Goal: Task Accomplishment & Management: Manage account settings

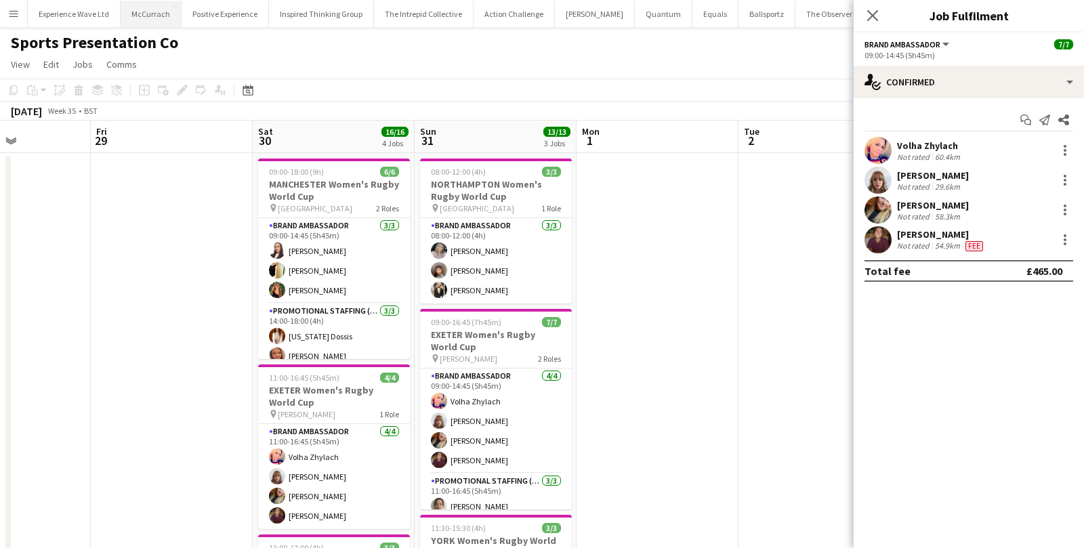
click at [154, 16] on button "McCurrach Close" at bounding box center [151, 14] width 61 height 26
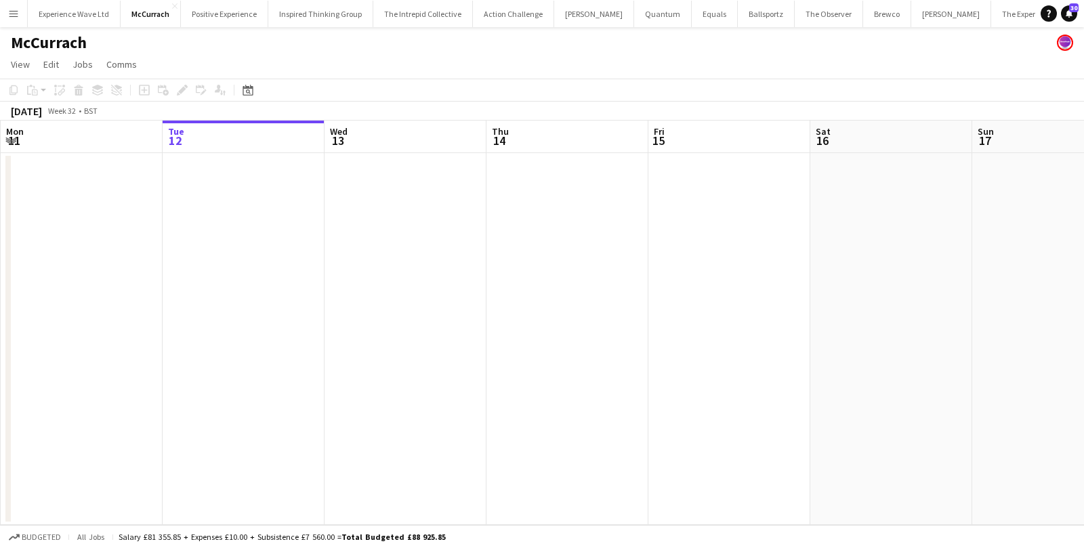
scroll to position [0, 323]
click at [737, 184] on app-date-cell at bounding box center [730, 339] width 162 height 372
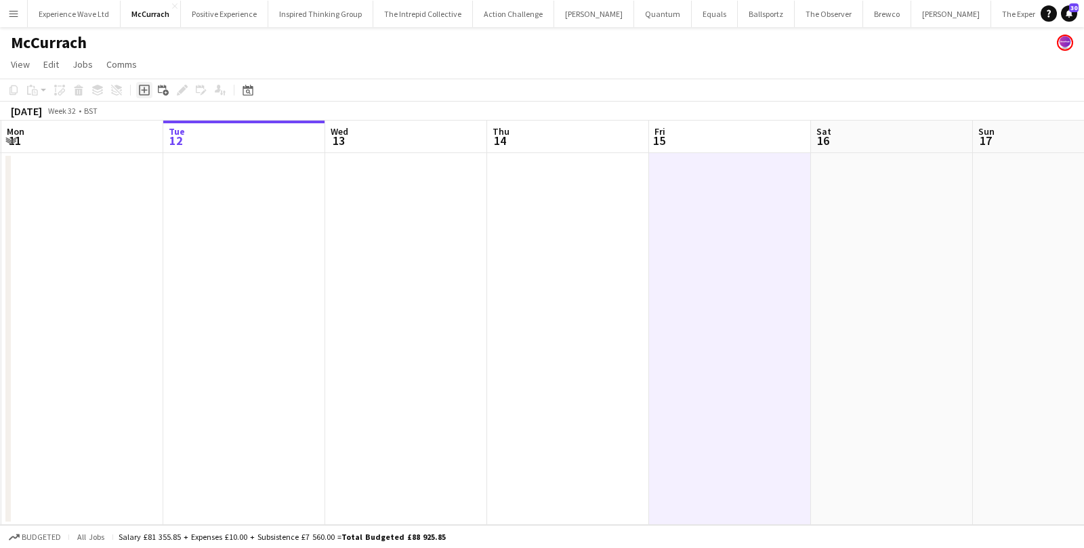
click at [144, 89] on icon at bounding box center [144, 90] width 6 height 6
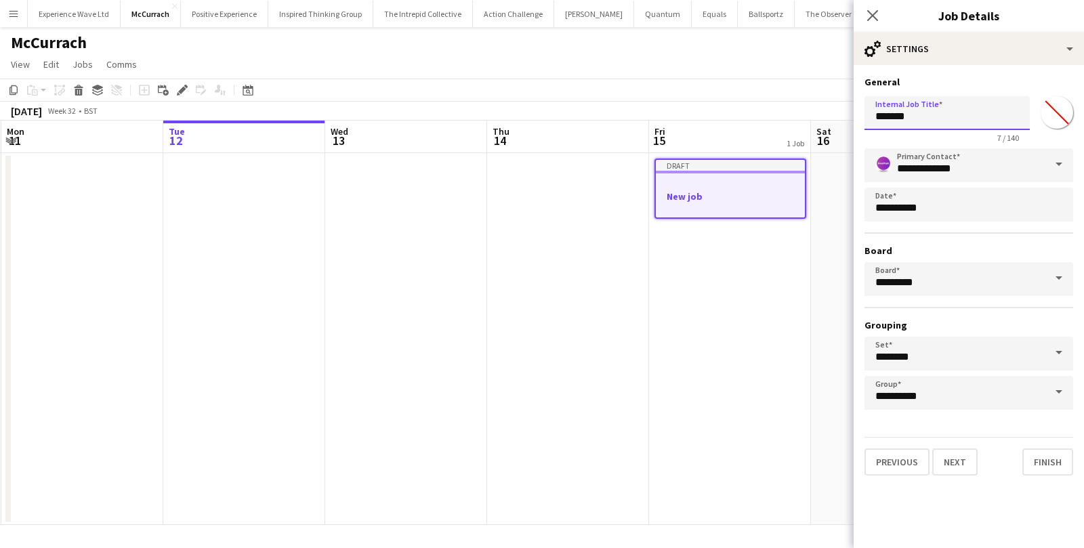
drag, startPoint x: 932, startPoint y: 110, endPoint x: 797, endPoint y: 111, distance: 135.5
click at [797, 111] on body "Menu Boards Boards Boards All jobs Status Workforce Workforce My Workforce Recr…" at bounding box center [542, 274] width 1084 height 548
type input "**********"
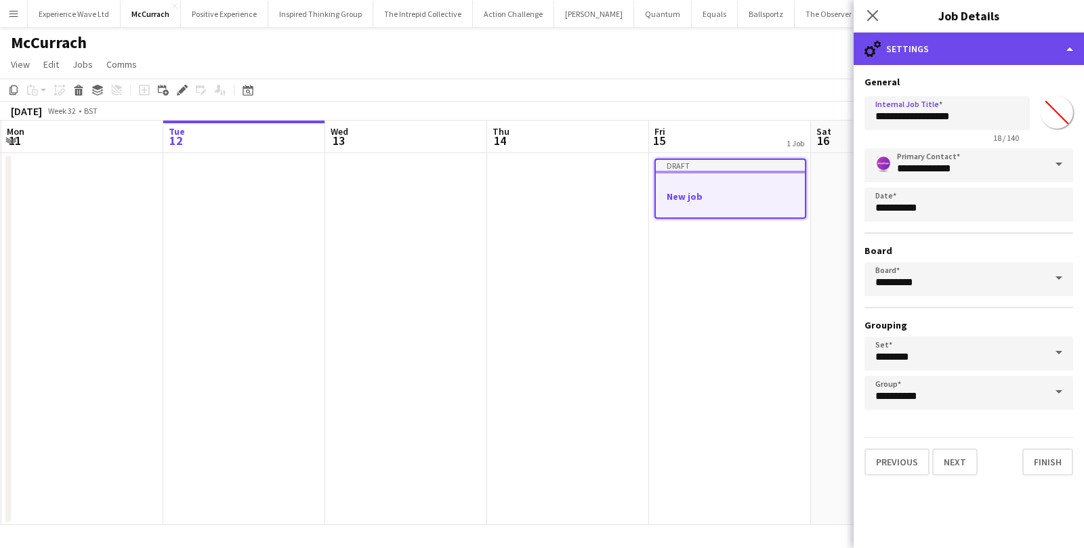
click at [976, 60] on div "cog-double-3 Settings" at bounding box center [969, 49] width 230 height 33
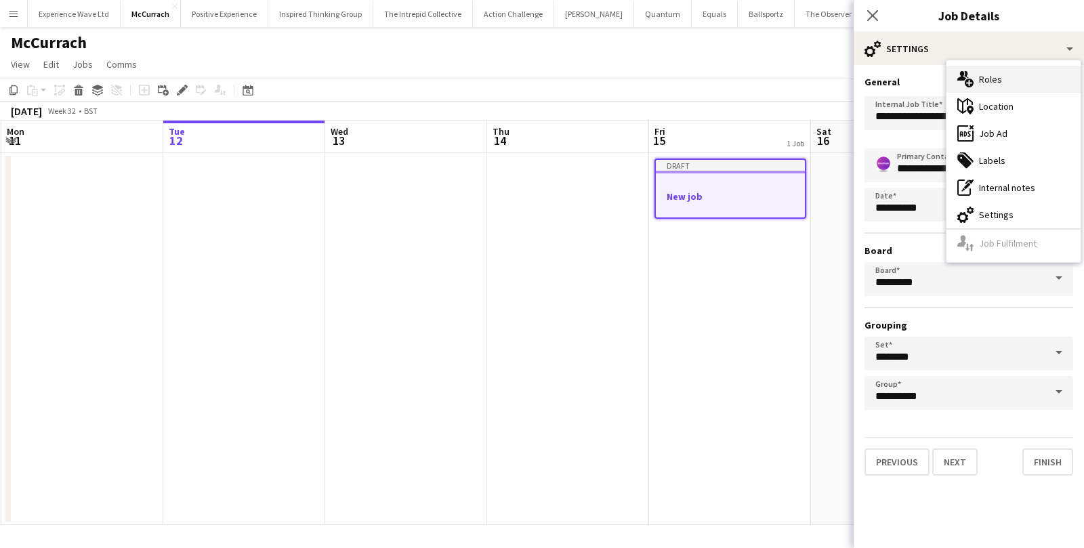
click at [977, 83] on div "multiple-users-add Roles" at bounding box center [1014, 79] width 134 height 27
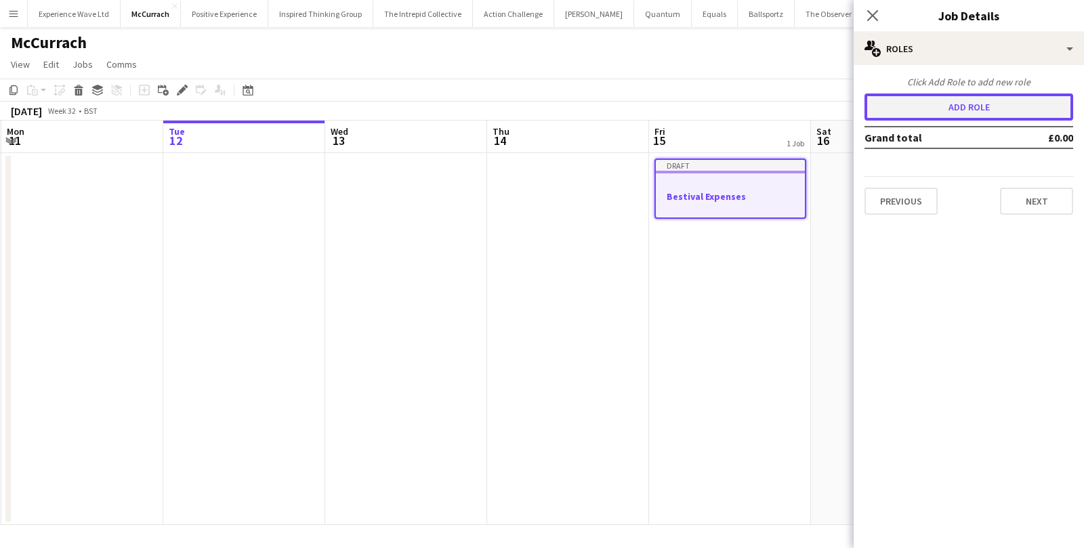
click at [935, 112] on button "Add role" at bounding box center [969, 107] width 209 height 27
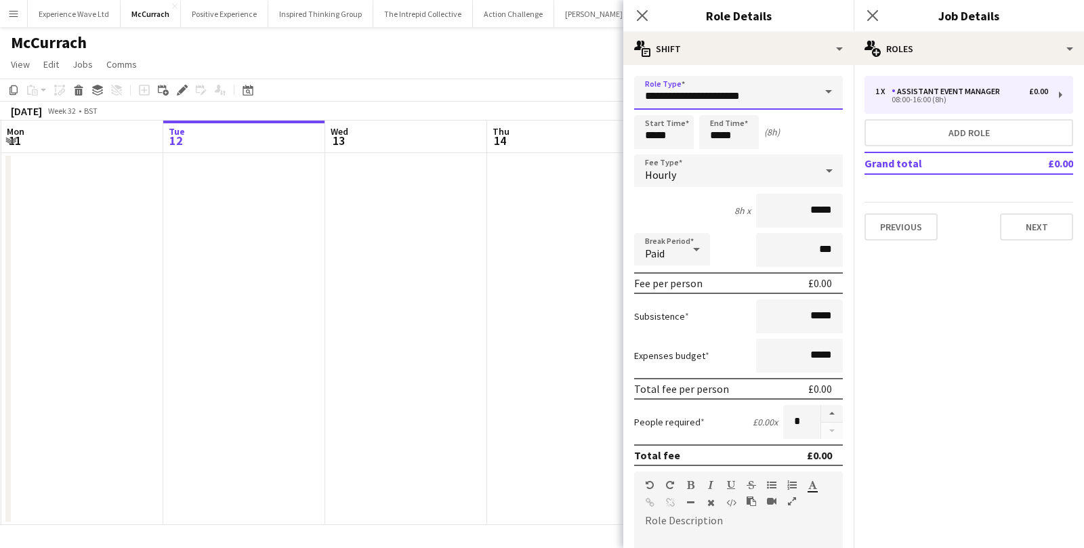
click at [761, 98] on input "**********" at bounding box center [738, 93] width 209 height 34
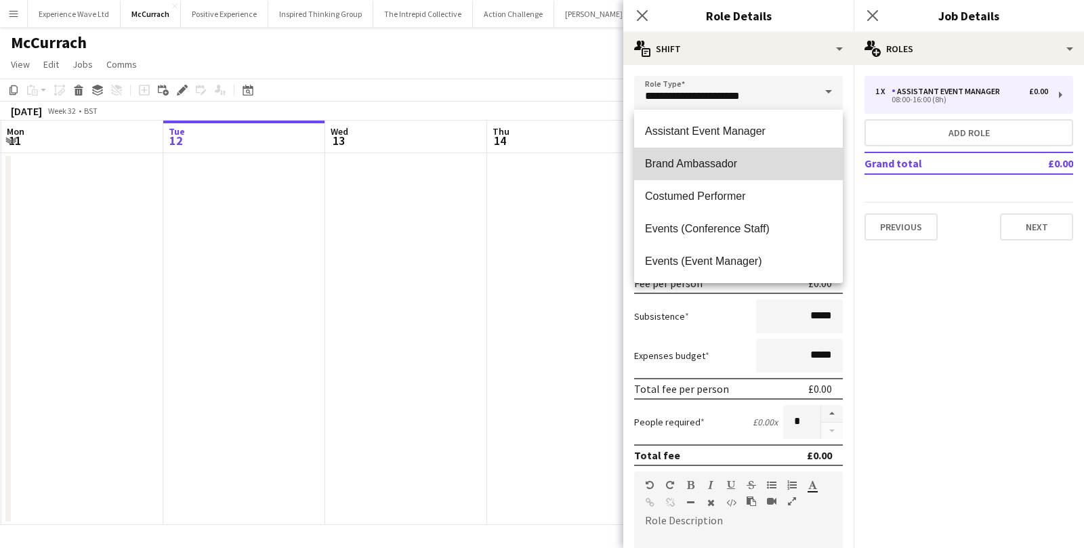
click at [723, 163] on span "Brand Ambassador" at bounding box center [738, 163] width 187 height 13
type input "**********"
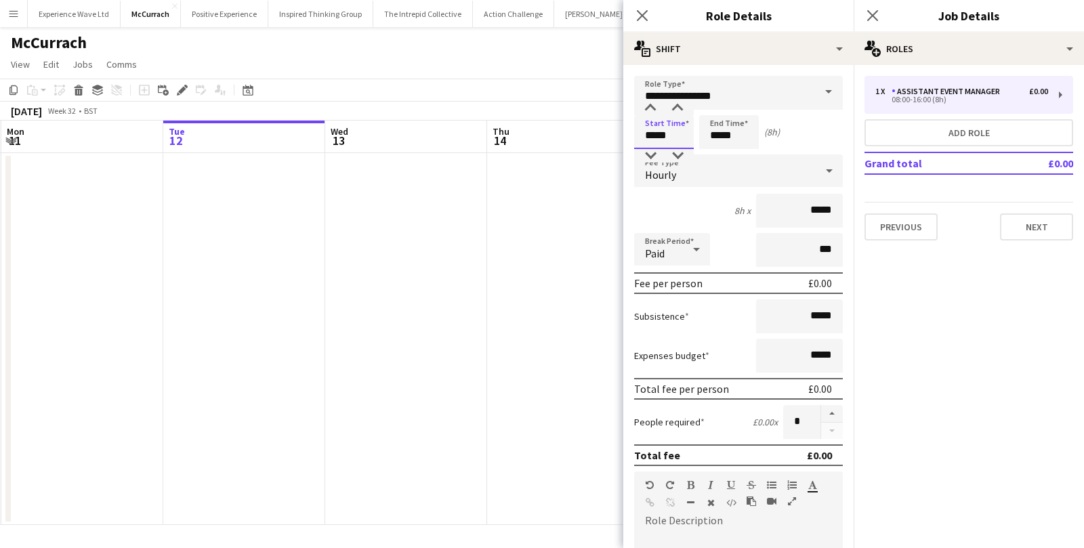
drag, startPoint x: 688, startPoint y: 138, endPoint x: 610, endPoint y: 137, distance: 77.9
click at [610, 137] on body "Menu Boards Boards Boards All jobs Status Workforce Workforce My Workforce Recr…" at bounding box center [542, 274] width 1084 height 548
type input "*****"
click at [707, 173] on div "Hourly" at bounding box center [725, 170] width 182 height 33
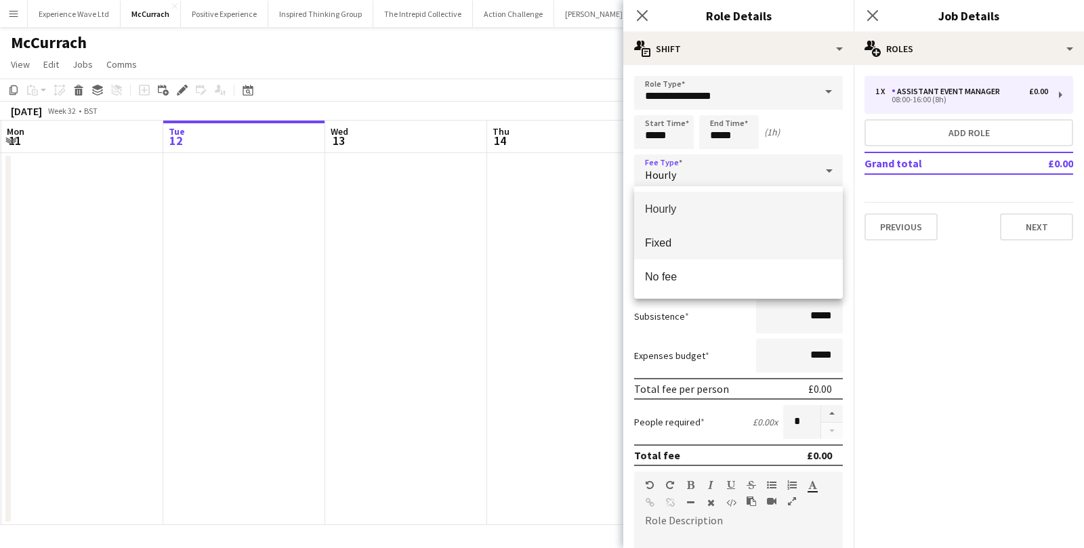
click at [694, 238] on span "Fixed" at bounding box center [738, 242] width 187 height 13
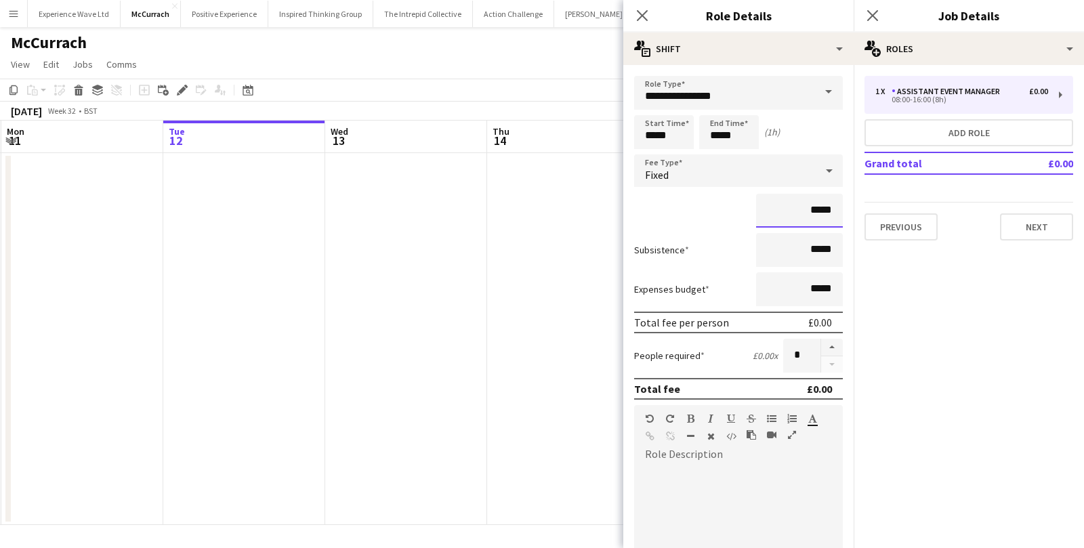
drag, startPoint x: 837, startPoint y: 209, endPoint x: 770, endPoint y: 208, distance: 67.1
click at [770, 208] on input "*****" at bounding box center [799, 211] width 87 height 34
type input "*****"
click at [709, 520] on div at bounding box center [738, 546] width 209 height 163
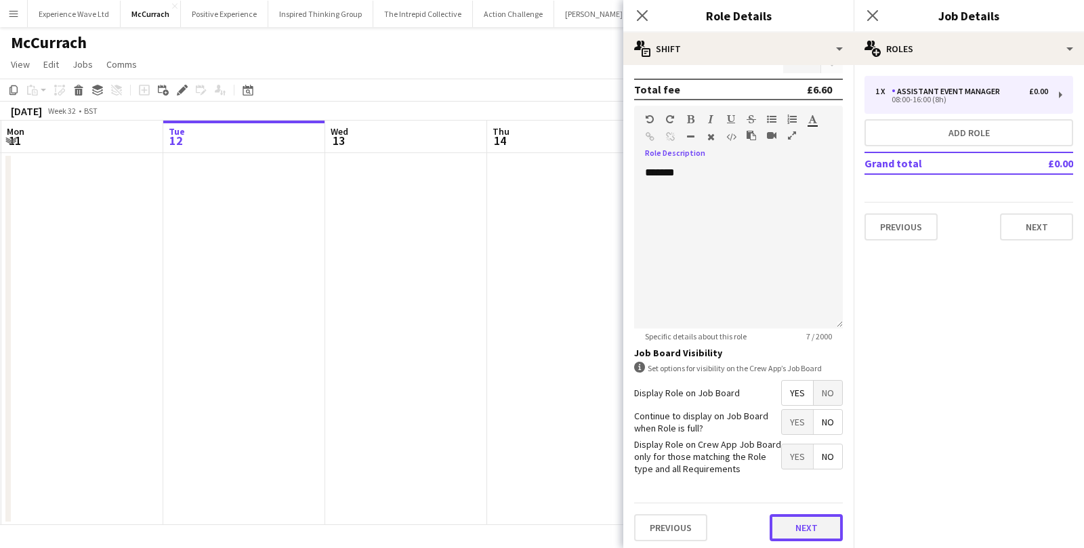
click at [818, 520] on button "Next" at bounding box center [806, 527] width 73 height 27
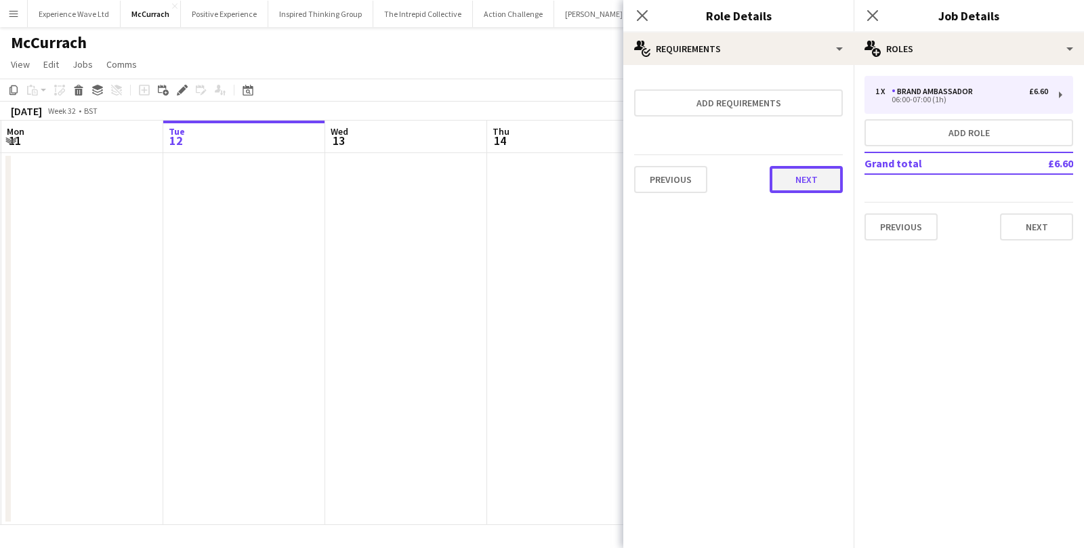
click at [821, 187] on button "Next" at bounding box center [806, 179] width 73 height 27
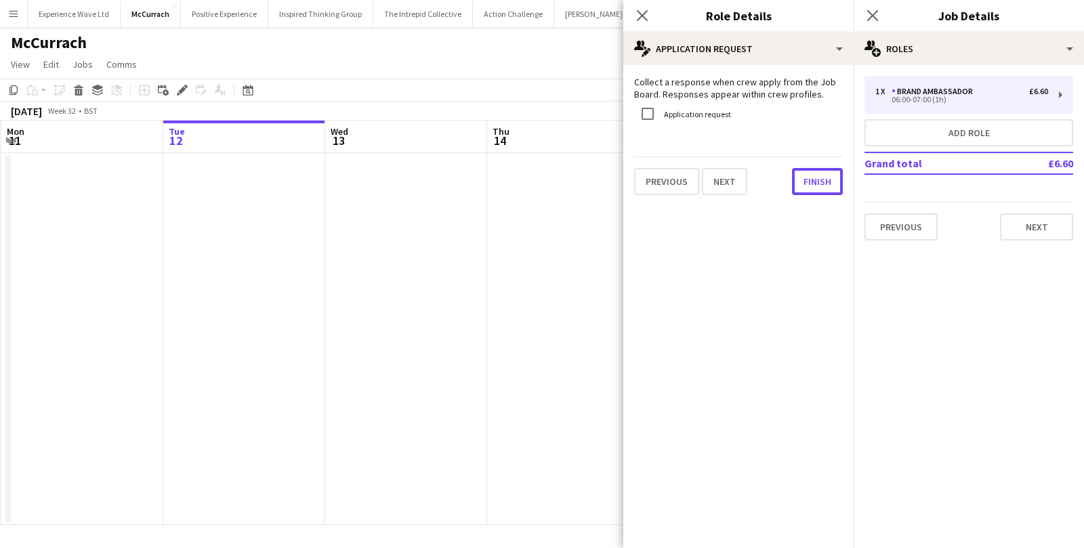
click at [821, 187] on button "Finish" at bounding box center [817, 181] width 51 height 27
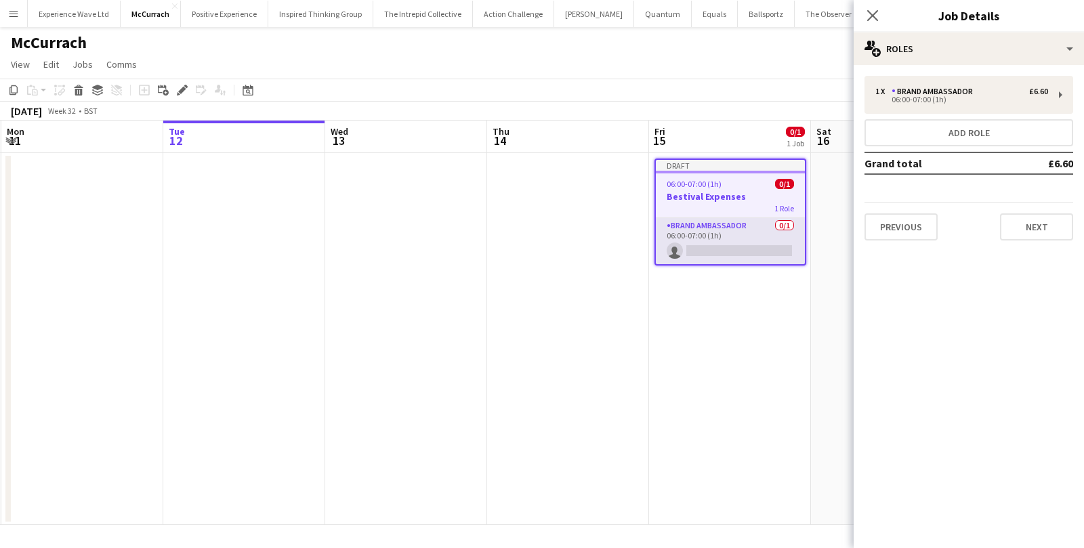
click at [739, 251] on app-card-role "Brand Ambassador 0/1 06:00-07:00 (1h) single-neutral-actions" at bounding box center [730, 241] width 149 height 46
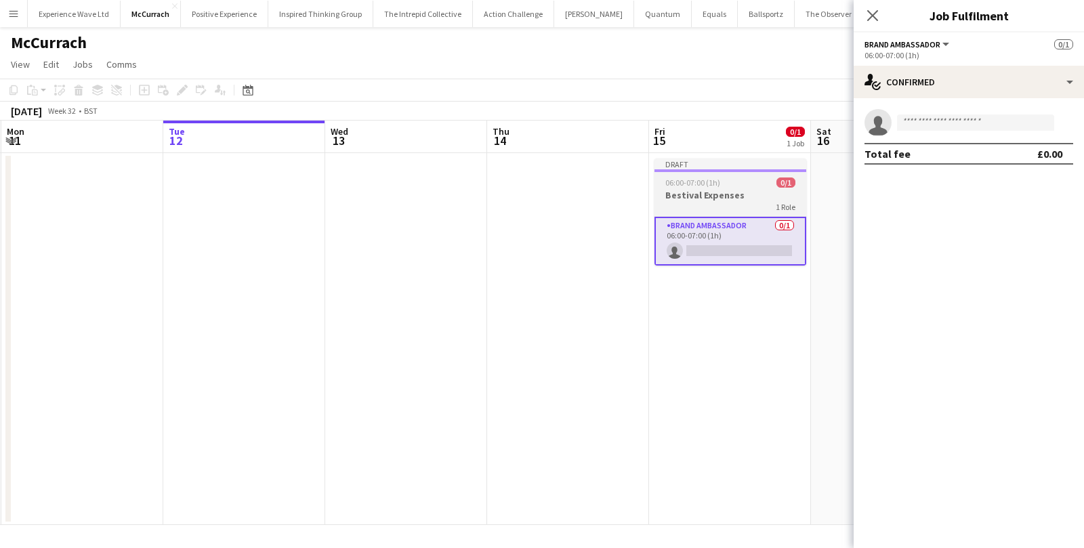
click at [766, 201] on div "1 Role" at bounding box center [731, 206] width 152 height 11
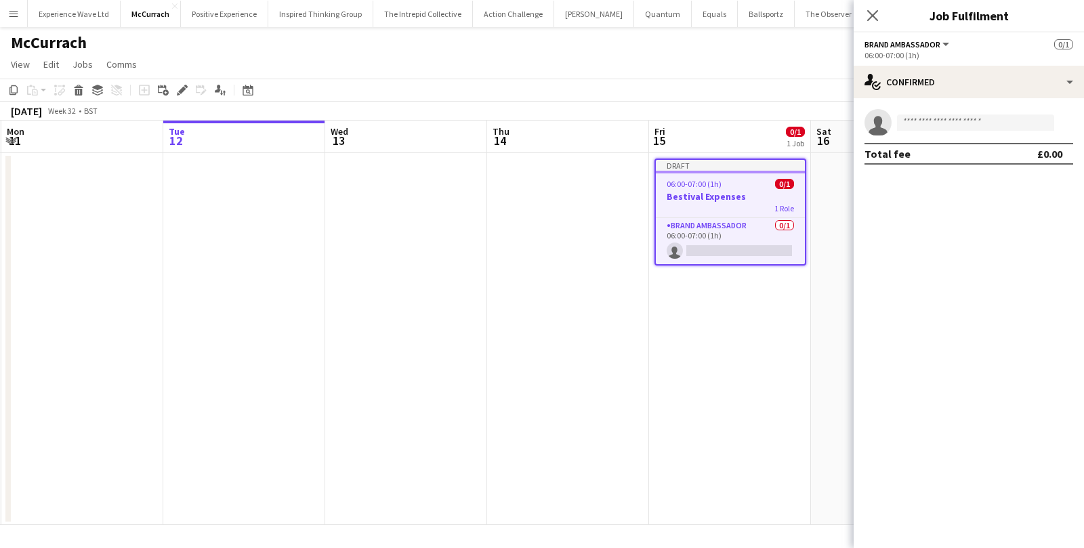
click at [750, 210] on div "1 Role" at bounding box center [730, 208] width 149 height 11
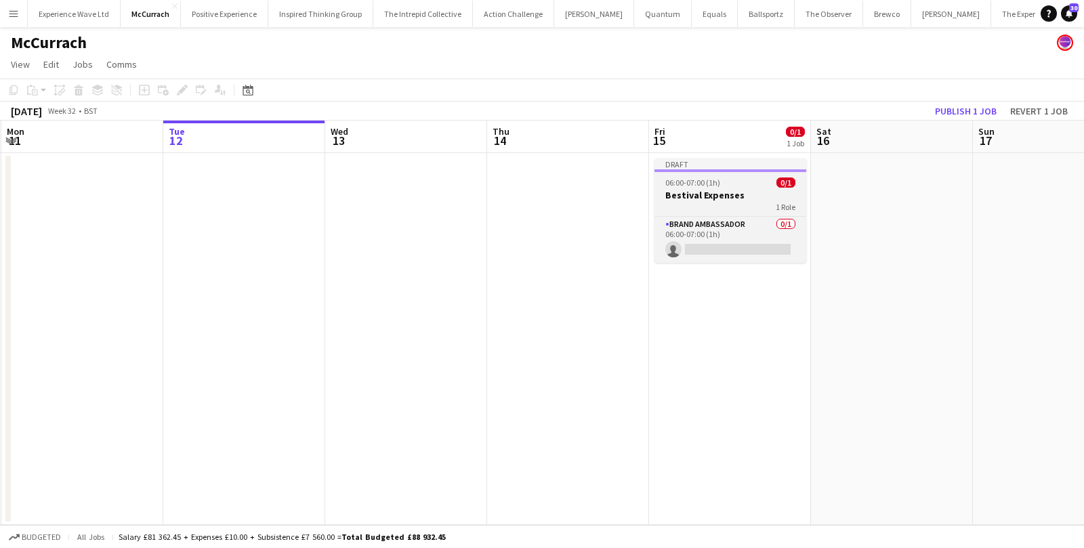
click at [752, 186] on div "06:00-07:00 (1h) 0/1" at bounding box center [731, 183] width 152 height 10
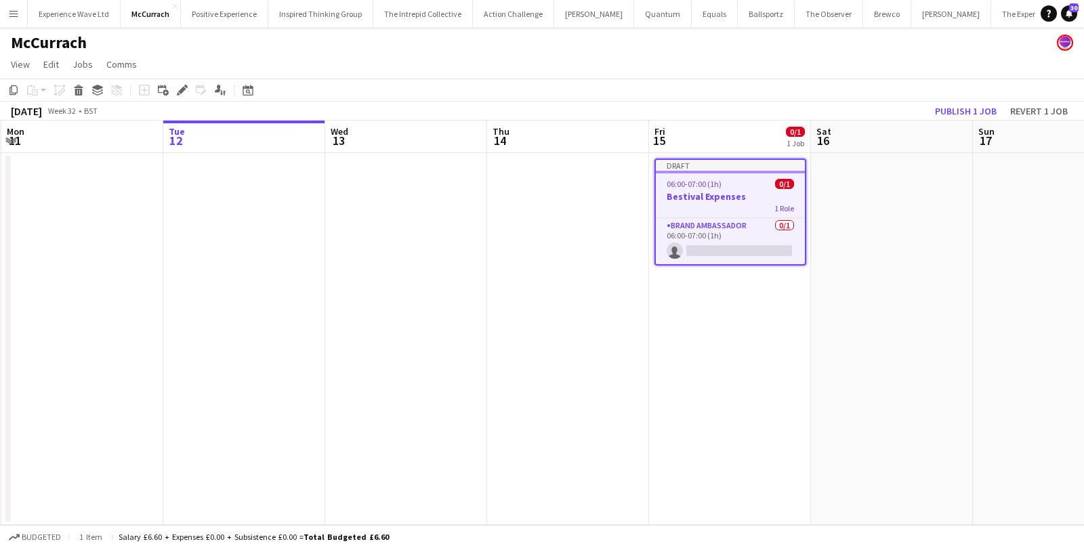
click at [734, 189] on app-job-card "Draft 06:00-07:00 (1h) 0/1 Bestival Expenses 1 Role Brand Ambassador 0/1 06:00-…" at bounding box center [731, 212] width 152 height 107
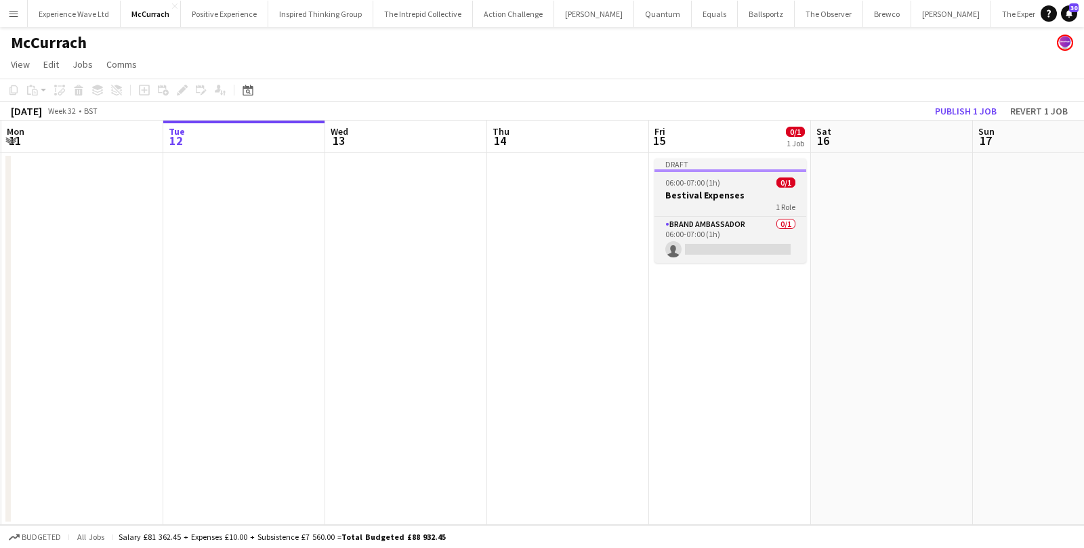
click at [734, 189] on h3 "Bestival Expenses" at bounding box center [731, 195] width 152 height 12
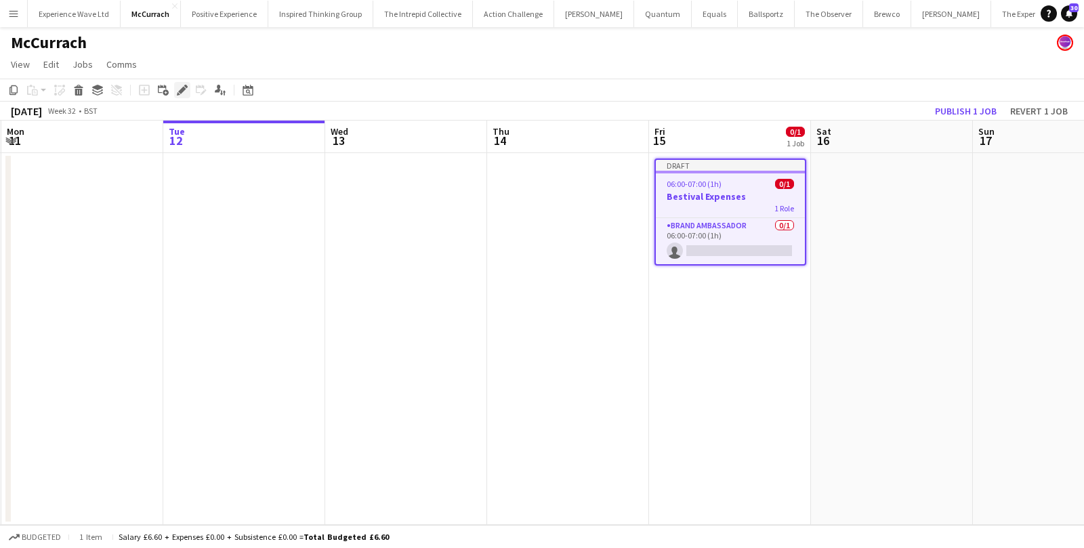
click at [180, 86] on icon "Edit" at bounding box center [182, 90] width 11 height 11
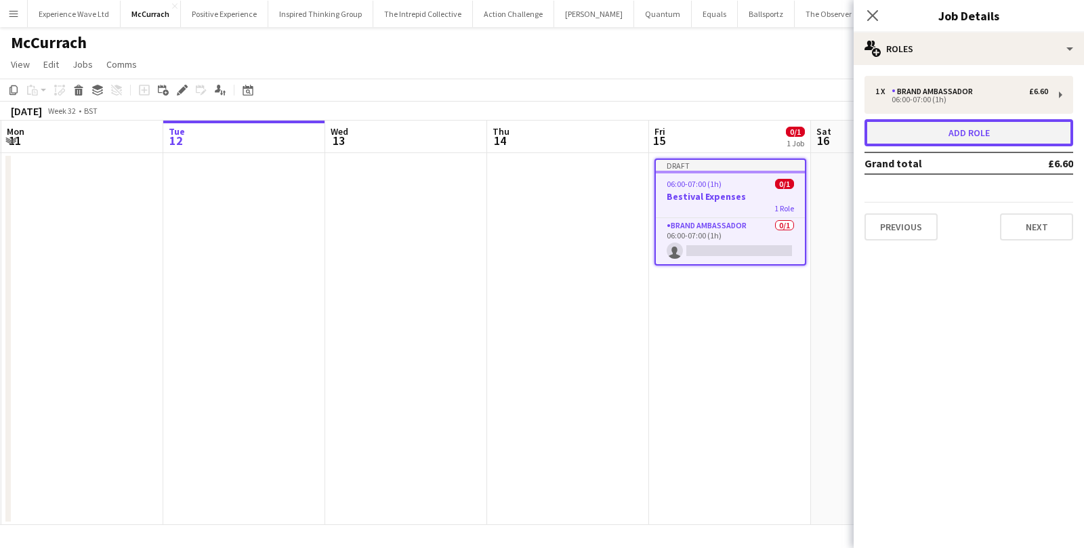
click at [918, 129] on button "Add role" at bounding box center [969, 132] width 209 height 27
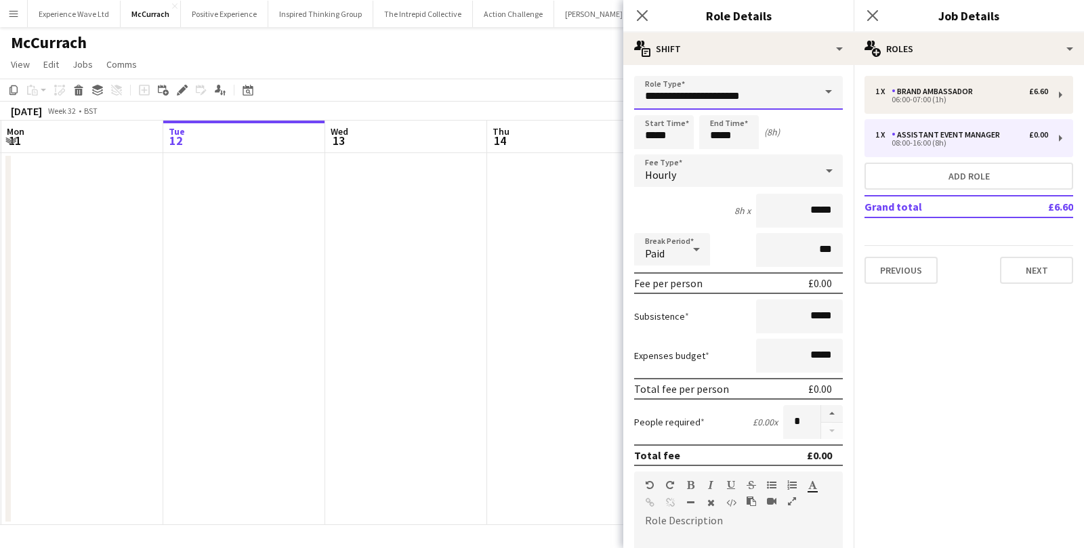
click at [713, 94] on input "**********" at bounding box center [738, 93] width 209 height 34
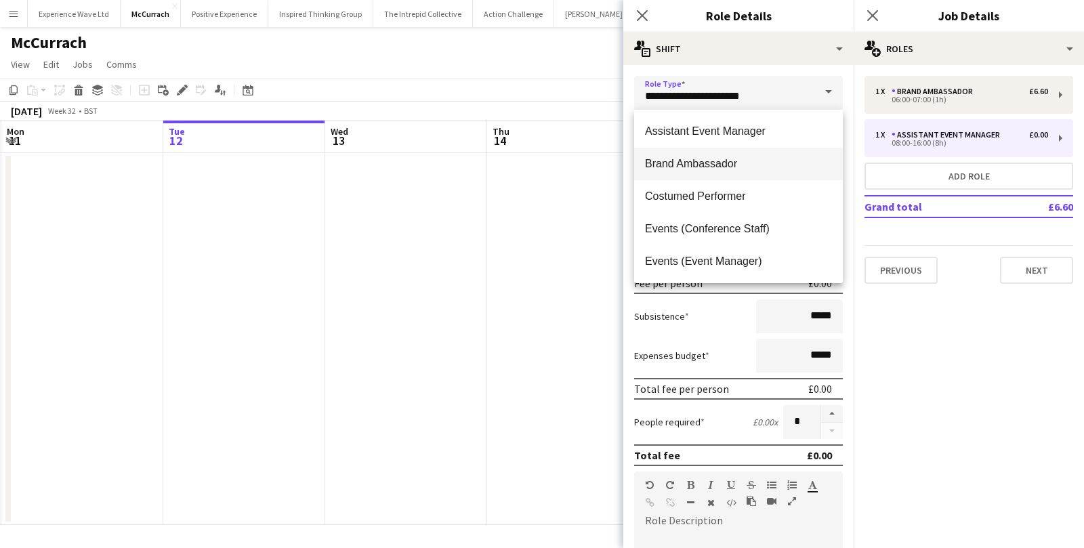
click at [692, 165] on span "Brand Ambassador" at bounding box center [738, 163] width 187 height 13
type input "**********"
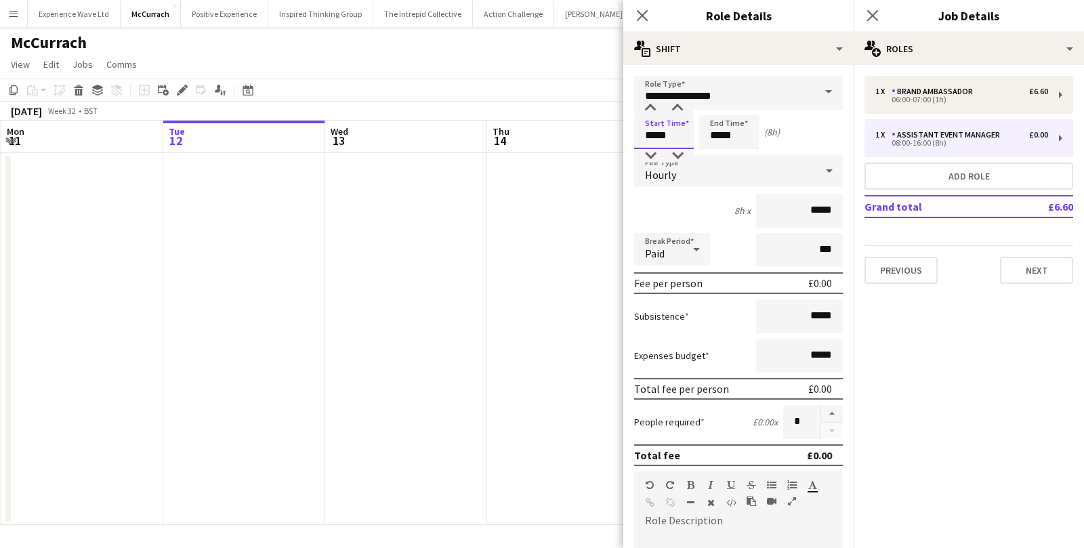
drag, startPoint x: 678, startPoint y: 135, endPoint x: 612, endPoint y: 135, distance: 65.0
click at [612, 135] on body "Menu Boards Boards Boards All jobs Status Workforce Workforce My Workforce Recr…" at bounding box center [542, 274] width 1084 height 548
type input "*****"
click at [709, 179] on div "Hourly" at bounding box center [725, 170] width 182 height 33
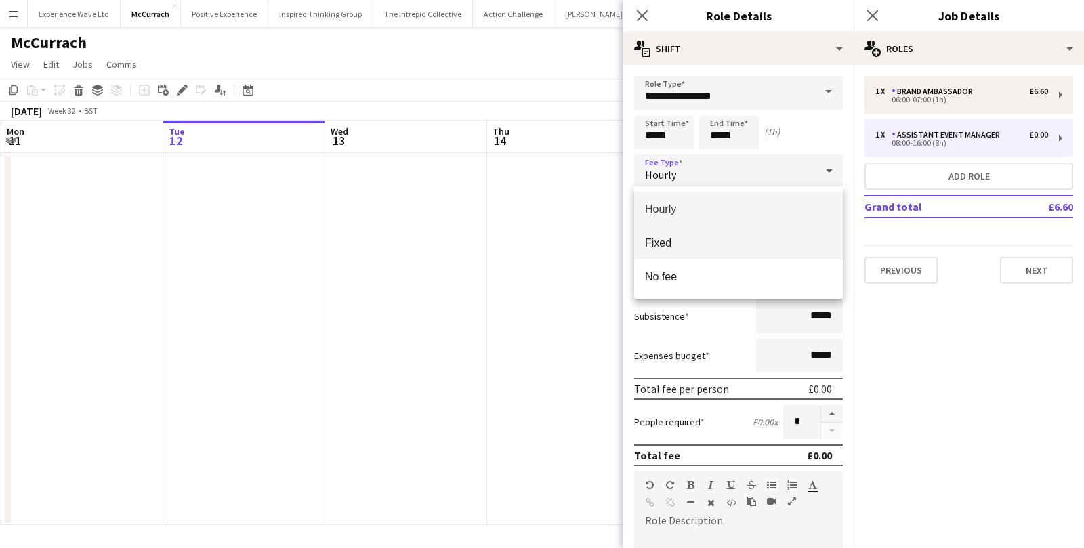
click at [694, 234] on mat-option "Fixed" at bounding box center [738, 243] width 209 height 34
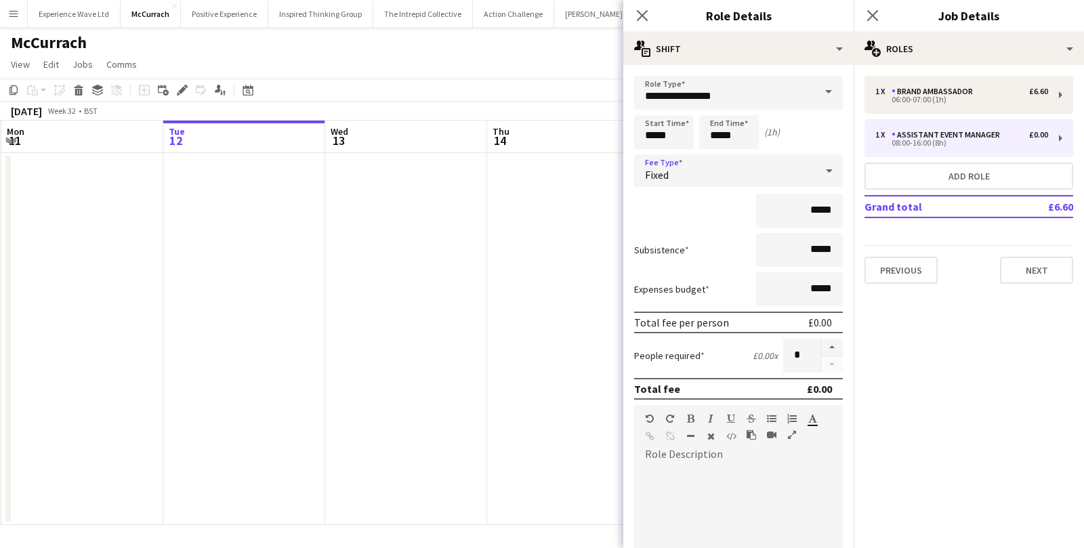
click at [718, 167] on div "Fixed" at bounding box center [725, 170] width 182 height 33
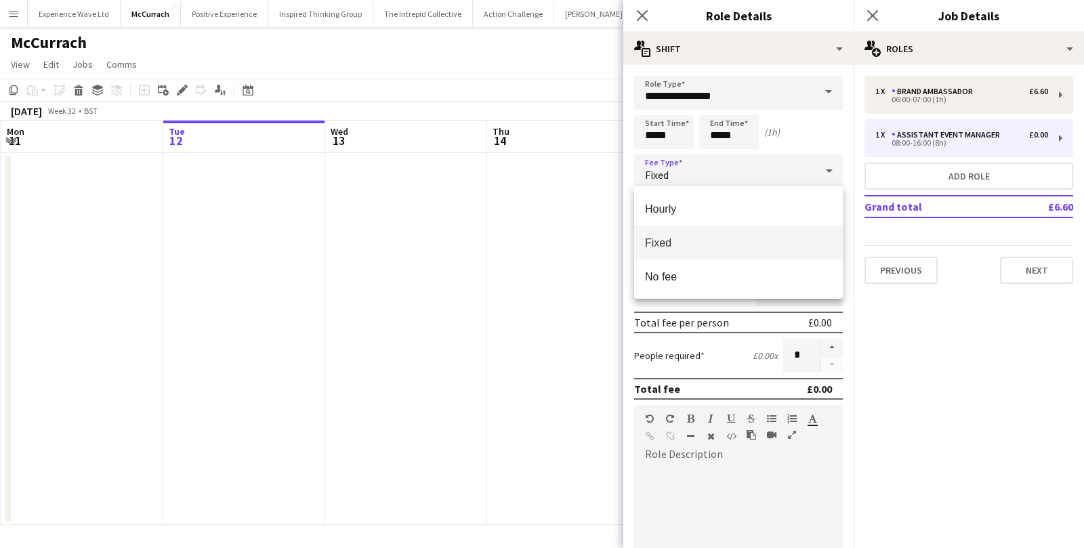
click at [681, 244] on span "Fixed" at bounding box center [738, 242] width 187 height 13
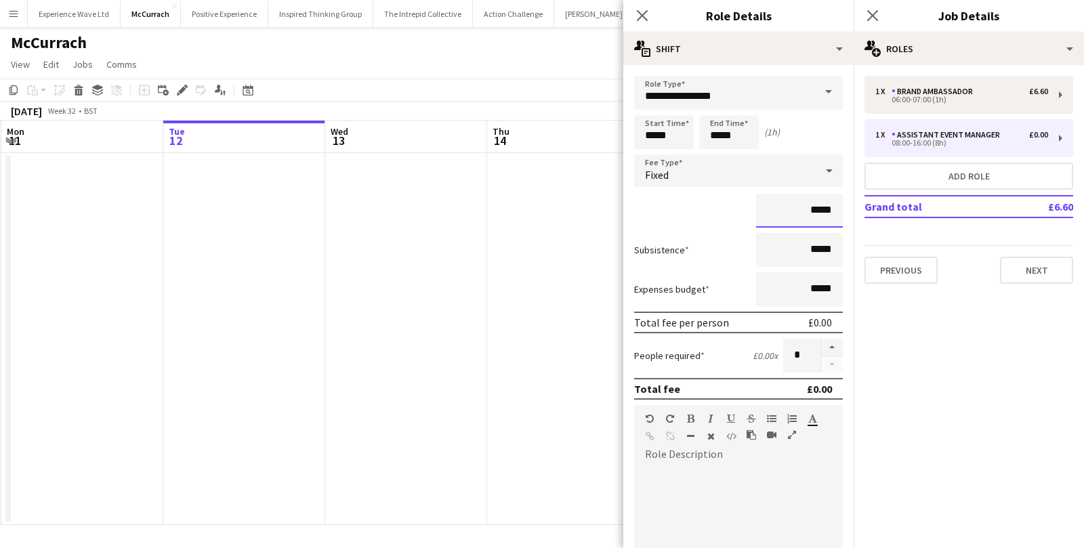
drag, startPoint x: 833, startPoint y: 211, endPoint x: 762, endPoint y: 207, distance: 70.6
click at [762, 207] on input "*****" at bounding box center [799, 211] width 87 height 34
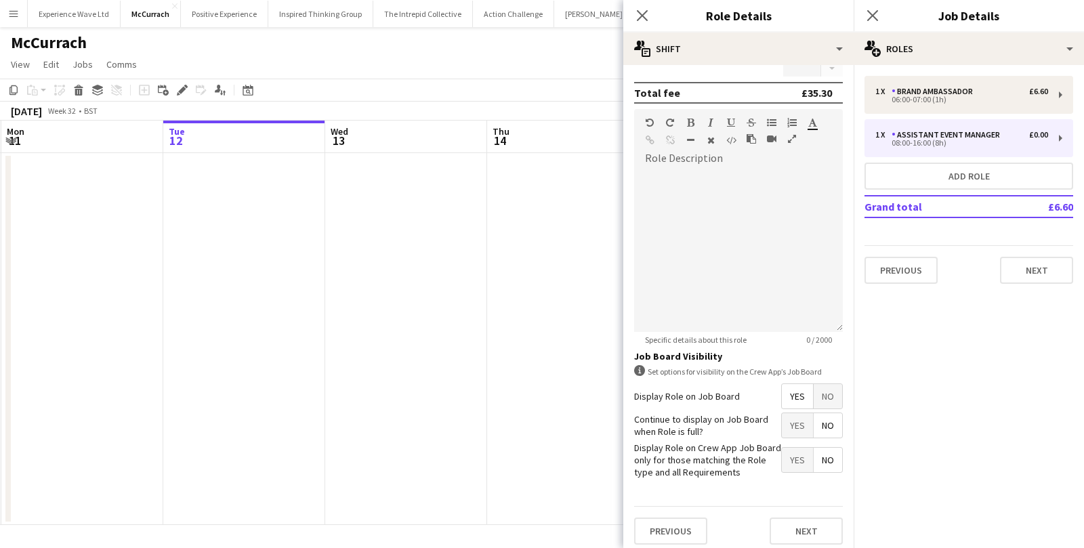
scroll to position [299, 0]
type input "******"
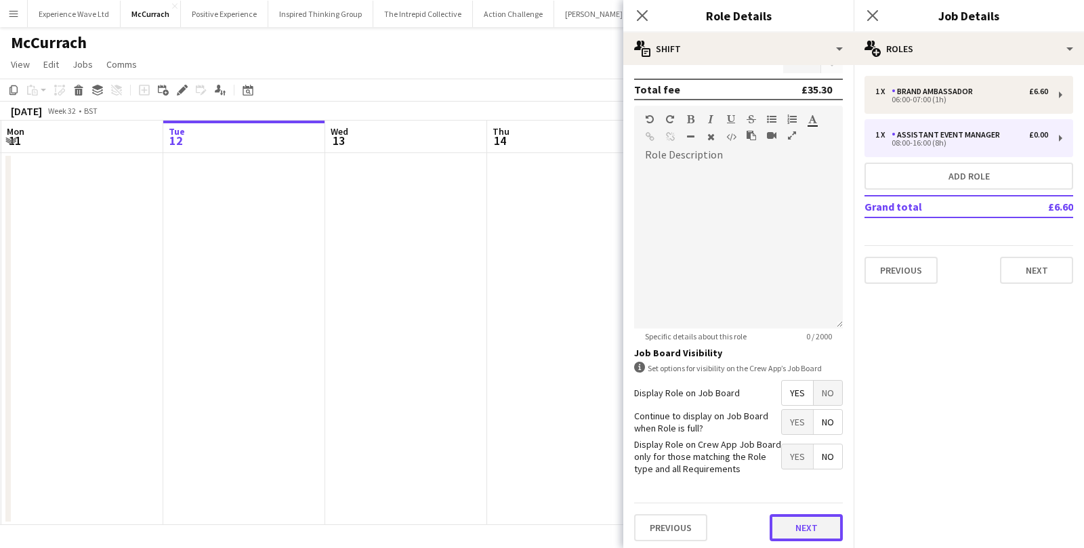
click at [787, 528] on button "Next" at bounding box center [806, 527] width 73 height 27
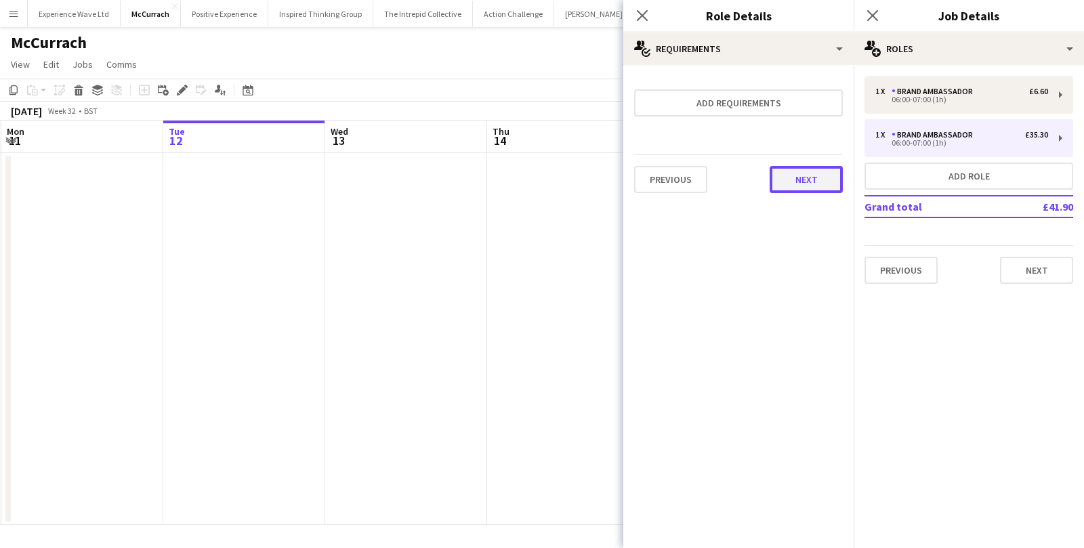
click at [796, 180] on button "Next" at bounding box center [806, 179] width 73 height 27
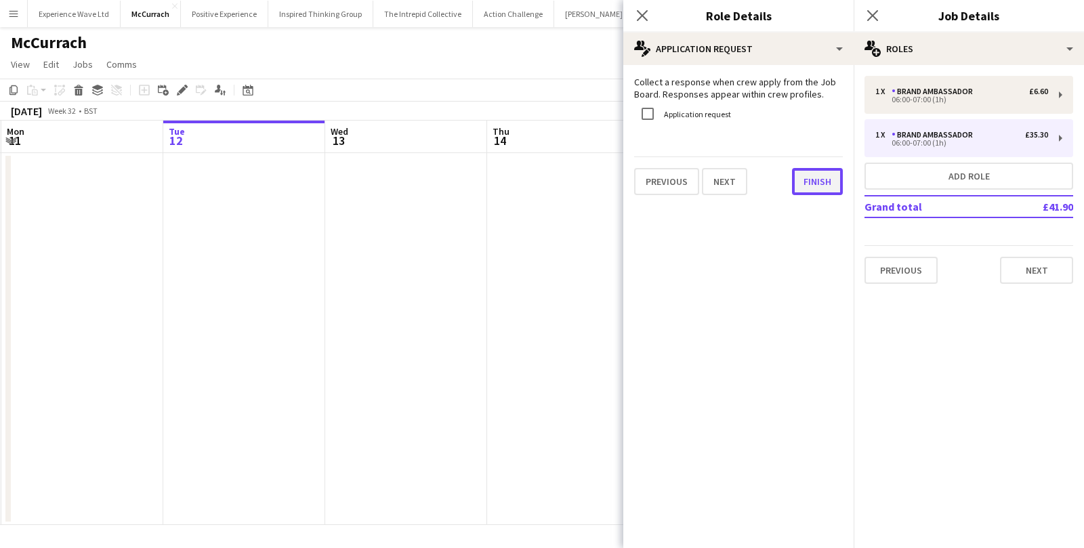
click at [798, 181] on button "Finish" at bounding box center [817, 181] width 51 height 27
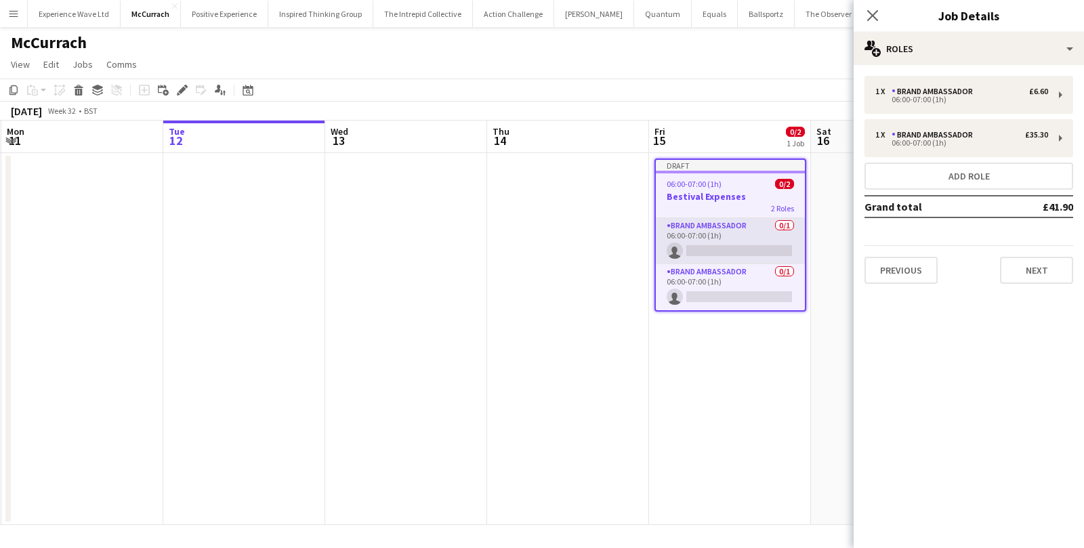
click at [736, 249] on app-card-role "Brand Ambassador 0/1 06:00-07:00 (1h) single-neutral-actions" at bounding box center [730, 241] width 149 height 46
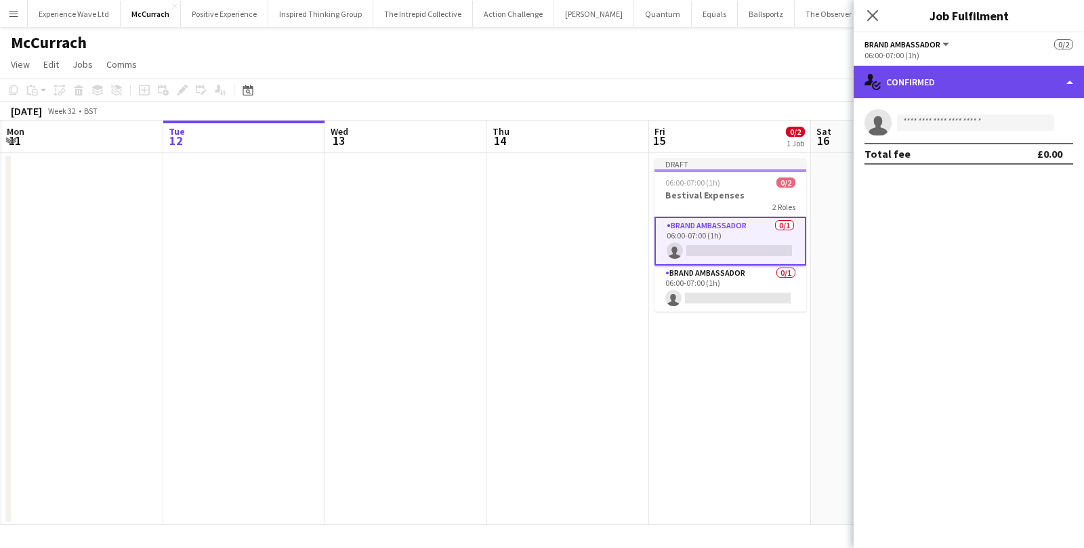
click at [944, 88] on div "single-neutral-actions-check-2 Confirmed" at bounding box center [969, 82] width 230 height 33
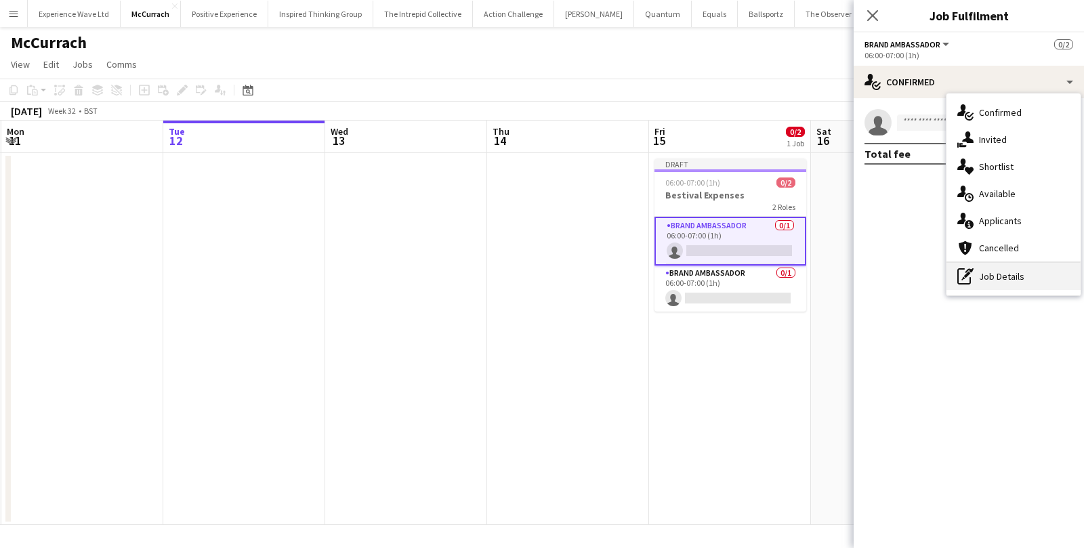
click at [979, 279] on div "pen-write Job Details" at bounding box center [1014, 276] width 134 height 27
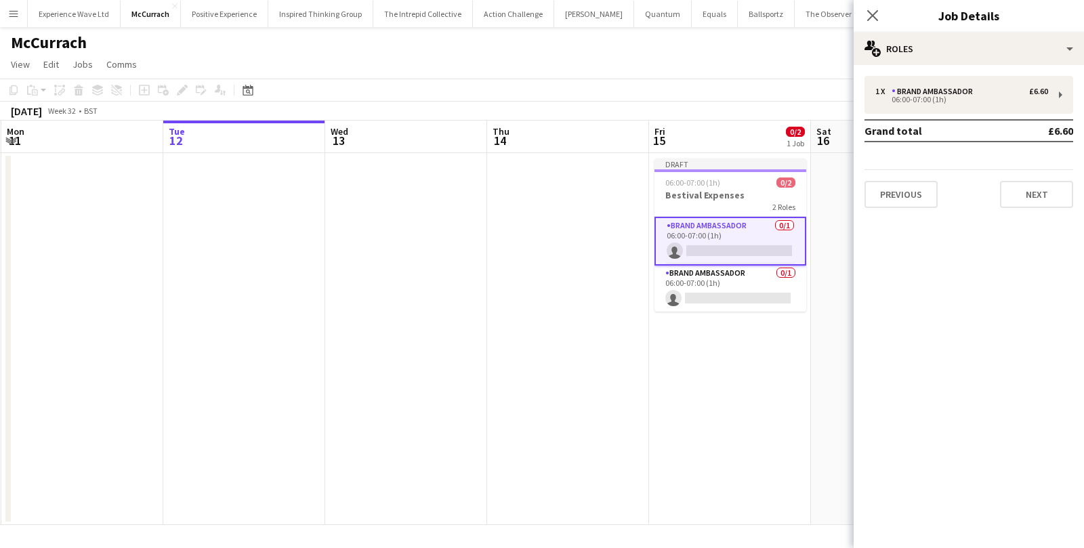
click at [715, 246] on app-card-role "Brand Ambassador 0/1 06:00-07:00 (1h) single-neutral-actions" at bounding box center [731, 241] width 152 height 49
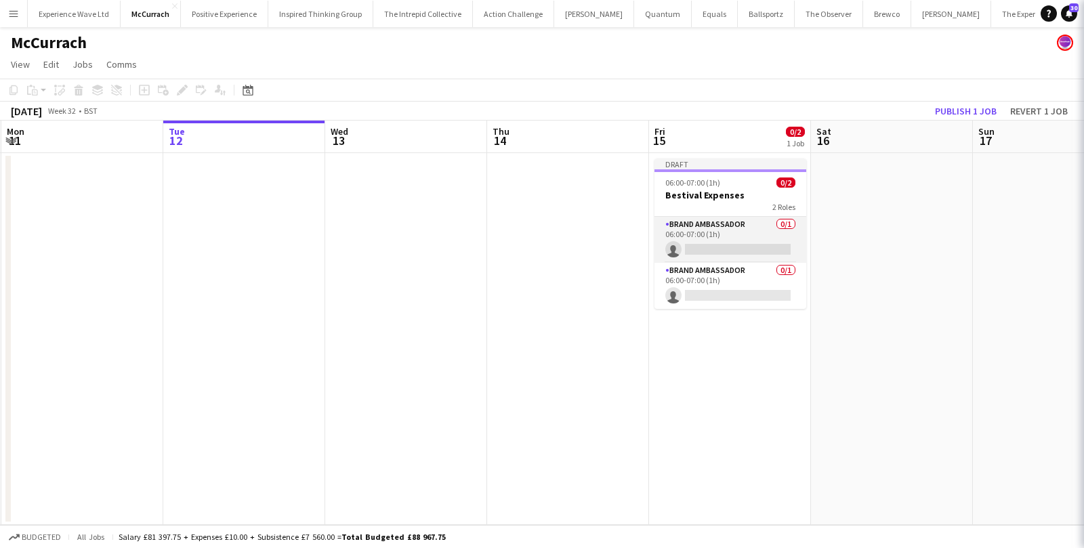
click at [715, 246] on app-card-role "Brand Ambassador 0/1 06:00-07:00 (1h) single-neutral-actions" at bounding box center [731, 240] width 152 height 46
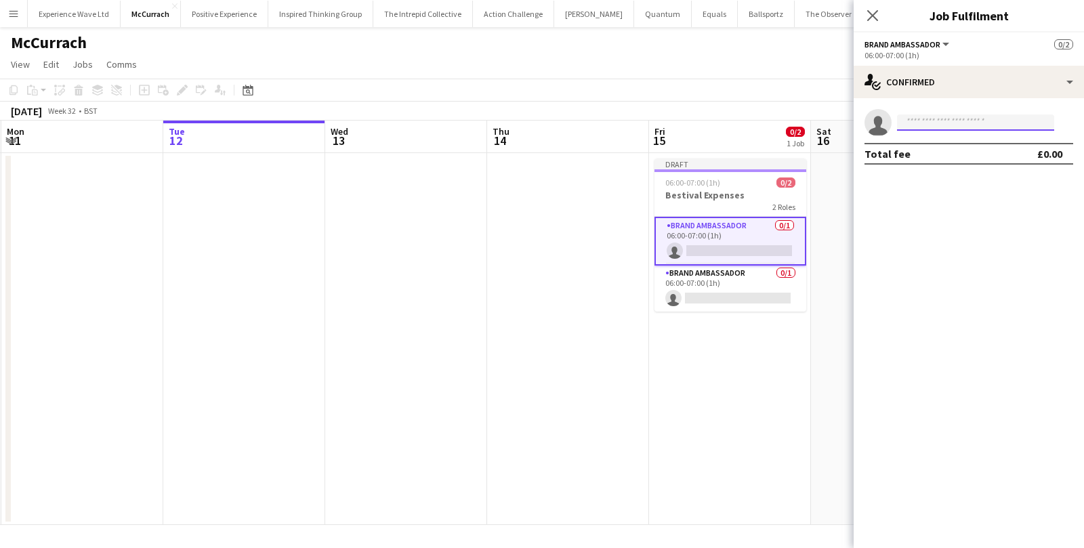
click at [956, 120] on input at bounding box center [975, 123] width 157 height 16
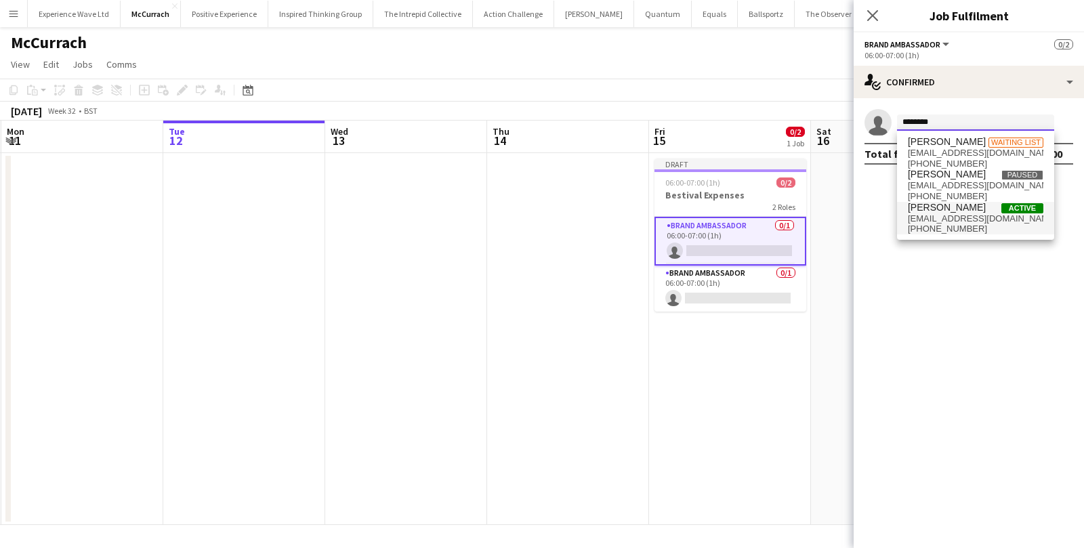
type input "********"
click at [955, 213] on span "laurenhyams94@gmail.com" at bounding box center [976, 218] width 136 height 11
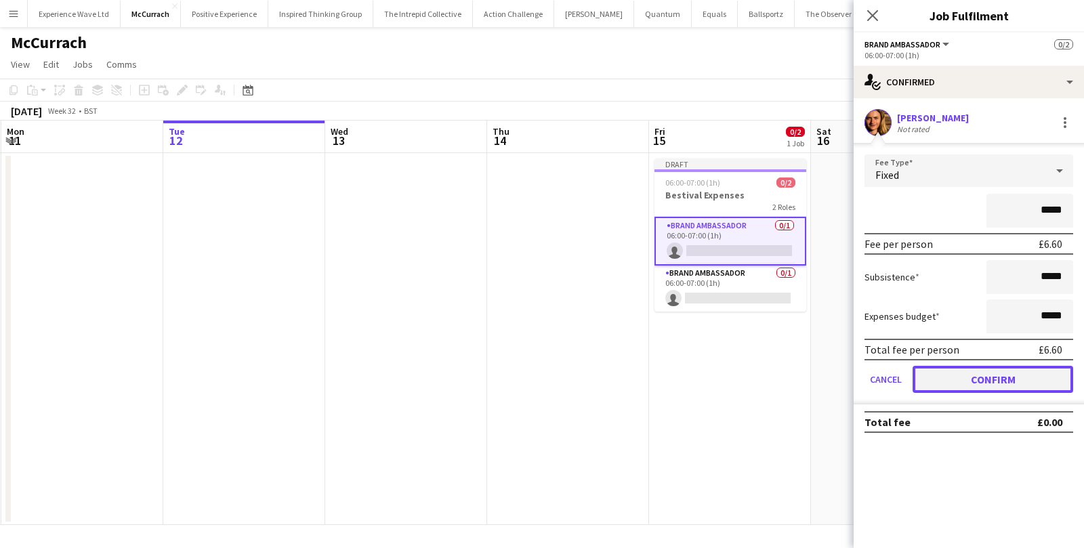
click at [937, 372] on button "Confirm" at bounding box center [993, 379] width 161 height 27
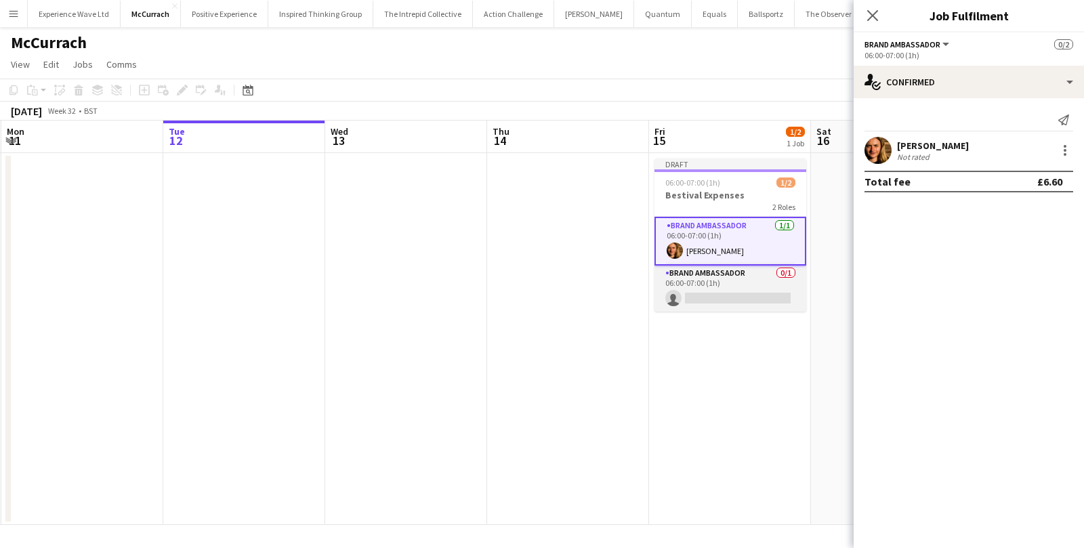
click at [756, 288] on app-card-role "Brand Ambassador 0/1 06:00-07:00 (1h) single-neutral-actions" at bounding box center [731, 289] width 152 height 46
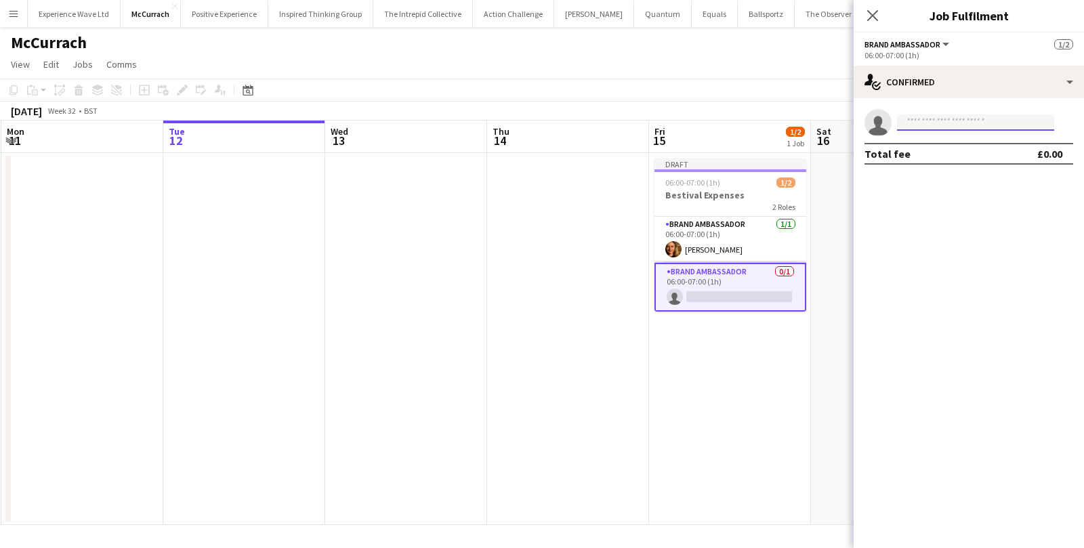
click at [931, 118] on input at bounding box center [975, 123] width 157 height 16
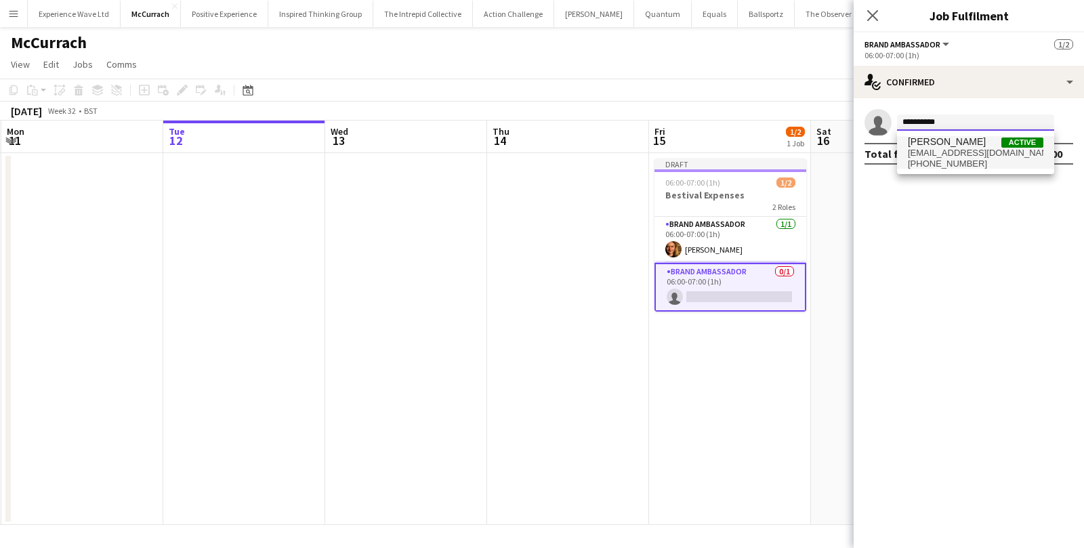
type input "**********"
click at [965, 154] on span "nfaye51@yahoo.co.uk" at bounding box center [976, 153] width 136 height 11
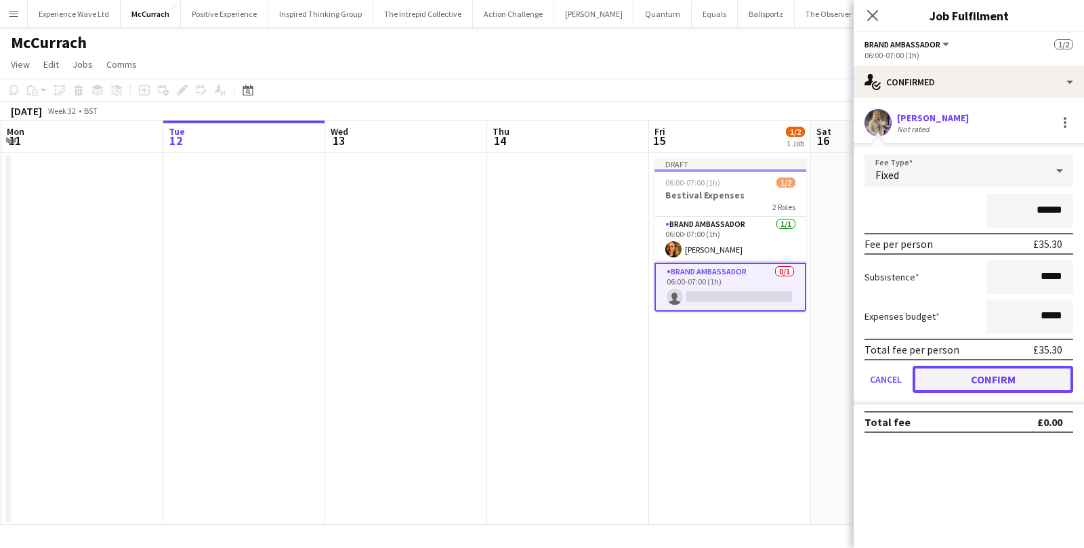
click at [943, 386] on button "Confirm" at bounding box center [993, 379] width 161 height 27
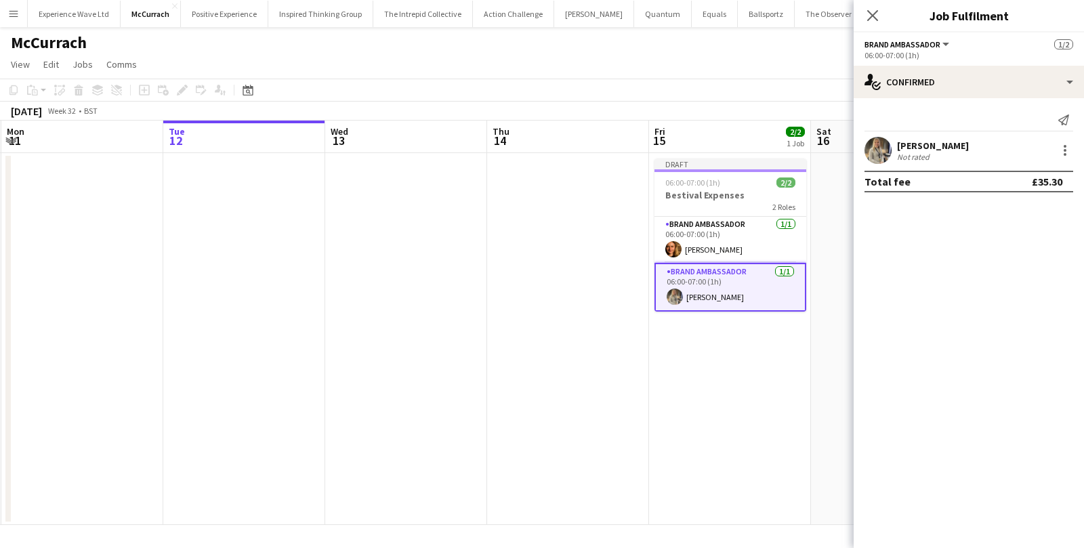
click at [755, 367] on app-date-cell "Draft 06:00-07:00 (1h) 2/2 Bestival Expenses 2 Roles Brand Ambassador 1/1 06:00…" at bounding box center [730, 339] width 162 height 372
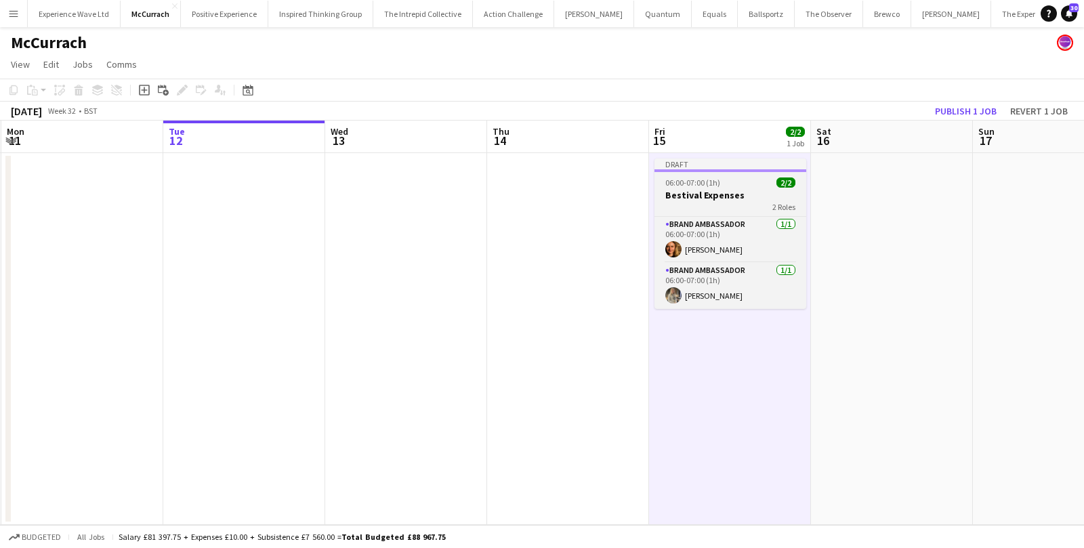
click at [741, 184] on div "06:00-07:00 (1h) 2/2" at bounding box center [731, 183] width 152 height 10
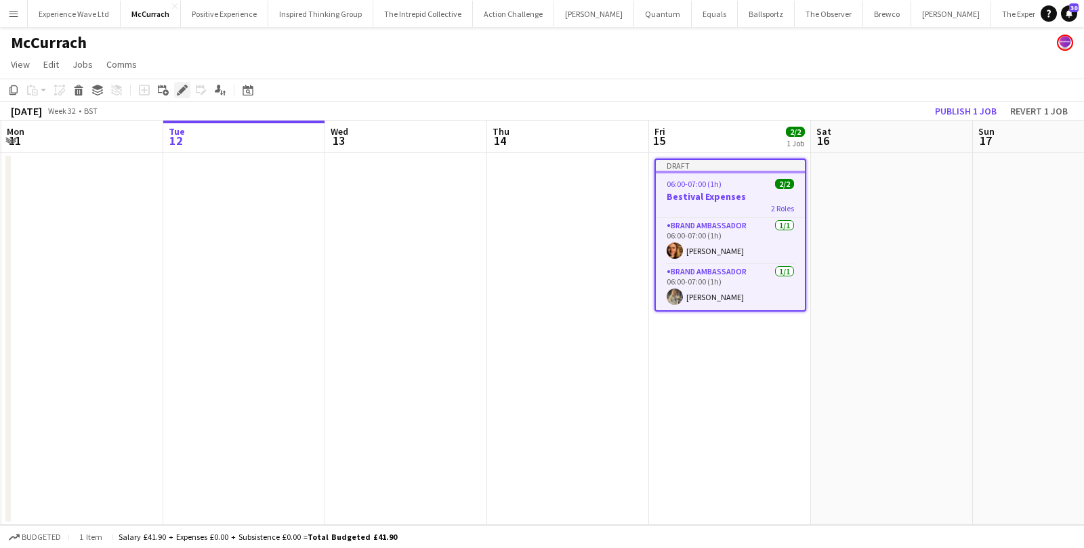
click at [185, 89] on icon "Edit" at bounding box center [182, 90] width 11 height 11
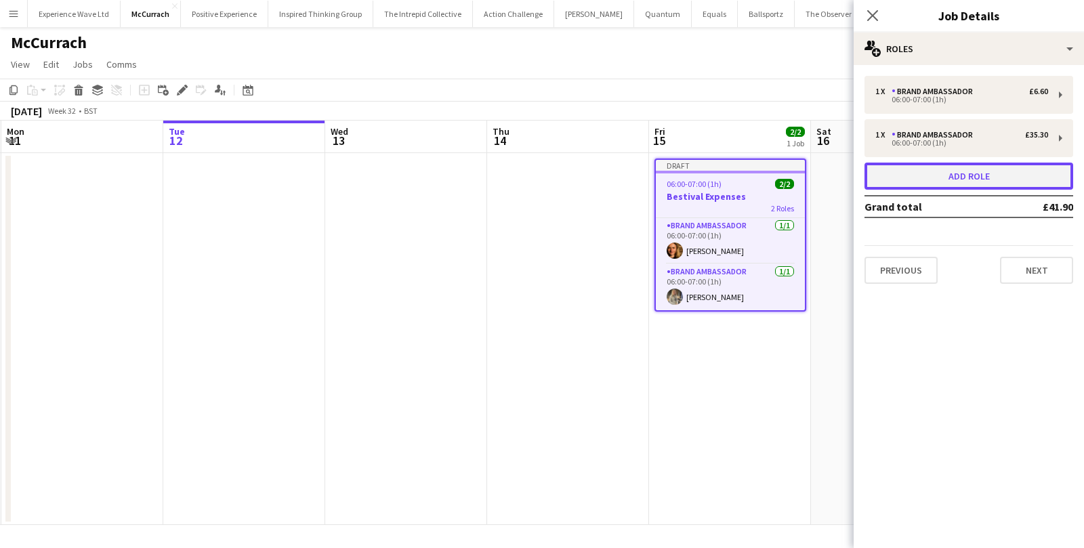
click at [950, 174] on button "Add role" at bounding box center [969, 176] width 209 height 27
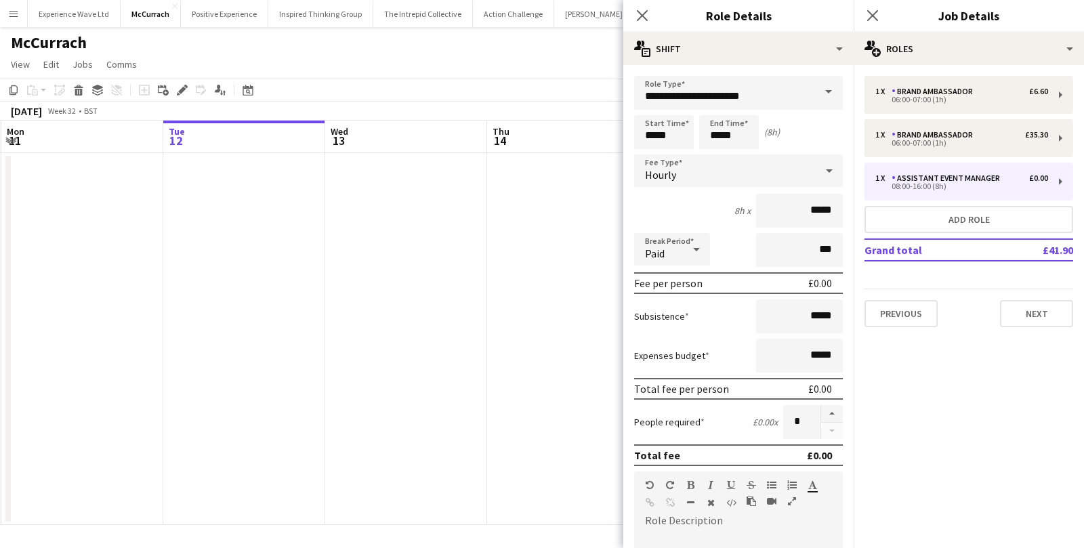
click at [823, 90] on span at bounding box center [828, 92] width 28 height 33
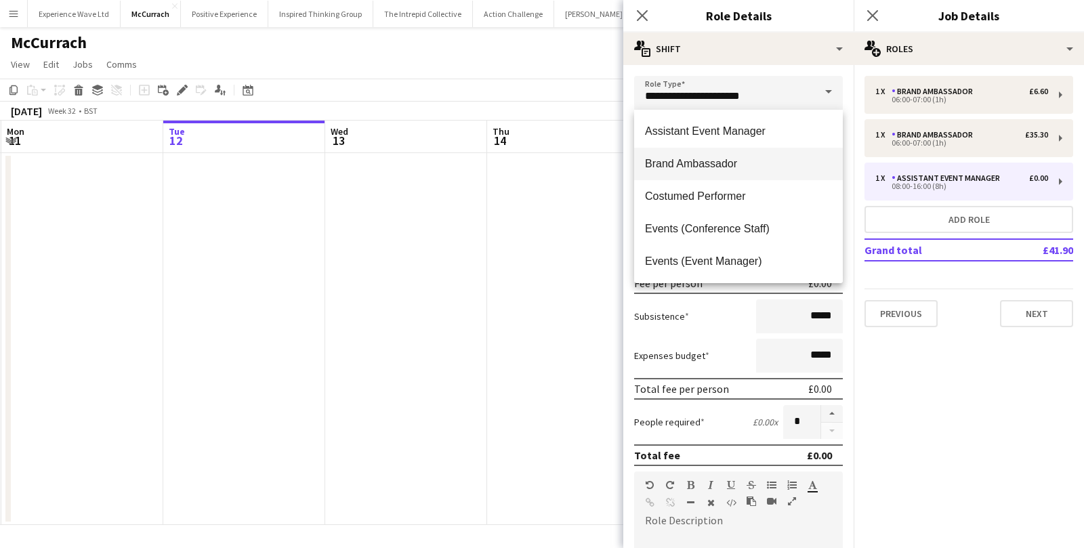
click at [761, 159] on span "Brand Ambassador" at bounding box center [738, 163] width 187 height 13
type input "**********"
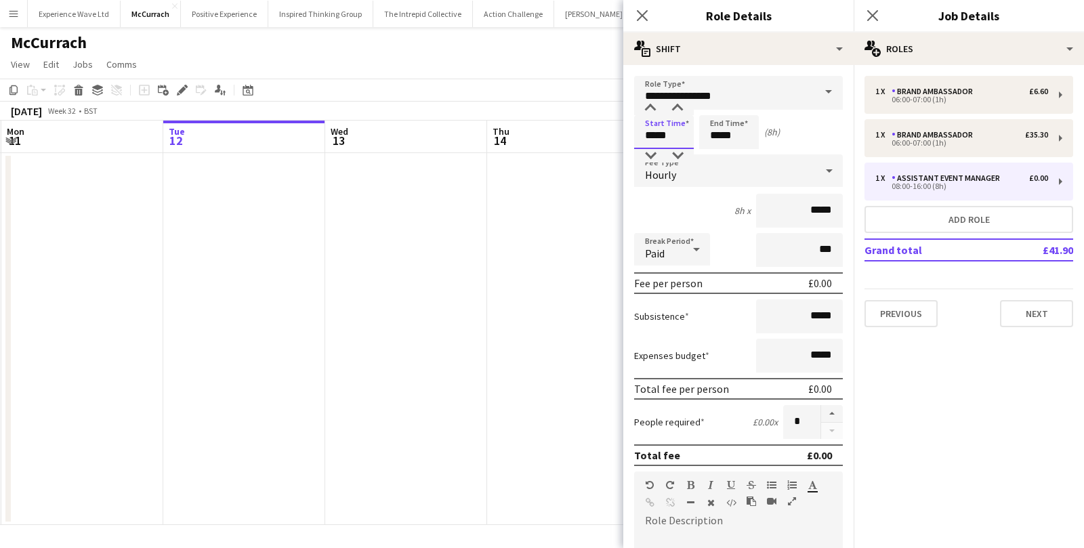
drag, startPoint x: 683, startPoint y: 133, endPoint x: 608, endPoint y: 135, distance: 75.2
click at [609, 135] on body "Menu Boards Boards Boards All jobs Status Workforce Workforce My Workforce Recr…" at bounding box center [542, 274] width 1084 height 548
type input "*****"
click at [713, 174] on div "Hourly" at bounding box center [725, 170] width 182 height 33
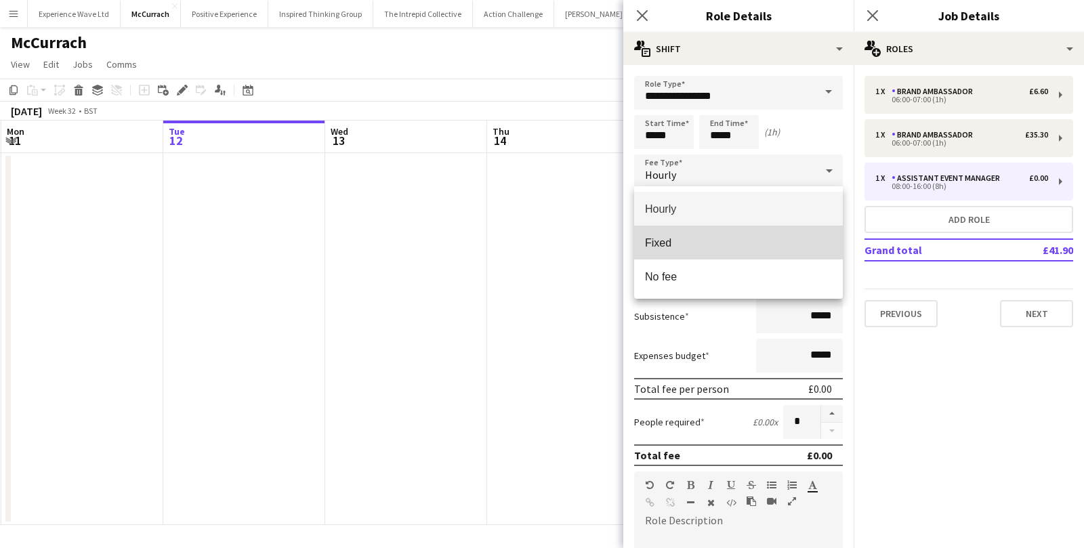
click at [698, 241] on span "Fixed" at bounding box center [738, 242] width 187 height 13
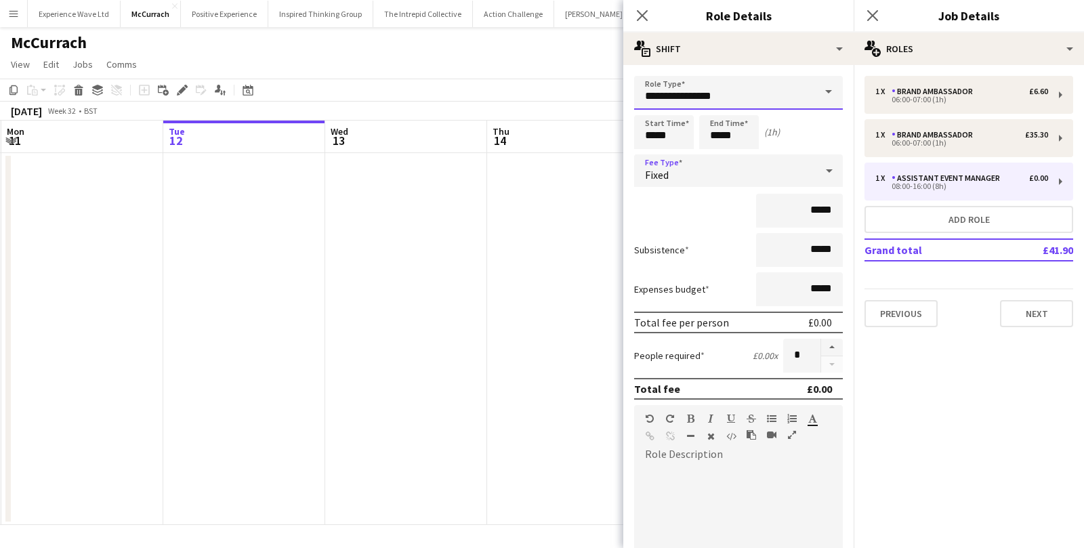
click at [808, 88] on input "**********" at bounding box center [738, 93] width 209 height 34
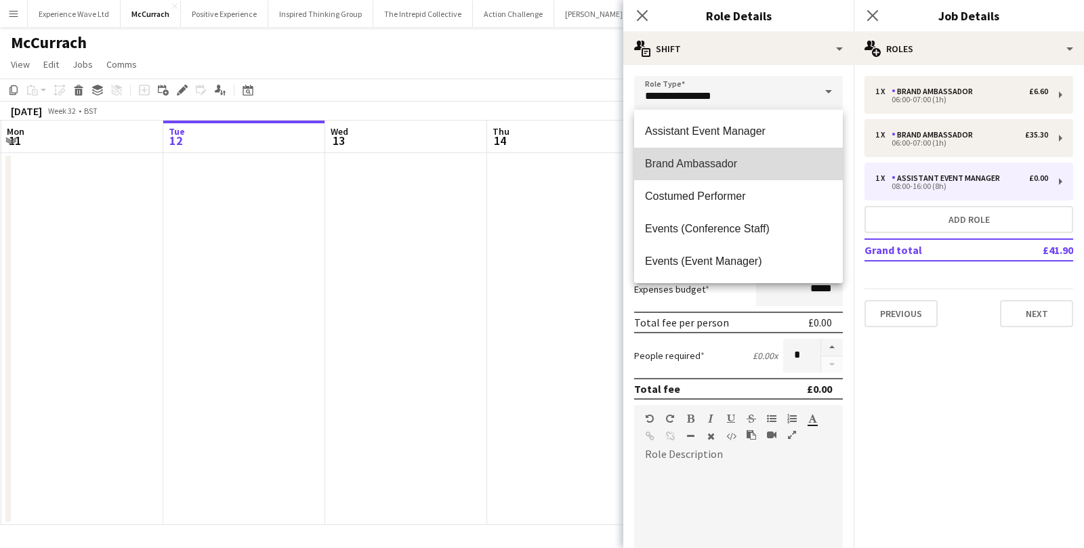
click at [738, 167] on span "Brand Ambassador" at bounding box center [738, 163] width 187 height 13
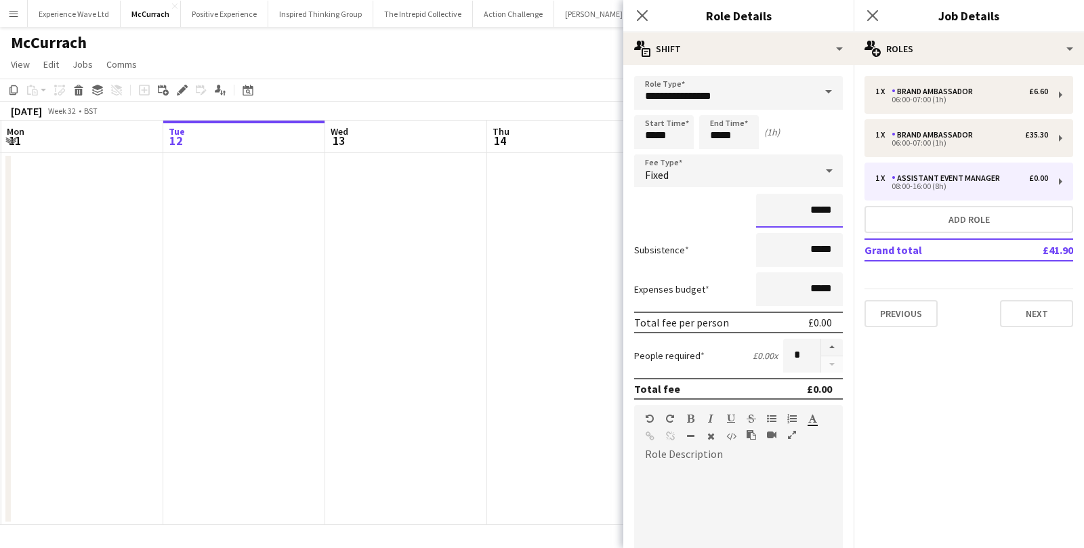
drag, startPoint x: 833, startPoint y: 208, endPoint x: 781, endPoint y: 205, distance: 52.2
click at [781, 206] on input "*****" at bounding box center [799, 211] width 87 height 34
type input "******"
click at [776, 234] on input "*****" at bounding box center [799, 250] width 87 height 34
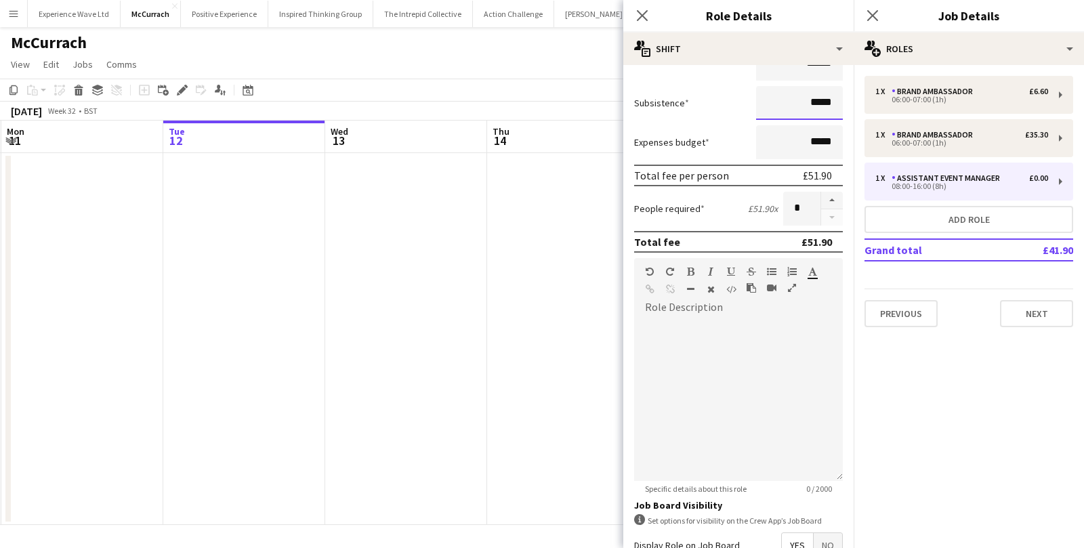
scroll to position [299, 0]
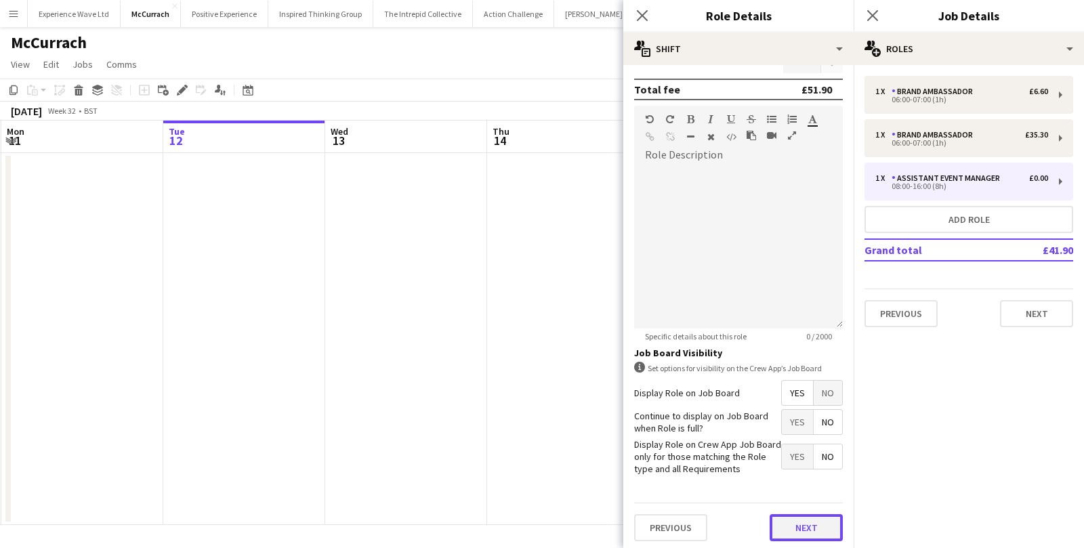
click at [795, 529] on button "Next" at bounding box center [806, 527] width 73 height 27
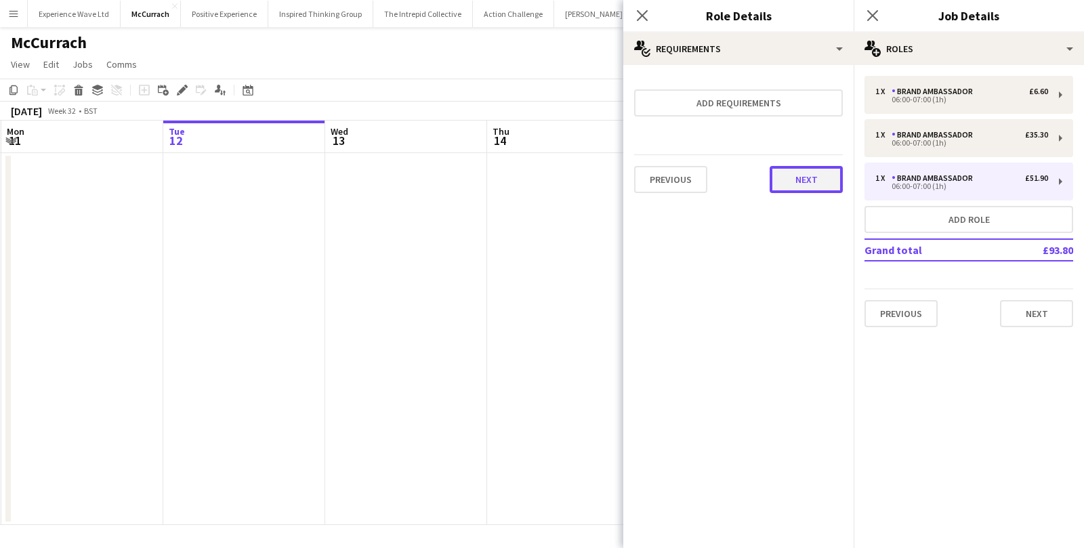
click at [807, 183] on button "Next" at bounding box center [806, 179] width 73 height 27
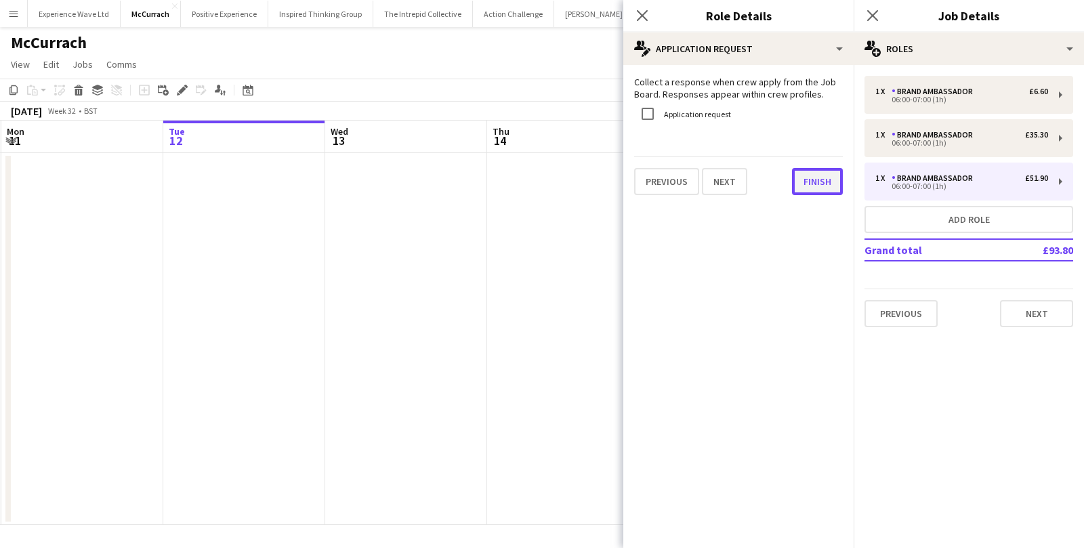
click at [807, 172] on button "Finish" at bounding box center [817, 181] width 51 height 27
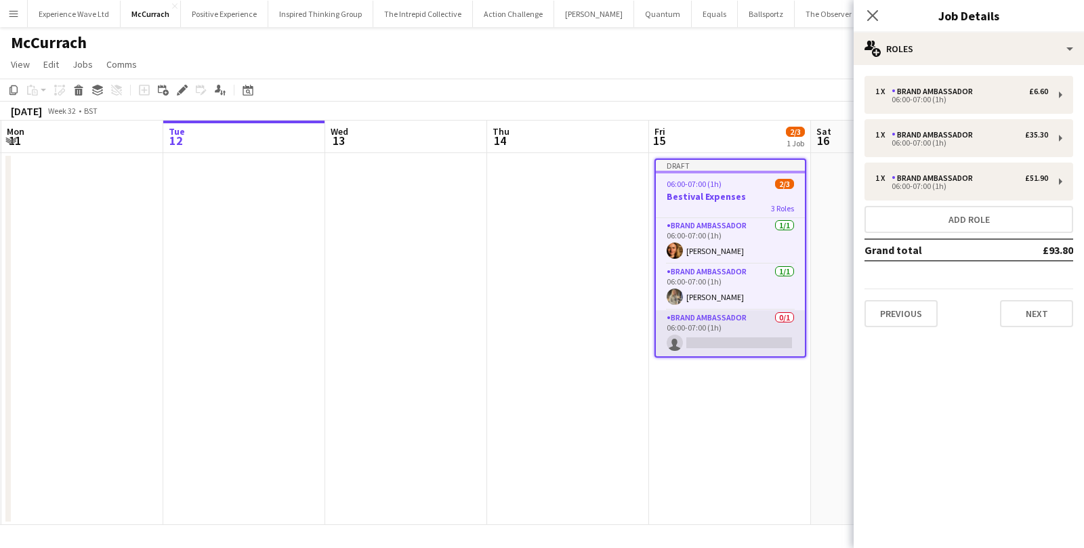
click at [725, 337] on app-card-role "Brand Ambassador 0/1 06:00-07:00 (1h) single-neutral-actions" at bounding box center [730, 333] width 149 height 46
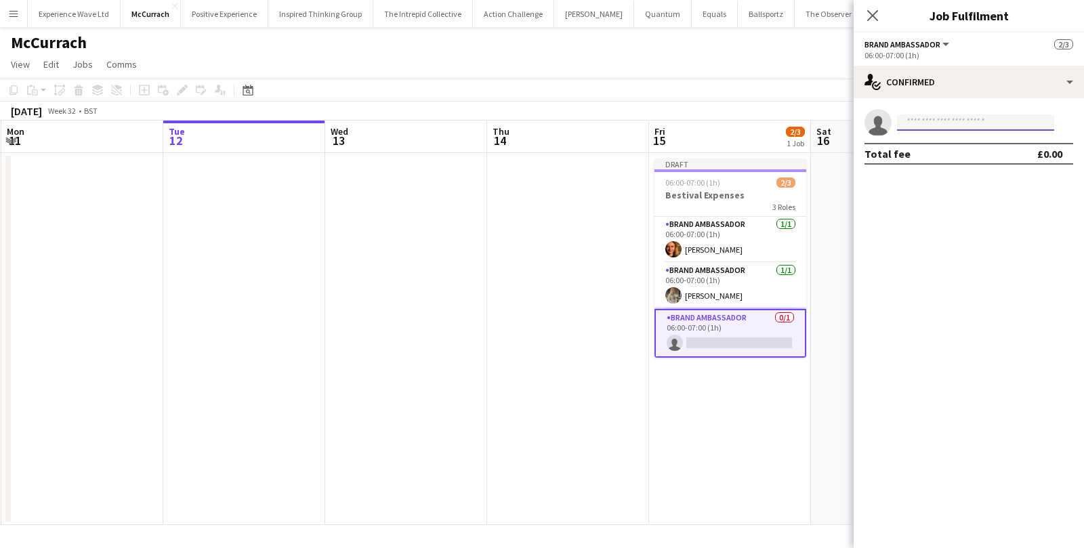
click at [923, 125] on input at bounding box center [975, 123] width 157 height 16
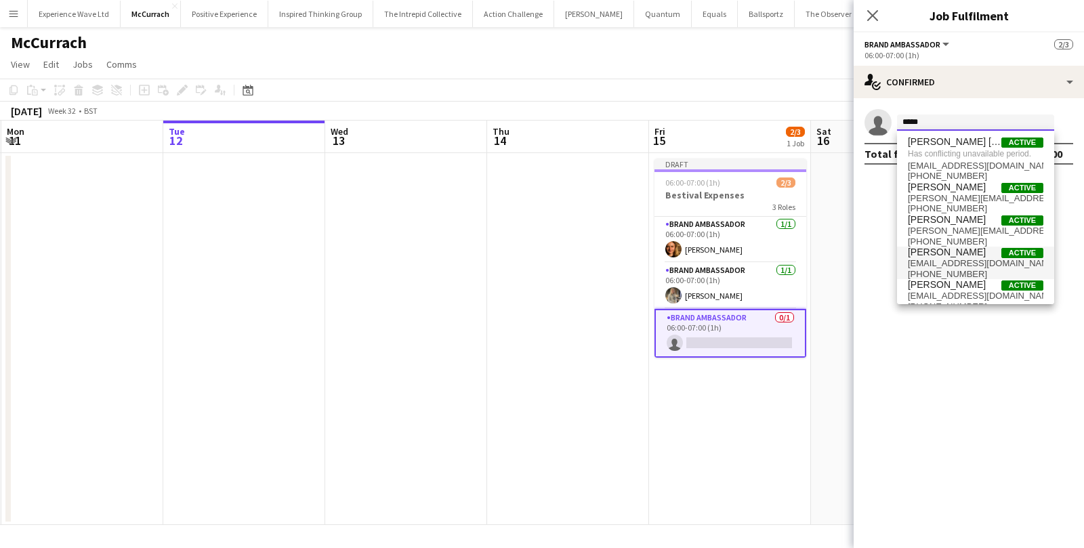
scroll to position [12, 0]
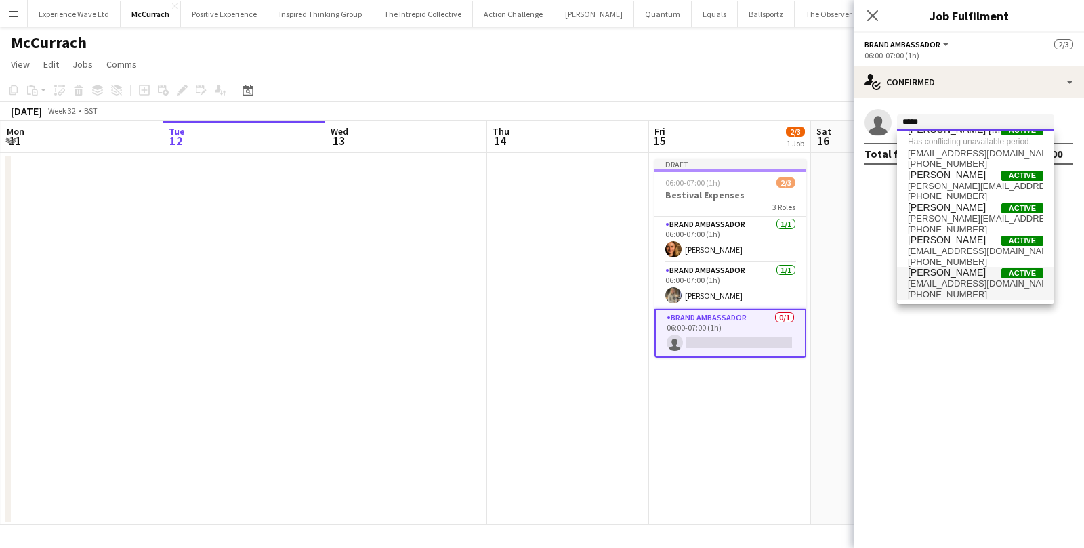
type input "*****"
click at [932, 295] on span "[PHONE_NUMBER]" at bounding box center [976, 294] width 136 height 11
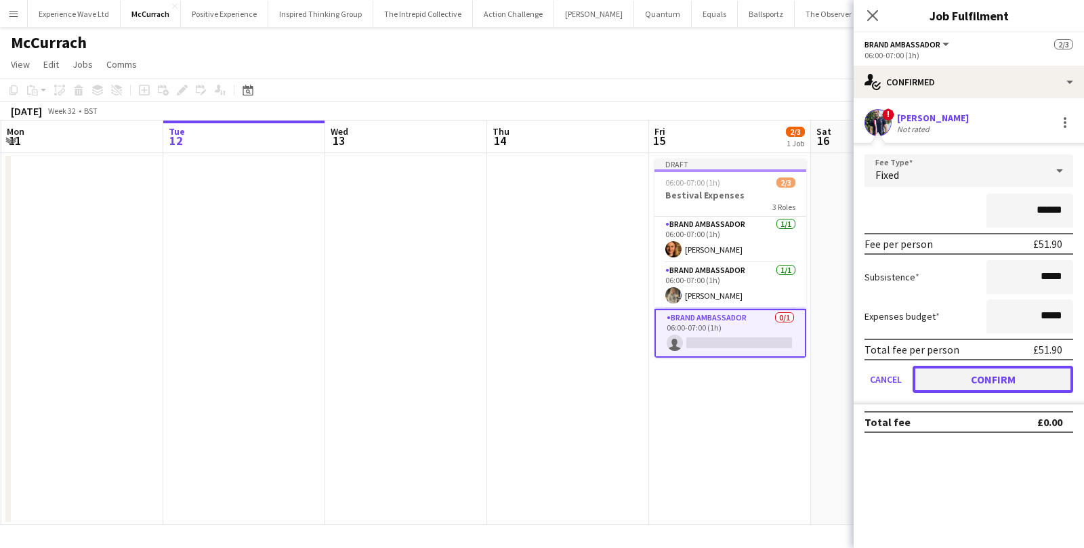
click at [943, 368] on button "Confirm" at bounding box center [993, 379] width 161 height 27
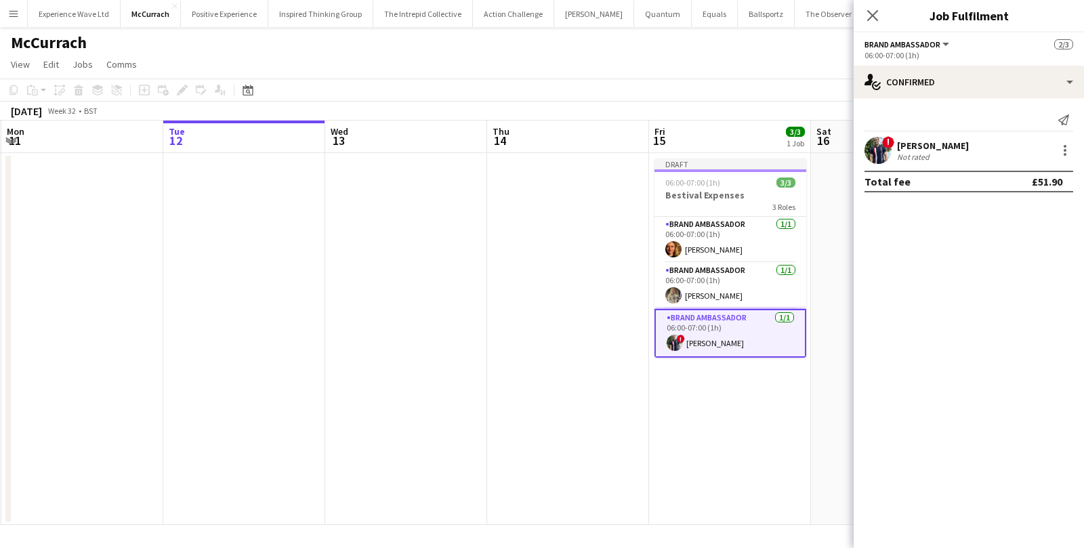
click at [764, 421] on app-date-cell "Draft 06:00-07:00 (1h) 3/3 Bestival Expenses 3 Roles Brand Ambassador 1/1 06:00…" at bounding box center [730, 339] width 162 height 372
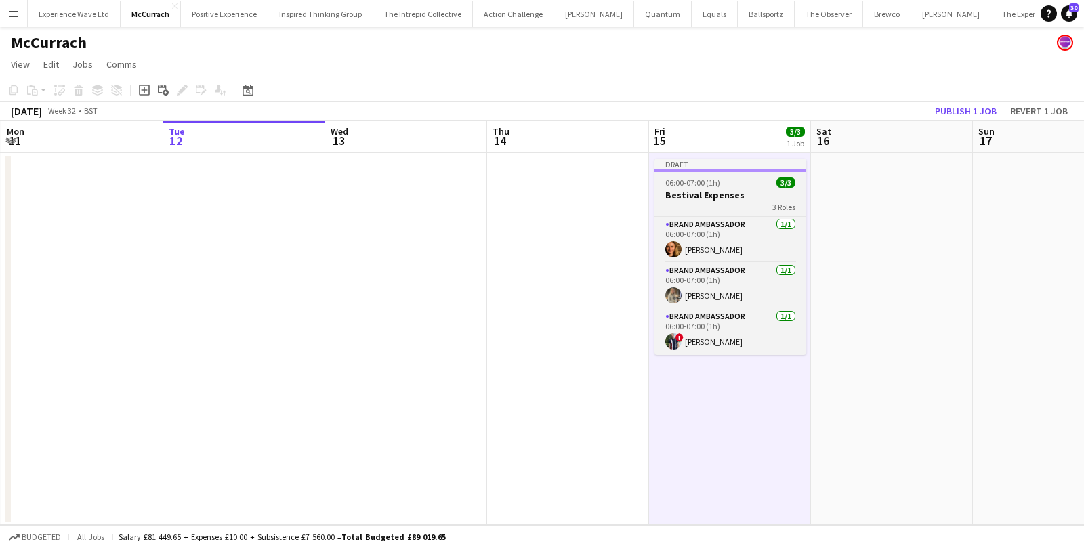
click at [732, 186] on div "06:00-07:00 (1h) 3/3" at bounding box center [731, 183] width 152 height 10
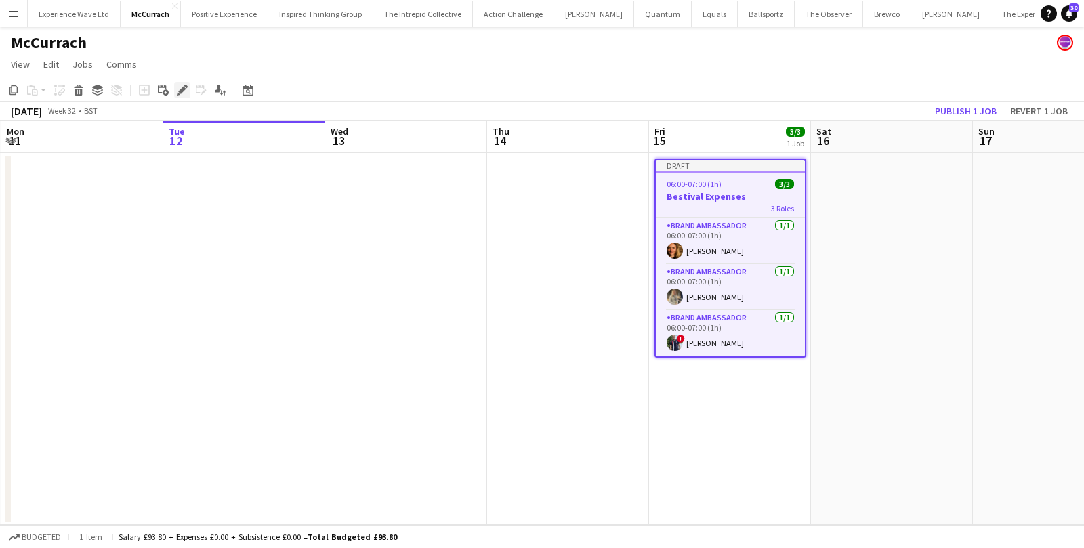
click at [178, 87] on icon "Edit" at bounding box center [182, 90] width 11 height 11
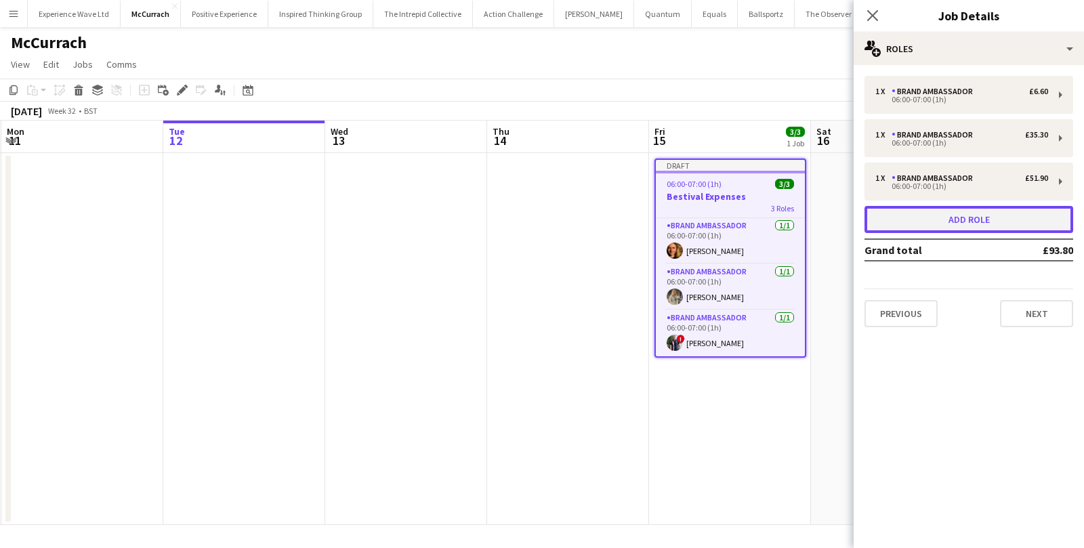
click at [960, 212] on button "Add role" at bounding box center [969, 219] width 209 height 27
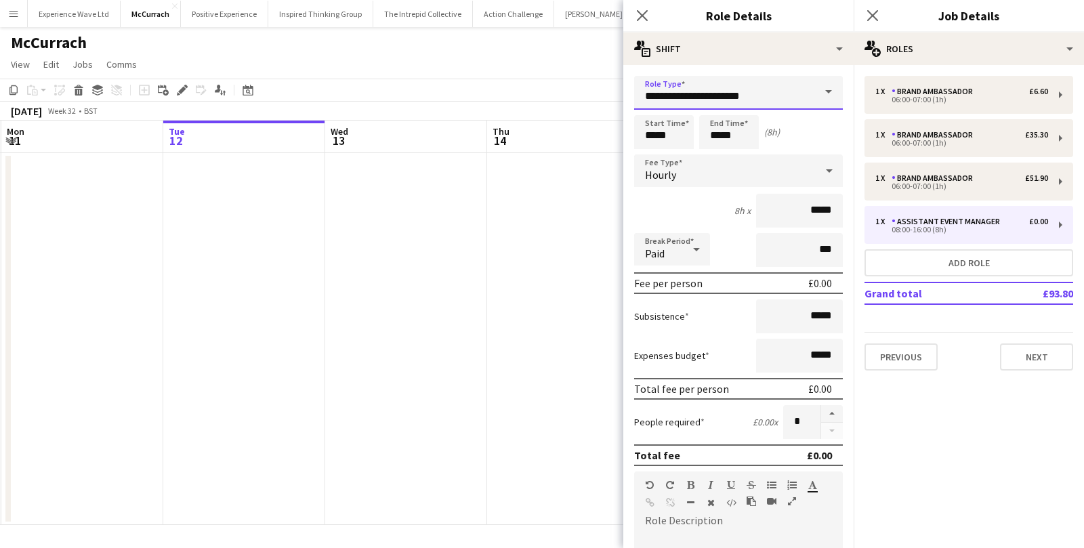
click at [795, 91] on input "**********" at bounding box center [738, 93] width 209 height 34
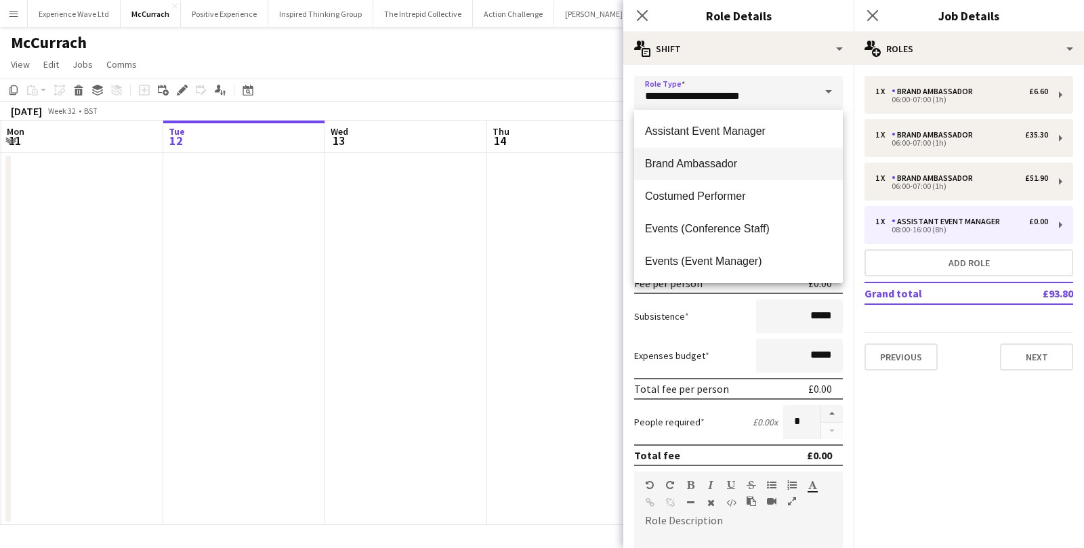
click at [730, 169] on span "Brand Ambassador" at bounding box center [738, 163] width 187 height 13
type input "**********"
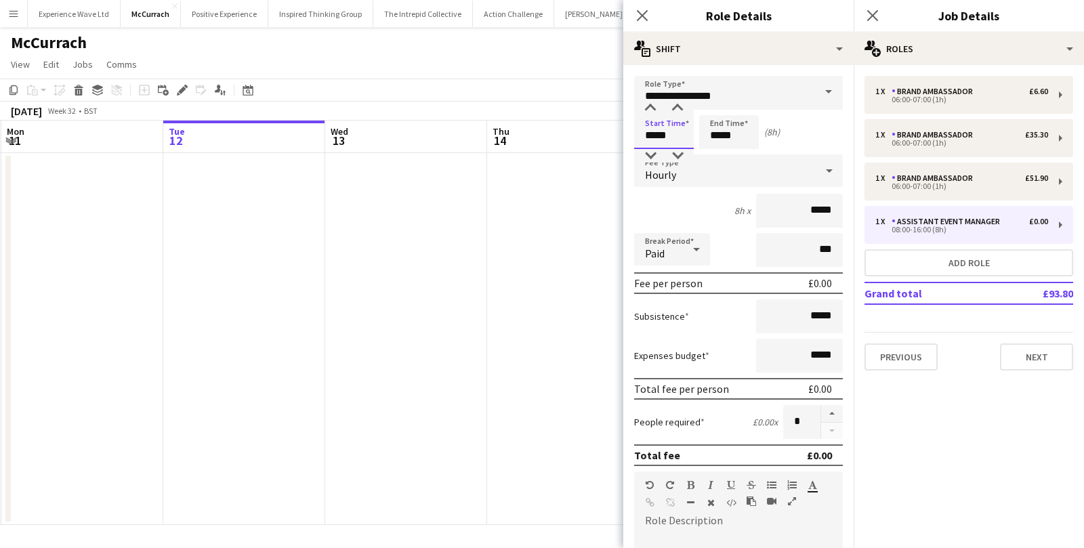
drag, startPoint x: 678, startPoint y: 133, endPoint x: 618, endPoint y: 131, distance: 60.3
click at [618, 132] on body "Menu Boards Boards Boards All jobs Status Workforce Workforce My Workforce Recr…" at bounding box center [542, 274] width 1084 height 548
type input "*****"
click at [686, 181] on div "Hourly" at bounding box center [725, 170] width 182 height 33
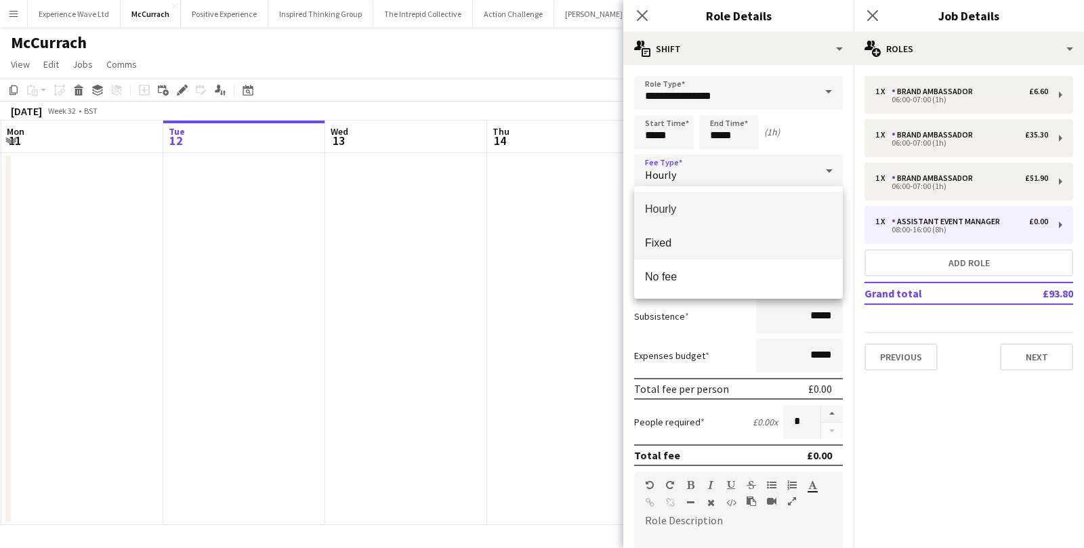
click at [692, 232] on mat-option "Fixed" at bounding box center [738, 243] width 209 height 34
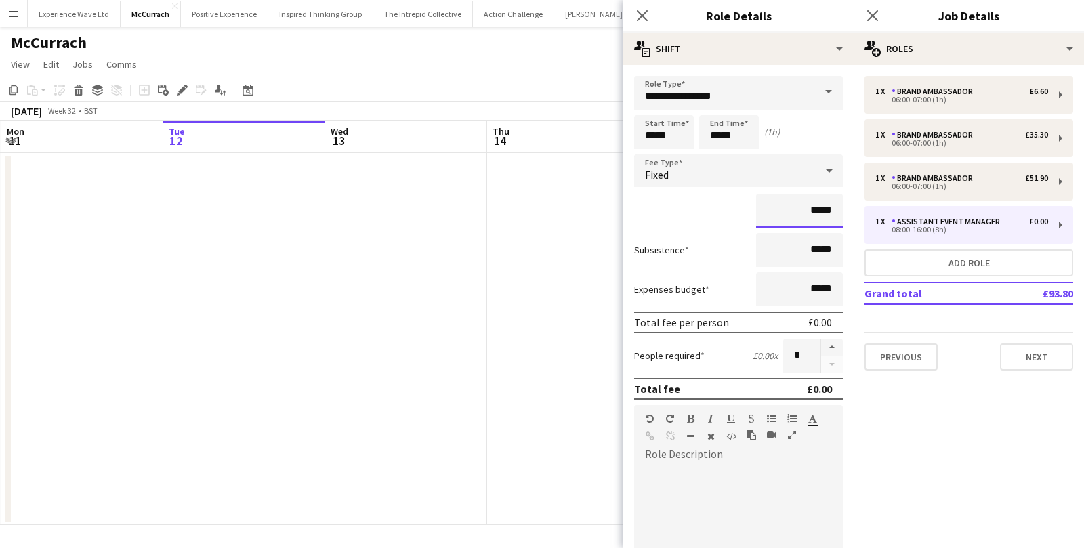
drag, startPoint x: 835, startPoint y: 209, endPoint x: 757, endPoint y: 207, distance: 78.6
click at [757, 207] on input "*****" at bounding box center [799, 211] width 87 height 34
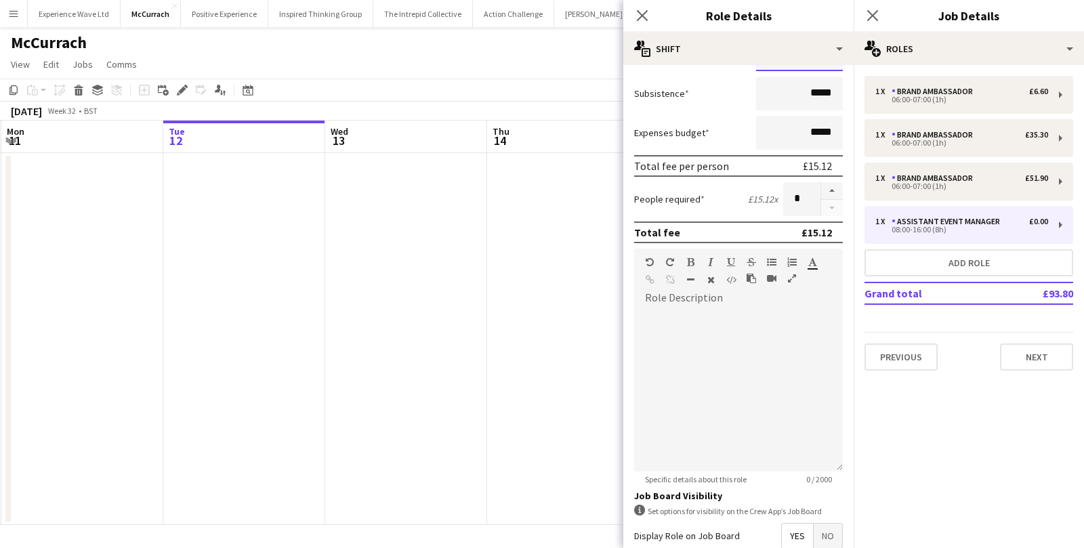
scroll to position [299, 0]
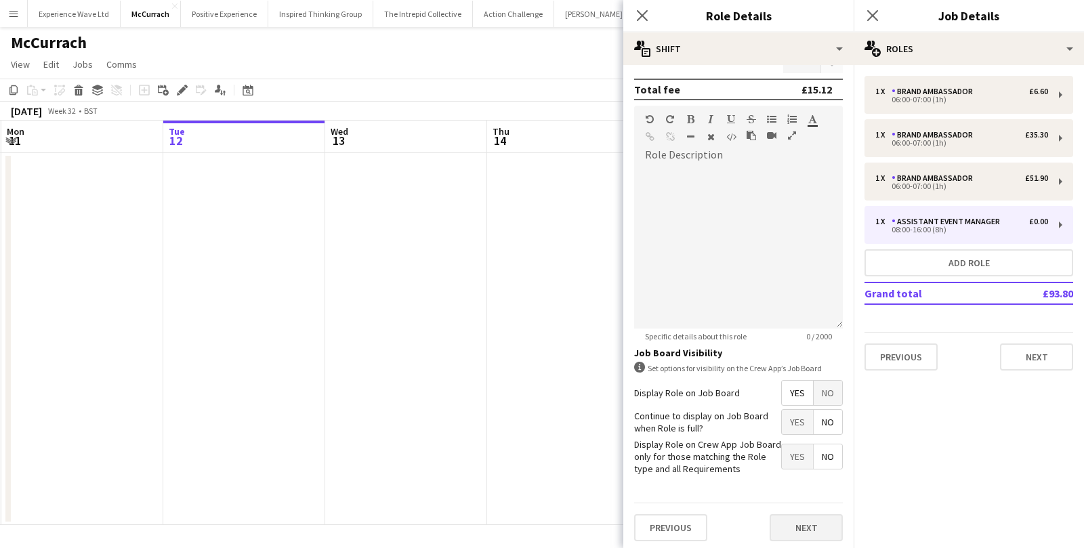
type input "******"
click at [806, 521] on button "Next" at bounding box center [806, 527] width 73 height 27
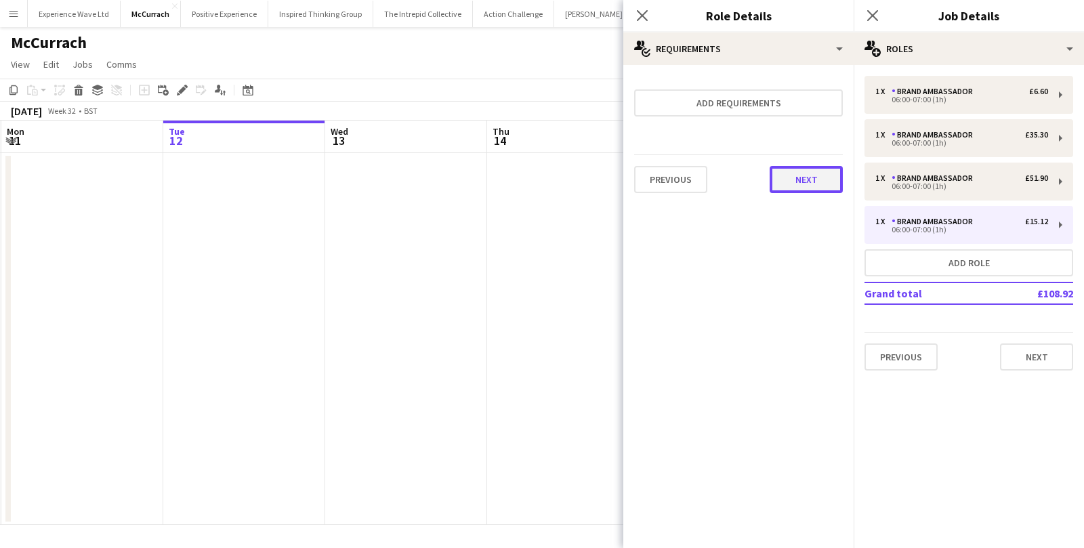
click at [779, 175] on button "Next" at bounding box center [806, 179] width 73 height 27
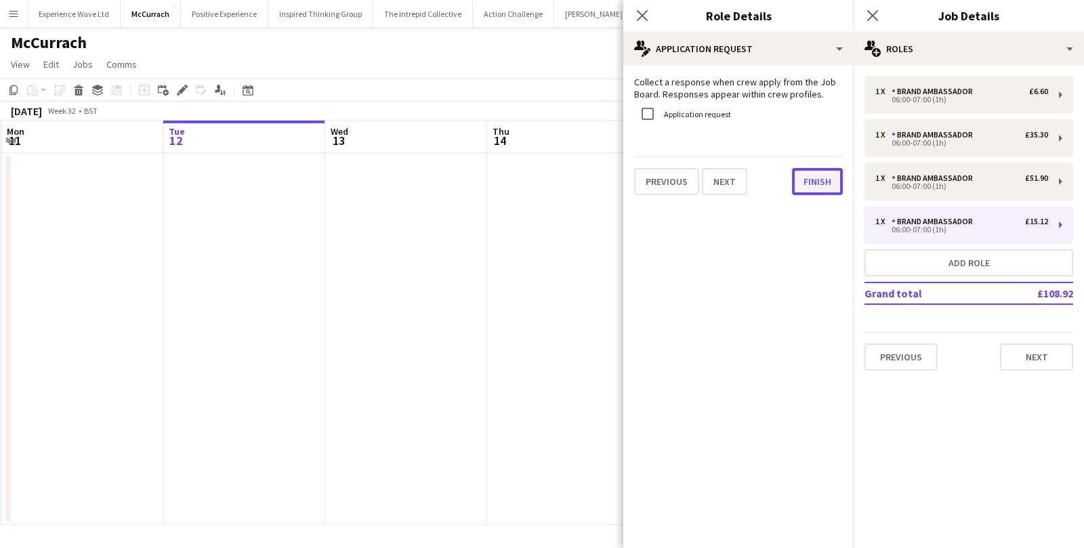
click at [805, 170] on button "Finish" at bounding box center [817, 181] width 51 height 27
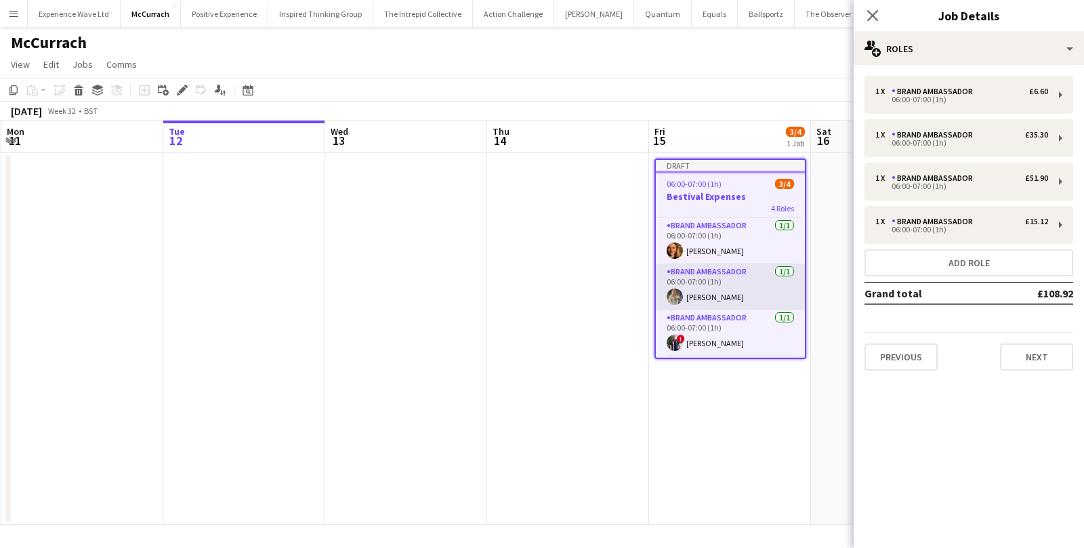
scroll to position [43, 0]
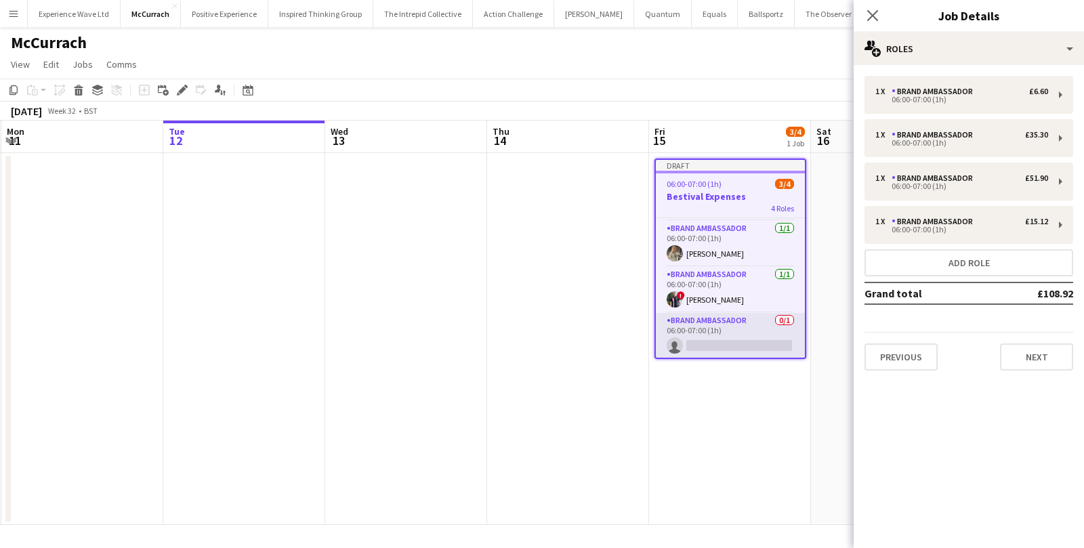
click at [732, 343] on app-card-role "Brand Ambassador 0/1 06:00-07:00 (1h) single-neutral-actions" at bounding box center [730, 336] width 149 height 46
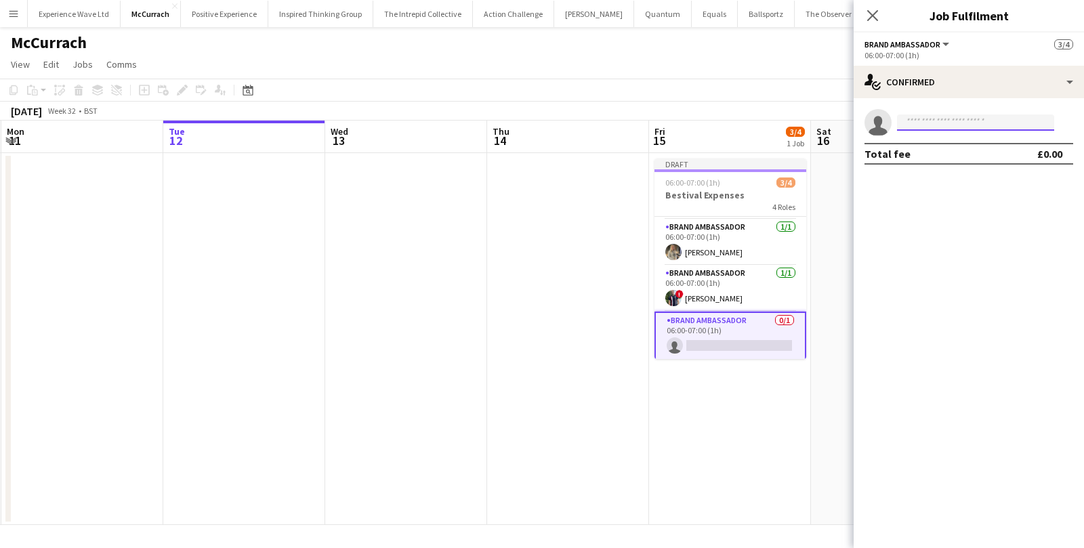
click at [934, 118] on input at bounding box center [975, 123] width 157 height 16
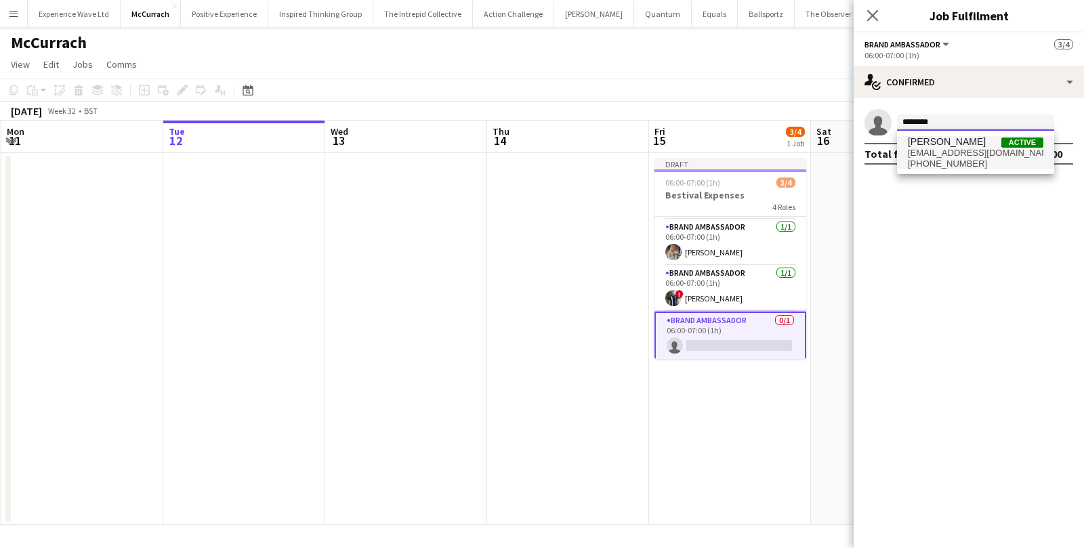
type input "********"
click at [957, 147] on span "Lily Stansbury" at bounding box center [947, 142] width 78 height 12
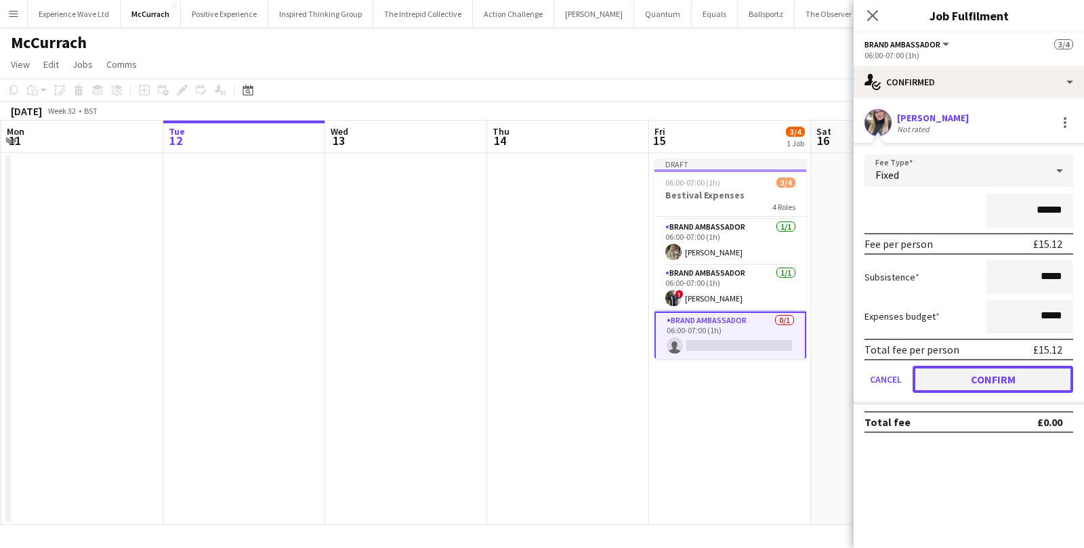
click at [949, 379] on button "Confirm" at bounding box center [993, 379] width 161 height 27
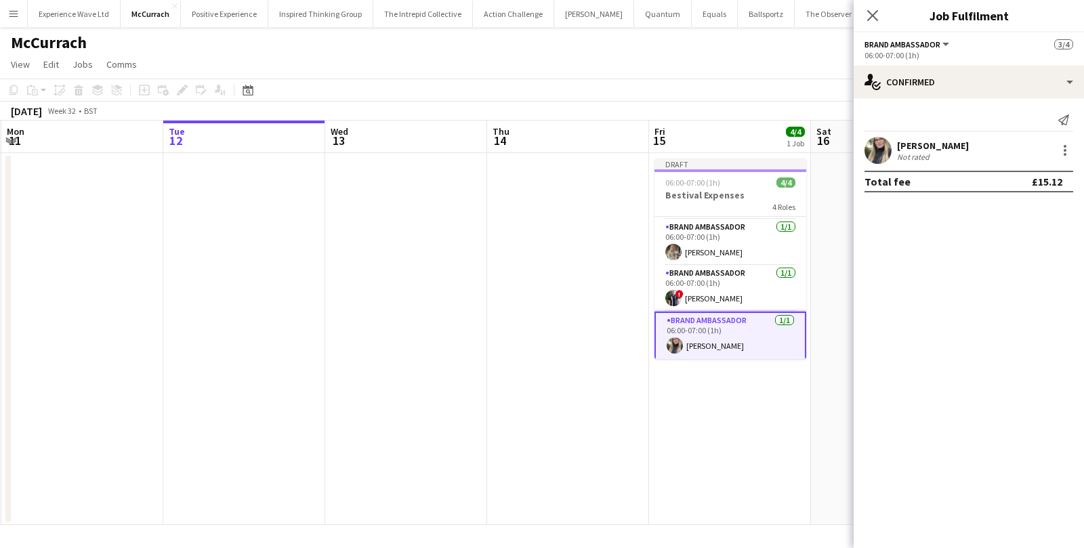
click at [804, 411] on app-date-cell "Draft 06:00-07:00 (1h) 4/4 Bestival Expenses 4 Roles Brand Ambassador 1/1 06:00…" at bounding box center [730, 339] width 162 height 372
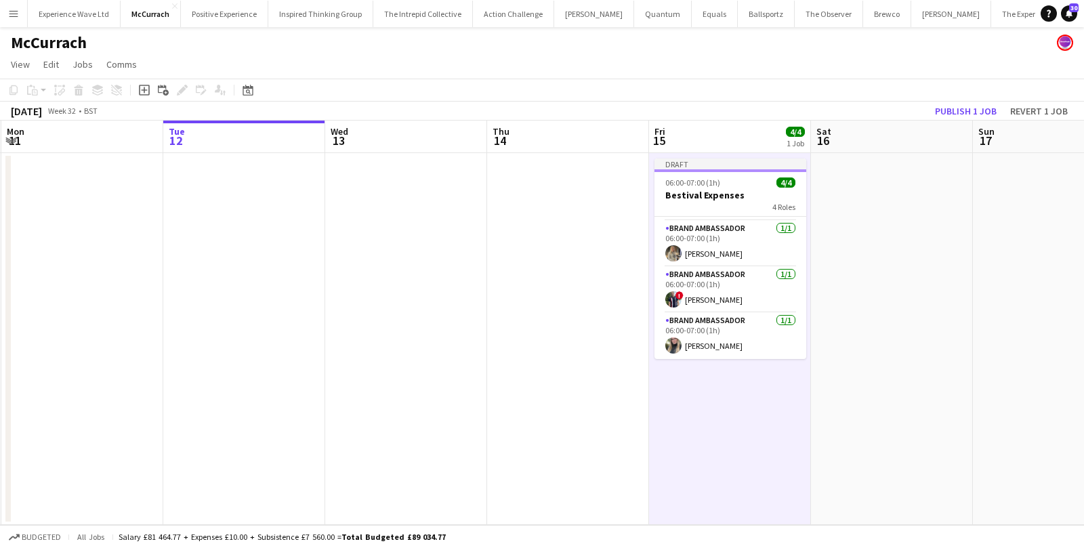
scroll to position [41, 0]
click at [968, 113] on button "Publish 1 job" at bounding box center [966, 111] width 72 height 18
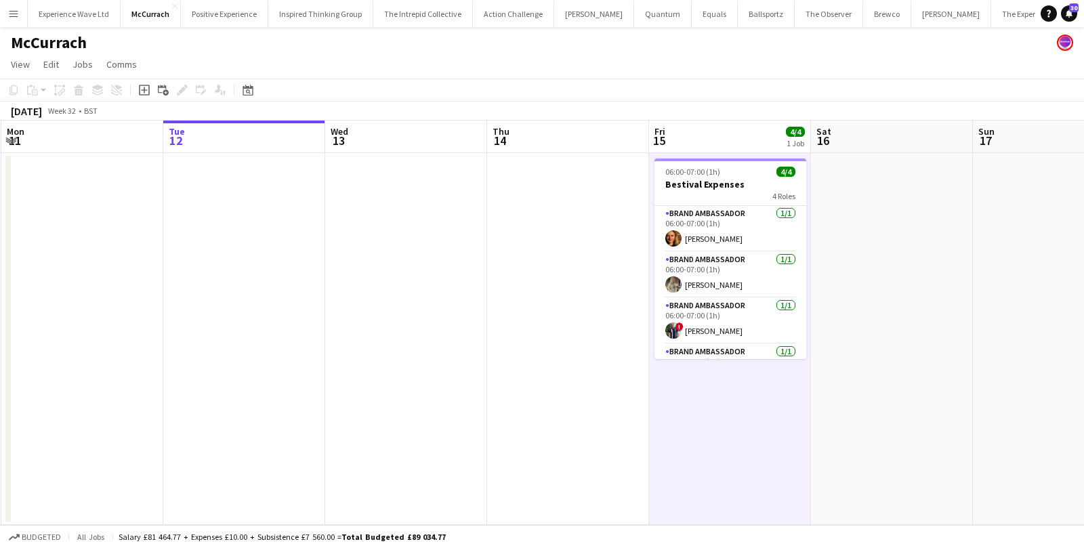
click at [653, 153] on app-date-cell "06:00-07:00 (1h) 4/4 Bestival Expenses 4 Roles Brand Ambassador 1/1 06:00-07:00…" at bounding box center [730, 339] width 162 height 372
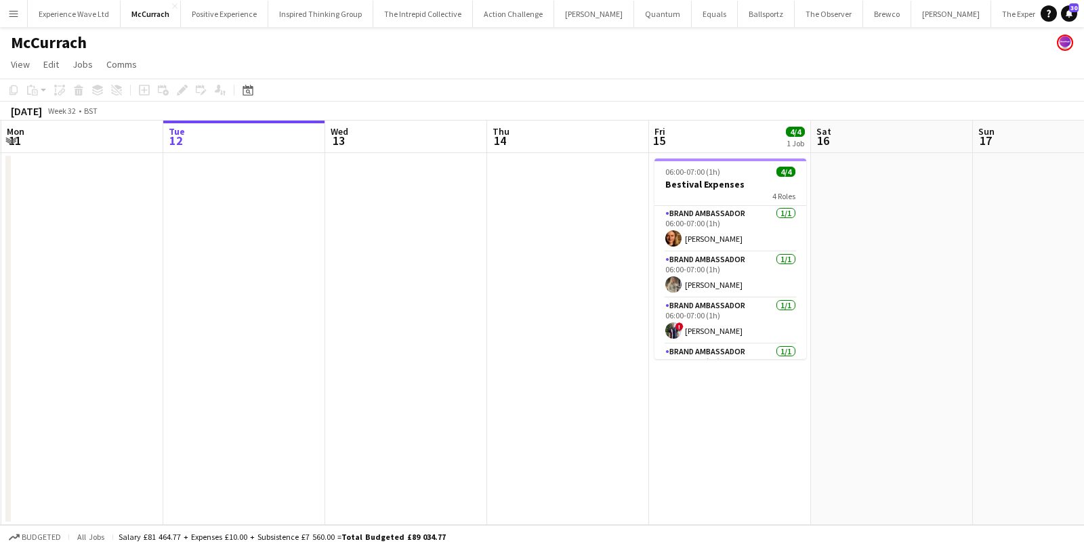
click at [654, 157] on app-date-cell "06:00-07:00 (1h) 4/4 Bestival Expenses 4 Roles Brand Ambassador 1/1 06:00-07:00…" at bounding box center [730, 339] width 162 height 372
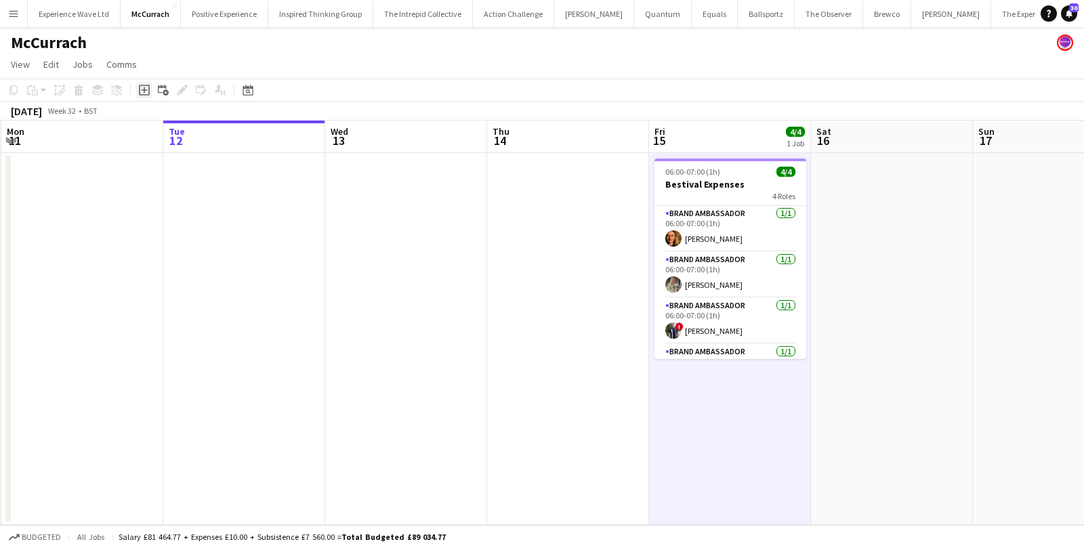
click at [144, 86] on icon "Add job" at bounding box center [144, 90] width 11 height 11
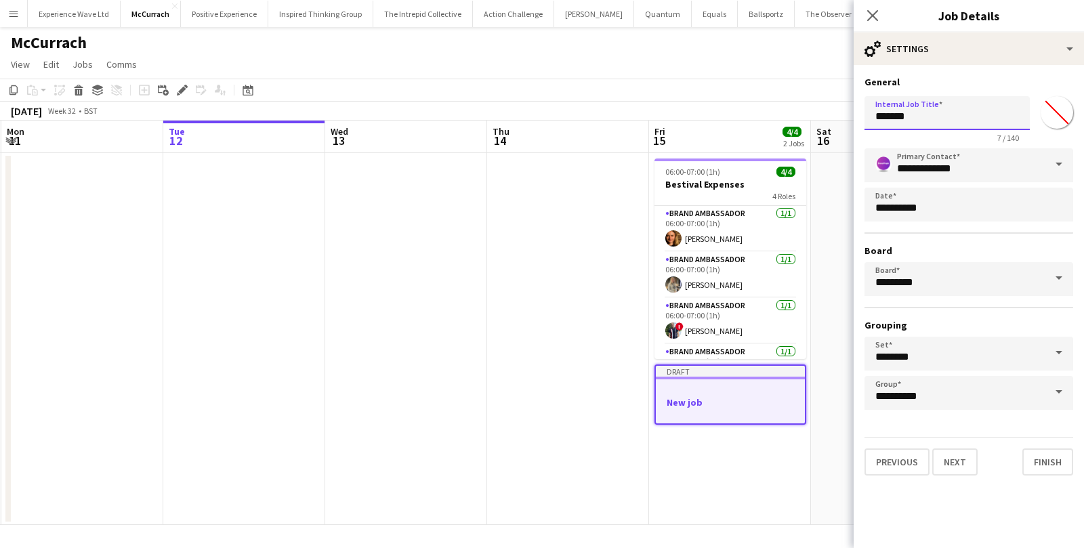
drag, startPoint x: 921, startPoint y: 113, endPoint x: 842, endPoint y: 109, distance: 79.4
click at [843, 110] on body "Menu Boards Boards Boards All jobs Status Workforce Workforce My Workforce Recr…" at bounding box center [542, 274] width 1084 height 548
type input "**********"
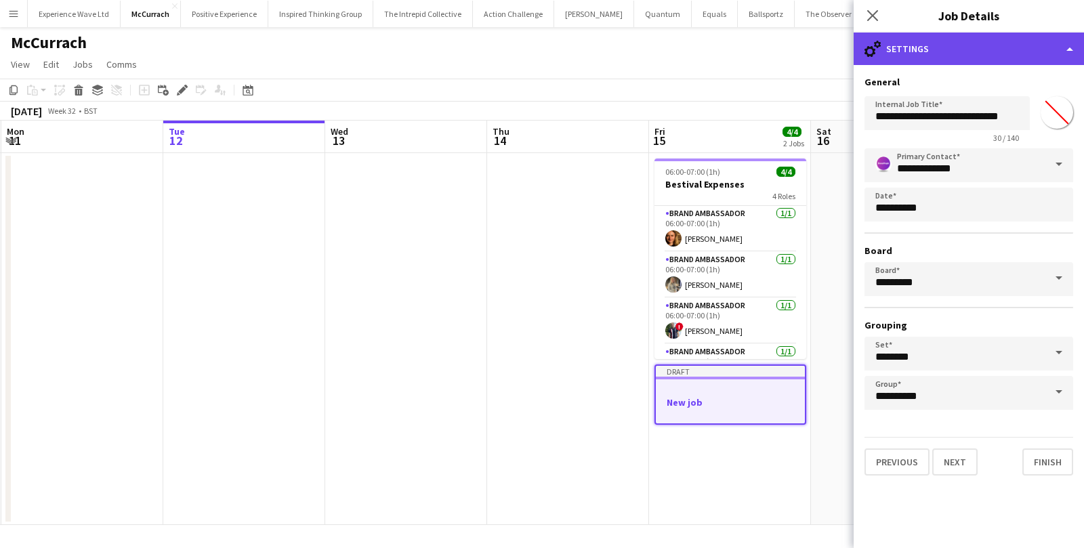
click at [1010, 56] on div "cog-double-3 Settings" at bounding box center [969, 49] width 230 height 33
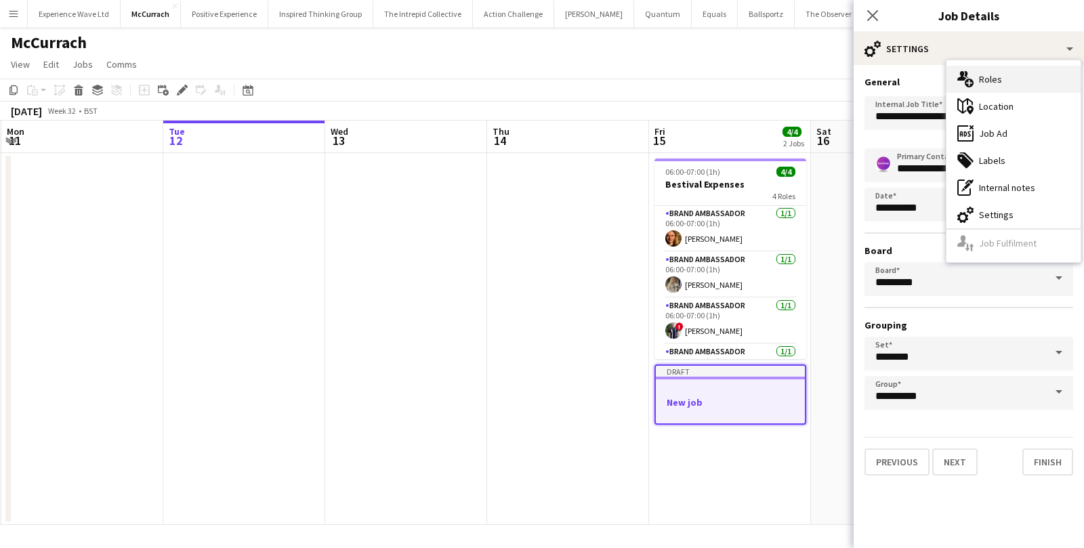
click at [1002, 84] on div "multiple-users-add Roles" at bounding box center [1014, 79] width 134 height 27
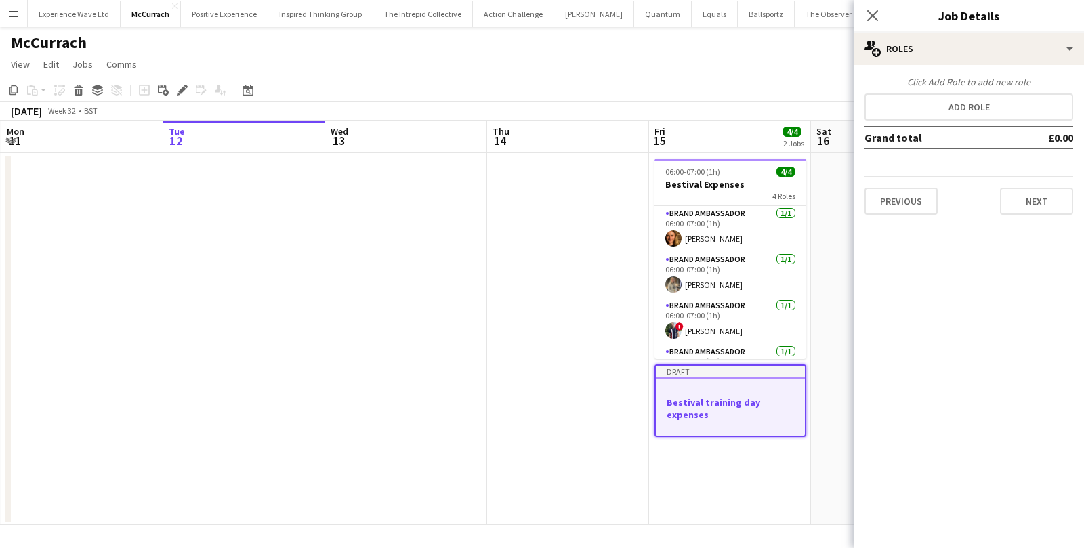
click at [930, 123] on div "Click Add Role to add new role Add role Grand total £0.00 Previous Next" at bounding box center [969, 145] width 230 height 139
click at [930, 104] on button "Add role" at bounding box center [969, 107] width 209 height 27
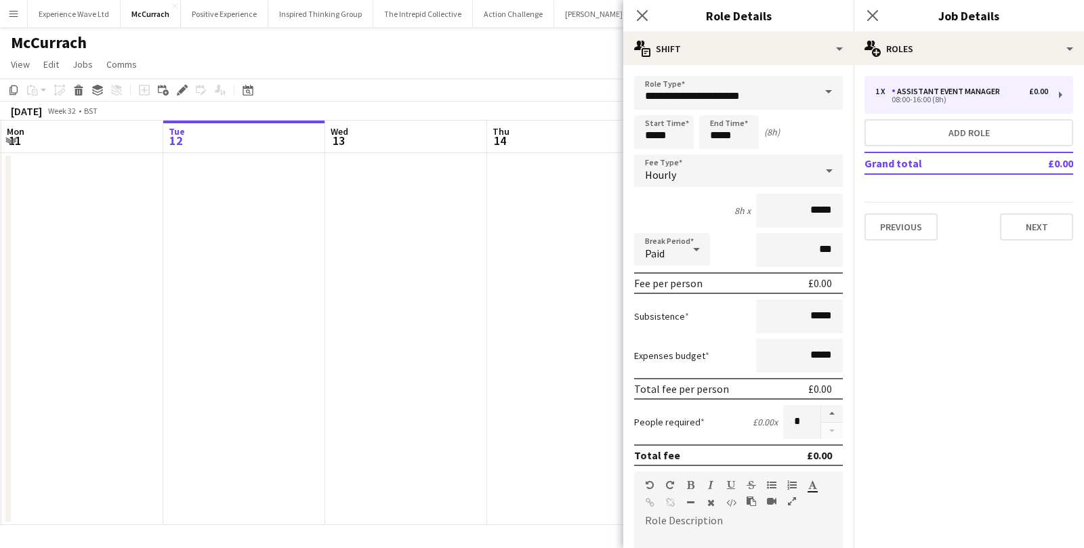
click at [828, 98] on span at bounding box center [828, 92] width 28 height 33
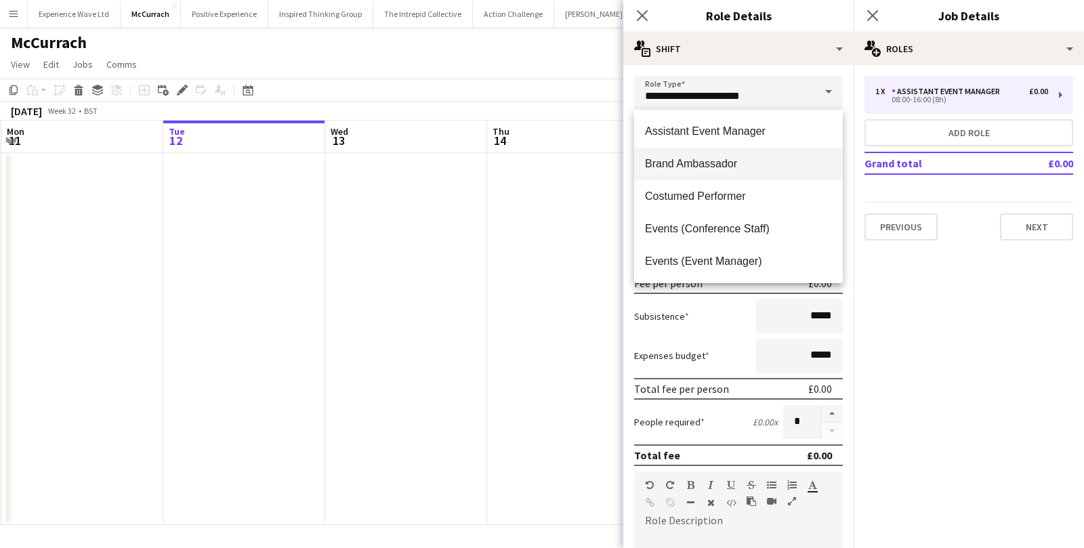
click at [766, 154] on mat-option "Brand Ambassador" at bounding box center [738, 164] width 209 height 33
type input "**********"
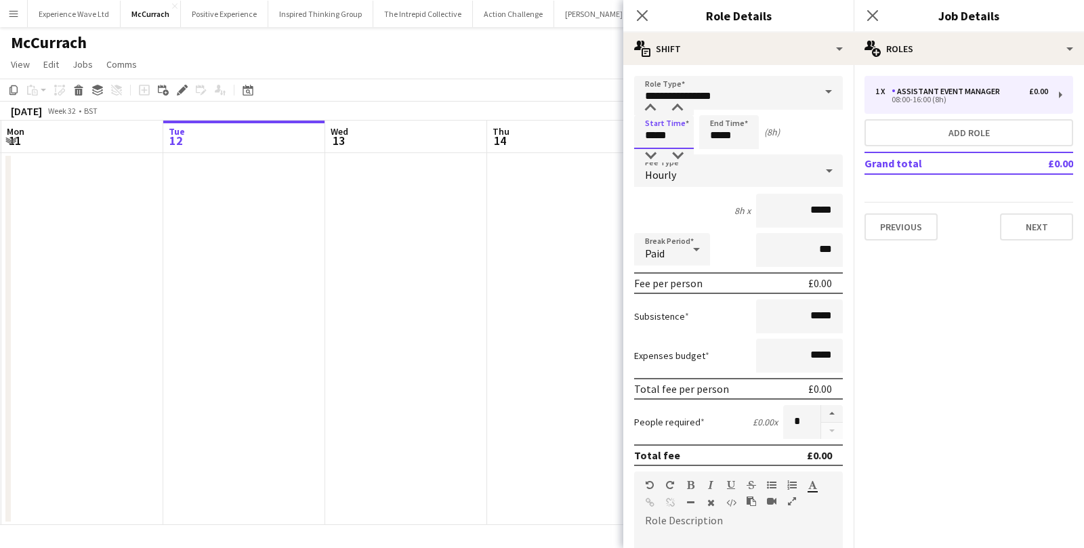
drag, startPoint x: 677, startPoint y: 144, endPoint x: 614, endPoint y: 144, distance: 63.0
click at [614, 144] on body "Menu Boards Boards Boards All jobs Status Workforce Workforce My Workforce Recr…" at bounding box center [542, 274] width 1084 height 548
drag, startPoint x: 680, startPoint y: 130, endPoint x: 617, endPoint y: 129, distance: 63.7
click at [617, 129] on body "Menu Boards Boards Boards All jobs Status Workforce Workforce My Workforce Recr…" at bounding box center [542, 274] width 1084 height 548
type input "*****"
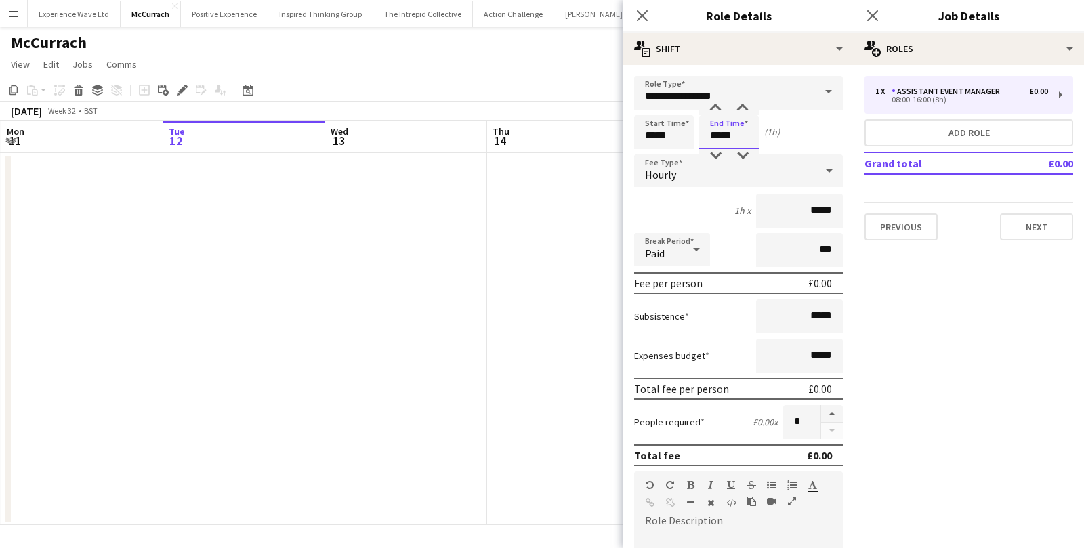
type input "*****"
click at [688, 182] on div "Hourly" at bounding box center [725, 170] width 182 height 33
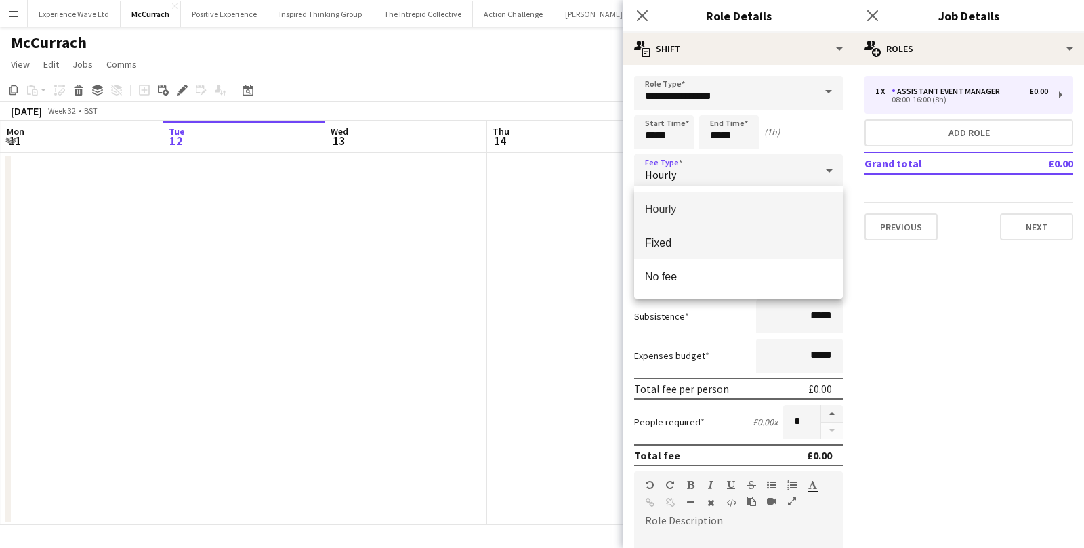
click at [690, 235] on mat-option "Fixed" at bounding box center [738, 243] width 209 height 34
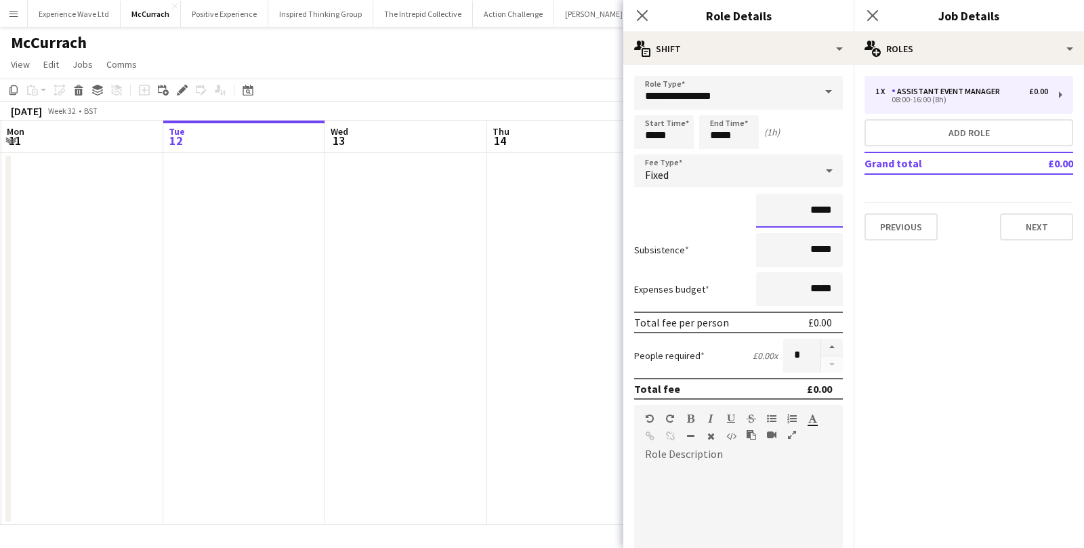
drag, startPoint x: 837, startPoint y: 213, endPoint x: 754, endPoint y: 212, distance: 82.7
click at [754, 212] on div "*****" at bounding box center [738, 211] width 209 height 34
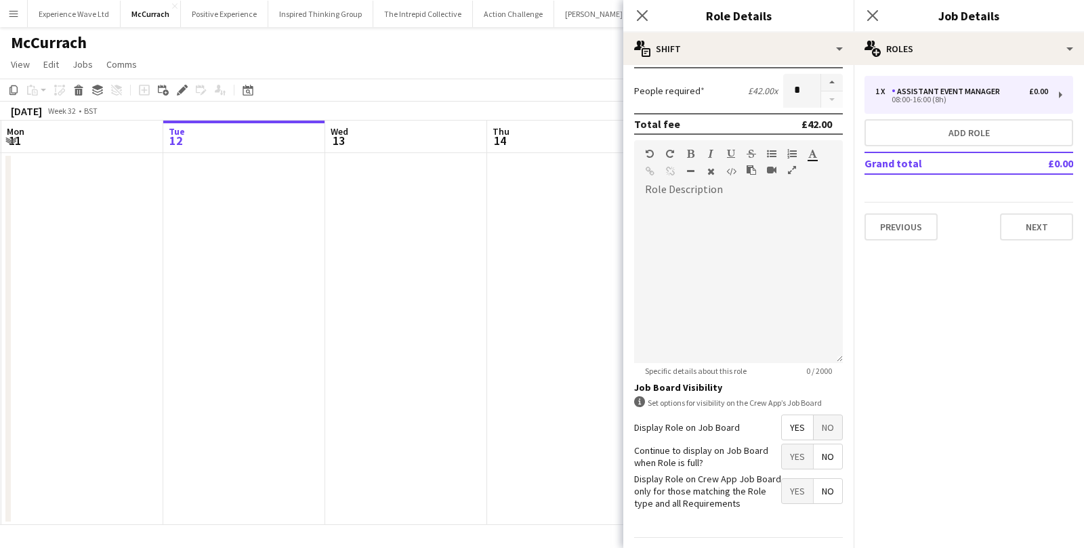
scroll to position [299, 0]
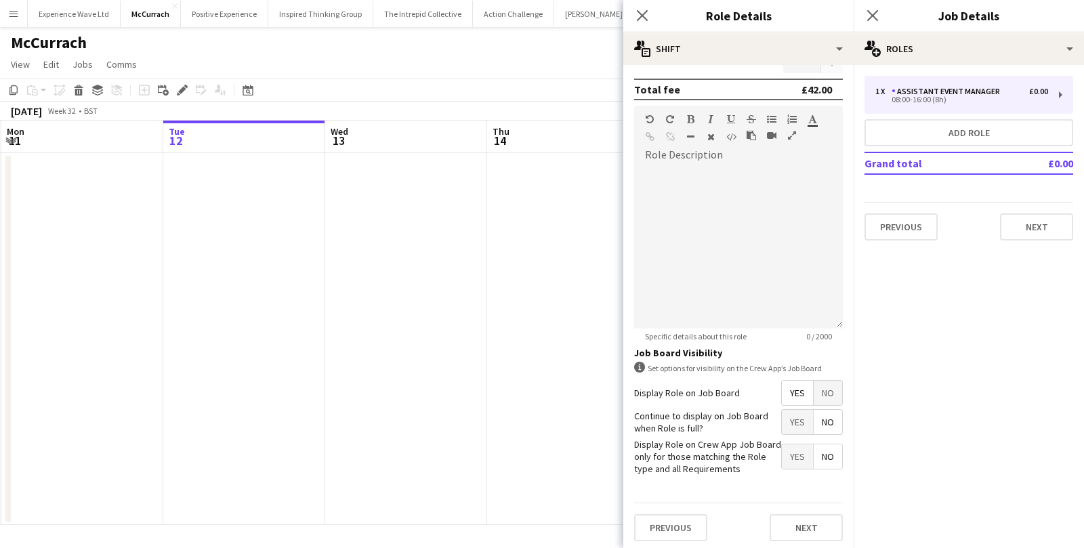
type input "******"
click at [806, 520] on button "Next" at bounding box center [806, 527] width 73 height 27
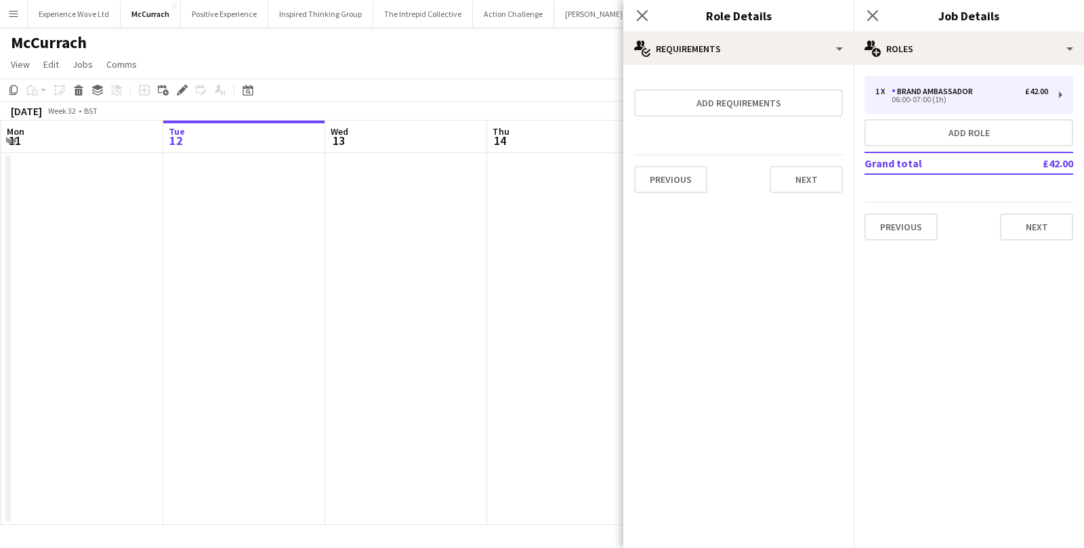
scroll to position [0, 0]
click at [825, 187] on button "Next" at bounding box center [806, 179] width 73 height 27
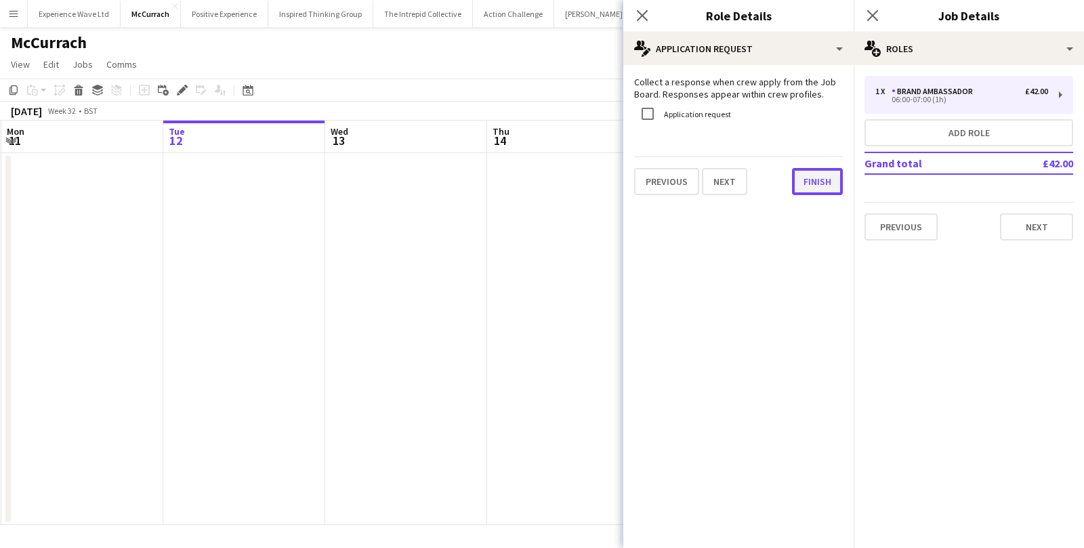
click at [819, 172] on button "Finish" at bounding box center [817, 181] width 51 height 27
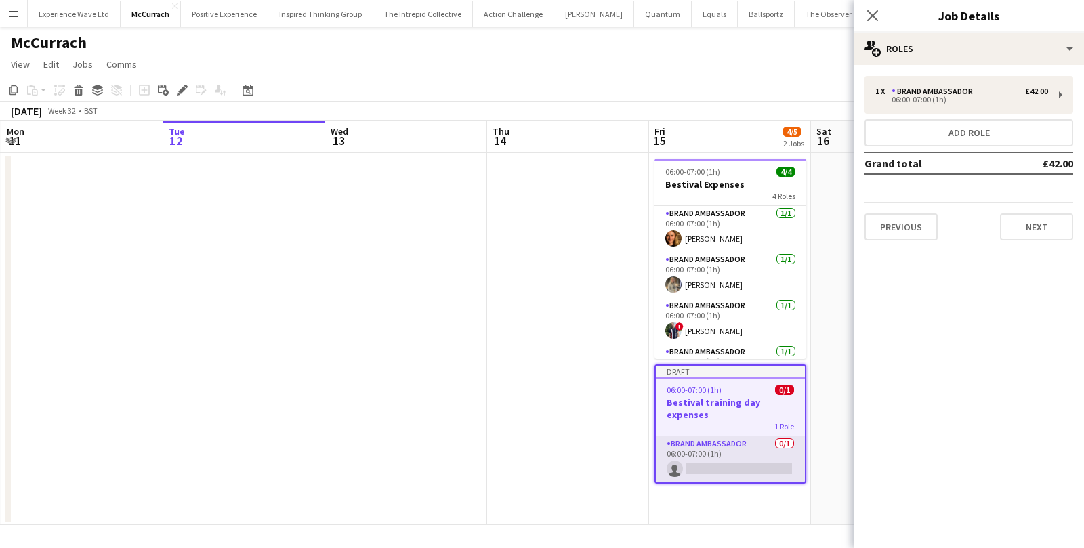
click at [739, 452] on app-card-role "Brand Ambassador 0/1 06:00-07:00 (1h) single-neutral-actions" at bounding box center [730, 459] width 149 height 46
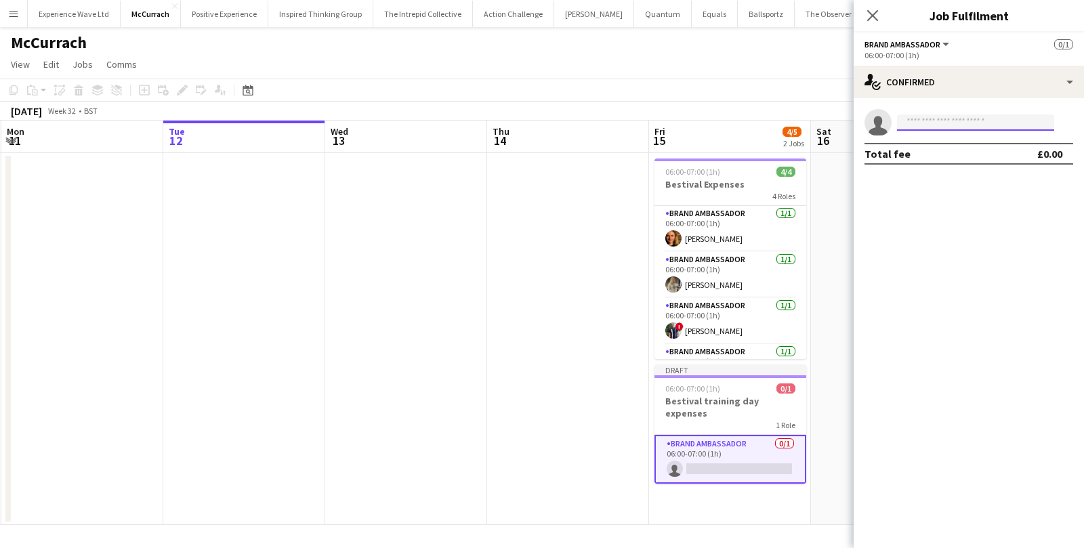
click at [915, 127] on input at bounding box center [975, 123] width 157 height 16
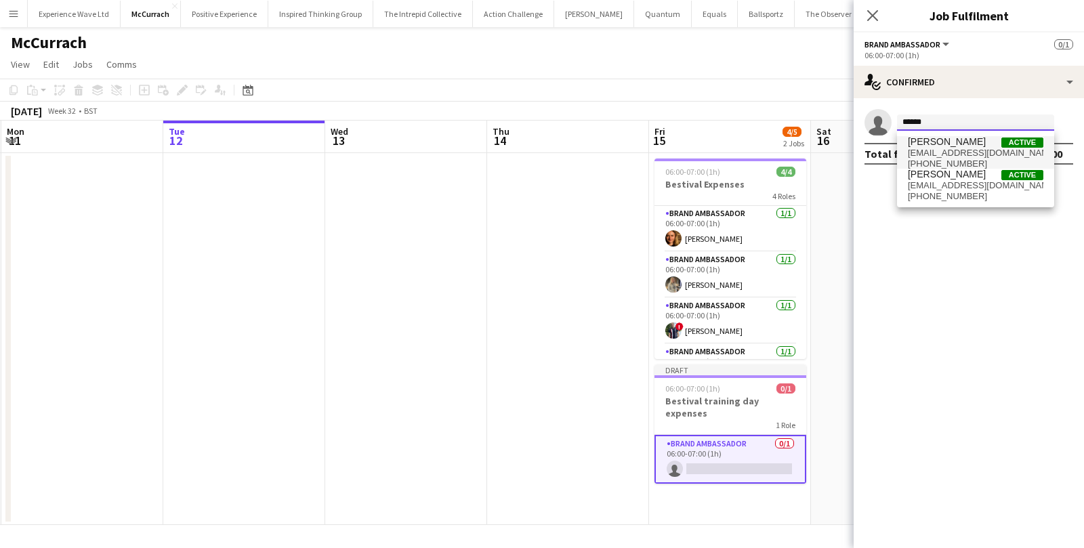
type input "******"
click at [930, 154] on span "ameliaantell2@gmail.com" at bounding box center [976, 153] width 136 height 11
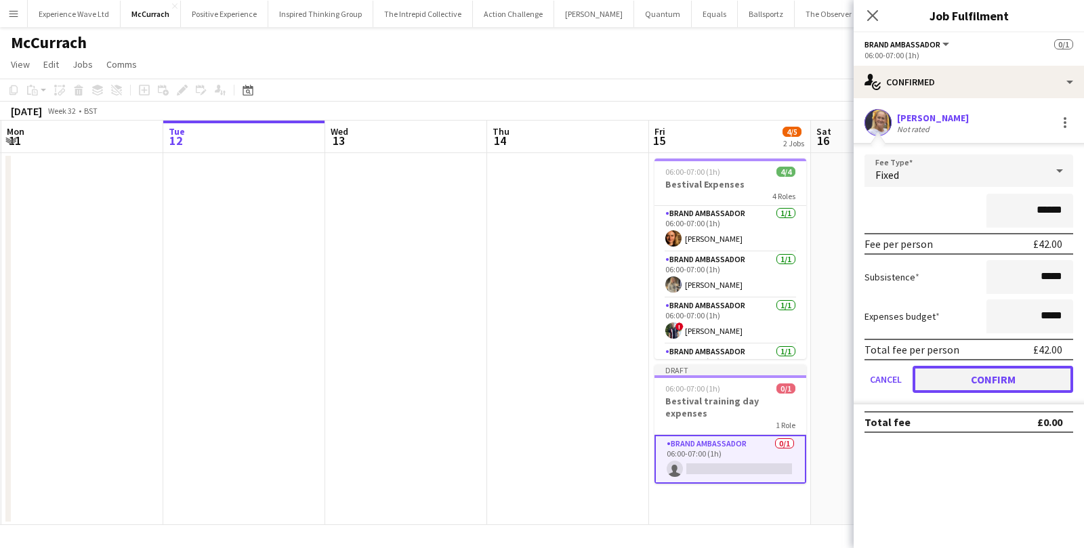
click at [928, 382] on button "Confirm" at bounding box center [993, 379] width 161 height 27
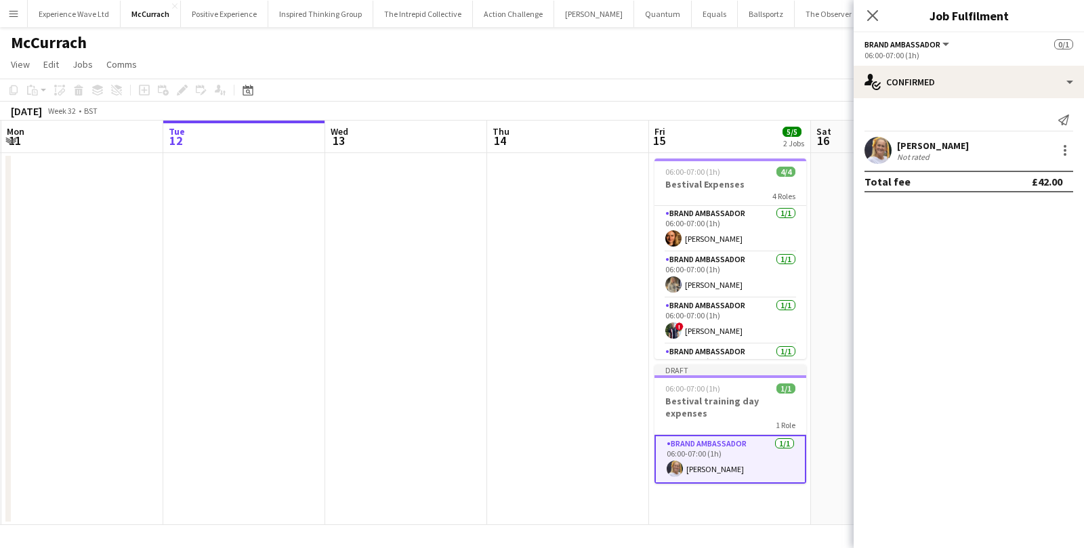
click at [832, 409] on app-date-cell at bounding box center [892, 339] width 162 height 372
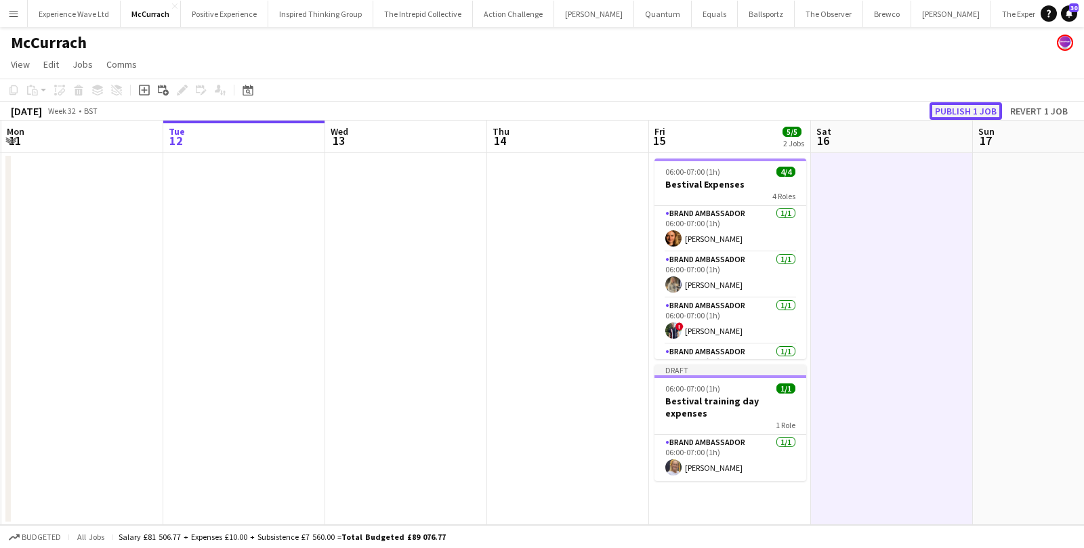
click at [961, 107] on button "Publish 1 job" at bounding box center [966, 111] width 72 height 18
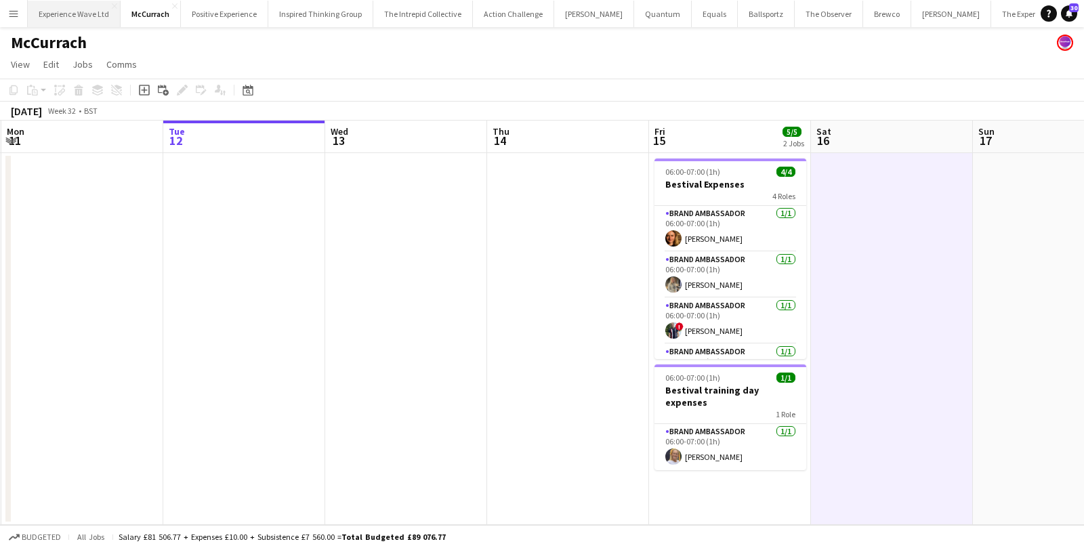
click at [79, 17] on button "Experience Wave Ltd Close" at bounding box center [74, 14] width 93 height 26
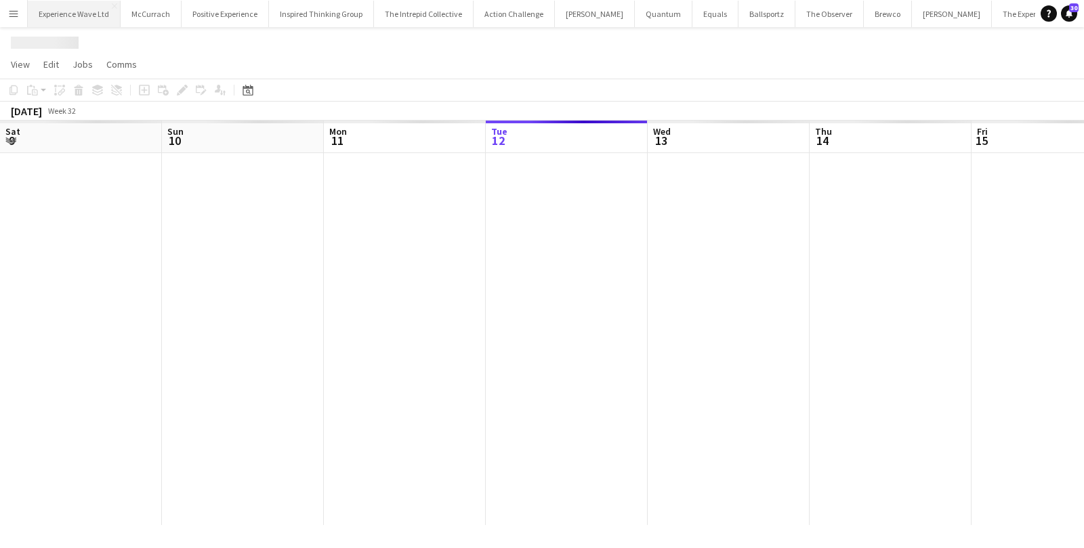
scroll to position [0, 323]
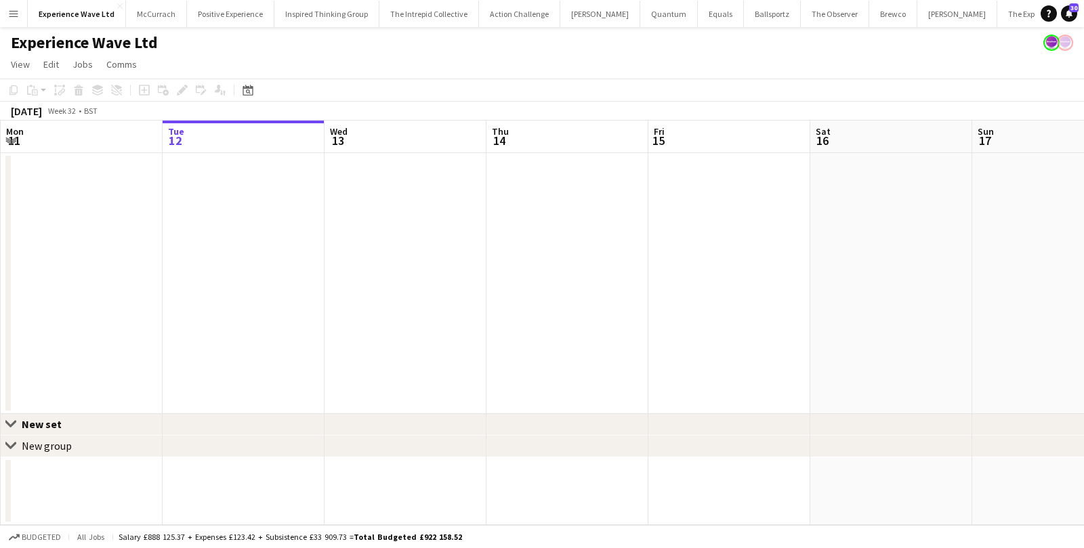
click at [709, 209] on app-date-cell at bounding box center [729, 283] width 162 height 261
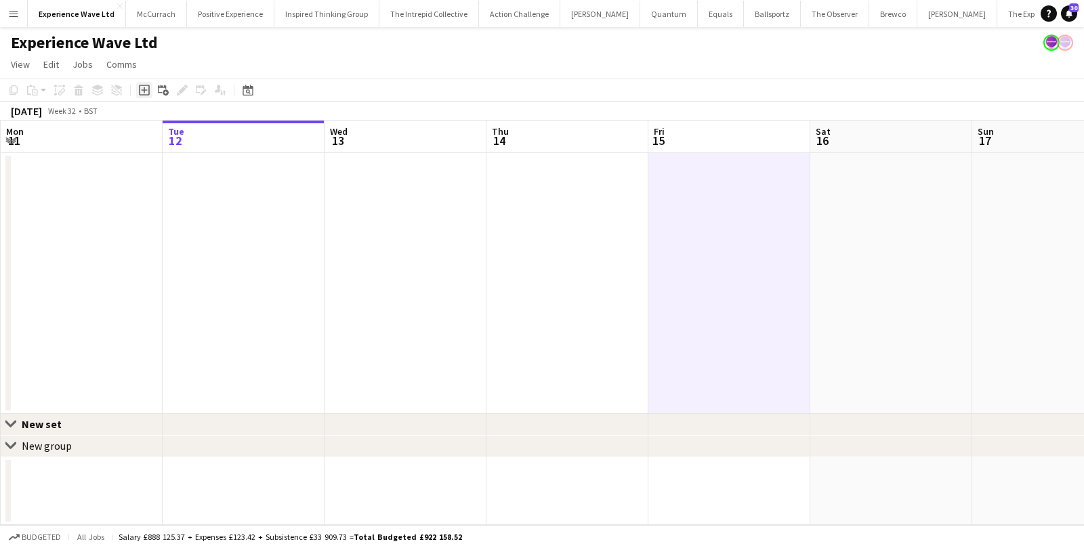
click at [142, 89] on icon "Add job" at bounding box center [144, 90] width 11 height 11
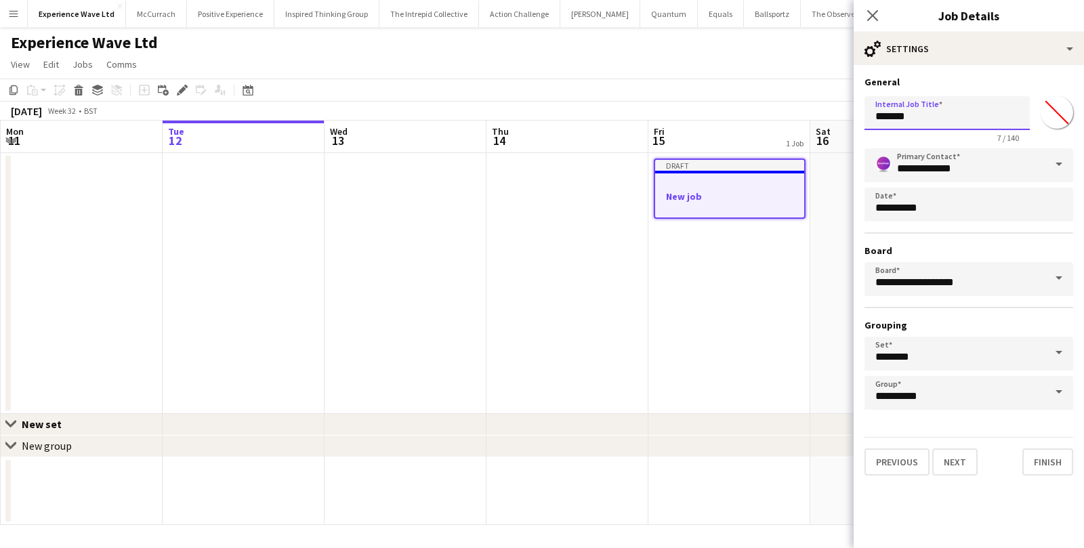
drag, startPoint x: 911, startPoint y: 124, endPoint x: 853, endPoint y: 115, distance: 59.0
click at [855, 115] on form "**********" at bounding box center [969, 276] width 230 height 400
type input "**********"
click at [1052, 451] on button "Finish" at bounding box center [1047, 462] width 51 height 27
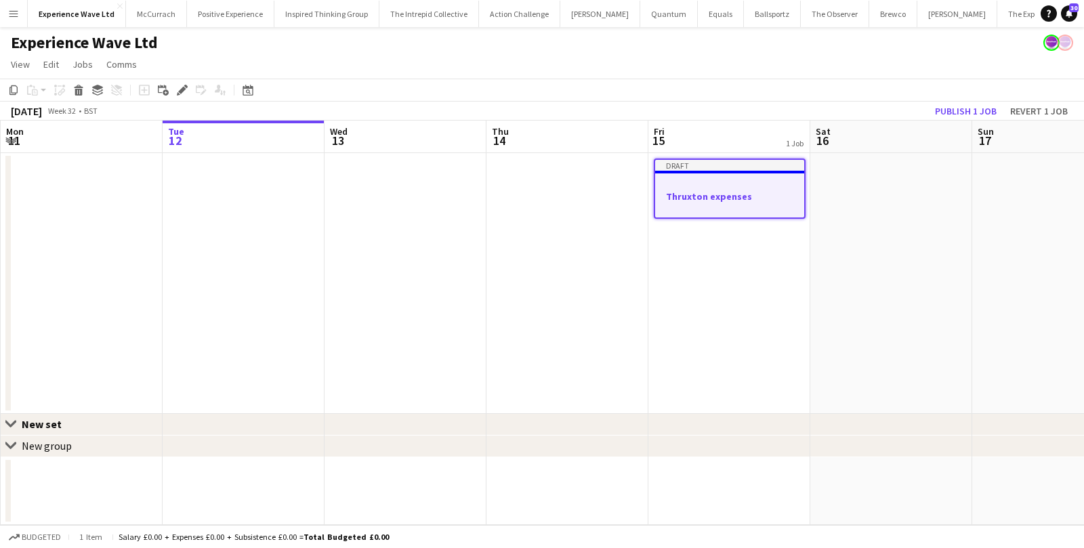
click at [764, 185] on div at bounding box center [729, 184] width 149 height 10
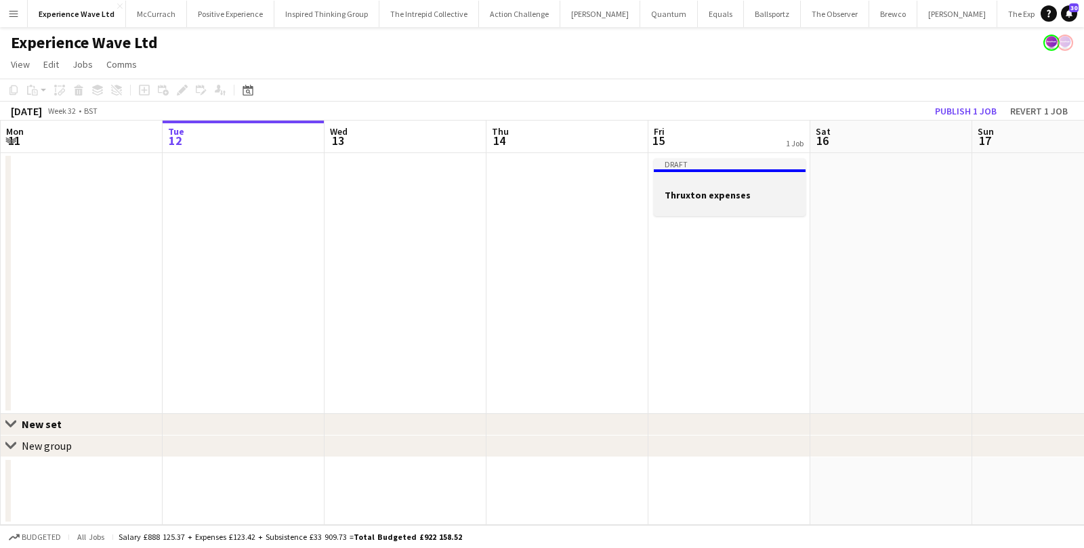
click at [756, 185] on div at bounding box center [730, 183] width 152 height 10
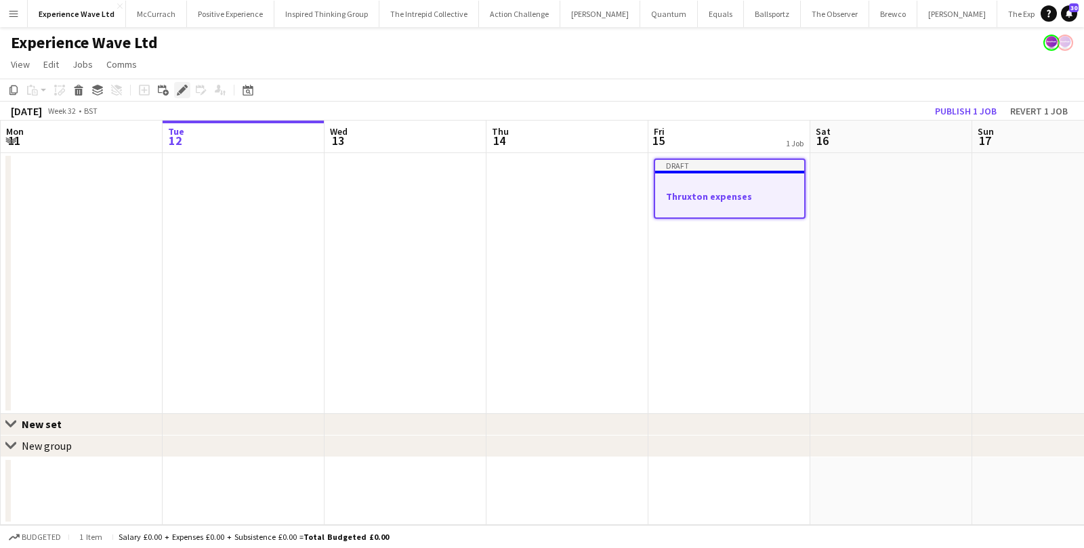
click at [185, 92] on icon "Edit" at bounding box center [182, 90] width 11 height 11
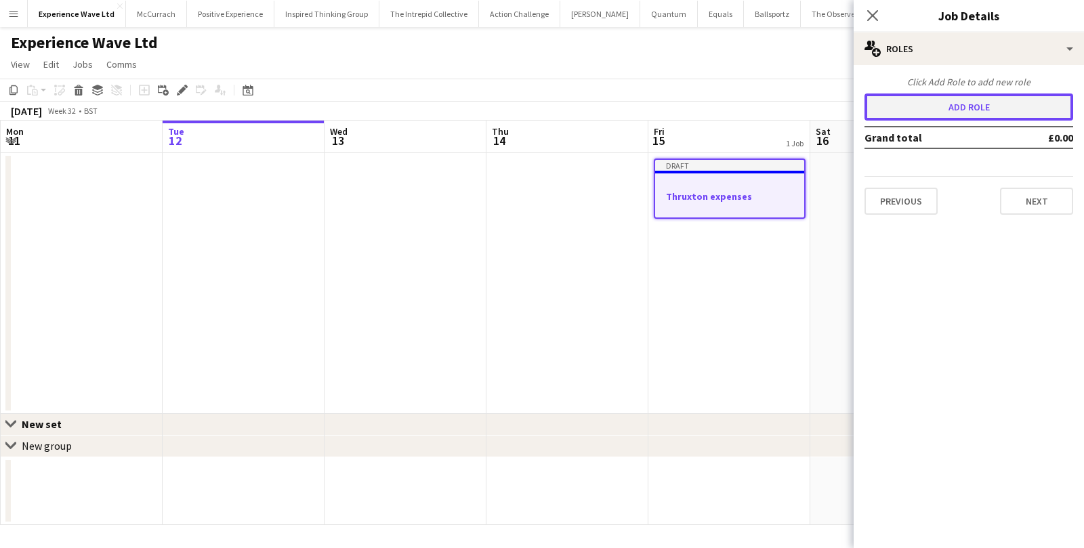
click at [915, 115] on button "Add role" at bounding box center [969, 107] width 209 height 27
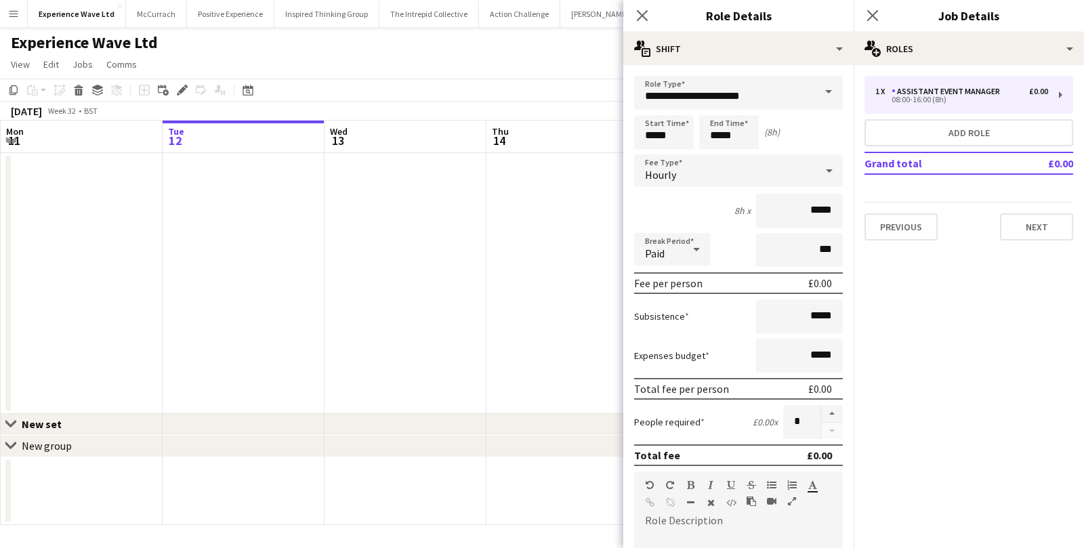
click at [816, 98] on span at bounding box center [828, 92] width 28 height 33
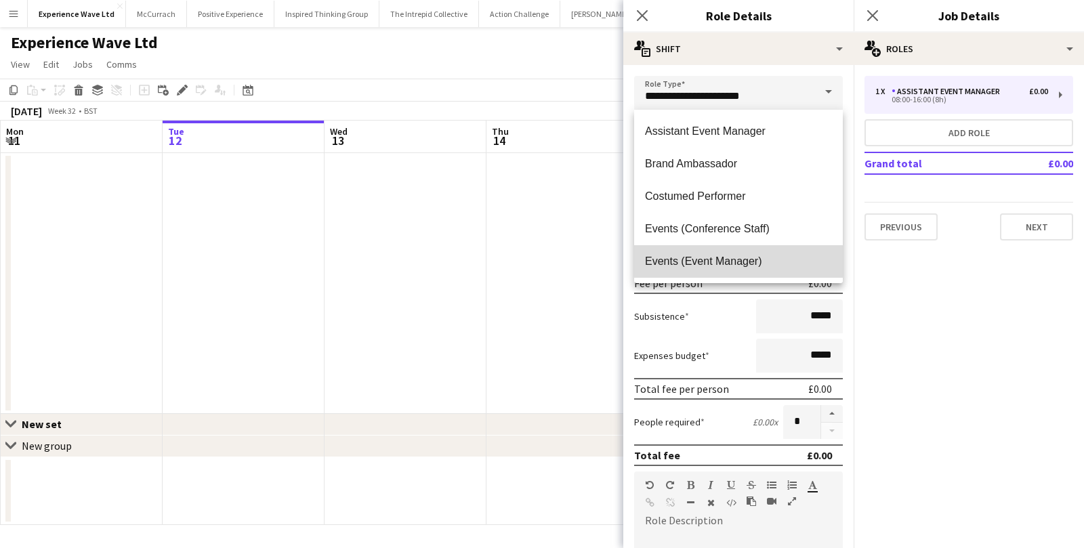
click at [749, 262] on span "Events (Event Manager)" at bounding box center [738, 261] width 187 height 13
type input "**********"
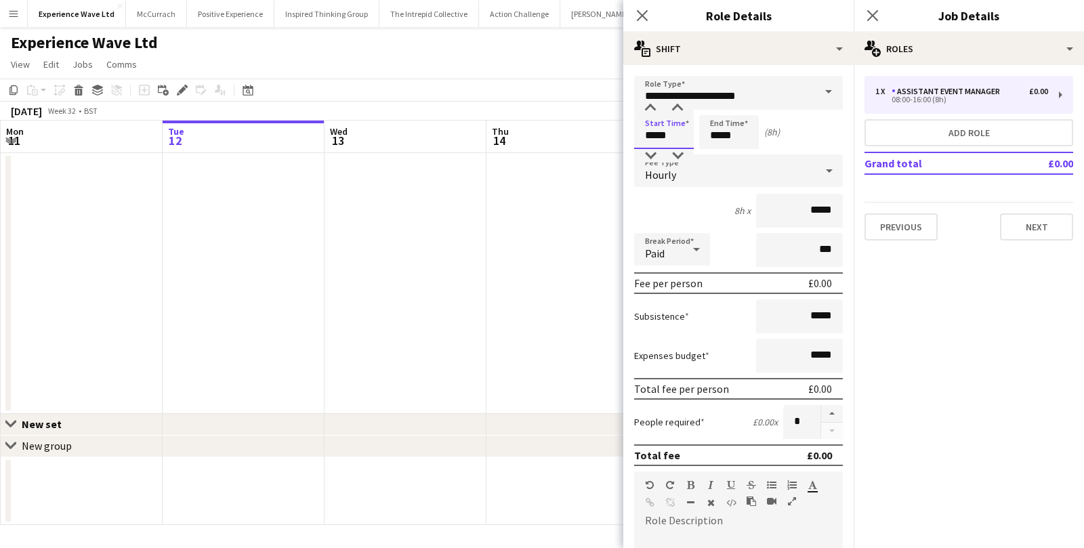
drag, startPoint x: 671, startPoint y: 135, endPoint x: 632, endPoint y: 133, distance: 38.7
click at [633, 133] on form "**********" at bounding box center [738, 497] width 230 height 842
type input "*****"
click at [743, 181] on div "Hourly" at bounding box center [725, 170] width 182 height 33
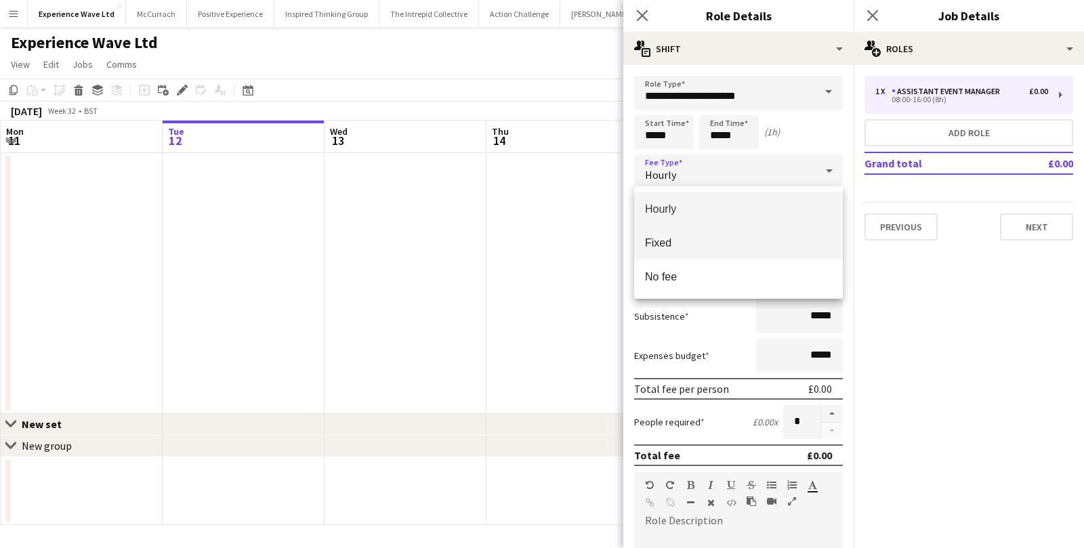
click at [724, 236] on span "Fixed" at bounding box center [738, 242] width 187 height 13
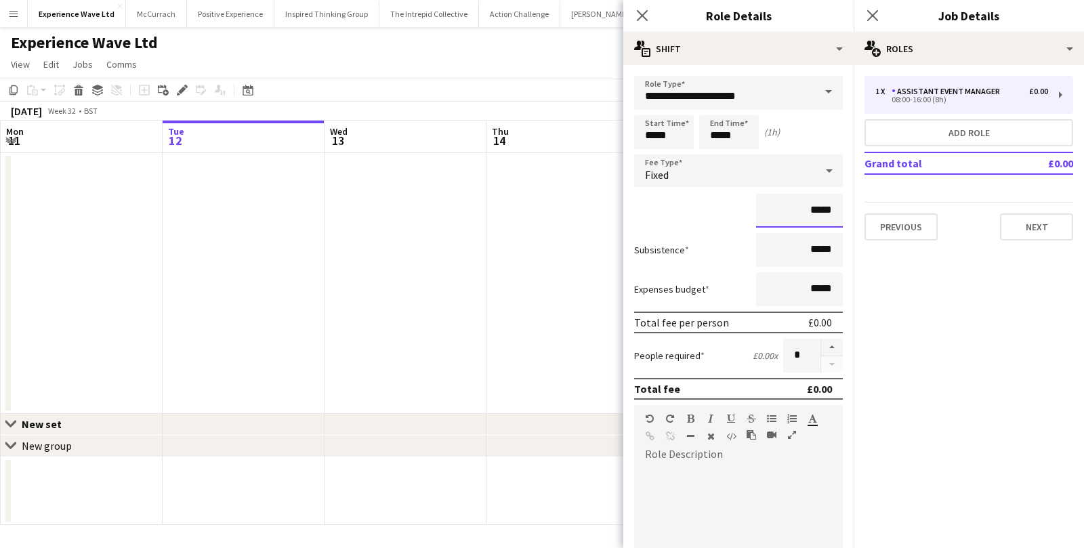
drag, startPoint x: 835, startPoint y: 210, endPoint x: 794, endPoint y: 212, distance: 40.7
click at [796, 213] on input "*****" at bounding box center [799, 211] width 87 height 34
type input "*******"
click at [792, 285] on input "*****" at bounding box center [799, 289] width 87 height 34
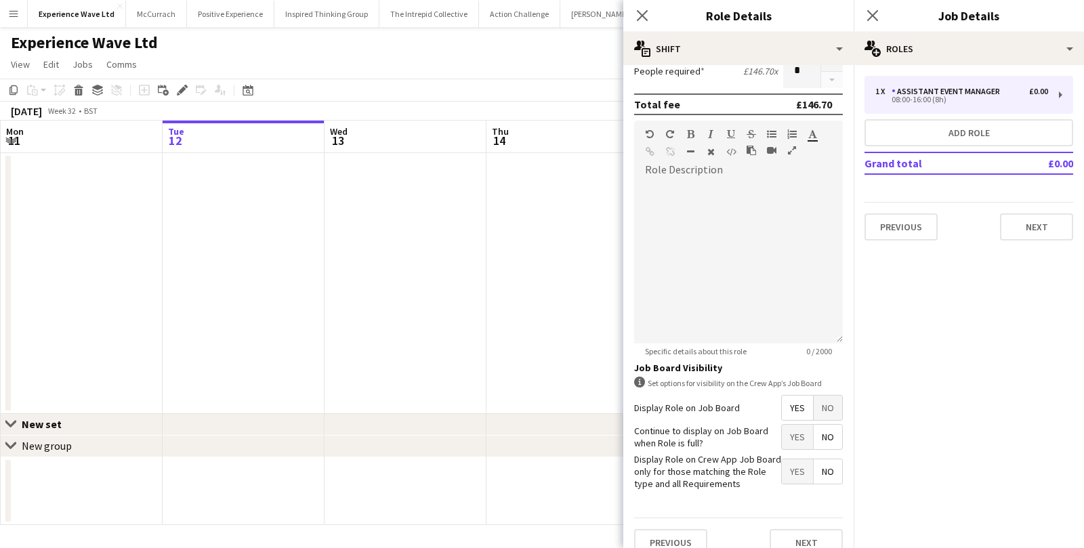
scroll to position [299, 0]
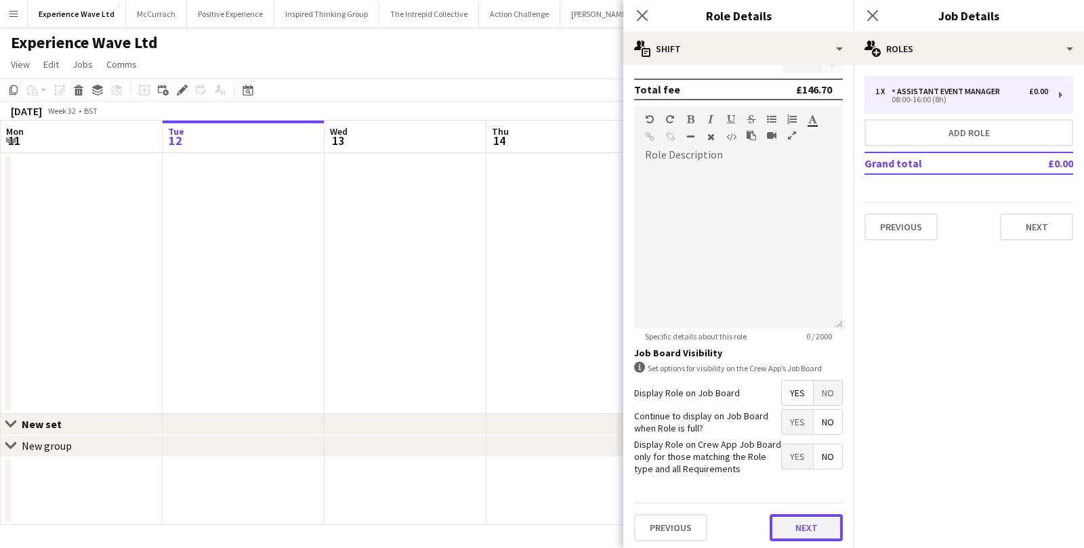
click at [825, 517] on button "Next" at bounding box center [806, 527] width 73 height 27
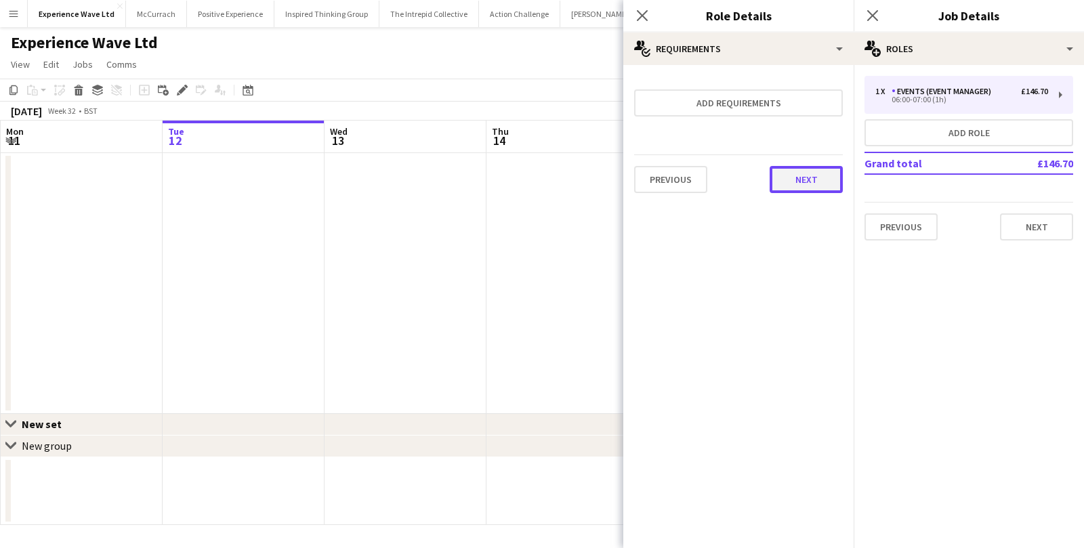
click at [792, 178] on button "Next" at bounding box center [806, 179] width 73 height 27
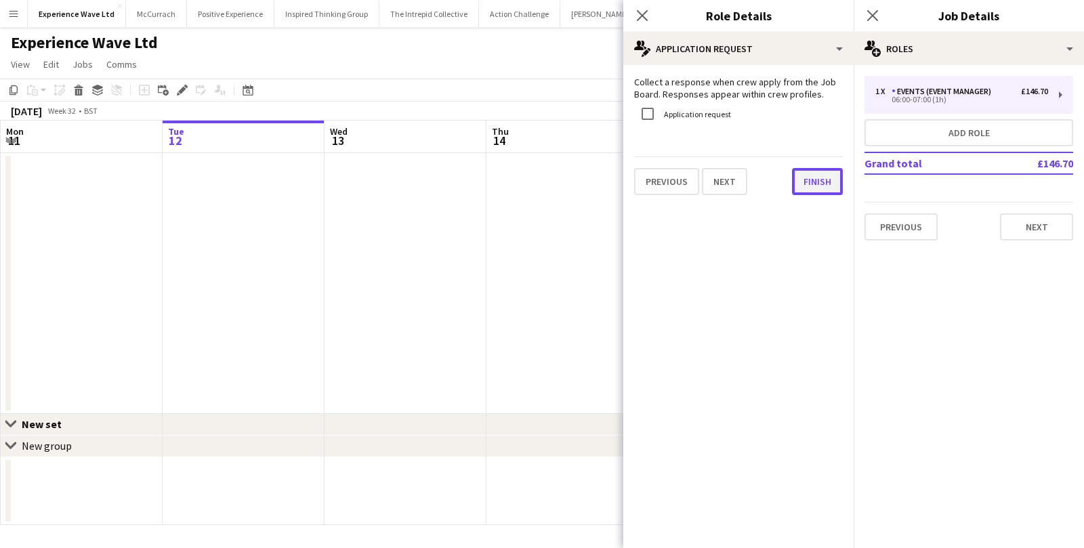
click at [795, 179] on button "Finish" at bounding box center [817, 181] width 51 height 27
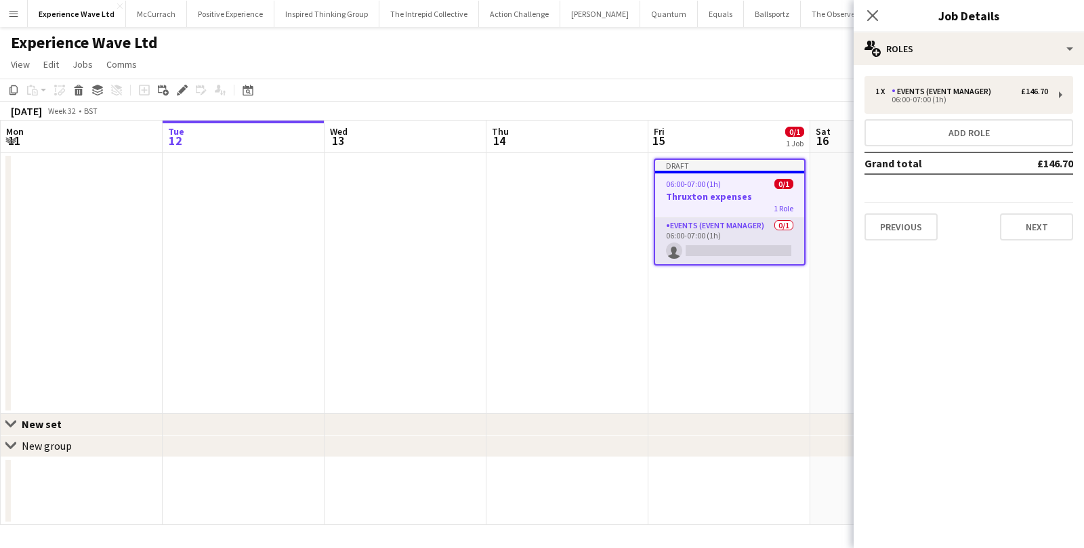
click at [742, 255] on app-card-role "Events (Event Manager) 0/1 06:00-07:00 (1h) single-neutral-actions" at bounding box center [729, 241] width 149 height 46
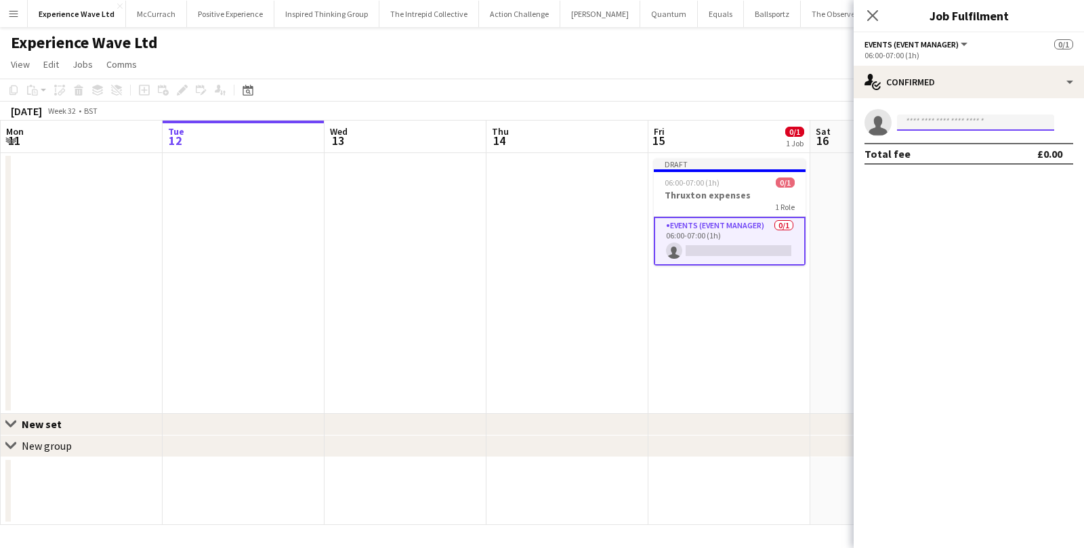
click at [965, 121] on input at bounding box center [975, 123] width 157 height 16
type input "*****"
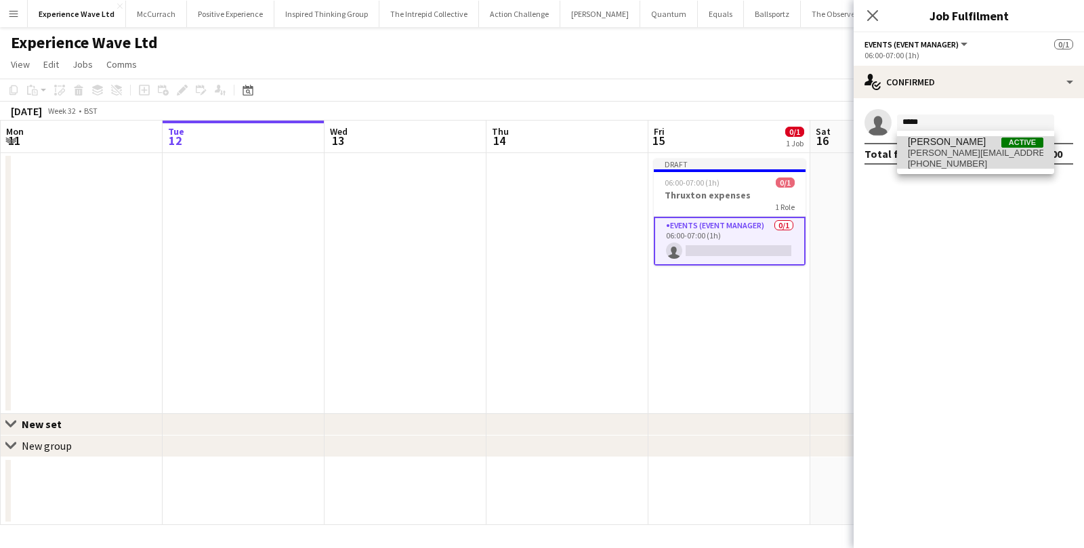
click at [967, 155] on span "demarchi@live.com" at bounding box center [976, 153] width 136 height 11
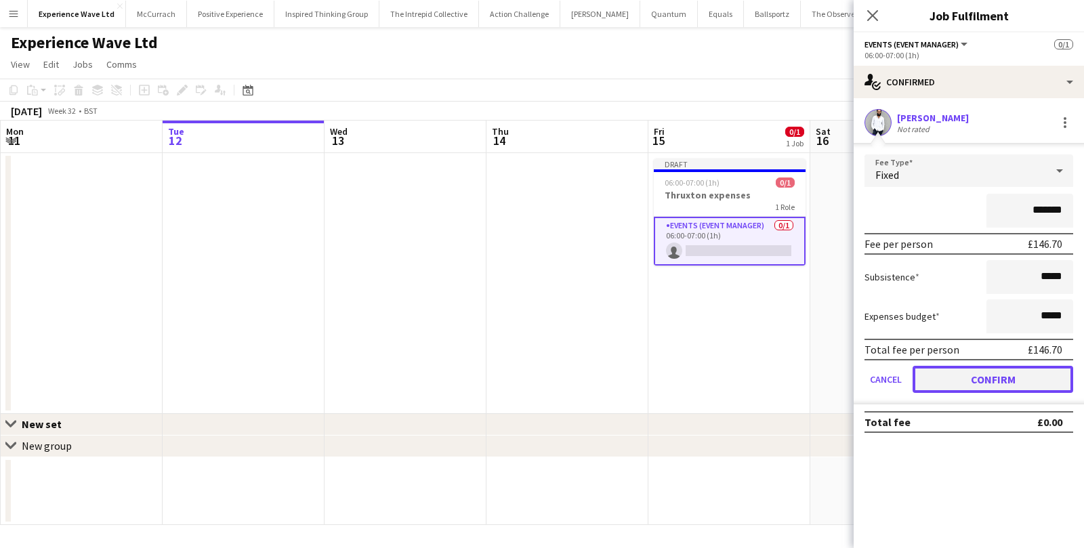
click at [946, 391] on button "Confirm" at bounding box center [993, 379] width 161 height 27
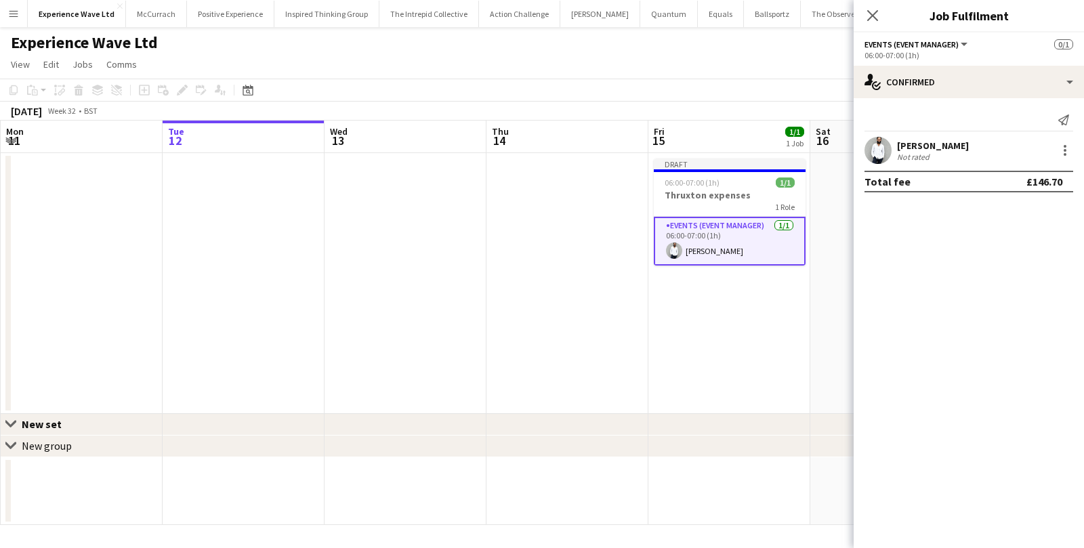
click at [763, 368] on app-date-cell "Draft 06:00-07:00 (1h) 1/1 Thruxton expenses 1 Role Events (Event Manager) 1/1 …" at bounding box center [729, 283] width 162 height 261
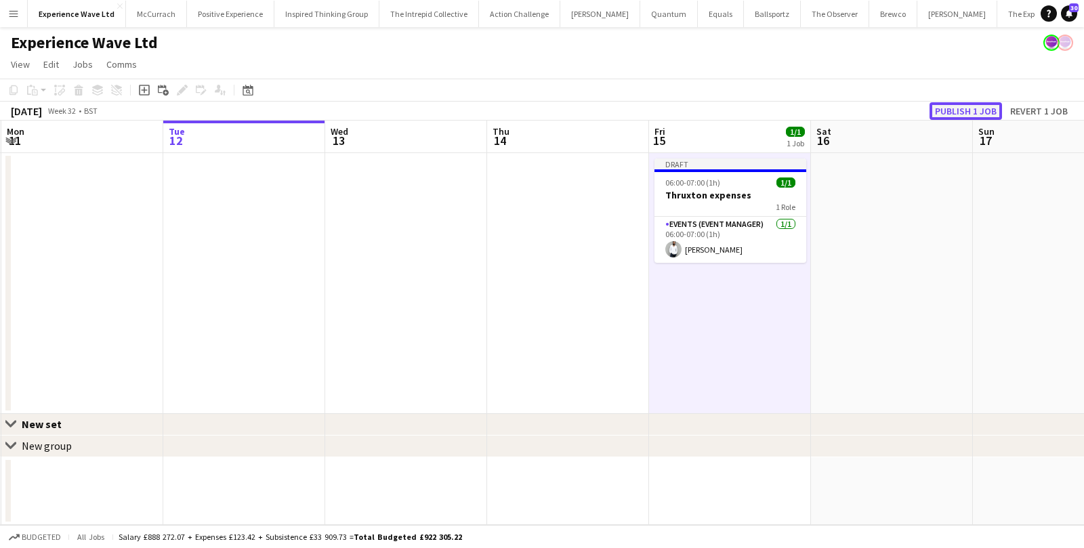
click at [955, 112] on button "Publish 1 job" at bounding box center [966, 111] width 72 height 18
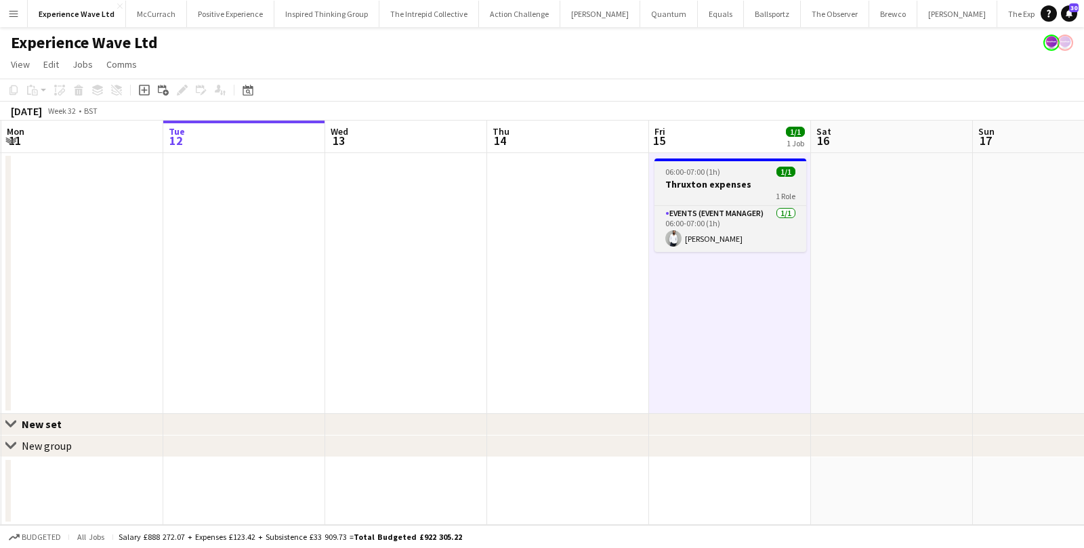
click at [692, 180] on h3 "Thruxton expenses" at bounding box center [731, 184] width 152 height 12
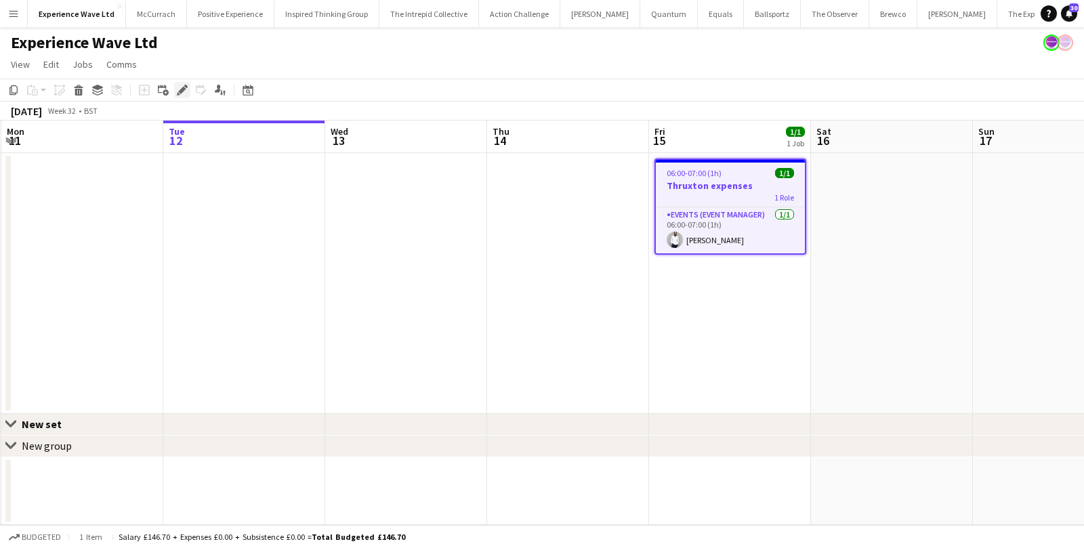
click at [186, 91] on icon "Edit" at bounding box center [182, 90] width 11 height 11
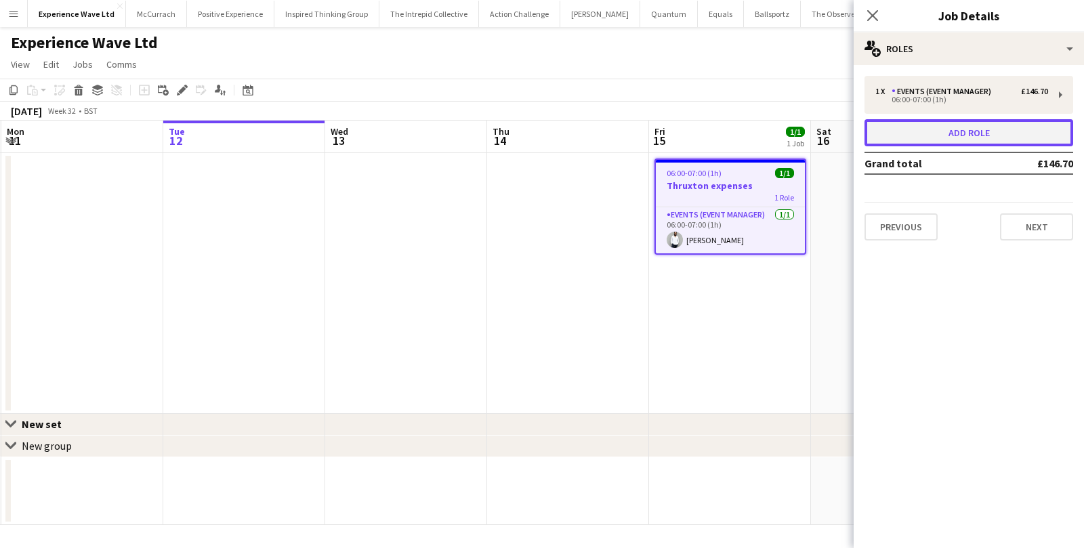
click at [895, 123] on button "Add role" at bounding box center [969, 132] width 209 height 27
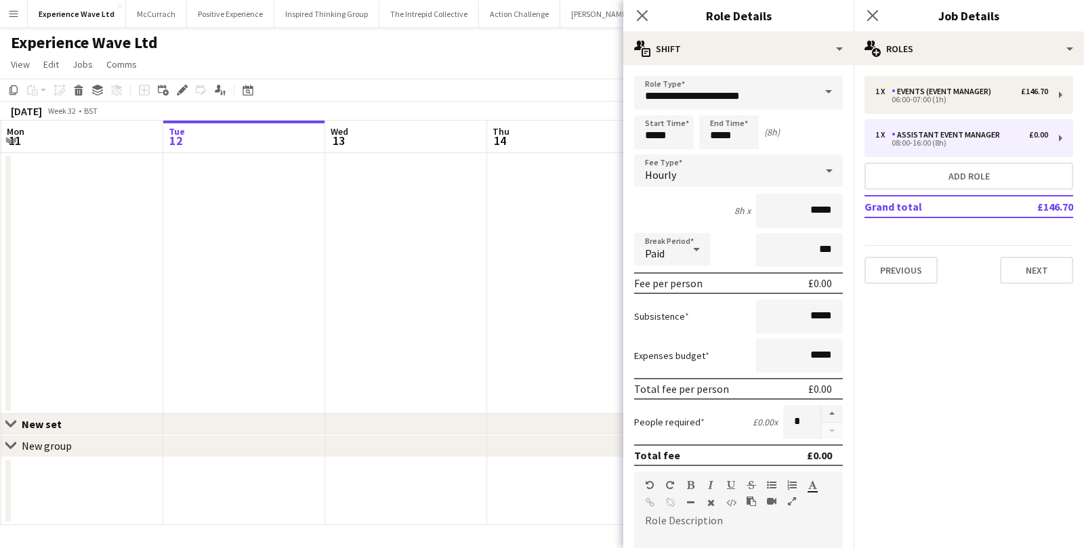
click at [818, 81] on span at bounding box center [828, 92] width 28 height 33
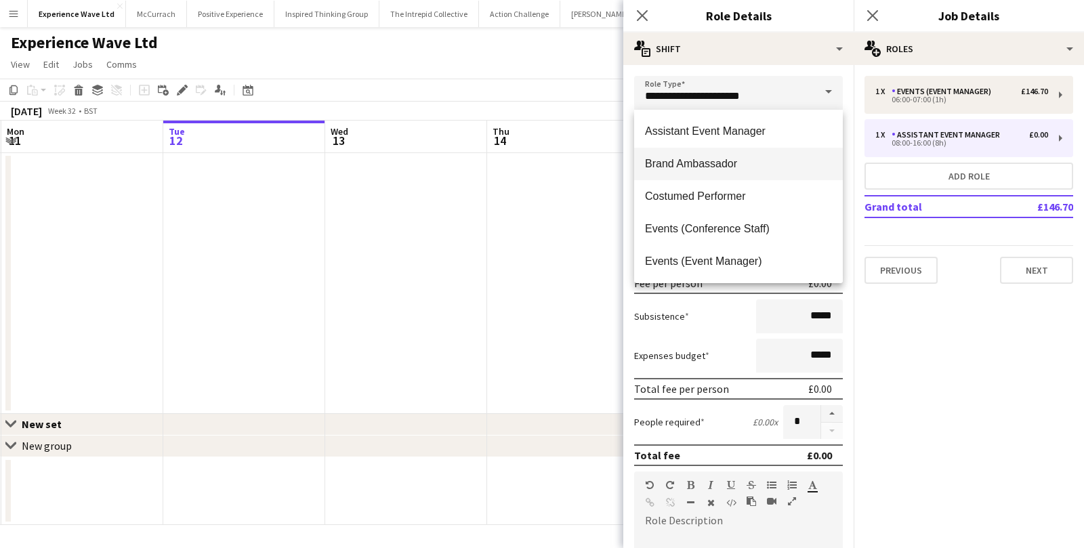
click at [774, 152] on mat-option "Brand Ambassador" at bounding box center [738, 164] width 209 height 33
type input "**********"
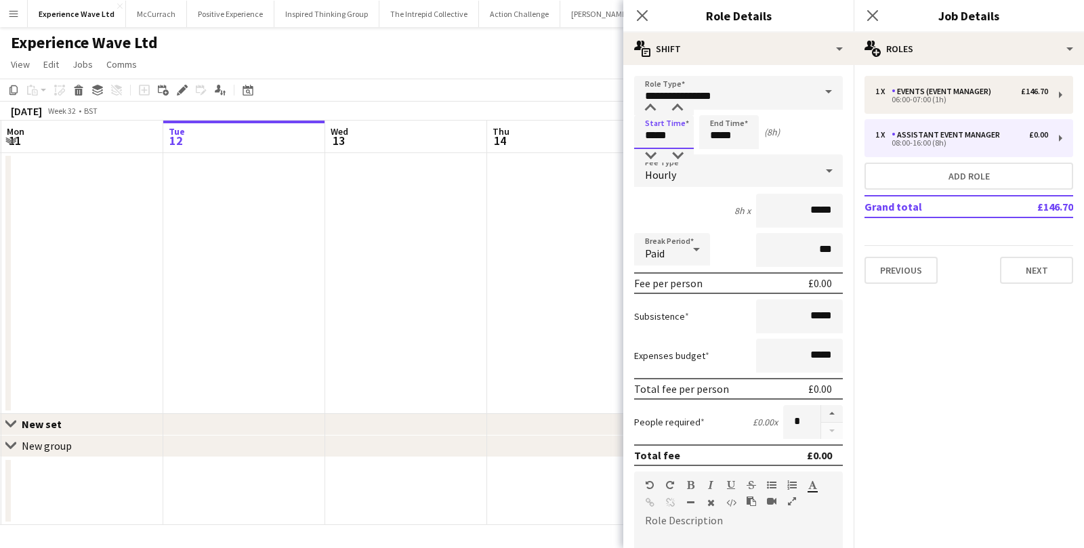
drag, startPoint x: 682, startPoint y: 131, endPoint x: 611, endPoint y: 129, distance: 70.5
click at [611, 129] on body "Menu Boards Boards Boards All jobs Status Workforce Workforce My Workforce Recr…" at bounding box center [542, 274] width 1084 height 548
type input "*****"
click at [807, 178] on div "Hourly" at bounding box center [725, 170] width 182 height 33
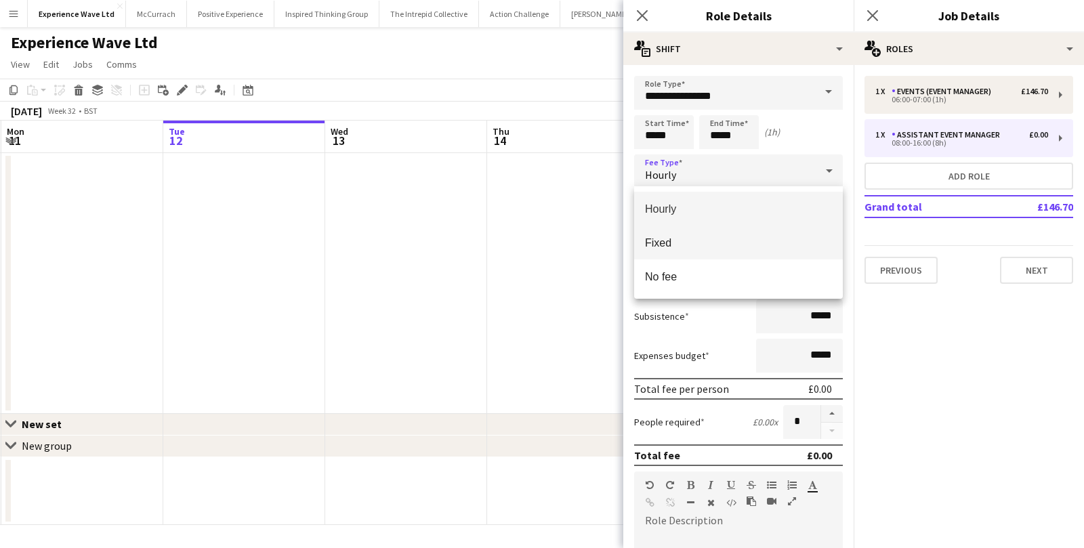
click at [755, 246] on span "Fixed" at bounding box center [738, 242] width 187 height 13
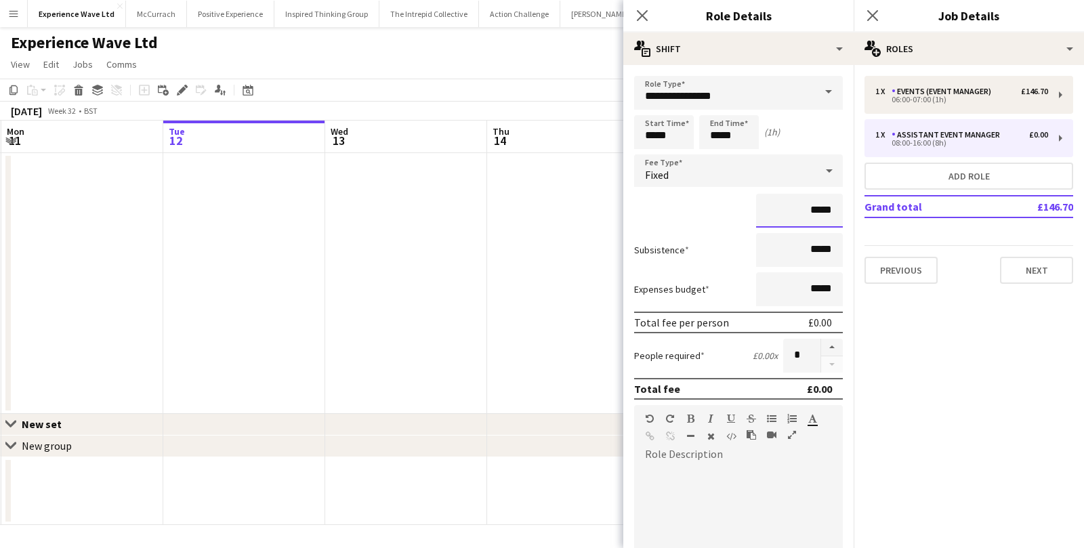
drag, startPoint x: 836, startPoint y: 212, endPoint x: 753, endPoint y: 212, distance: 82.7
click at [753, 212] on div "*****" at bounding box center [738, 211] width 209 height 34
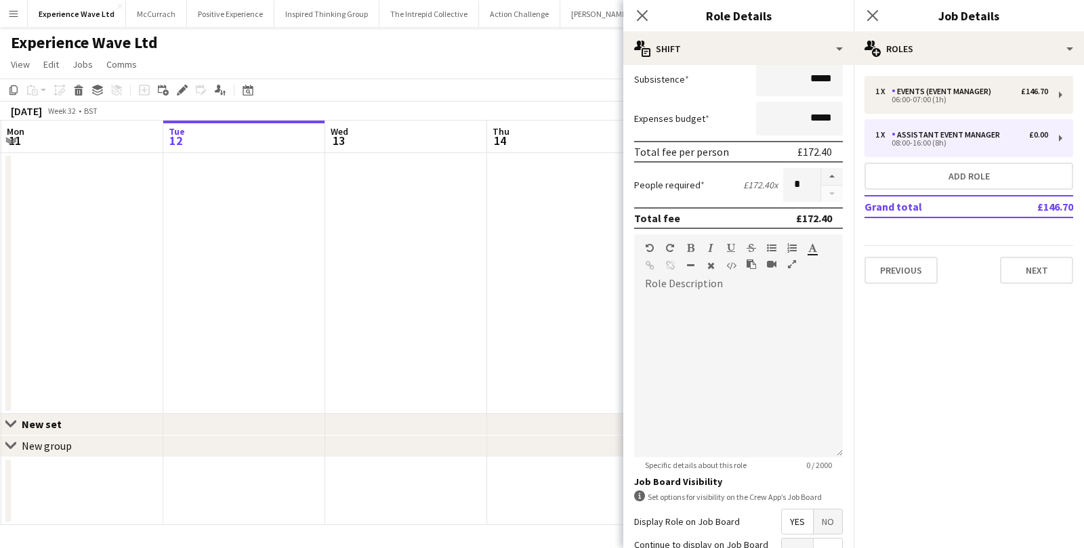
scroll to position [299, 0]
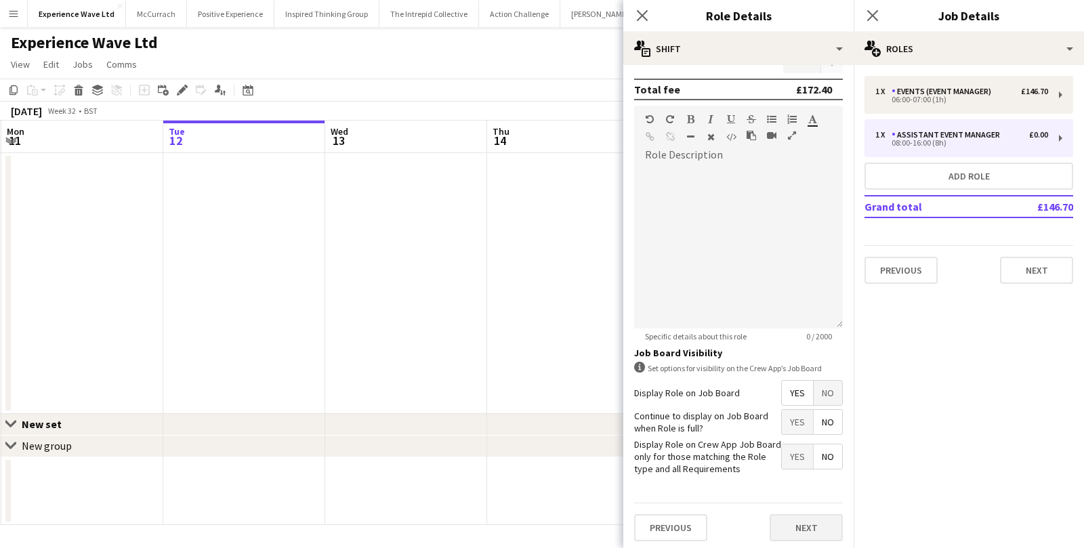
type input "*******"
click at [799, 528] on button "Next" at bounding box center [806, 527] width 73 height 27
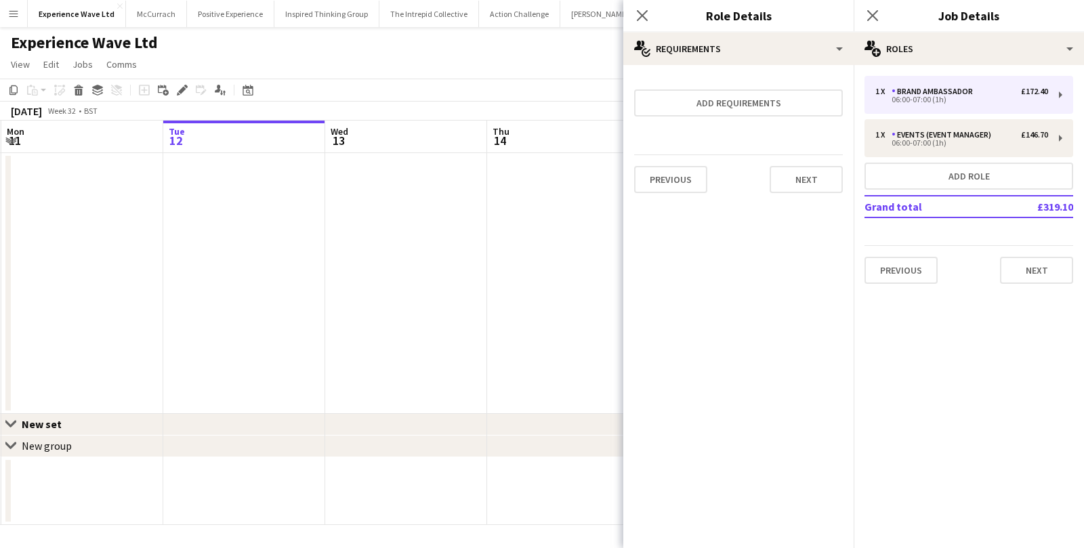
scroll to position [0, 0]
click at [793, 188] on button "Next" at bounding box center [806, 179] width 73 height 27
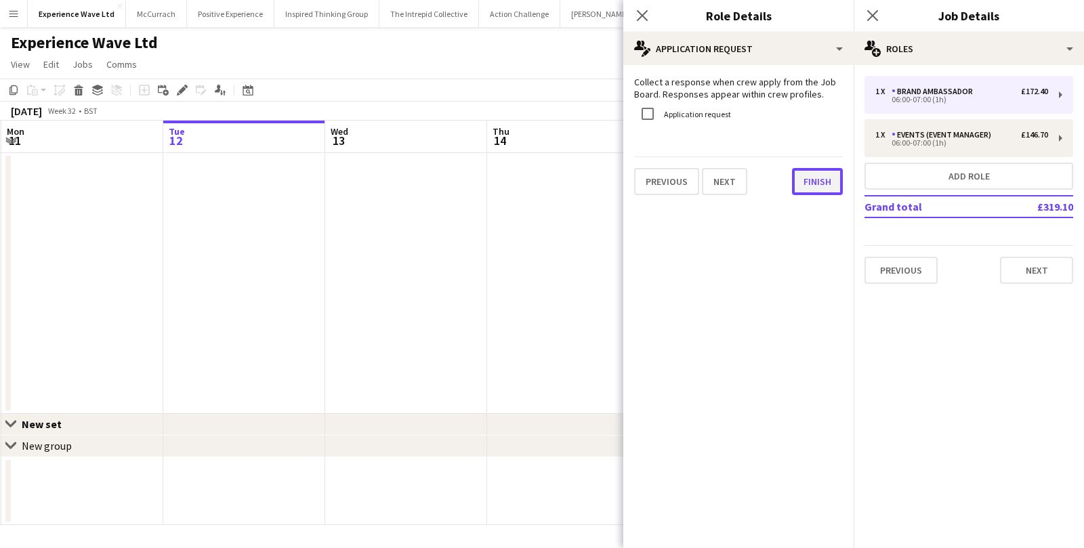
click at [804, 186] on button "Finish" at bounding box center [817, 181] width 51 height 27
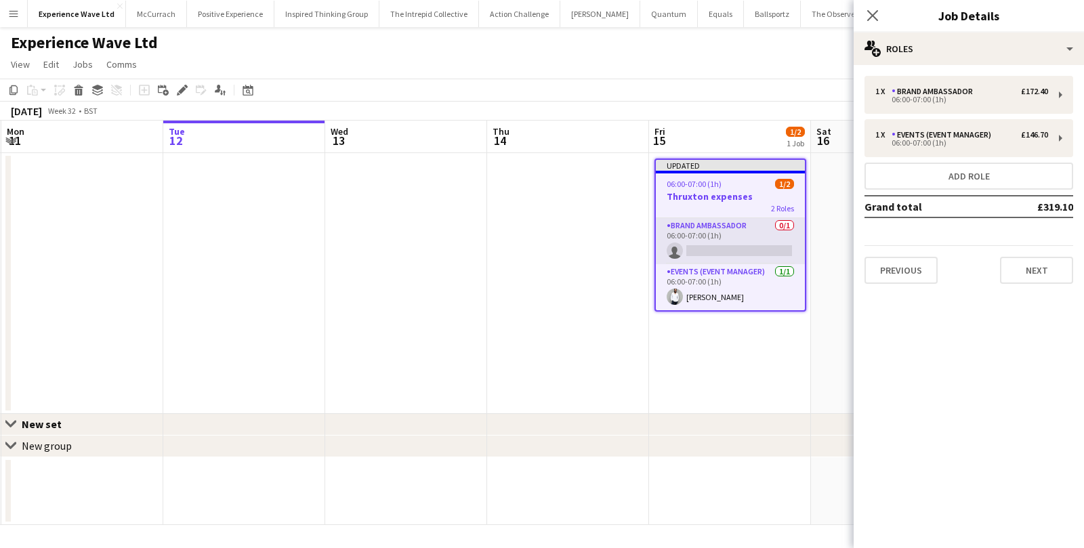
click at [744, 245] on app-card-role "Brand Ambassador 0/1 06:00-07:00 (1h) single-neutral-actions" at bounding box center [730, 241] width 149 height 46
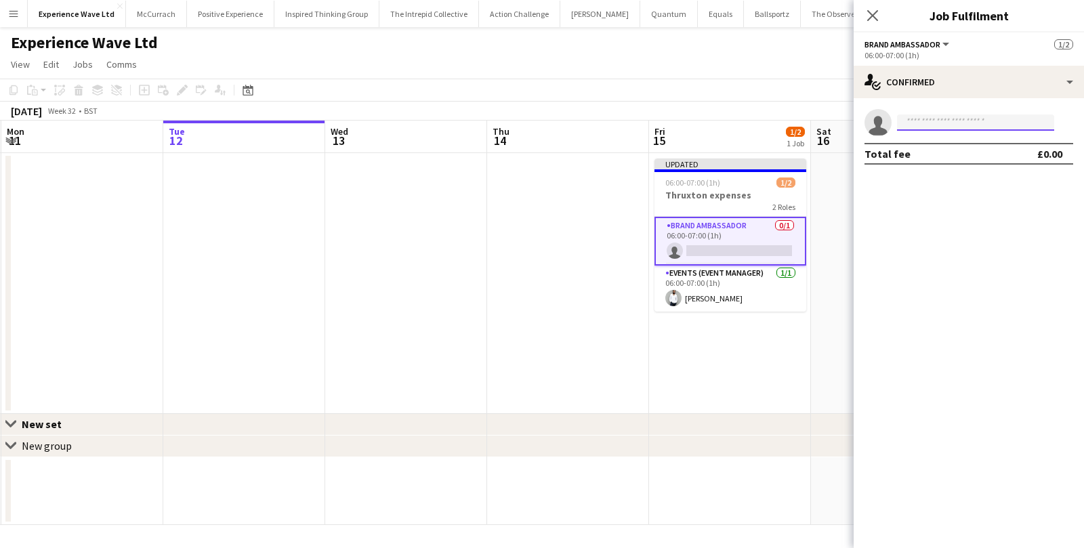
click at [927, 121] on input at bounding box center [975, 123] width 157 height 16
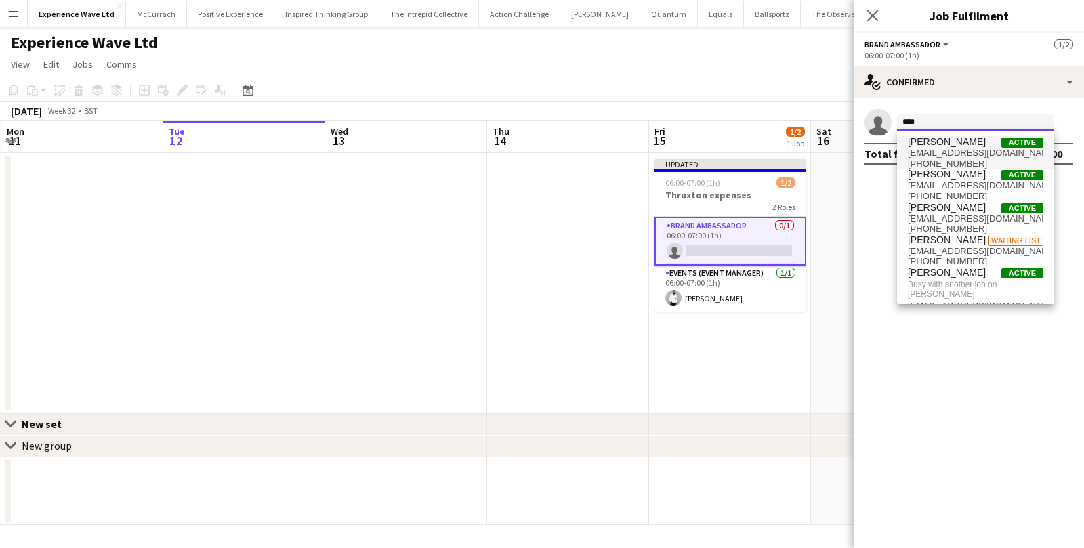
type input "****"
click at [965, 153] on span "lilyexall@ymail.com" at bounding box center [976, 153] width 136 height 11
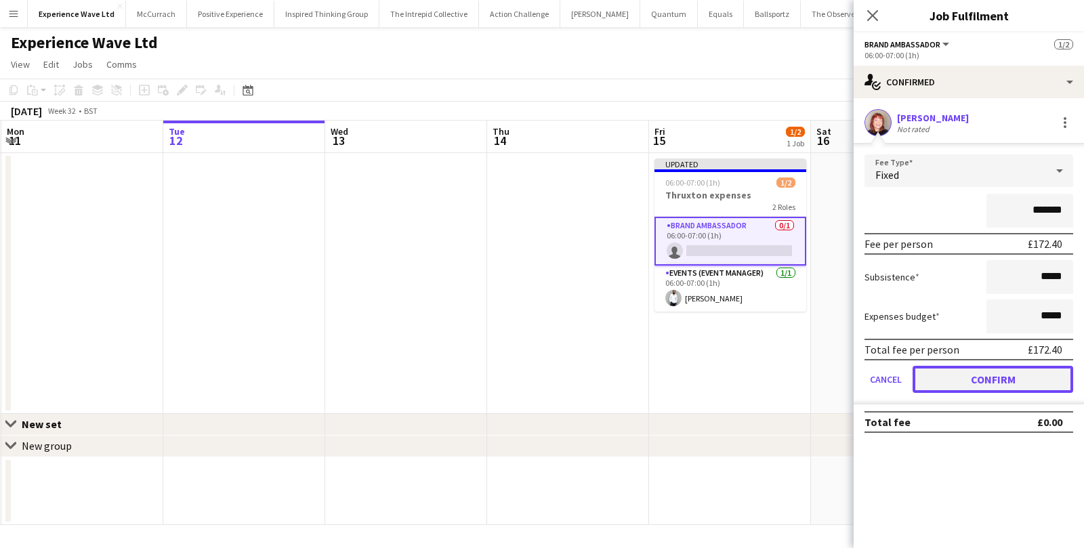
click at [963, 374] on button "Confirm" at bounding box center [993, 379] width 161 height 27
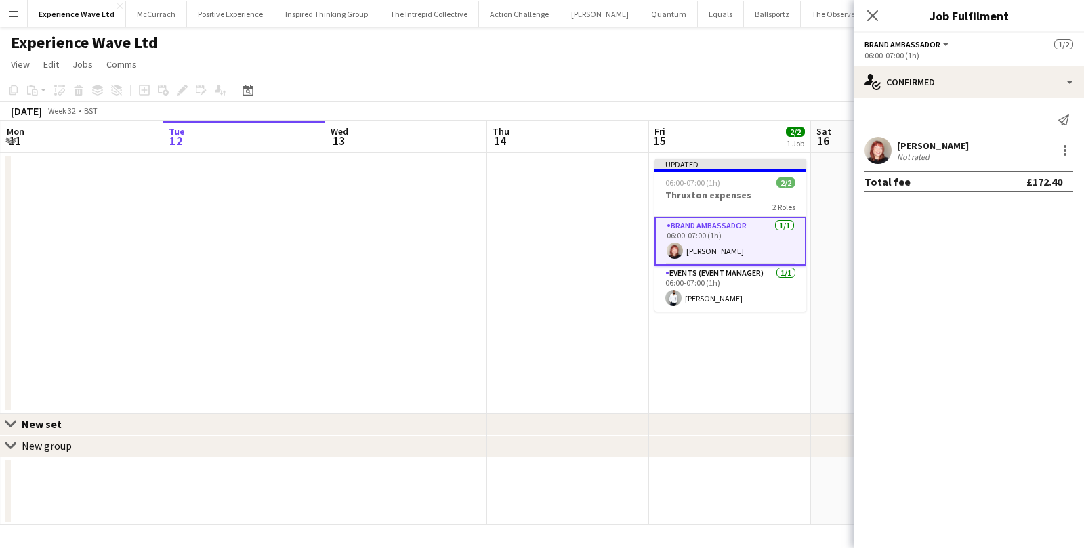
click at [757, 365] on app-date-cell "Updated 06:00-07:00 (1h) 2/2 Thruxton expenses 2 Roles Brand Ambassador 1/1 06:…" at bounding box center [730, 283] width 162 height 261
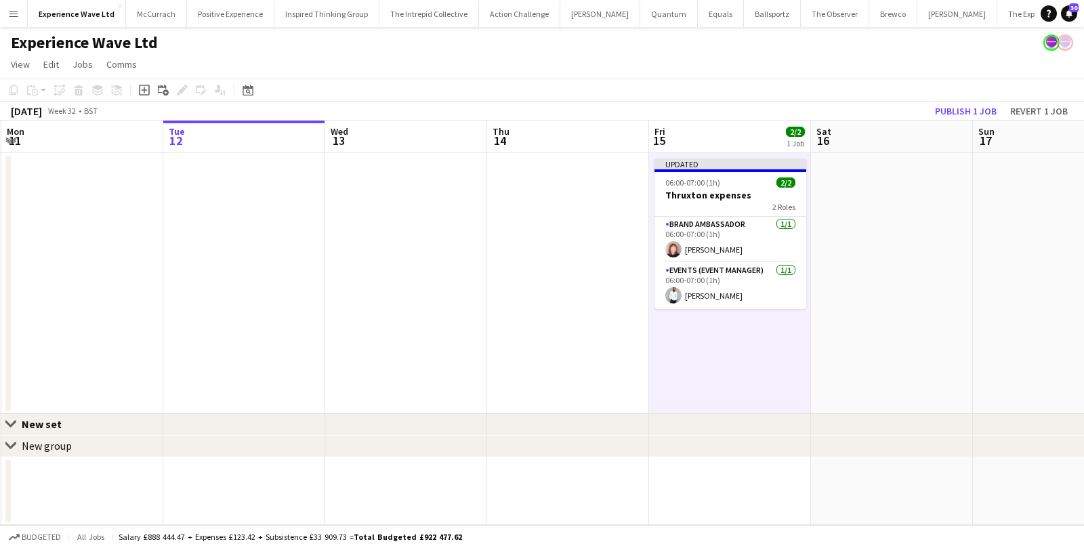
click at [957, 102] on div "August 2025 Week 32 • BST Publish 1 job Revert 1 job" at bounding box center [542, 111] width 1084 height 19
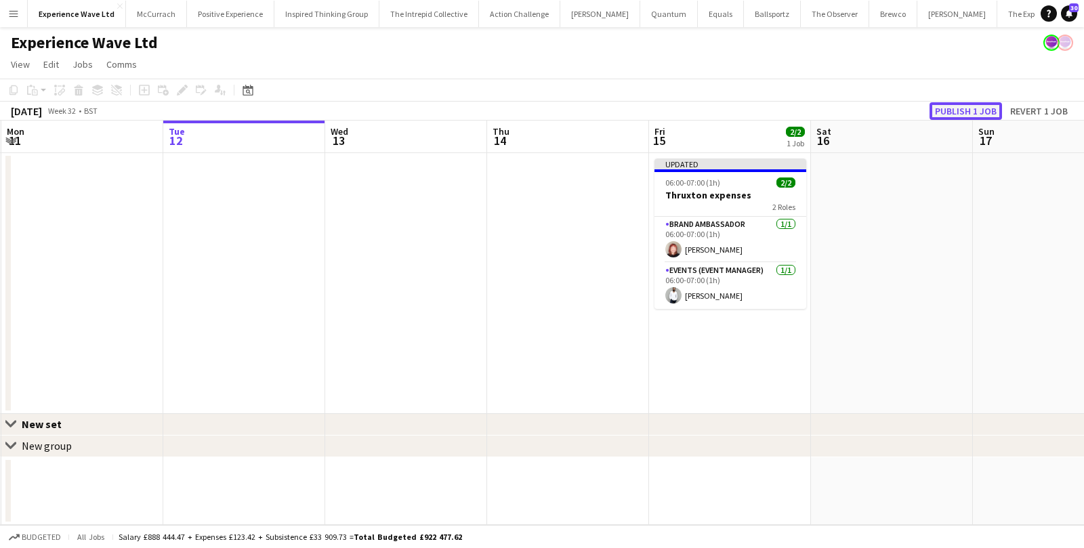
click at [955, 112] on button "Publish 1 job" at bounding box center [966, 111] width 72 height 18
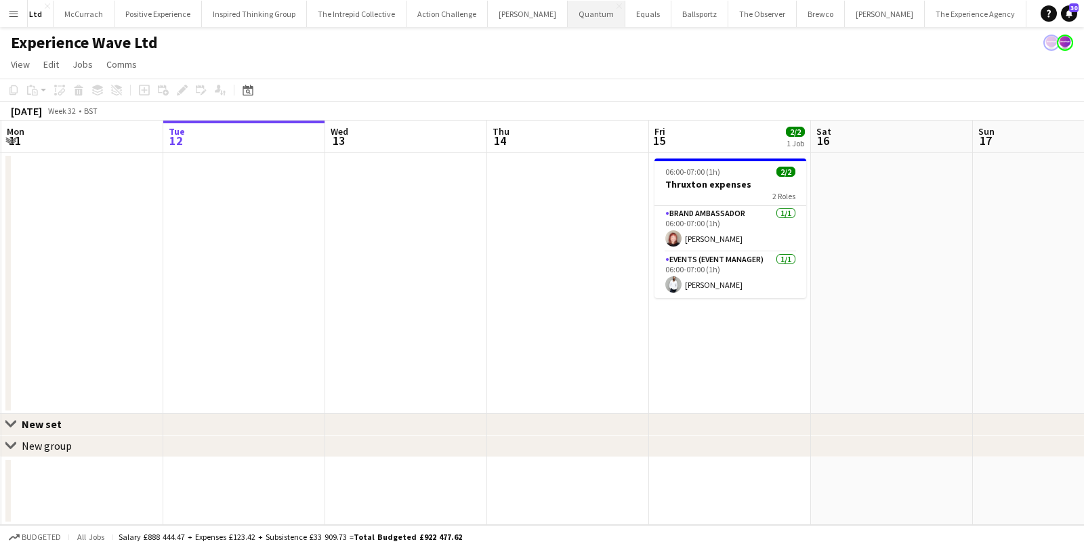
scroll to position [0, 351]
click at [925, 1] on button "Sports Presentation Co Close" at bounding box center [974, 14] width 99 height 26
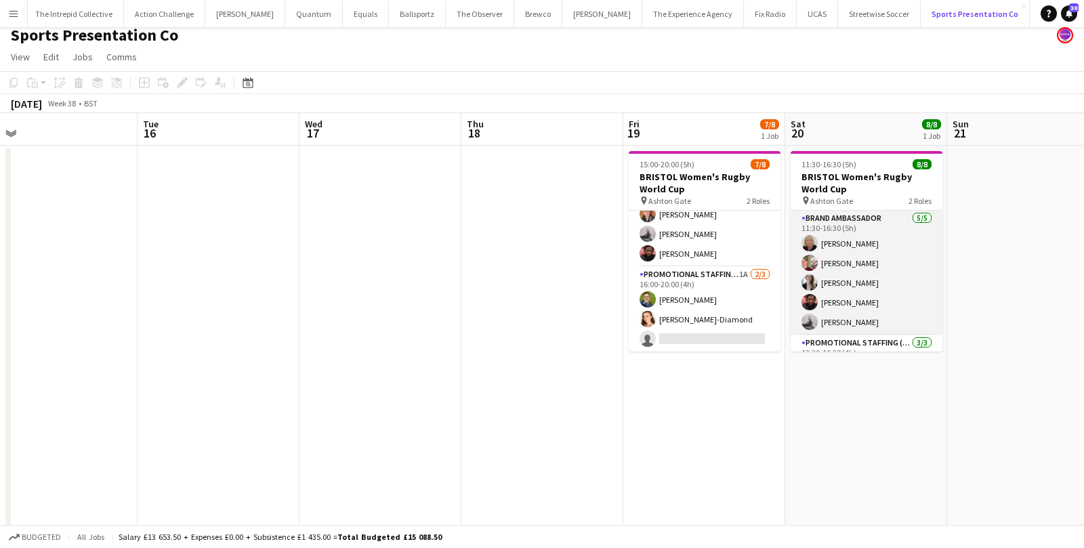
scroll to position [68, 0]
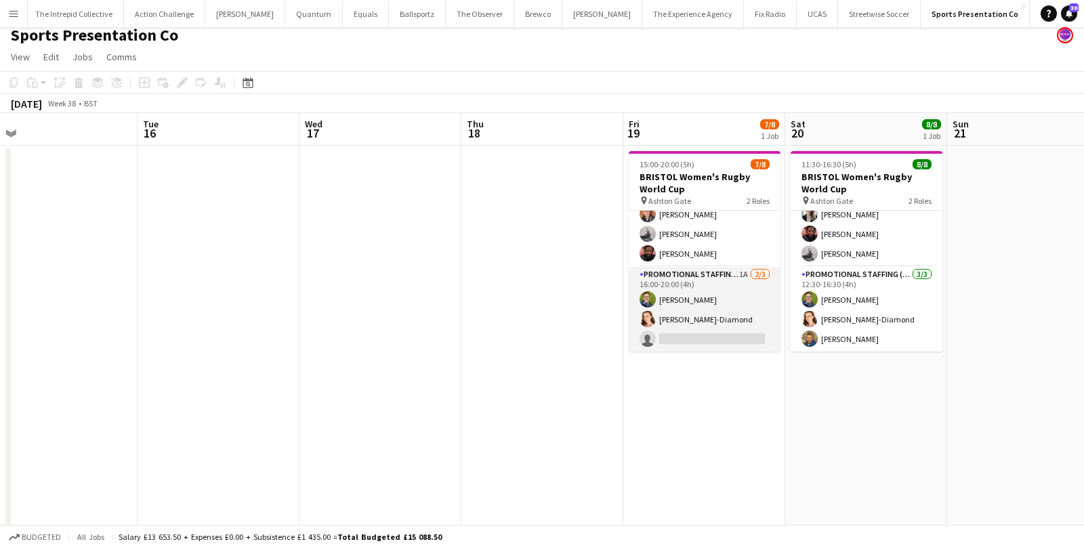
click at [722, 335] on app-card-role "Promotional Staffing (Brand Ambassadors) 1A 2/3 16:00-20:00 (4h) Callum Lipscom…" at bounding box center [705, 309] width 152 height 85
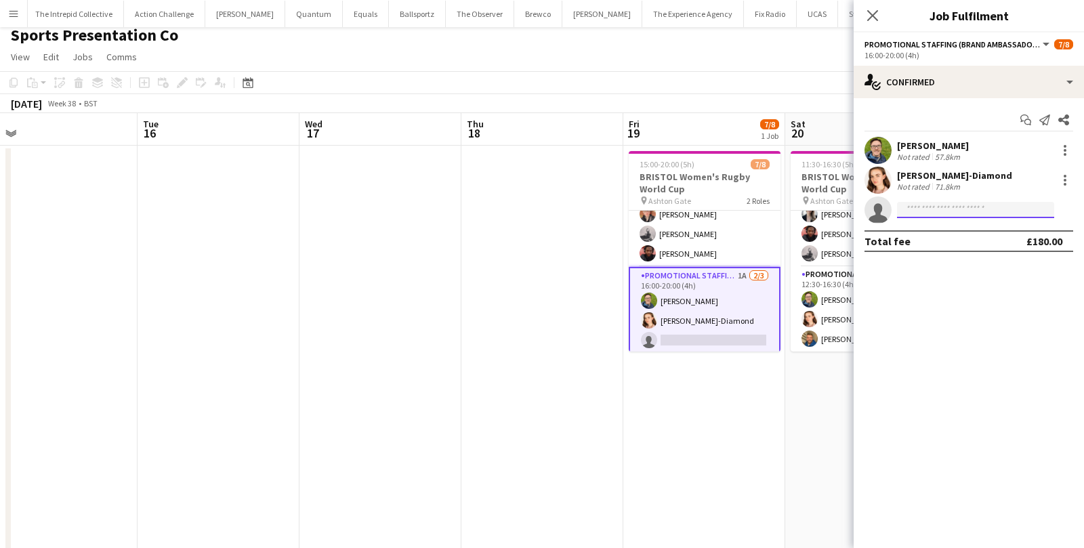
click at [944, 204] on input at bounding box center [975, 210] width 157 height 16
type input "*****"
click at [947, 240] on span "amigoff270580@gmail.com" at bounding box center [976, 240] width 136 height 11
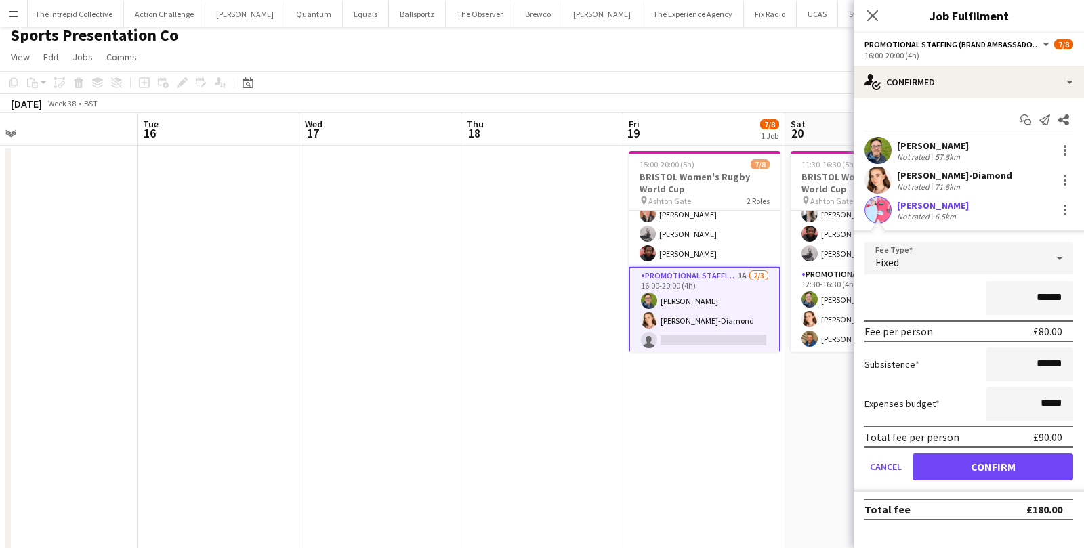
click at [948, 480] on form "Fee Type Fixed ****** Fee per person £80.00 Subsistence ****** Expenses budget …" at bounding box center [969, 367] width 230 height 250
click at [947, 461] on button "Confirm" at bounding box center [993, 466] width 161 height 27
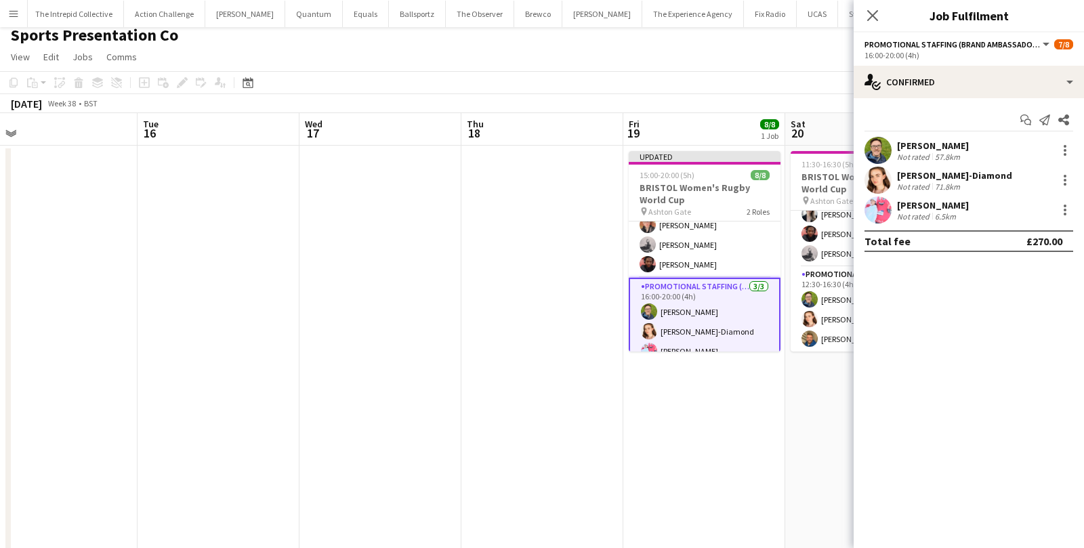
click at [737, 379] on app-date-cell "Updated 15:00-20:00 (5h) 8/8 BRISTOL Women's Rugby World Cup pin Ashton Gate 2 …" at bounding box center [704, 499] width 162 height 707
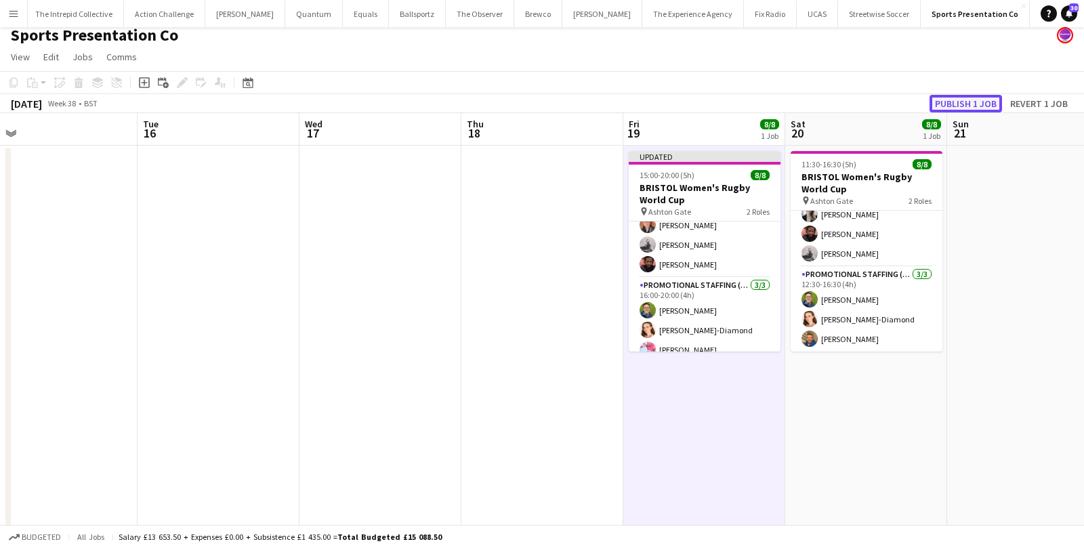
click at [955, 100] on button "Publish 1 job" at bounding box center [966, 104] width 72 height 18
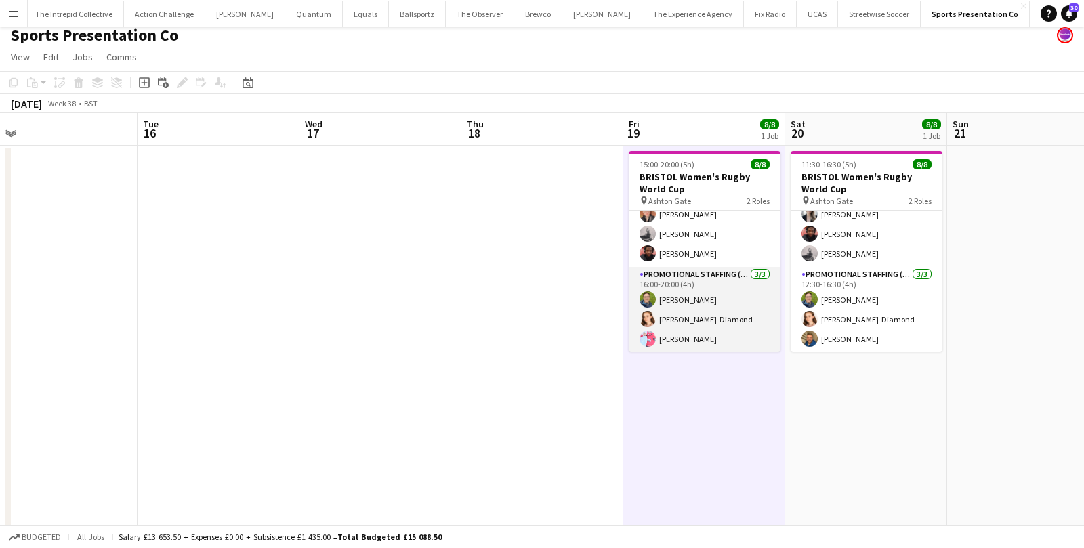
click at [711, 320] on app-card-role "Promotional Staffing (Brand Ambassadors) 3/3 16:00-20:00 (4h) Callum Lipscombe …" at bounding box center [705, 309] width 152 height 85
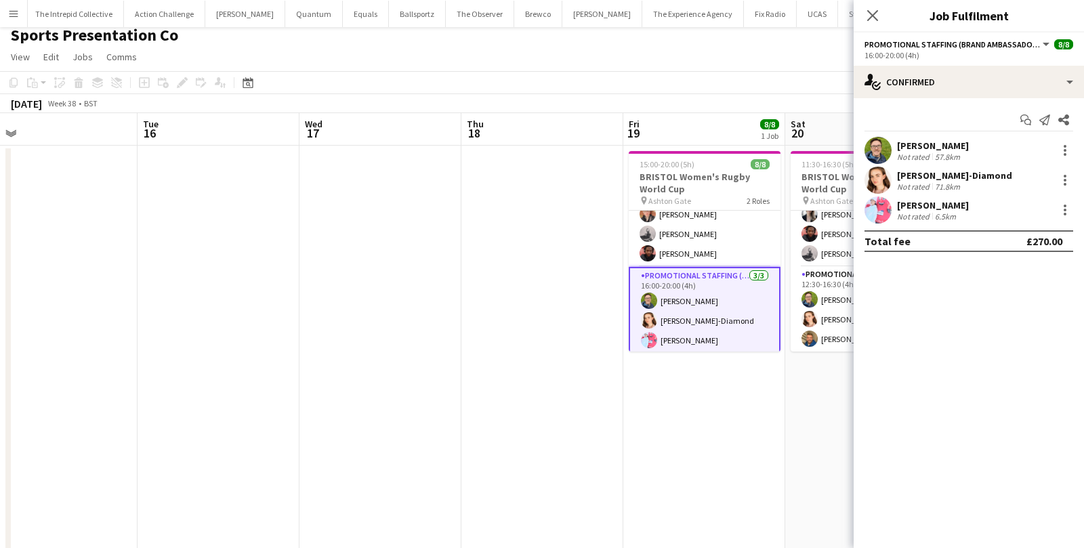
click at [888, 220] on div at bounding box center [878, 209] width 27 height 27
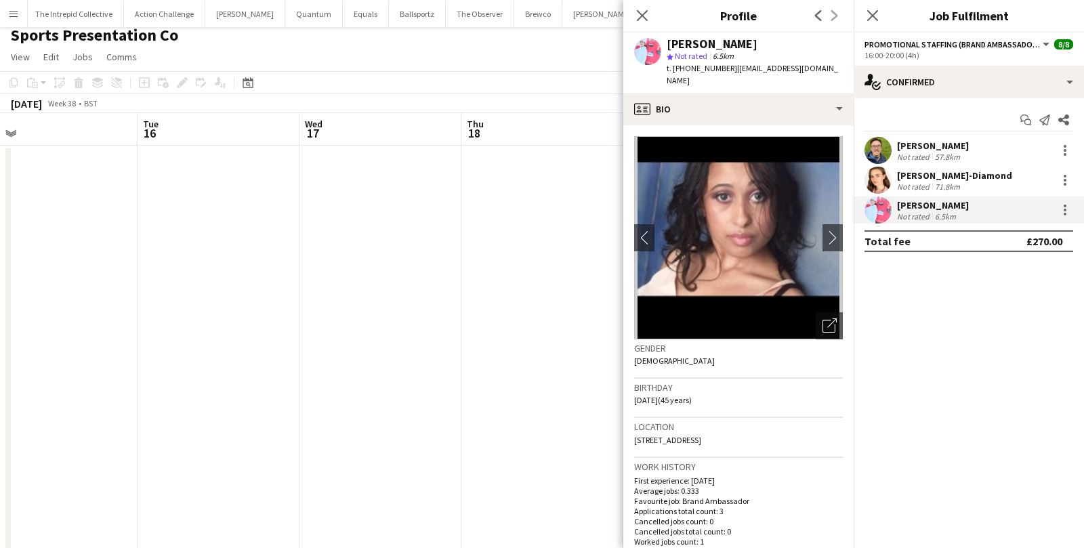
drag, startPoint x: 728, startPoint y: 70, endPoint x: 680, endPoint y: 73, distance: 48.9
click at [680, 73] on div "t. +4407916734615 | amigoff270580@gmail.com" at bounding box center [755, 74] width 176 height 24
copy span "407916734615"
drag, startPoint x: 827, startPoint y: 68, endPoint x: 737, endPoint y: 72, distance: 90.2
click at [737, 72] on div "Ami Goff star Not rated 6.5km t. +4407916734615 | amigoff270580@gmail.com" at bounding box center [738, 63] width 230 height 60
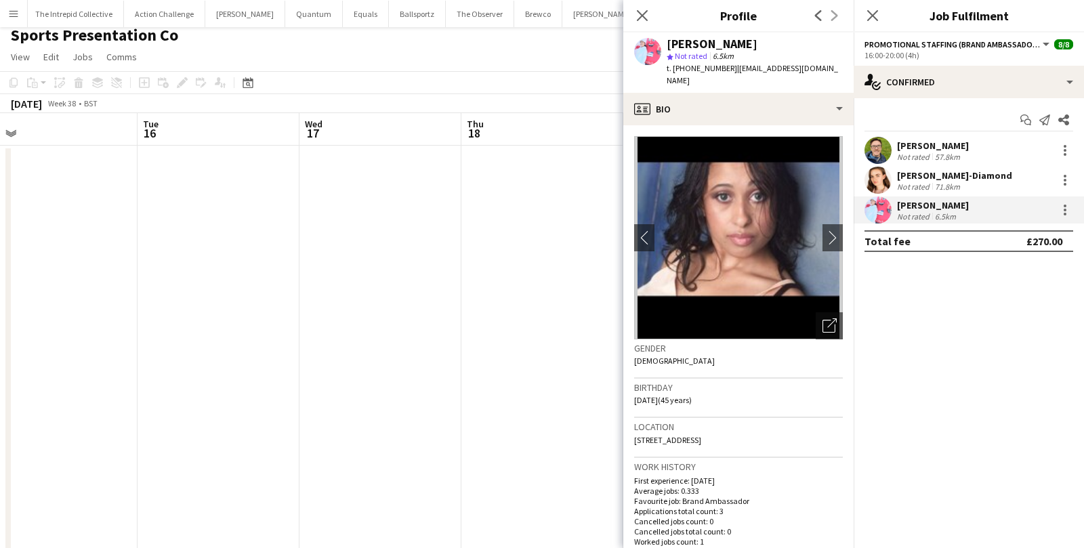
click at [834, 70] on div "Ami Goff star Not rated 6.5km t. +4407916734615 | amigoff270580@gmail.com" at bounding box center [738, 63] width 230 height 60
drag, startPoint x: 834, startPoint y: 70, endPoint x: 742, endPoint y: 72, distance: 92.2
click at [742, 72] on div "Ami Goff star Not rated 6.5km t. +4407916734615 | amigoff270580@gmail.com" at bounding box center [738, 63] width 230 height 60
copy app-crew-profile "amigoff270580@gmail.com profile"
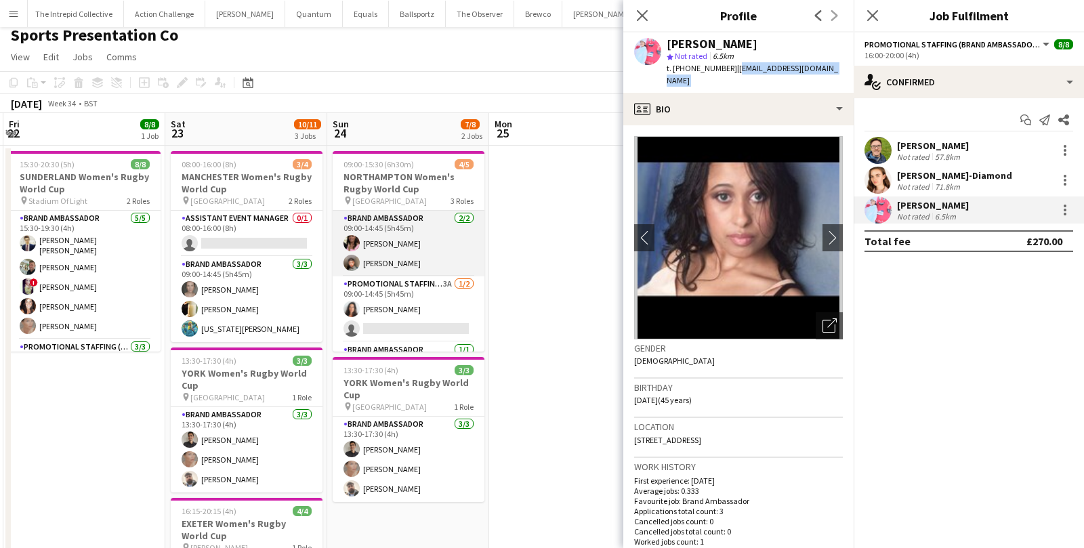
scroll to position [36, 0]
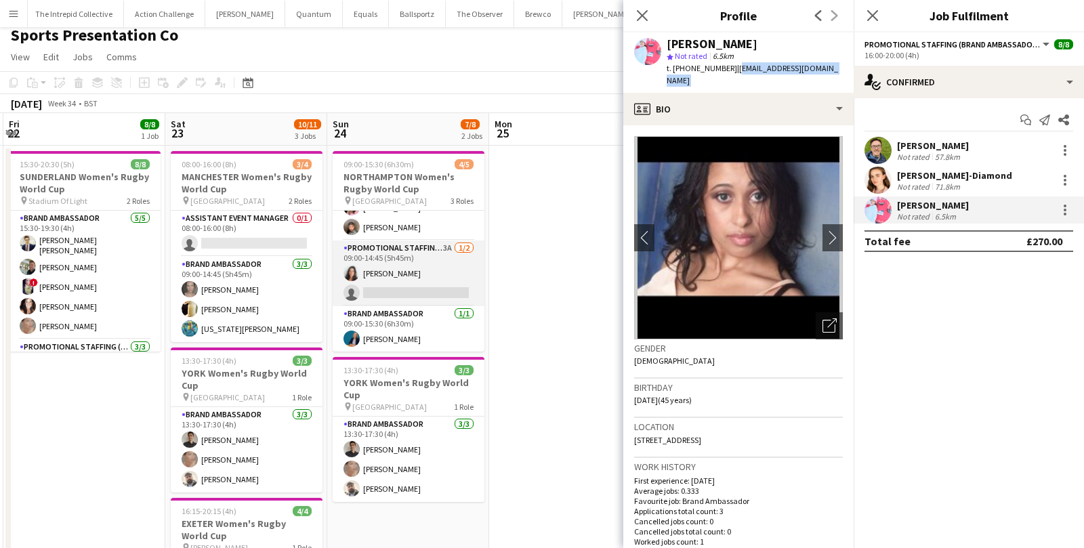
click at [443, 264] on app-card-role "Promotional Staffing (Brand Ambassadors) 3A 1/2 09:00-14:45 (5h45m) Laura Cuthb…" at bounding box center [409, 274] width 152 height 66
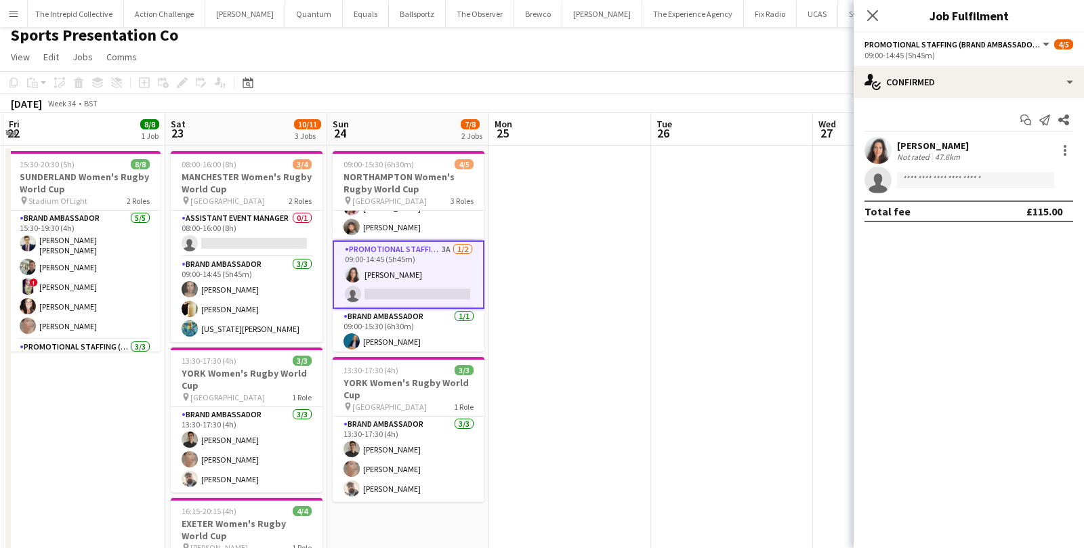
click at [443, 264] on app-card-role "Promotional Staffing (Brand Ambassadors) 3A 1/2 09:00-14:45 (5h45m) Laura Cuthb…" at bounding box center [409, 275] width 152 height 68
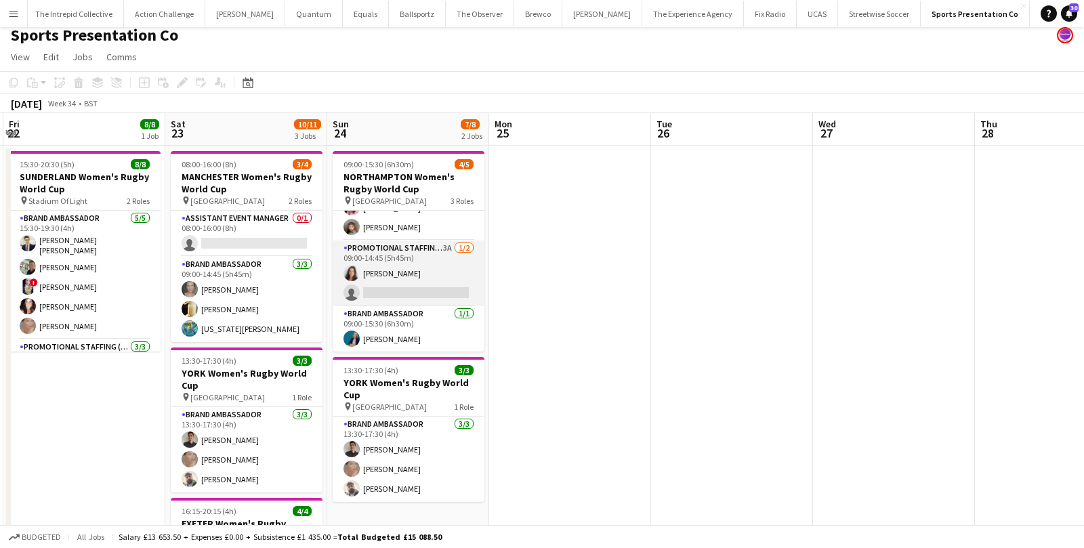
click at [443, 264] on app-card-role "Promotional Staffing (Brand Ambassadors) 3A 1/2 09:00-14:45 (5h45m) Laura Cuthb…" at bounding box center [409, 274] width 152 height 66
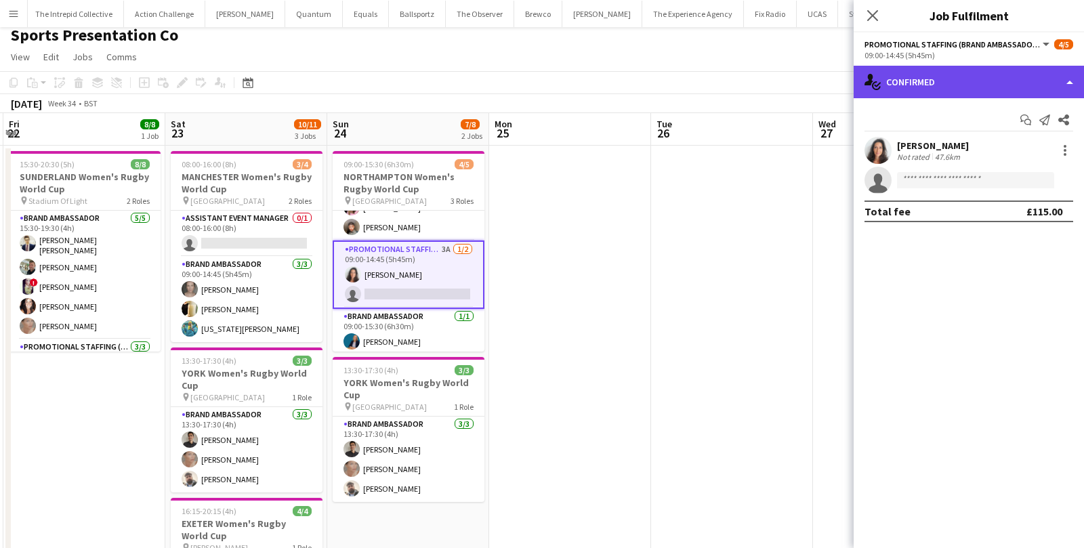
click at [1012, 83] on div "single-neutral-actions-check-2 Confirmed" at bounding box center [969, 82] width 230 height 33
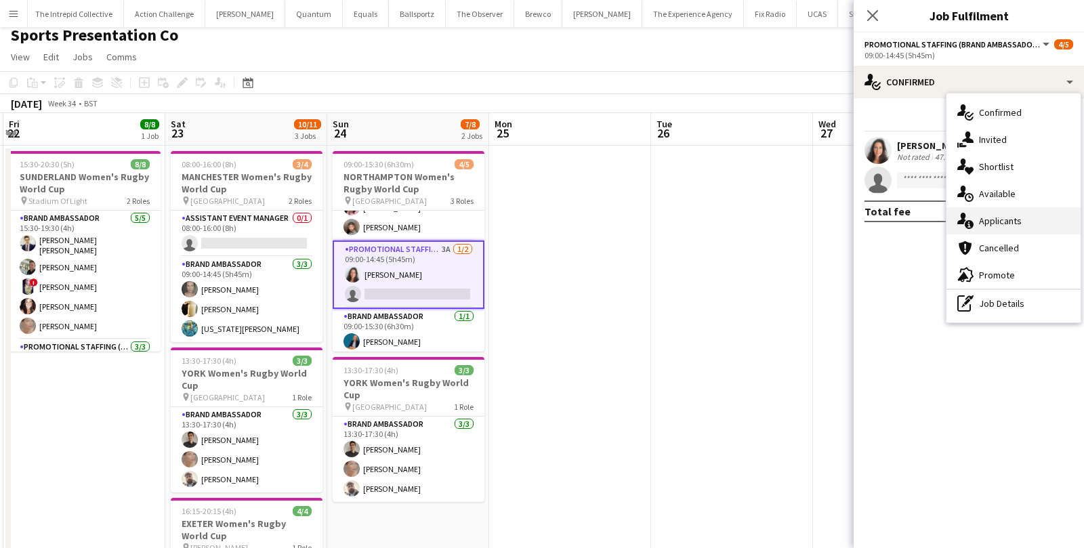
click at [1003, 217] on div "single-neutral-actions-information Applicants" at bounding box center [1014, 220] width 134 height 27
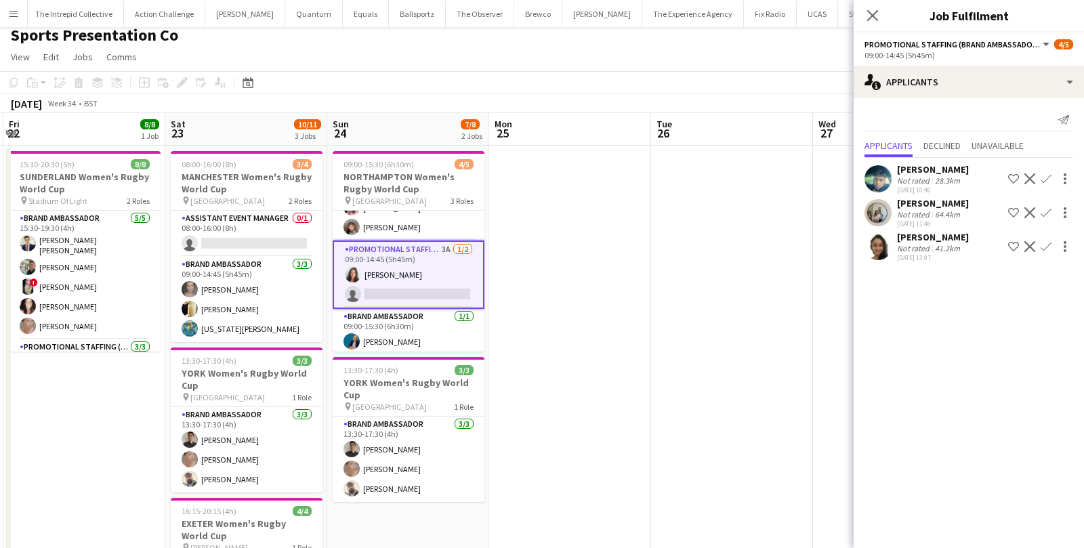
click at [919, 245] on div "Not rated" at bounding box center [914, 248] width 35 height 10
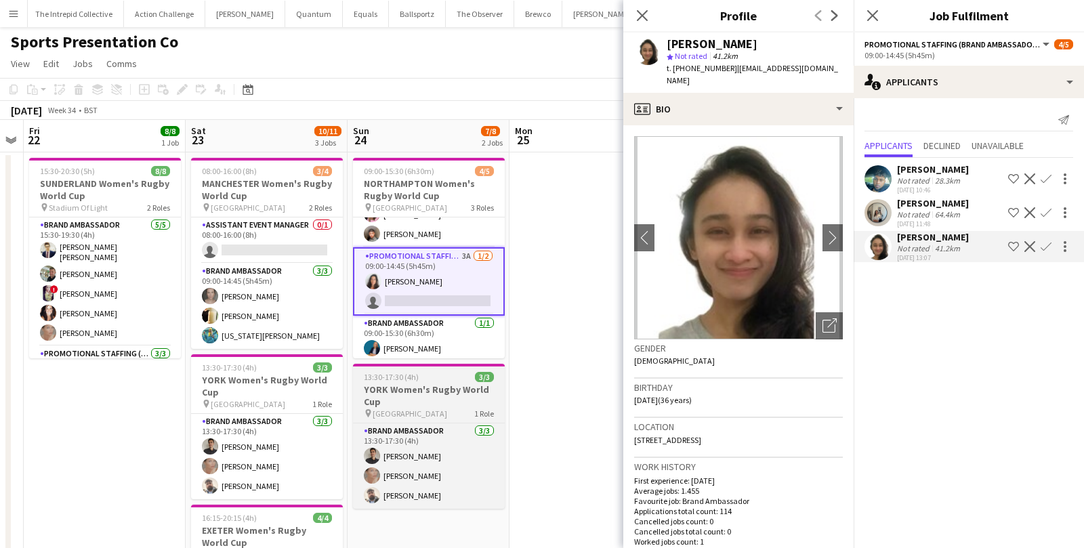
scroll to position [0, 0]
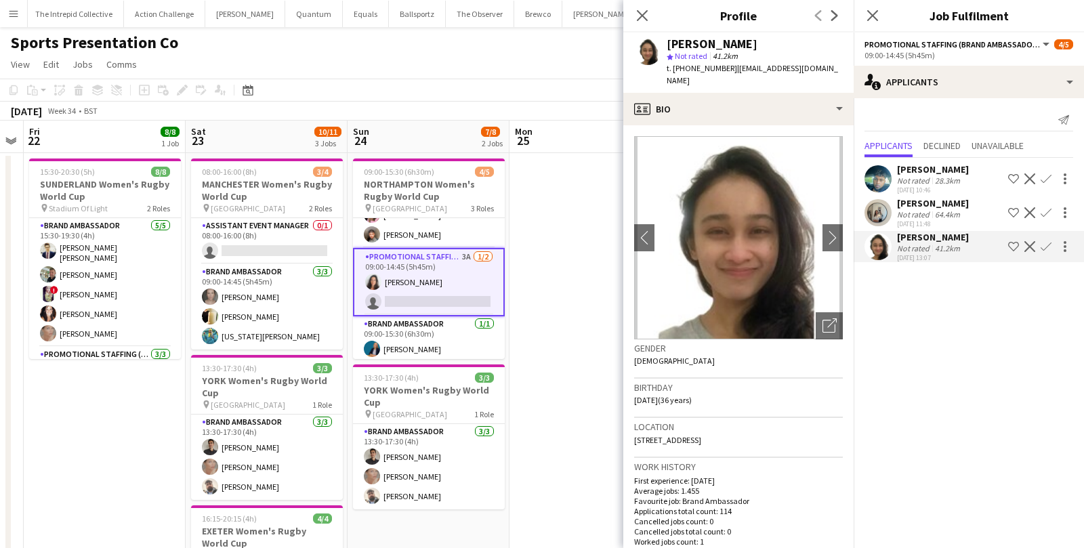
click at [428, 302] on app-card-role "Promotional Staffing (Brand Ambassadors) 3A 1/2 09:00-14:45 (5h45m) Laura Cuthb…" at bounding box center [429, 282] width 152 height 68
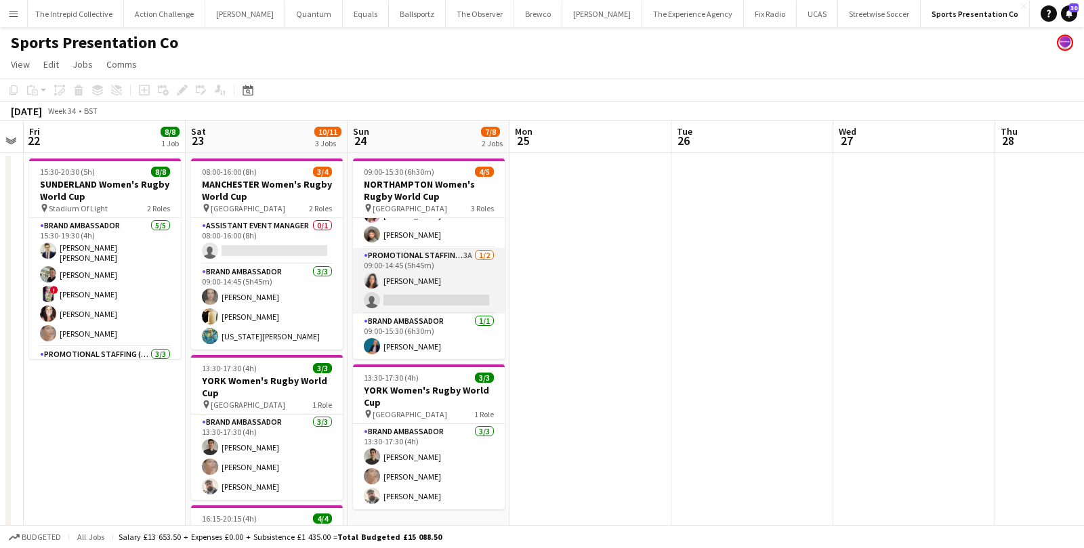
click at [428, 302] on app-card-role "Promotional Staffing (Brand Ambassadors) 3A 1/2 09:00-14:45 (5h45m) Laura Cuthb…" at bounding box center [429, 281] width 152 height 66
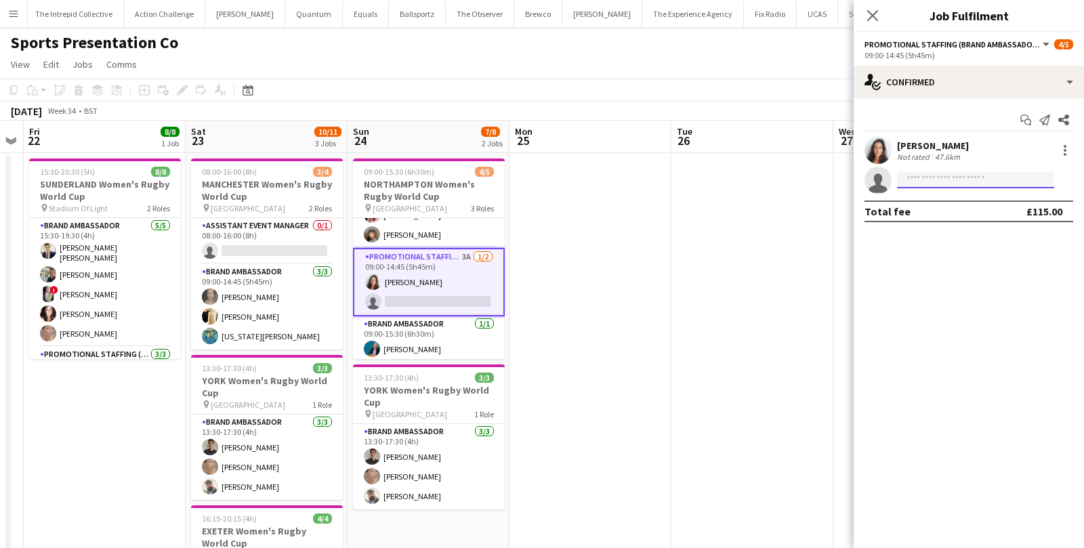
click at [928, 178] on input at bounding box center [975, 180] width 157 height 16
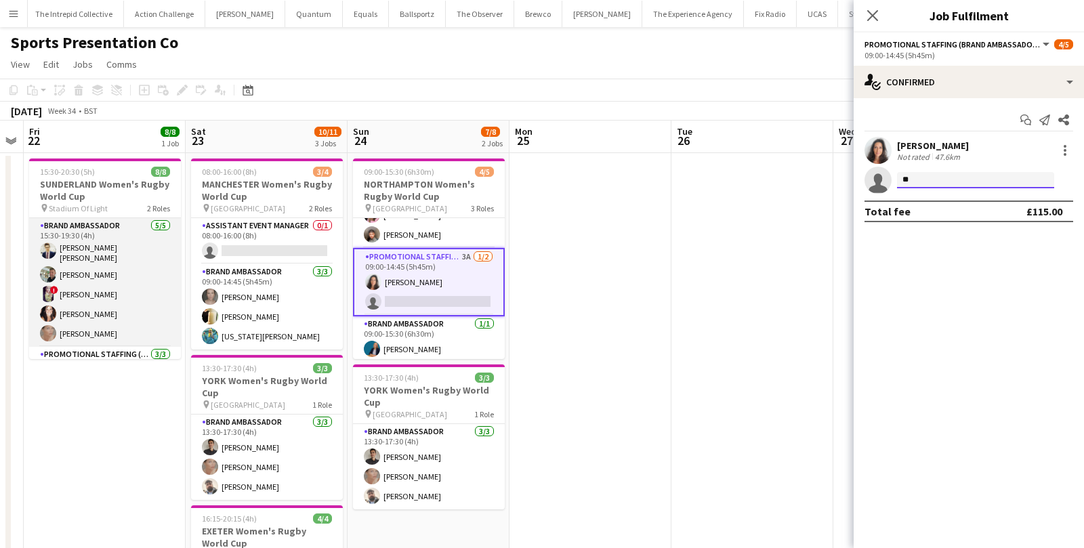
scroll to position [68, 0]
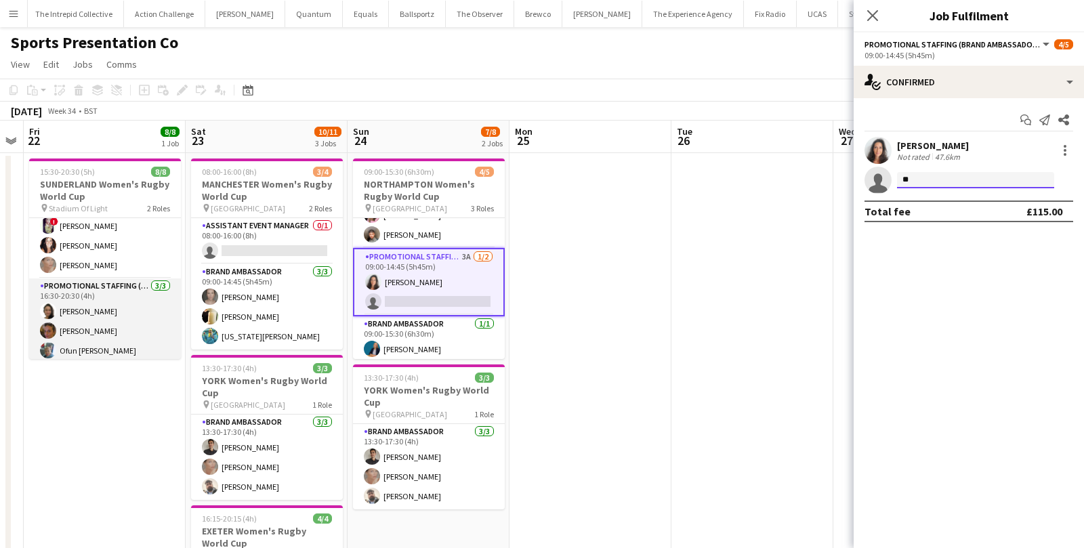
type input "**"
click at [78, 306] on app-card-role "Promotional Staffing (Brand Ambassadors) 3/3 16:30-20:30 (4h) Adlina Othman Ann…" at bounding box center [105, 320] width 152 height 85
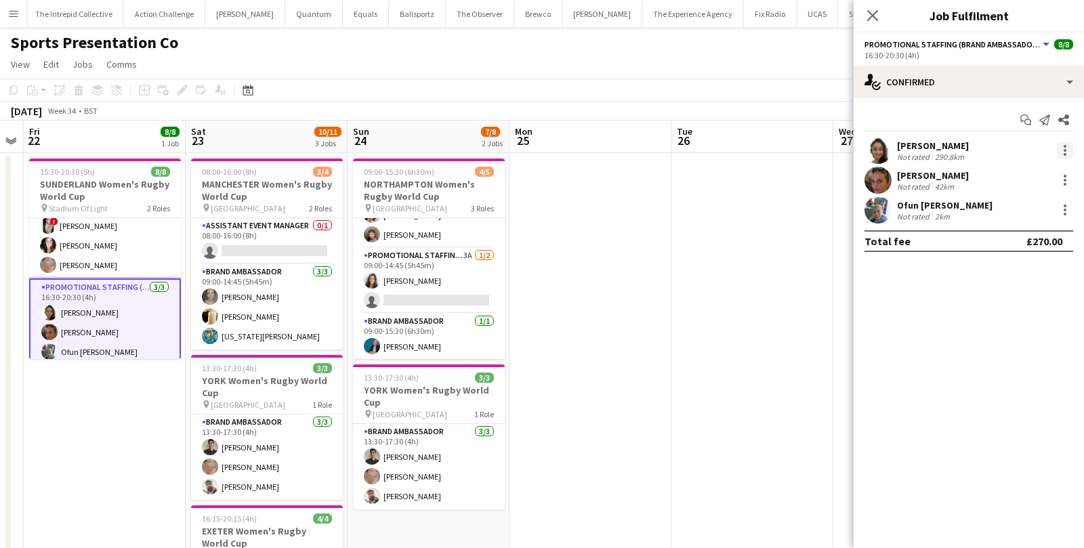
click at [1062, 150] on div at bounding box center [1065, 150] width 16 height 16
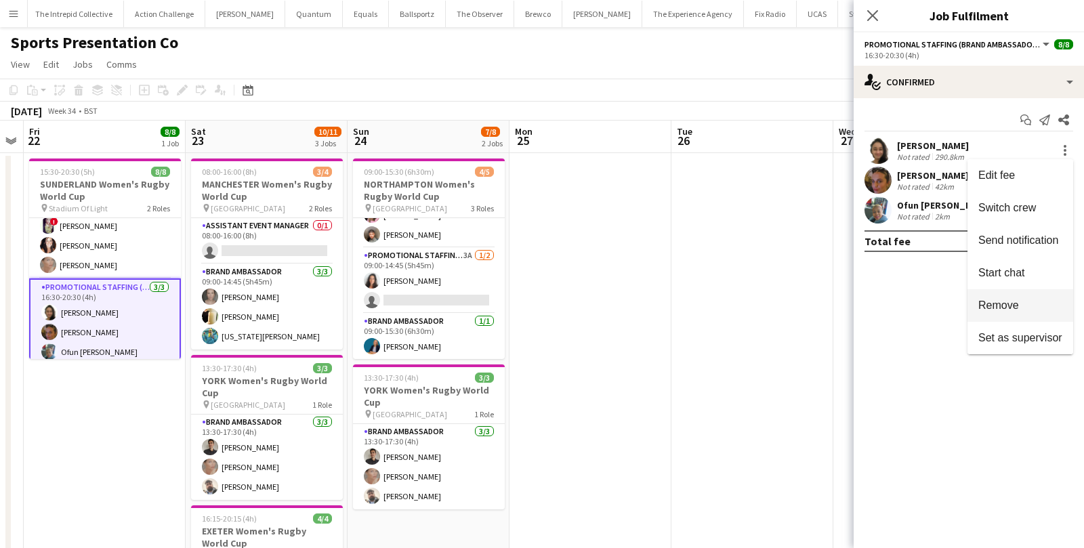
click at [999, 309] on span "Remove" at bounding box center [998, 305] width 41 height 12
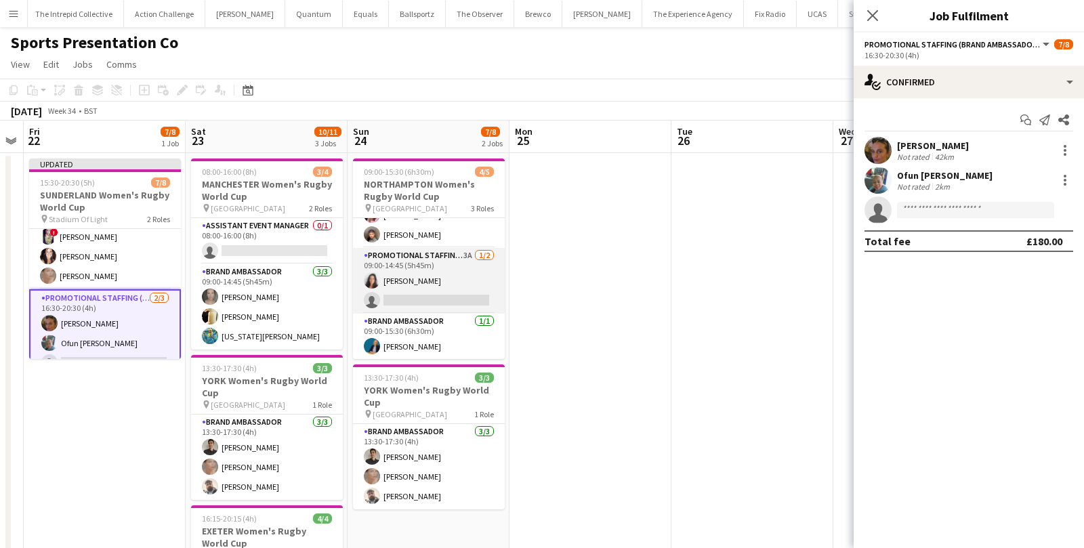
click at [446, 281] on app-card-role "Promotional Staffing (Brand Ambassadors) 3A 1/2 09:00-14:45 (5h45m) Laura Cuthb…" at bounding box center [429, 281] width 152 height 66
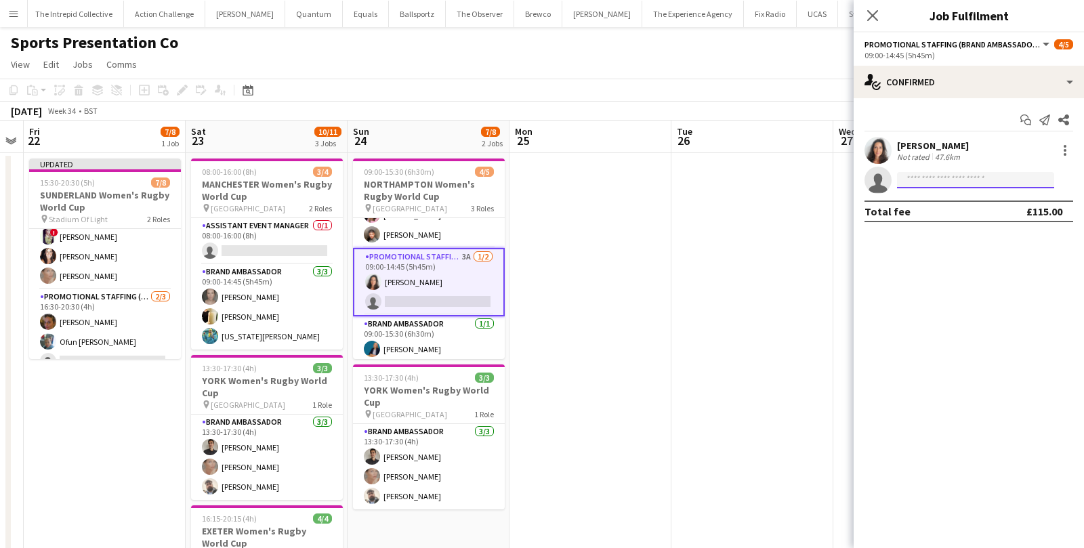
click at [947, 183] on input at bounding box center [975, 180] width 157 height 16
type input "******"
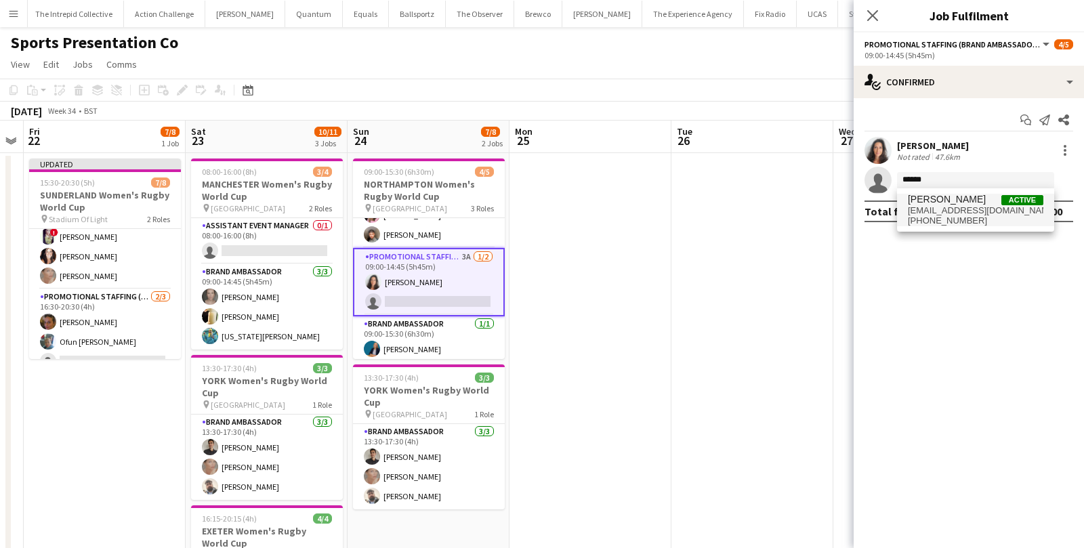
click at [969, 214] on span "hello.aliaao@hotmail.com" at bounding box center [976, 210] width 136 height 11
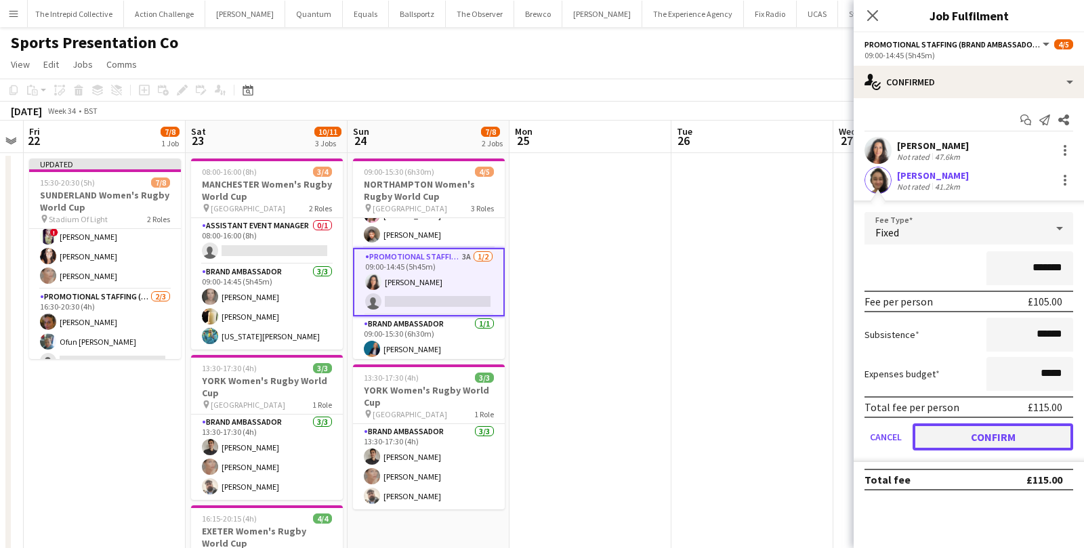
click at [968, 433] on button "Confirm" at bounding box center [993, 436] width 161 height 27
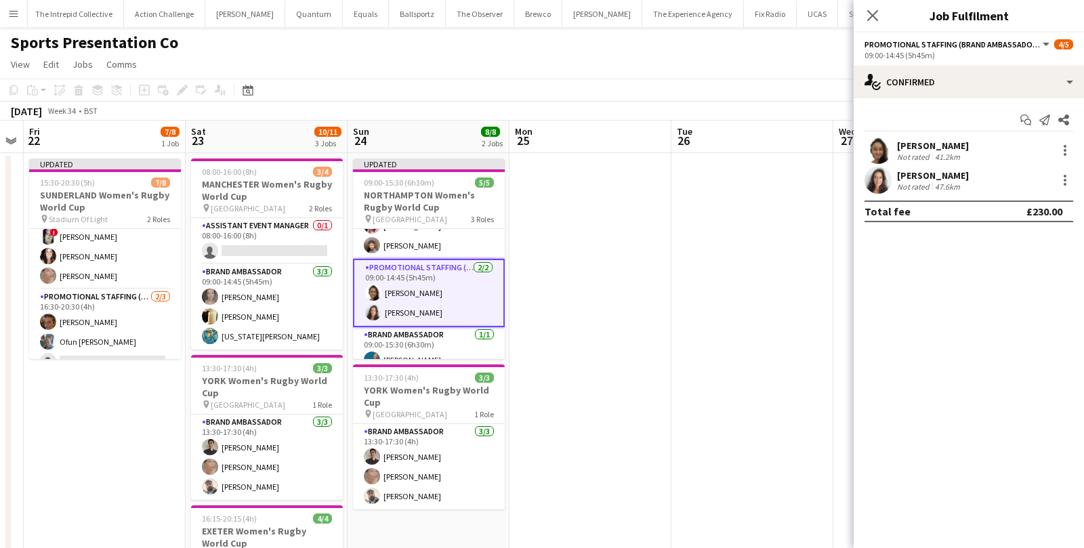
click at [572, 357] on app-date-cell at bounding box center [591, 506] width 162 height 707
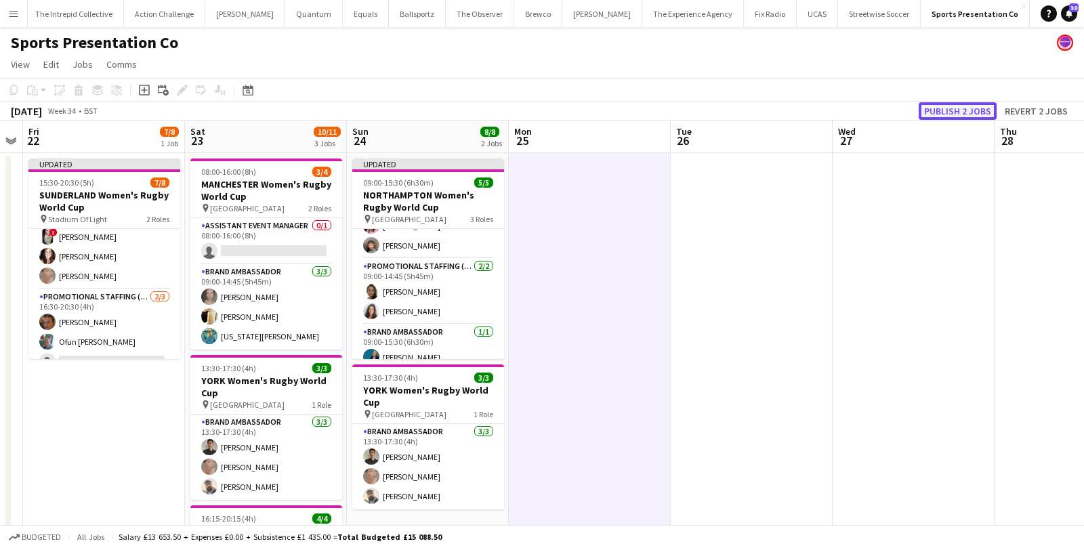
click at [945, 116] on button "Publish 2 jobs" at bounding box center [958, 111] width 78 height 18
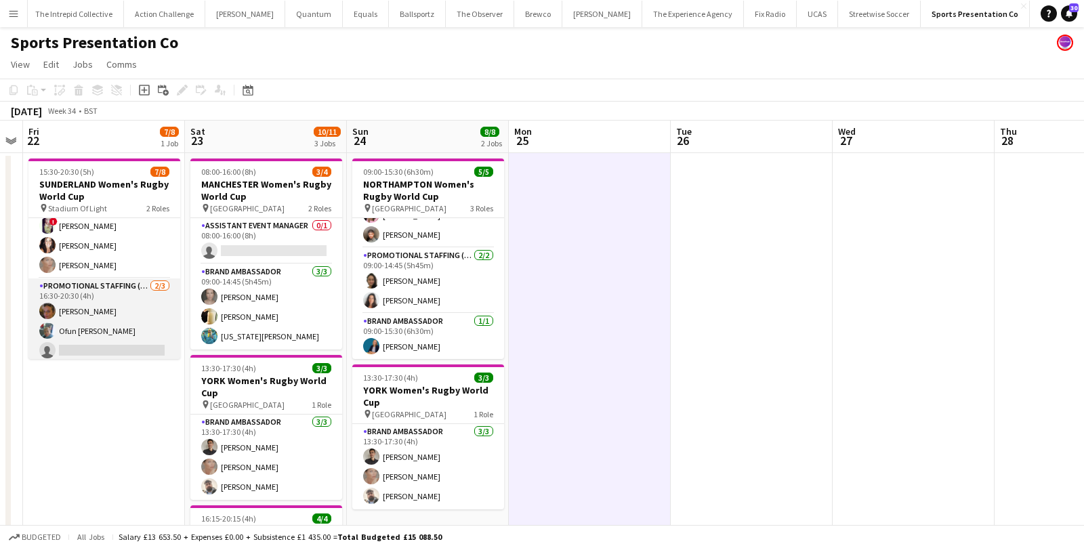
scroll to position [0, 0]
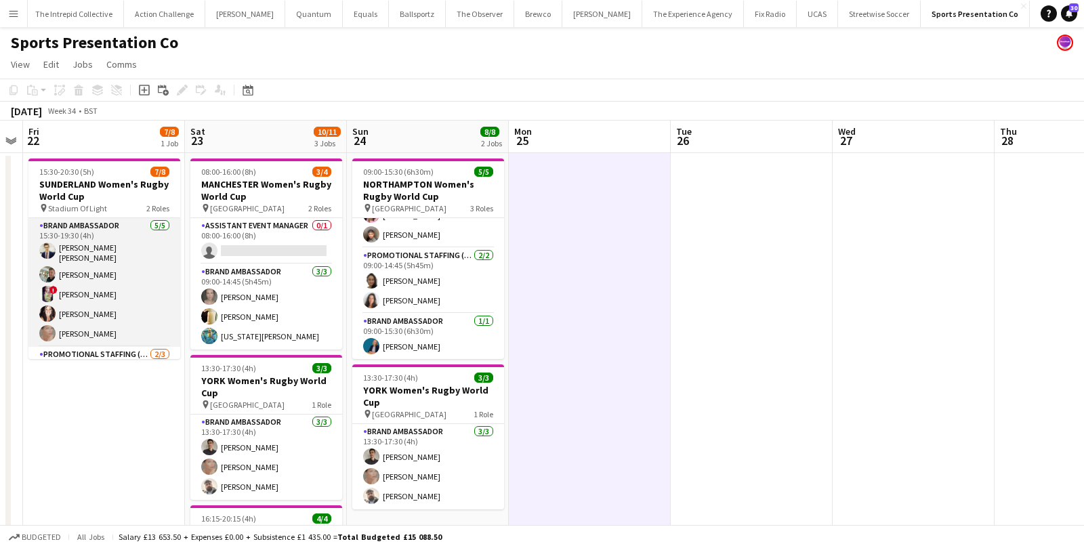
click at [125, 251] on app-card-role "Brand Ambassador [DATE] 15:30-19:30 (4h) [PERSON_NAME] [PERSON_NAME] [PERSON_NA…" at bounding box center [104, 282] width 152 height 129
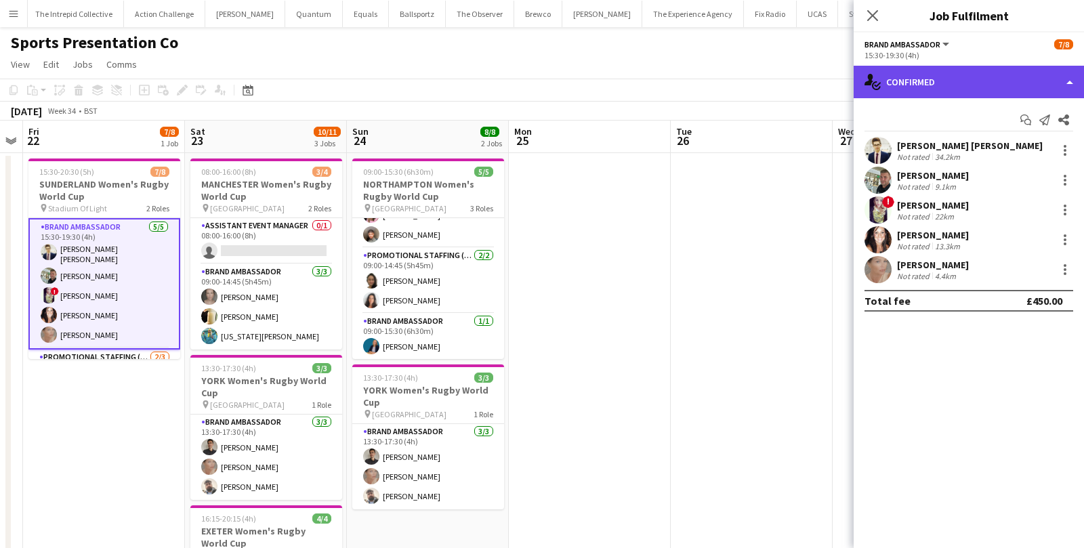
click at [936, 79] on div "single-neutral-actions-check-2 Confirmed" at bounding box center [969, 82] width 230 height 33
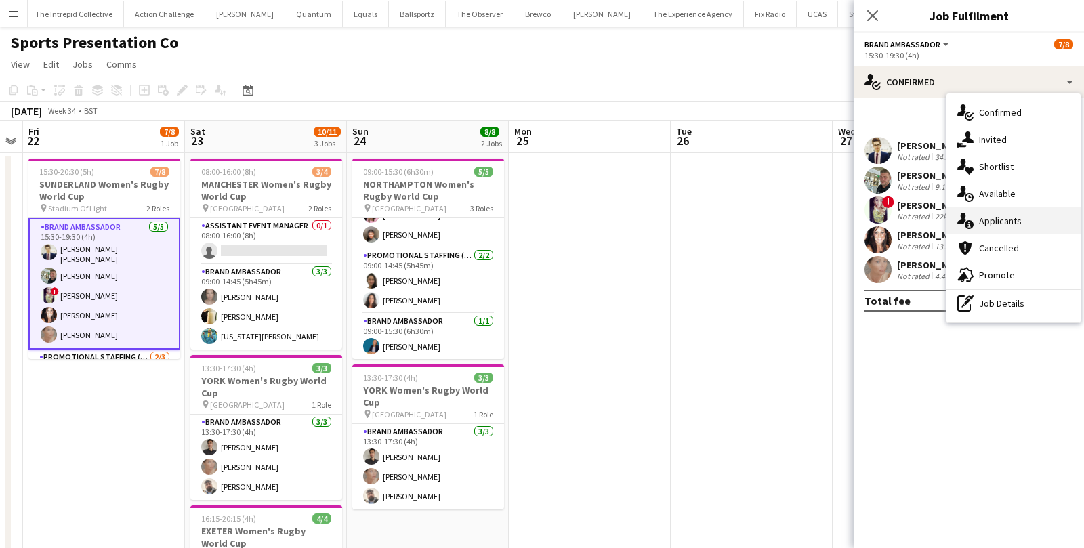
click at [968, 228] on icon at bounding box center [969, 224] width 9 height 9
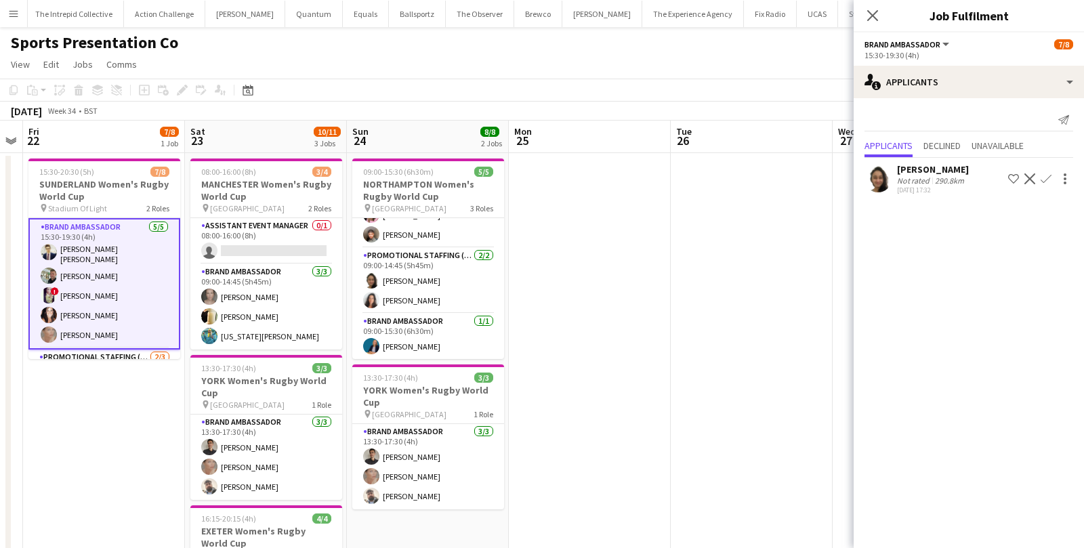
click at [613, 253] on app-date-cell at bounding box center [590, 506] width 162 height 707
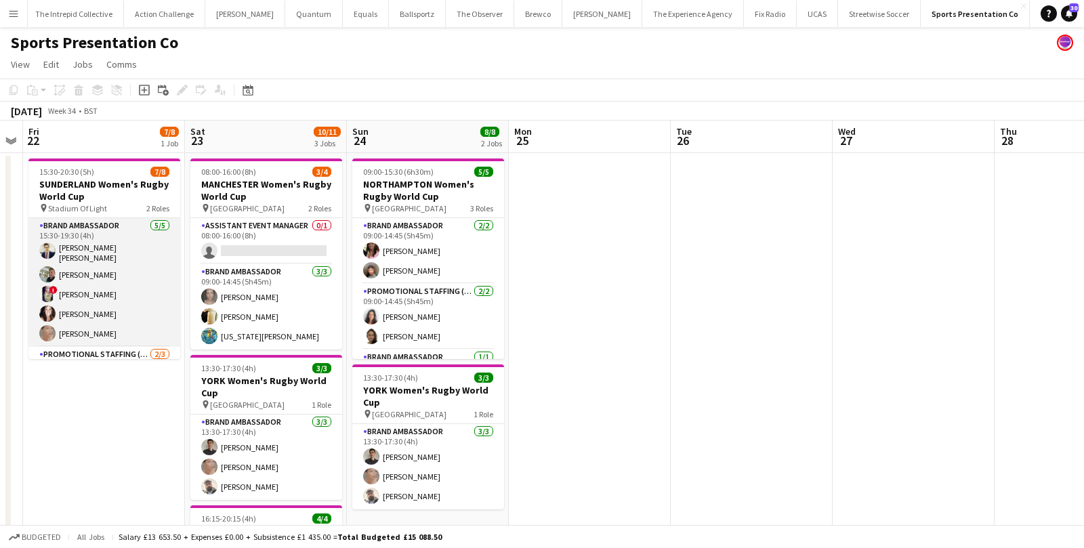
scroll to position [68, 0]
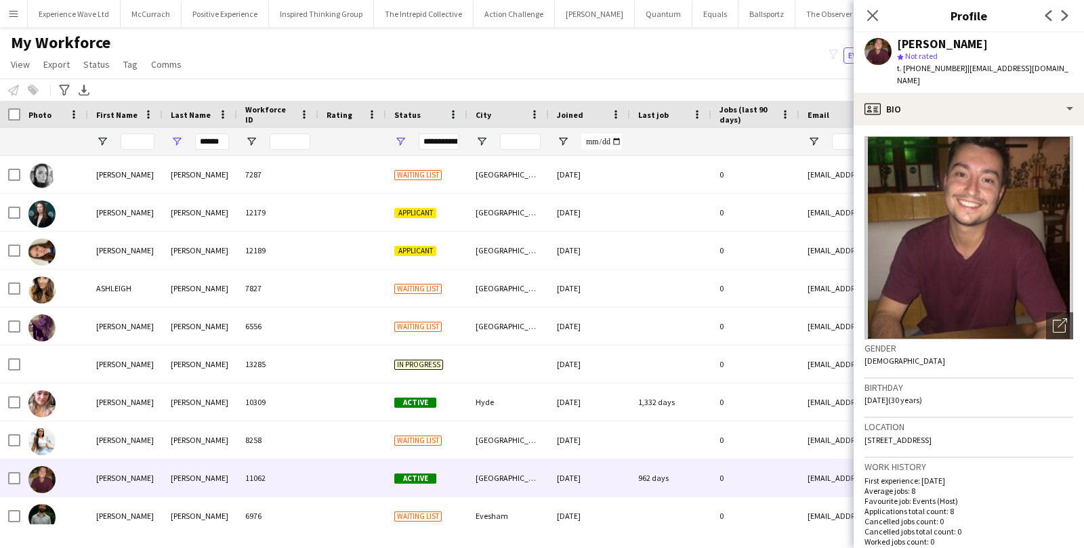
scroll to position [37, 0]
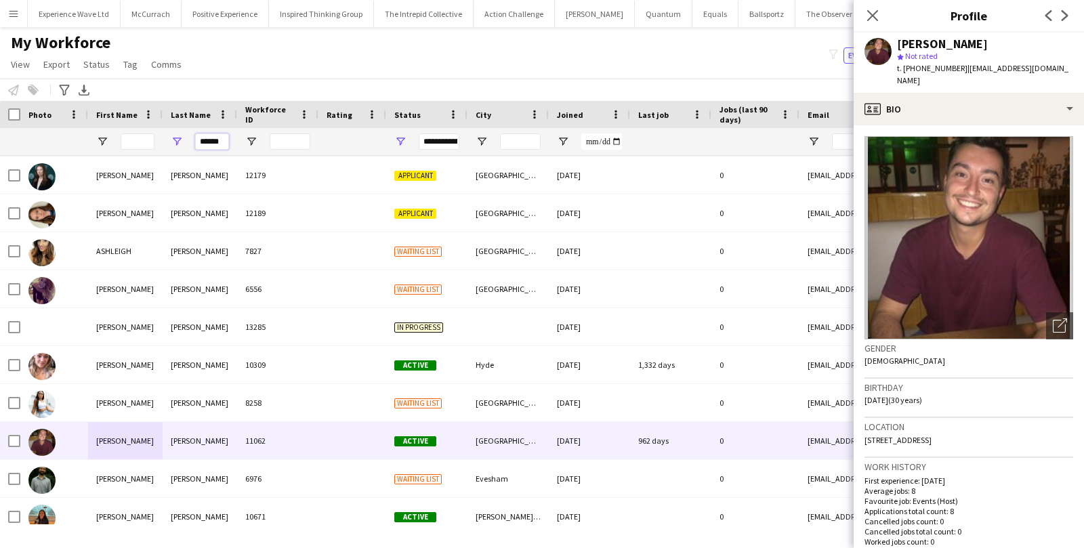
drag, startPoint x: 220, startPoint y: 142, endPoint x: 150, endPoint y: 140, distance: 69.8
click at [150, 140] on div "******" at bounding box center [734, 141] width 1469 height 27
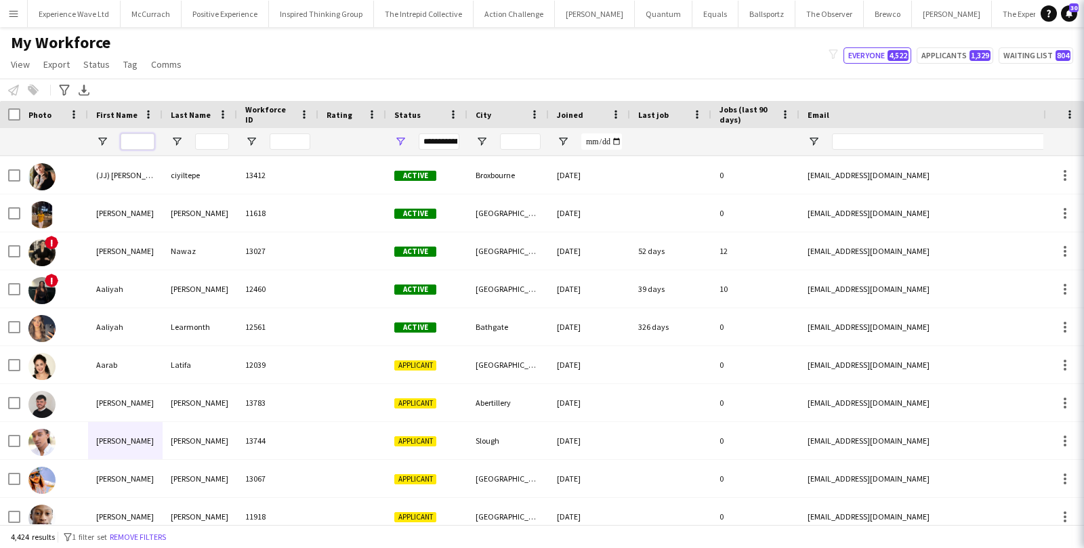
click at [136, 140] on input "First Name Filter Input" at bounding box center [138, 141] width 34 height 16
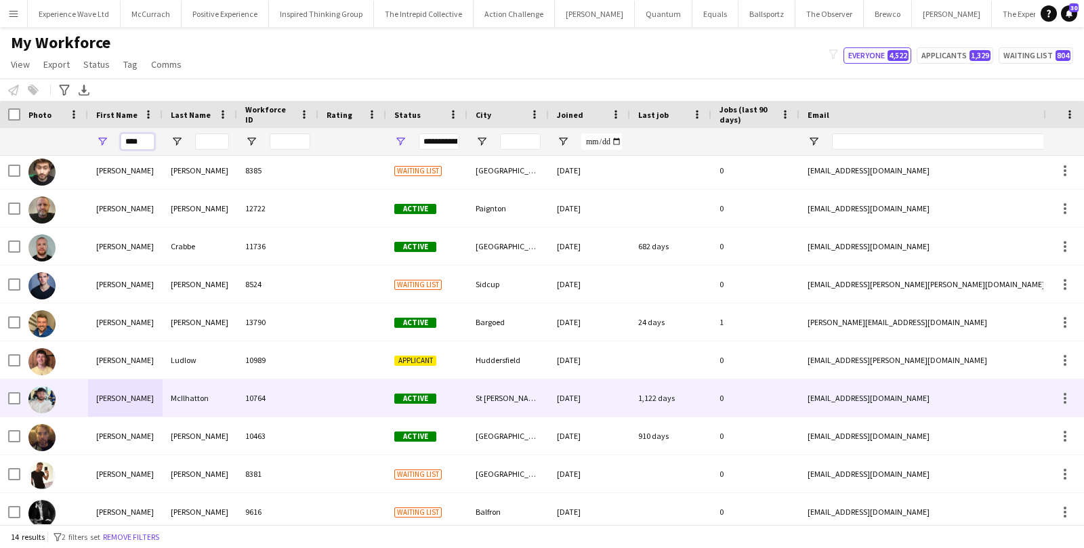
scroll to position [163, 0]
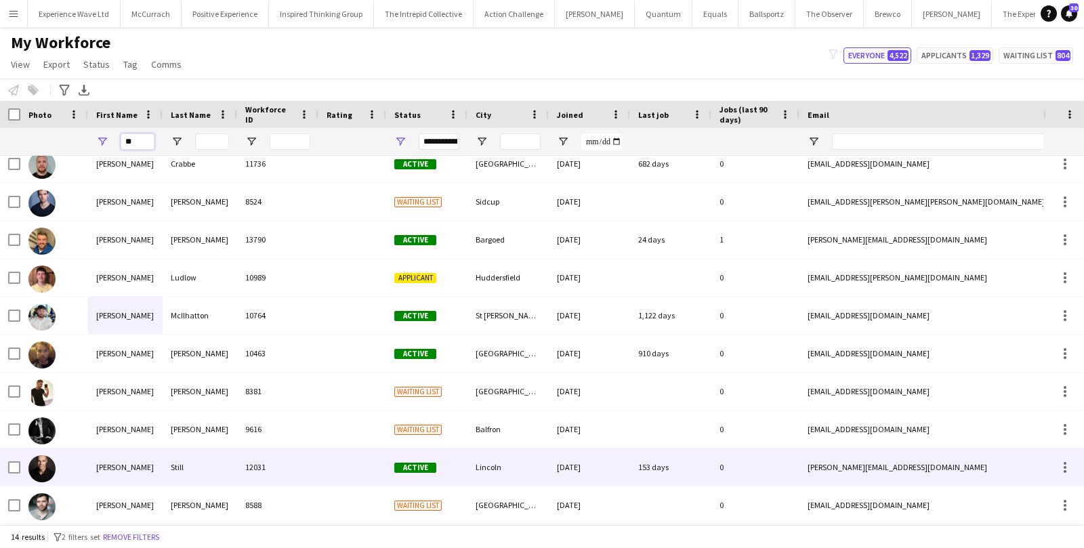
type input "*"
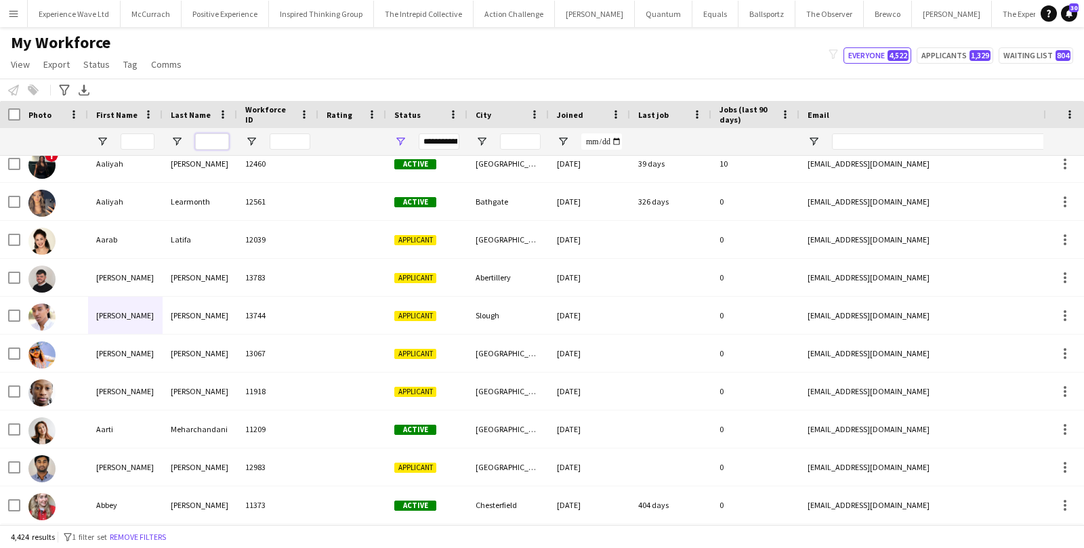
click at [209, 135] on input "Last Name Filter Input" at bounding box center [212, 141] width 34 height 16
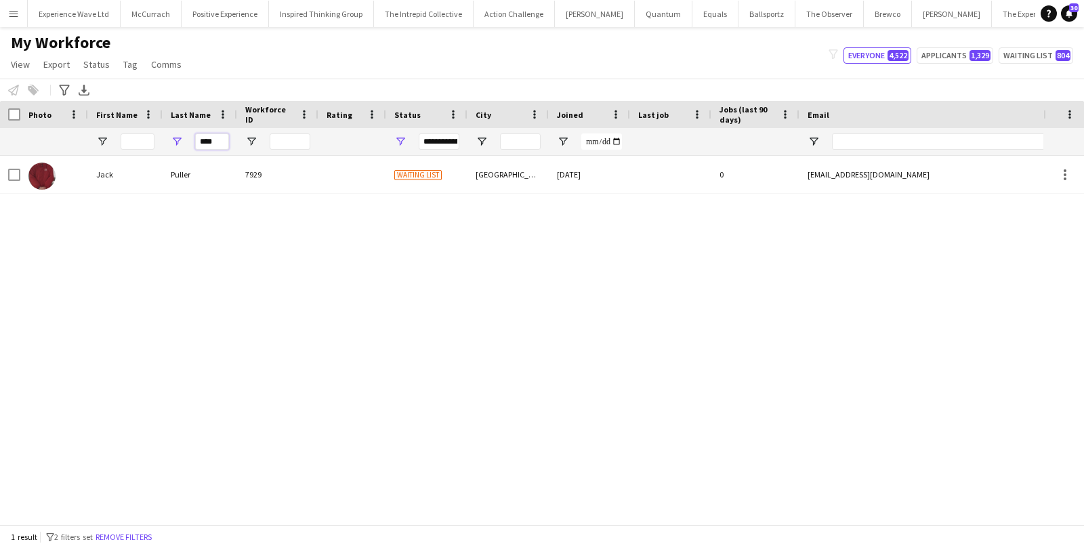
drag, startPoint x: 217, startPoint y: 141, endPoint x: 175, endPoint y: 140, distance: 42.0
click at [178, 141] on div "****" at bounding box center [200, 141] width 75 height 27
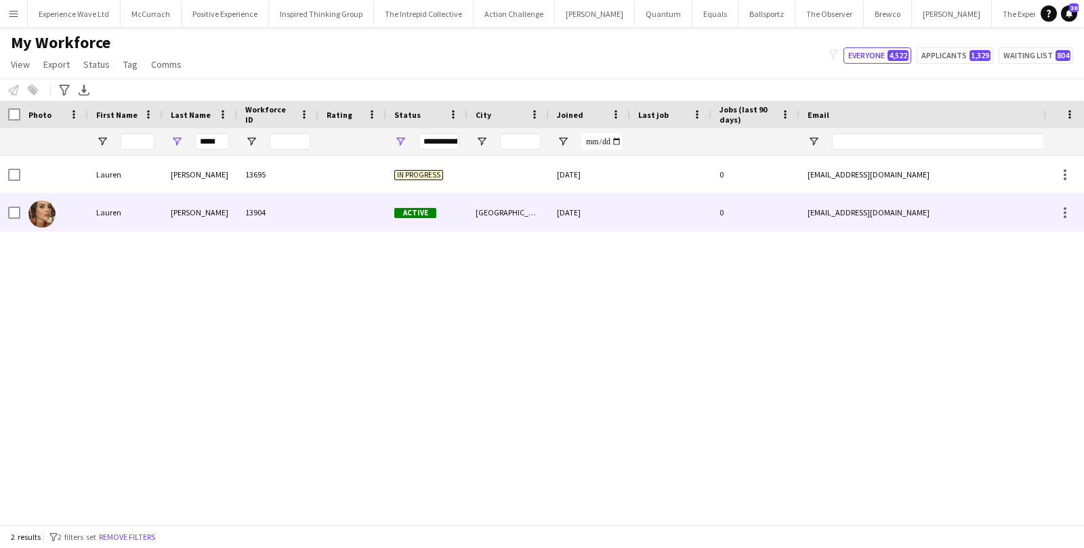
click at [94, 211] on div "Lauren" at bounding box center [125, 212] width 75 height 37
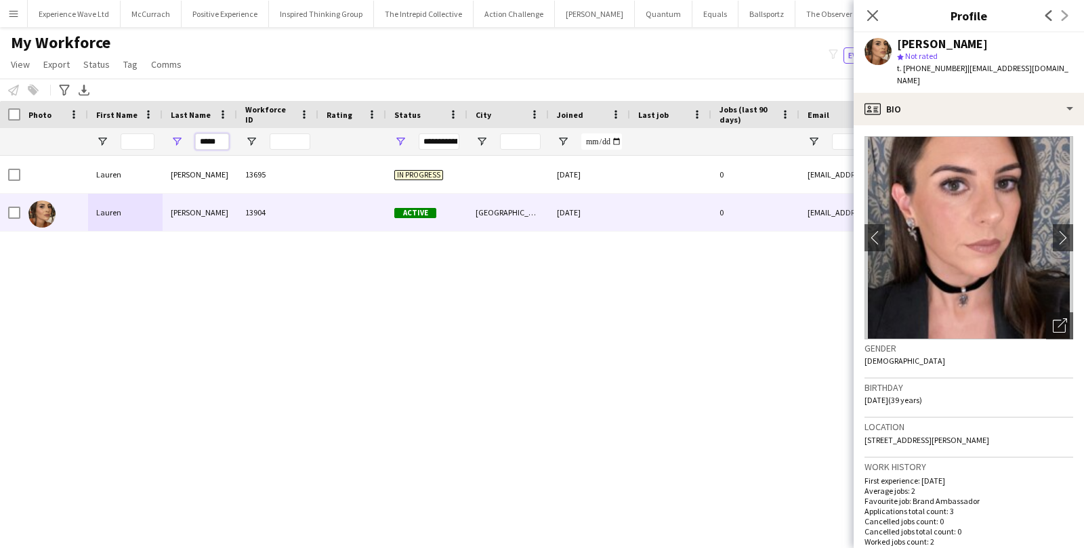
drag, startPoint x: 219, startPoint y: 139, endPoint x: 167, endPoint y: 137, distance: 51.5
click at [168, 138] on div "*****" at bounding box center [200, 141] width 75 height 27
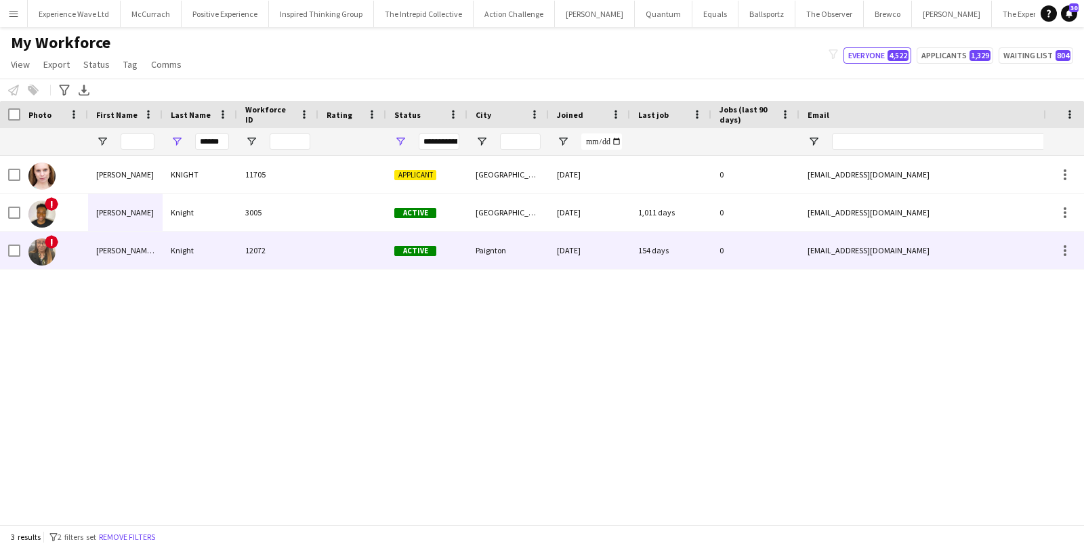
click at [161, 241] on div "Stephanie Louise" at bounding box center [125, 250] width 75 height 37
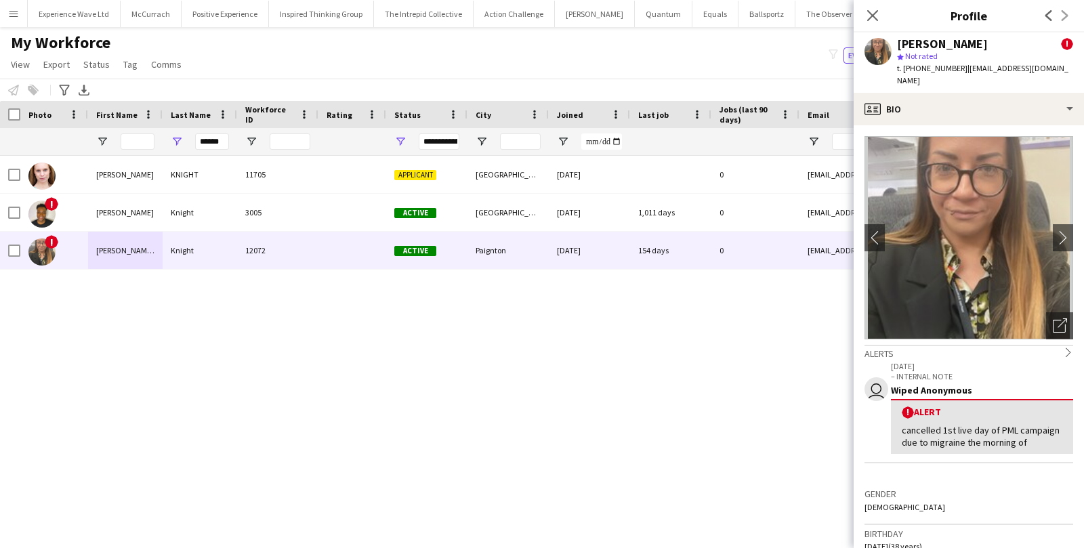
drag, startPoint x: 957, startPoint y: 67, endPoint x: 913, endPoint y: 72, distance: 45.0
click at [913, 72] on div "t. +447423646513 | stephdaleknight@gmail.com" at bounding box center [985, 74] width 176 height 24
click at [953, 63] on span "t. +447423646513" at bounding box center [932, 68] width 70 height 10
drag, startPoint x: 956, startPoint y: 66, endPoint x: 921, endPoint y: 73, distance: 35.3
click at [921, 74] on div "t. +447423646513 | stephdaleknight@gmail.com" at bounding box center [985, 74] width 176 height 24
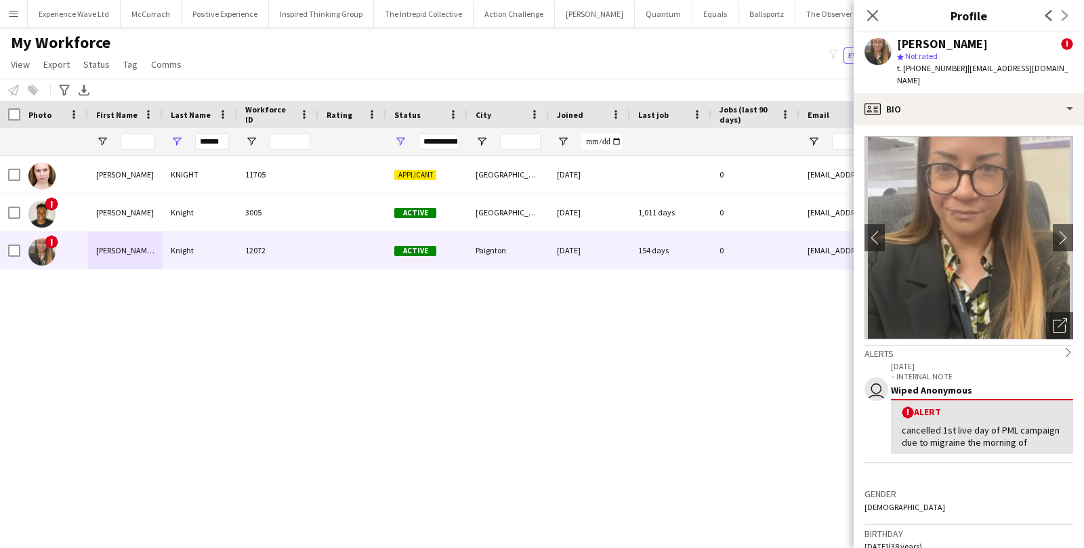
click at [956, 60] on div "star Not rated" at bounding box center [985, 56] width 176 height 12
click at [222, 138] on input "******" at bounding box center [212, 141] width 34 height 16
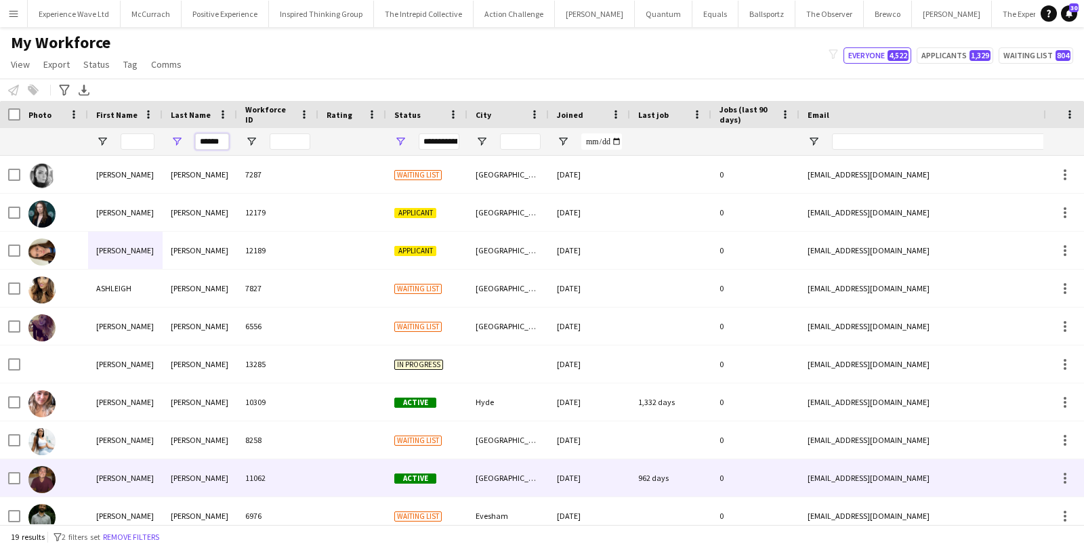
type input "******"
click at [193, 479] on div "Davies" at bounding box center [200, 477] width 75 height 37
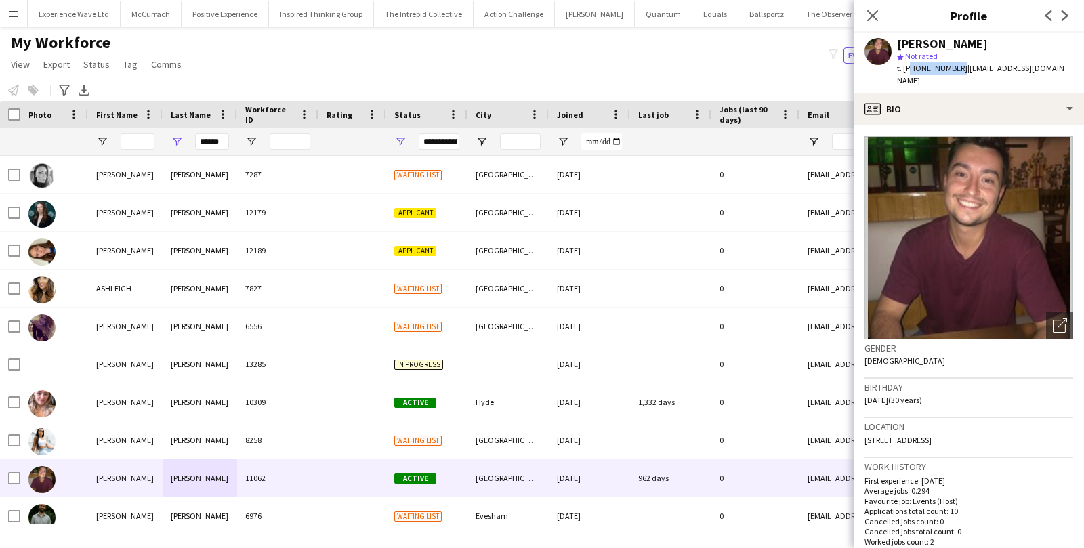
drag, startPoint x: 955, startPoint y: 67, endPoint x: 909, endPoint y: 72, distance: 47.0
click at [909, 72] on span "t. +447933329946" at bounding box center [932, 68] width 70 height 10
copy span "447933329946"
drag, startPoint x: 1040, startPoint y: 67, endPoint x: 960, endPoint y: 68, distance: 80.0
click at [960, 68] on span "| jmdavies94@gmail.com" at bounding box center [982, 74] width 171 height 22
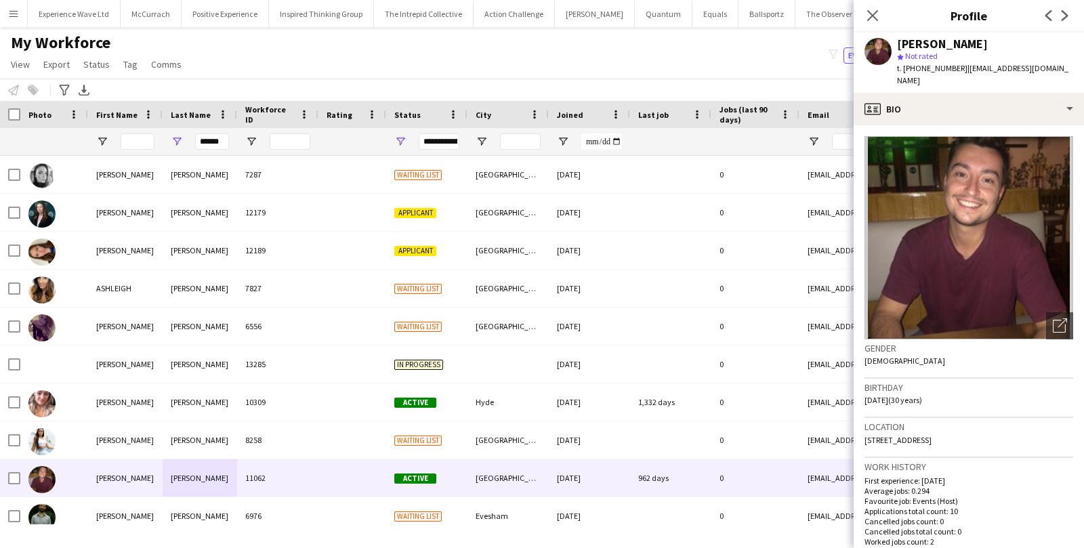
click at [1058, 66] on app-profile-header "Jonathan Davies star Not rated t. +447933329946 | jmdavies94@gmail.com" at bounding box center [969, 63] width 230 height 60
drag, startPoint x: 1045, startPoint y: 66, endPoint x: 961, endPoint y: 72, distance: 84.2
click at [961, 72] on div "Jonathan Davies star Not rated t. +447933329946 | jmdavies94@gmail.com" at bounding box center [969, 63] width 230 height 60
copy span "jmdavies94@gmail.com"
drag, startPoint x: 225, startPoint y: 140, endPoint x: 178, endPoint y: 138, distance: 46.8
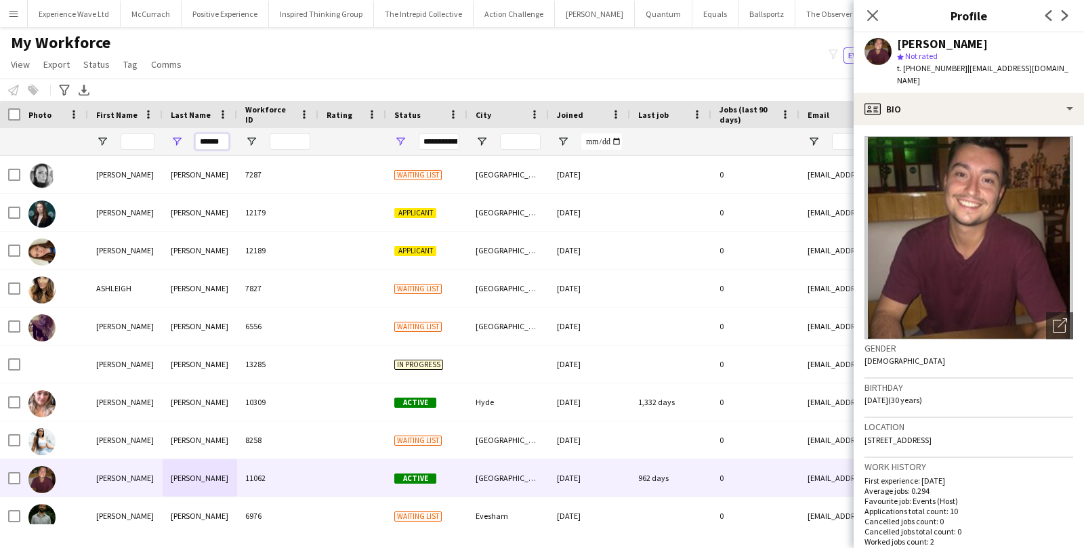
click at [181, 138] on div "******" at bounding box center [200, 141] width 75 height 27
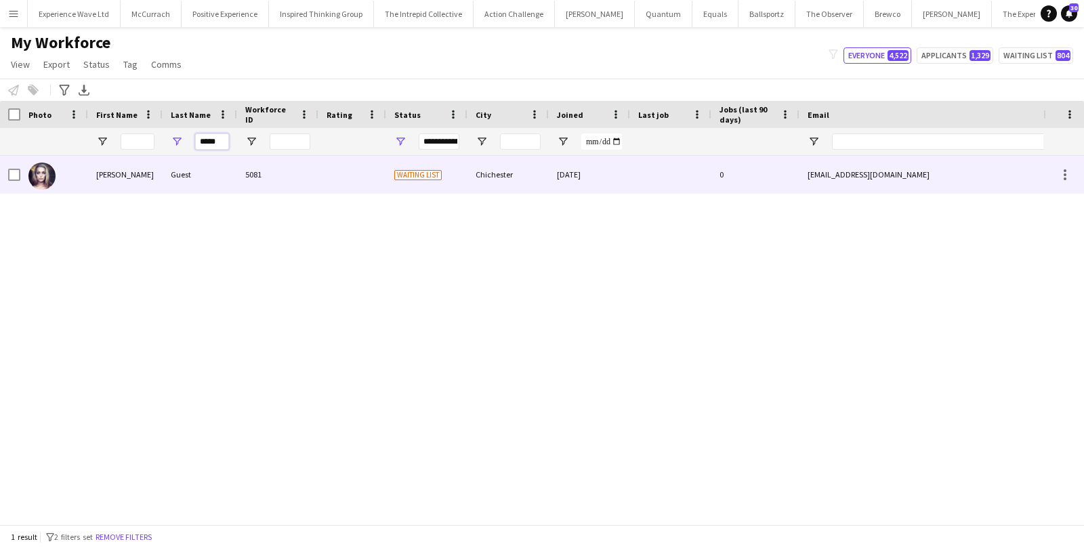
type input "*****"
click at [153, 179] on div "Emily" at bounding box center [125, 174] width 75 height 37
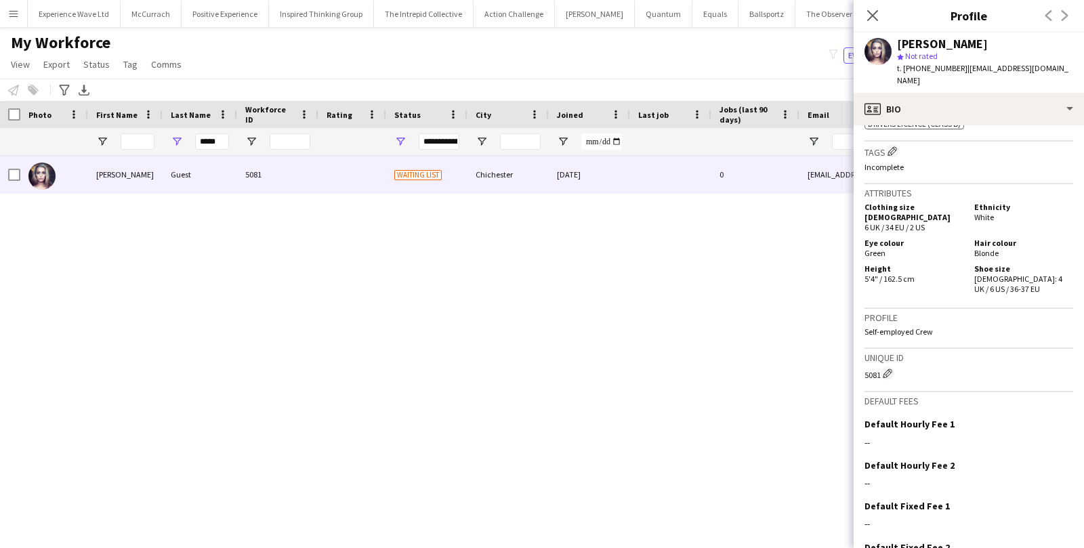
scroll to position [552, 0]
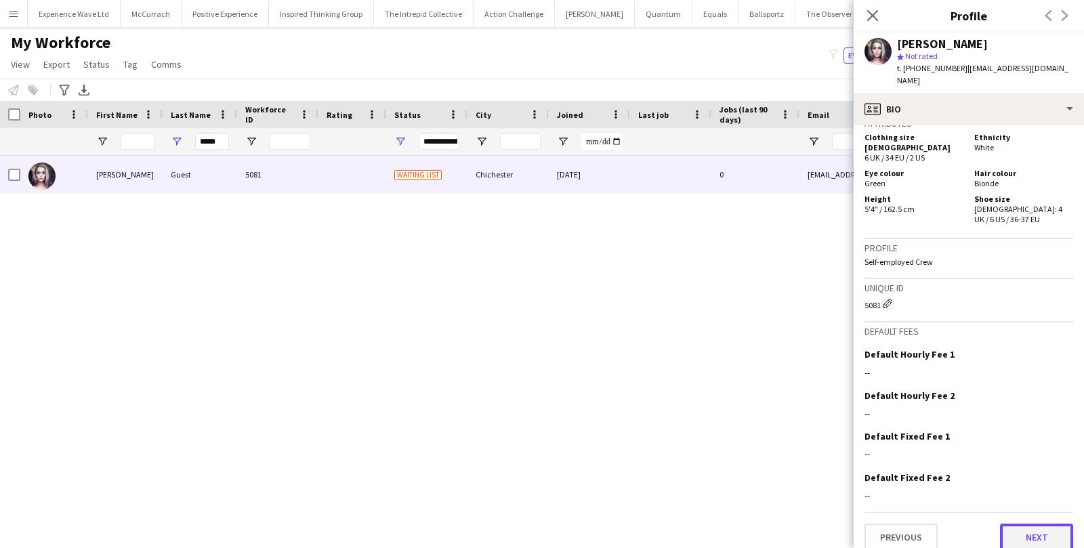
click at [1029, 524] on button "Next" at bounding box center [1036, 537] width 73 height 27
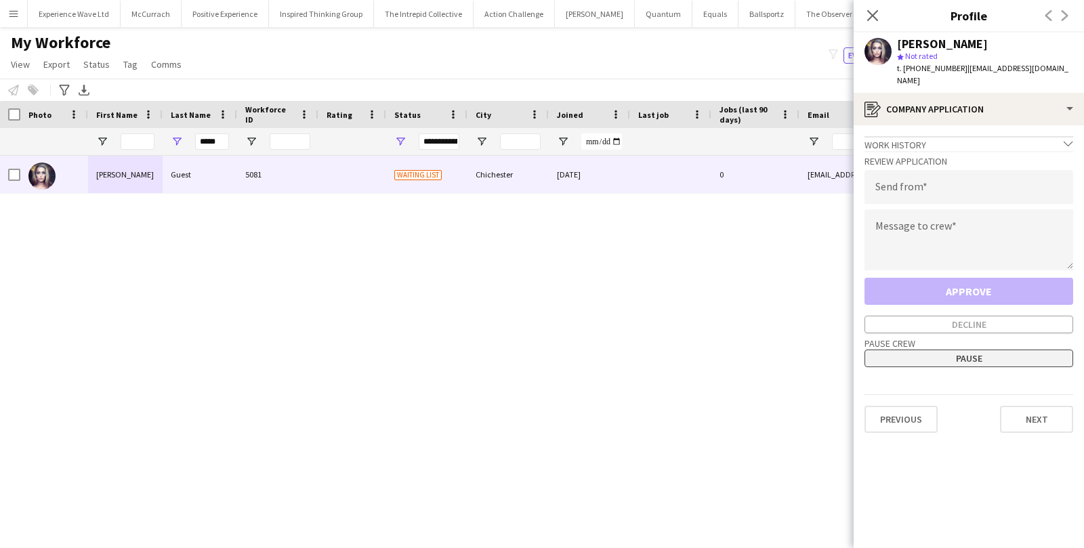
click at [972, 350] on button "Pause" at bounding box center [969, 359] width 209 height 18
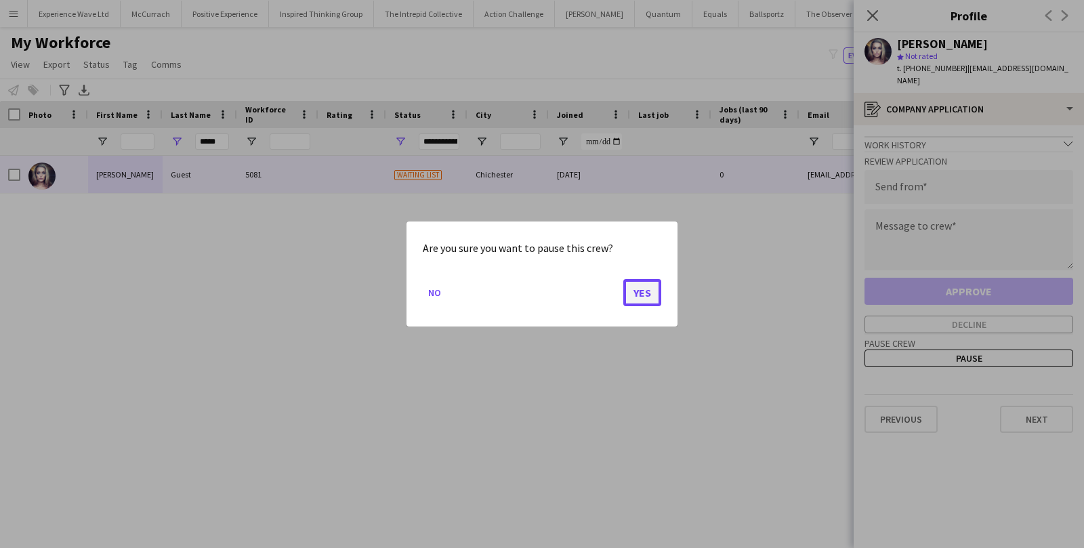
click at [651, 291] on button "Yes" at bounding box center [642, 292] width 38 height 27
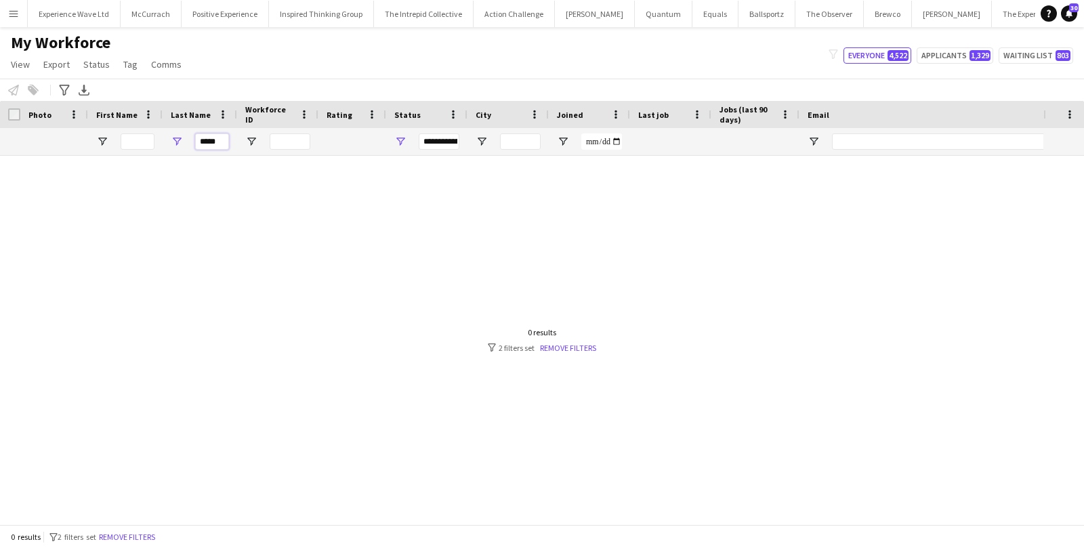
drag, startPoint x: 220, startPoint y: 140, endPoint x: 169, endPoint y: 140, distance: 51.5
click at [169, 140] on div "*****" at bounding box center [200, 141] width 75 height 27
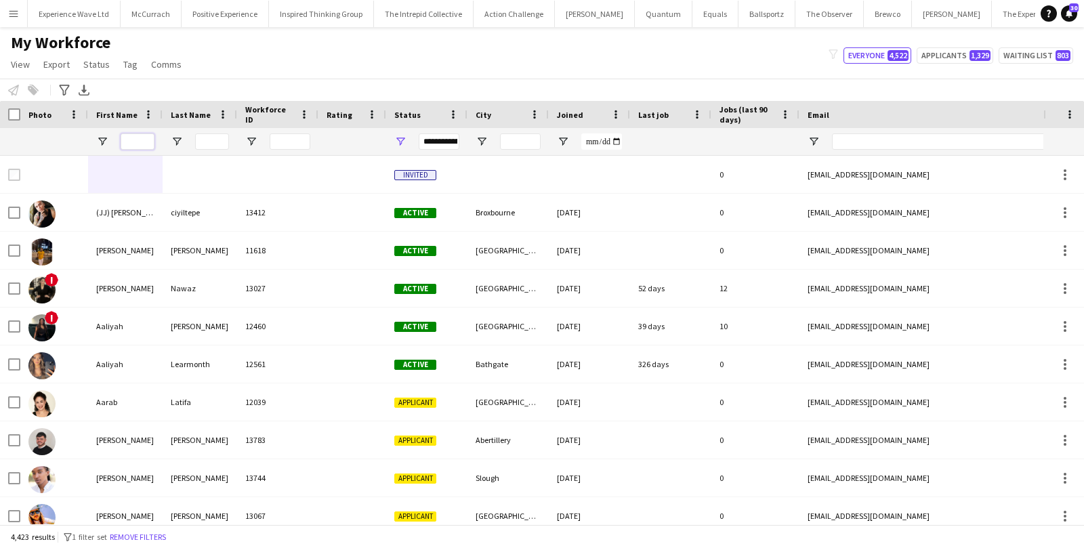
click at [129, 143] on input "First Name Filter Input" at bounding box center [138, 141] width 34 height 16
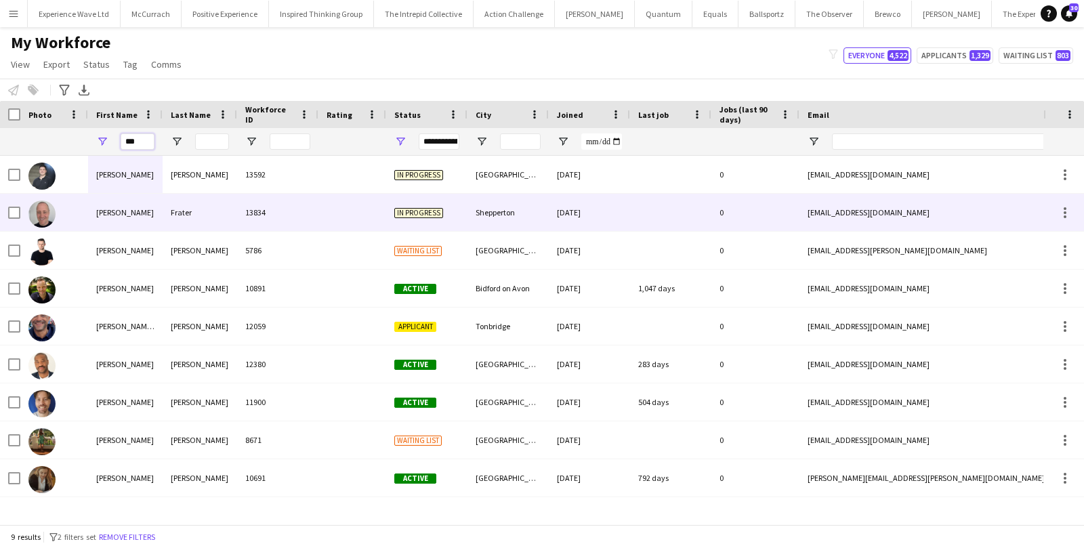
type input "***"
click at [291, 220] on div "13834" at bounding box center [277, 212] width 81 height 37
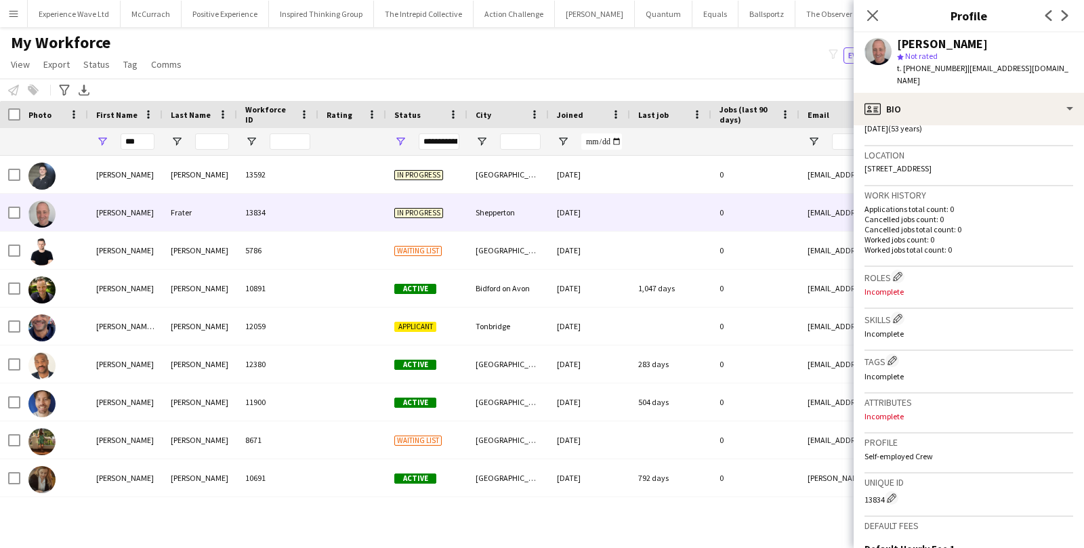
scroll to position [464, 0]
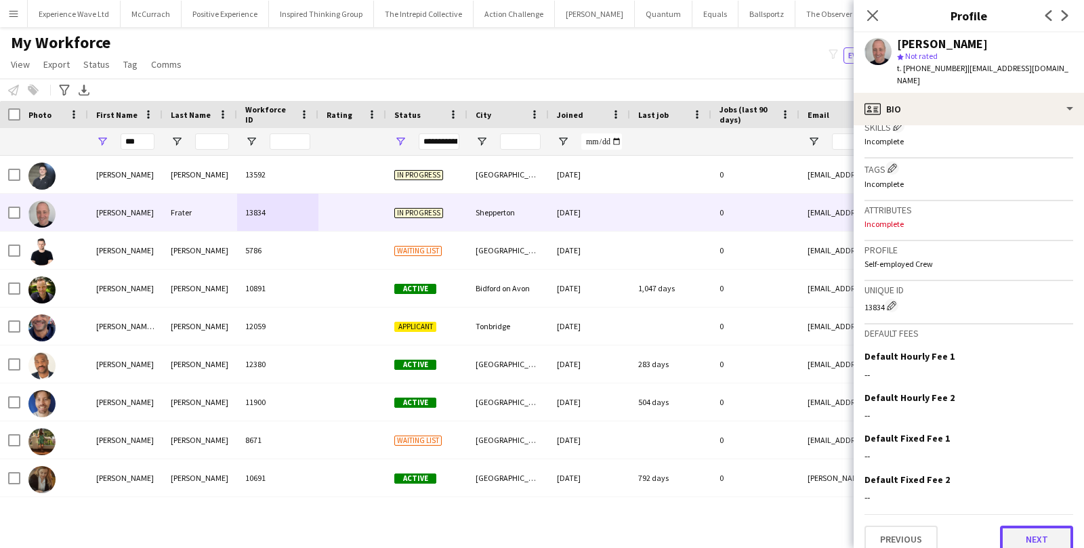
click at [1039, 531] on button "Next" at bounding box center [1036, 539] width 73 height 27
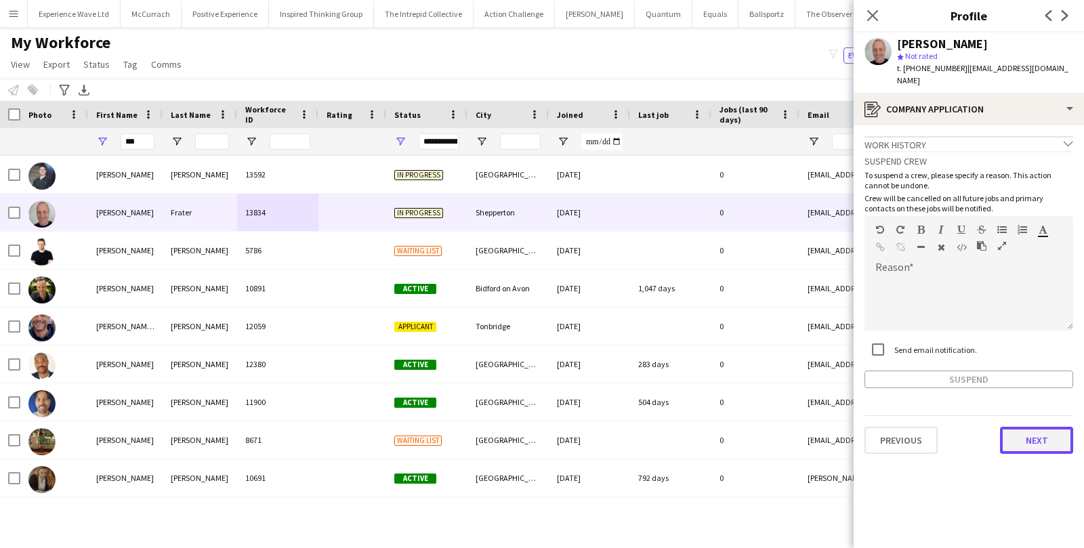
click at [1032, 429] on button "Next" at bounding box center [1036, 440] width 73 height 27
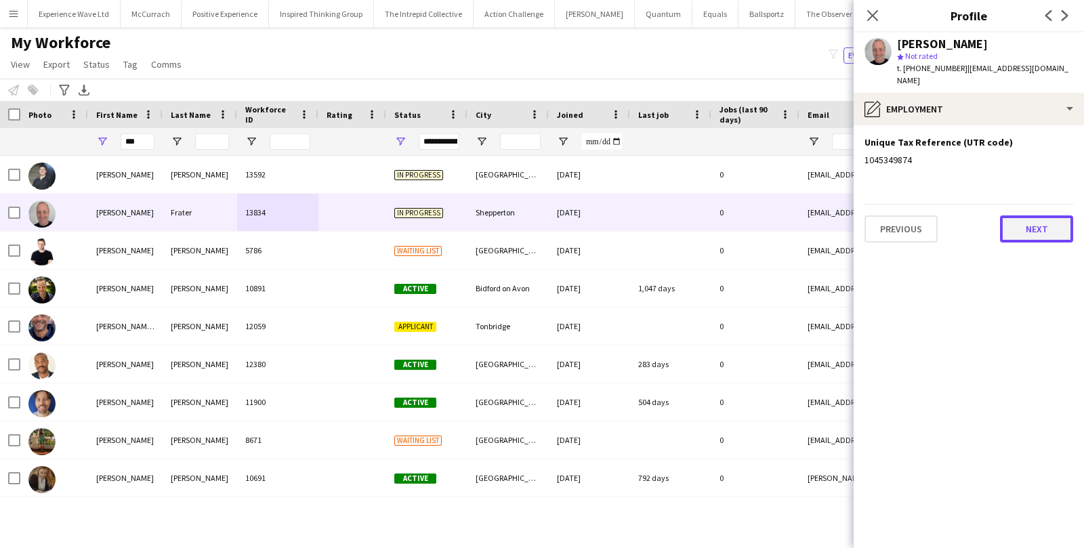
click at [1029, 228] on button "Next" at bounding box center [1036, 228] width 73 height 27
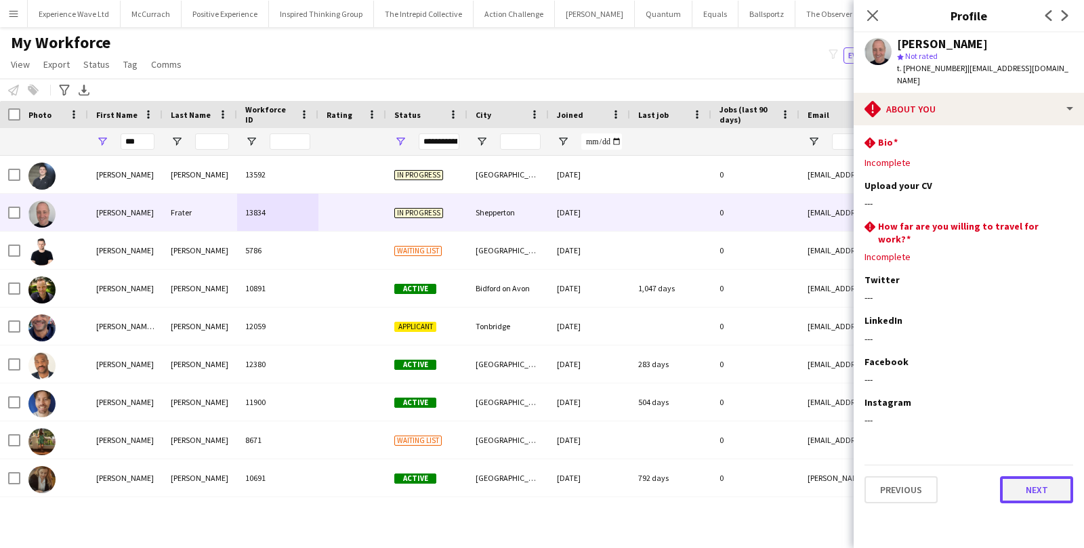
click at [1044, 476] on button "Next" at bounding box center [1036, 489] width 73 height 27
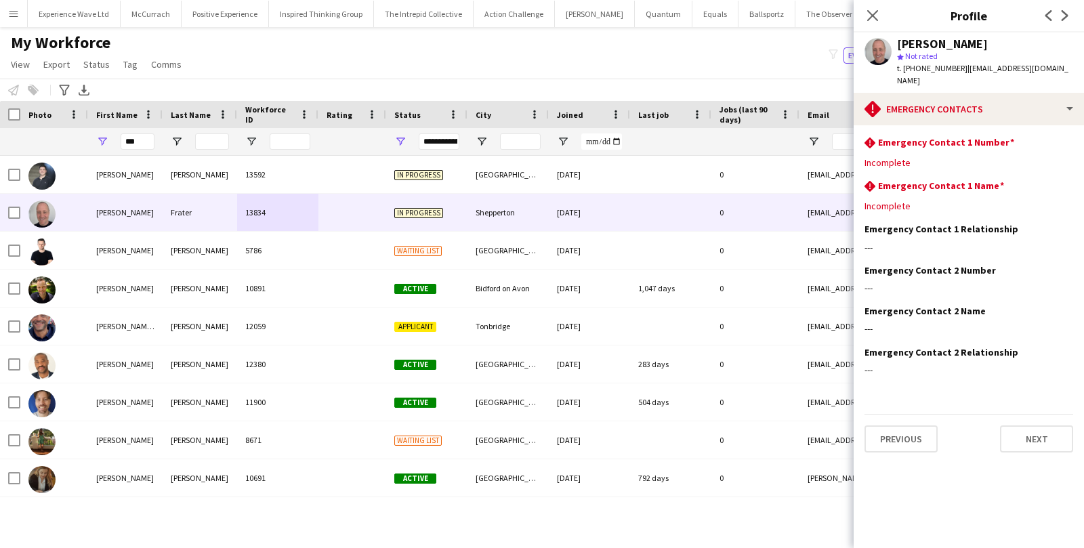
click at [694, 33] on div "My Workforce View Views Default view New view Update view Delete view Edit name…" at bounding box center [542, 56] width 1084 height 46
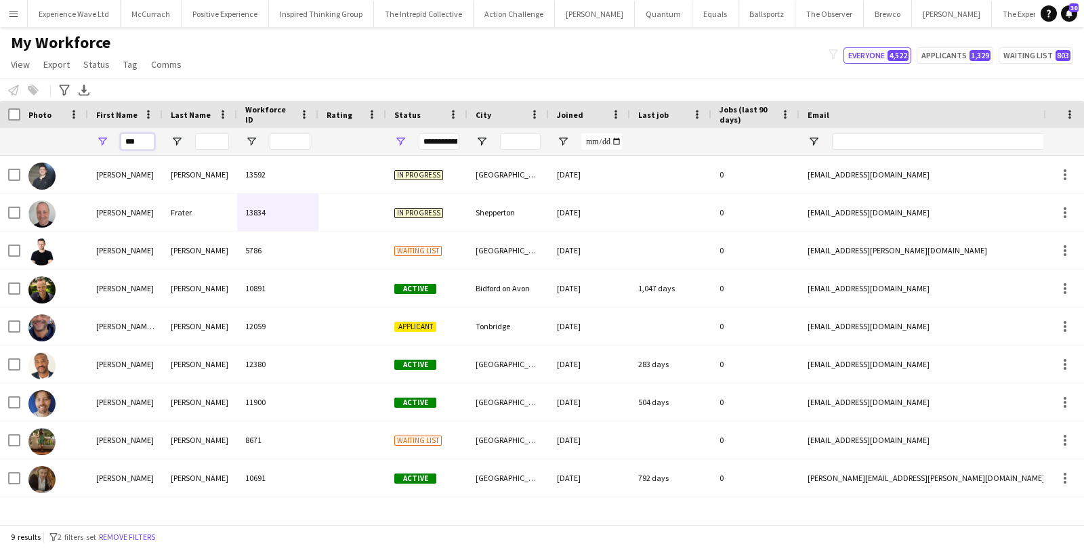
drag, startPoint x: 145, startPoint y: 142, endPoint x: 118, endPoint y: 144, distance: 27.2
click at [118, 144] on div "***" at bounding box center [125, 141] width 75 height 27
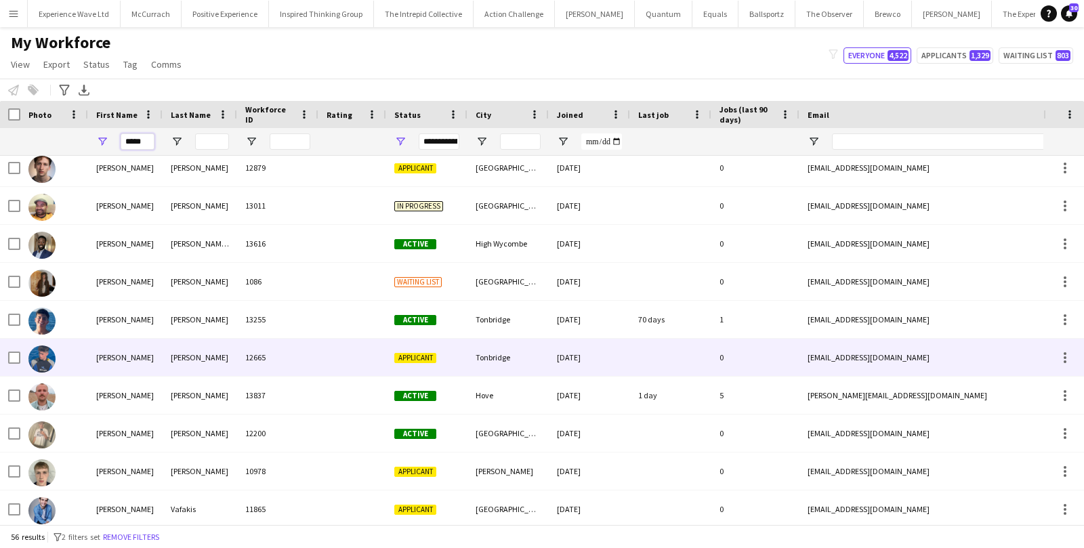
scroll to position [0, 0]
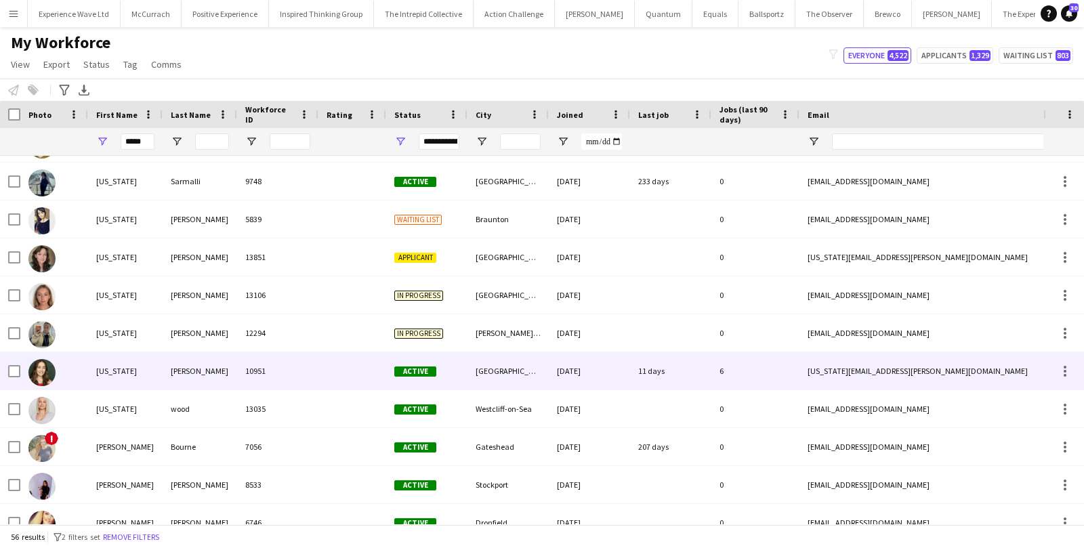
click at [108, 375] on div "Georgia" at bounding box center [125, 370] width 75 height 37
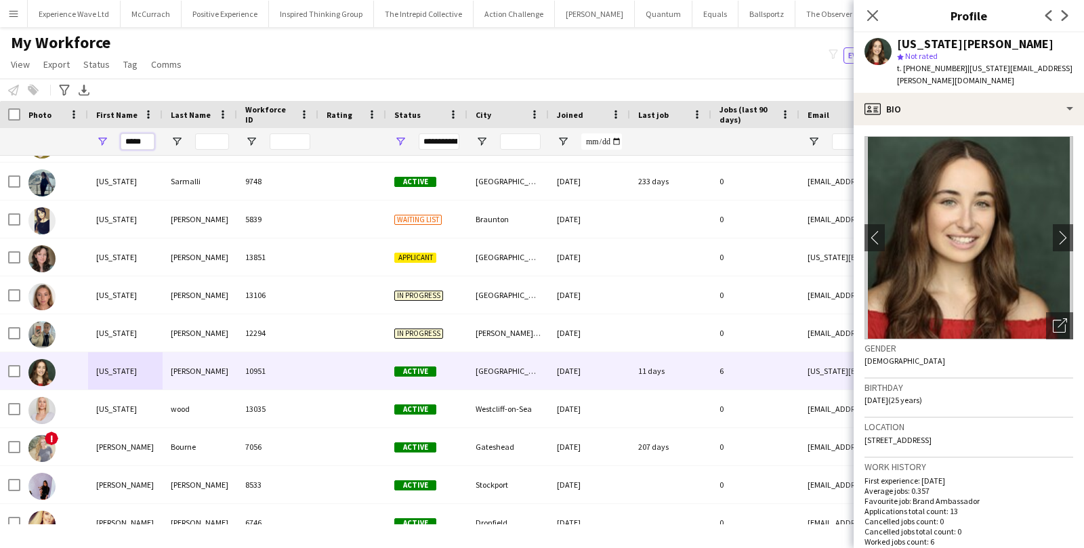
drag, startPoint x: 151, startPoint y: 142, endPoint x: 77, endPoint y: 142, distance: 74.5
click at [77, 142] on div "*****" at bounding box center [734, 141] width 1469 height 27
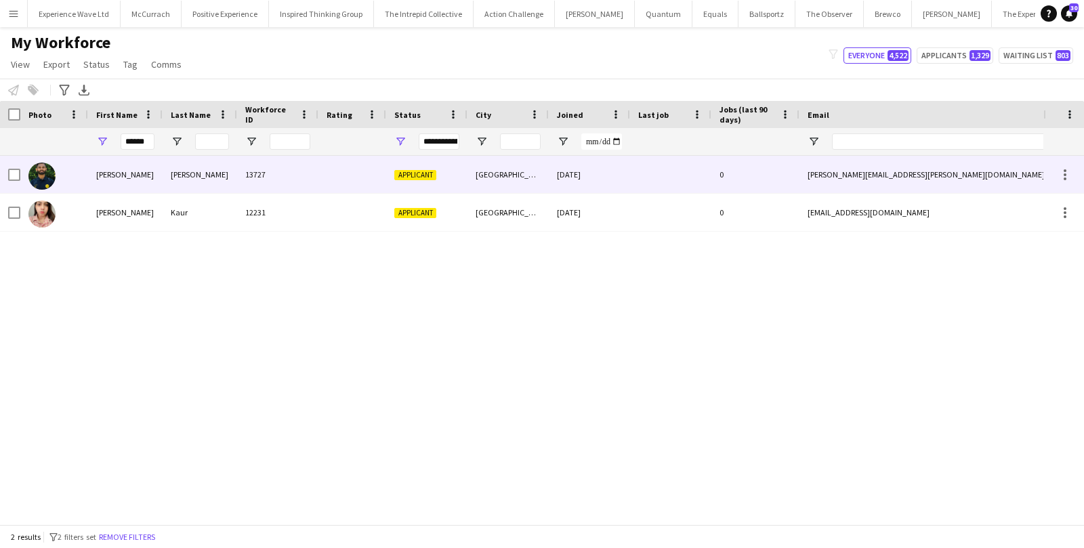
click at [104, 180] on div "Ranjeet" at bounding box center [125, 174] width 75 height 37
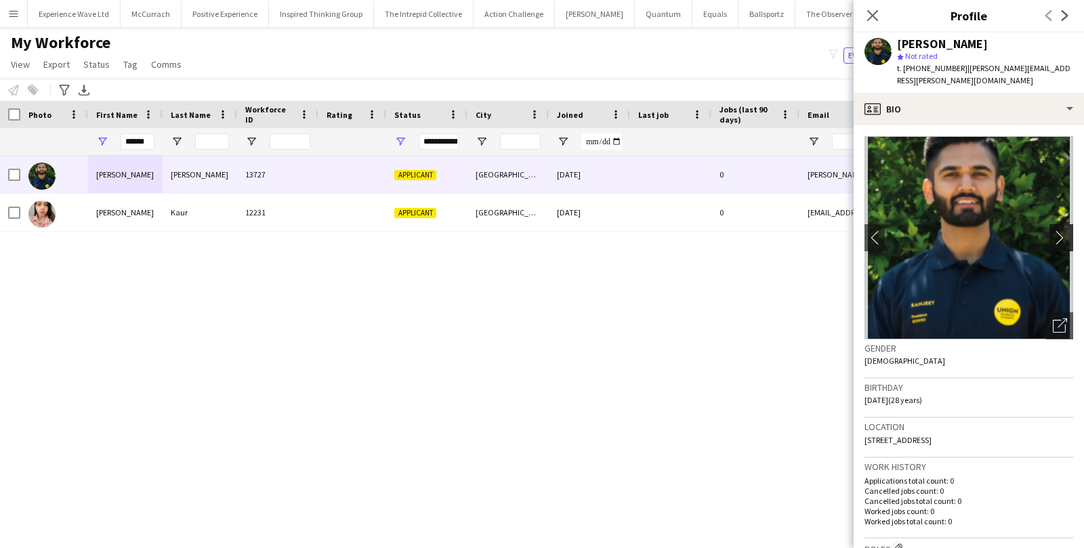
click at [1062, 230] on app-icon "chevron-right" at bounding box center [1063, 237] width 21 height 14
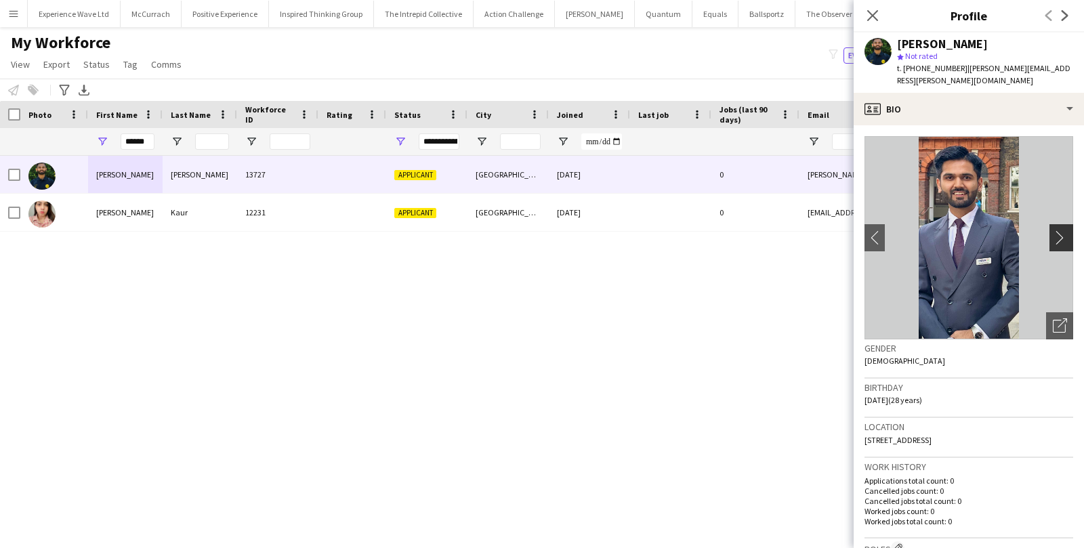
click at [1064, 230] on app-icon "chevron-right" at bounding box center [1063, 237] width 21 height 14
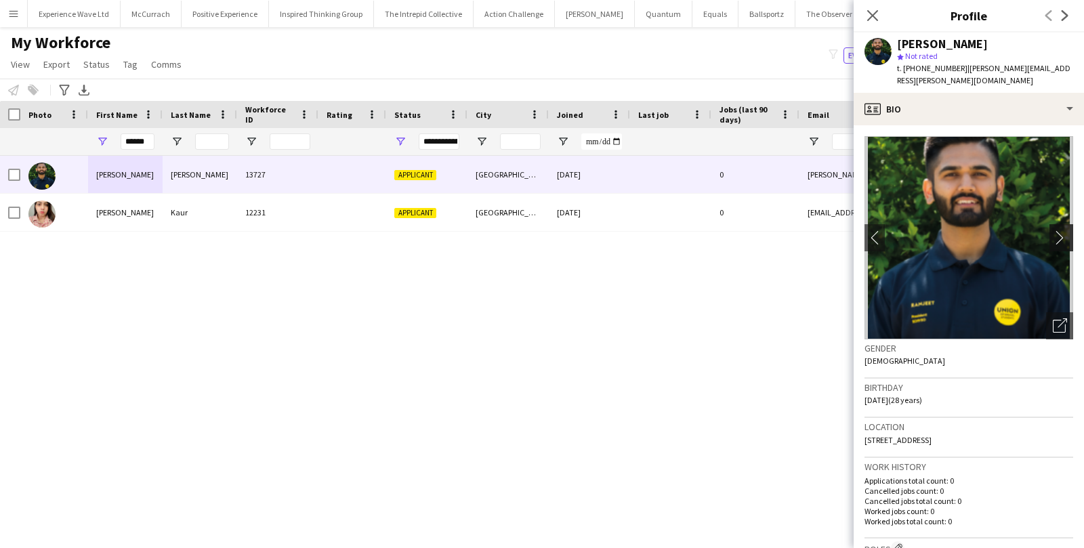
click at [1064, 230] on app-icon "chevron-right" at bounding box center [1063, 237] width 21 height 14
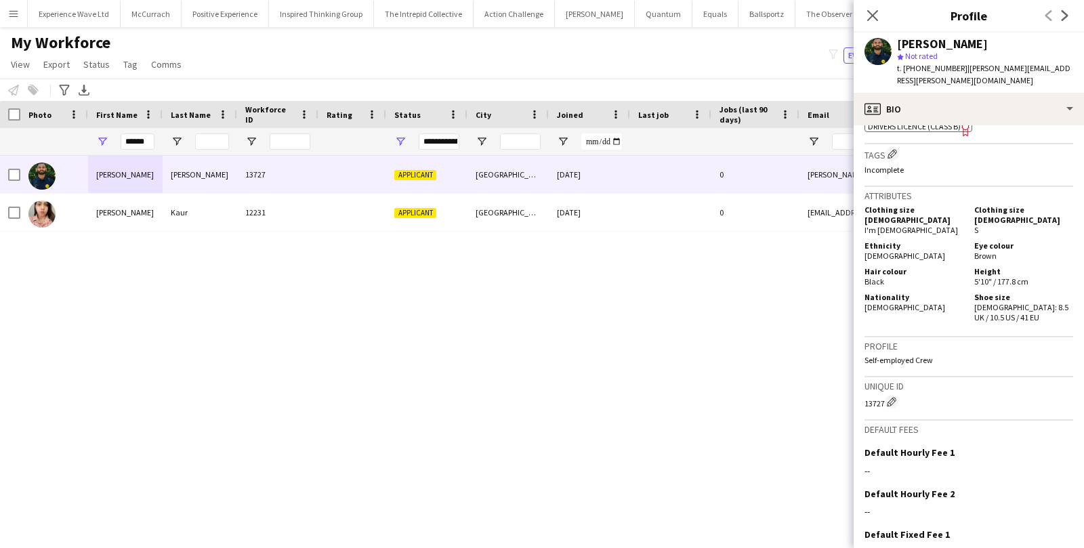
scroll to position [596, 0]
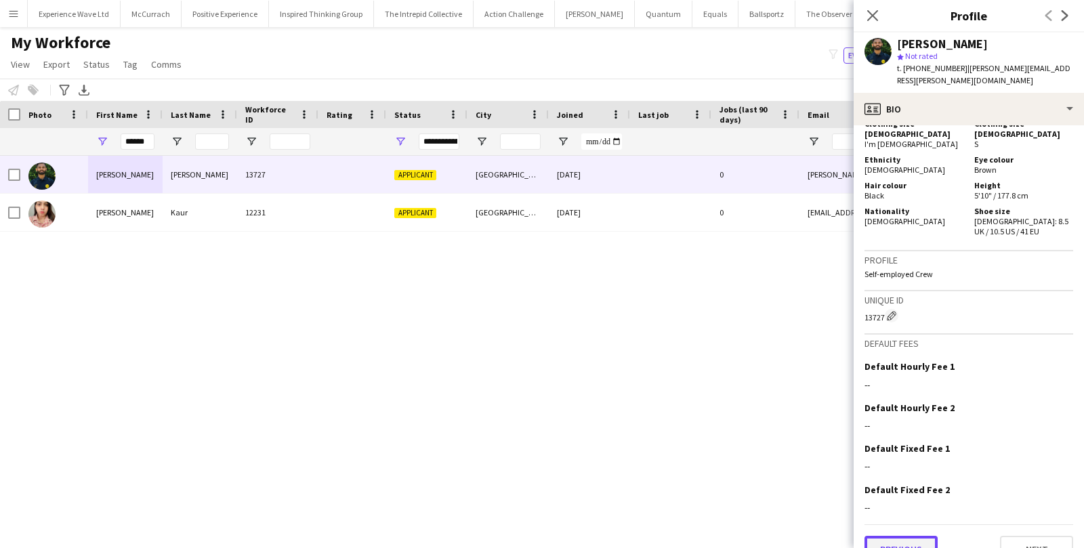
click at [890, 536] on button "Previous" at bounding box center [901, 549] width 73 height 27
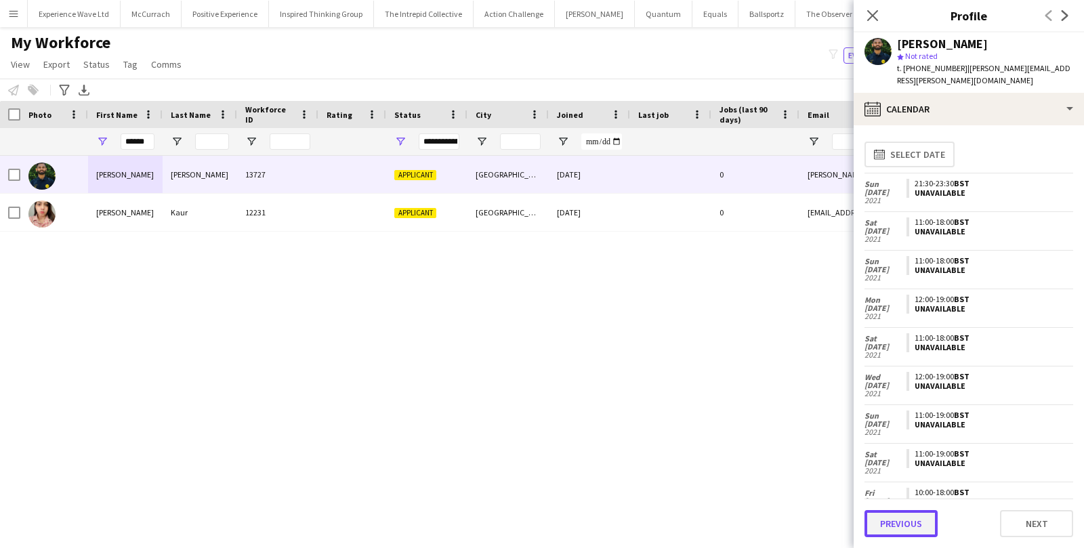
click at [894, 521] on button "Previous" at bounding box center [901, 523] width 73 height 27
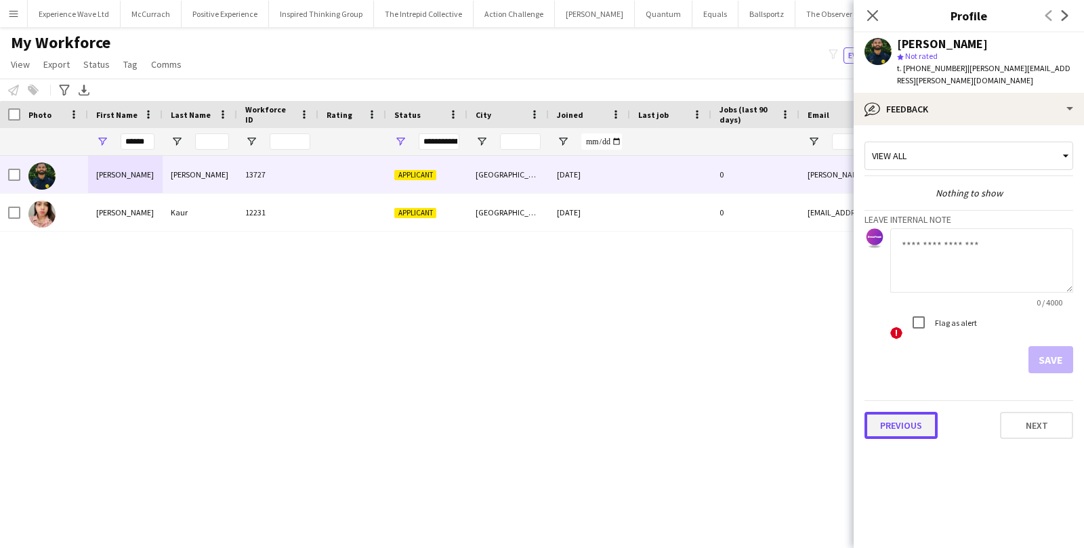
click at [911, 415] on button "Previous" at bounding box center [901, 425] width 73 height 27
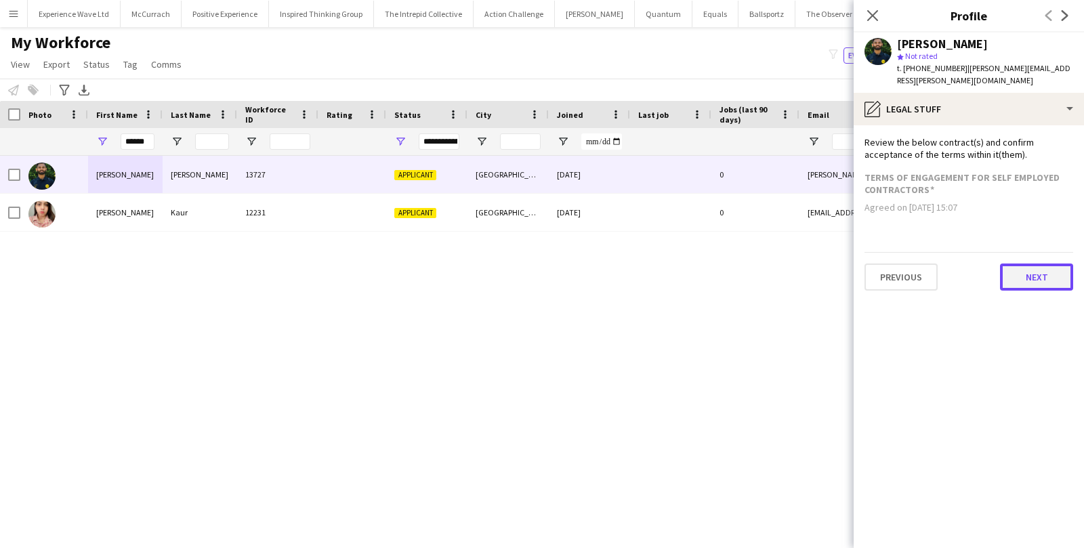
click at [1036, 264] on button "Next" at bounding box center [1036, 277] width 73 height 27
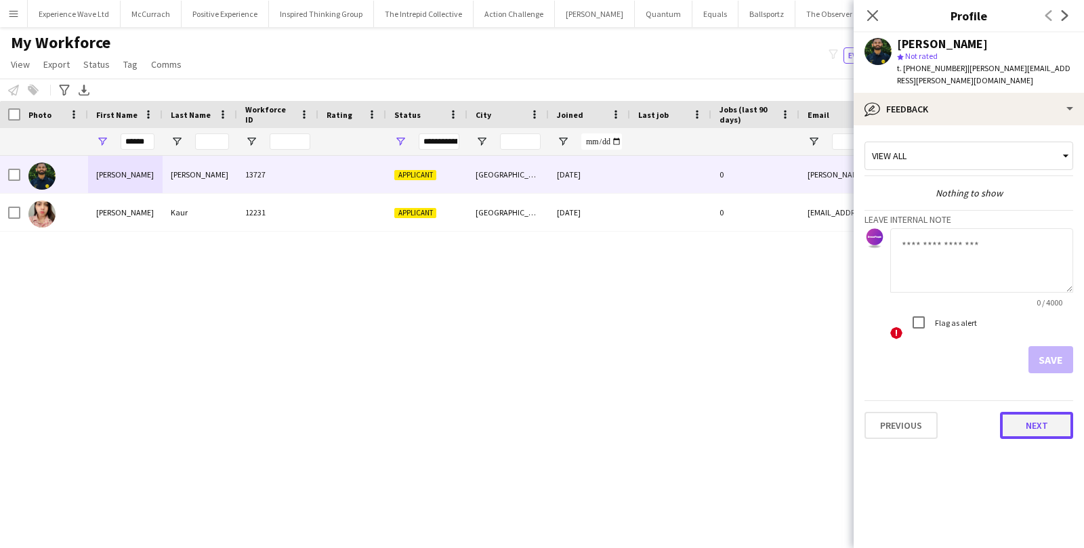
click at [1029, 420] on button "Next" at bounding box center [1036, 425] width 73 height 27
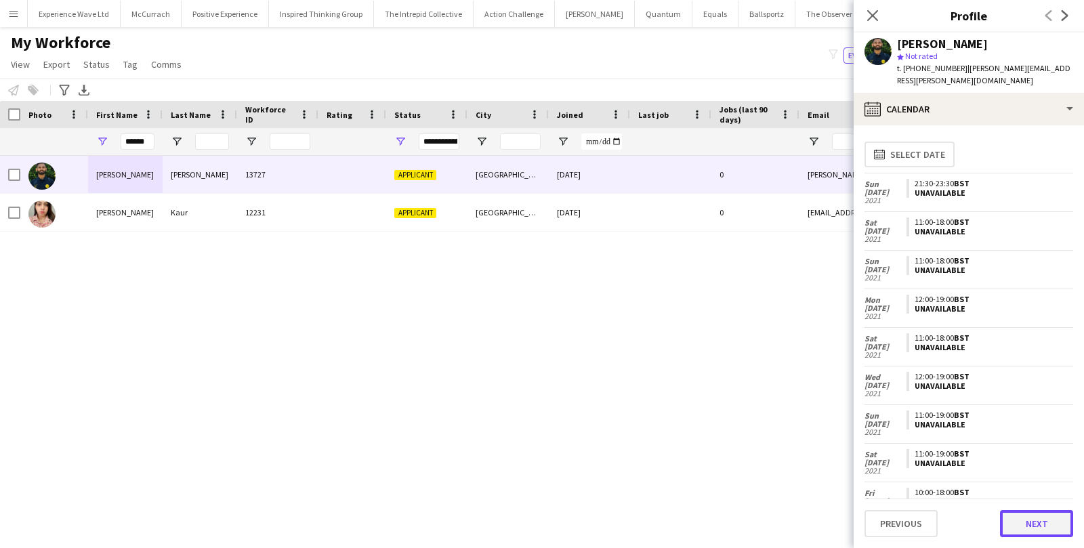
click at [1023, 513] on button "Next" at bounding box center [1036, 523] width 73 height 27
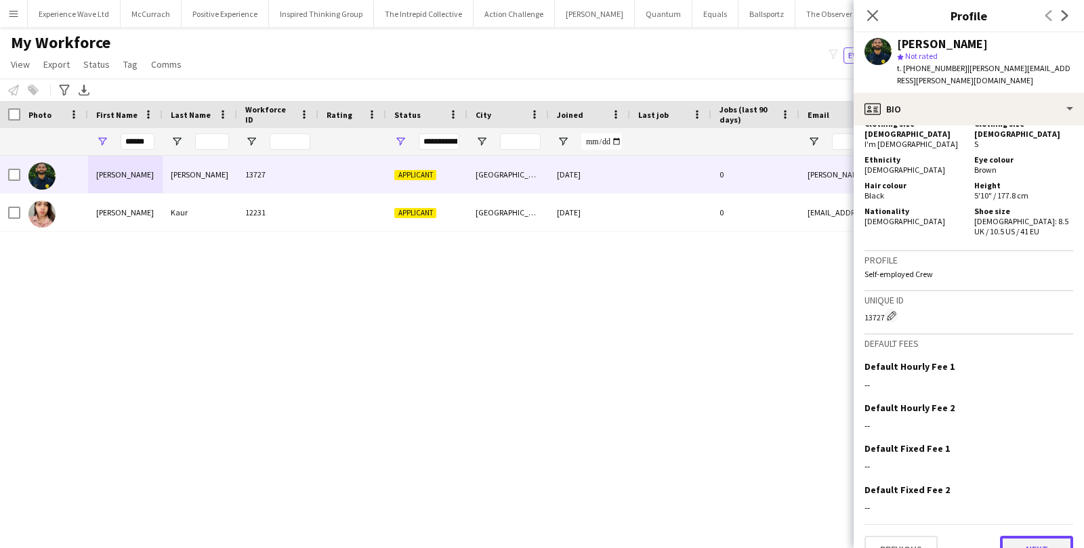
click at [1042, 536] on button "Next" at bounding box center [1036, 549] width 73 height 27
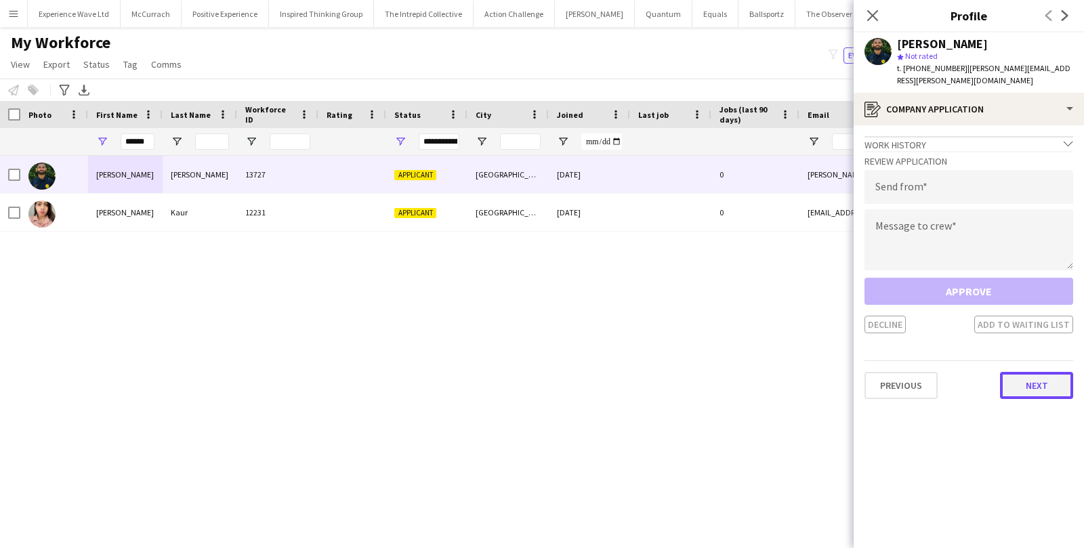
click at [1035, 372] on button "Next" at bounding box center [1036, 385] width 73 height 27
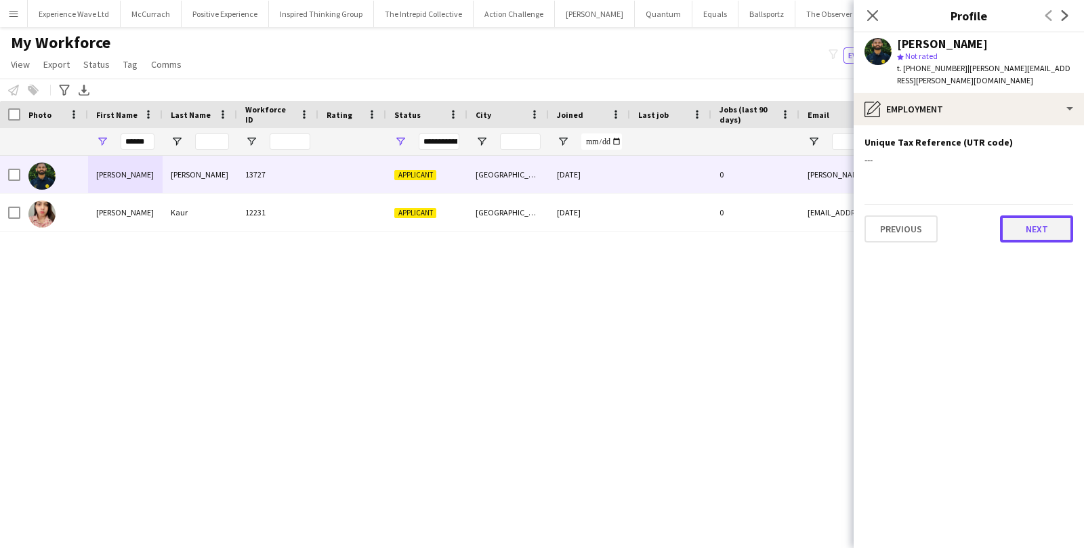
click at [1043, 215] on button "Next" at bounding box center [1036, 228] width 73 height 27
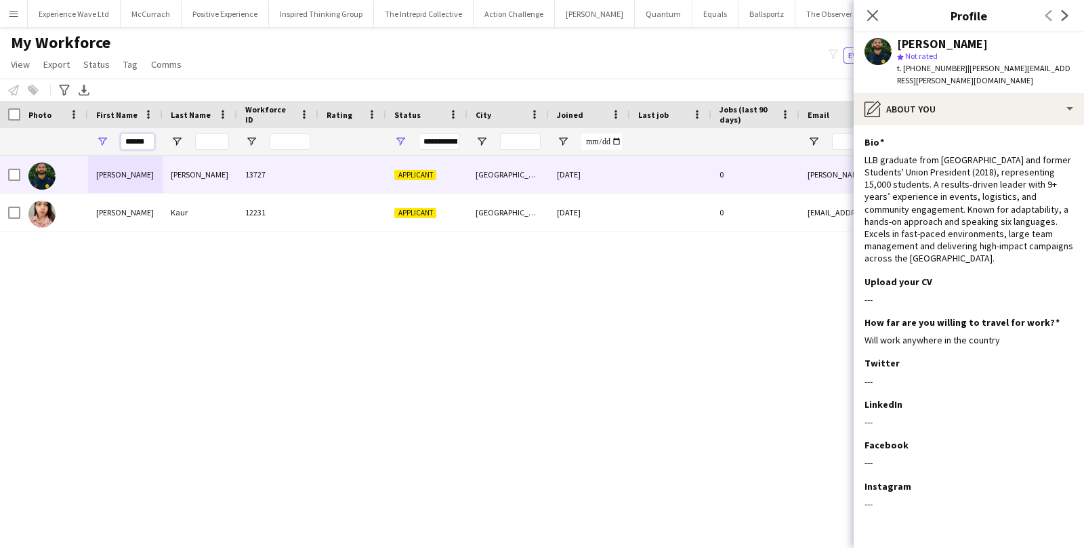
drag, startPoint x: 149, startPoint y: 144, endPoint x: 110, endPoint y: 144, distance: 39.3
click at [110, 144] on div "******" at bounding box center [125, 141] width 75 height 27
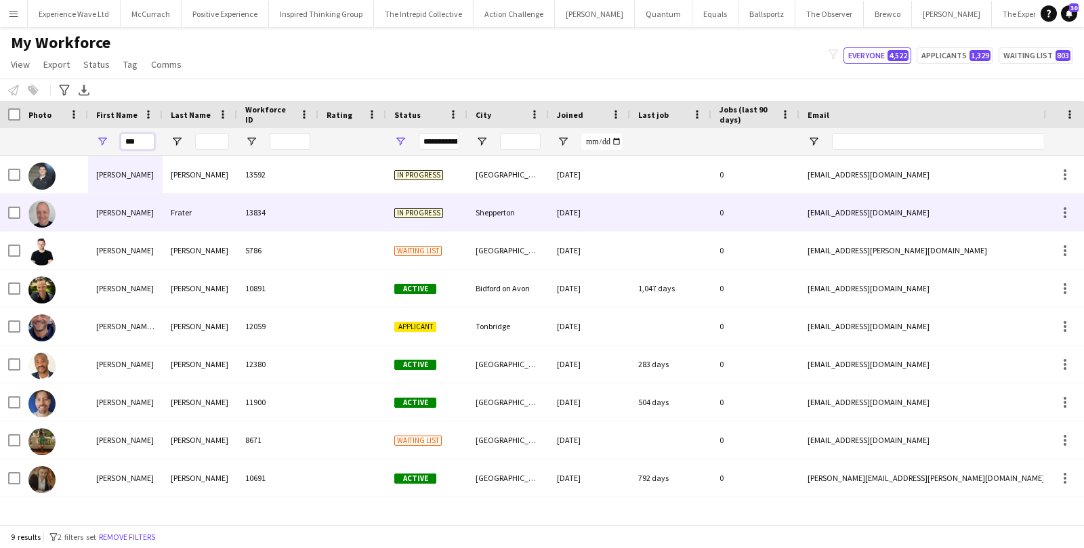
type input "***"
click at [110, 213] on div "[PERSON_NAME]" at bounding box center [125, 212] width 75 height 37
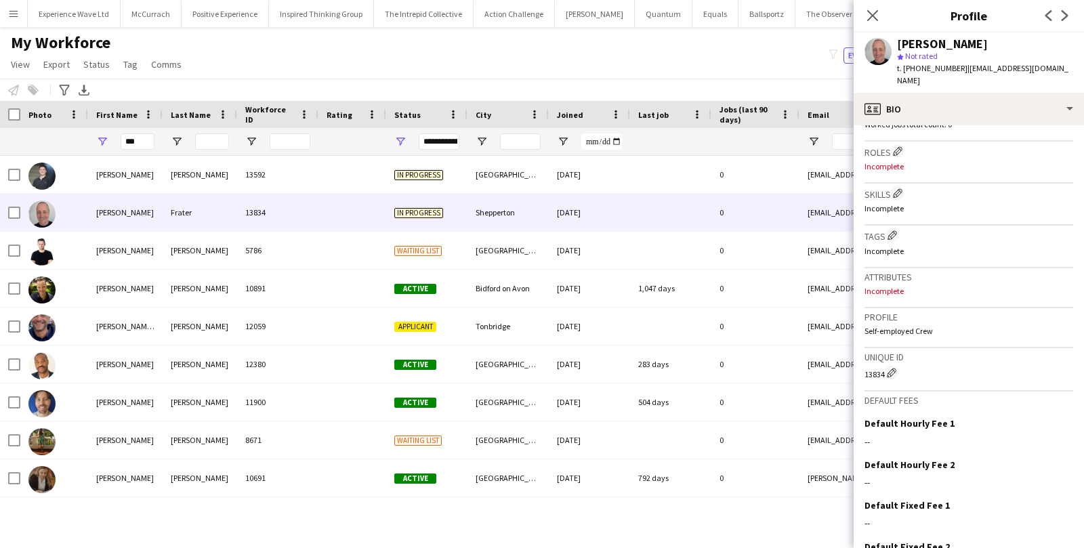
scroll to position [464, 0]
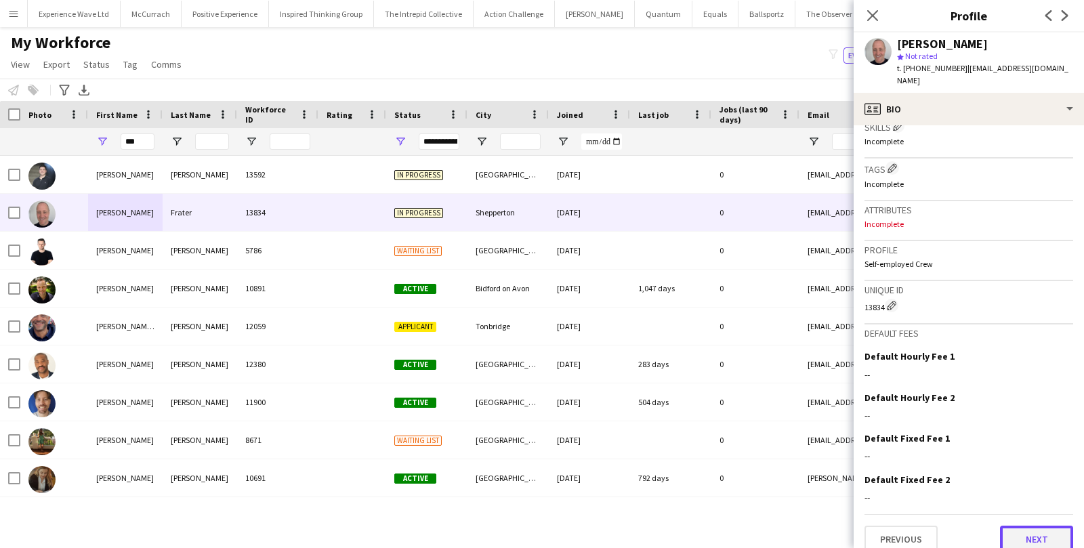
click at [1014, 531] on button "Next" at bounding box center [1036, 539] width 73 height 27
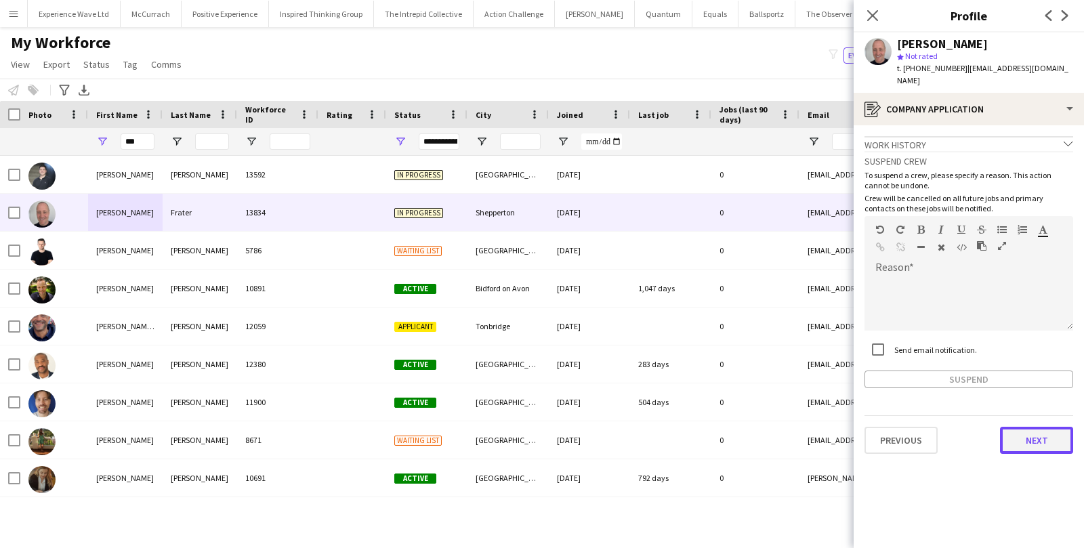
click at [1038, 438] on button "Next" at bounding box center [1036, 440] width 73 height 27
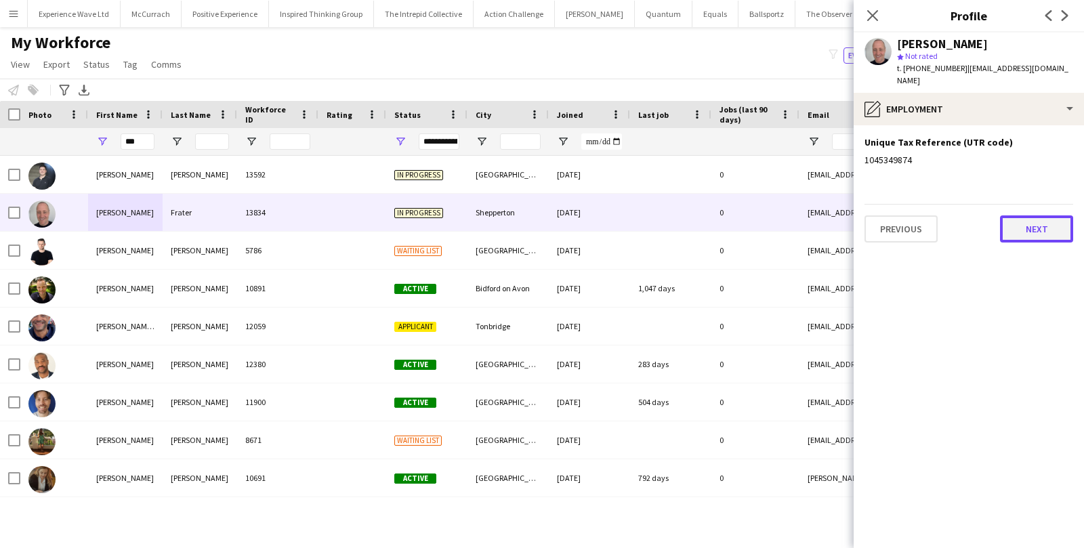
click at [1033, 223] on button "Next" at bounding box center [1036, 228] width 73 height 27
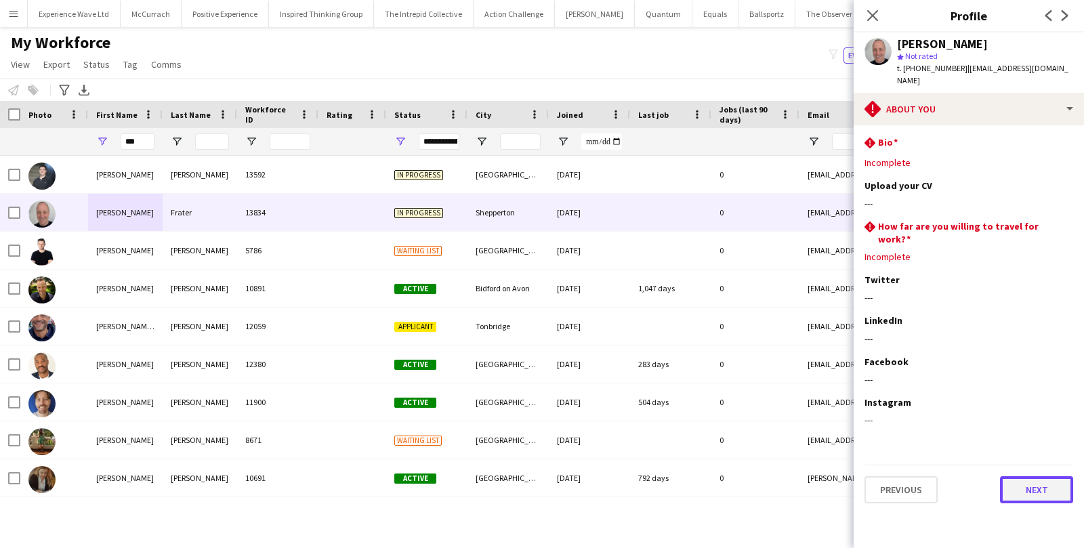
click at [1026, 476] on button "Next" at bounding box center [1036, 489] width 73 height 27
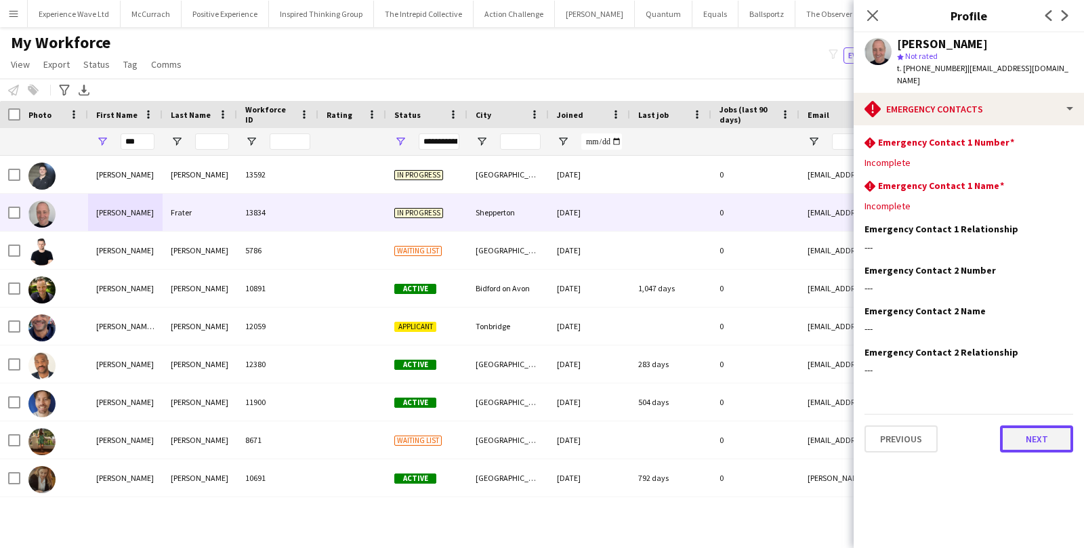
click at [1023, 432] on button "Next" at bounding box center [1036, 438] width 73 height 27
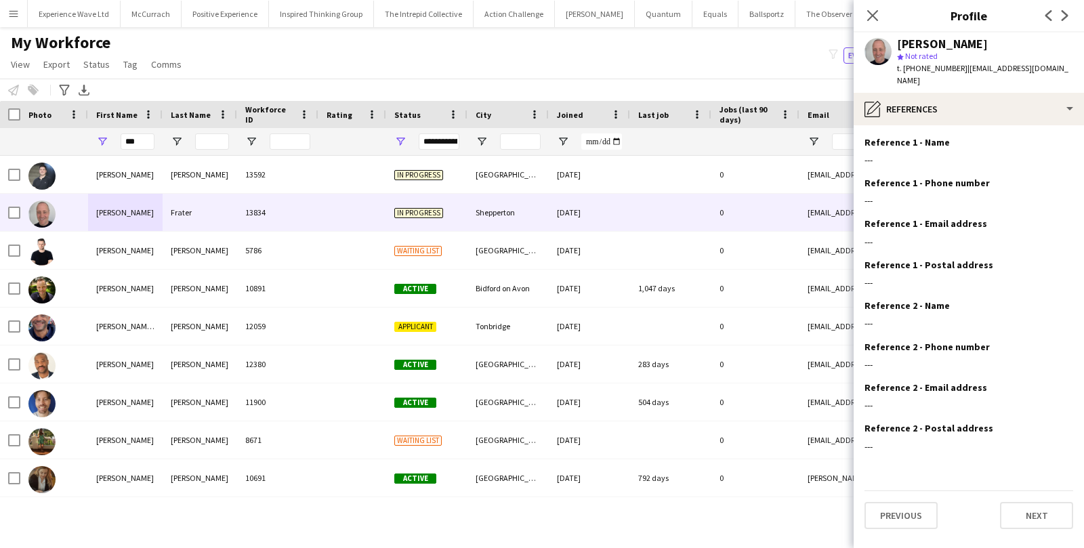
click at [1016, 518] on app-section-data-types "Reference 1 - Name Edit this field --- Reference 1 - Phone number Edit this fie…" at bounding box center [969, 336] width 230 height 423
click at [1016, 510] on button "Next" at bounding box center [1036, 515] width 73 height 27
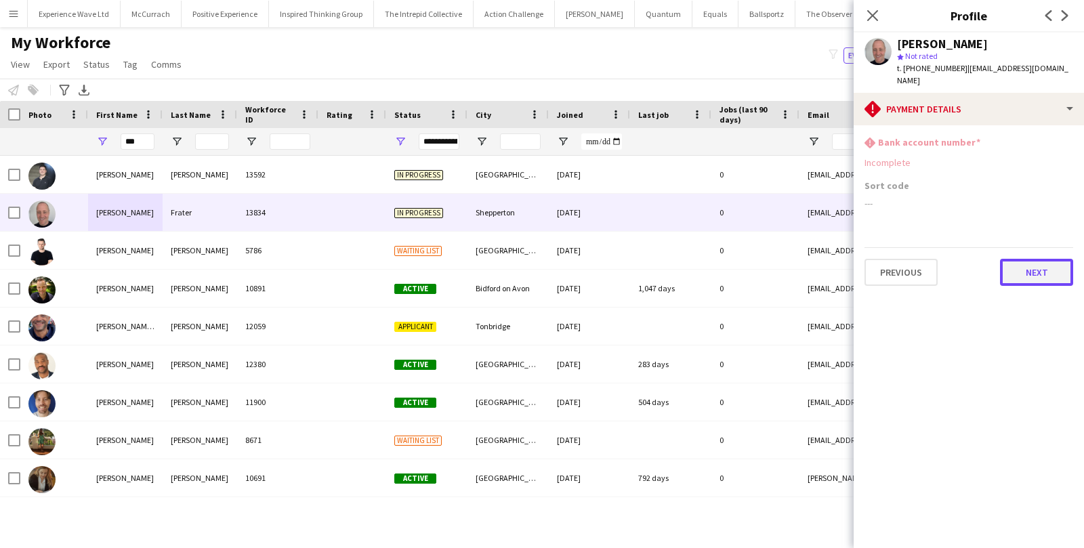
click at [1026, 261] on button "Next" at bounding box center [1036, 272] width 73 height 27
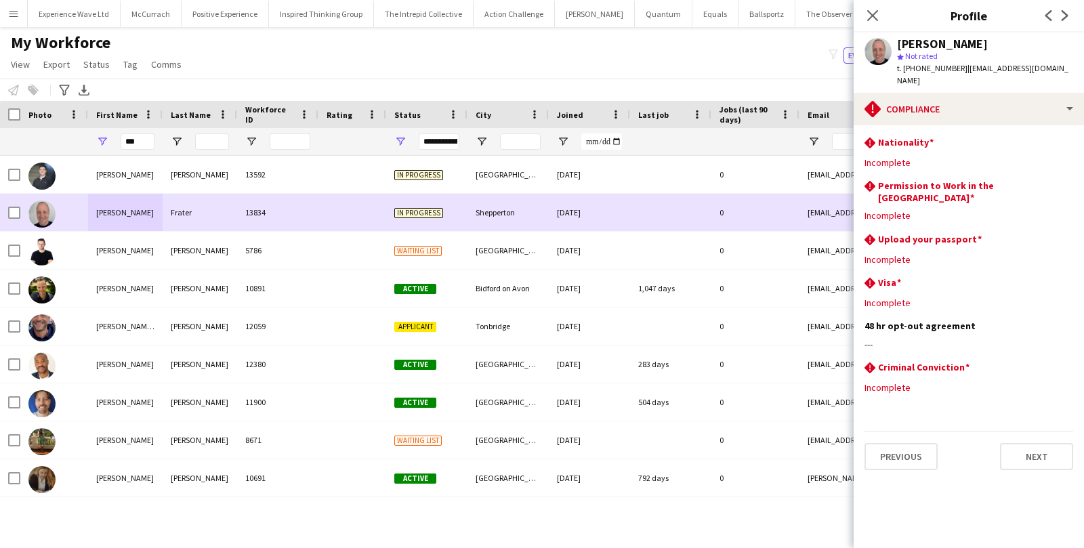
click at [143, 208] on div "[PERSON_NAME]" at bounding box center [125, 212] width 75 height 37
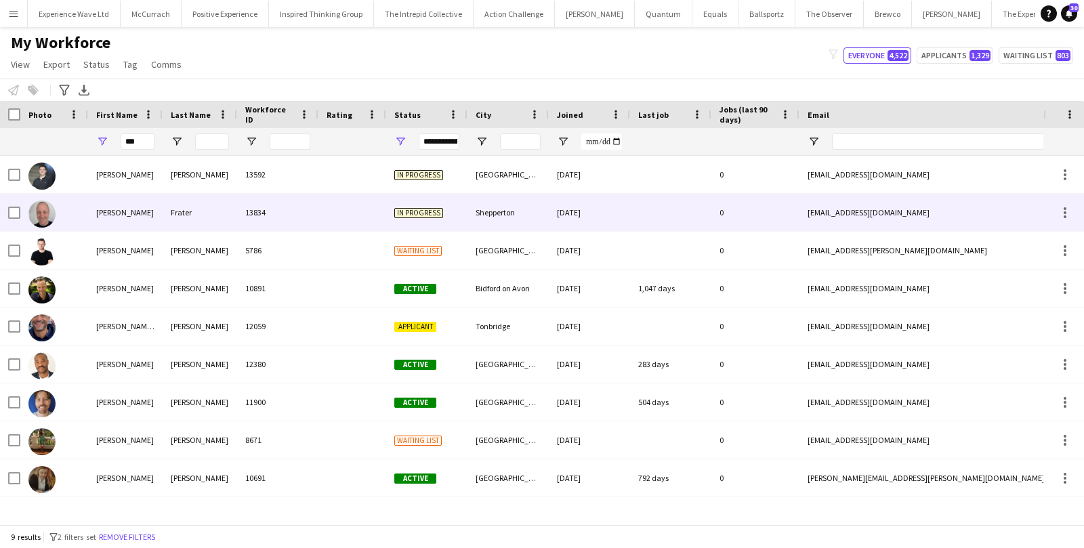
click at [143, 208] on div "[PERSON_NAME]" at bounding box center [125, 212] width 75 height 37
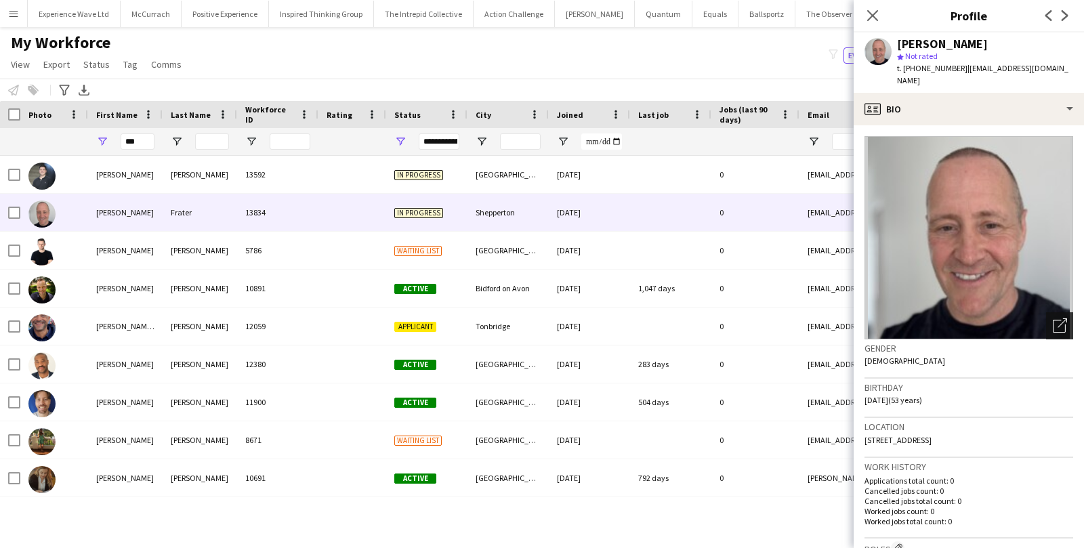
click at [1056, 318] on icon "Open photos pop-in" at bounding box center [1060, 325] width 14 height 14
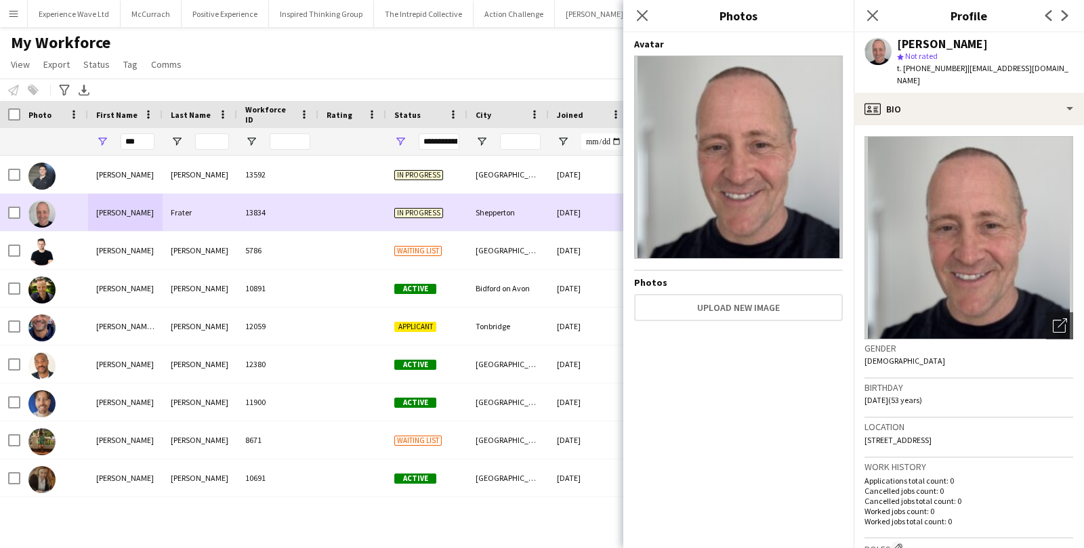
click at [476, 210] on div "Shepperton" at bounding box center [508, 212] width 81 height 37
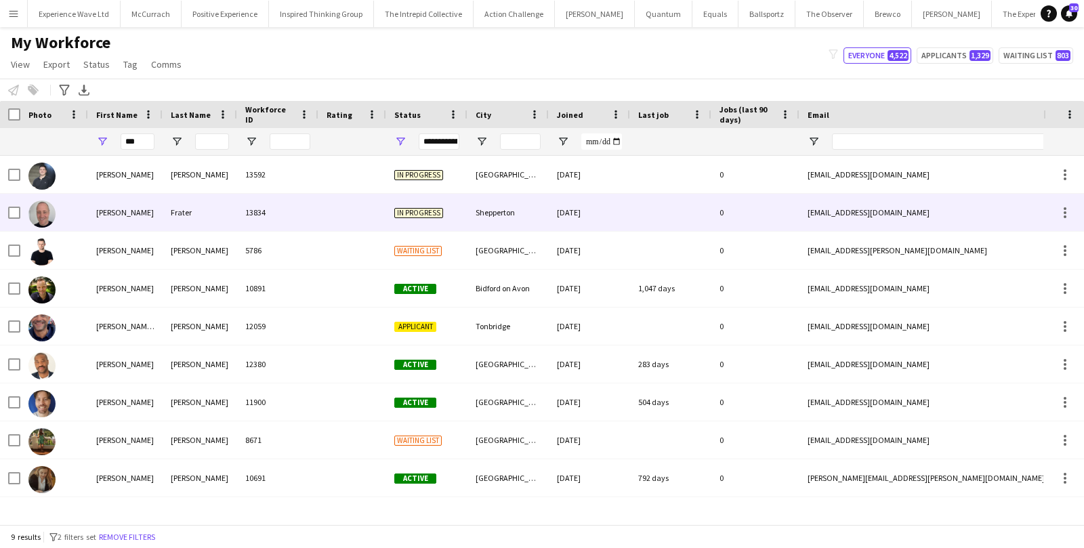
click at [564, 218] on div "[DATE]" at bounding box center [589, 212] width 81 height 37
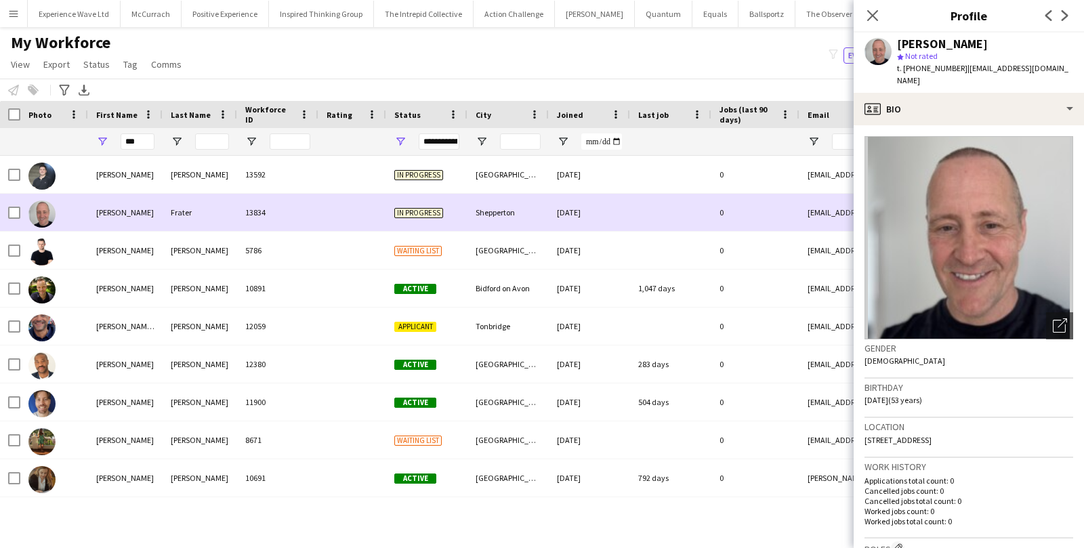
click at [491, 211] on div "Shepperton" at bounding box center [508, 212] width 81 height 37
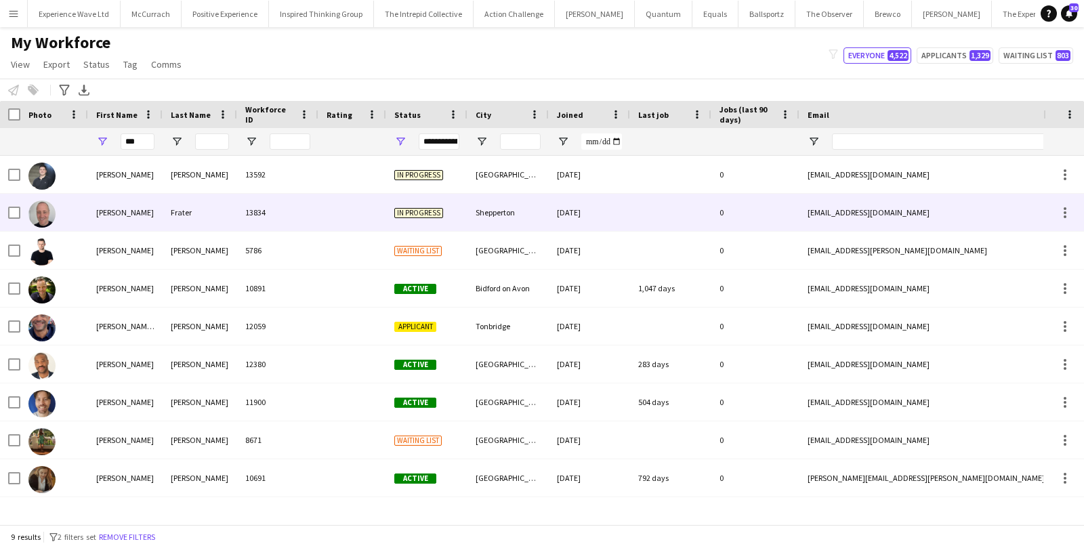
click at [491, 211] on div "Shepperton" at bounding box center [508, 212] width 81 height 37
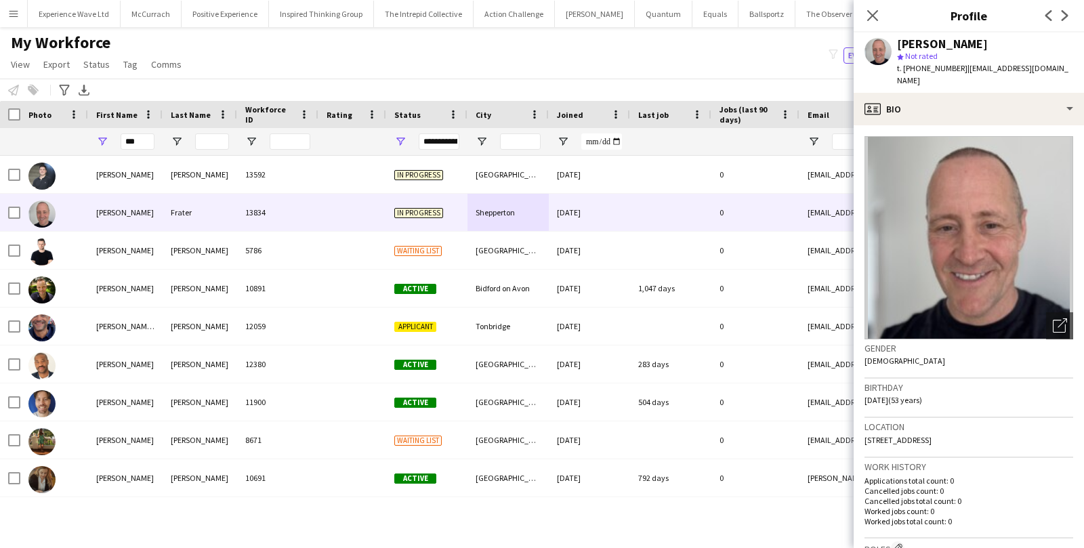
drag, startPoint x: 1014, startPoint y: 424, endPoint x: 934, endPoint y: 425, distance: 80.0
click at [934, 425] on div "Location 12 Thames Meadow, Shepperton, TW17 8LT" at bounding box center [969, 437] width 209 height 39
copy span "Shepperton, TW17 8LT"
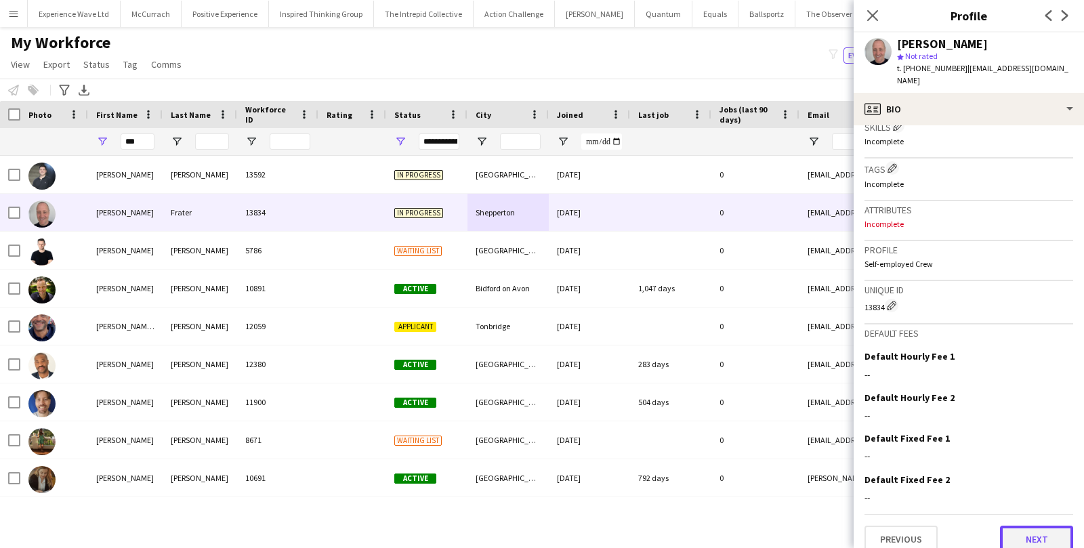
click at [1044, 526] on button "Next" at bounding box center [1036, 539] width 73 height 27
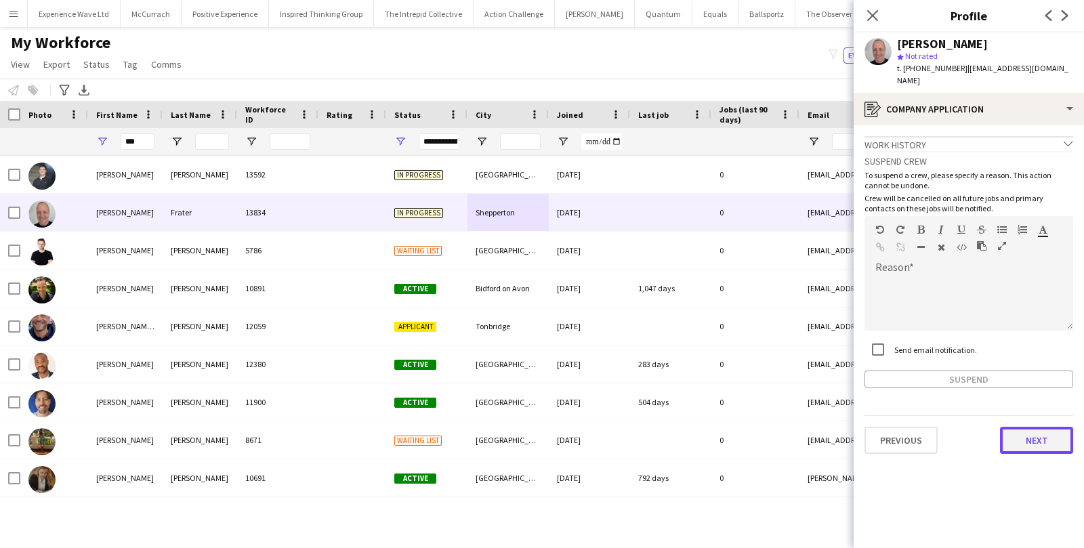
click at [1035, 430] on button "Next" at bounding box center [1036, 440] width 73 height 27
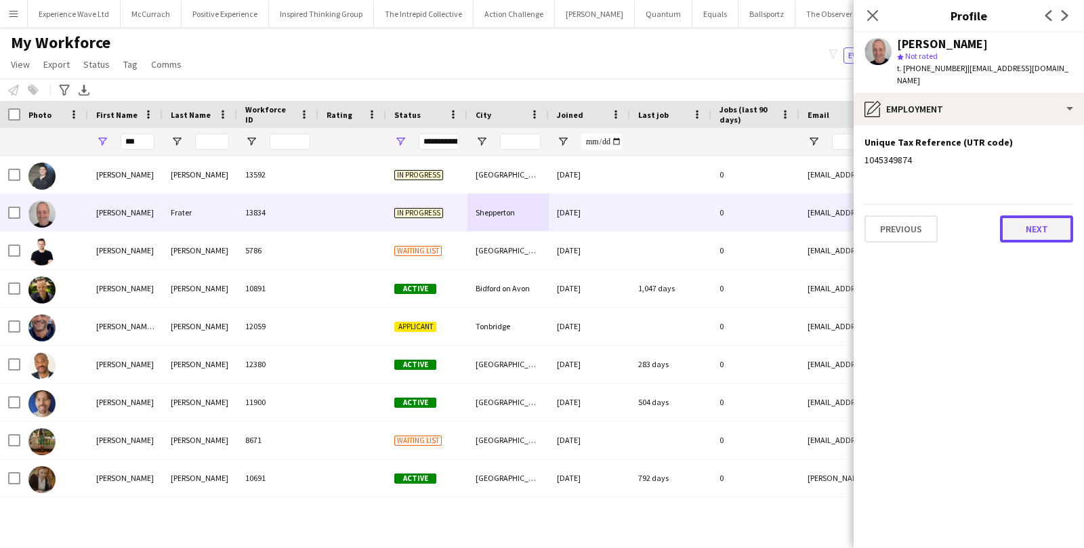
click at [1046, 220] on button "Next" at bounding box center [1036, 228] width 73 height 27
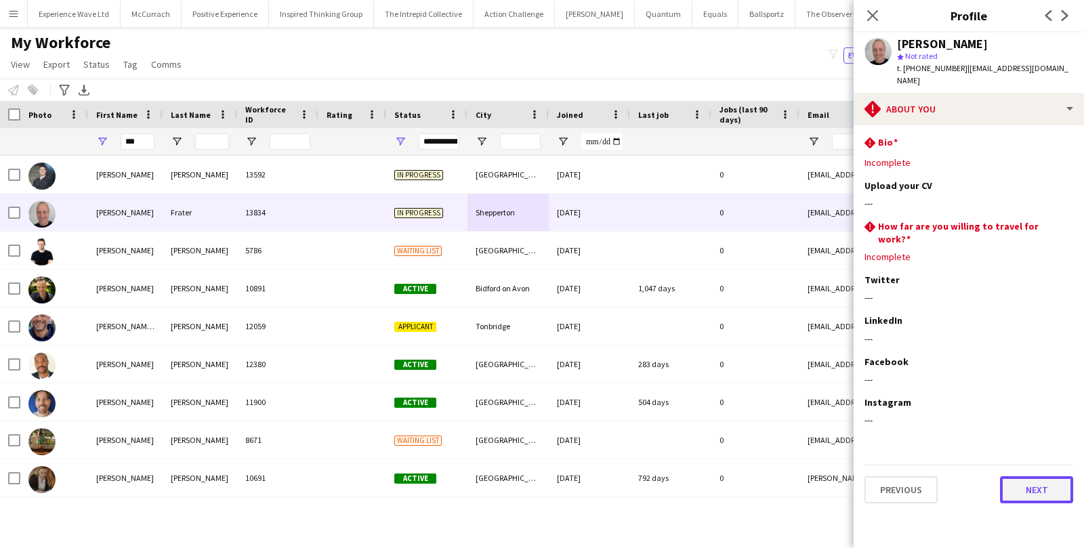
click at [1020, 476] on button "Next" at bounding box center [1036, 489] width 73 height 27
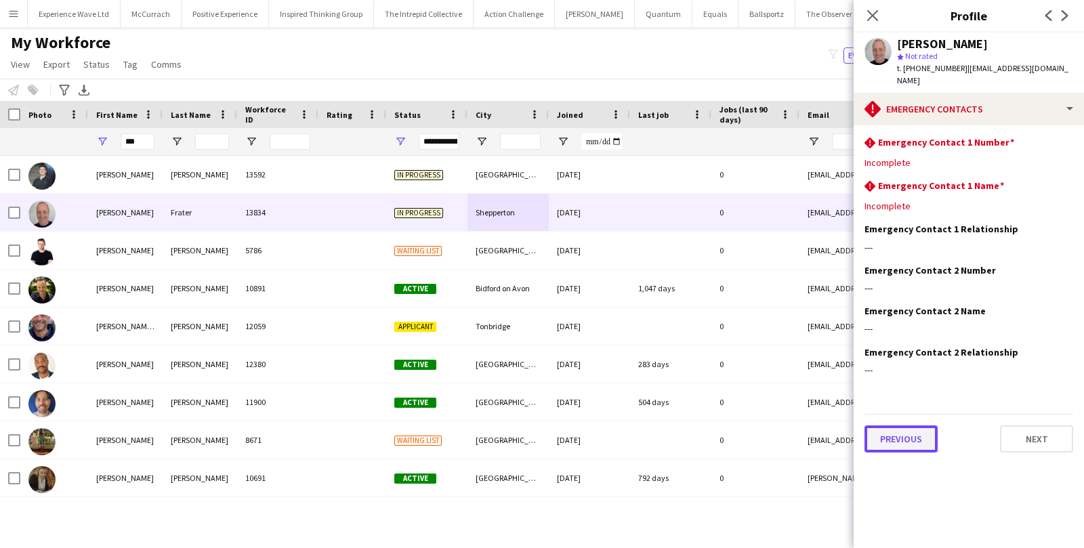
click at [896, 425] on button "Previous" at bounding box center [901, 438] width 73 height 27
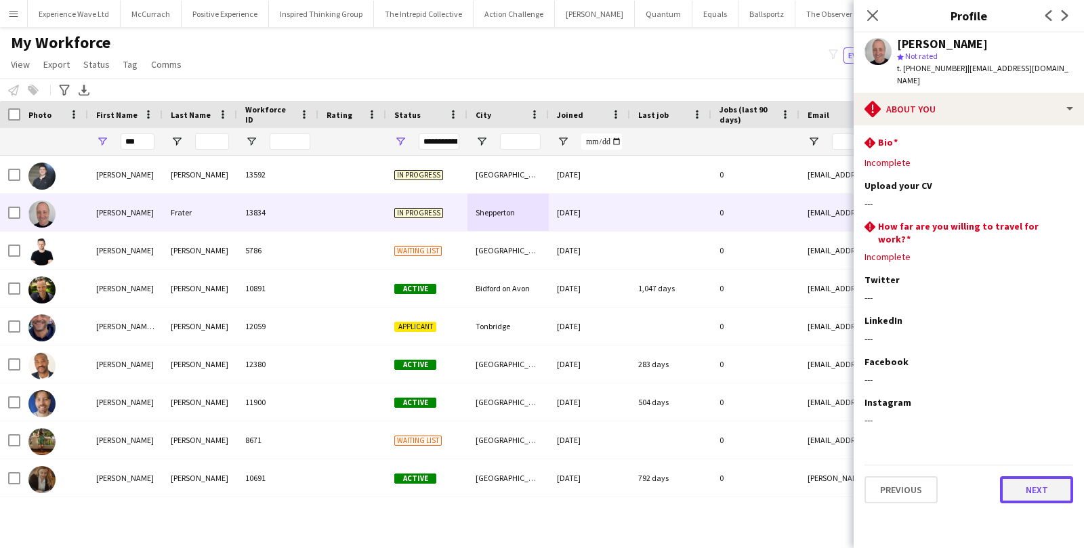
click at [1029, 476] on button "Next" at bounding box center [1036, 489] width 73 height 27
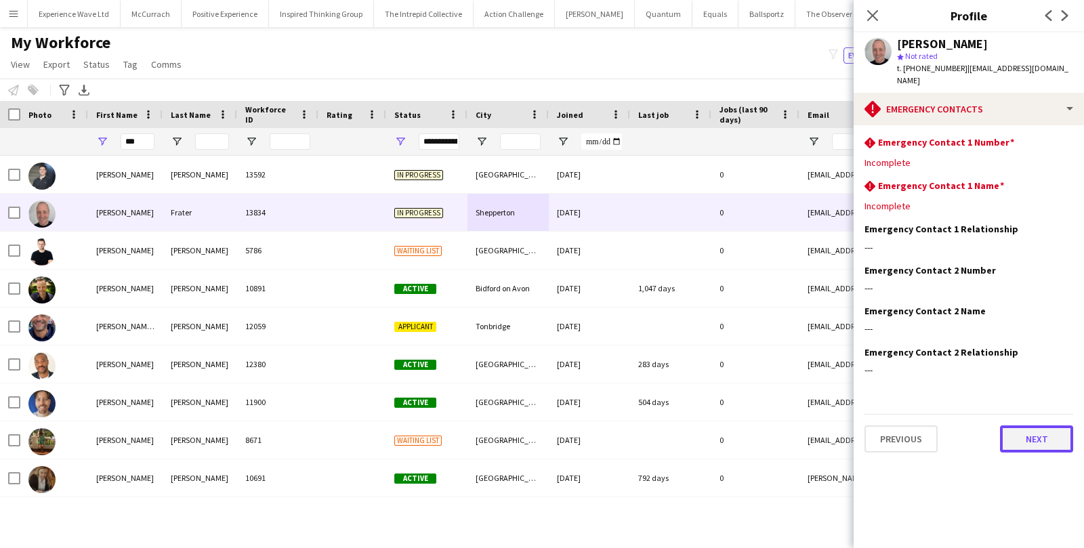
click at [1037, 425] on button "Next" at bounding box center [1036, 438] width 73 height 27
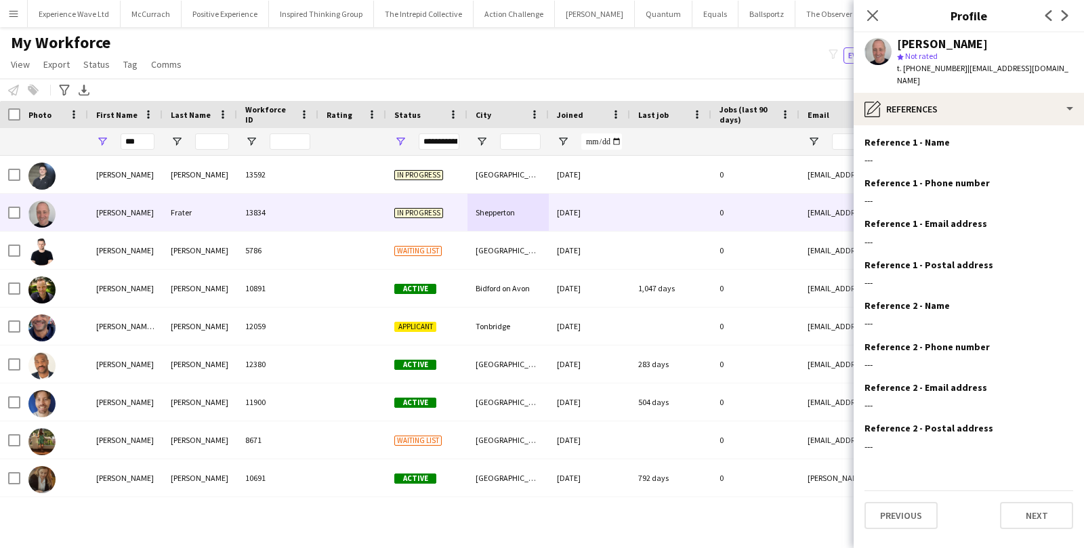
click at [1035, 516] on app-section-data-types "Reference 1 - Name Edit this field --- Reference 1 - Phone number Edit this fie…" at bounding box center [969, 336] width 230 height 423
click at [1035, 506] on button "Next" at bounding box center [1036, 515] width 73 height 27
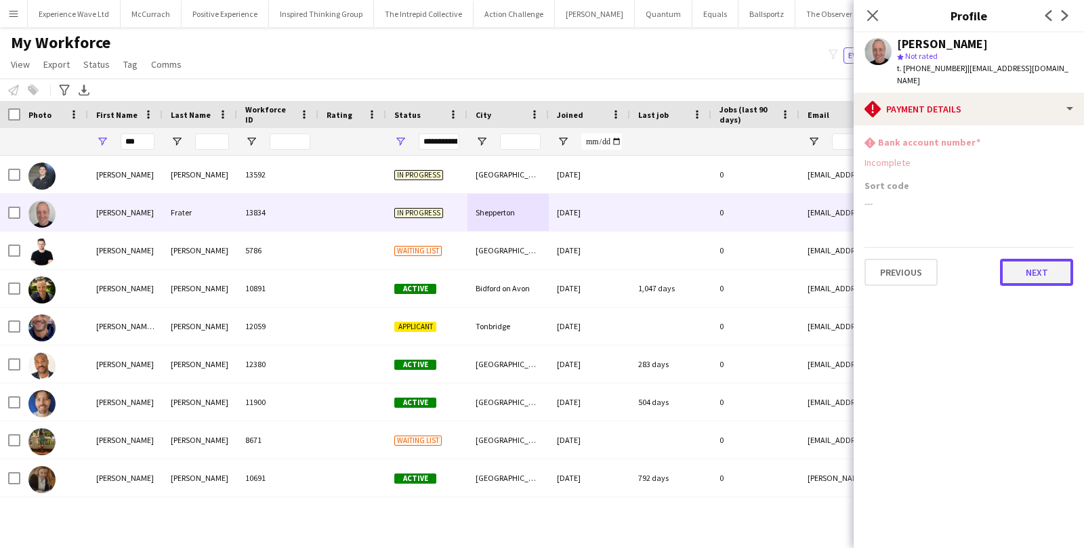
click at [1058, 263] on button "Next" at bounding box center [1036, 272] width 73 height 27
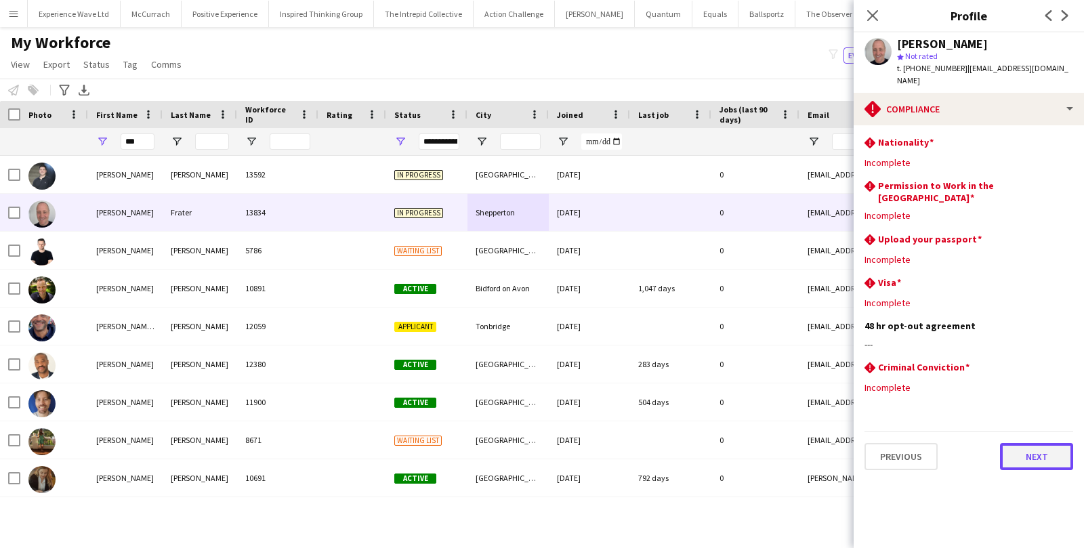
click at [1029, 443] on button "Next" at bounding box center [1036, 456] width 73 height 27
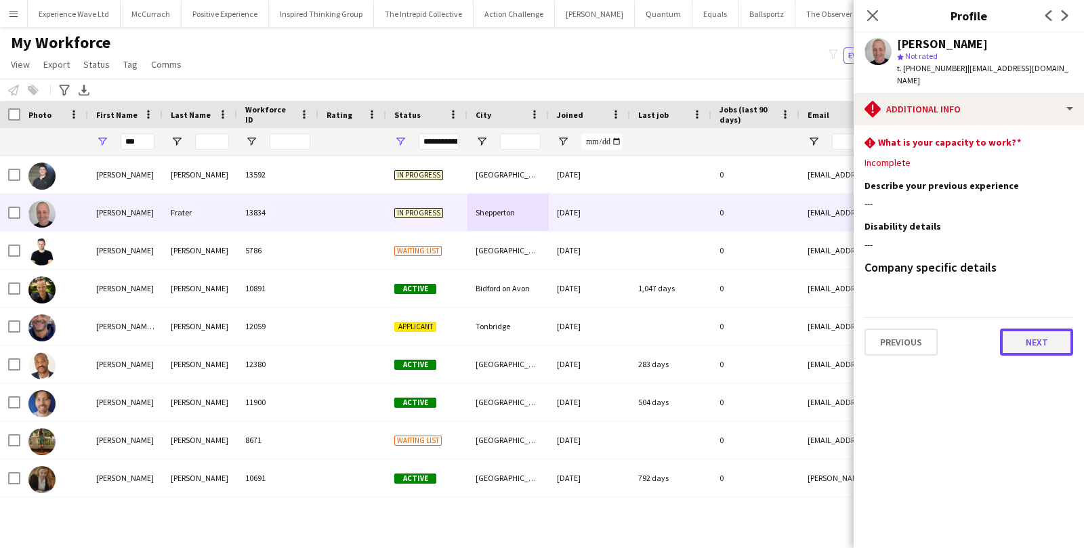
click at [1033, 330] on button "Next" at bounding box center [1036, 342] width 73 height 27
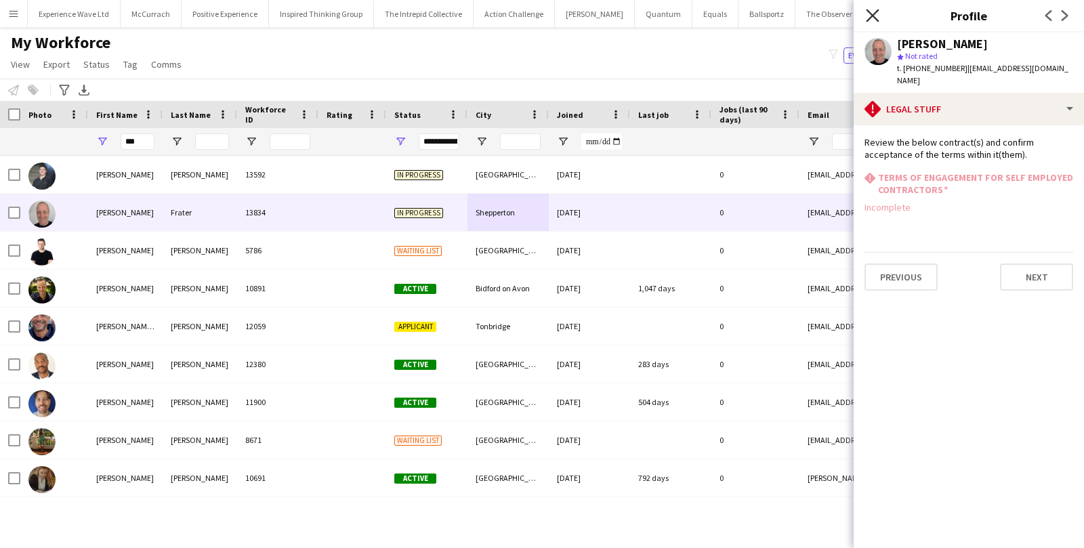
click at [873, 16] on icon at bounding box center [872, 15] width 13 height 13
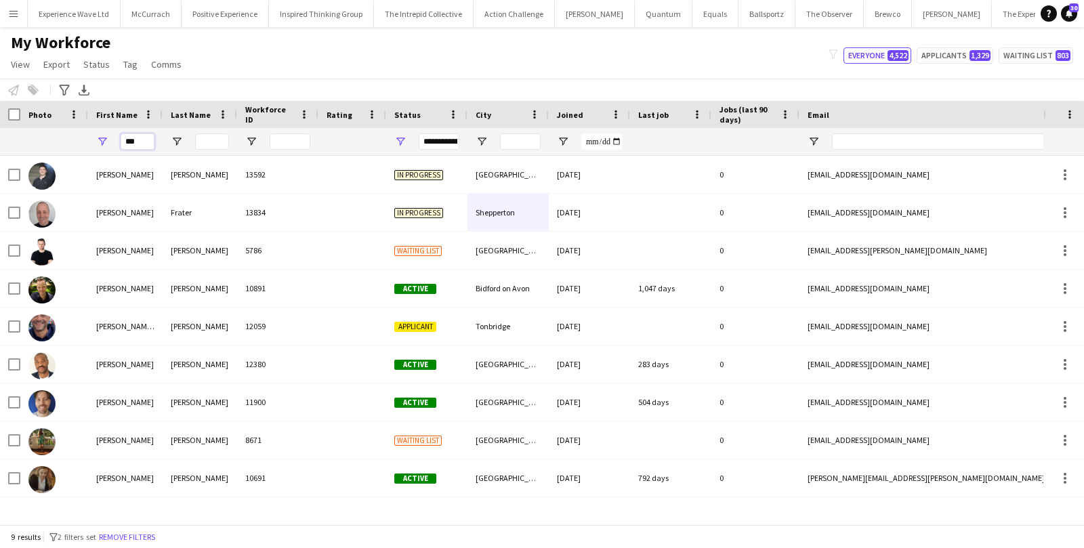
drag, startPoint x: 146, startPoint y: 143, endPoint x: 89, endPoint y: 144, distance: 56.9
click at [89, 145] on div "***" at bounding box center [125, 141] width 75 height 27
type input "***"
click at [7, 22] on button "Menu" at bounding box center [13, 13] width 27 height 27
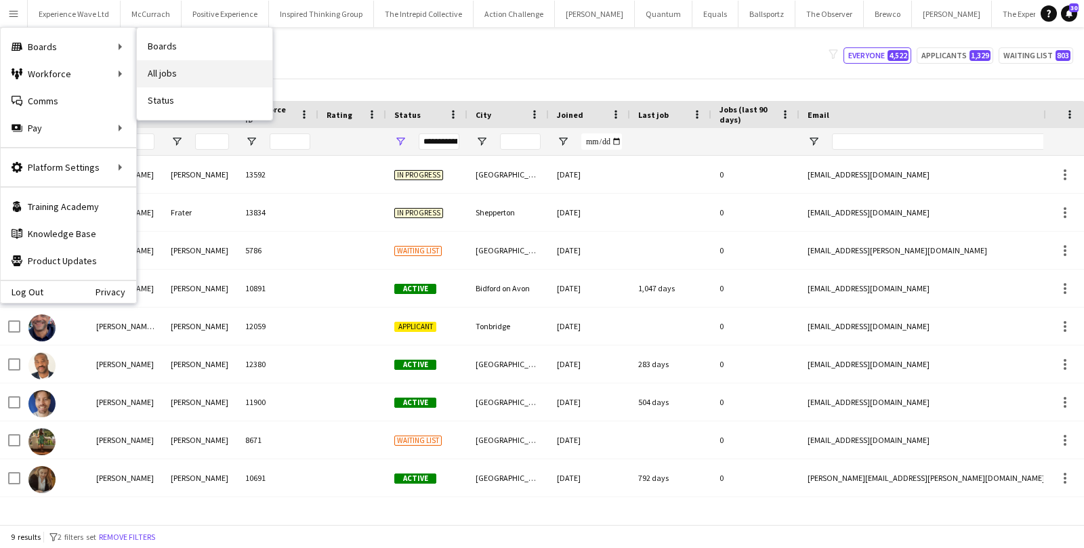
click at [161, 68] on link "All jobs" at bounding box center [205, 73] width 136 height 27
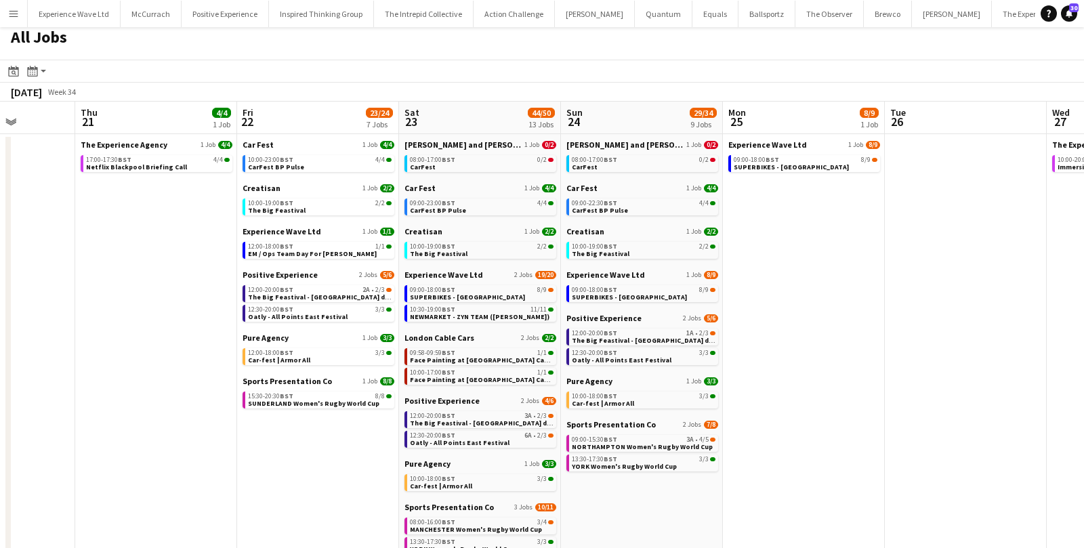
scroll to position [9, 0]
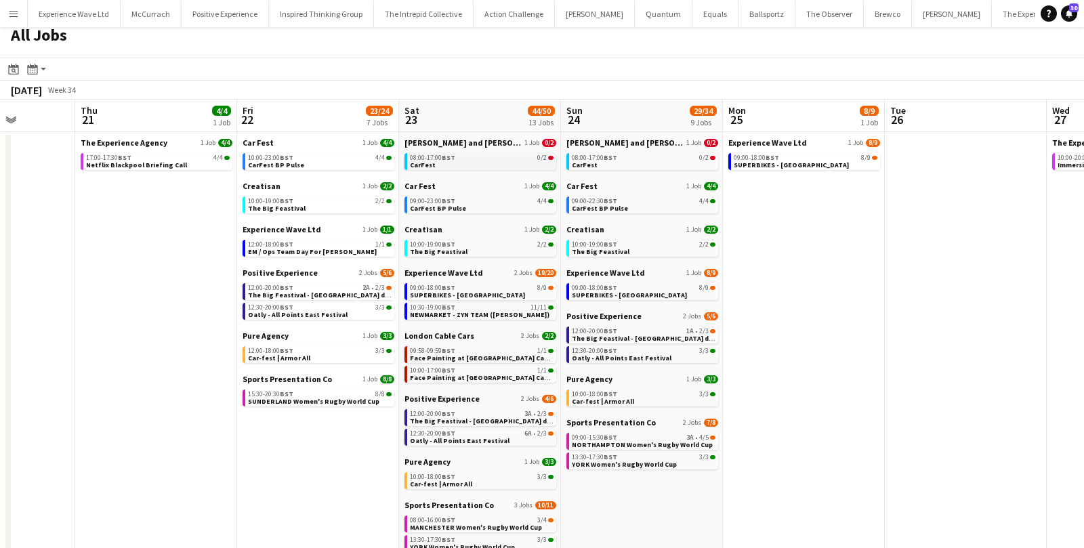
click at [453, 165] on link "08:00-17:00 BST 0/2 CarFest" at bounding box center [482, 161] width 144 height 16
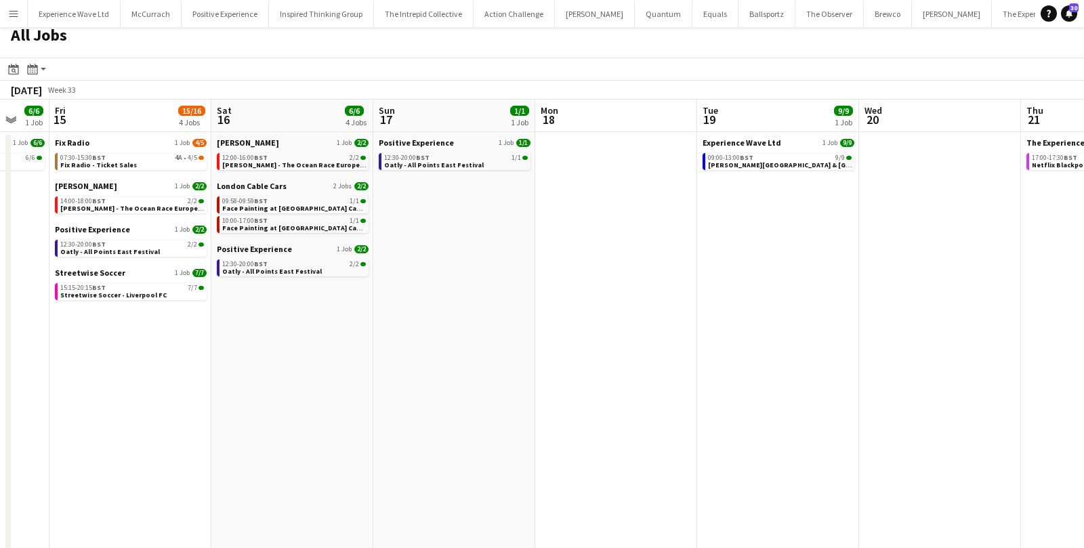
scroll to position [0, 404]
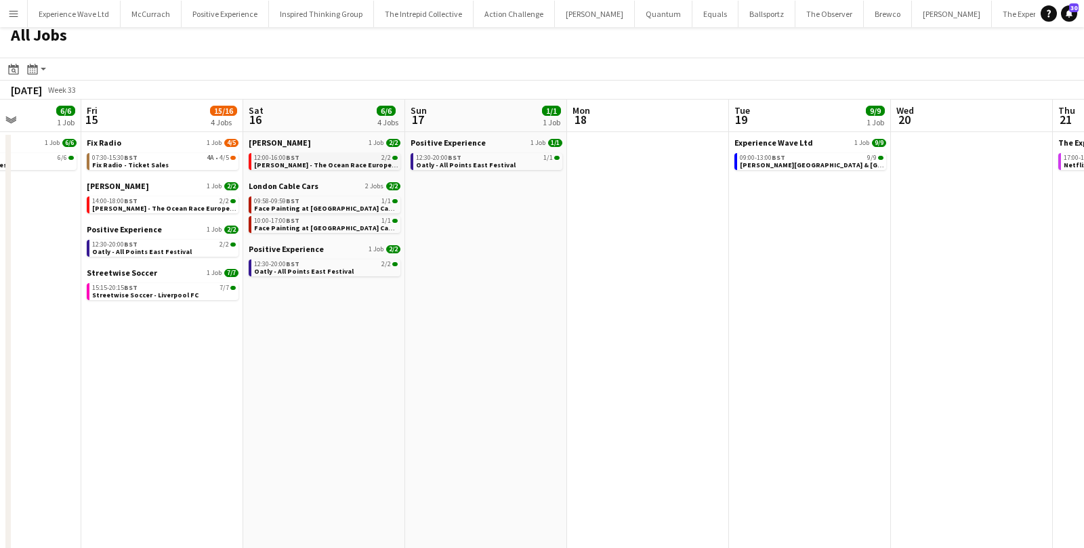
click at [366, 164] on span "Helly Hansen - The Ocean Race Europe Race Village" at bounding box center [344, 165] width 180 height 9
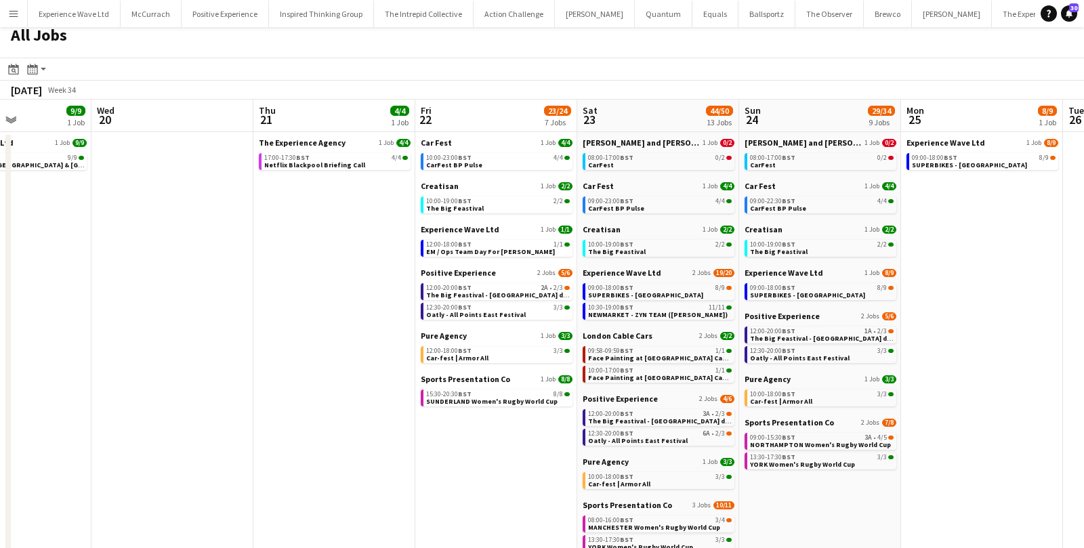
scroll to position [0, 557]
click at [510, 161] on link "10:00-23:00 BST 4/4 CarFest BP Pulse" at bounding box center [497, 161] width 144 height 16
click at [611, 481] on span "Car-fest | Armor All" at bounding box center [618, 484] width 62 height 9
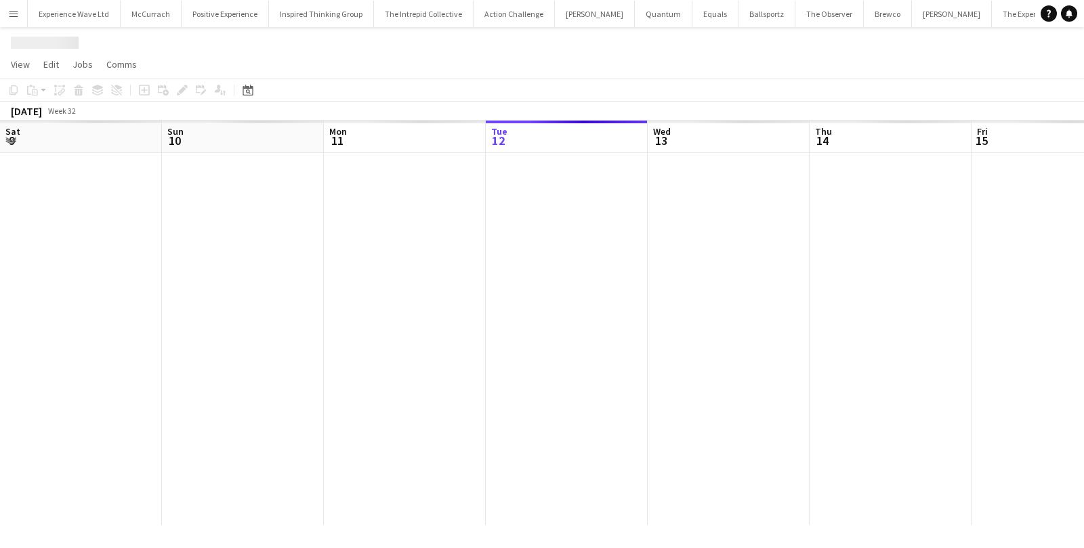
scroll to position [0, 465]
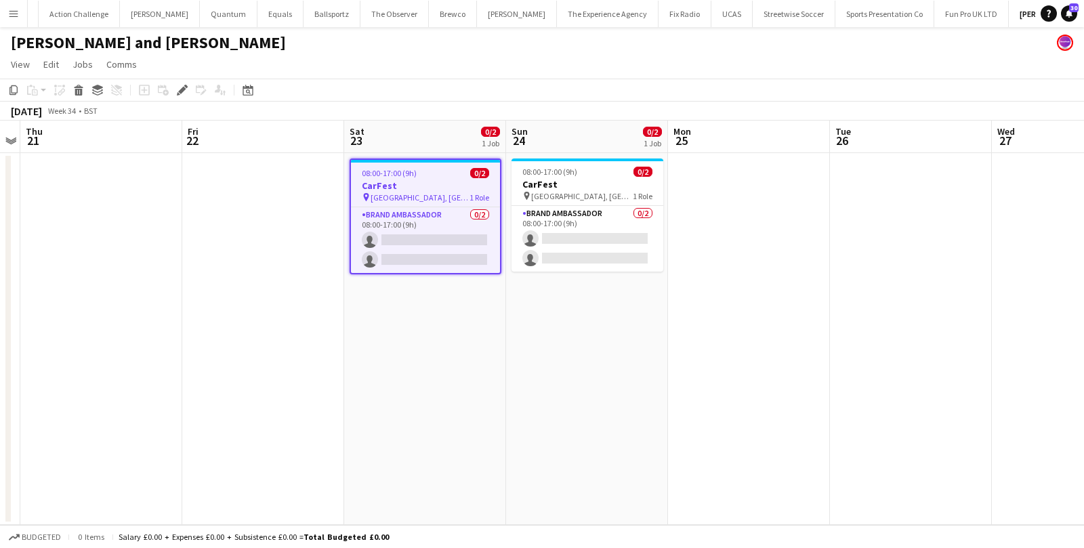
click at [442, 192] on div "pin LAVERSTOKE PARK FARM, OVERTON, HAMPSHIRE 1 Role" at bounding box center [425, 197] width 149 height 11
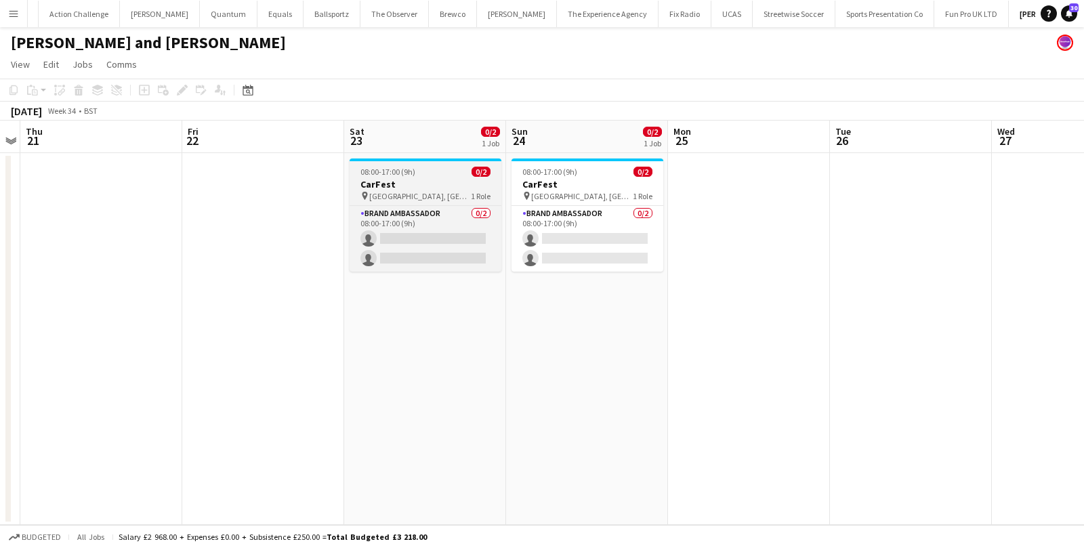
click at [442, 191] on span "LAVERSTOKE PARK FARM, OVERTON, HAMPSHIRE" at bounding box center [420, 196] width 102 height 10
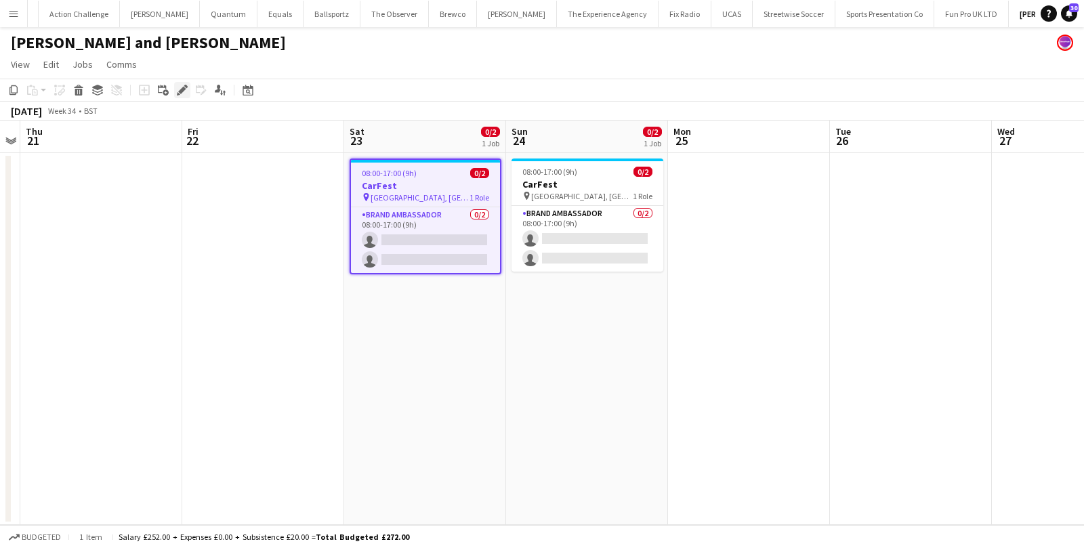
click at [178, 94] on icon at bounding box center [178, 93] width 3 height 3
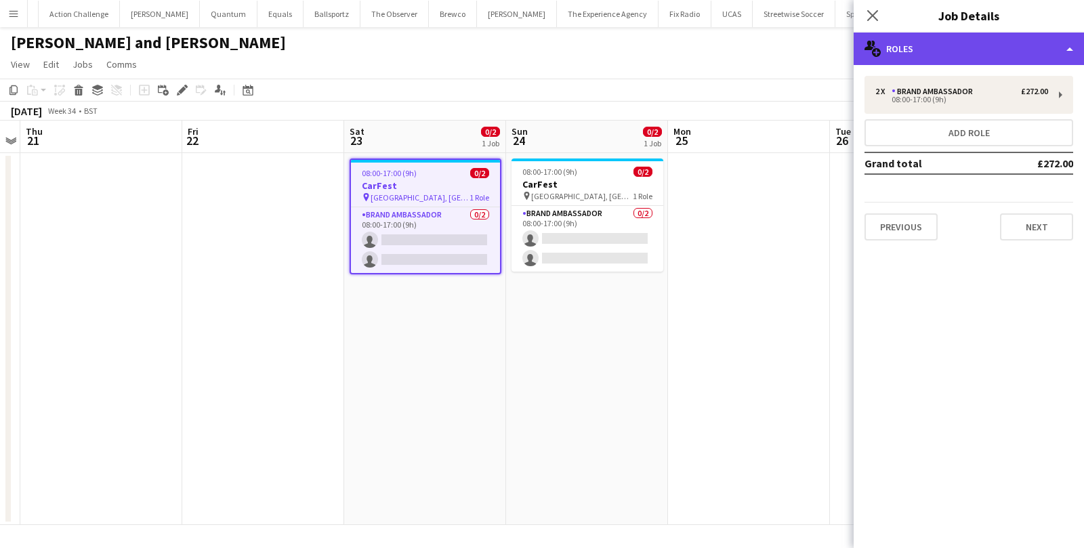
click at [931, 46] on div "multiple-users-add Roles" at bounding box center [969, 49] width 230 height 33
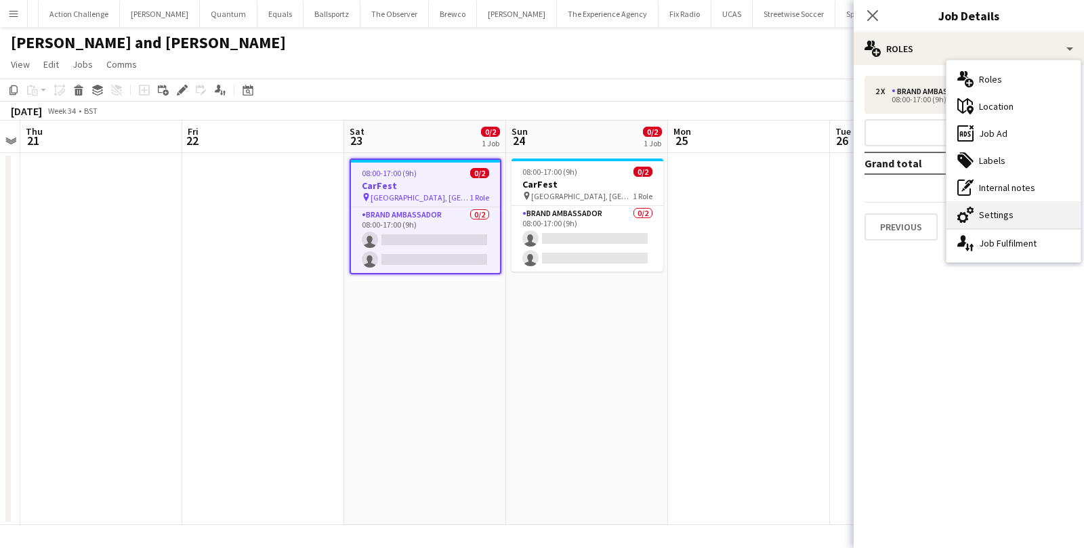
click at [981, 216] on div "cog-double-3 Settings" at bounding box center [1014, 214] width 134 height 27
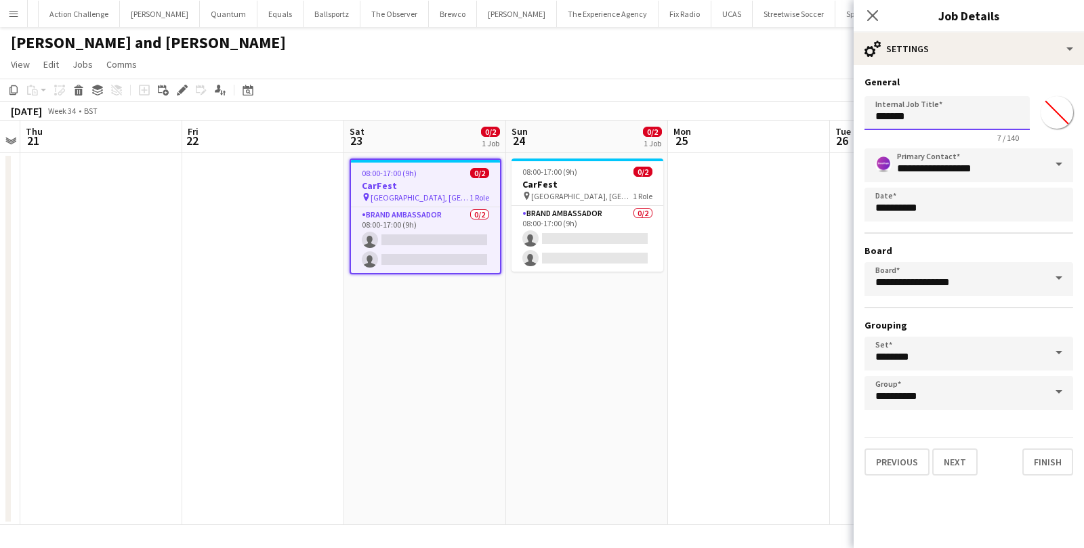
click at [873, 112] on input "*******" at bounding box center [947, 113] width 165 height 34
type input "**********"
click at [1055, 460] on button "Finish" at bounding box center [1047, 462] width 51 height 27
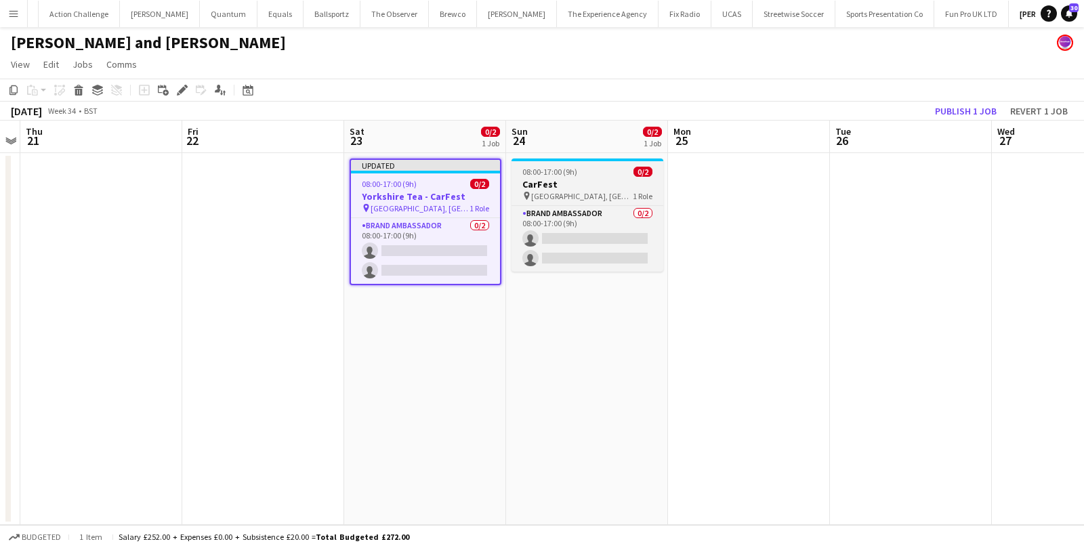
click at [603, 176] on div "08:00-17:00 (9h) 0/2" at bounding box center [588, 172] width 152 height 10
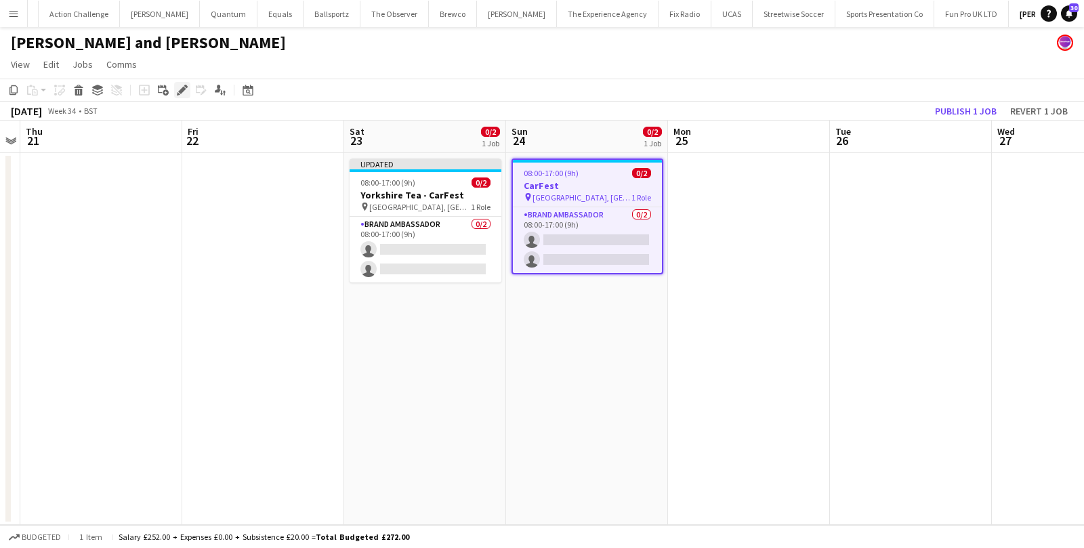
click at [184, 88] on icon at bounding box center [181, 90] width 7 height 7
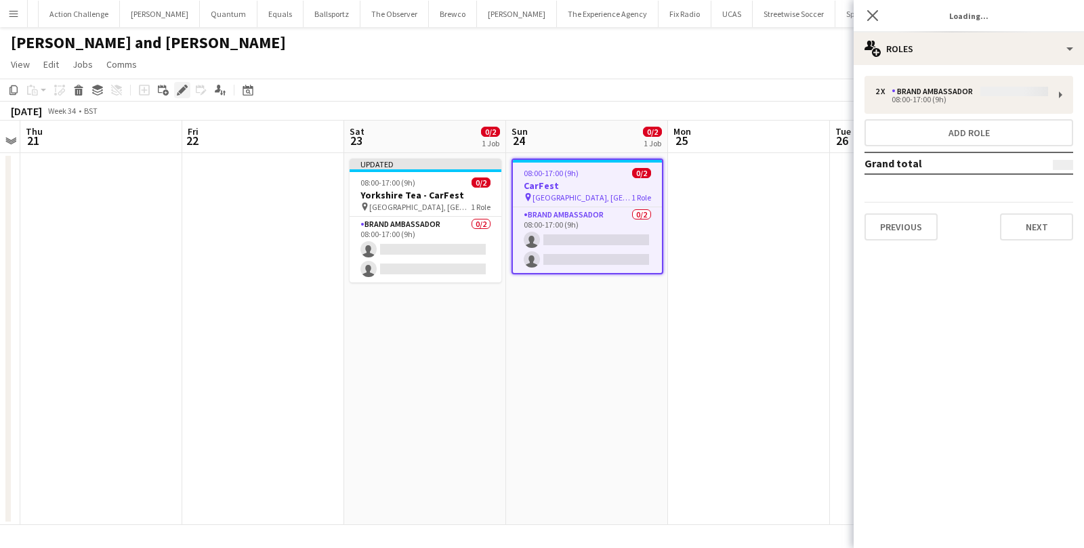
type input "*******"
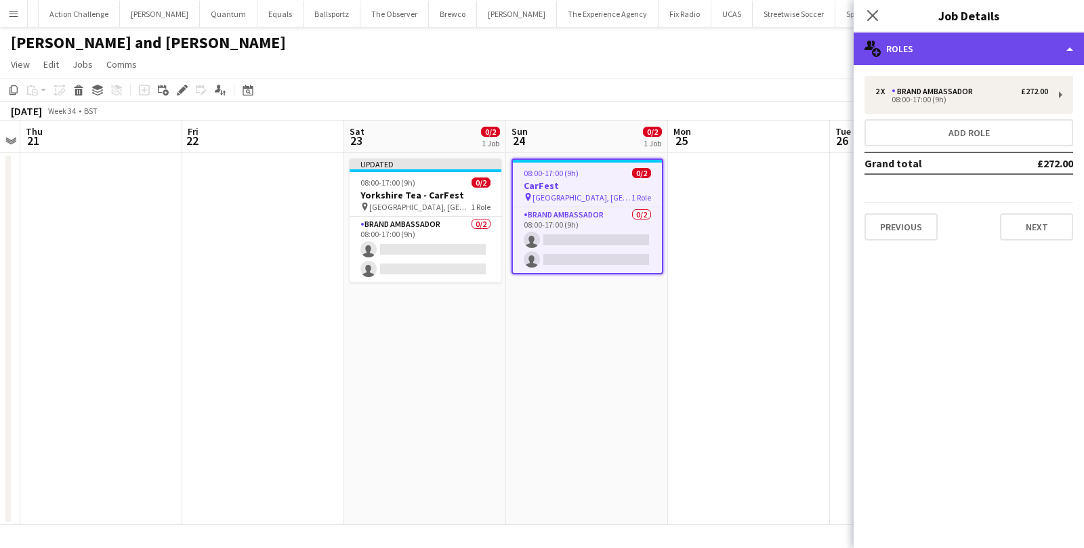
click at [942, 56] on div "multiple-users-add Roles" at bounding box center [969, 49] width 230 height 33
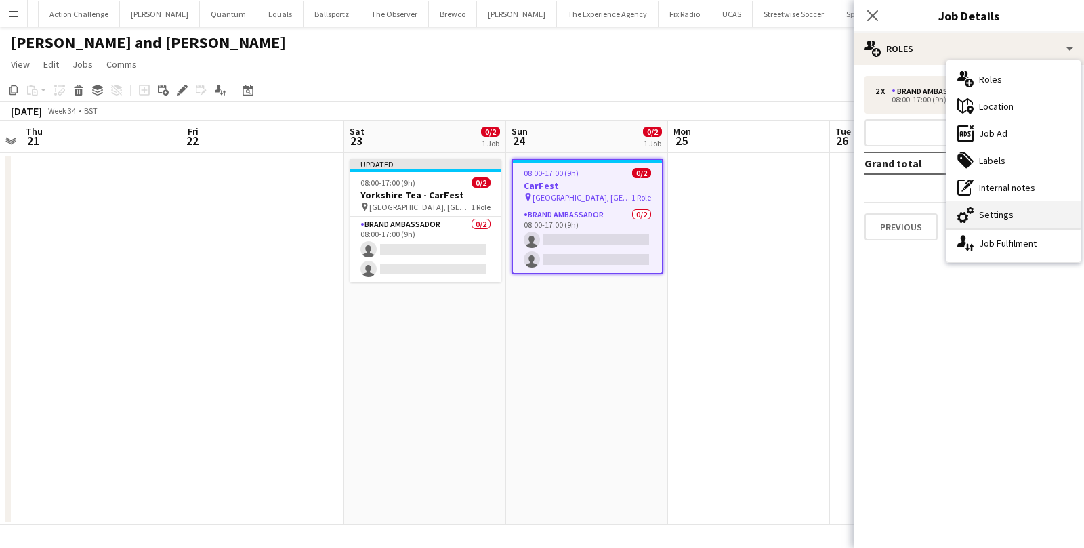
click at [988, 211] on div "cog-double-3 Settings" at bounding box center [1014, 214] width 134 height 27
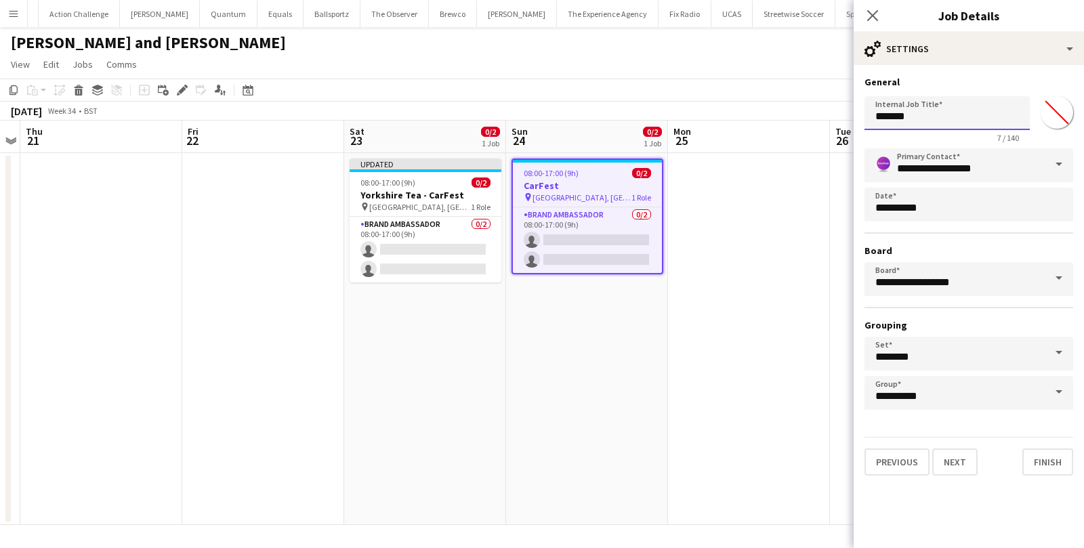
click at [875, 116] on input "*******" at bounding box center [947, 113] width 165 height 34
type input "**********"
click at [1035, 461] on button "Finish" at bounding box center [1047, 462] width 51 height 27
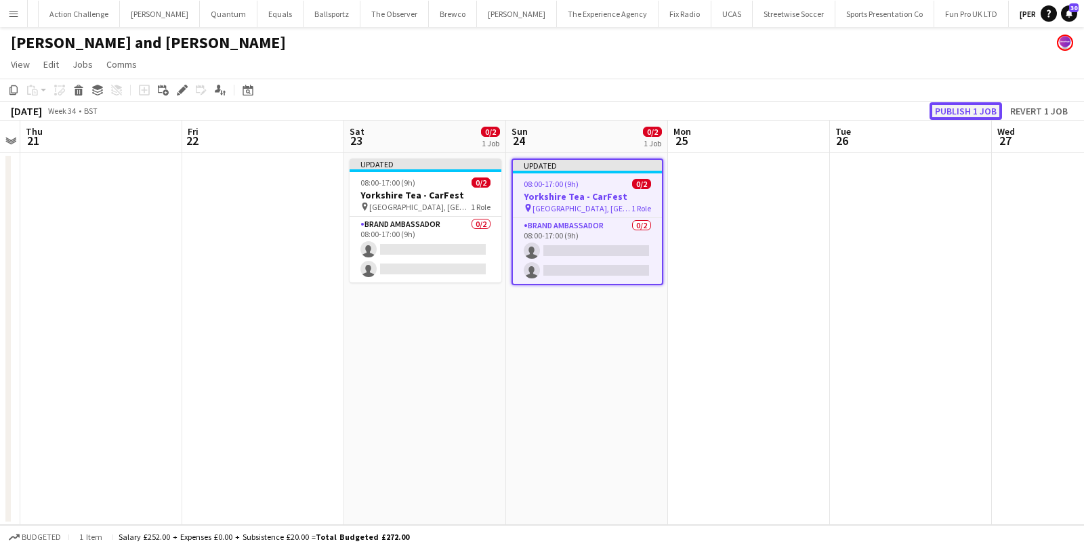
click at [936, 114] on button "Publish 1 job" at bounding box center [966, 111] width 72 height 18
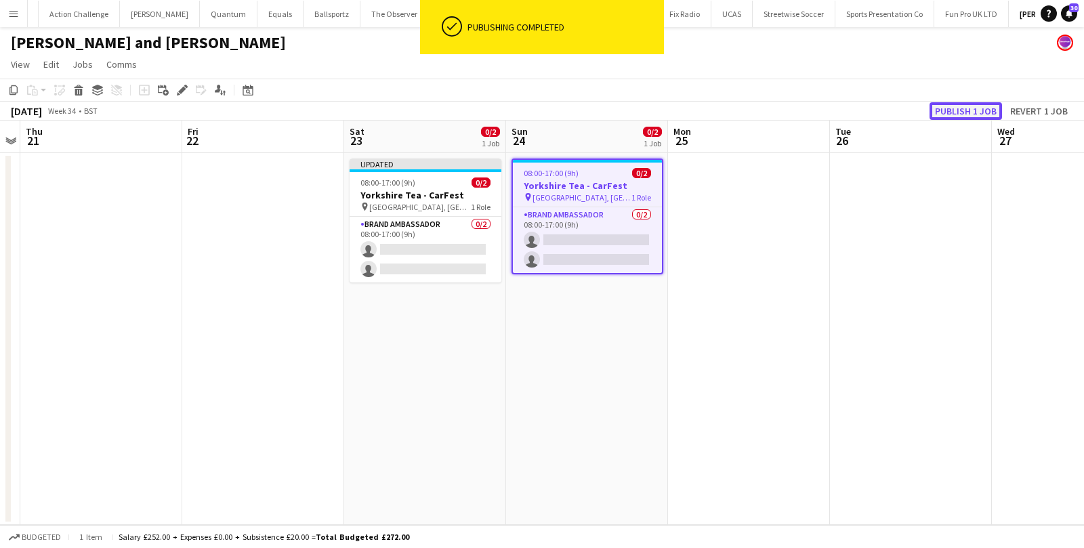
click at [959, 108] on button "Publish 1 job" at bounding box center [966, 111] width 72 height 18
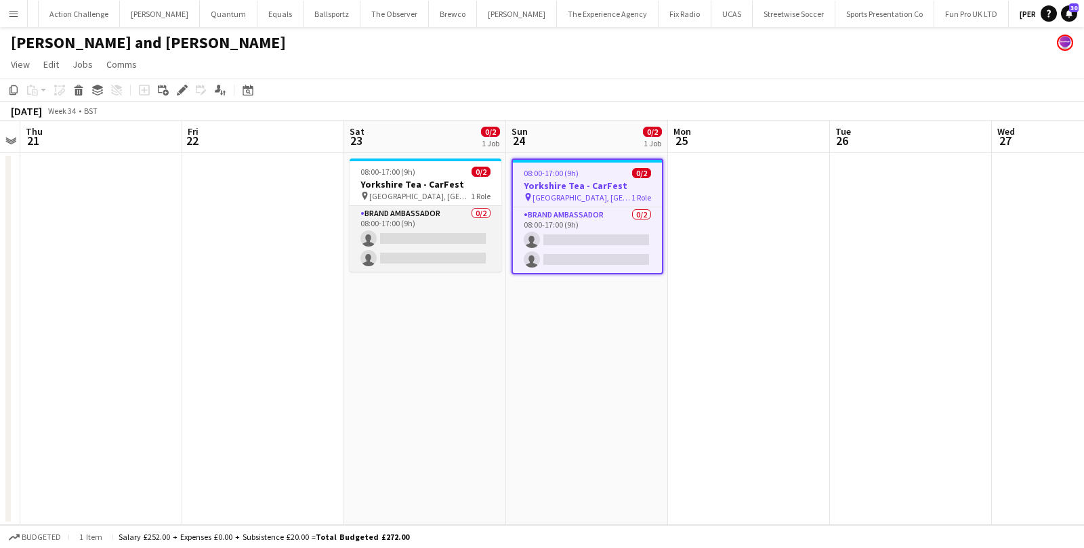
click at [432, 227] on app-card-role "Brand Ambassador 0/2 08:00-17:00 (9h) single-neutral-actions single-neutral-act…" at bounding box center [426, 239] width 152 height 66
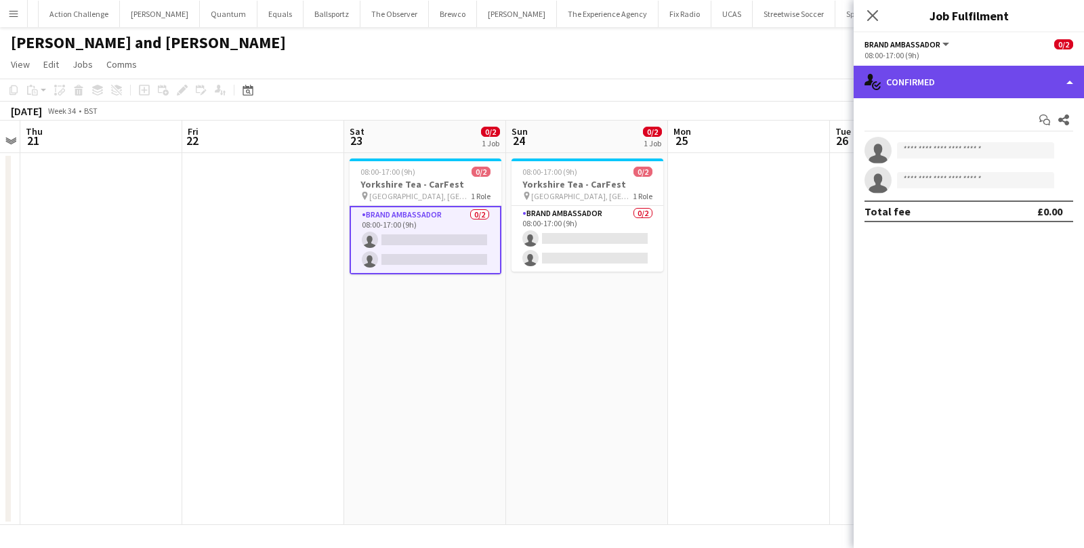
click at [1010, 77] on div "single-neutral-actions-check-2 Confirmed" at bounding box center [969, 82] width 230 height 33
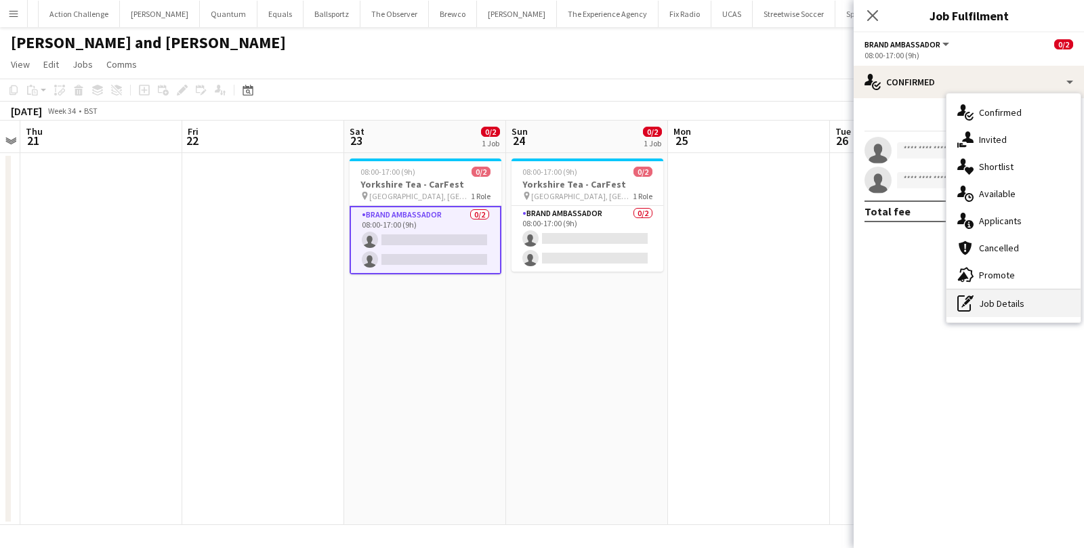
click at [977, 310] on div "pen-write Job Details" at bounding box center [1014, 303] width 134 height 27
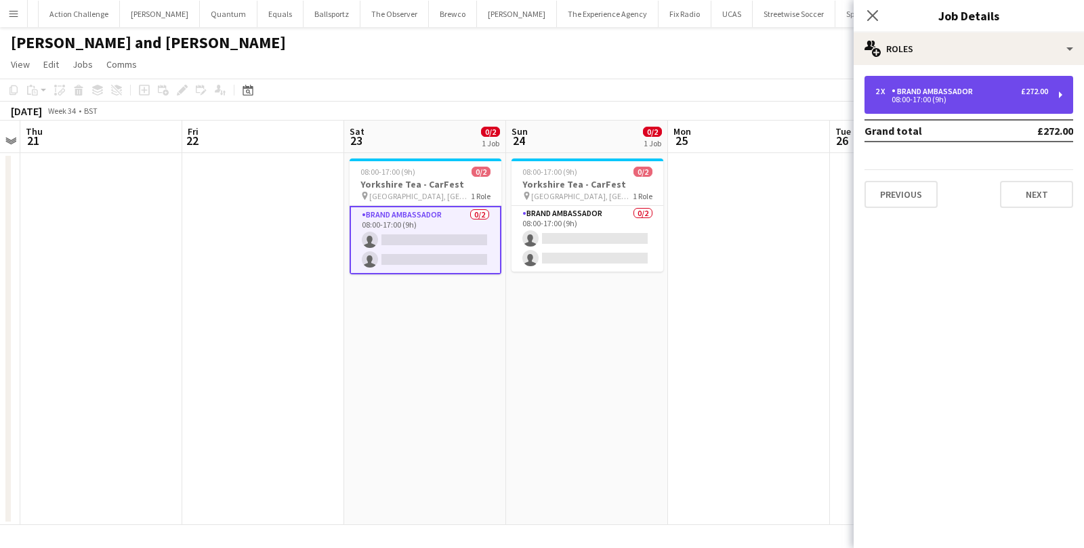
click at [1004, 90] on div "2 x Brand Ambassador £272.00" at bounding box center [961, 91] width 173 height 9
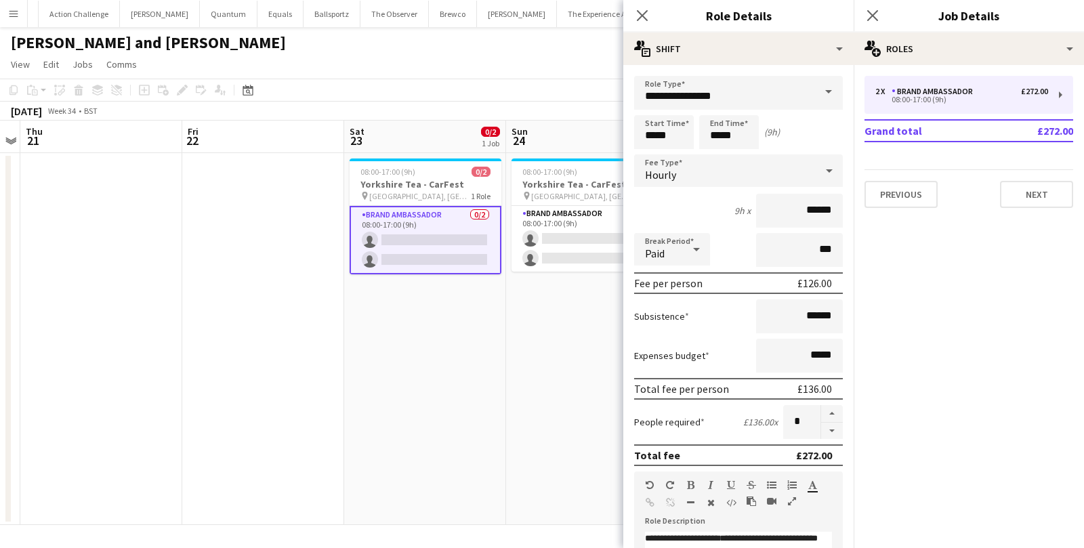
click at [540, 95] on app-toolbar "Copy Paste Paste Command V Paste with crew Command Shift V Paste linked Job Del…" at bounding box center [542, 90] width 1084 height 23
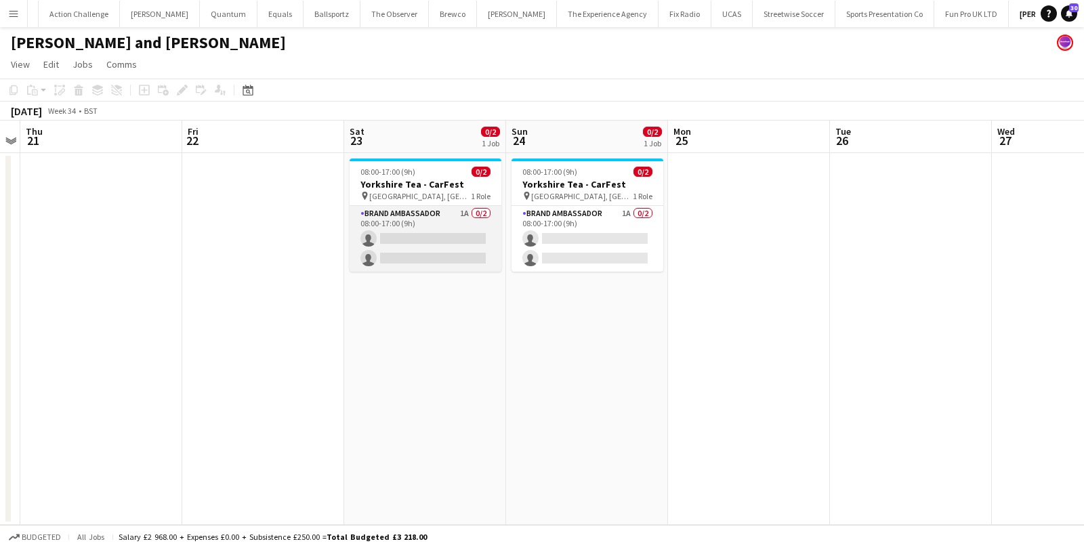
click at [428, 234] on app-card-role "Brand Ambassador 1A 0/2 08:00-17:00 (9h) single-neutral-actions single-neutral-…" at bounding box center [426, 239] width 152 height 66
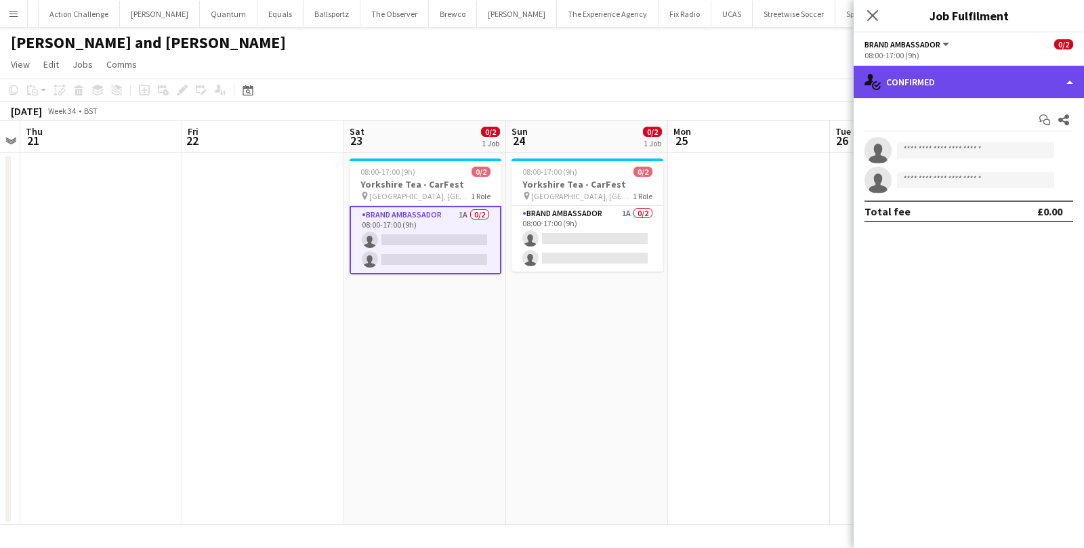
click at [949, 82] on div "single-neutral-actions-check-2 Confirmed" at bounding box center [969, 82] width 230 height 33
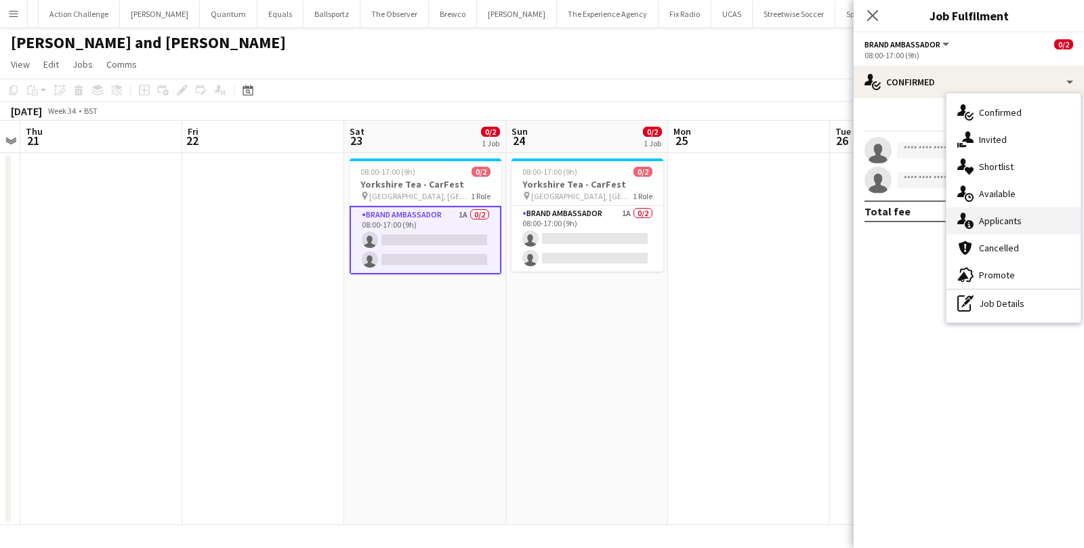
click at [978, 224] on div "single-neutral-actions-information Applicants" at bounding box center [1014, 220] width 134 height 27
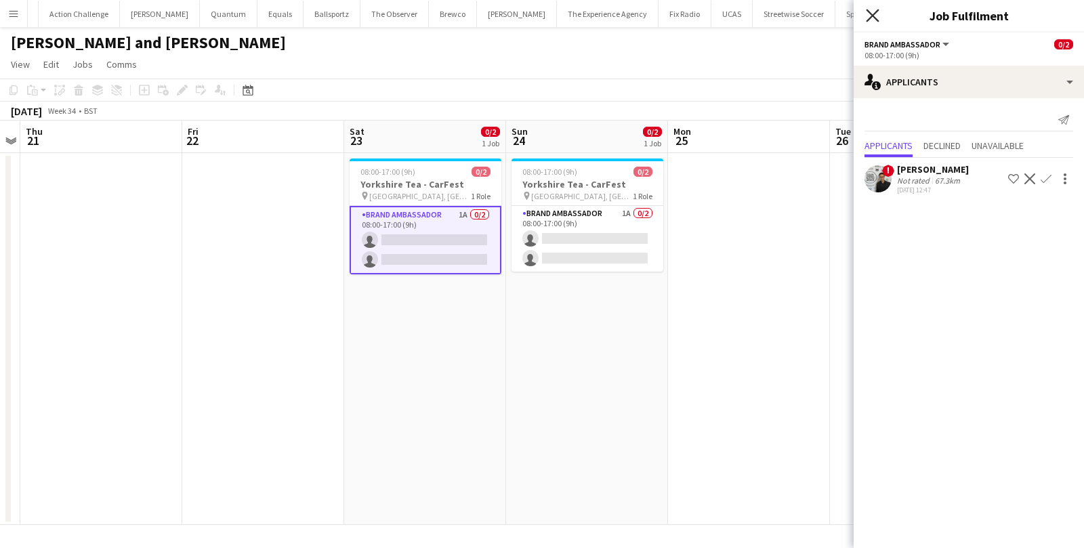
click at [869, 13] on icon at bounding box center [872, 15] width 13 height 13
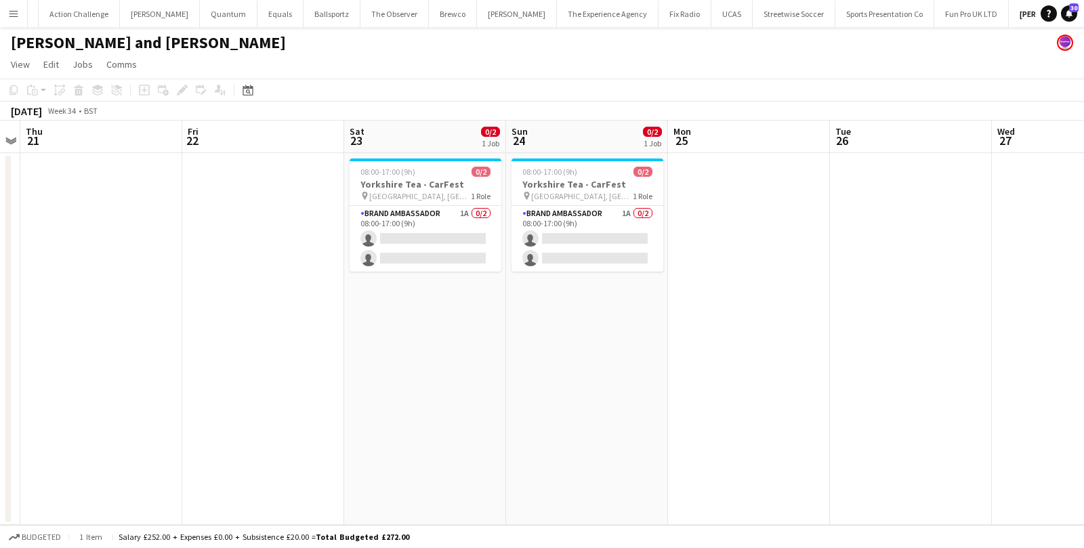
click at [19, 13] on button "Menu" at bounding box center [13, 13] width 27 height 27
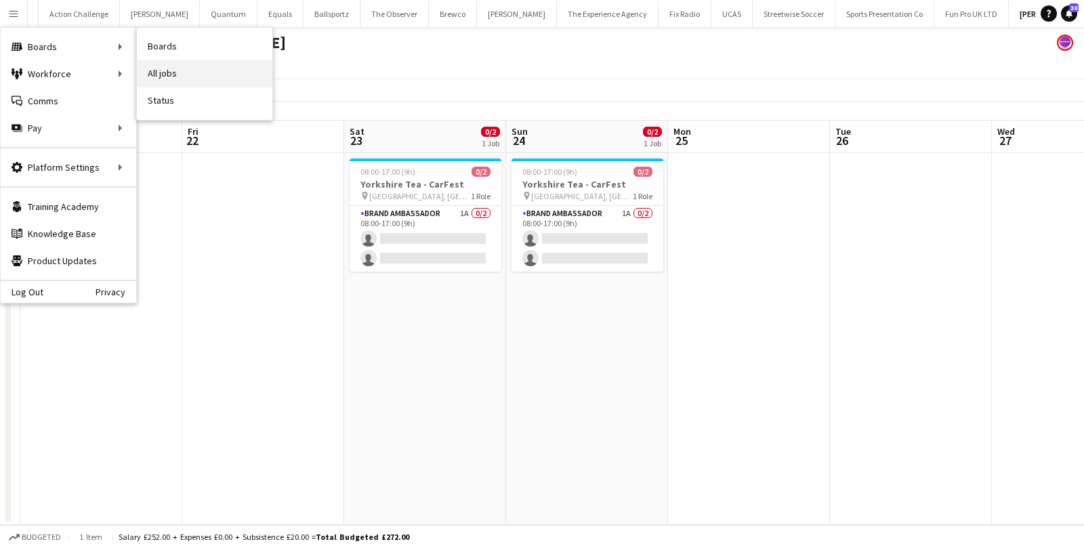
click at [159, 69] on link "All jobs" at bounding box center [205, 73] width 136 height 27
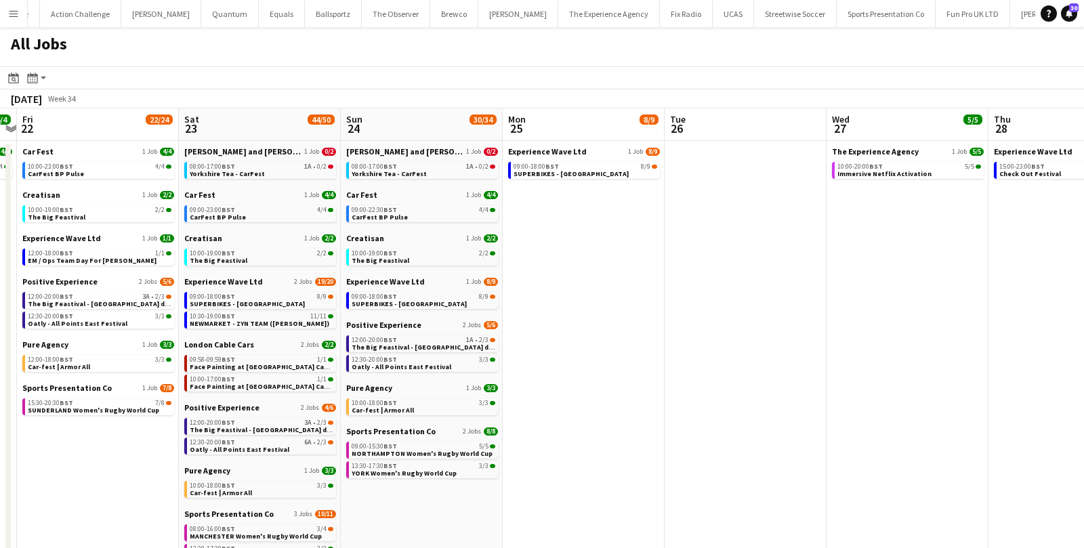
scroll to position [0, 410]
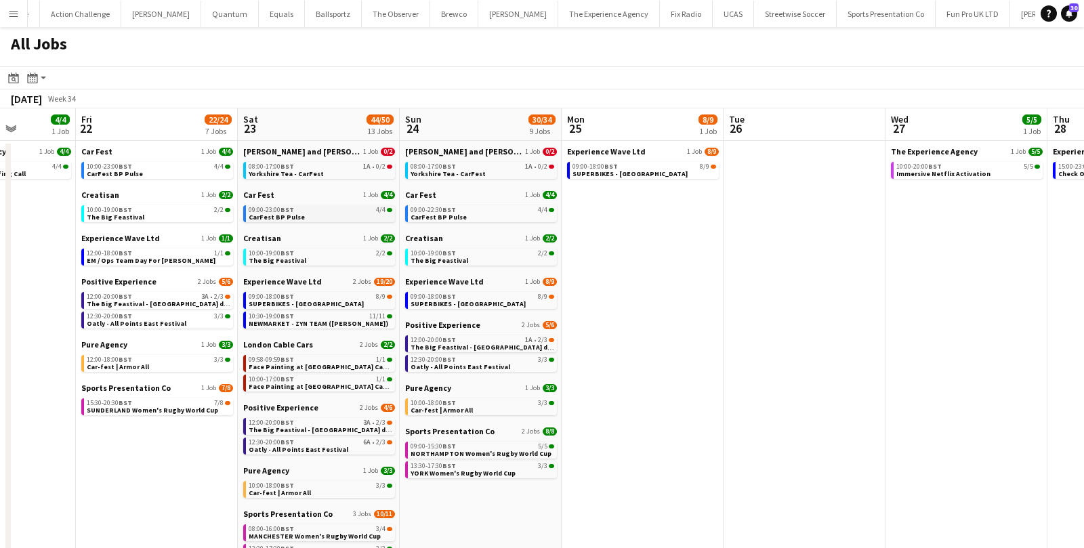
click at [350, 218] on link "09:00-23:00 BST 4/4 CarFest BP Pulse" at bounding box center [321, 213] width 144 height 16
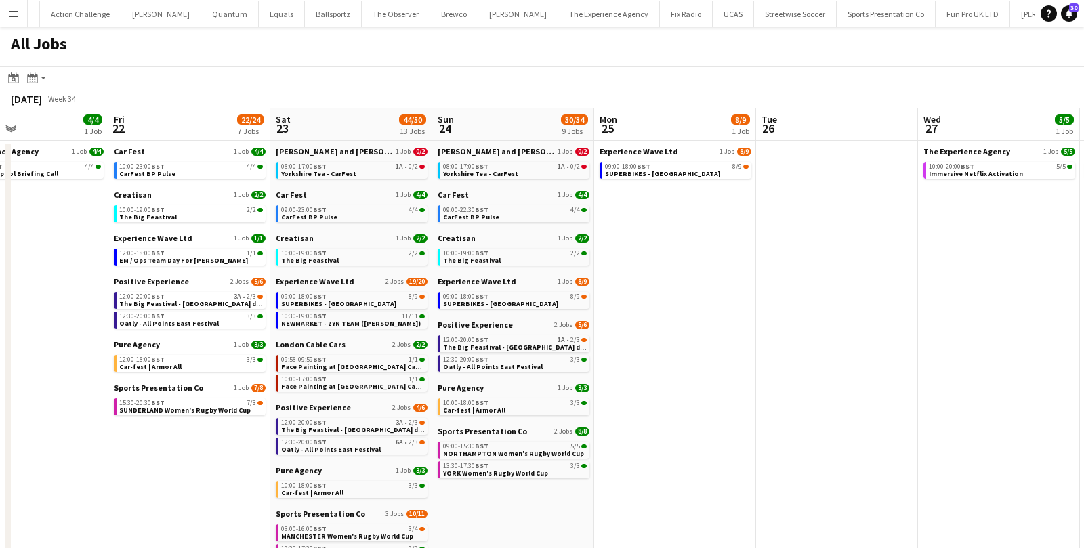
scroll to position [0, 377]
click at [247, 299] on span "2/3" at bounding box center [251, 296] width 9 height 7
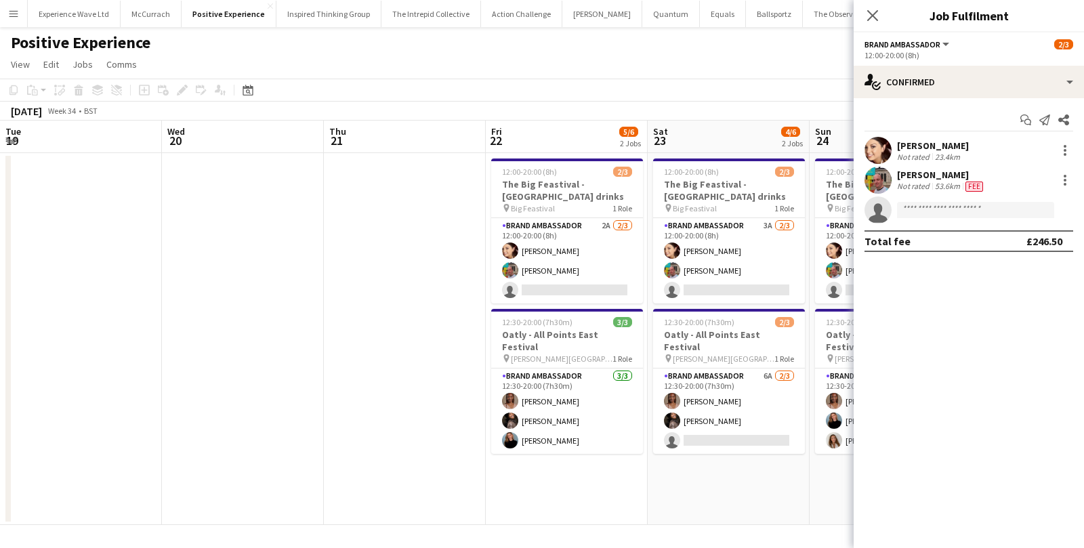
scroll to position [0, 465]
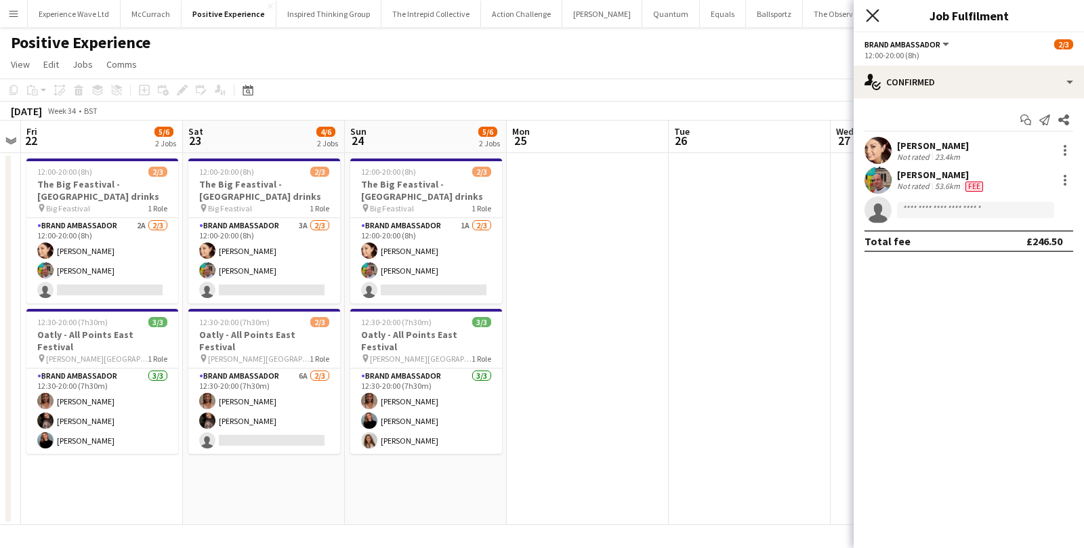
click at [873, 16] on icon at bounding box center [872, 15] width 13 height 13
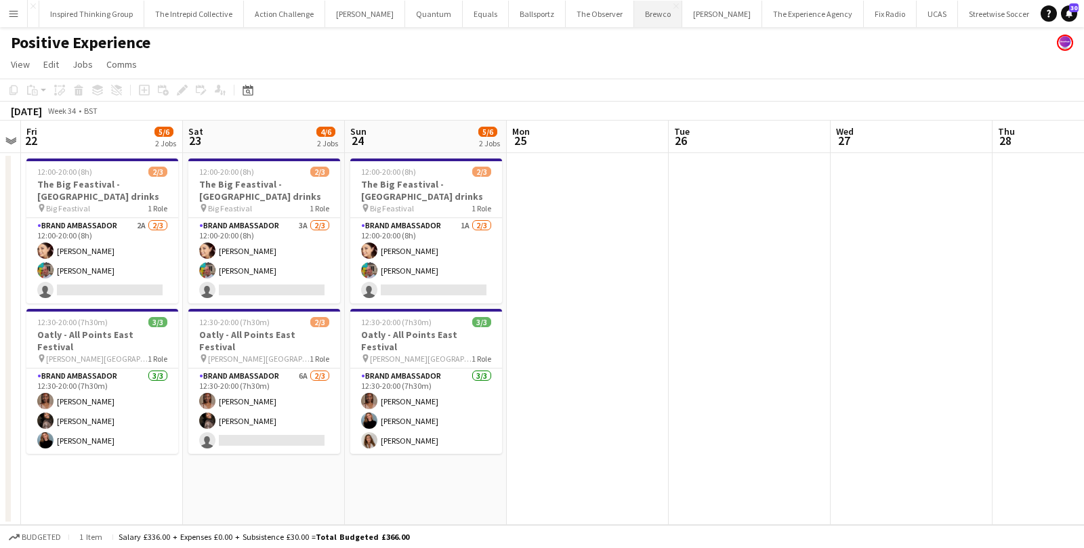
scroll to position [0, 351]
click at [1026, 9] on button "Fun Pro UK LTD Close" at bounding box center [1063, 14] width 75 height 26
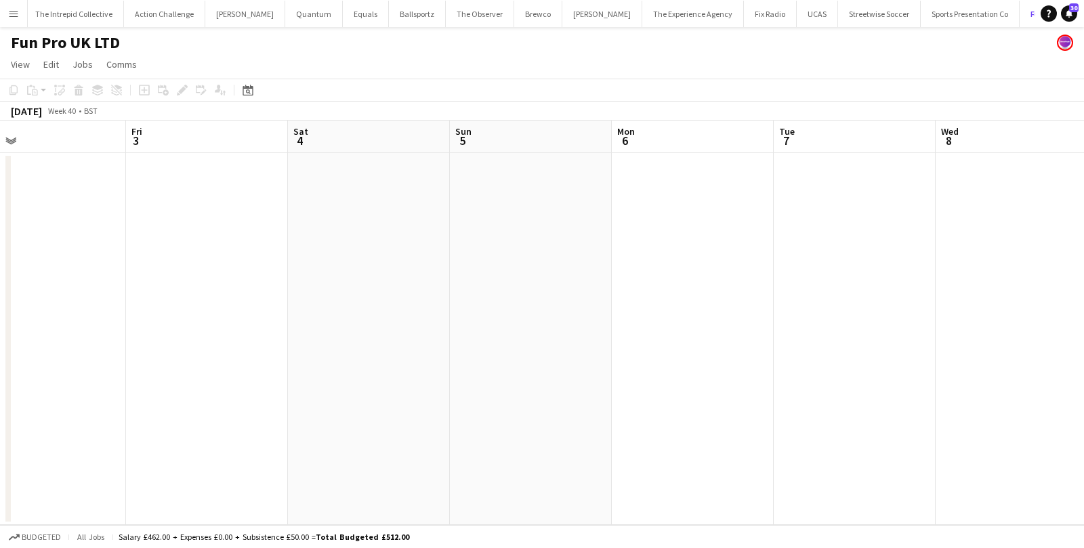
scroll to position [0, 356]
click at [180, 242] on app-date-cell at bounding box center [211, 339] width 162 height 372
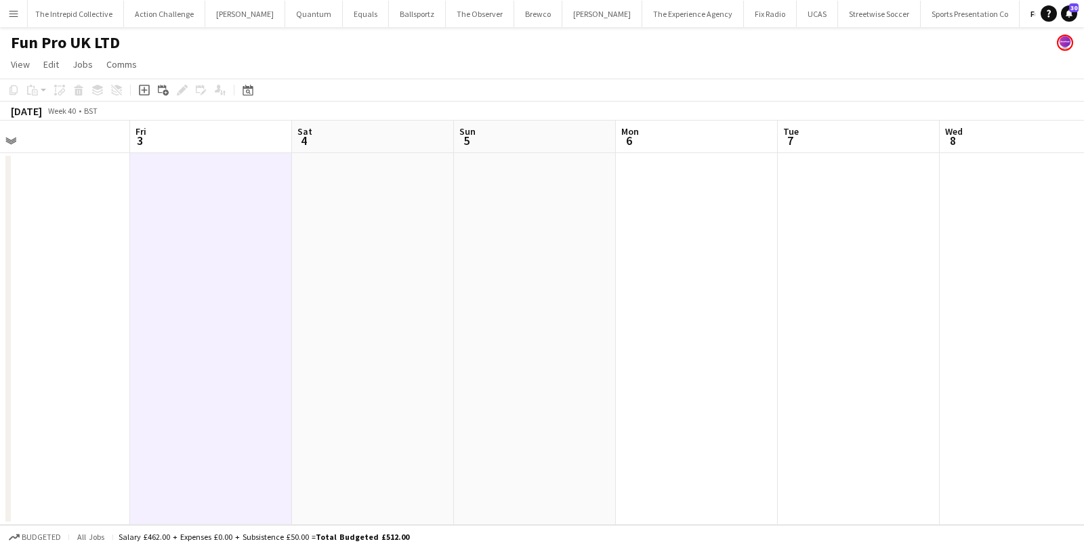
click at [213, 236] on app-date-cell at bounding box center [211, 339] width 162 height 372
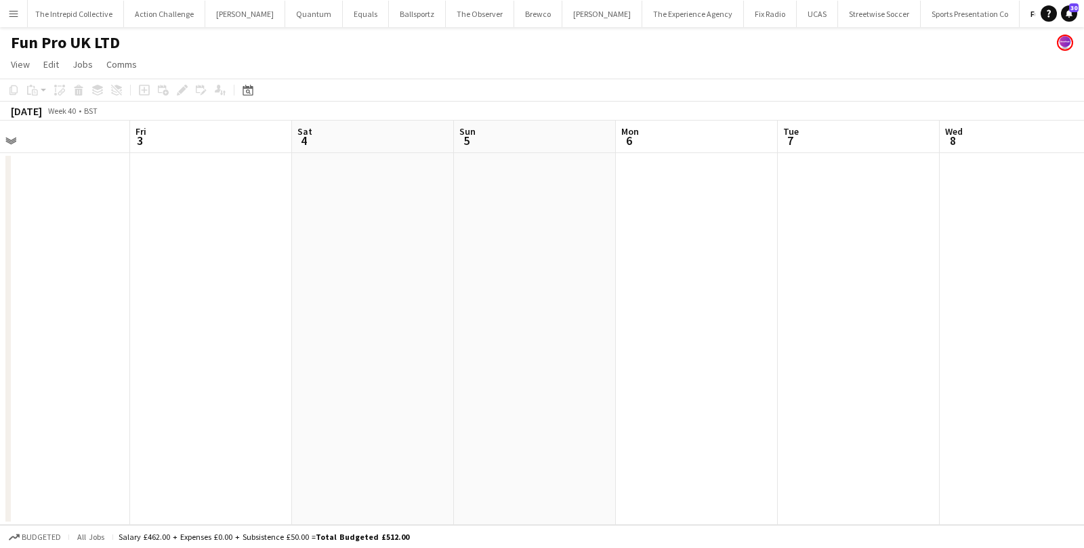
click at [213, 236] on app-date-cell at bounding box center [211, 339] width 162 height 372
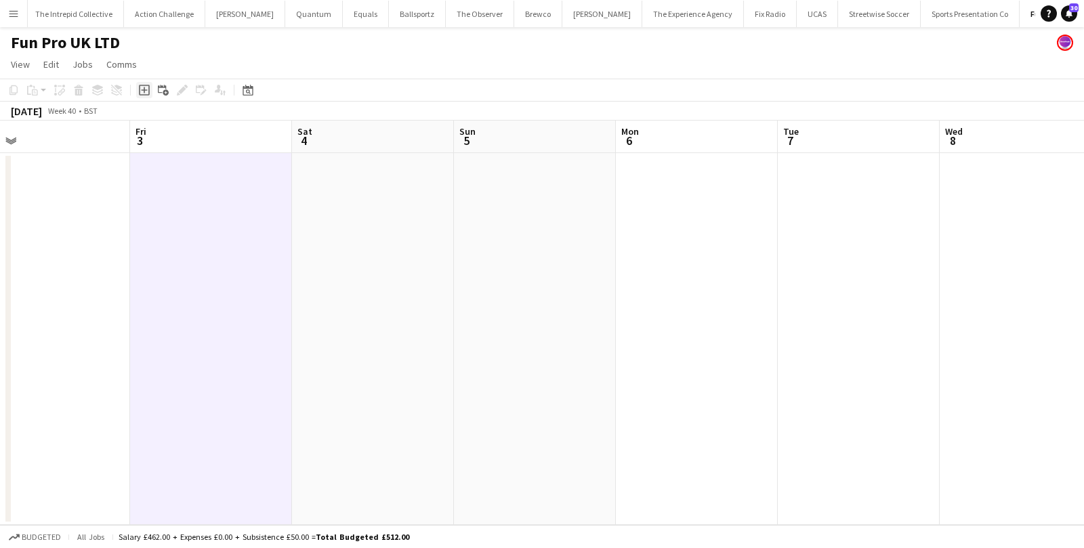
click at [145, 94] on icon at bounding box center [144, 90] width 11 height 11
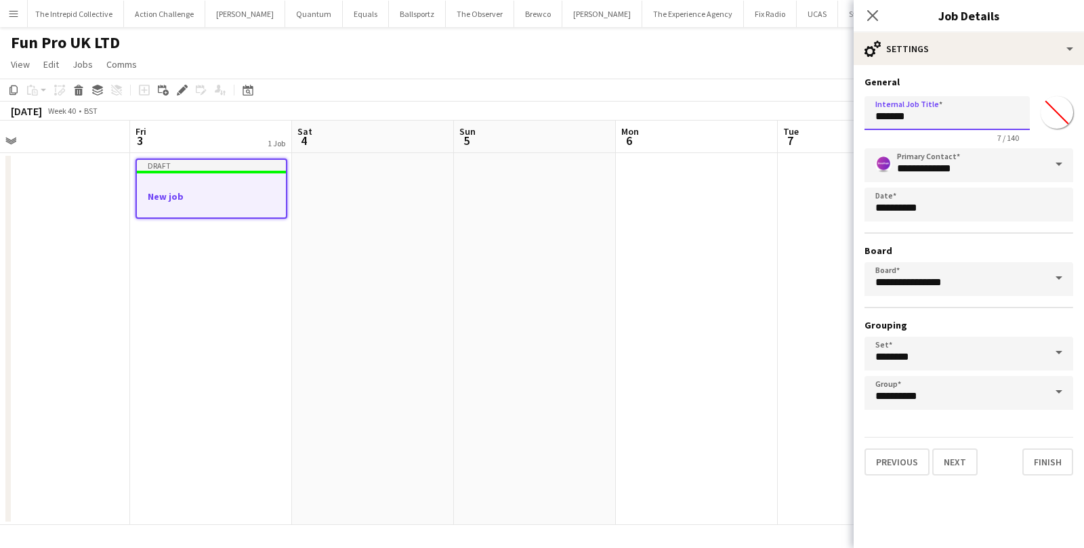
drag, startPoint x: 926, startPoint y: 118, endPoint x: 846, endPoint y: 112, distance: 79.5
click at [846, 112] on body "Menu Boards Boards Boards All jobs Status Workforce Workforce My Workforce Recr…" at bounding box center [542, 274] width 1084 height 548
paste input "**********"
type input "**********"
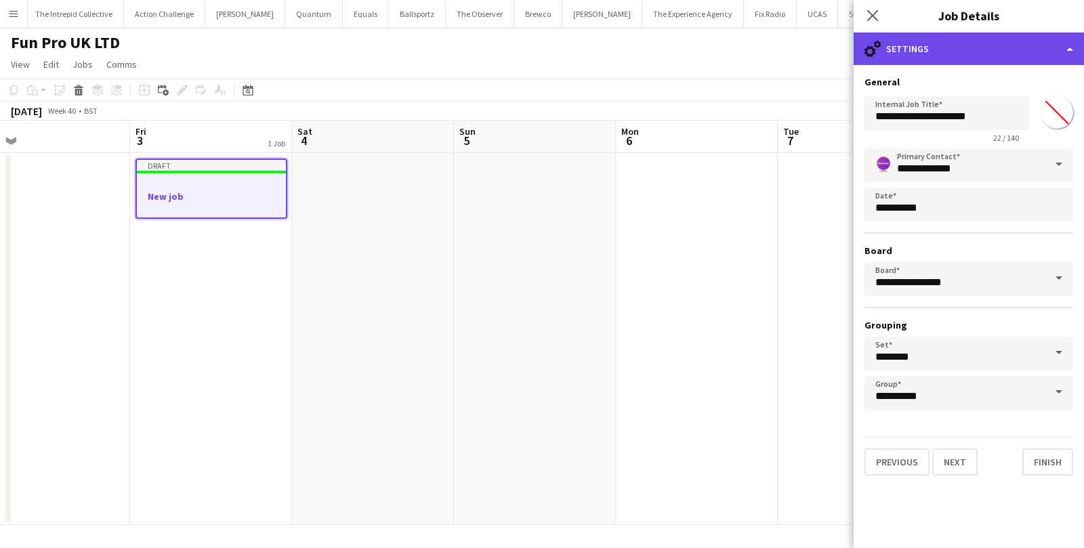
click at [1018, 57] on div "cog-double-3 Settings" at bounding box center [969, 49] width 230 height 33
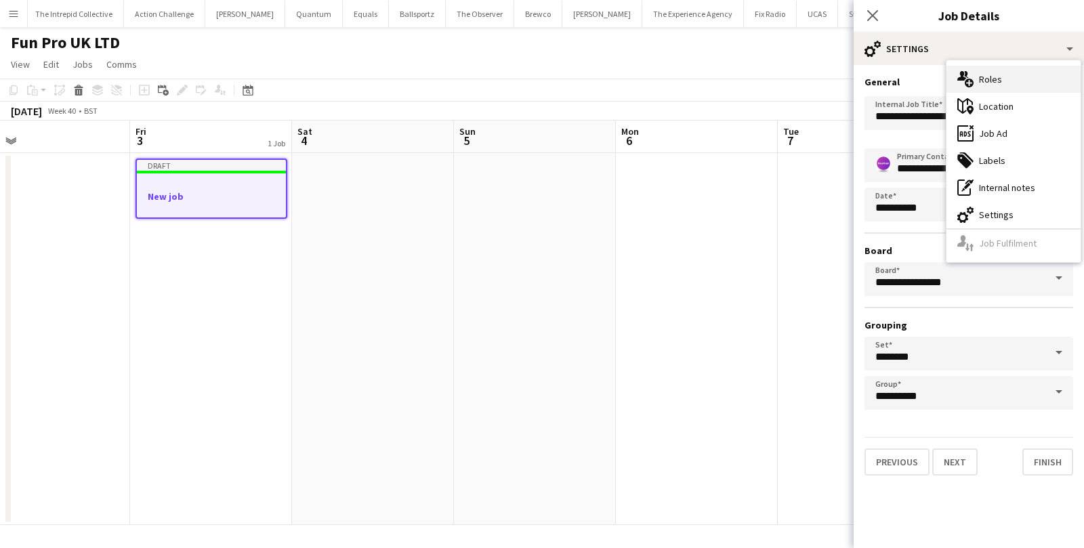
click at [1001, 86] on div "multiple-users-add Roles" at bounding box center [1014, 79] width 134 height 27
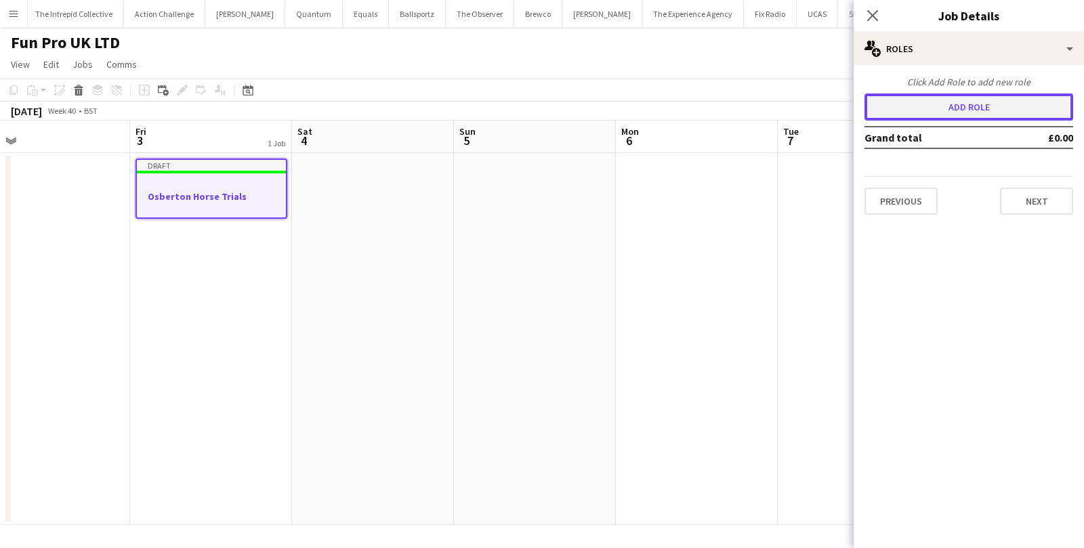
click at [940, 100] on button "Add role" at bounding box center [969, 107] width 209 height 27
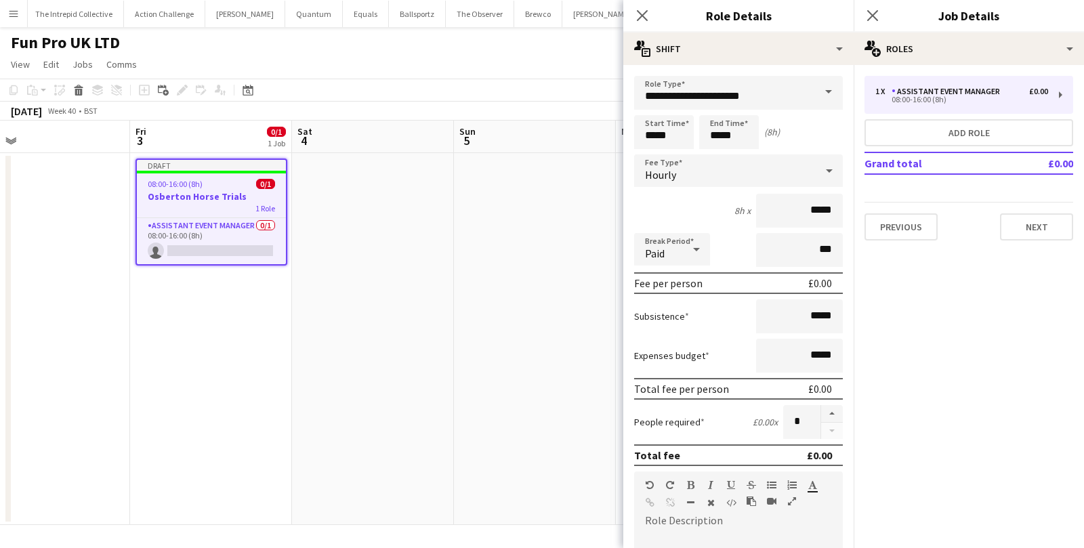
click at [818, 90] on span at bounding box center [828, 92] width 28 height 33
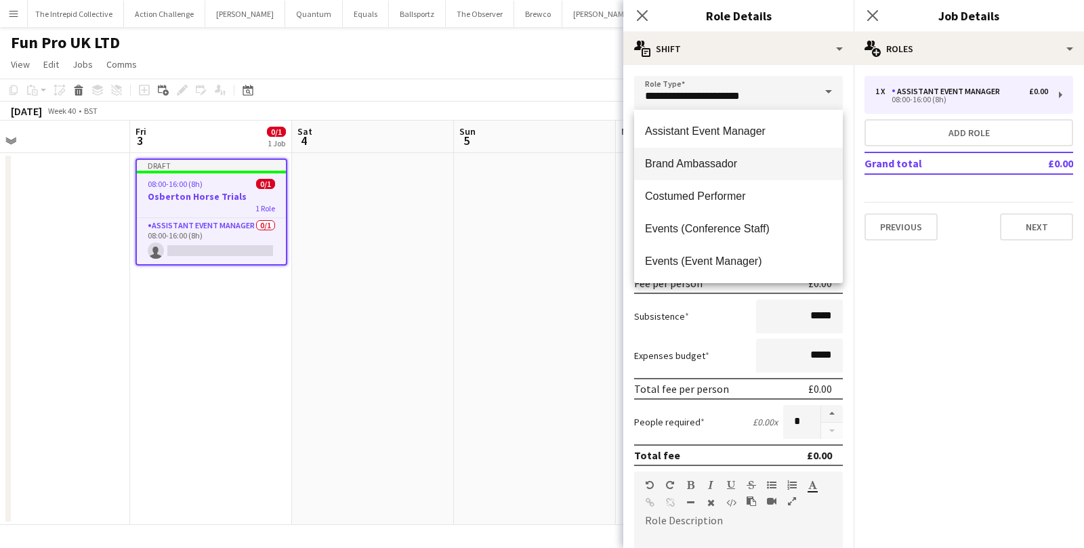
click at [751, 158] on span "Brand Ambassador" at bounding box center [738, 163] width 187 height 13
type input "**********"
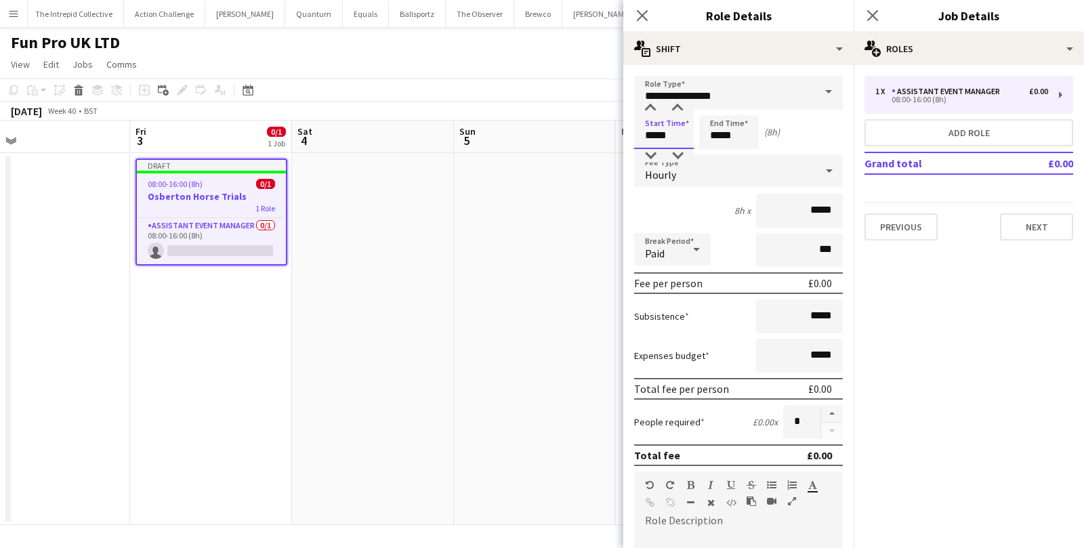
drag, startPoint x: 678, startPoint y: 136, endPoint x: 636, endPoint y: 136, distance: 42.0
click at [637, 136] on input "*****" at bounding box center [664, 132] width 60 height 34
type input "*****"
click at [690, 175] on div "Hourly" at bounding box center [725, 170] width 182 height 33
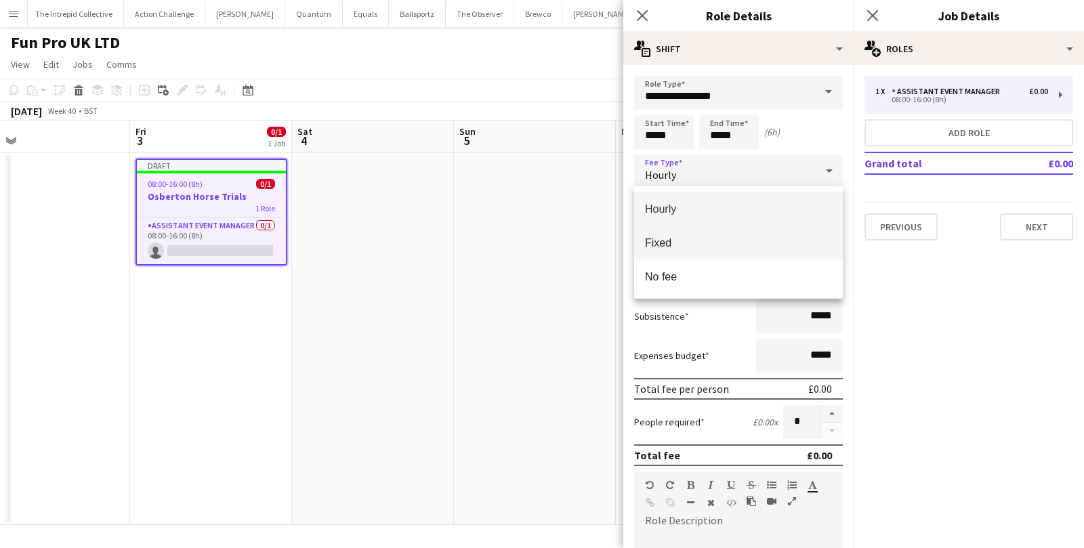
click at [676, 244] on span "Fixed" at bounding box center [738, 242] width 187 height 13
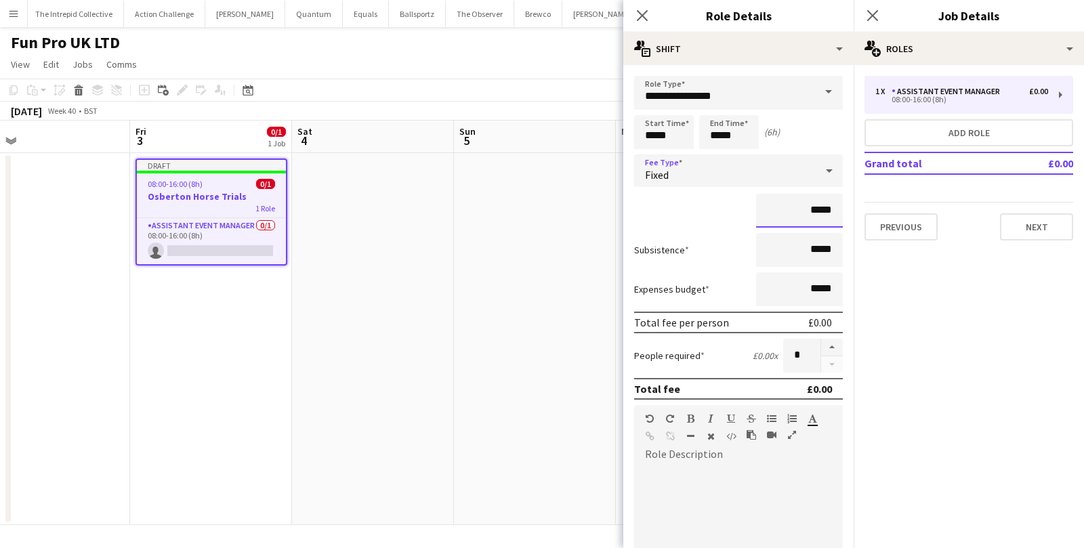
click at [815, 209] on input "*****" at bounding box center [799, 211] width 87 height 34
type input "******"
click at [814, 245] on input "*****" at bounding box center [799, 250] width 87 height 34
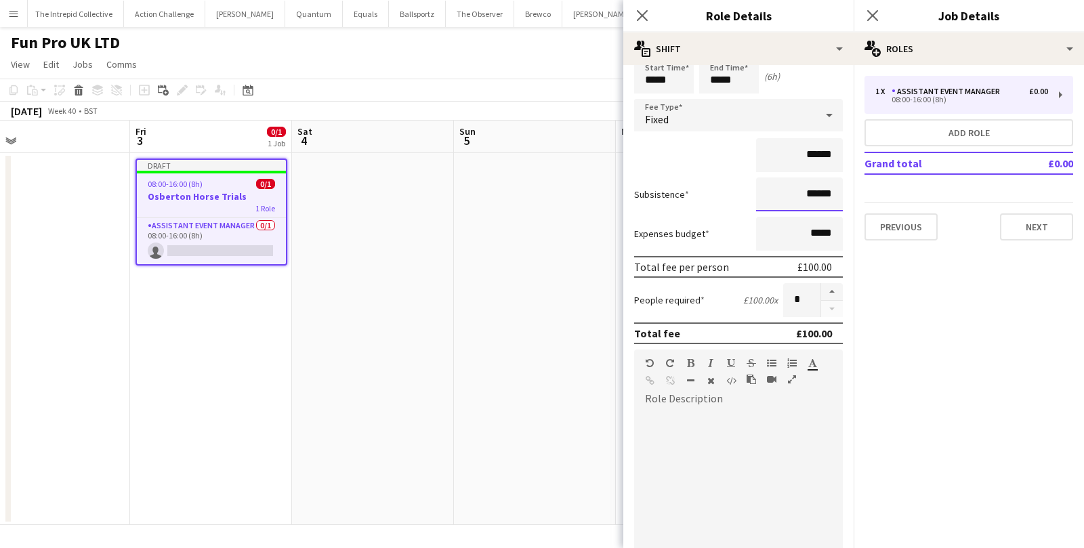
scroll to position [57, 0]
type input "******"
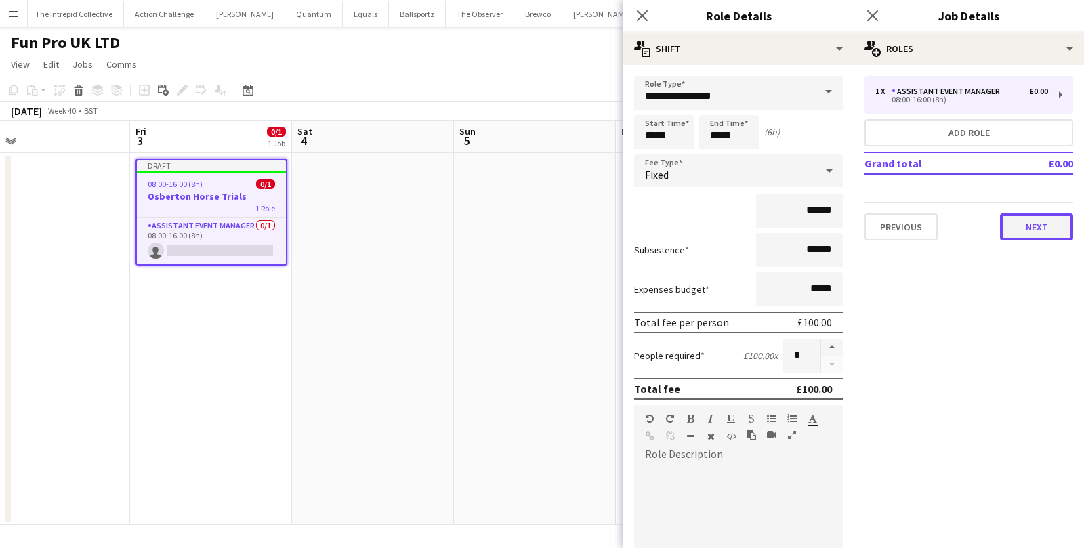
click at [1039, 219] on button "Next" at bounding box center [1036, 226] width 73 height 27
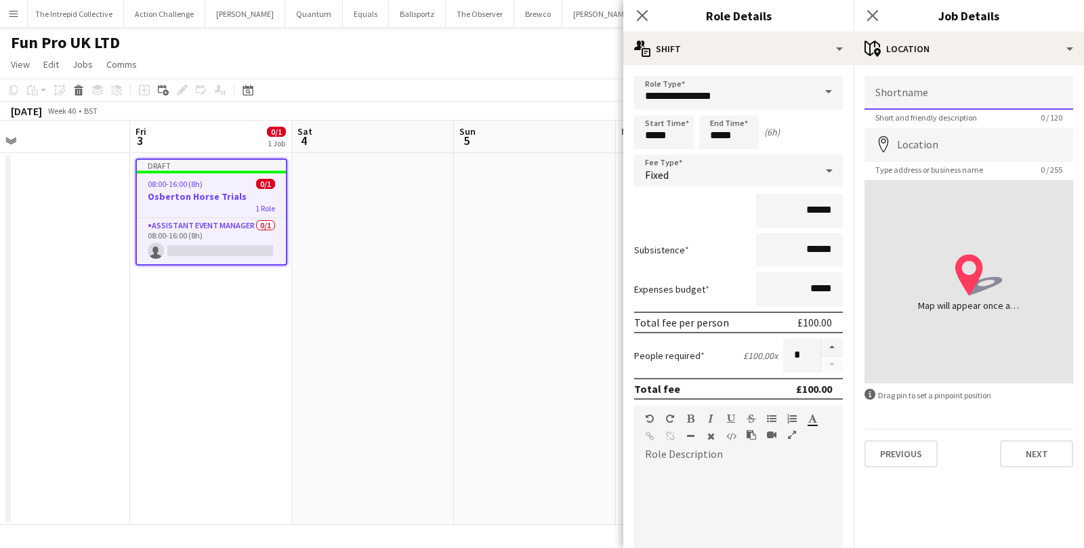
click at [918, 99] on input "Shortname" at bounding box center [969, 93] width 209 height 34
click at [915, 138] on input "Location" at bounding box center [969, 145] width 209 height 34
paste input "**********"
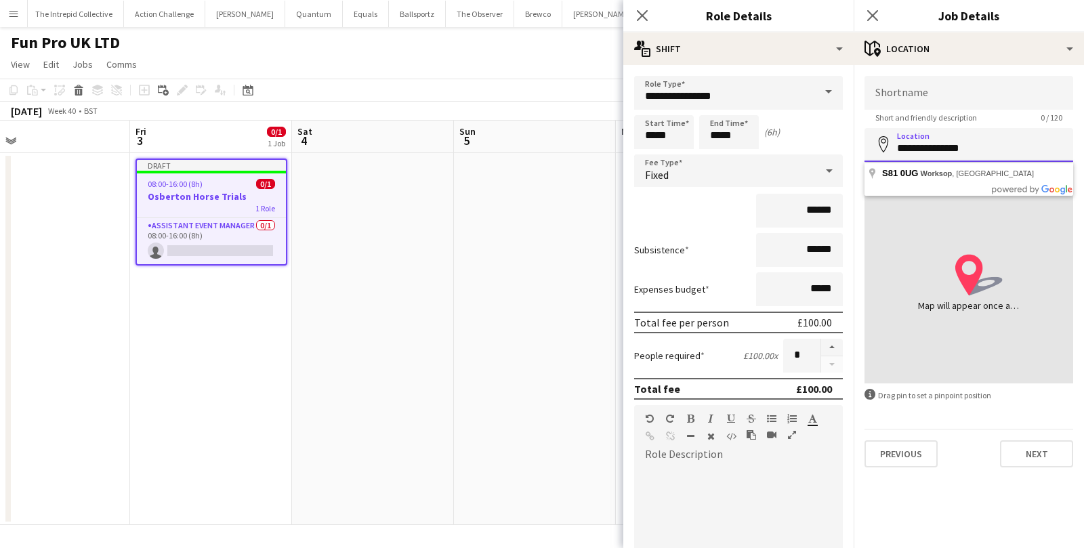
drag, startPoint x: 941, startPoint y: 149, endPoint x: 892, endPoint y: 146, distance: 48.9
click at [892, 147] on input "**********" at bounding box center [969, 145] width 209 height 34
type input "**********"
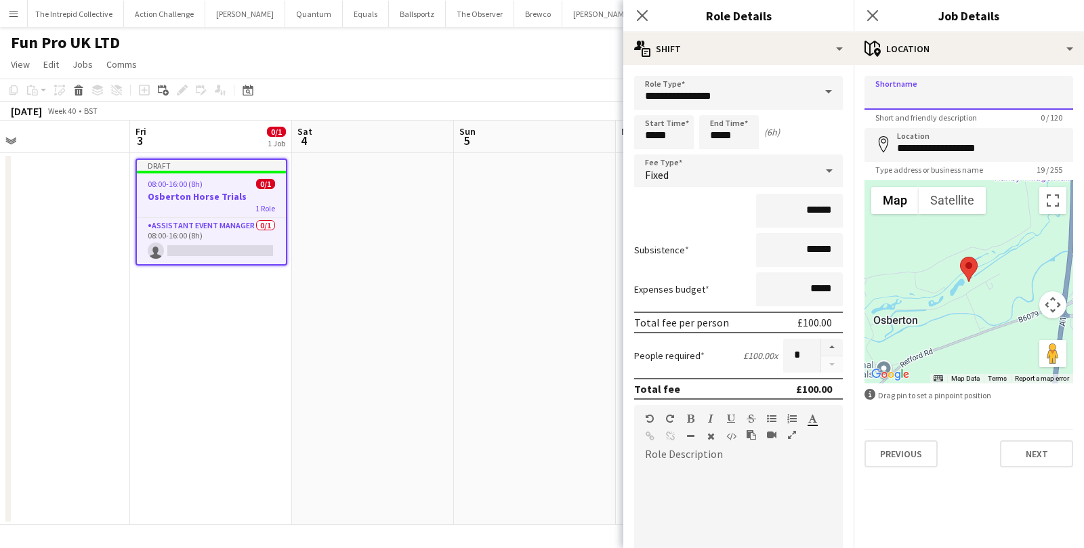
click at [908, 91] on input "Shortname" at bounding box center [969, 93] width 209 height 34
type input "*******"
click at [1025, 449] on button "Next" at bounding box center [1036, 453] width 73 height 27
type input "*******"
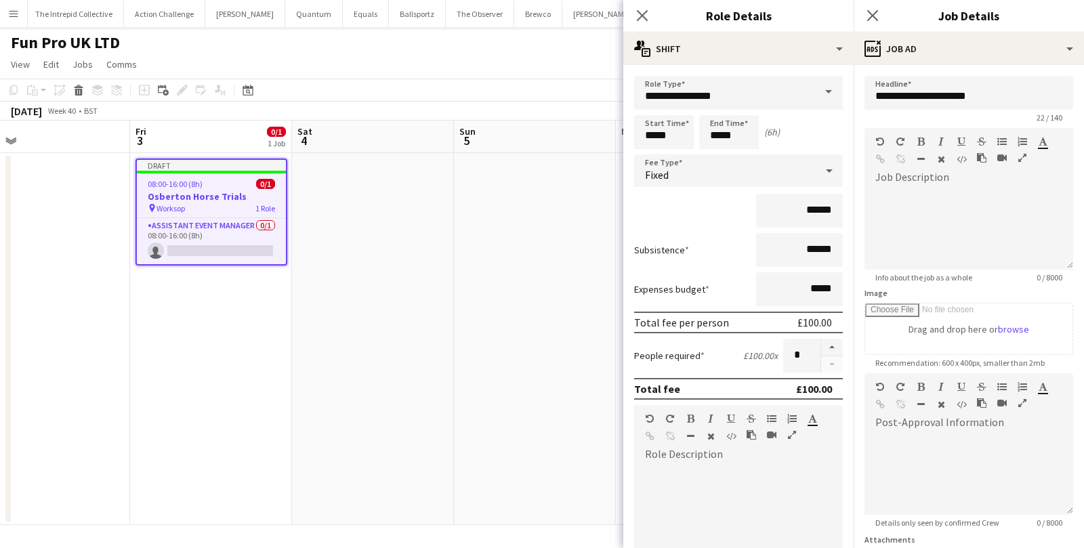
scroll to position [120, 0]
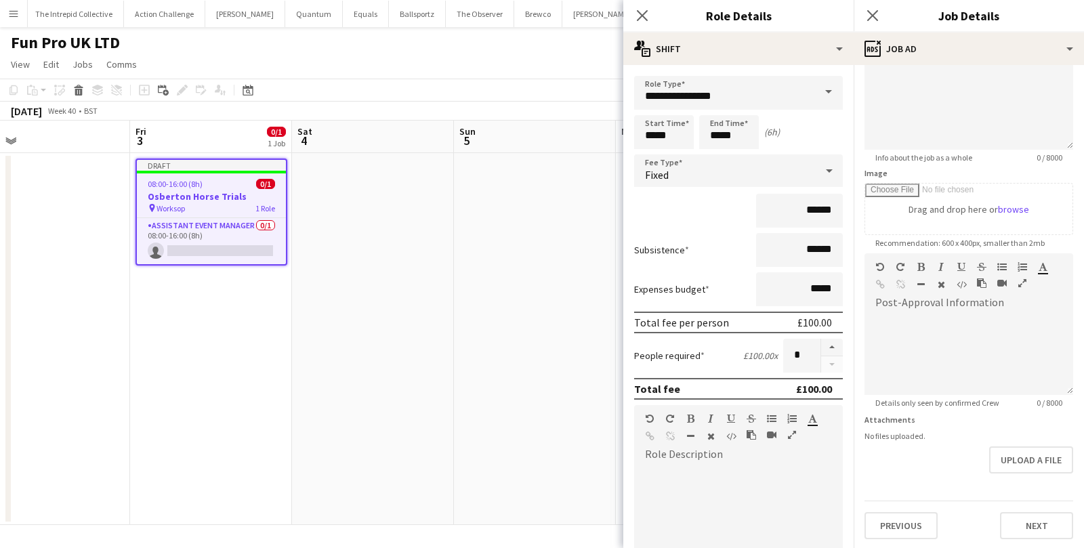
click at [1037, 539] on div "**********" at bounding box center [969, 247] width 230 height 605
click at [1037, 520] on button "Next" at bounding box center [1036, 525] width 73 height 27
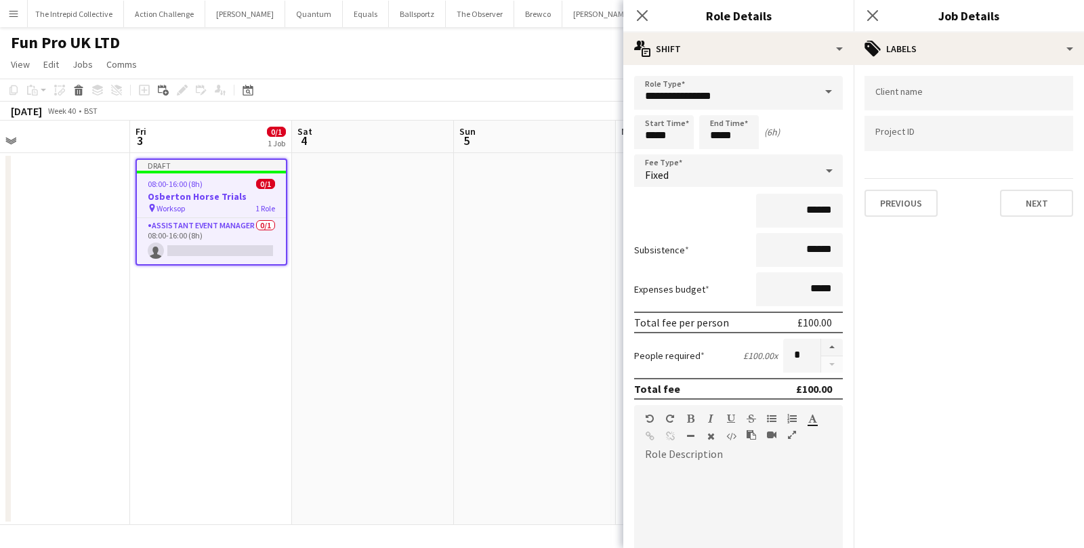
scroll to position [0, 0]
click at [1062, 205] on button "Next" at bounding box center [1036, 203] width 73 height 27
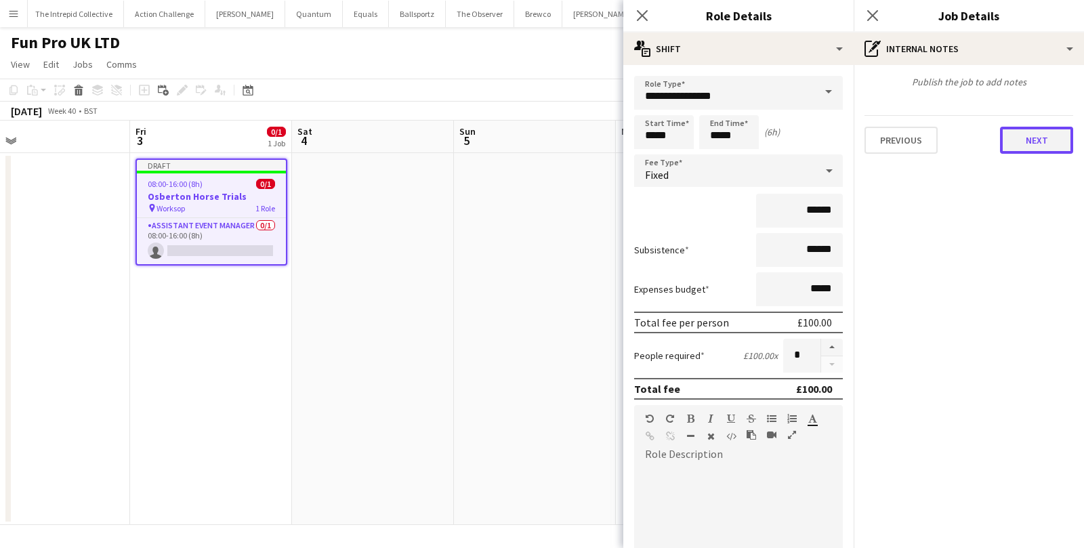
click at [1050, 130] on button "Next" at bounding box center [1036, 140] width 73 height 27
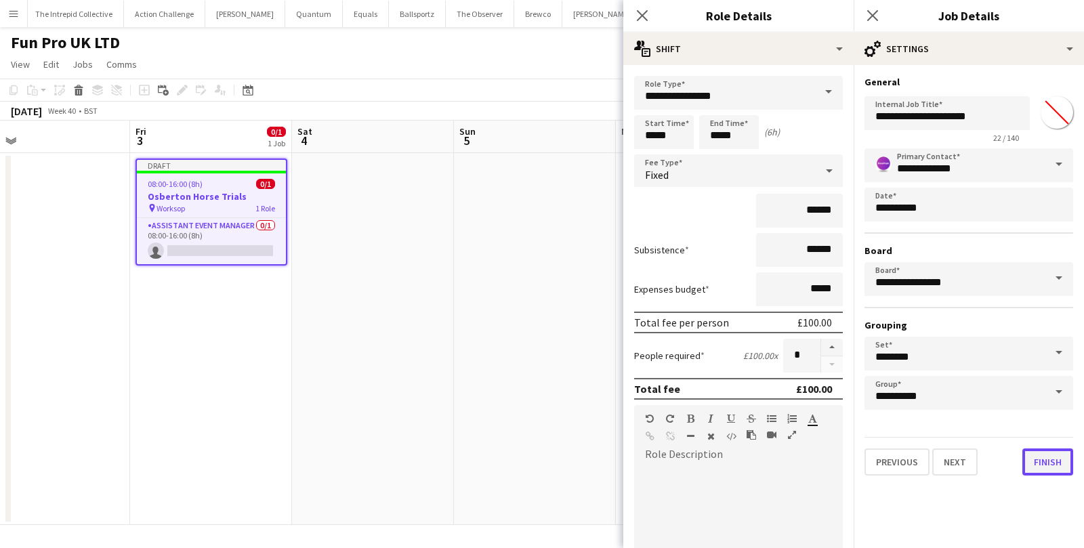
click at [1061, 449] on button "Finish" at bounding box center [1047, 462] width 51 height 27
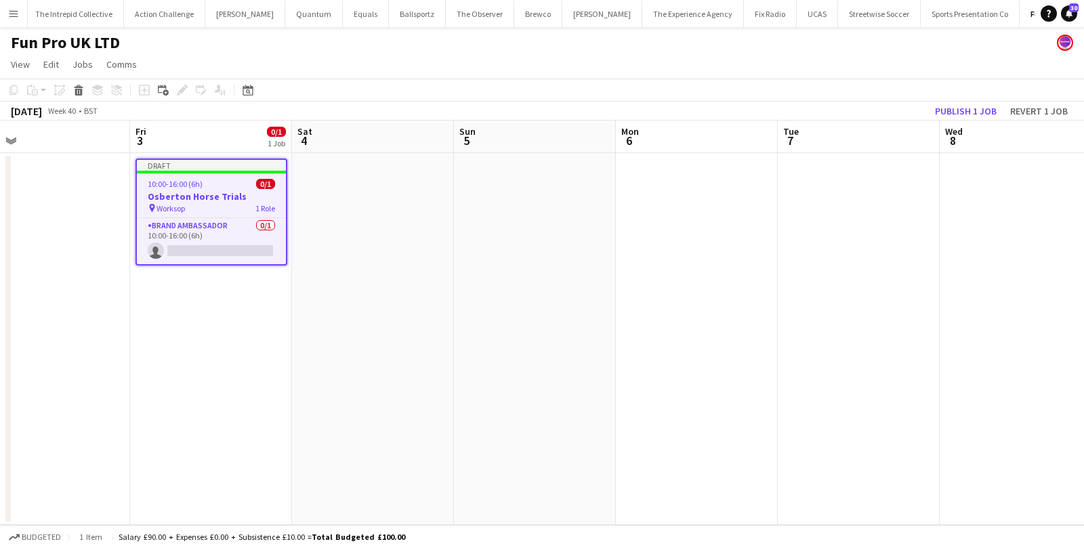
click at [207, 197] on h3 "Osberton Horse Trials" at bounding box center [211, 196] width 149 height 12
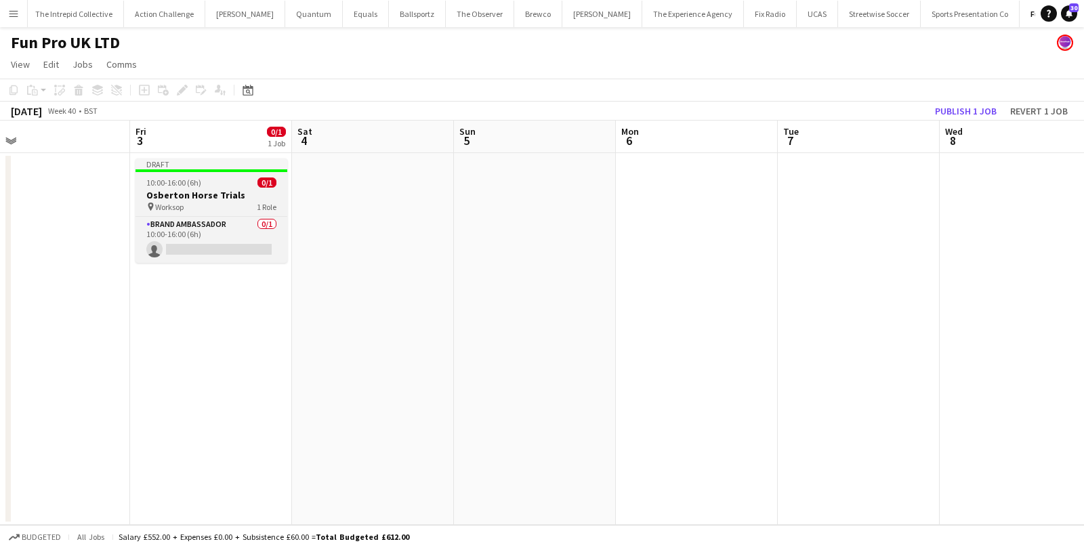
click at [207, 197] on h3 "Osberton Horse Trials" at bounding box center [212, 195] width 152 height 12
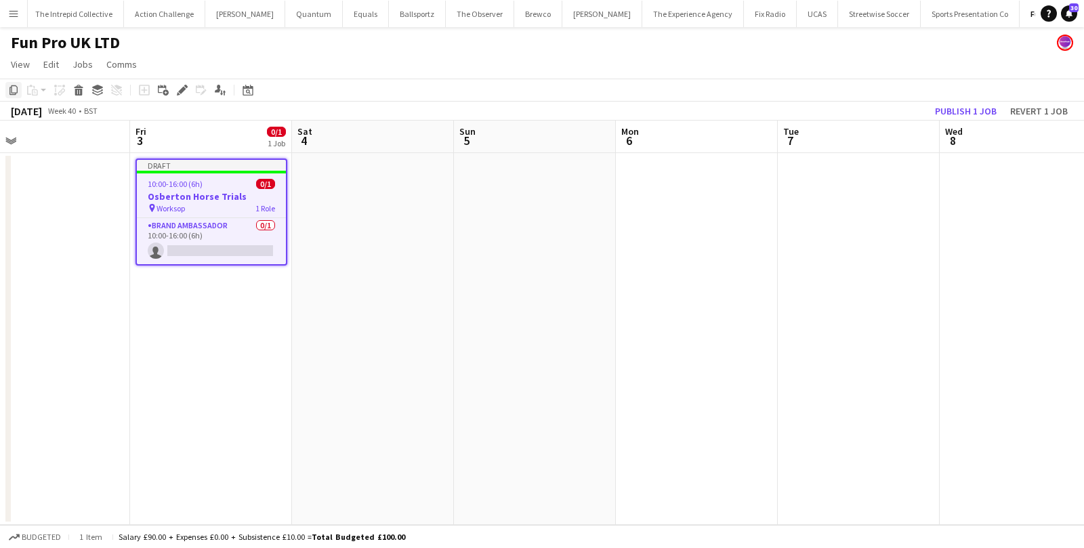
click at [13, 95] on icon at bounding box center [13, 89] width 8 height 9
click at [327, 196] on app-date-cell at bounding box center [373, 339] width 162 height 372
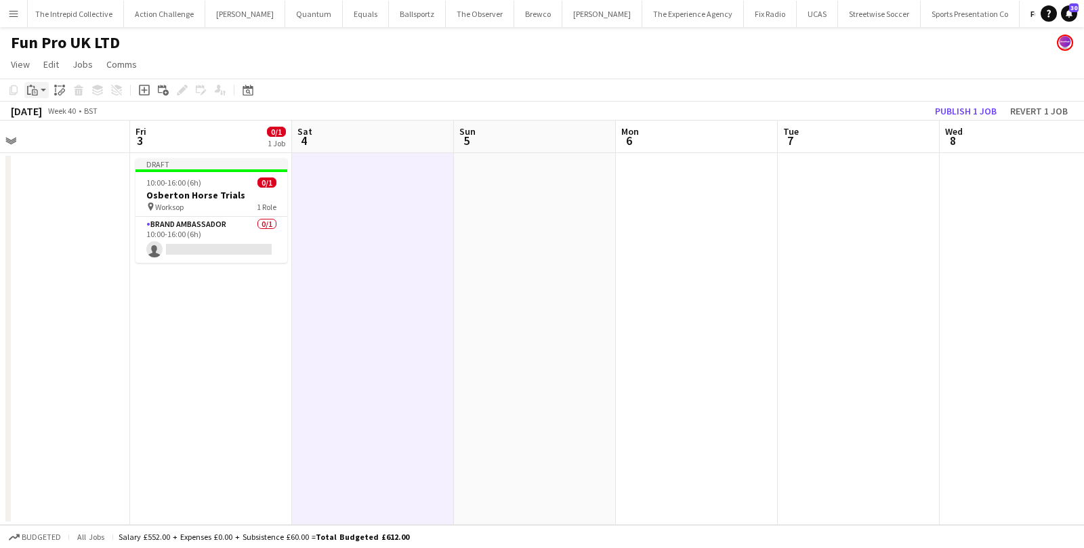
click at [41, 91] on app-action-btn "Paste" at bounding box center [36, 90] width 24 height 16
click at [54, 112] on link "Paste Command V" at bounding box center [89, 116] width 107 height 12
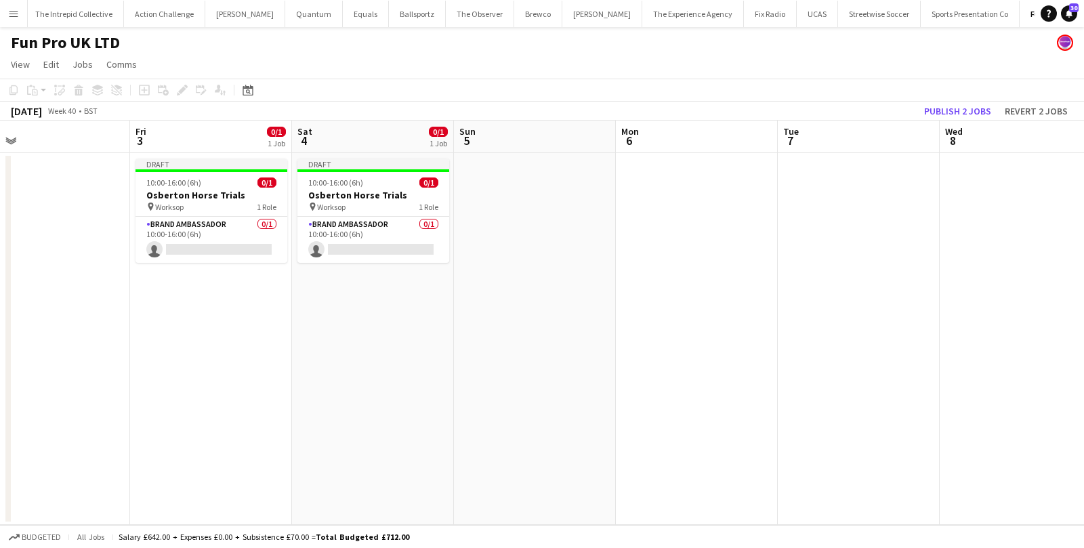
click at [525, 200] on app-date-cell at bounding box center [535, 339] width 162 height 372
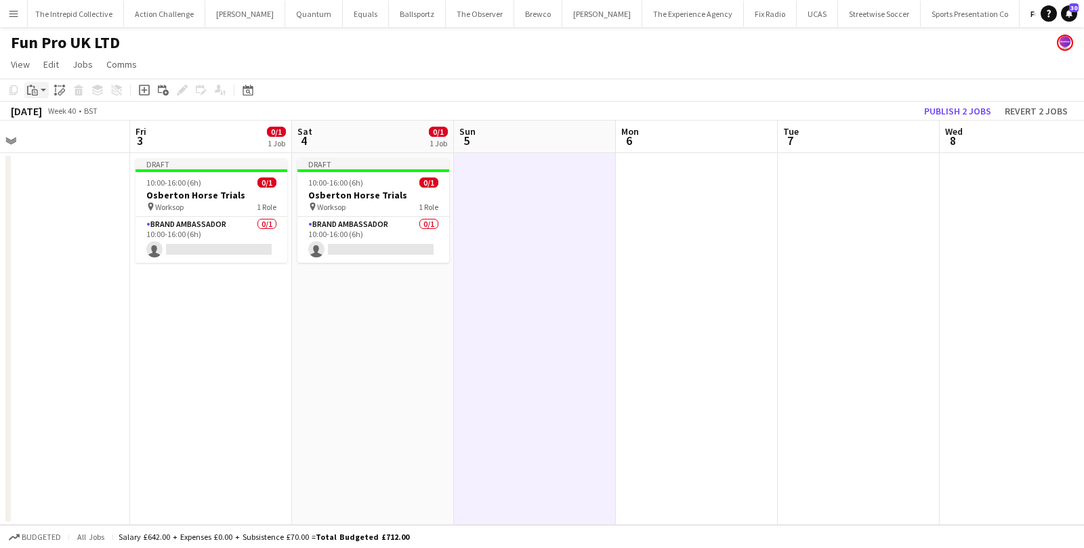
click at [41, 85] on app-action-btn "Paste" at bounding box center [36, 90] width 24 height 16
click at [45, 117] on link "Paste Command V" at bounding box center [89, 116] width 107 height 12
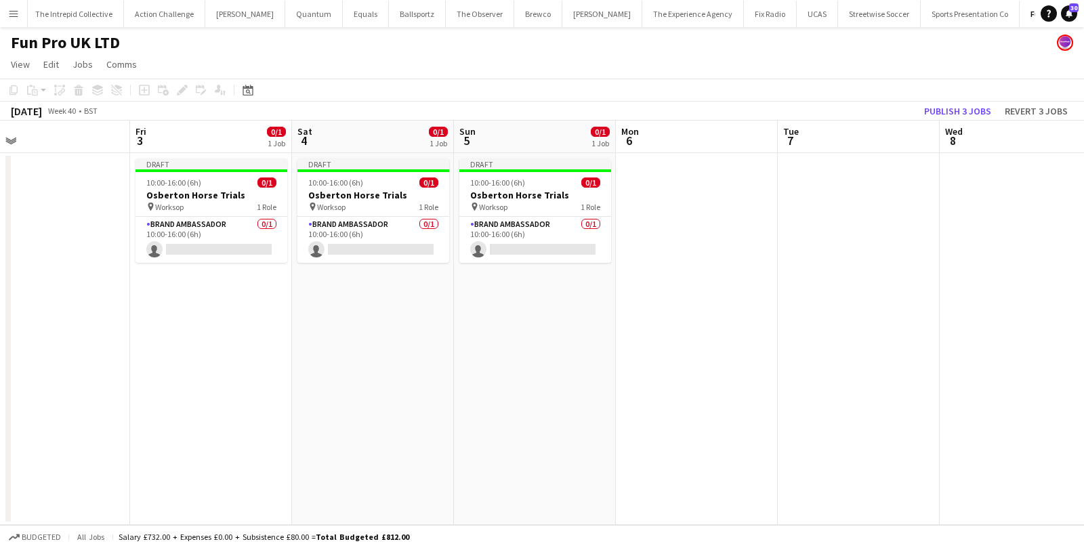
click at [543, 369] on app-date-cell "Draft 10:00-16:00 (6h) 0/1 Osberton Horse Trials pin Worksop 1 Role Brand Ambas…" at bounding box center [535, 339] width 162 height 372
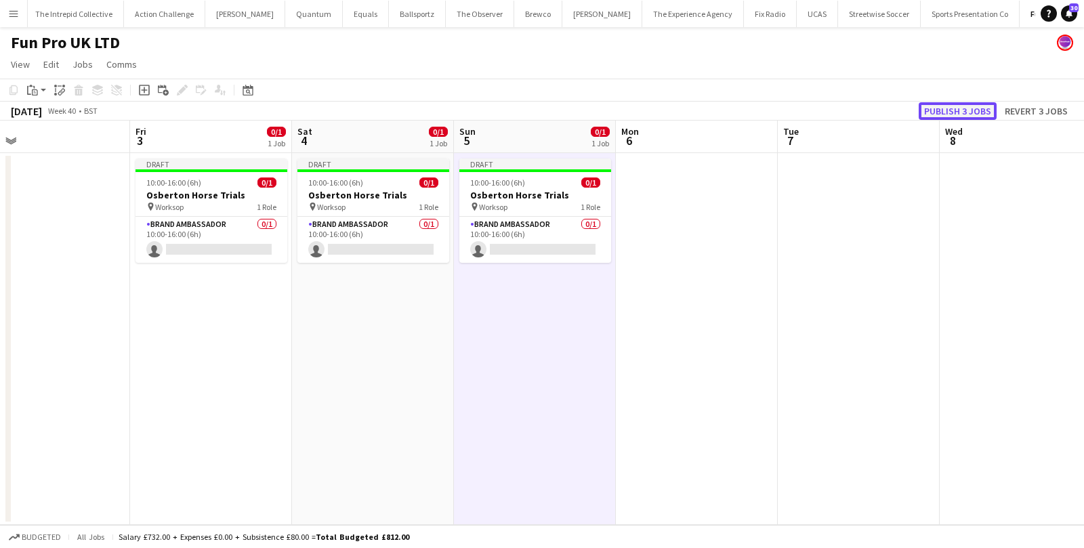
click at [943, 105] on button "Publish 3 jobs" at bounding box center [958, 111] width 78 height 18
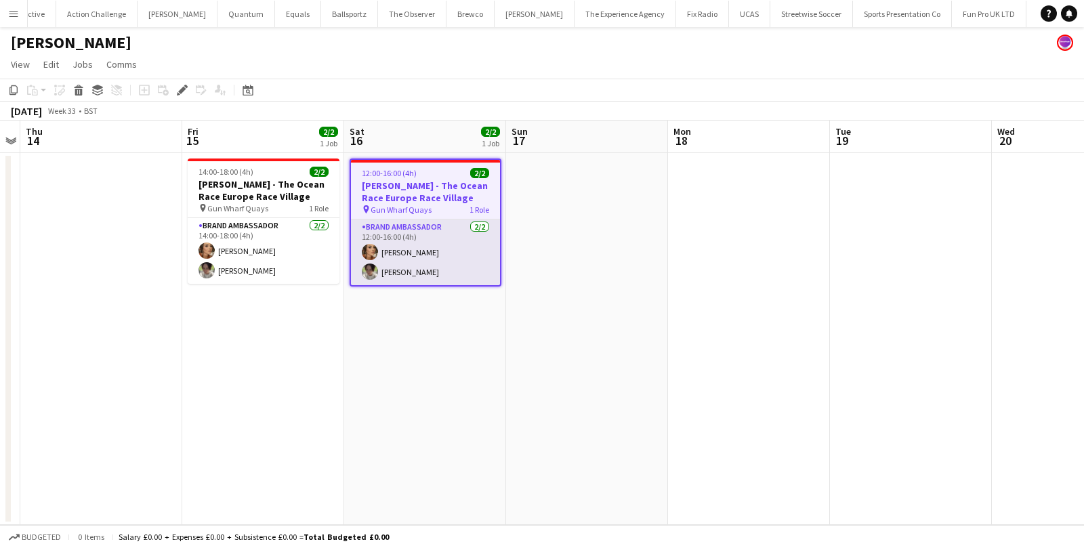
click at [413, 266] on app-card-role "Brand Ambassador [DATE] 12:00-16:00 (4h) [PERSON_NAME] [PERSON_NAME]" at bounding box center [425, 253] width 149 height 66
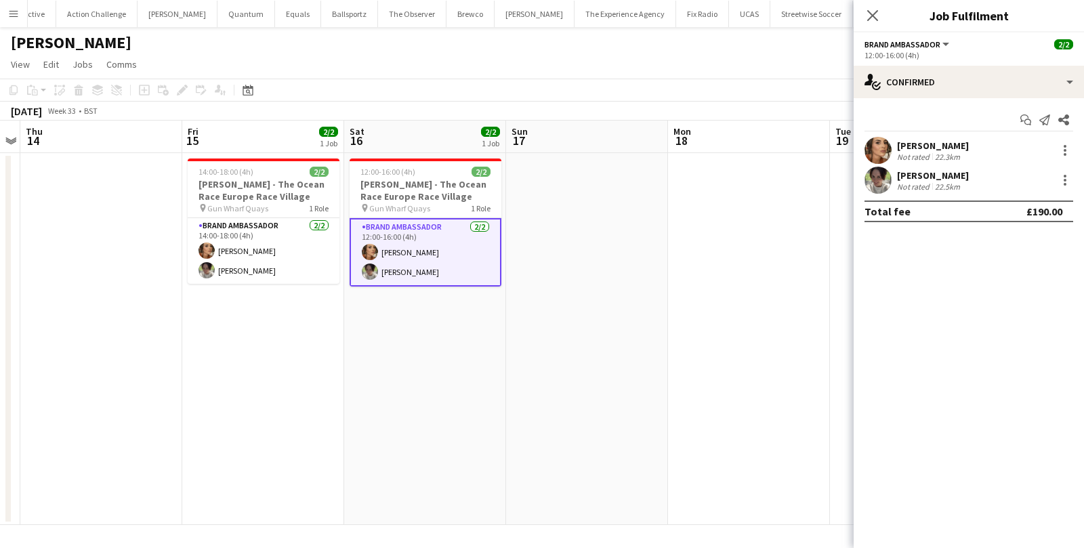
click at [948, 178] on div "[PERSON_NAME]" at bounding box center [933, 175] width 72 height 12
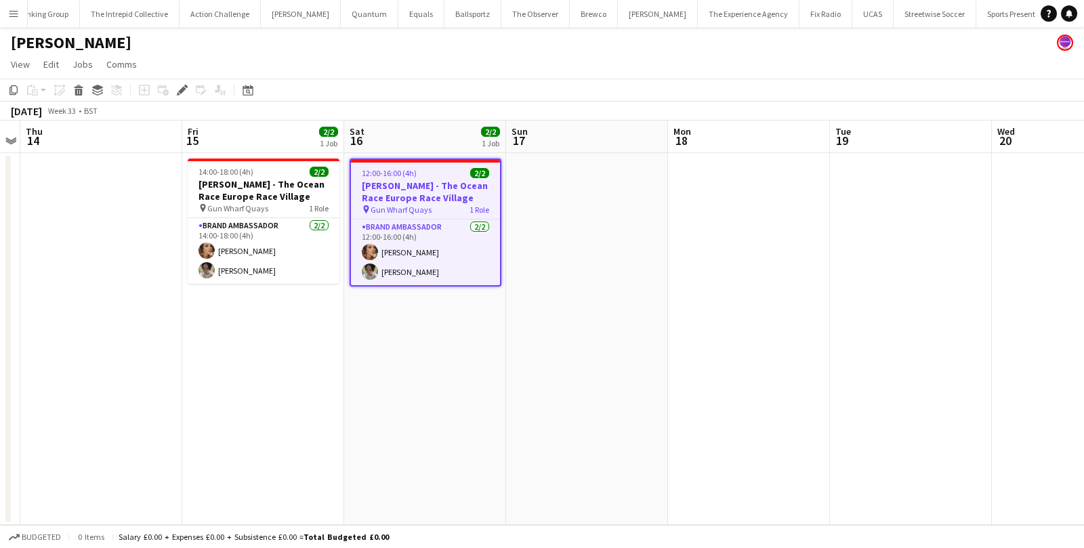
scroll to position [0, 400]
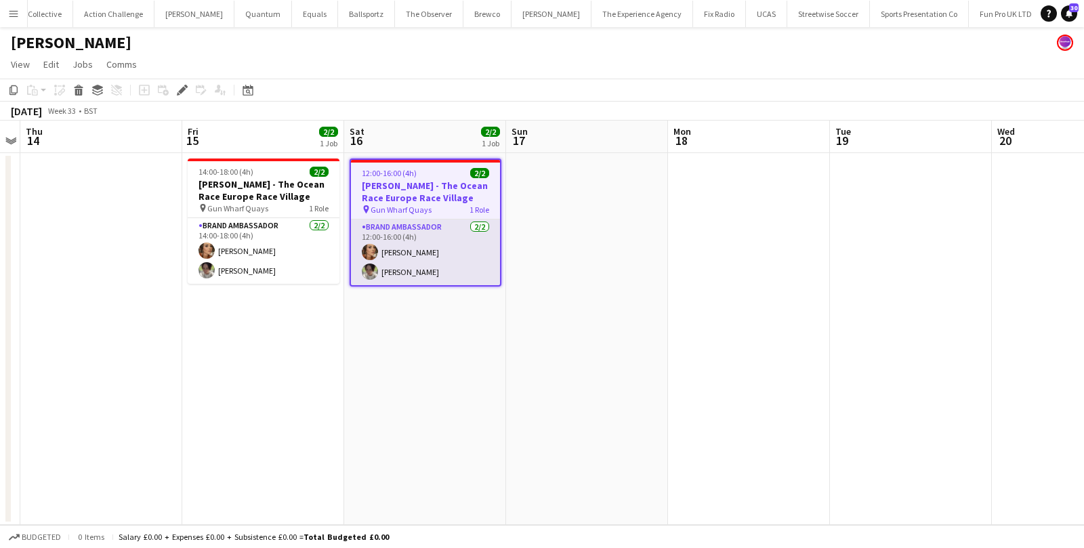
click at [423, 249] on app-card-role "Brand Ambassador [DATE] 12:00-16:00 (4h) [PERSON_NAME] [PERSON_NAME]" at bounding box center [425, 253] width 149 height 66
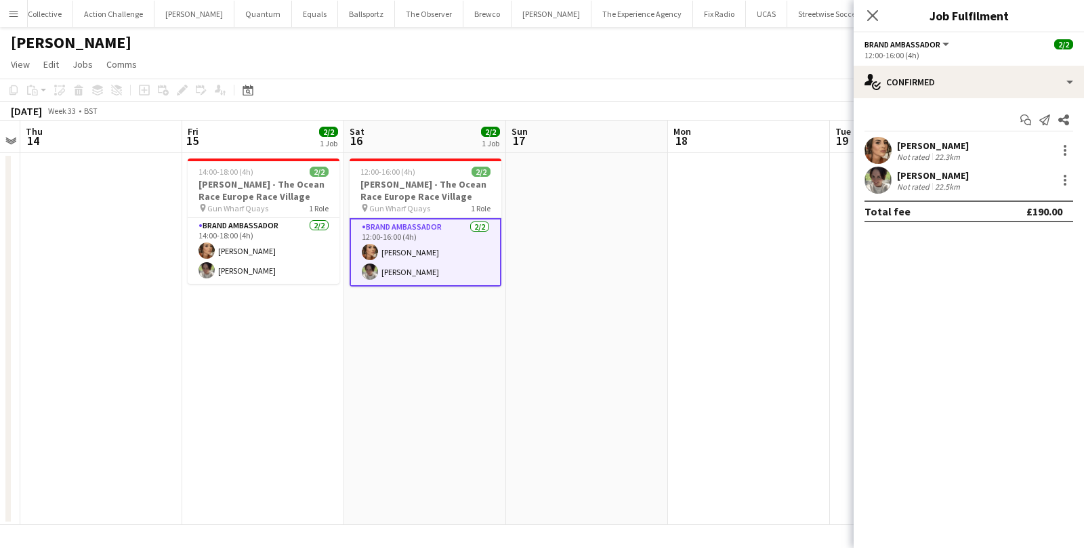
click at [906, 170] on div "[PERSON_NAME]" at bounding box center [933, 175] width 72 height 12
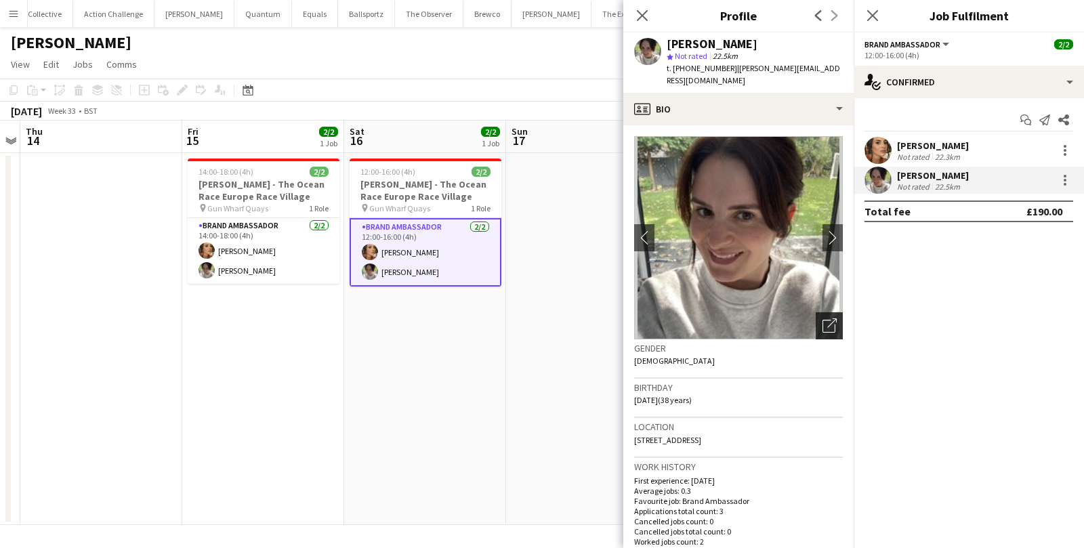
click at [827, 318] on icon "Open photos pop-in" at bounding box center [830, 325] width 14 height 14
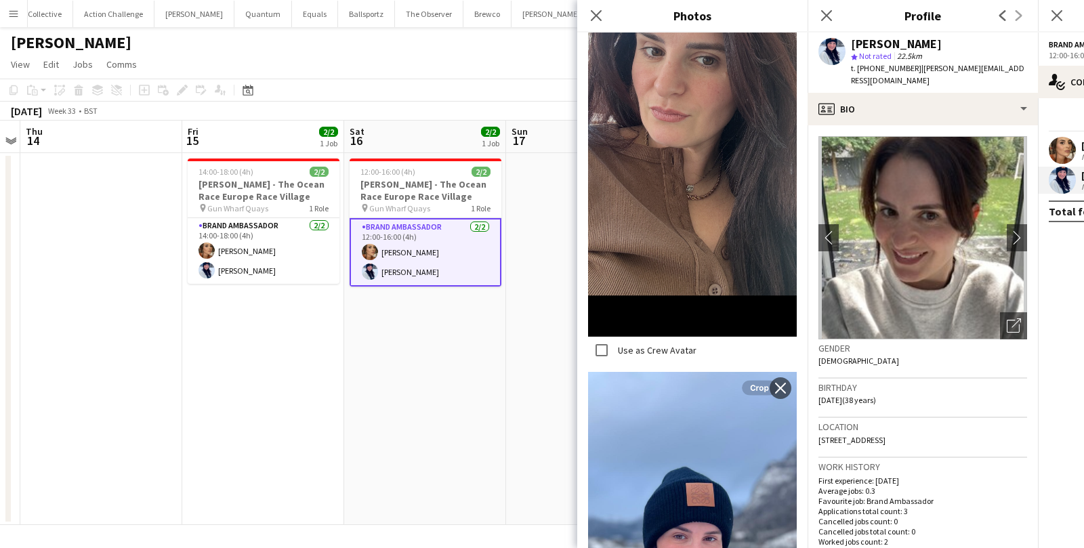
scroll to position [441, 0]
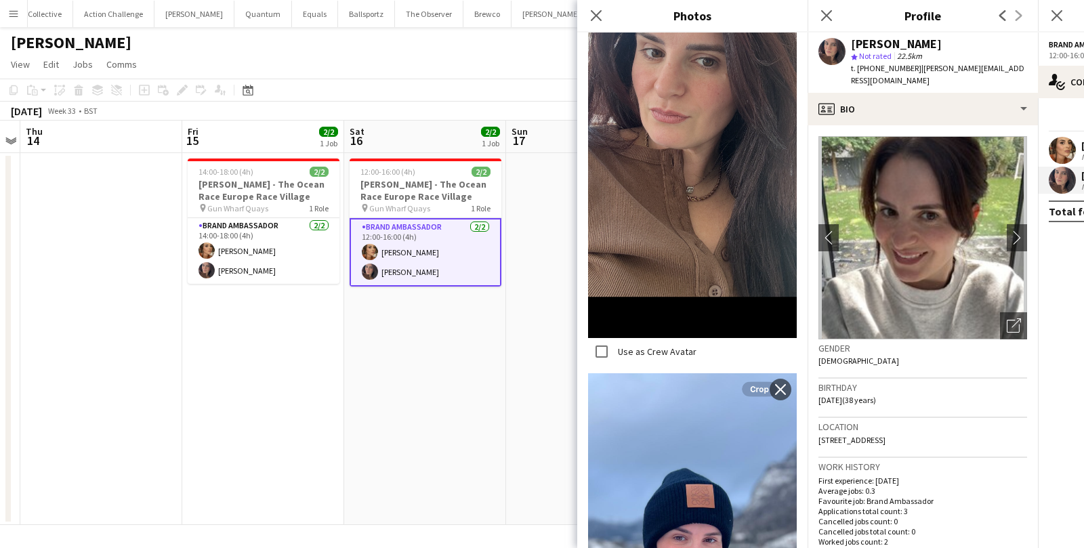
click at [535, 247] on app-date-cell at bounding box center [587, 339] width 162 height 372
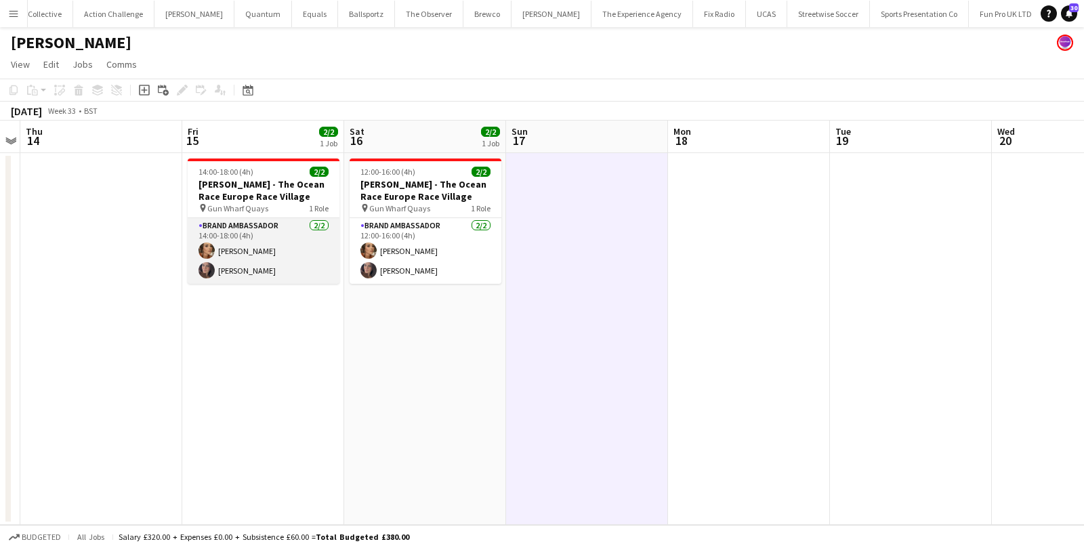
click at [322, 238] on app-card-role "Brand Ambassador [DATE] 14:00-18:00 (4h) [PERSON_NAME] [PERSON_NAME]" at bounding box center [264, 251] width 152 height 66
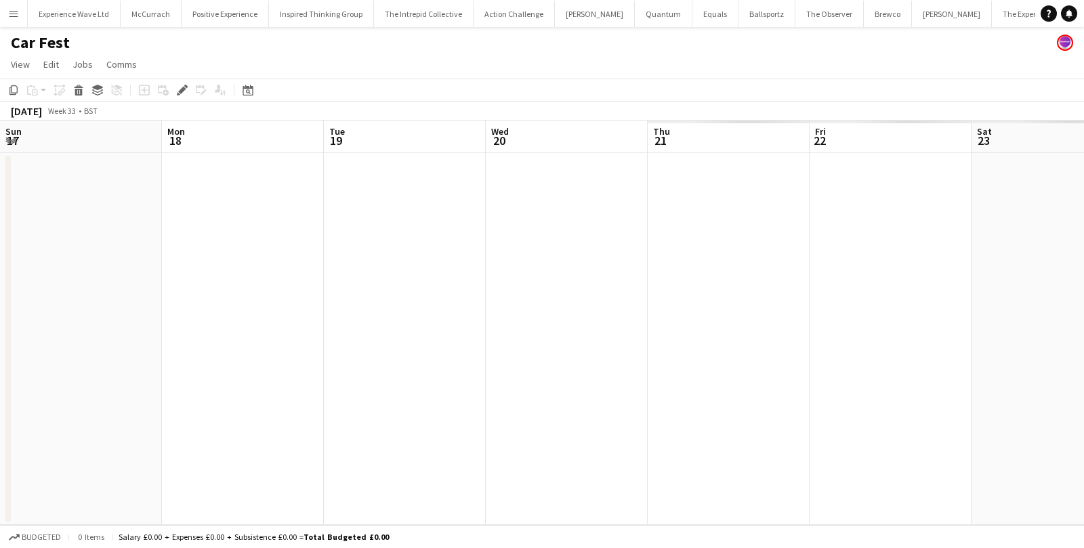
scroll to position [0, 465]
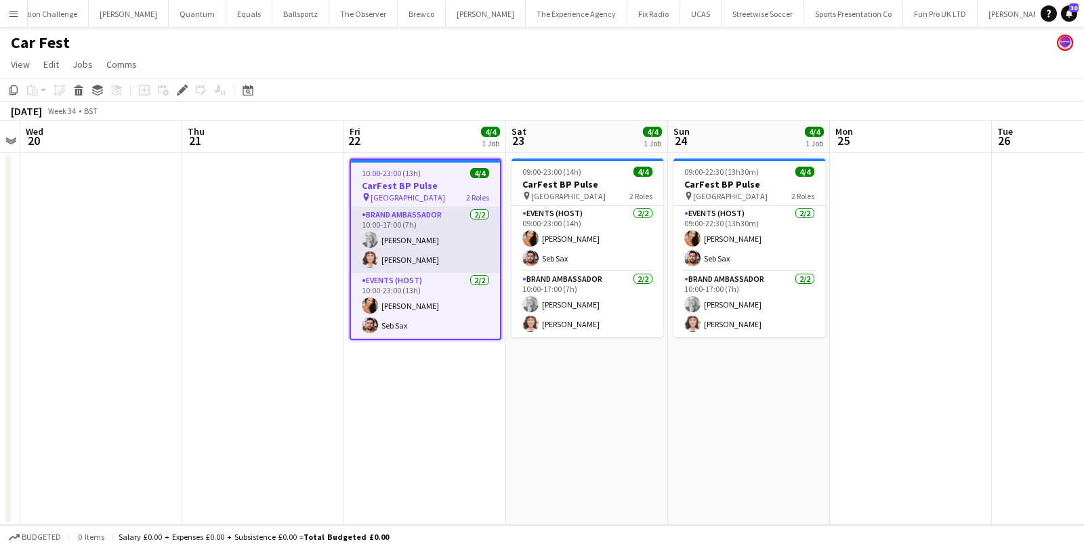
click at [438, 232] on app-card-role "Brand Ambassador [DATE] 10:00-17:00 (7h) [PERSON_NAME] [PERSON_NAME]" at bounding box center [425, 240] width 149 height 66
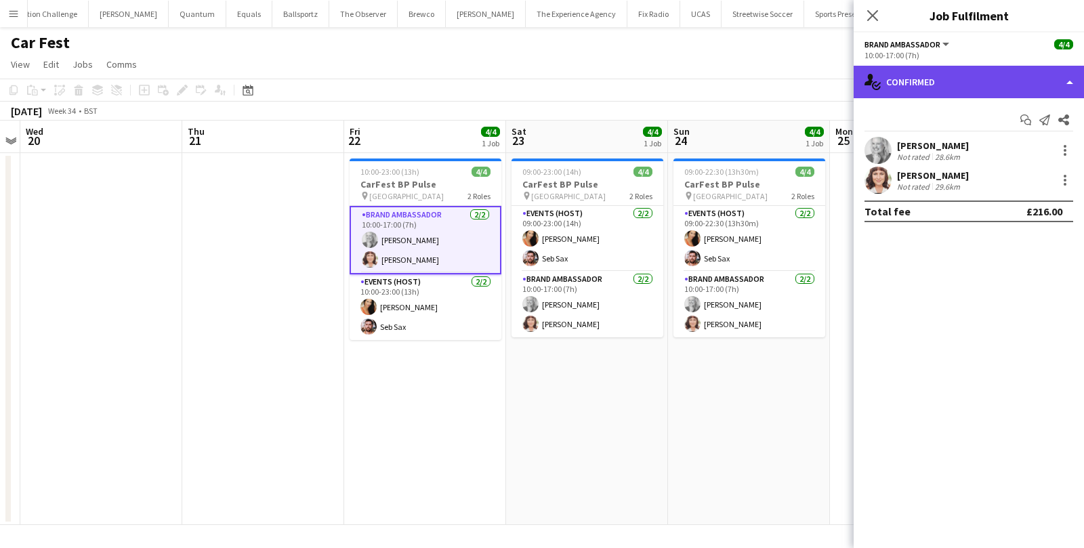
click at [969, 88] on div "single-neutral-actions-check-2 Confirmed" at bounding box center [969, 82] width 230 height 33
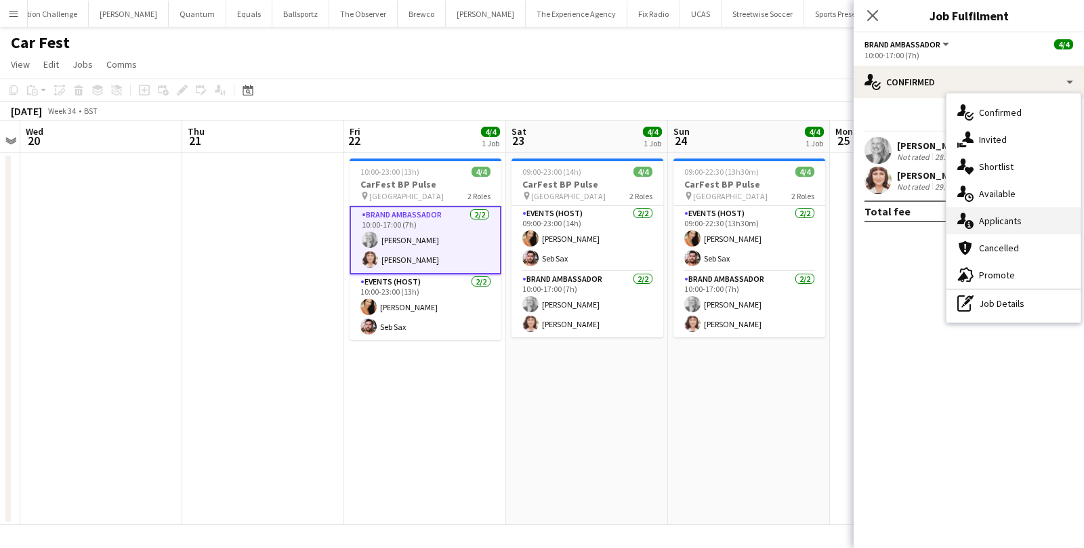
click at [995, 227] on div "single-neutral-actions-information Applicants" at bounding box center [1014, 220] width 134 height 27
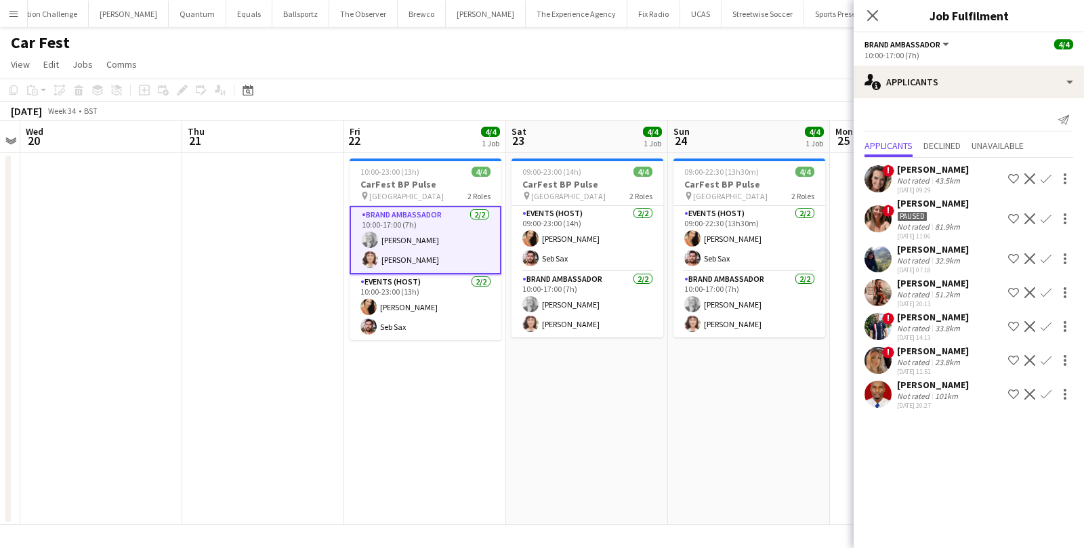
click at [933, 252] on div "[PERSON_NAME]" at bounding box center [933, 249] width 72 height 12
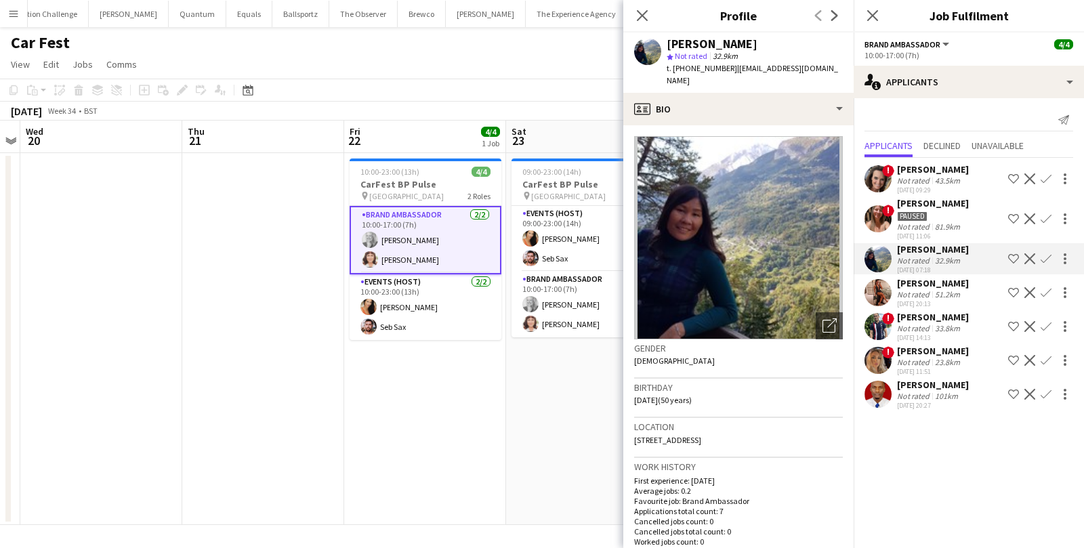
click at [493, 91] on app-toolbar "Copy Paste Paste Command V Paste with crew Command Shift V Paste linked Job [GE…" at bounding box center [542, 90] width 1084 height 23
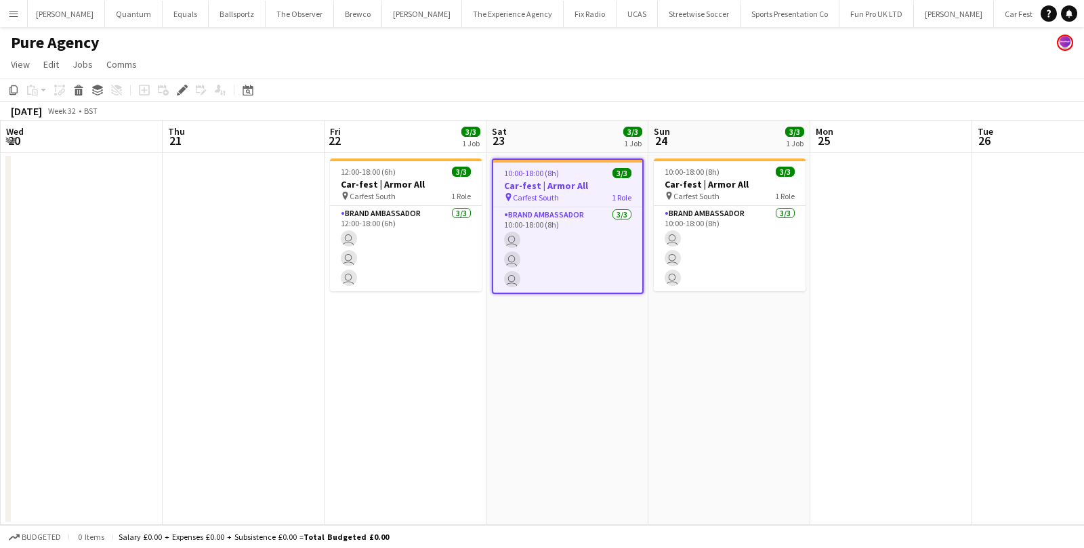
scroll to position [0, 465]
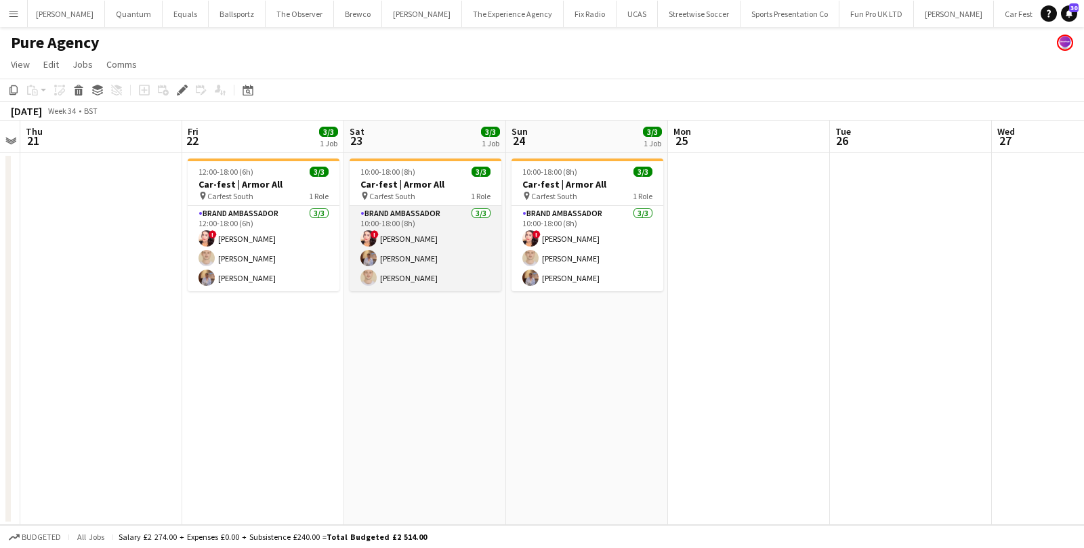
click at [437, 251] on app-card-role "Brand Ambassador [DATE] 10:00-18:00 (8h) ! [PERSON_NAME] [PERSON_NAME] [PERSON_…" at bounding box center [426, 248] width 152 height 85
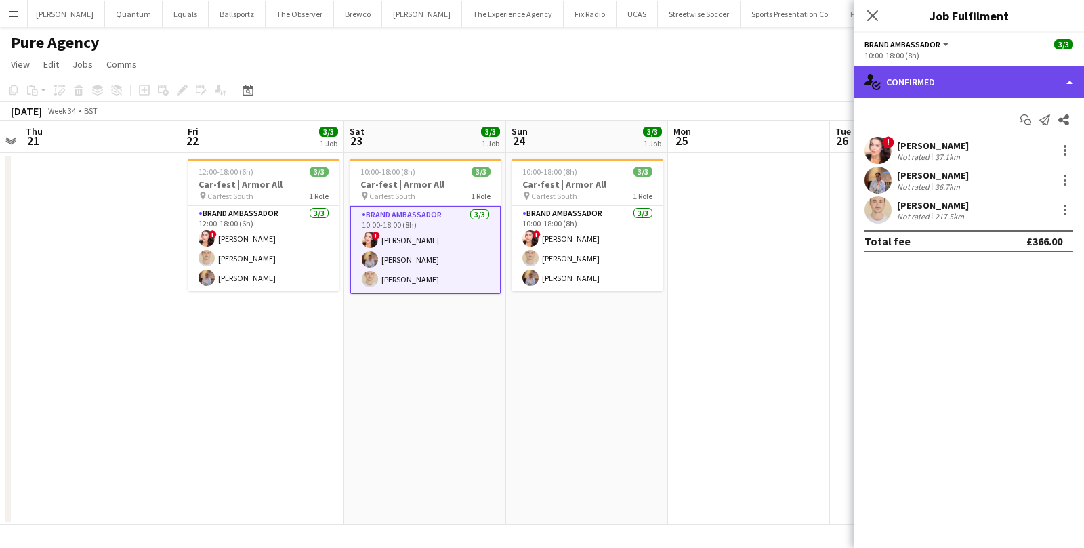
click at [894, 75] on div "single-neutral-actions-check-2 Confirmed" at bounding box center [969, 82] width 230 height 33
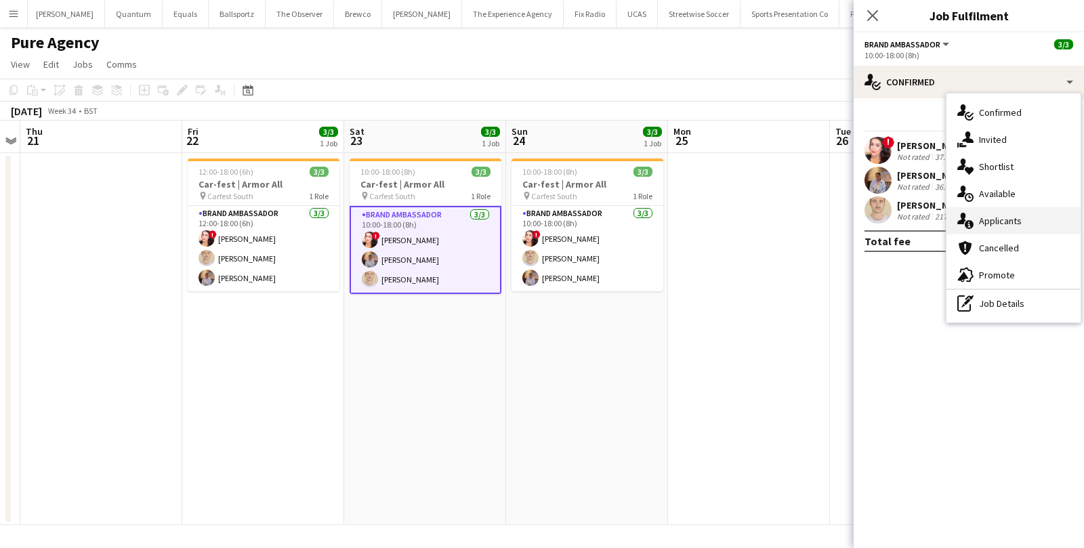
click at [995, 228] on div "single-neutral-actions-information Applicants" at bounding box center [1014, 220] width 134 height 27
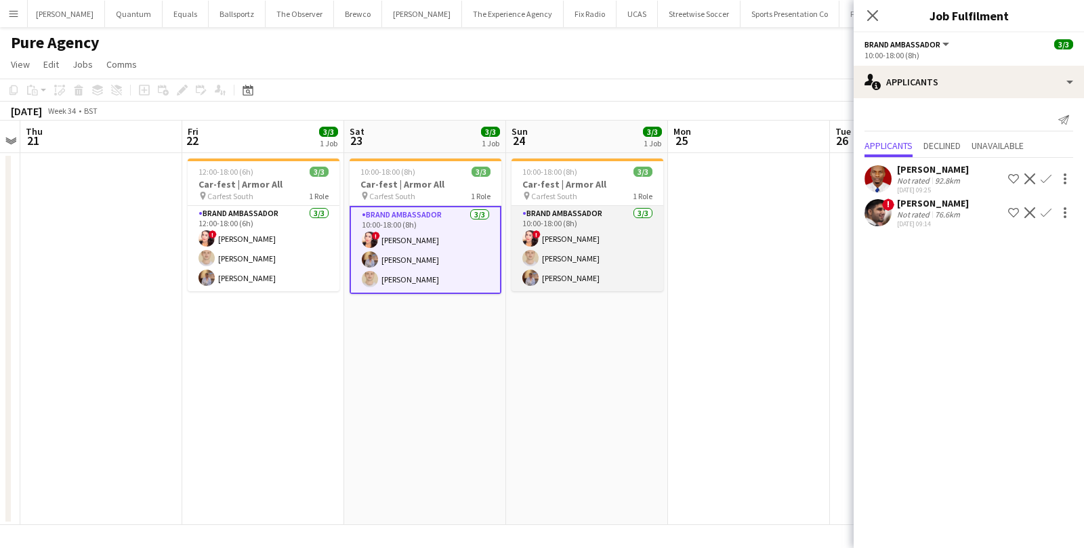
click at [627, 273] on app-card-role "Brand Ambassador [DATE] 10:00-18:00 (8h) ! [PERSON_NAME] [PERSON_NAME] [PERSON_…" at bounding box center [588, 248] width 152 height 85
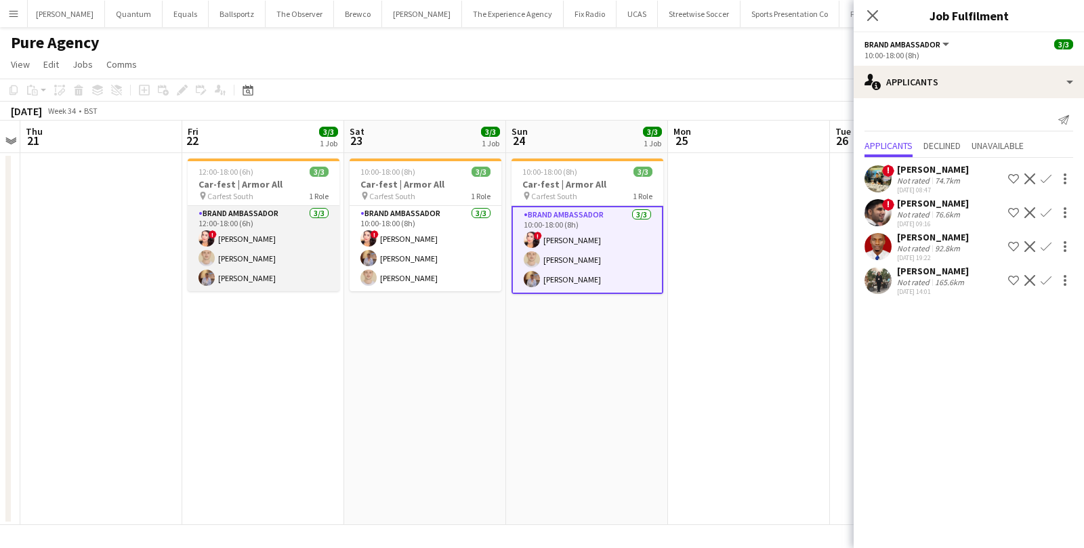
click at [257, 252] on app-card-role "Brand Ambassador [DATE] 12:00-18:00 (6h) ! [PERSON_NAME] [PERSON_NAME] [PERSON_…" at bounding box center [264, 248] width 152 height 85
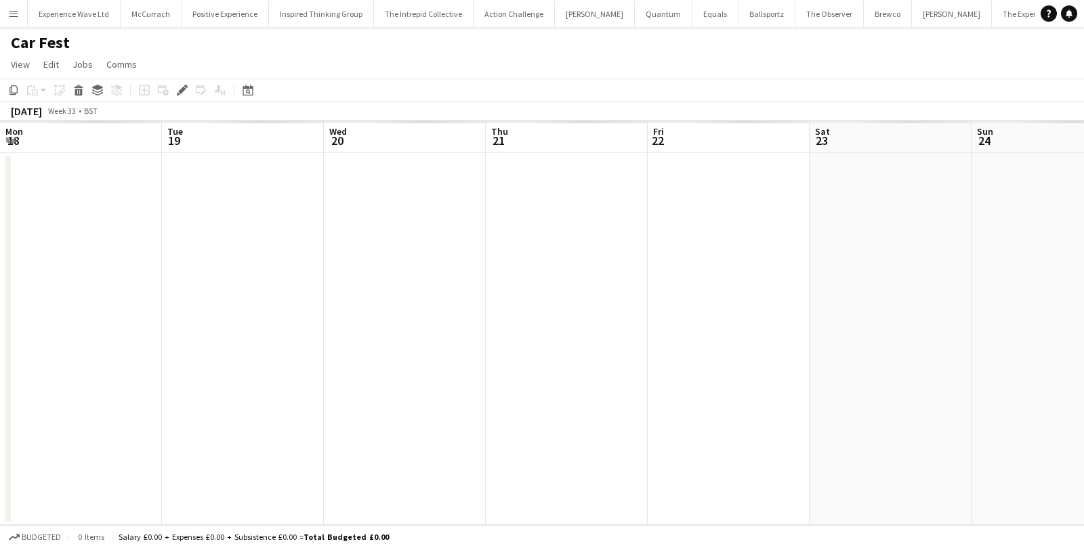
scroll to position [0, 483]
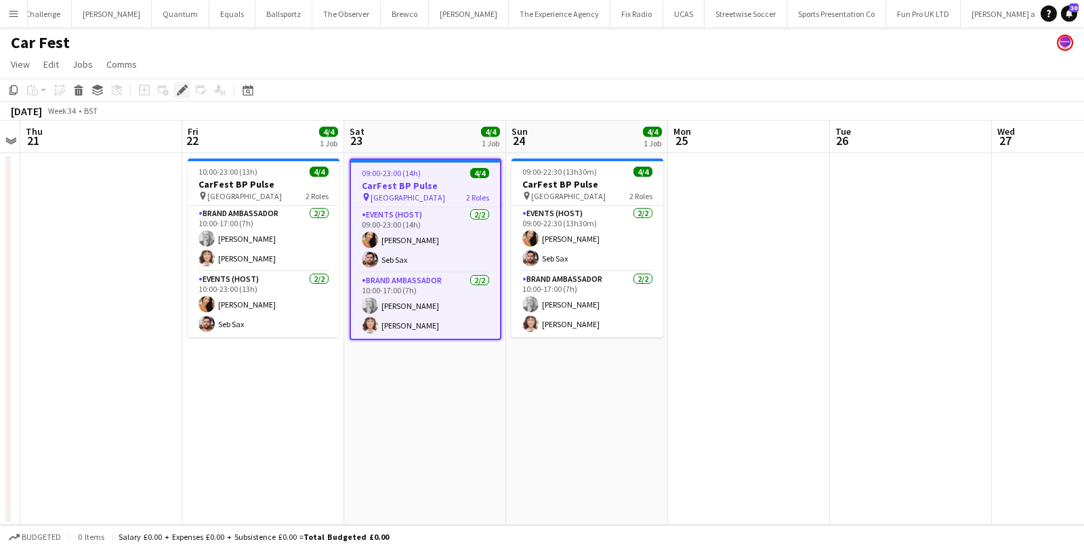
click at [180, 94] on icon "Edit" at bounding box center [182, 90] width 11 height 11
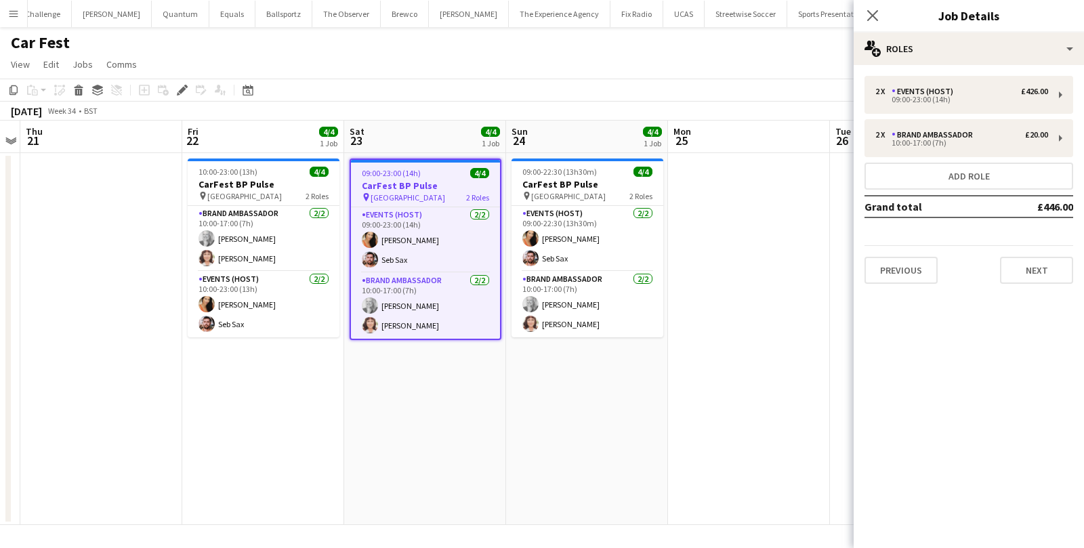
click at [474, 205] on app-job-card "09:00-23:00 (14h) 4/4 CarFest BP Pulse pin Hampshire 2 Roles Events (Host) [DAT…" at bounding box center [426, 250] width 152 height 182
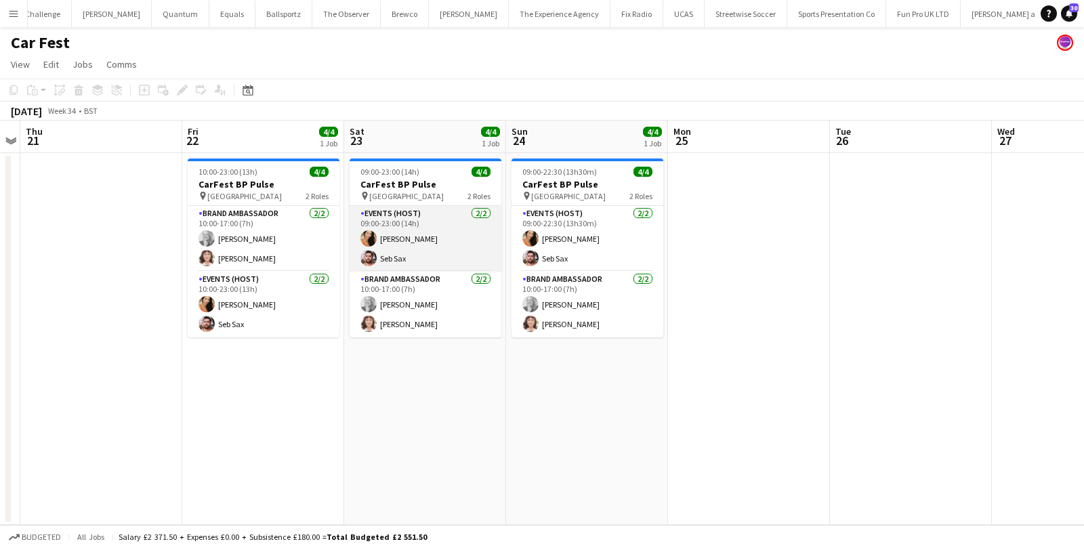
click at [444, 225] on app-card-role "Events (Host) [DATE] 09:00-23:00 (14h) [PERSON_NAME] Seb Sax" at bounding box center [426, 239] width 152 height 66
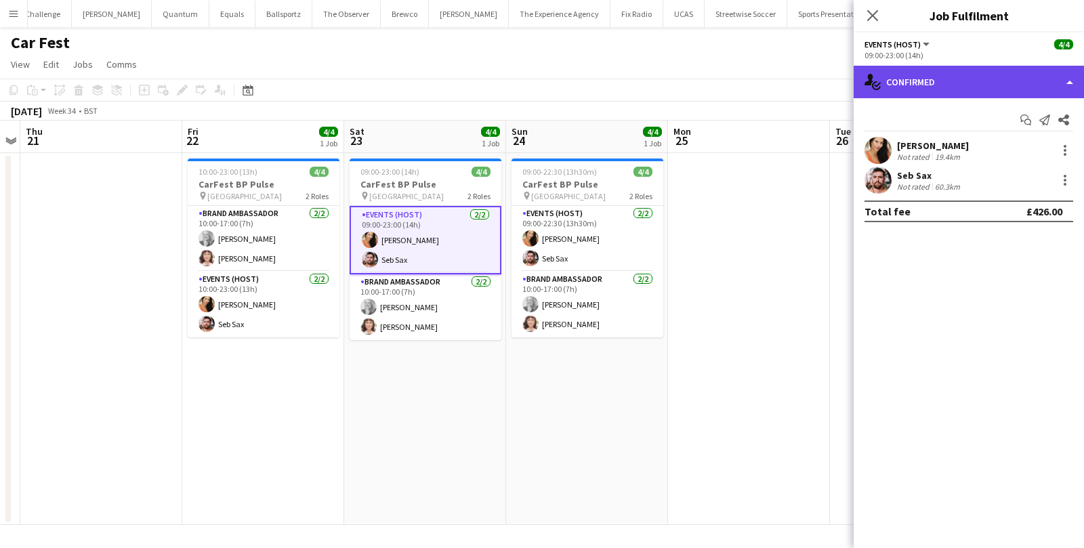
click at [955, 87] on div "single-neutral-actions-check-2 Confirmed" at bounding box center [969, 82] width 230 height 33
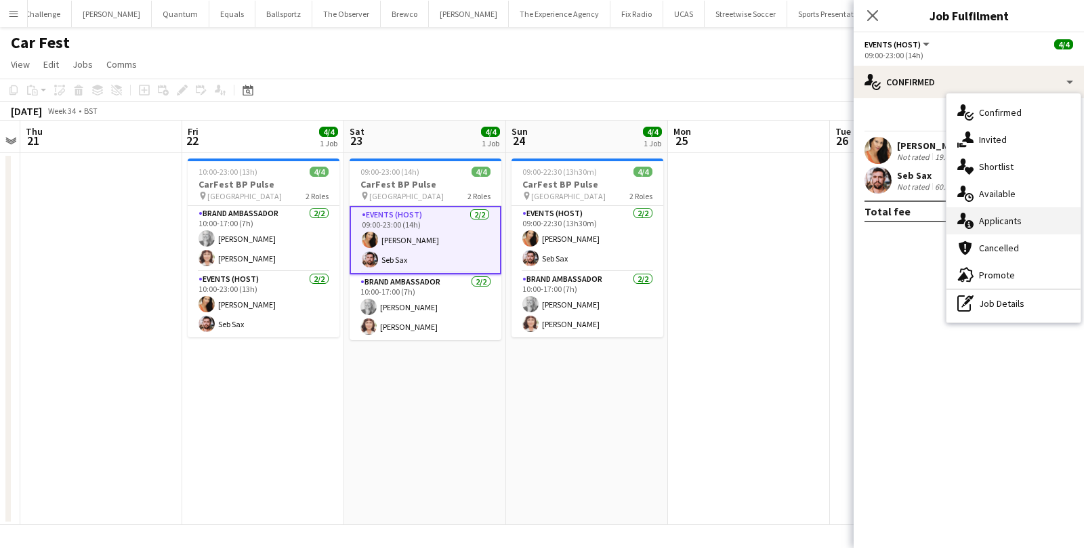
click at [970, 223] on icon at bounding box center [969, 224] width 9 height 9
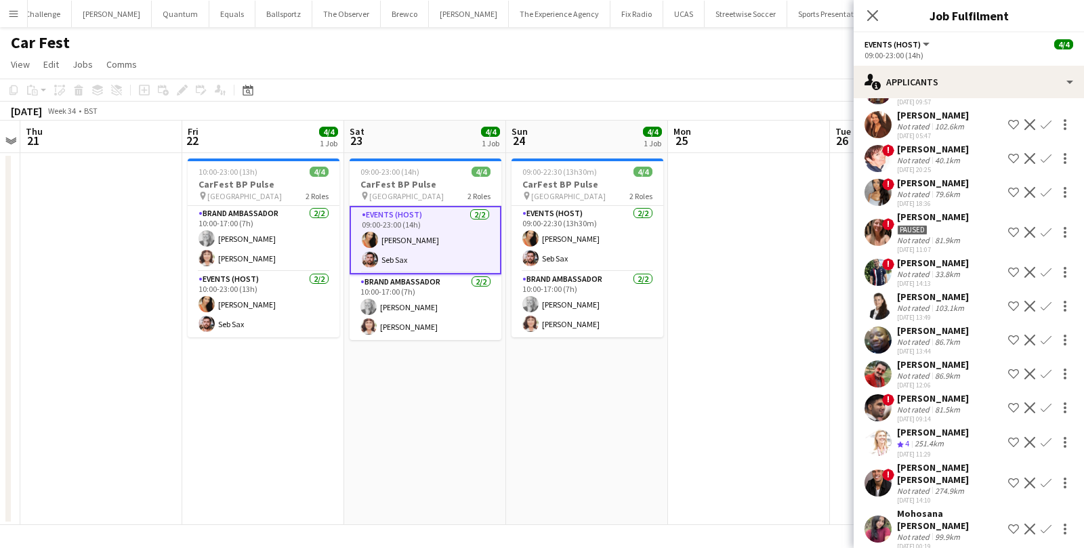
scroll to position [226, 0]
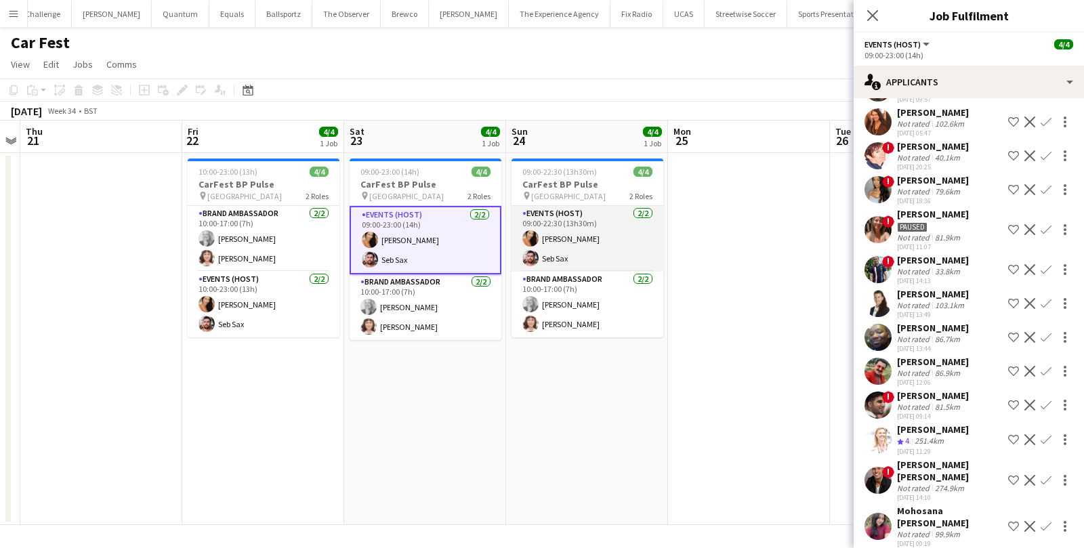
click at [601, 219] on app-card-role "Events (Host) [DATE] 09:00-22:30 (13h30m) [PERSON_NAME] Seb Sax" at bounding box center [588, 239] width 152 height 66
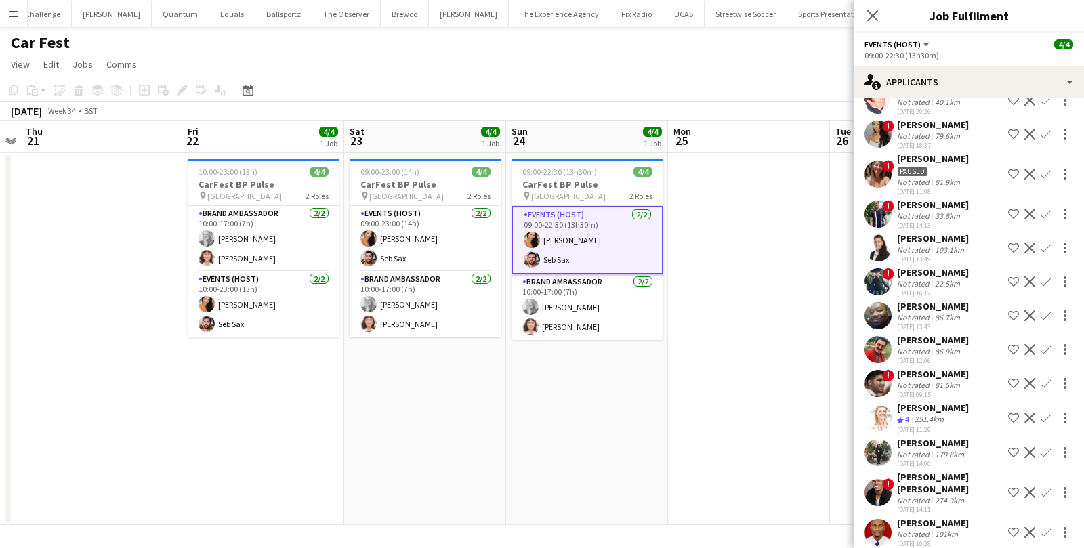
scroll to position [314, 0]
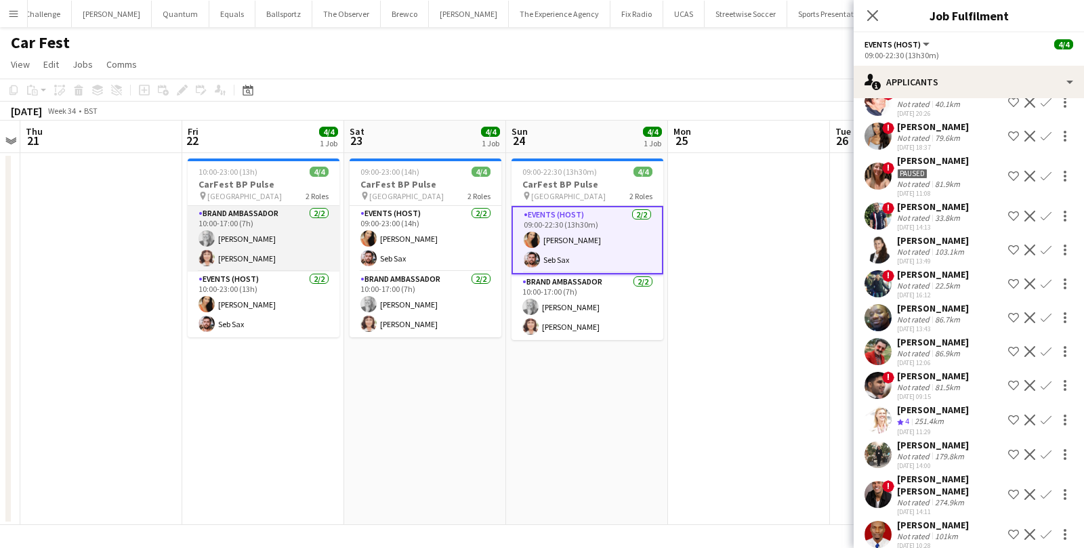
click at [298, 249] on app-card-role "Brand Ambassador [DATE] 10:00-17:00 (7h) [PERSON_NAME] [PERSON_NAME]" at bounding box center [264, 239] width 152 height 66
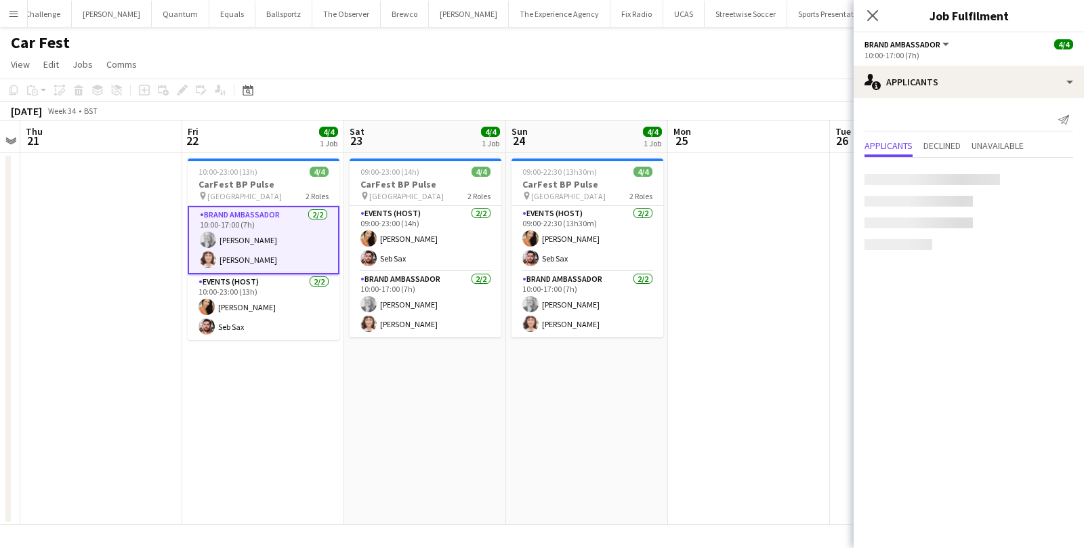
scroll to position [0, 0]
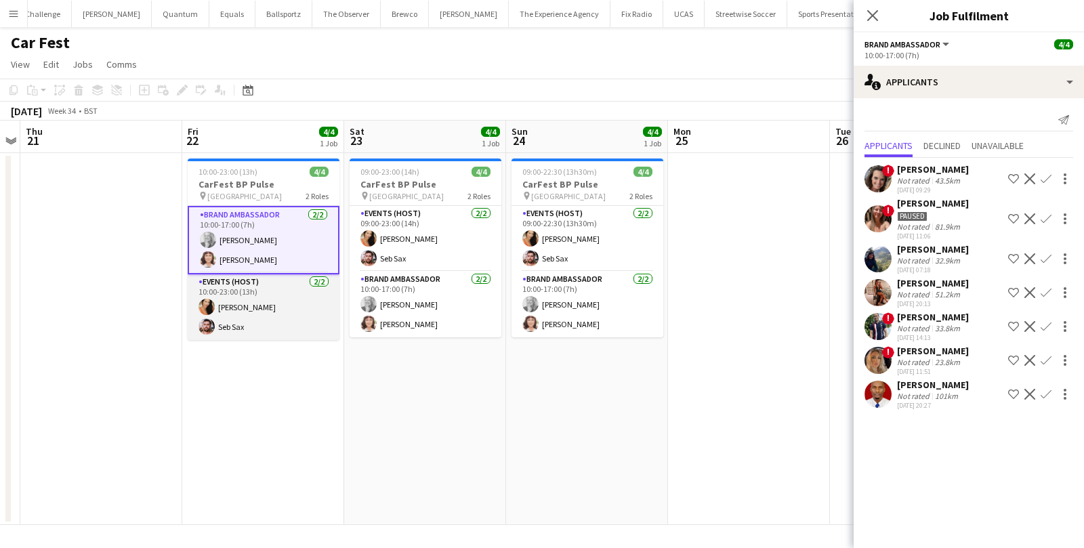
click at [283, 302] on app-card-role "Events (Host) [DATE] 10:00-23:00 (13h) [PERSON_NAME] Seb Sax" at bounding box center [264, 307] width 152 height 66
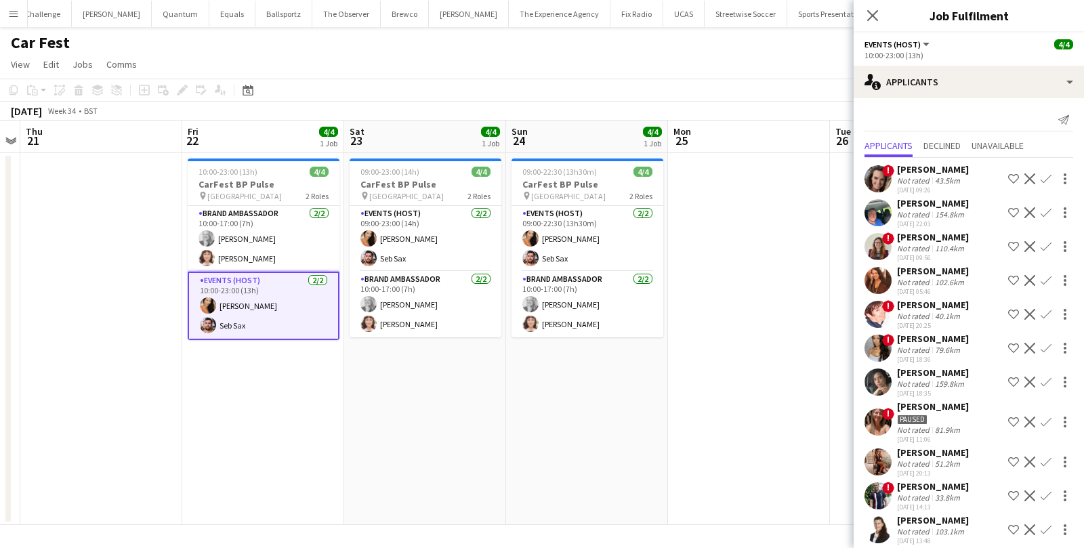
click at [921, 179] on div "Not rated" at bounding box center [914, 180] width 35 height 10
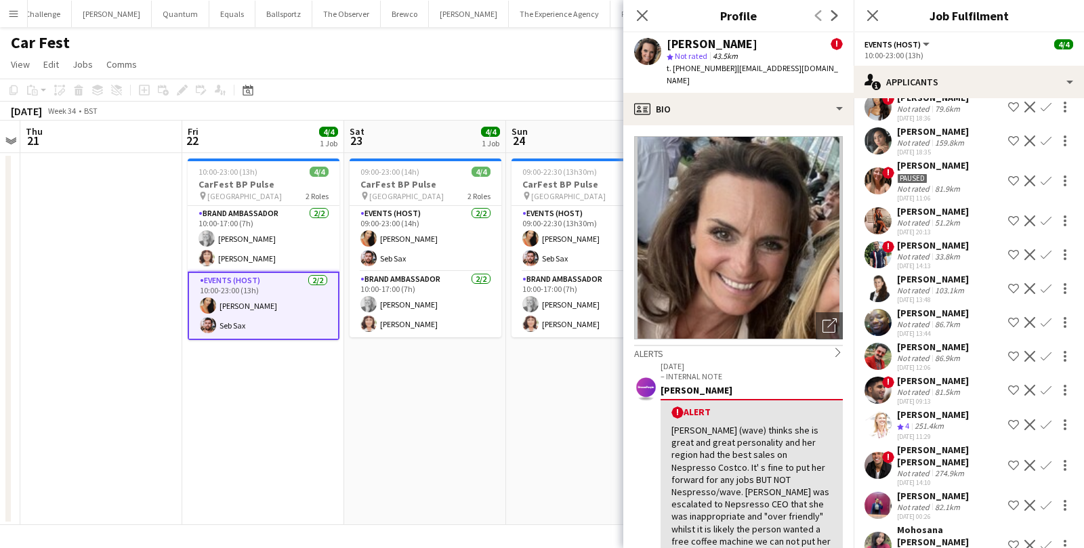
scroll to position [249, 0]
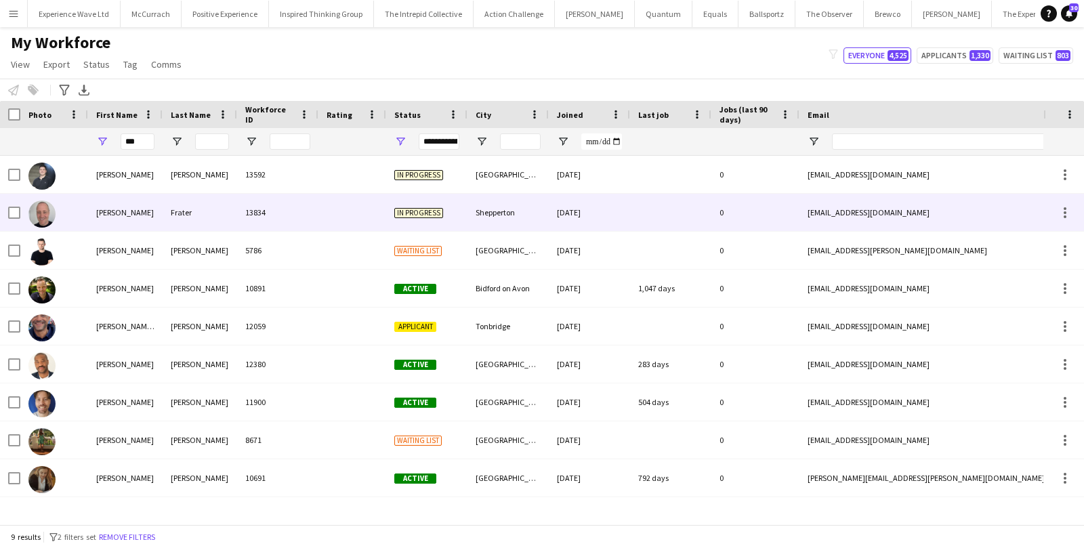
click at [146, 219] on div "[PERSON_NAME]" at bounding box center [125, 212] width 75 height 37
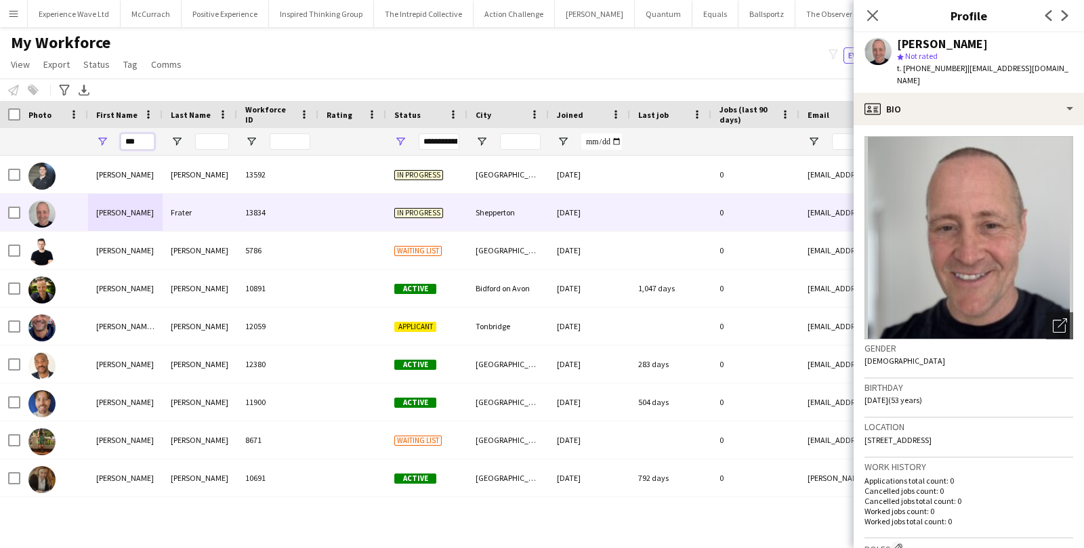
drag, startPoint x: 139, startPoint y: 144, endPoint x: 91, endPoint y: 141, distance: 48.2
click at [91, 142] on div "***" at bounding box center [125, 141] width 75 height 27
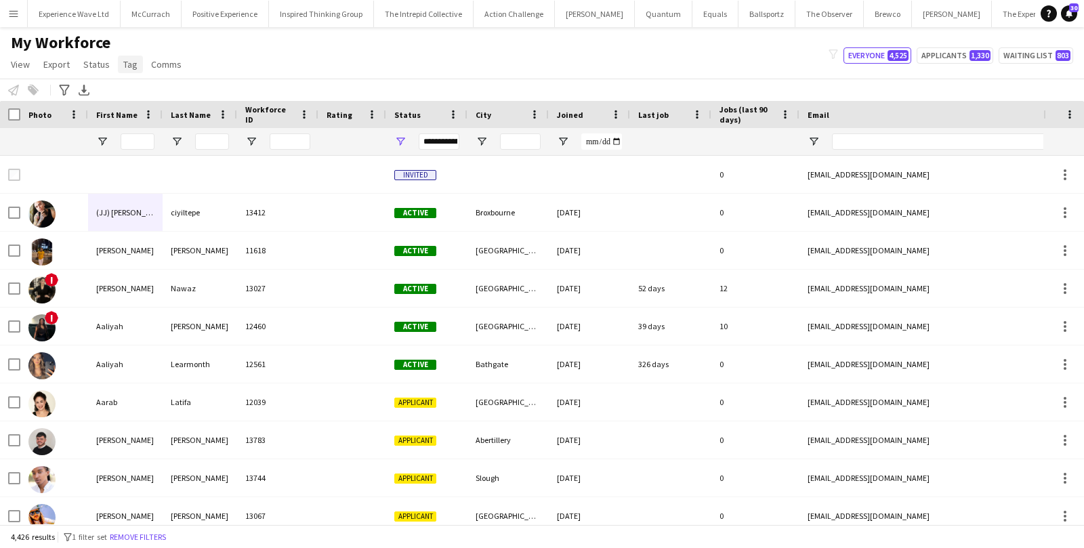
click at [131, 59] on span "Tag" at bounding box center [130, 64] width 14 height 12
click at [67, 92] on icon "Advanced filters" at bounding box center [64, 90] width 11 height 11
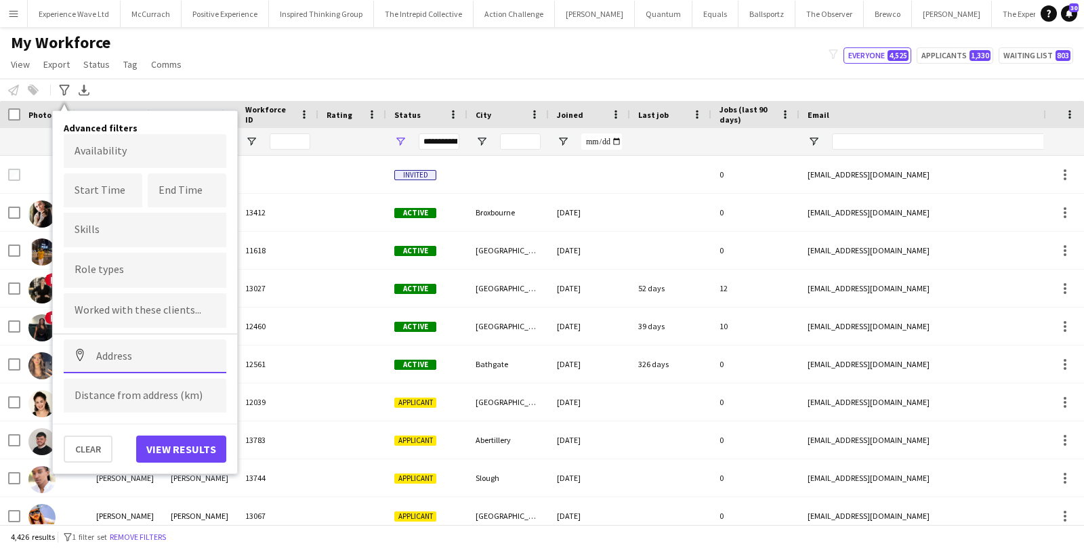
click at [130, 361] on input at bounding box center [145, 356] width 163 height 34
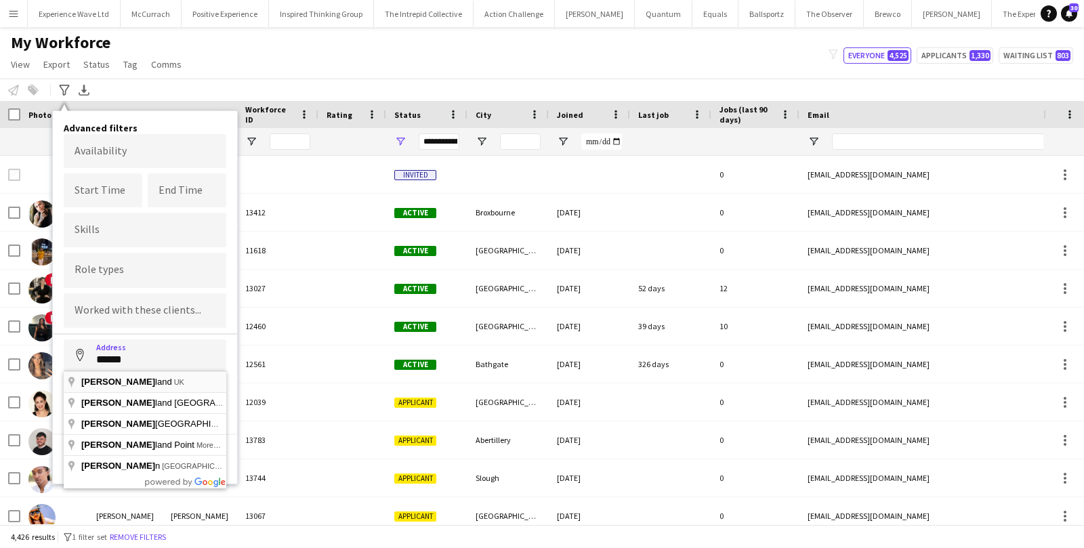
type input "**********"
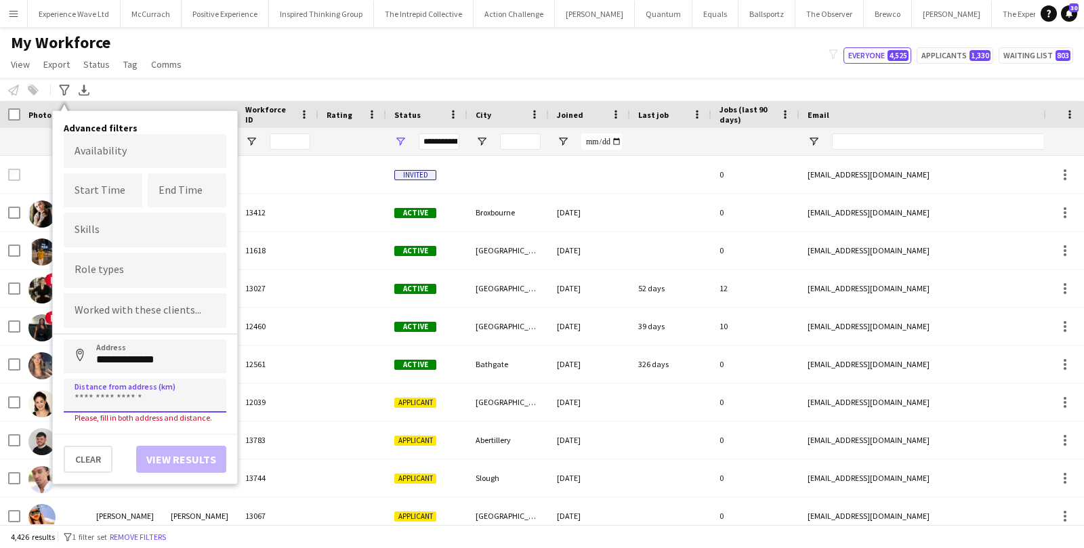
click at [127, 390] on input at bounding box center [145, 396] width 163 height 34
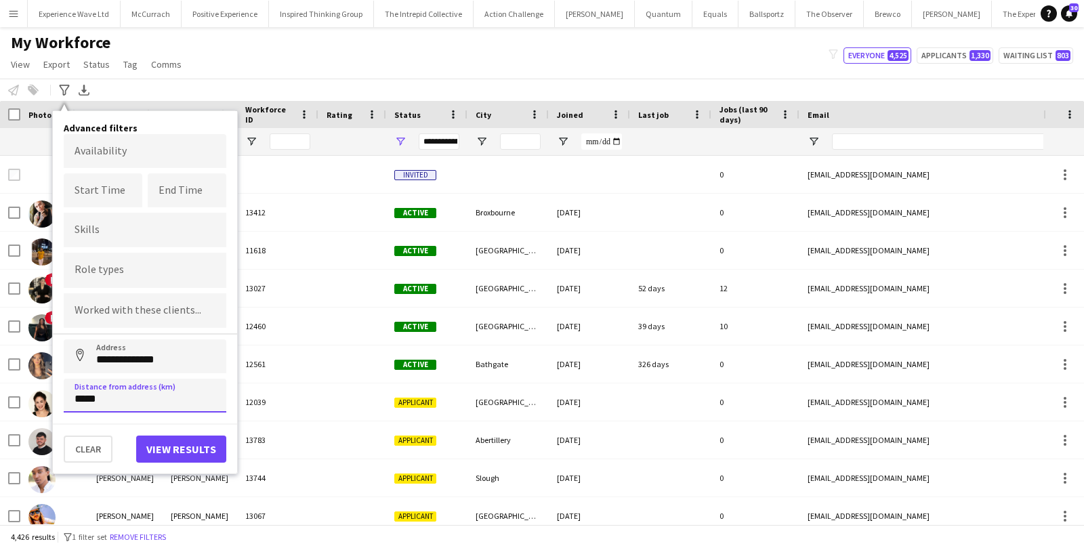
type input "****"
click at [218, 448] on button "View results" at bounding box center [181, 449] width 90 height 27
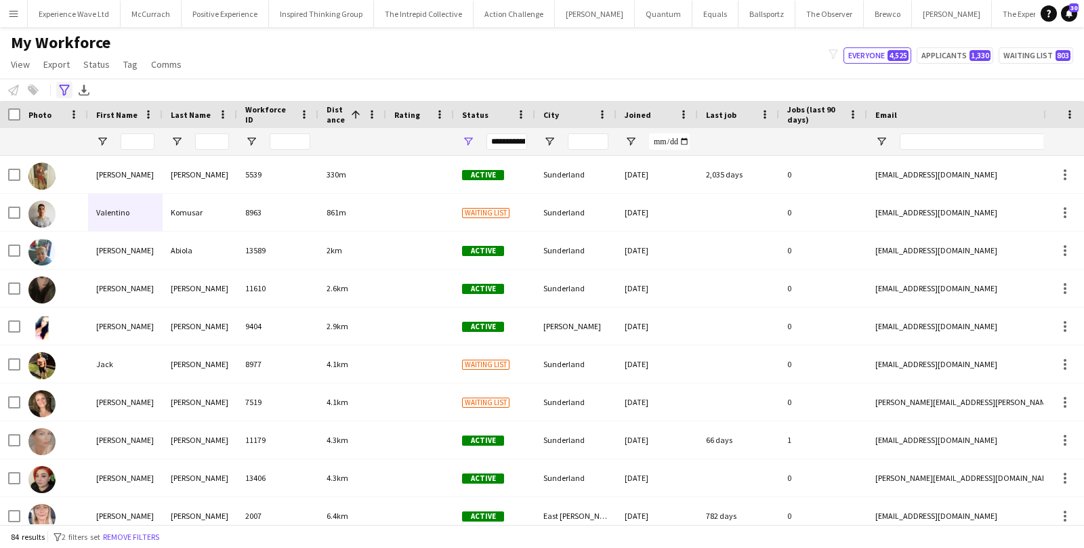
click at [66, 93] on icon "Advanced filters" at bounding box center [64, 90] width 11 height 11
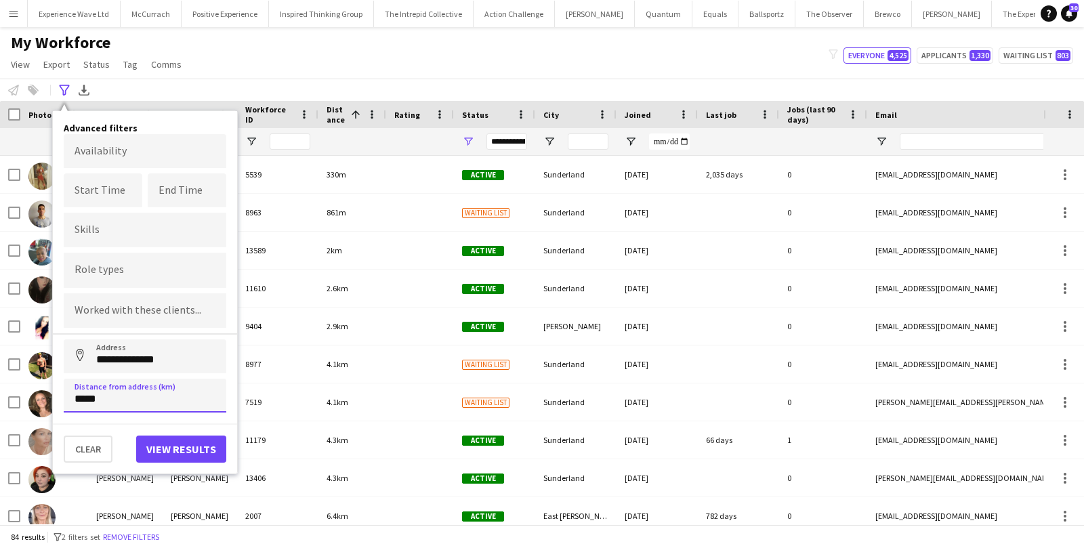
drag, startPoint x: 110, startPoint y: 396, endPoint x: 54, endPoint y: 394, distance: 56.9
click at [54, 394] on div "**********" at bounding box center [145, 292] width 184 height 362
type input "*****"
click at [170, 446] on button "View results" at bounding box center [181, 449] width 90 height 27
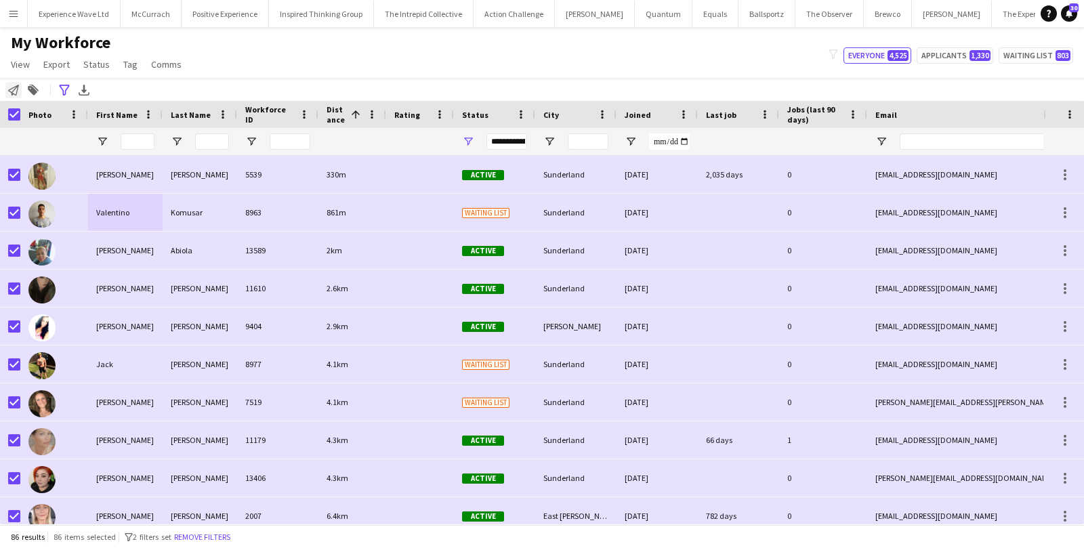
click at [13, 96] on div "Notify workforce" at bounding box center [13, 90] width 16 height 16
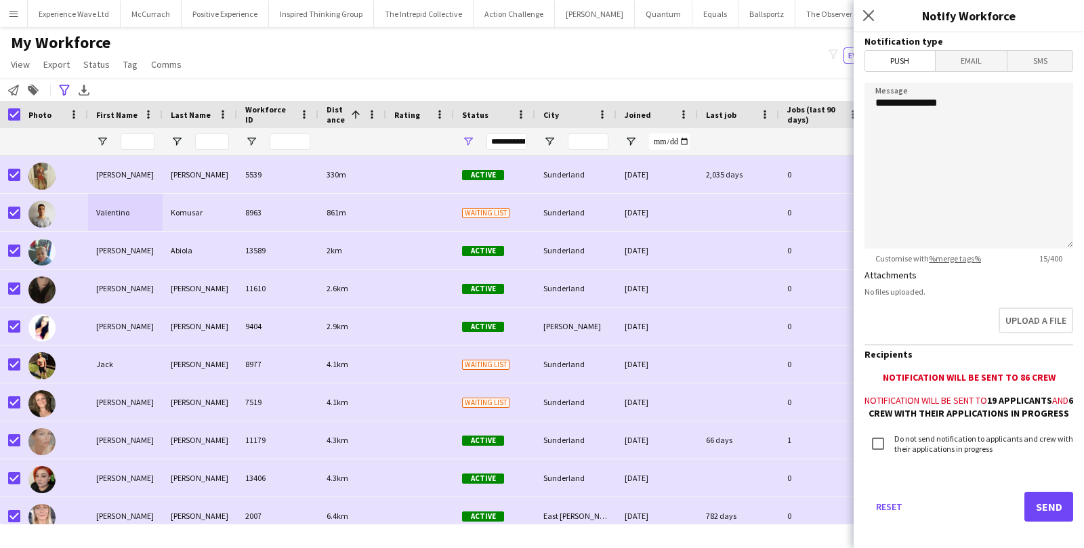
click at [968, 62] on span "Email" at bounding box center [972, 61] width 72 height 20
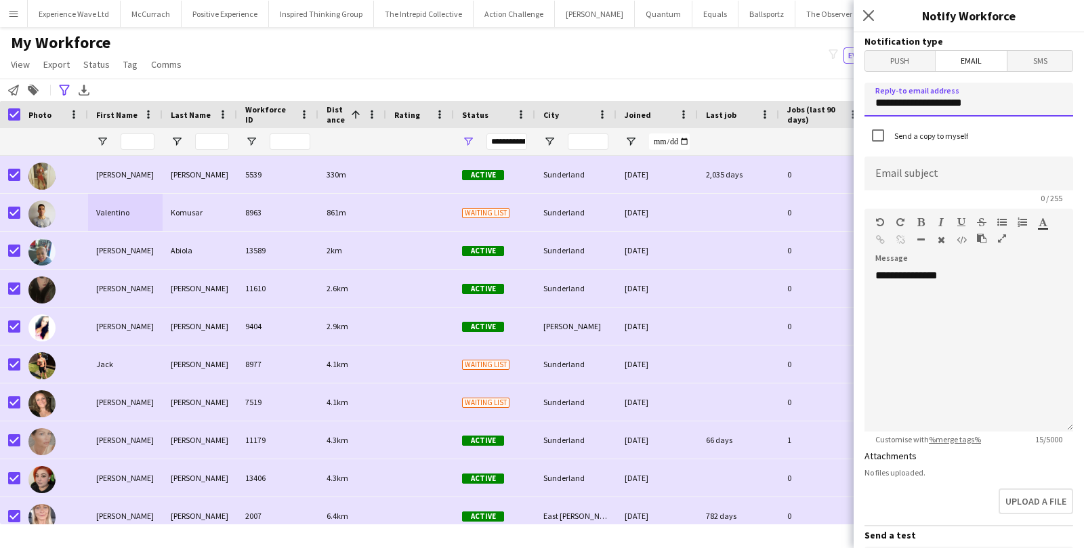
drag, startPoint x: 995, startPoint y: 104, endPoint x: 846, endPoint y: 102, distance: 149.1
click at [846, 102] on body "Menu Boards Boards Boards All jobs Status Workforce Workforce My Workforce Recr…" at bounding box center [542, 274] width 1084 height 548
type input "**********"
click at [997, 274] on div "**********" at bounding box center [969, 350] width 209 height 163
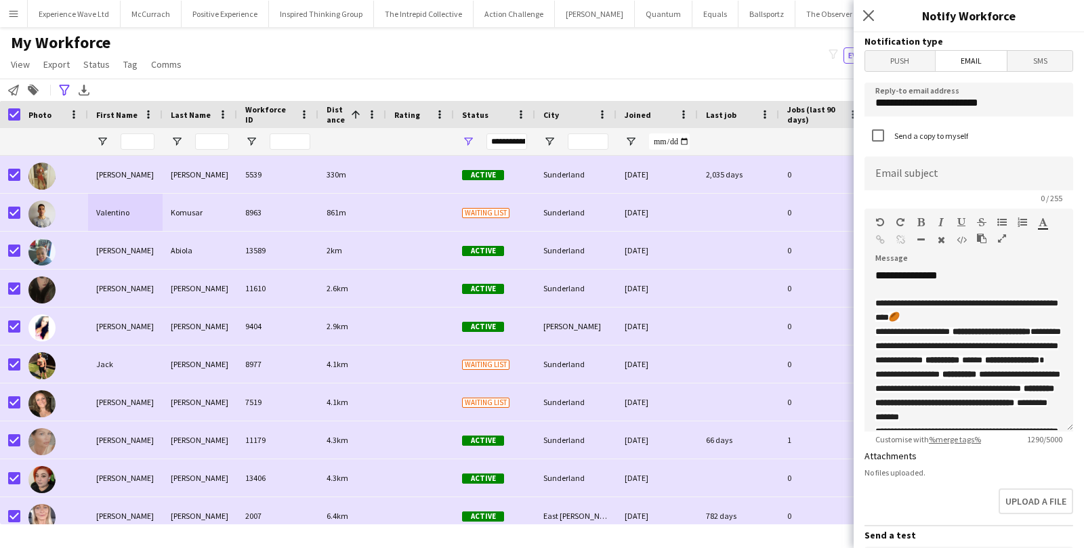
click at [462, 121] on div "Status" at bounding box center [486, 114] width 49 height 20
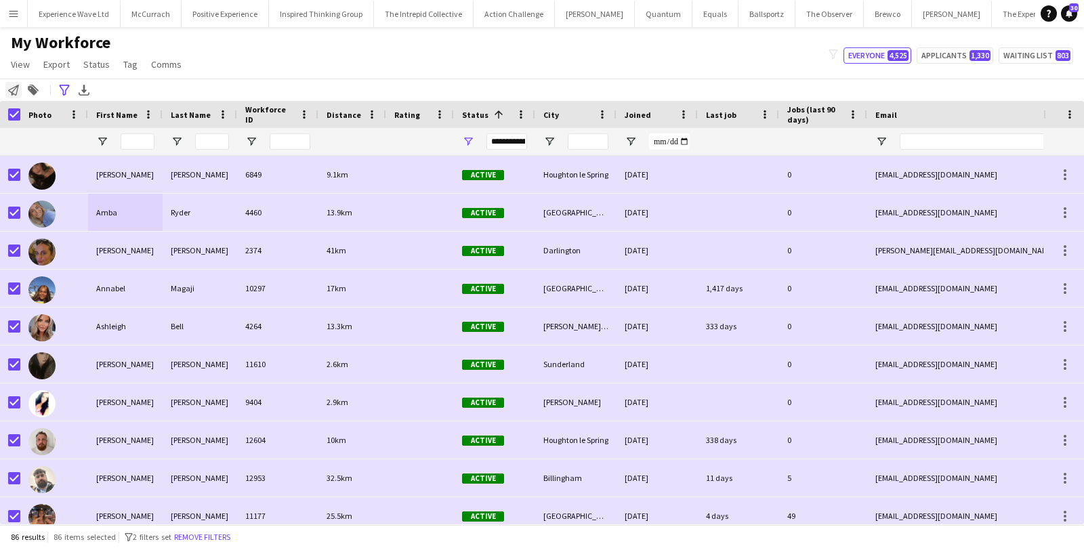
click at [11, 98] on div "Notify workforce" at bounding box center [13, 90] width 16 height 16
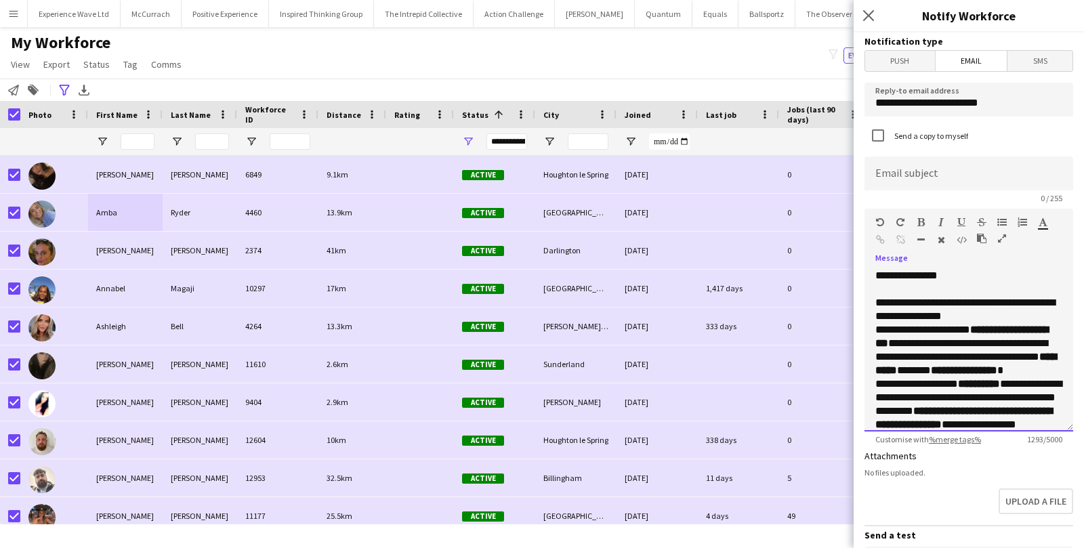
click at [871, 302] on div "**********" at bounding box center [969, 350] width 209 height 163
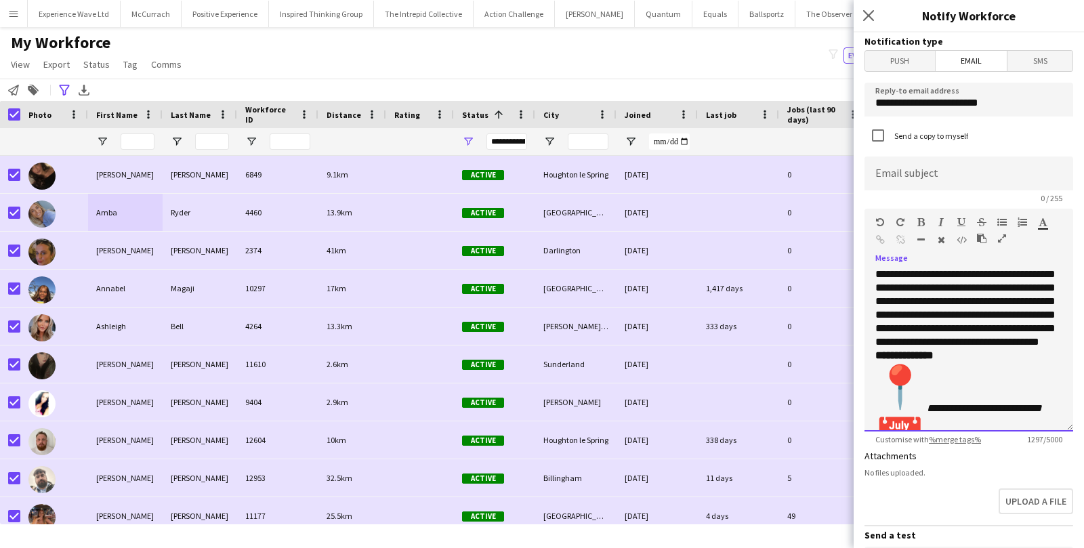
scroll to position [219, 0]
click at [939, 391] on div "**********" at bounding box center [968, 445] width 187 height 683
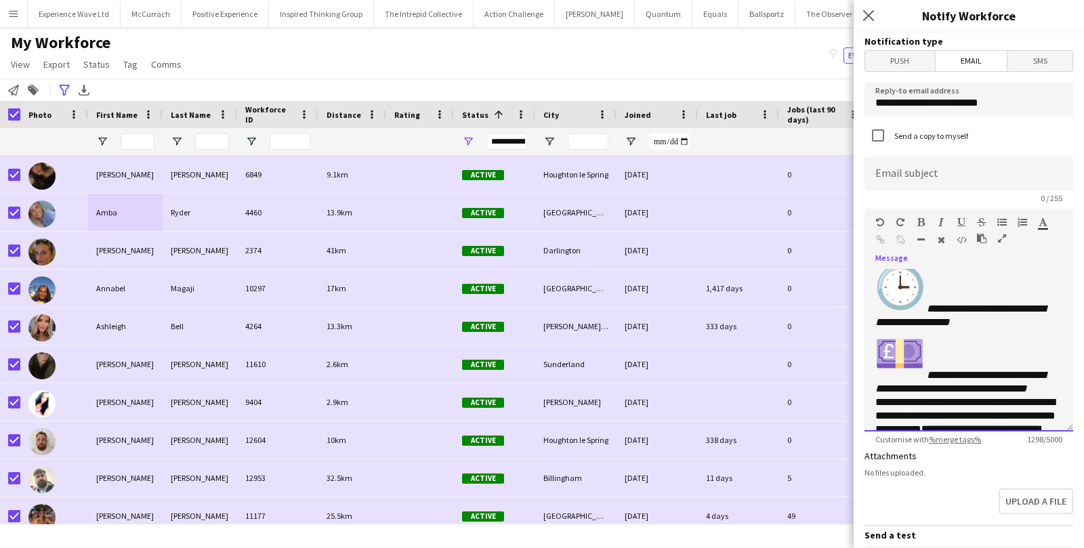
scroll to position [459, 0]
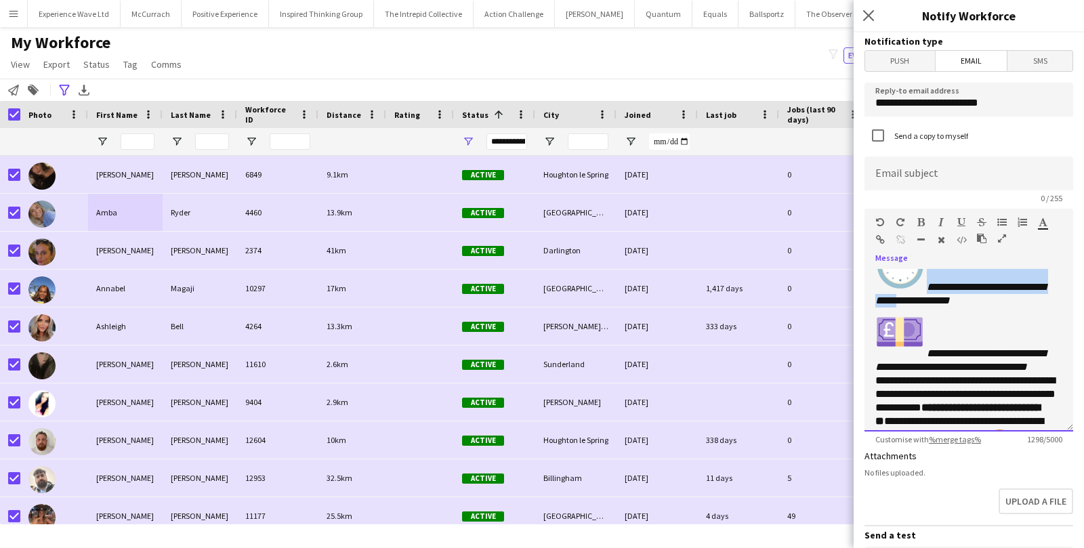
drag, startPoint x: 927, startPoint y: 350, endPoint x: 926, endPoint y: 341, distance: 9.5
click at [926, 306] on em "**********" at bounding box center [960, 294] width 170 height 24
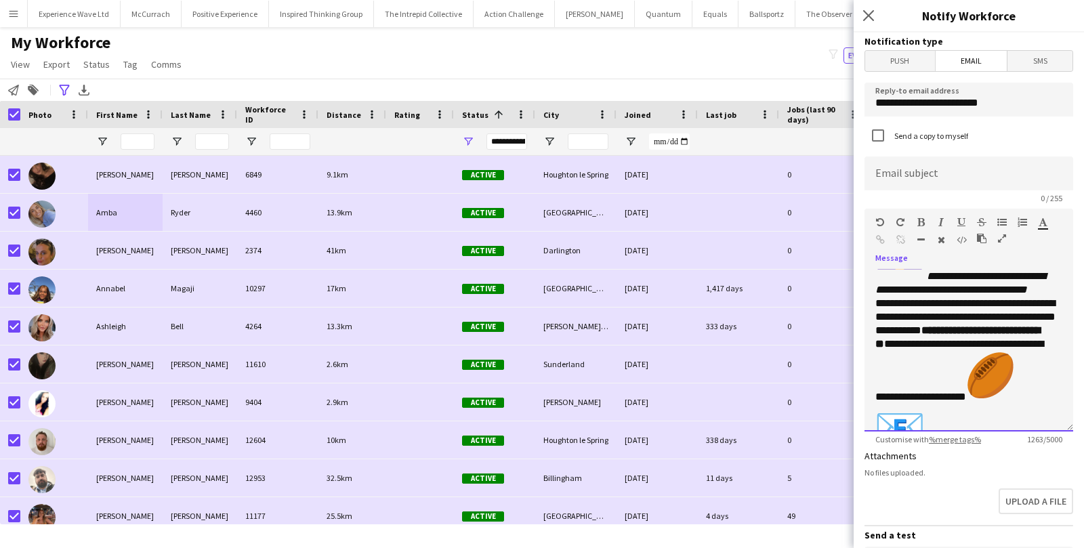
scroll to position [523, 0]
click at [1059, 337] on div "**********" at bounding box center [968, 263] width 187 height 439
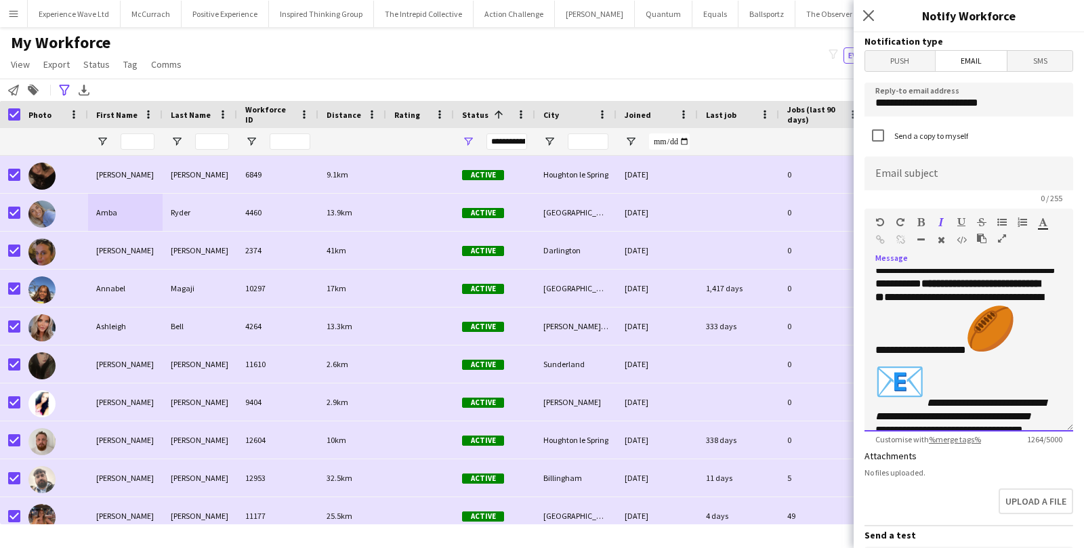
scroll to position [585, 0]
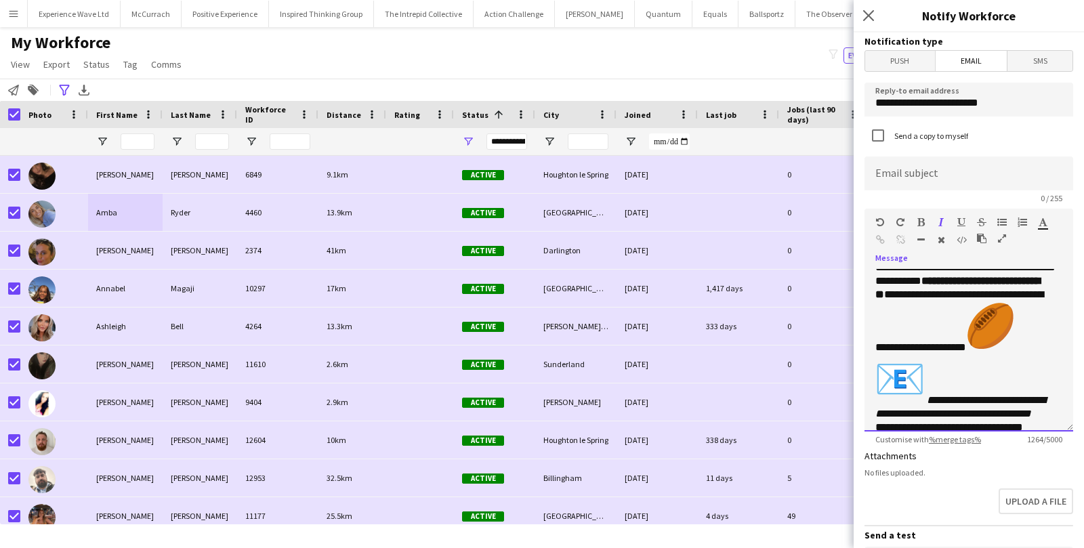
click at [951, 383] on div "**********" at bounding box center [968, 334] width 187 height 201
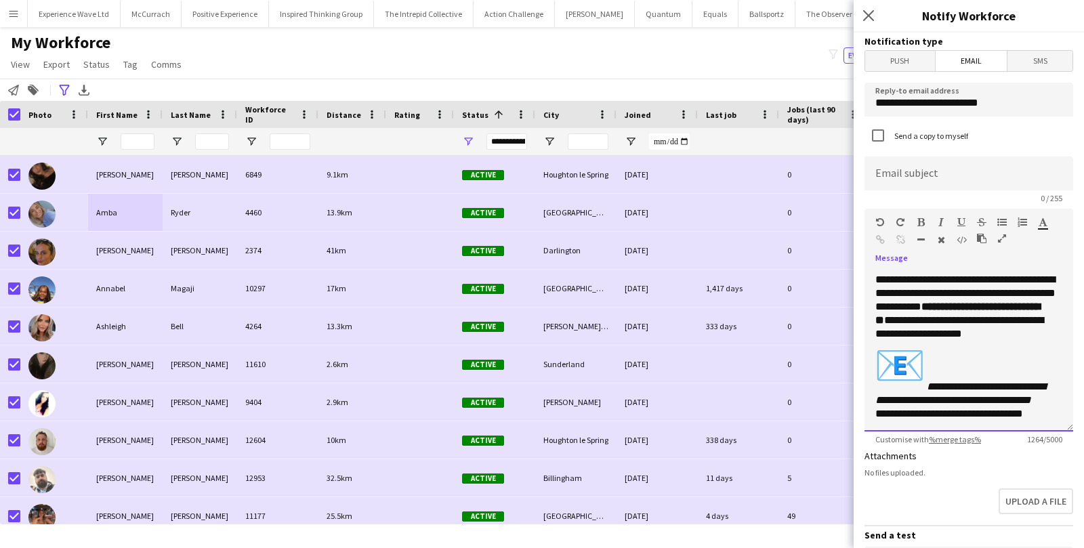
scroll to position [608, 0]
click at [920, 365] on img "📧" at bounding box center [899, 365] width 49 height 49
click at [930, 365] on div "**********" at bounding box center [968, 339] width 187 height 161
click at [927, 378] on div "**********" at bounding box center [968, 339] width 187 height 161
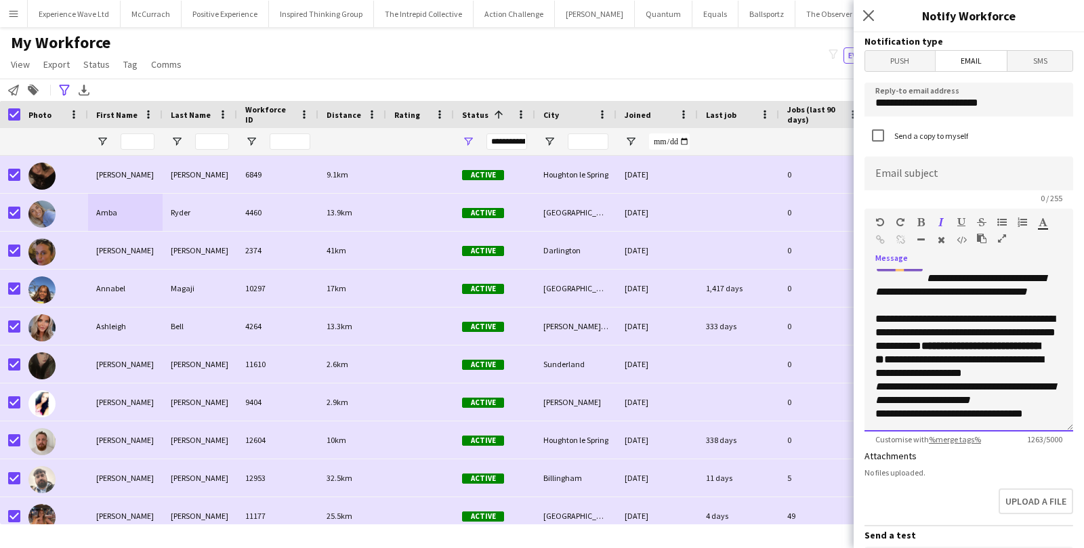
scroll to position [570, 0]
click at [1070, 373] on div "**********" at bounding box center [969, 350] width 209 height 163
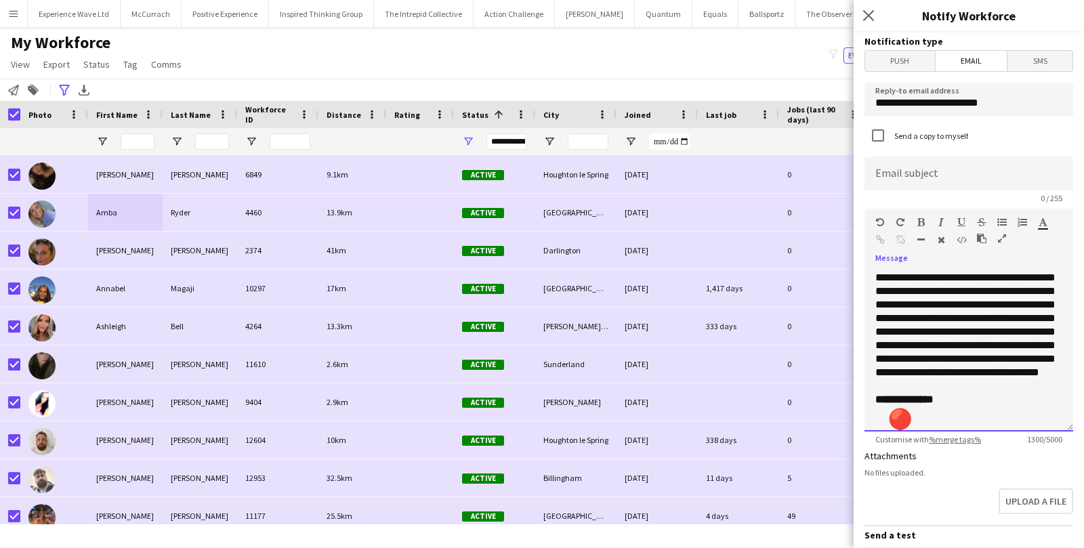
scroll to position [0, 0]
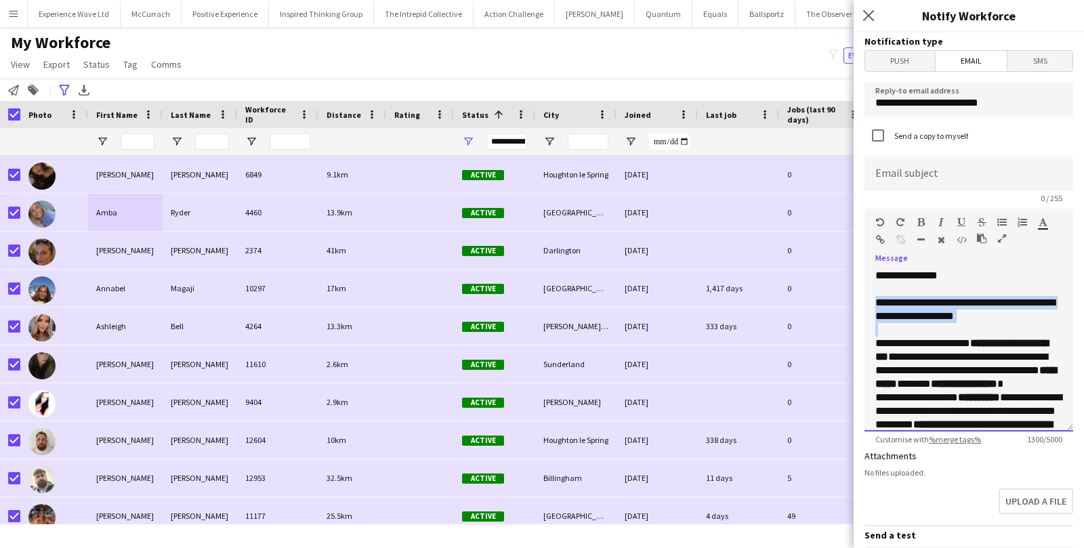
drag, startPoint x: 875, startPoint y: 302, endPoint x: 1035, endPoint y: 323, distance: 161.9
click at [1035, 323] on div "**********" at bounding box center [969, 350] width 209 height 163
copy span "**********"
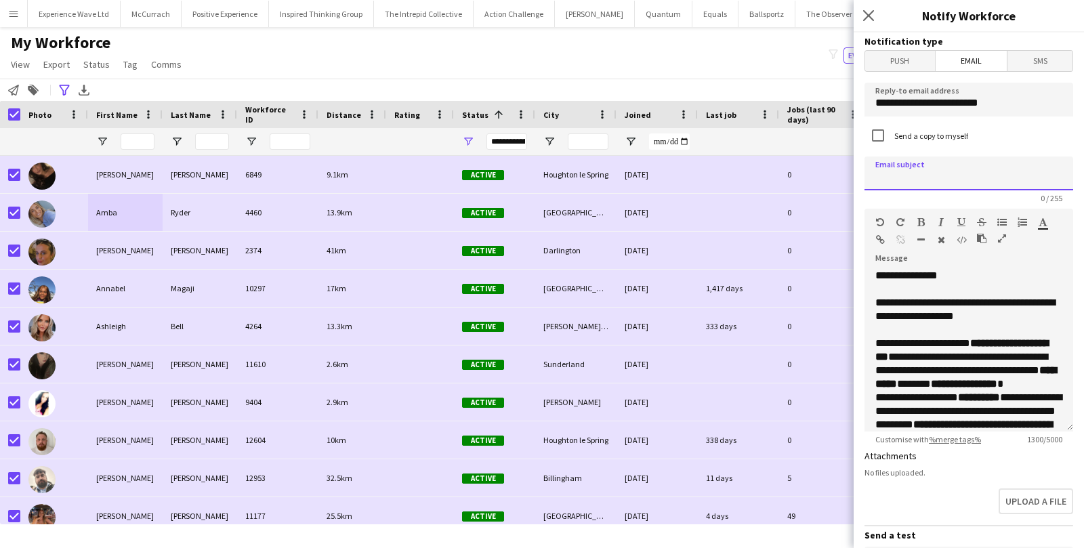
click at [953, 173] on input at bounding box center [969, 174] width 209 height 34
paste input "**********"
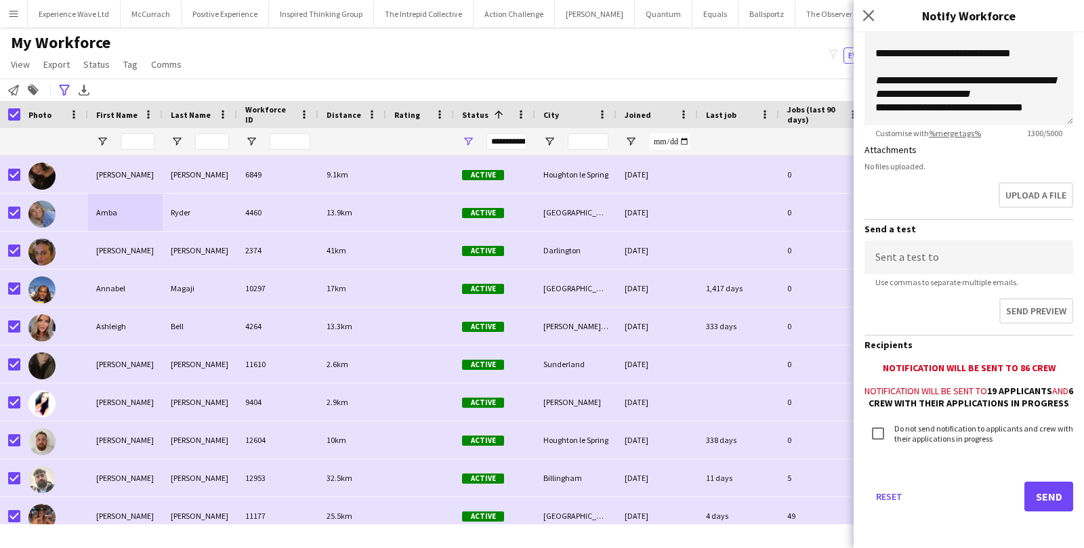
scroll to position [317, 0]
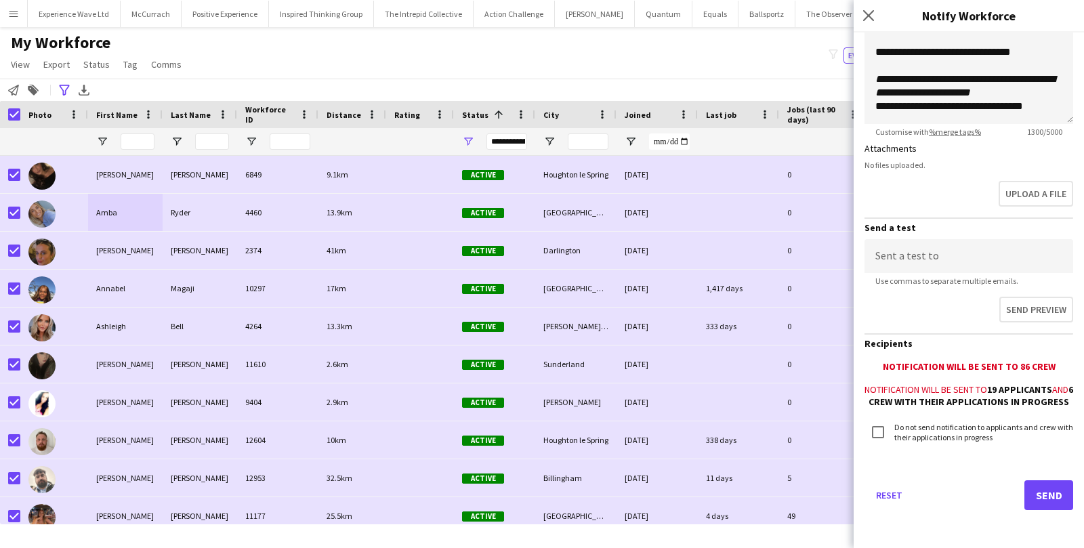
type input "**********"
click at [1044, 493] on button "Send" at bounding box center [1048, 495] width 49 height 30
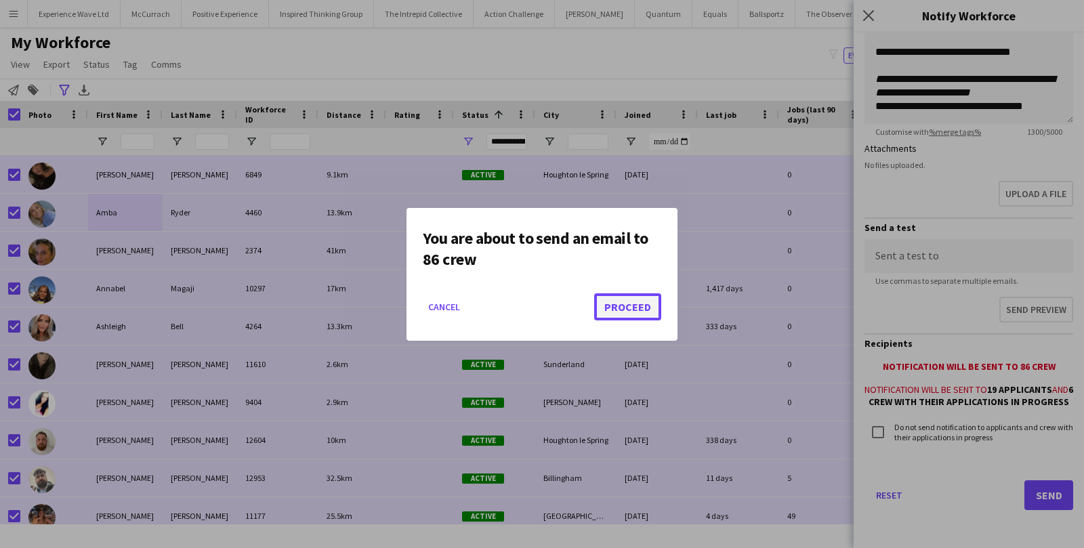
click at [634, 304] on button "Proceed" at bounding box center [627, 306] width 67 height 27
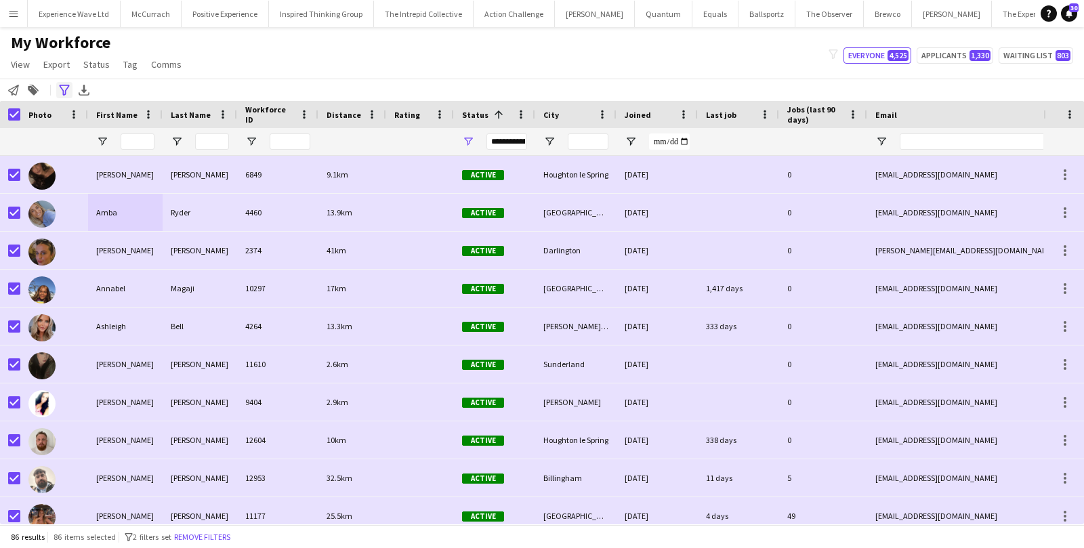
click at [59, 94] on icon "Advanced filters" at bounding box center [64, 90] width 11 height 11
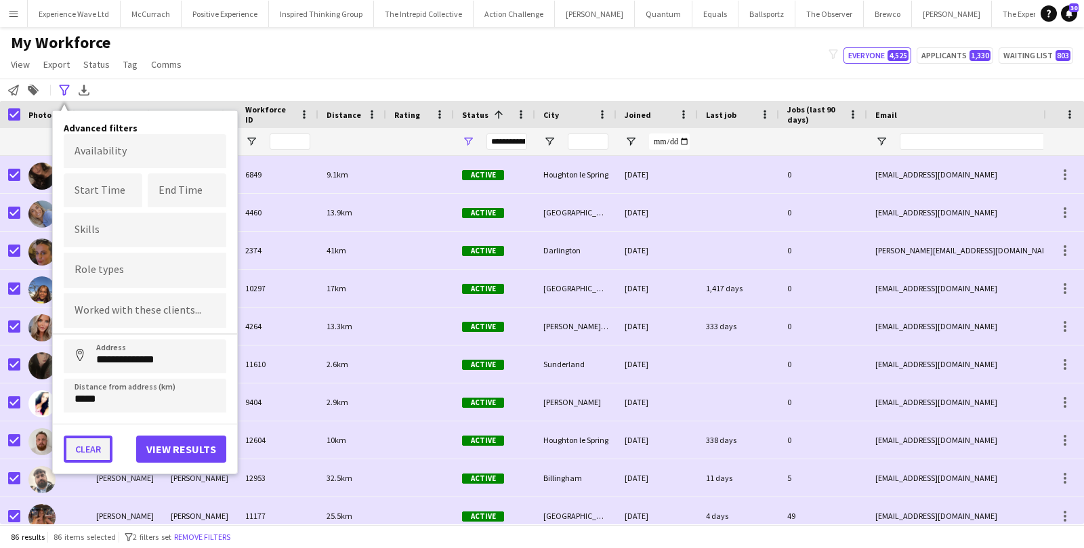
click at [79, 445] on button "Clear" at bounding box center [88, 449] width 49 height 27
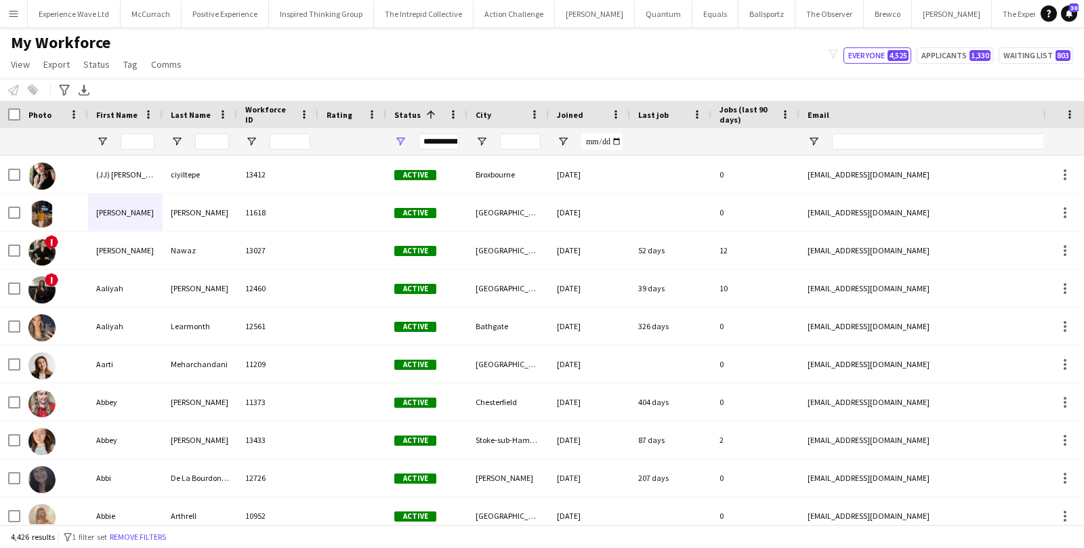
click at [157, 139] on div at bounding box center [125, 141] width 75 height 27
click at [150, 140] on input "First Name Filter Input" at bounding box center [138, 141] width 34 height 16
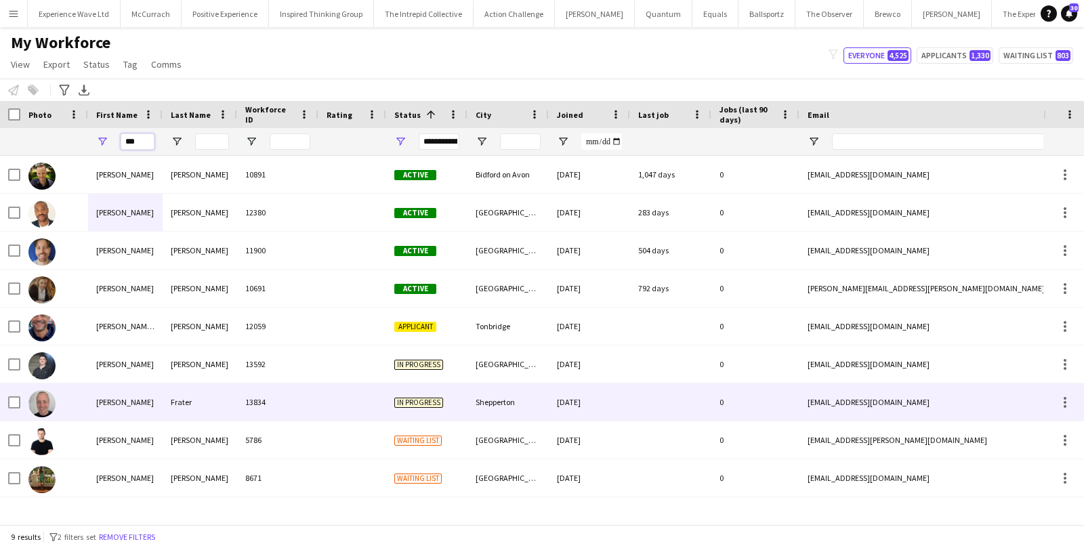
type input "***"
click at [97, 405] on div "Rob" at bounding box center [125, 401] width 75 height 37
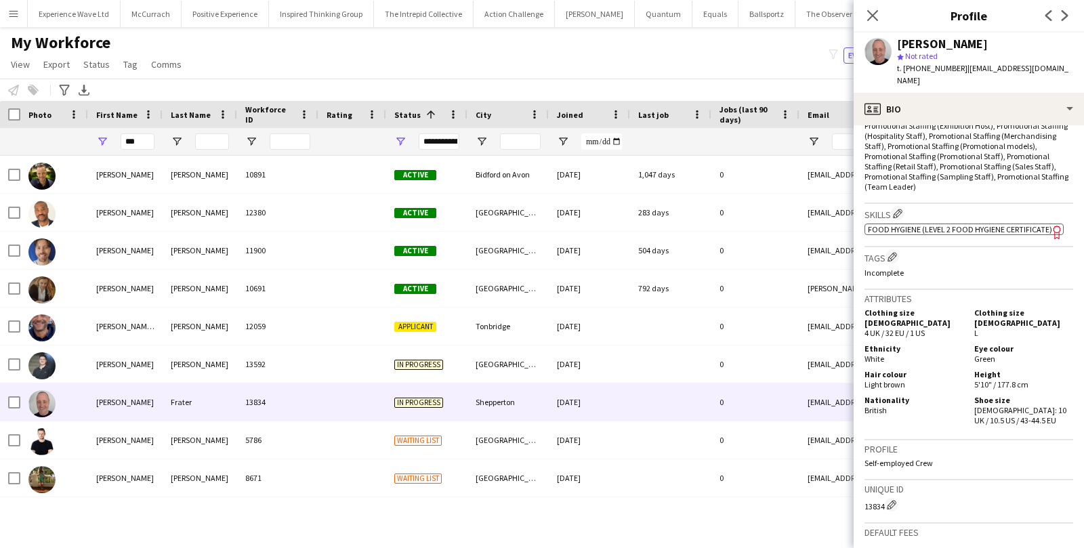
scroll to position [678, 0]
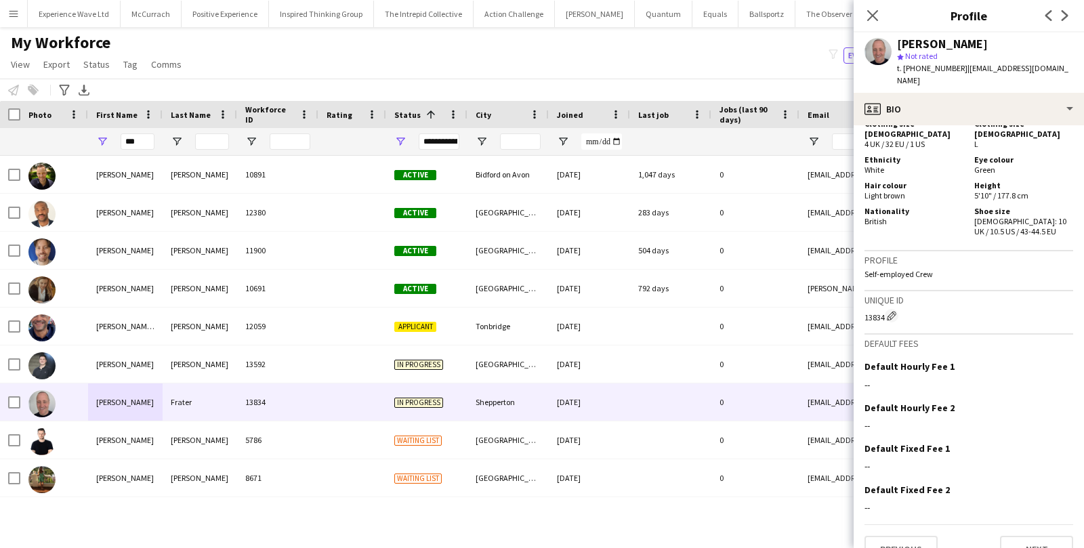
click at [1039, 524] on div "Previous Next" at bounding box center [969, 543] width 209 height 39
click at [1039, 536] on button "Next" at bounding box center [1036, 549] width 73 height 27
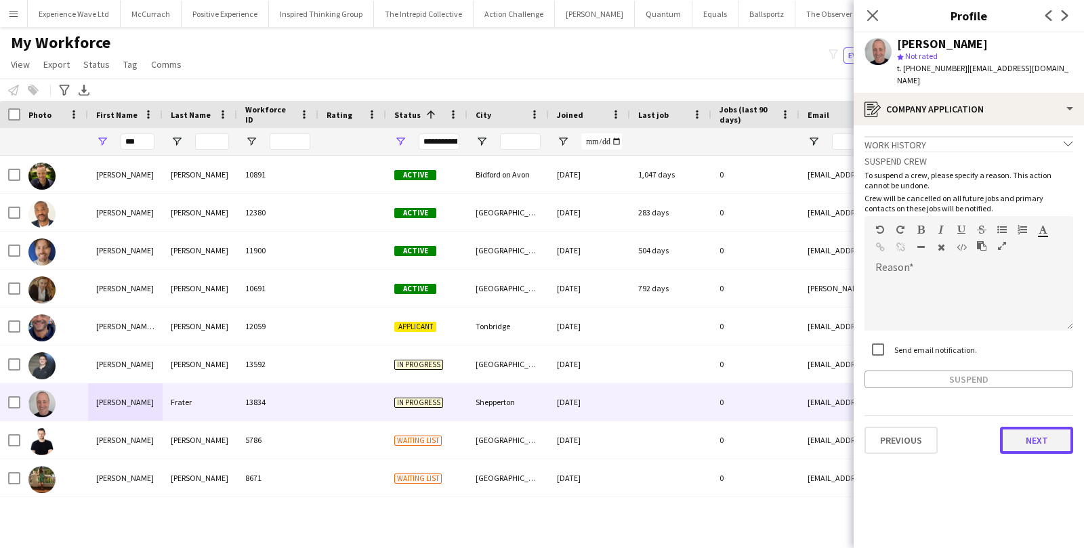
click at [1016, 427] on button "Next" at bounding box center [1036, 440] width 73 height 27
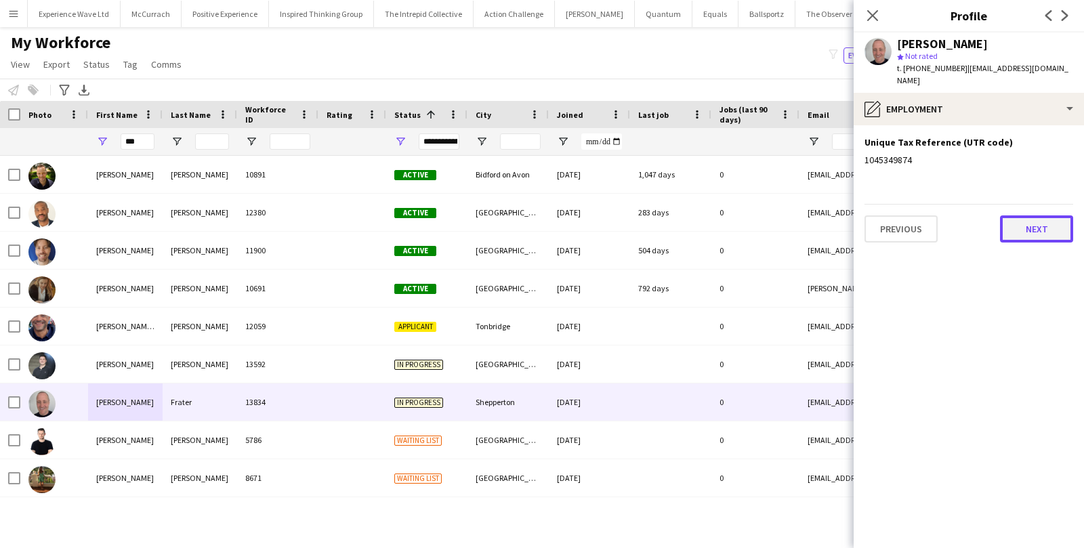
click at [1047, 225] on button "Next" at bounding box center [1036, 228] width 73 height 27
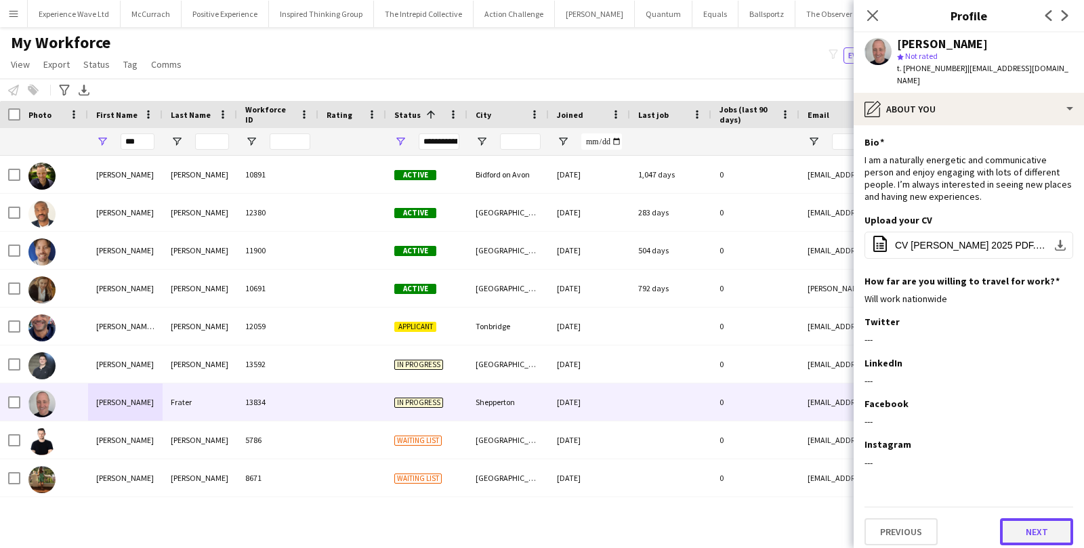
click at [1023, 518] on button "Next" at bounding box center [1036, 531] width 73 height 27
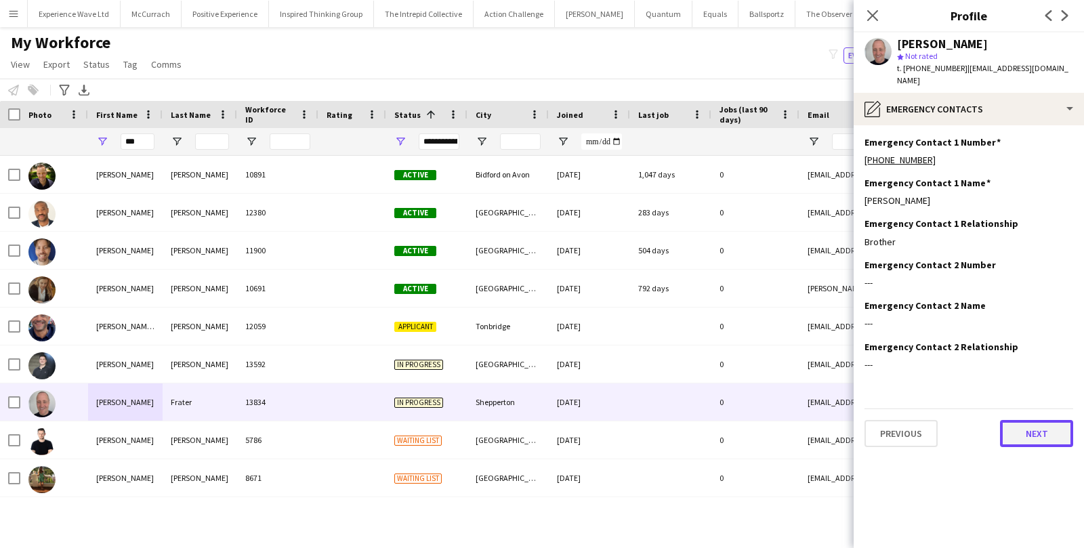
click at [1019, 421] on button "Next" at bounding box center [1036, 433] width 73 height 27
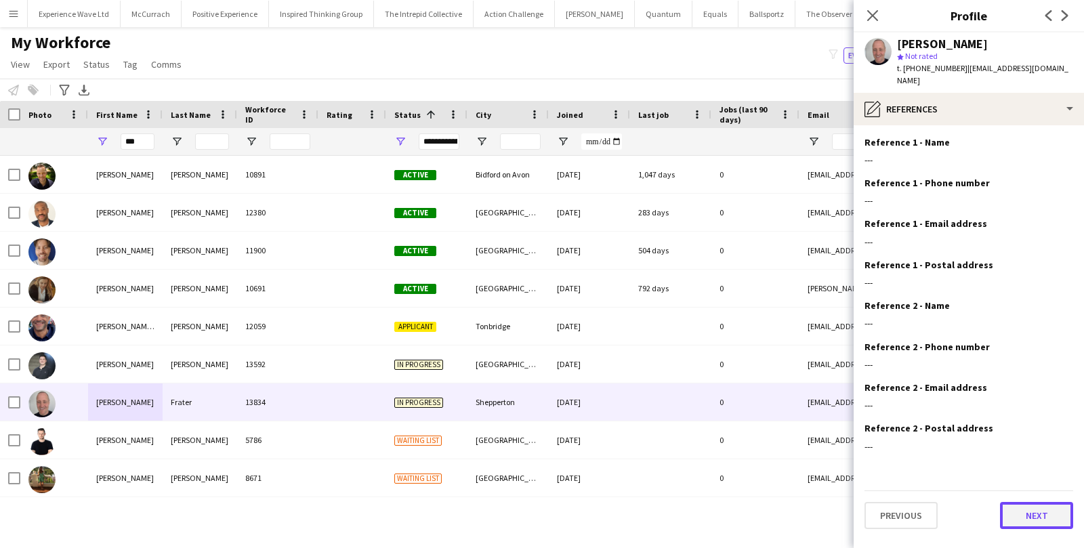
click at [1018, 502] on button "Next" at bounding box center [1036, 515] width 73 height 27
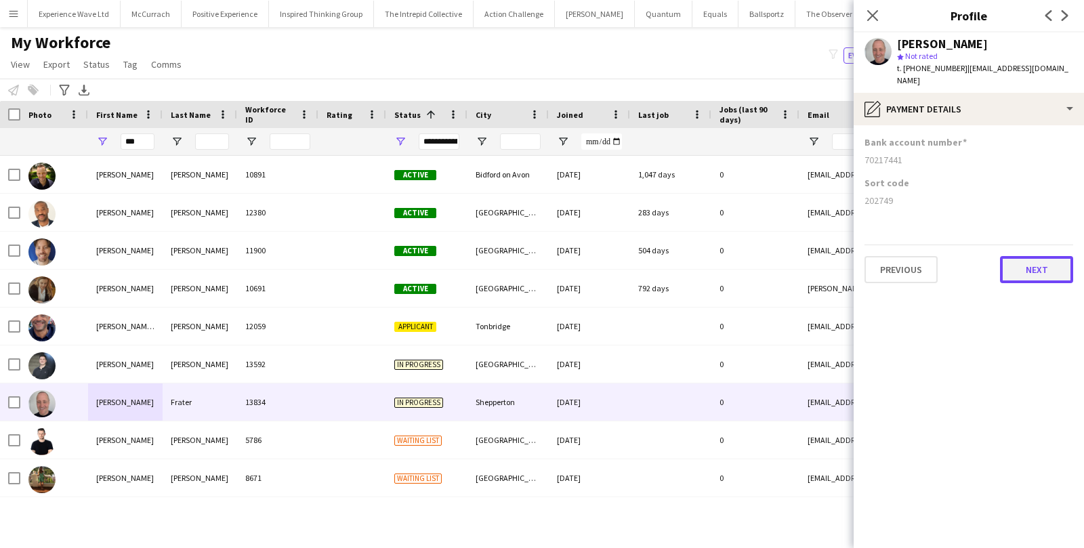
click at [1018, 256] on button "Next" at bounding box center [1036, 269] width 73 height 27
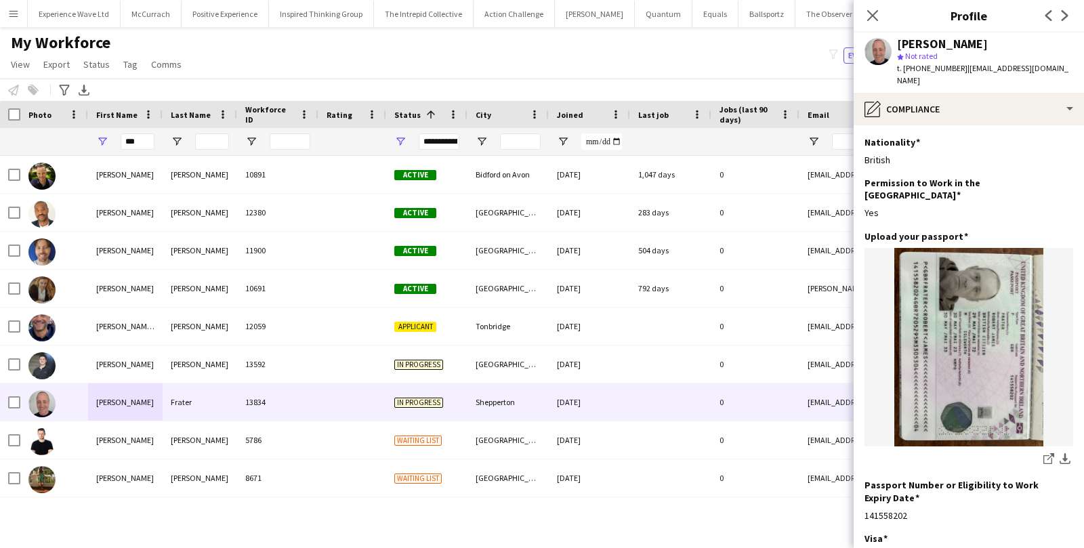
click at [703, 60] on div "My Workforce View Views Default view New view Update view Delete view Edit name…" at bounding box center [542, 56] width 1084 height 46
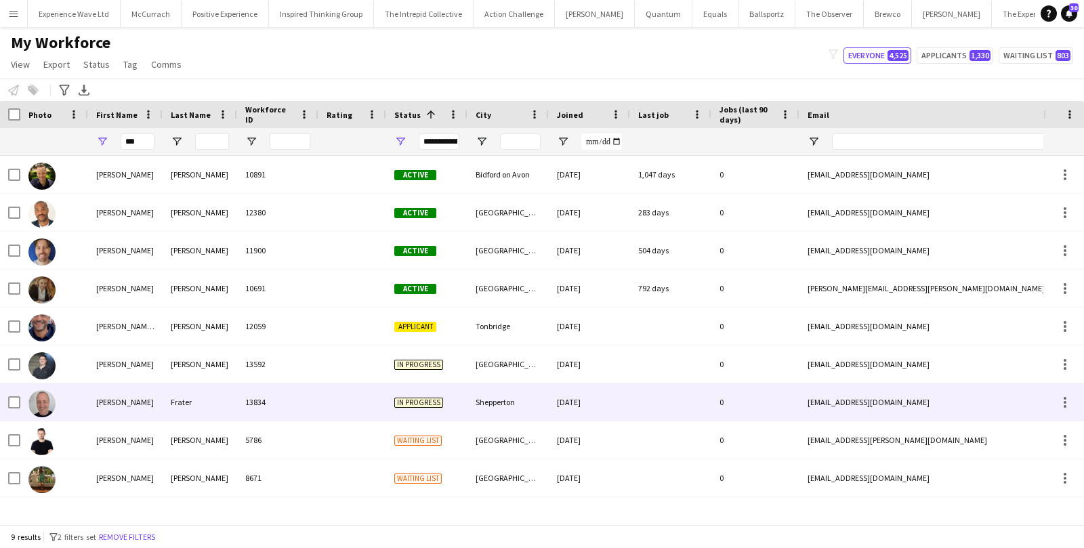
click at [98, 404] on div "[PERSON_NAME]" at bounding box center [125, 401] width 75 height 37
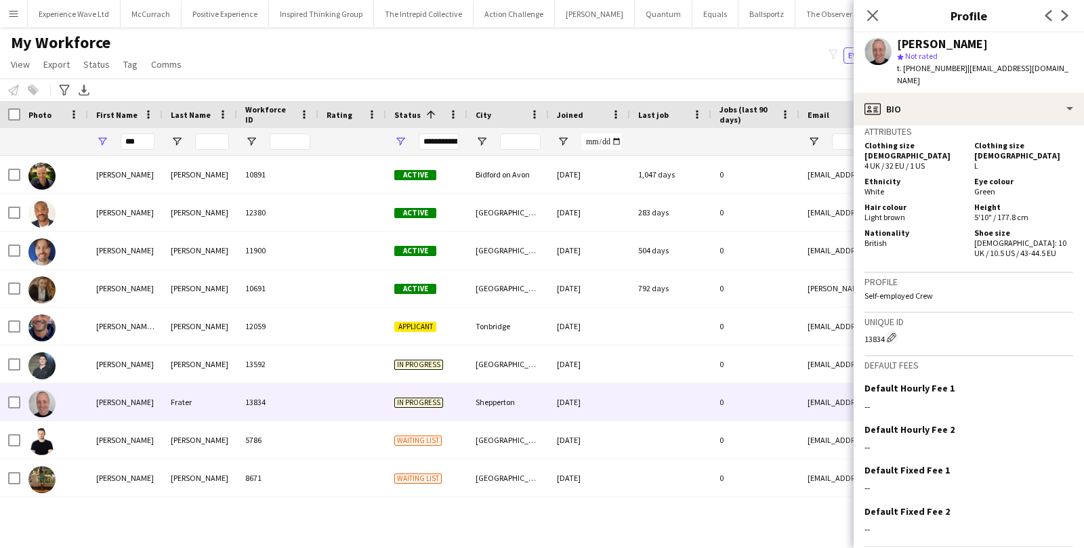
scroll to position [678, 0]
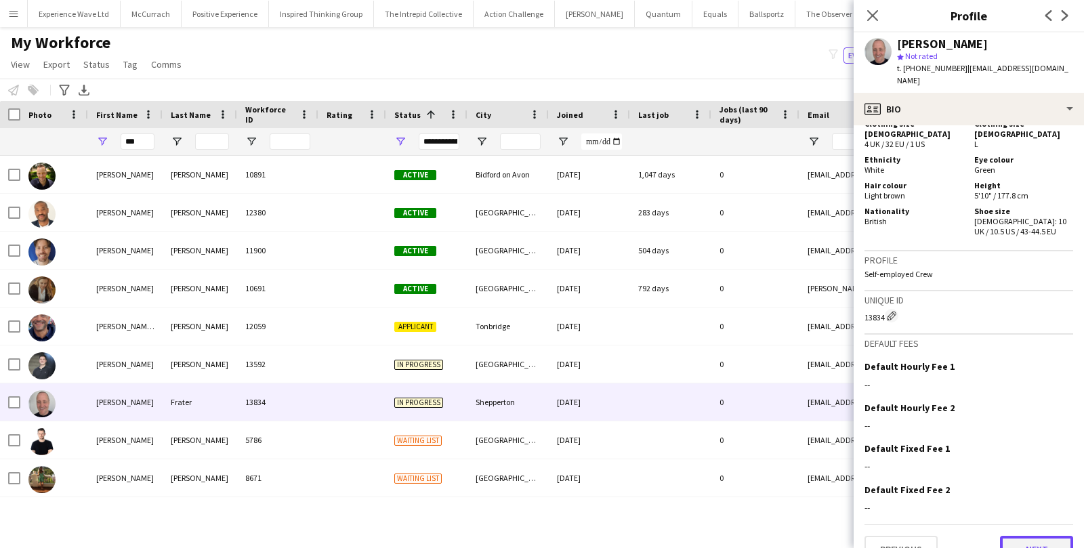
click at [1034, 537] on button "Next" at bounding box center [1036, 549] width 73 height 27
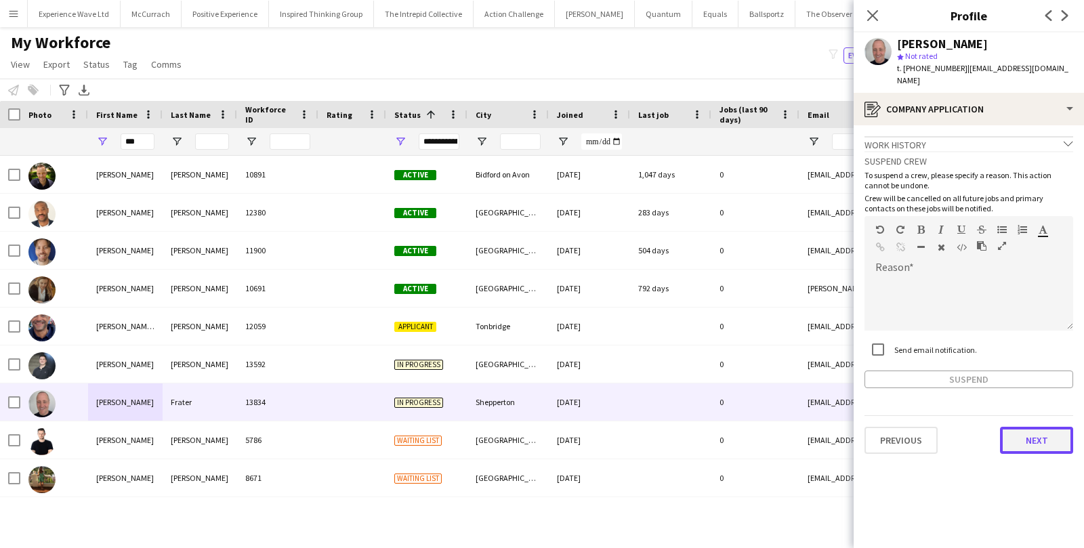
click at [1037, 434] on button "Next" at bounding box center [1036, 440] width 73 height 27
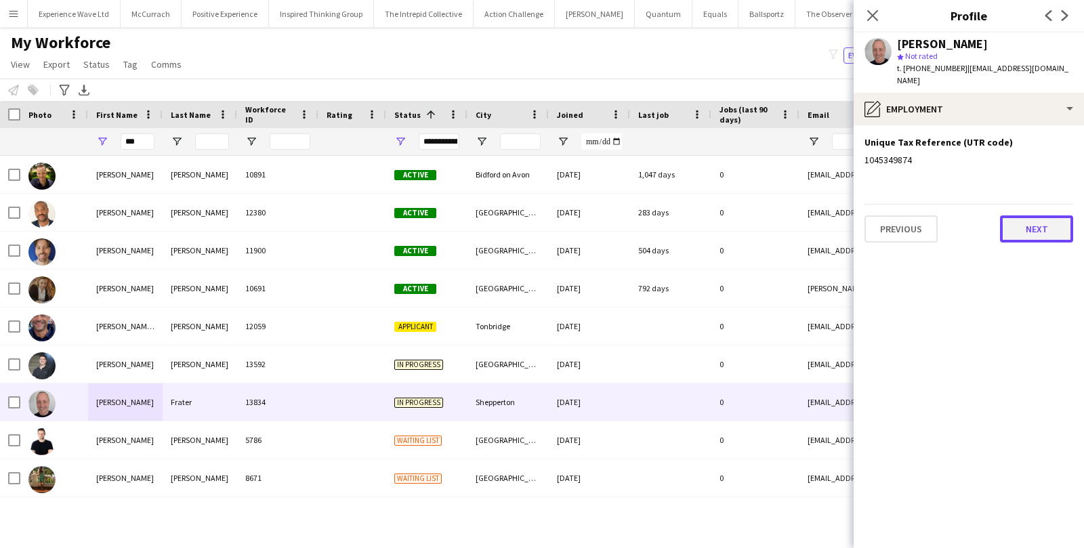
click at [1062, 220] on button "Next" at bounding box center [1036, 228] width 73 height 27
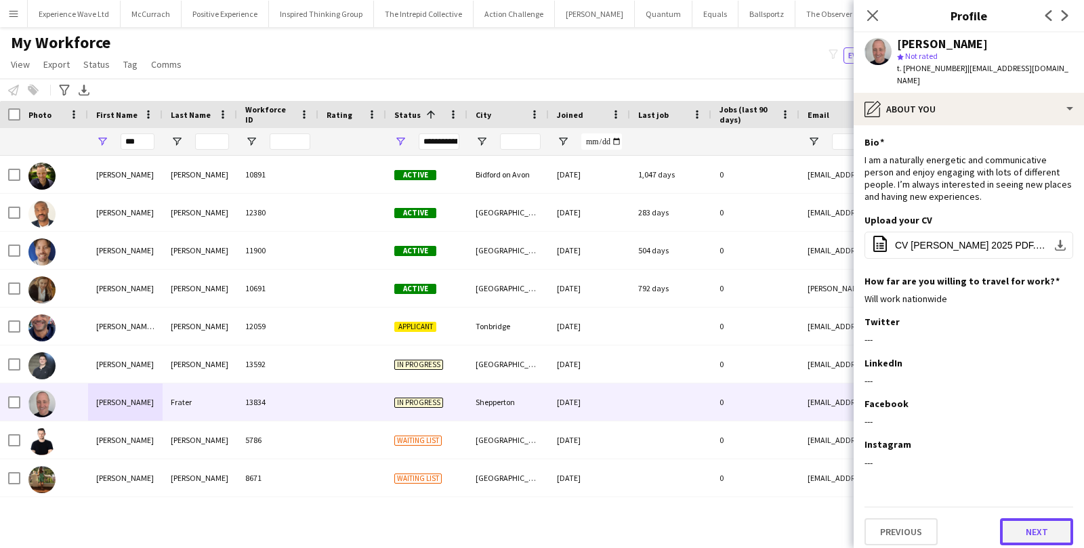
click at [1035, 522] on button "Next" at bounding box center [1036, 531] width 73 height 27
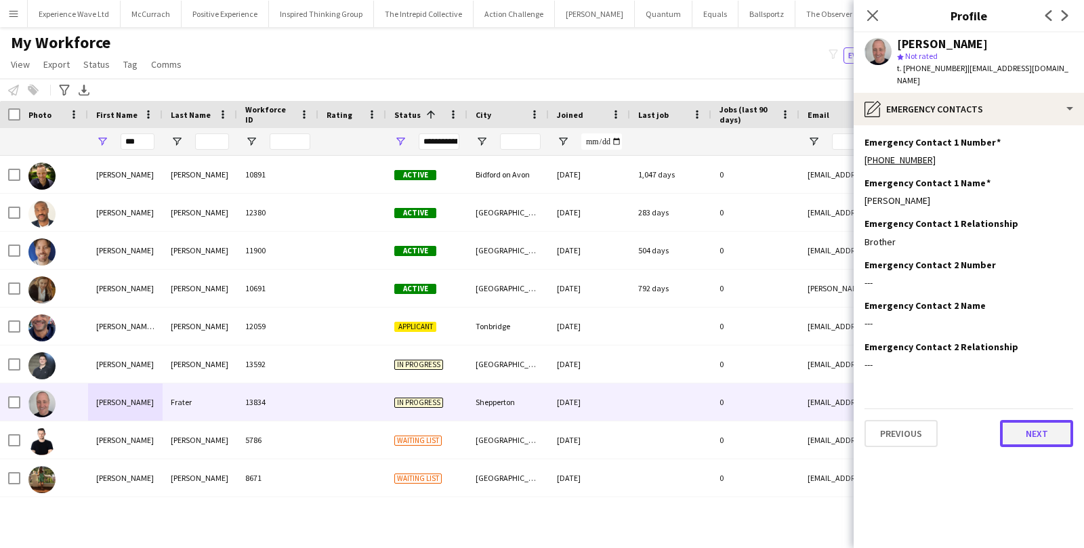
click at [1021, 420] on button "Next" at bounding box center [1036, 433] width 73 height 27
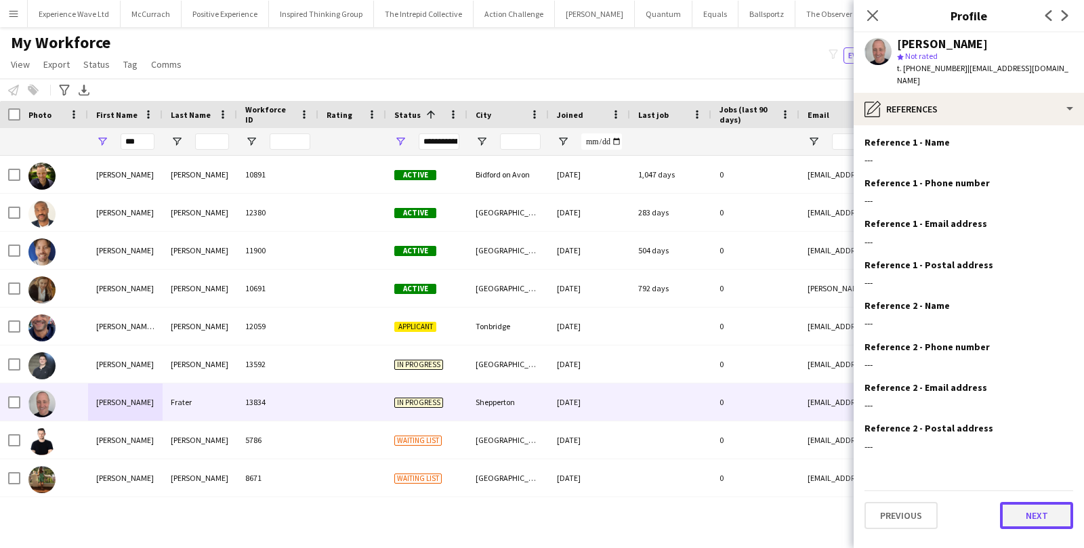
click at [1027, 505] on button "Next" at bounding box center [1036, 515] width 73 height 27
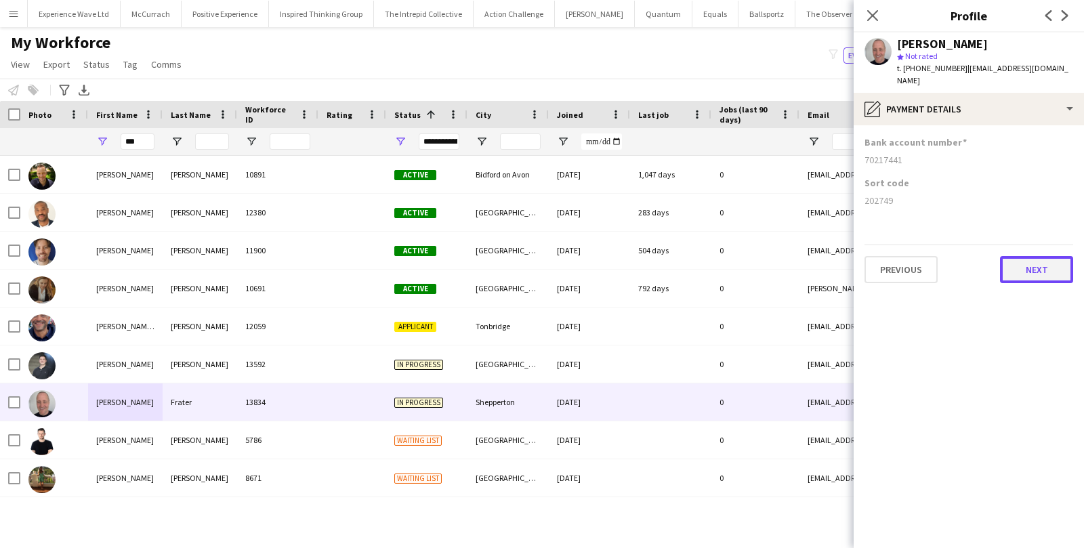
click at [1041, 257] on button "Next" at bounding box center [1036, 269] width 73 height 27
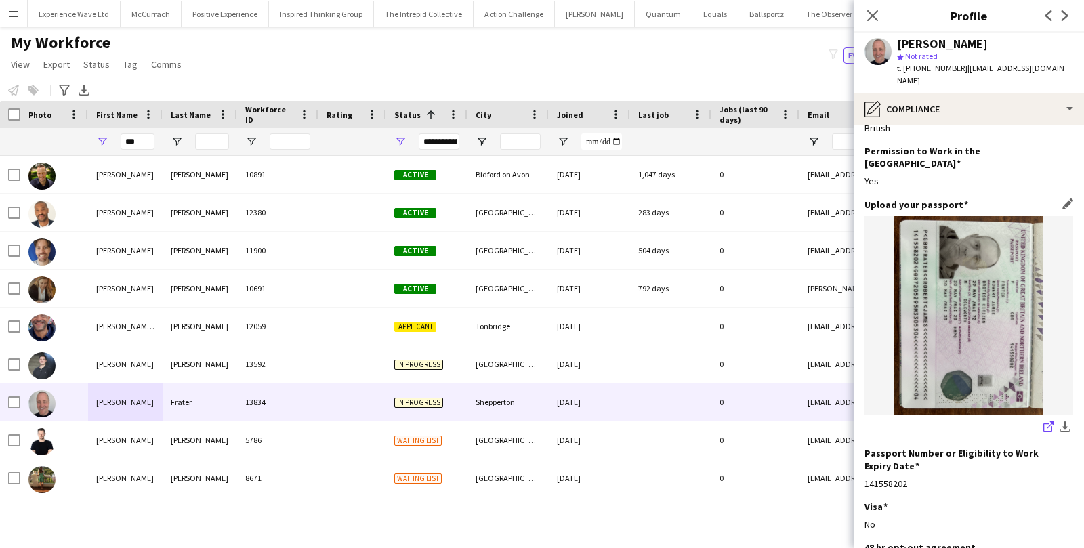
scroll to position [158, 0]
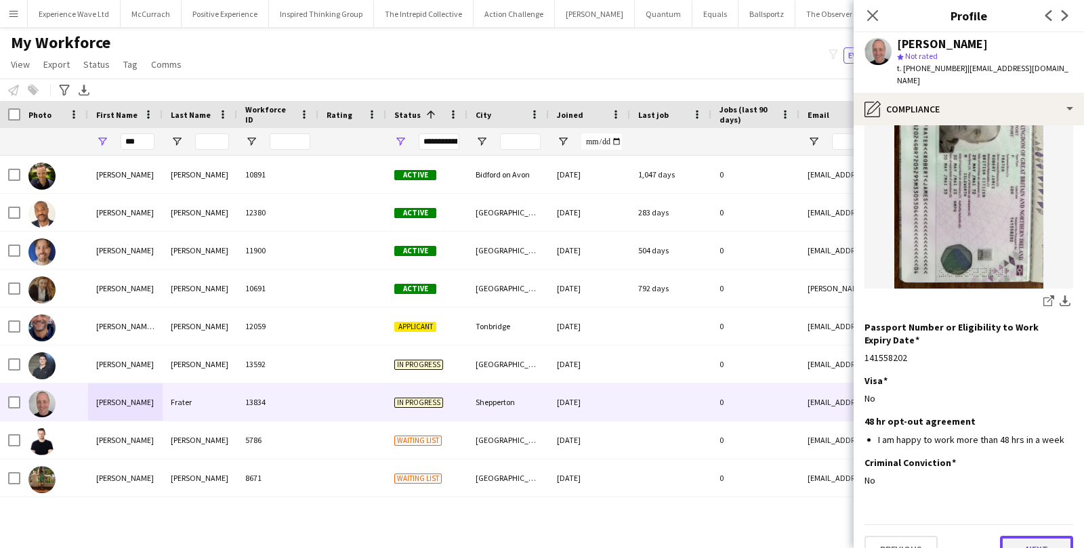
click at [1039, 536] on button "Next" at bounding box center [1036, 549] width 73 height 27
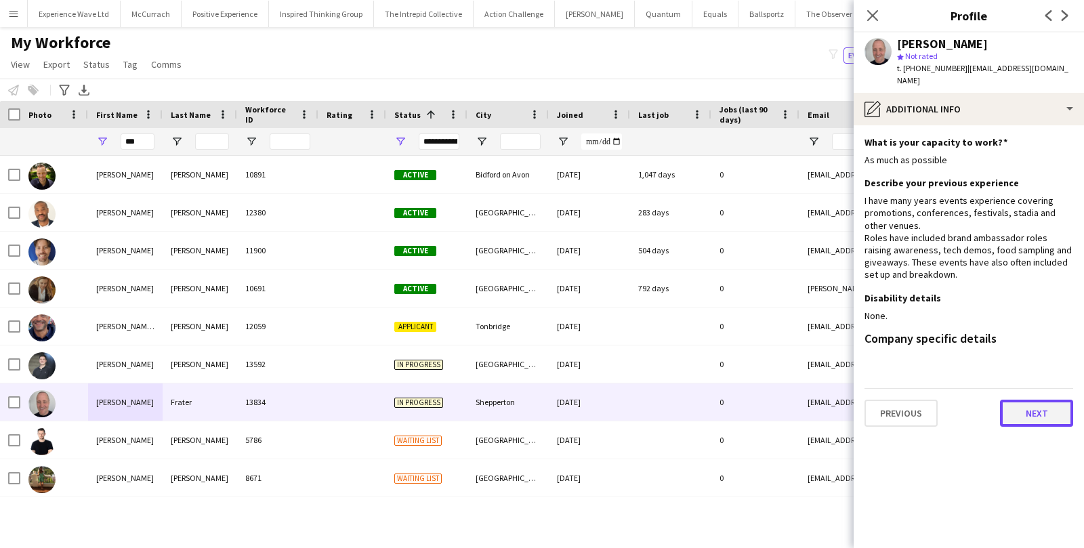
click at [1031, 413] on button "Next" at bounding box center [1036, 413] width 73 height 27
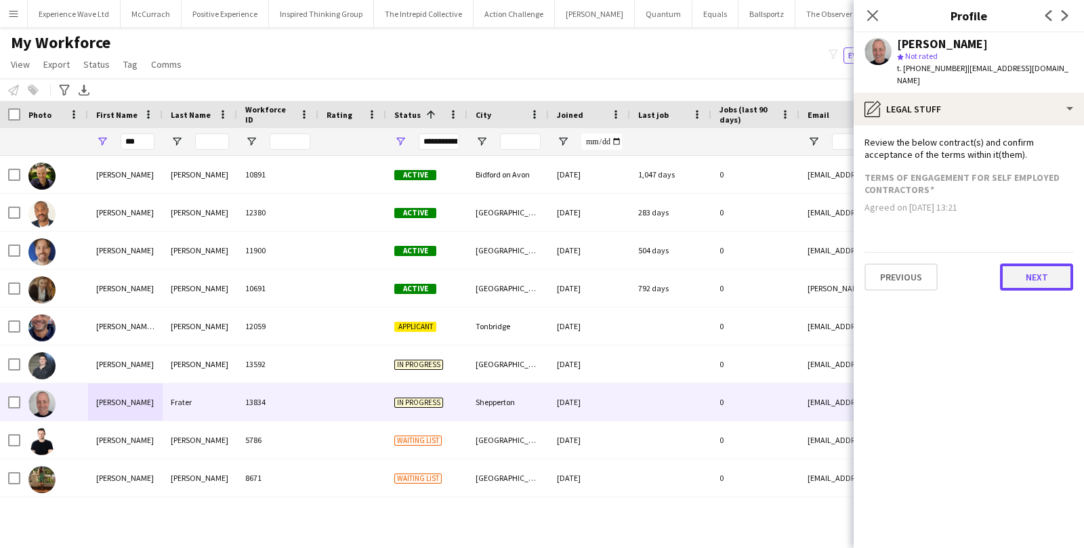
click at [1054, 270] on button "Next" at bounding box center [1036, 277] width 73 height 27
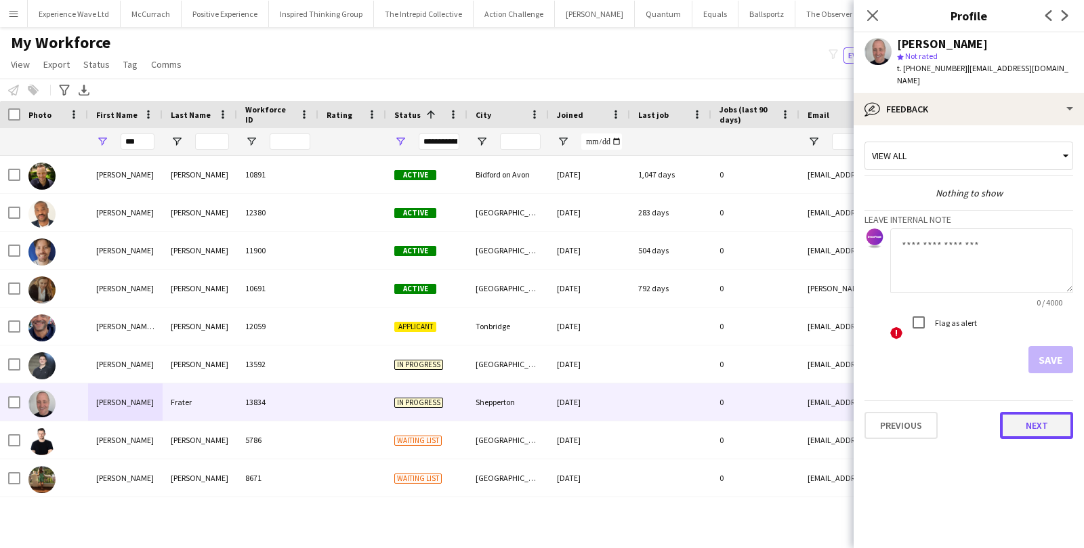
click at [1038, 412] on button "Next" at bounding box center [1036, 425] width 73 height 27
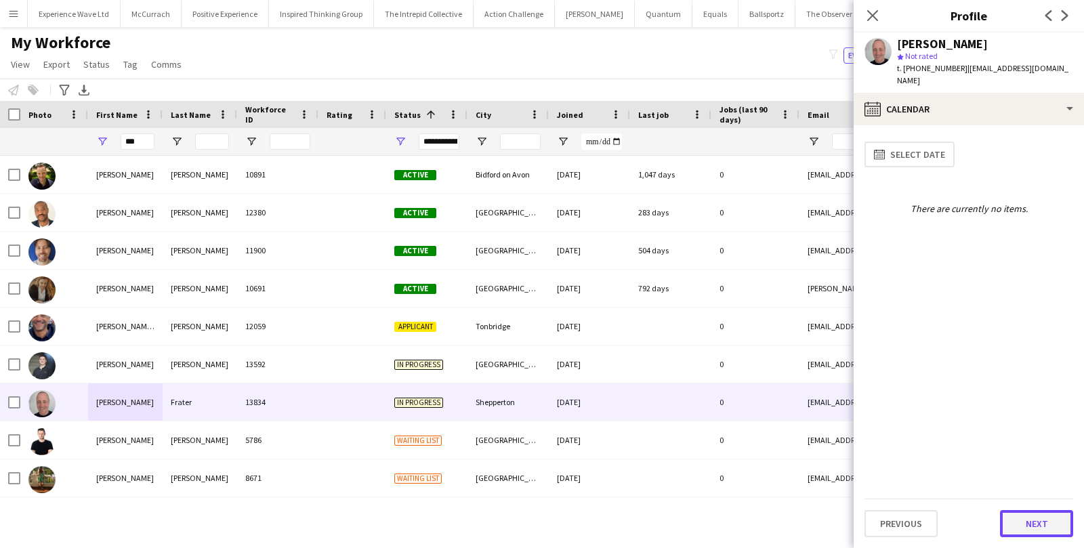
click at [1033, 526] on button "Next" at bounding box center [1036, 523] width 73 height 27
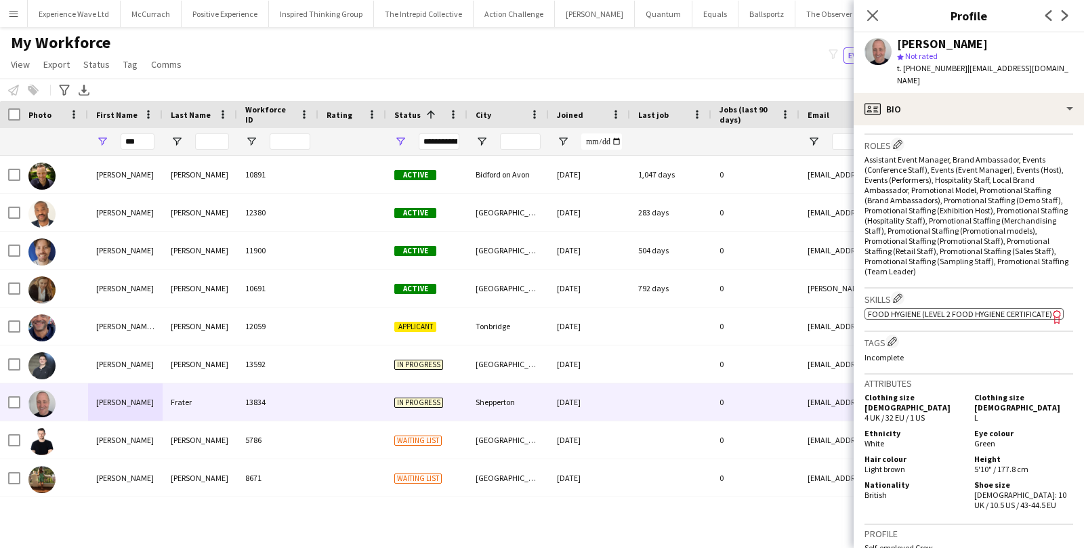
scroll to position [678, 0]
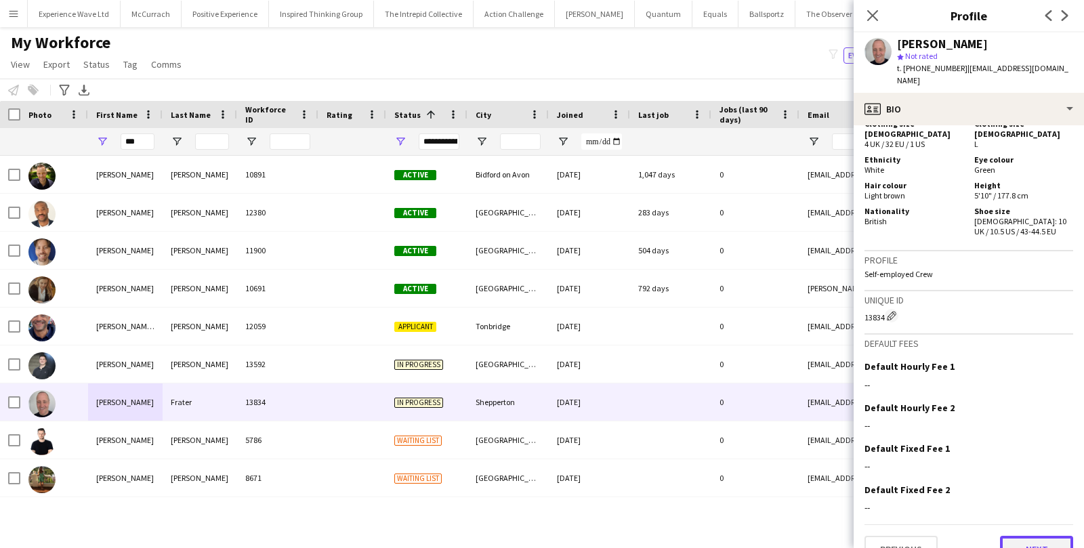
click at [1013, 536] on button "Next" at bounding box center [1036, 549] width 73 height 27
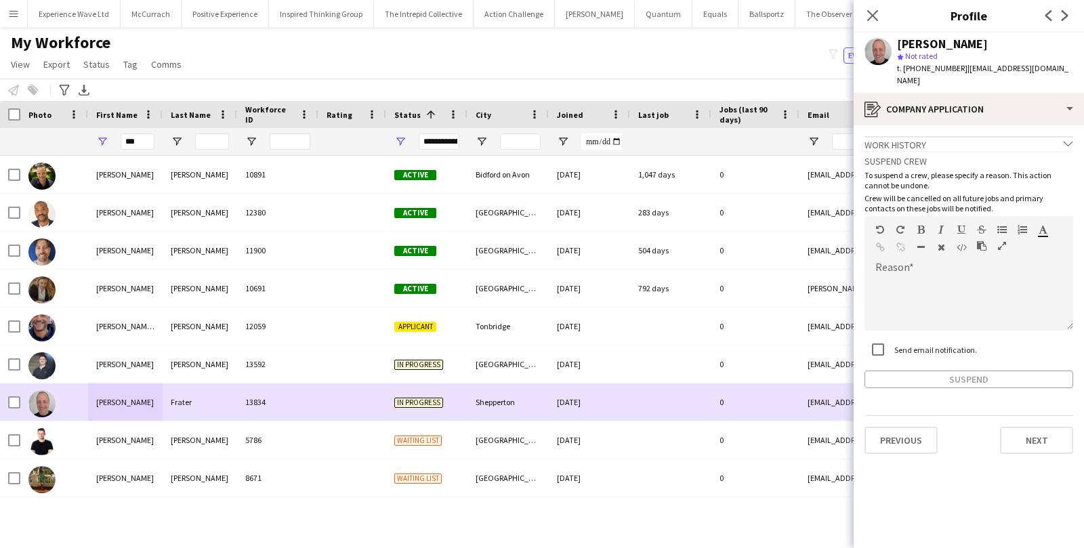
click at [600, 394] on div "24-07-2025" at bounding box center [589, 401] width 81 height 37
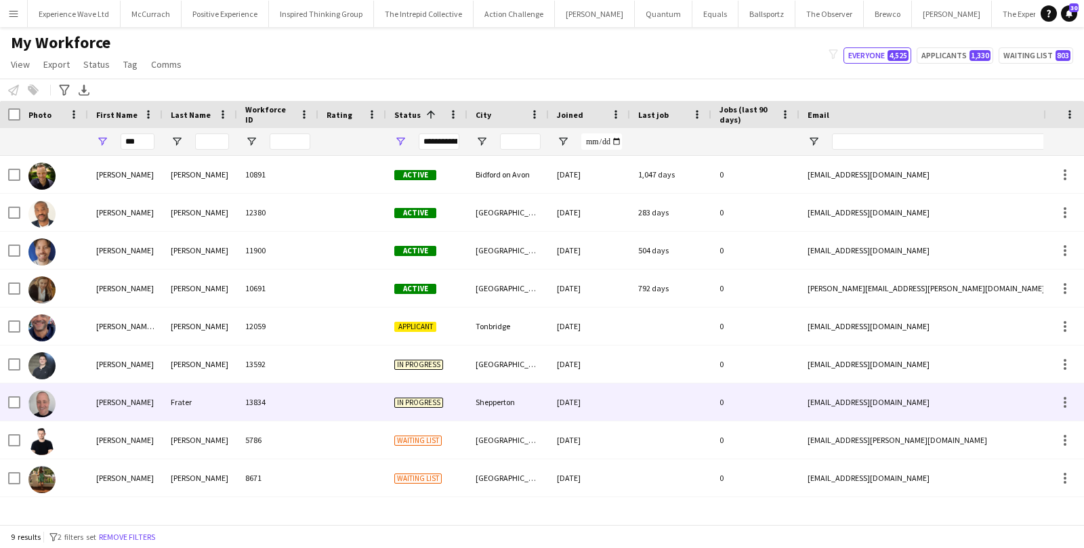
click at [600, 394] on div "24-07-2025" at bounding box center [589, 401] width 81 height 37
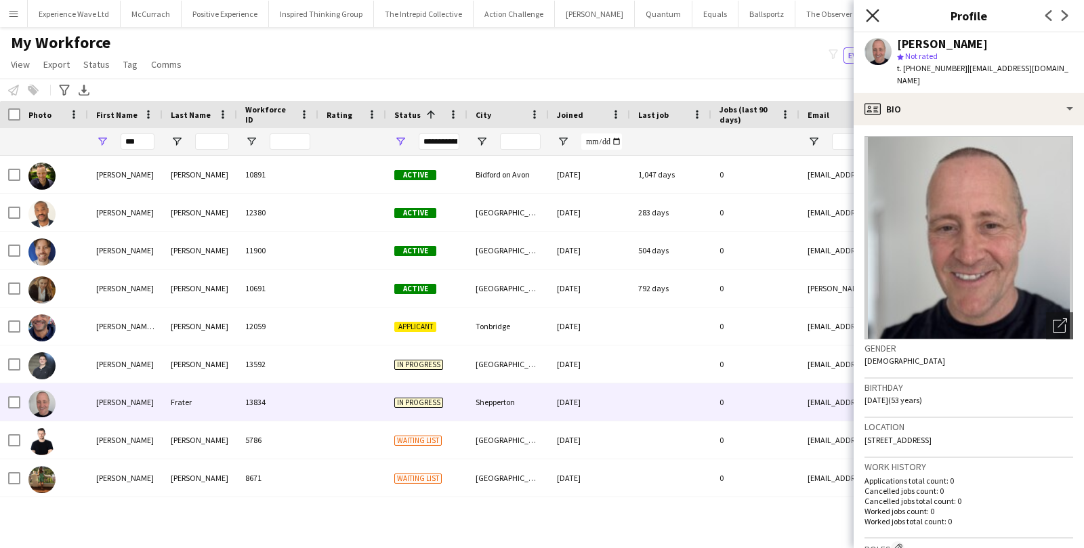
click at [875, 12] on icon "Close pop-in" at bounding box center [872, 15] width 13 height 13
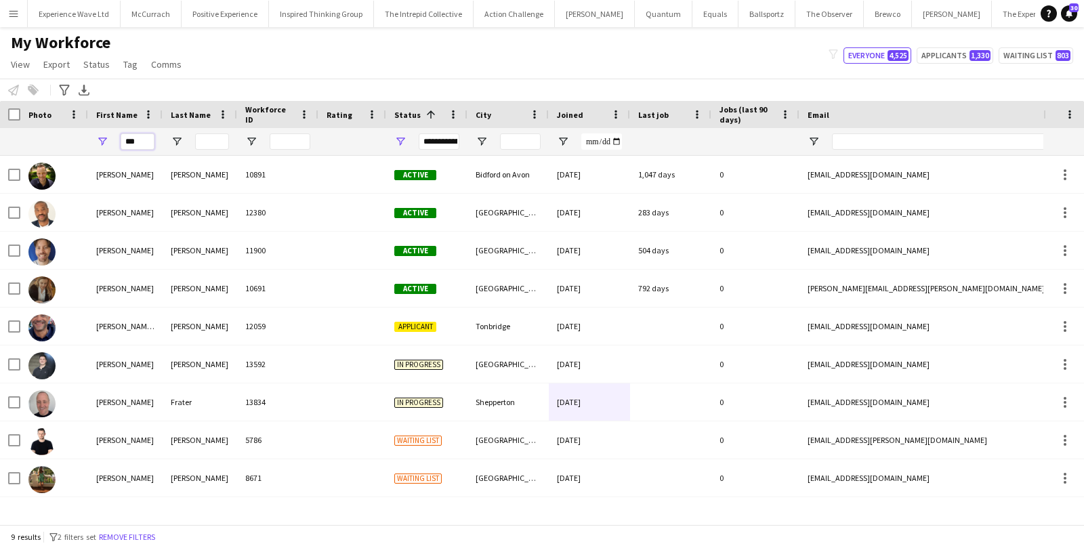
drag, startPoint x: 149, startPoint y: 140, endPoint x: 96, endPoint y: 138, distance: 53.6
click at [97, 138] on div "***" at bounding box center [125, 141] width 75 height 27
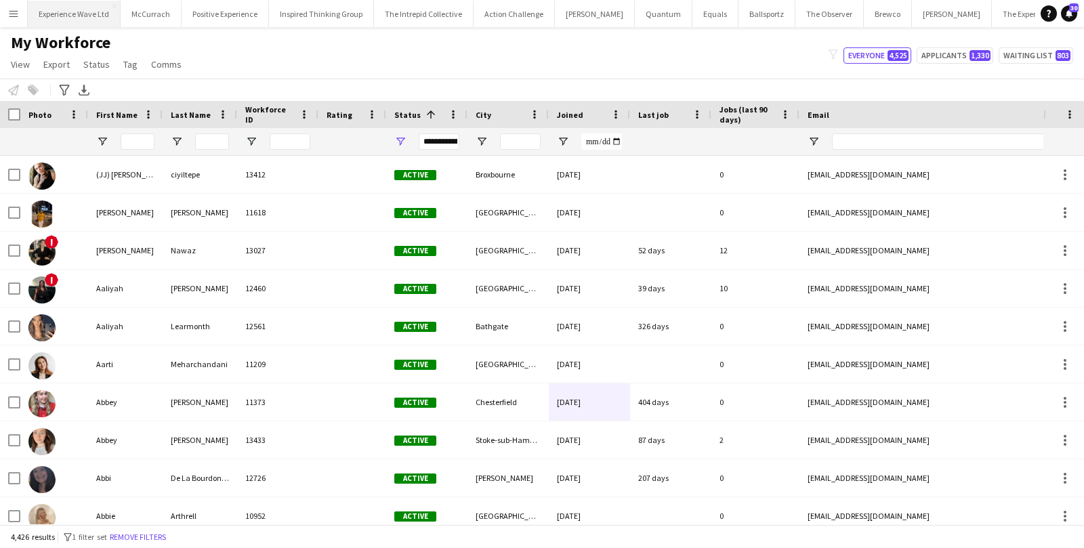
click at [87, 12] on button "Experience Wave Ltd Close" at bounding box center [74, 14] width 93 height 26
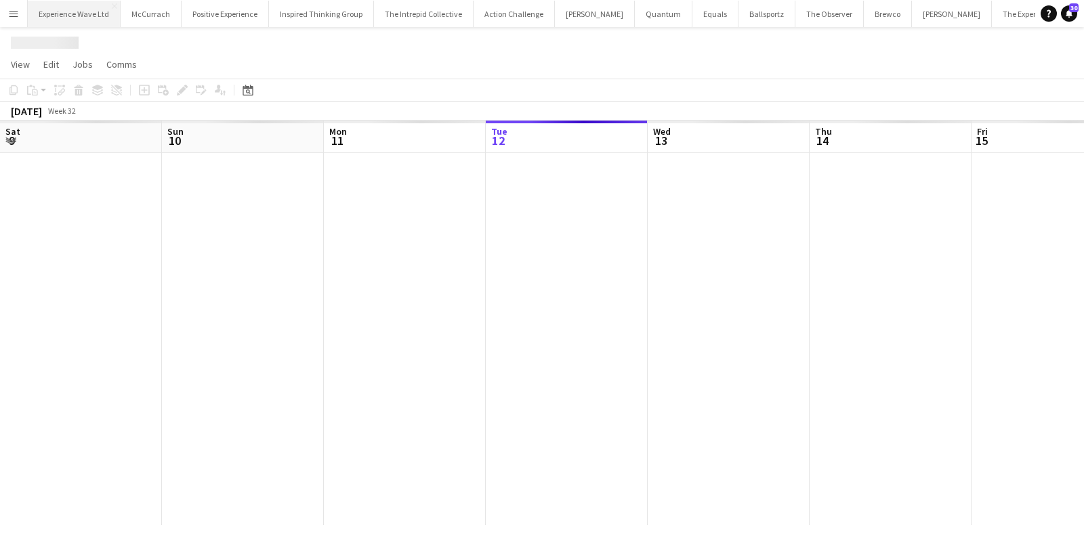
scroll to position [0, 323]
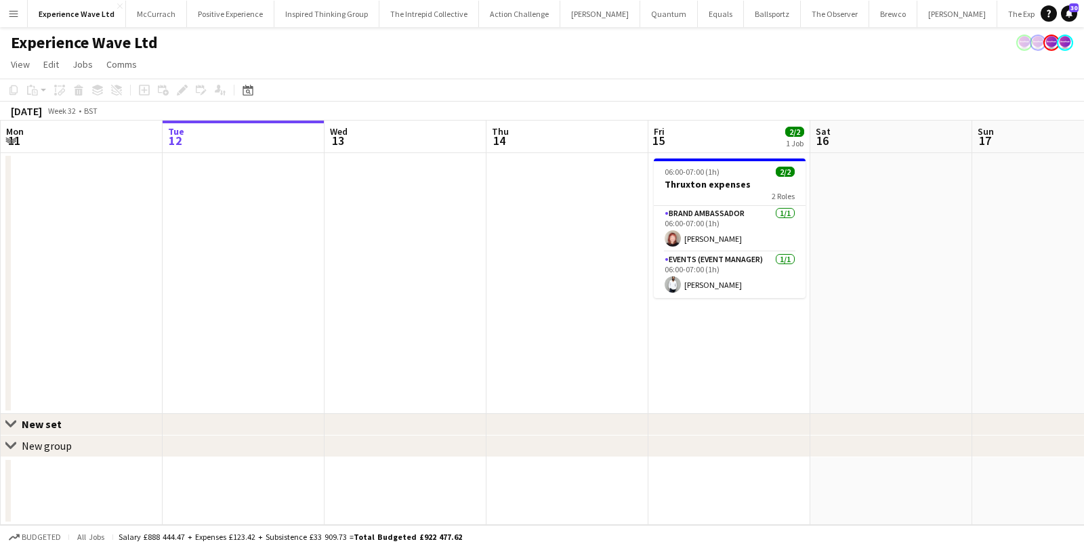
click at [651, 154] on app-date-cell "06:00-07:00 (1h) 2/2 Thruxton expenses 2 Roles Brand Ambassador 1/1 06:00-07:00…" at bounding box center [729, 283] width 162 height 261
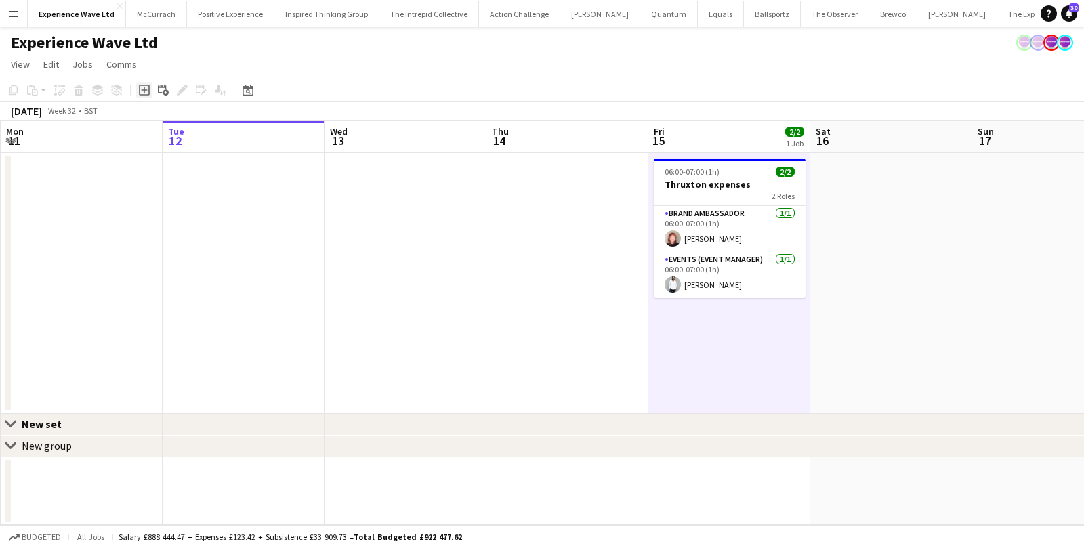
click at [148, 87] on icon "Add job" at bounding box center [144, 90] width 11 height 11
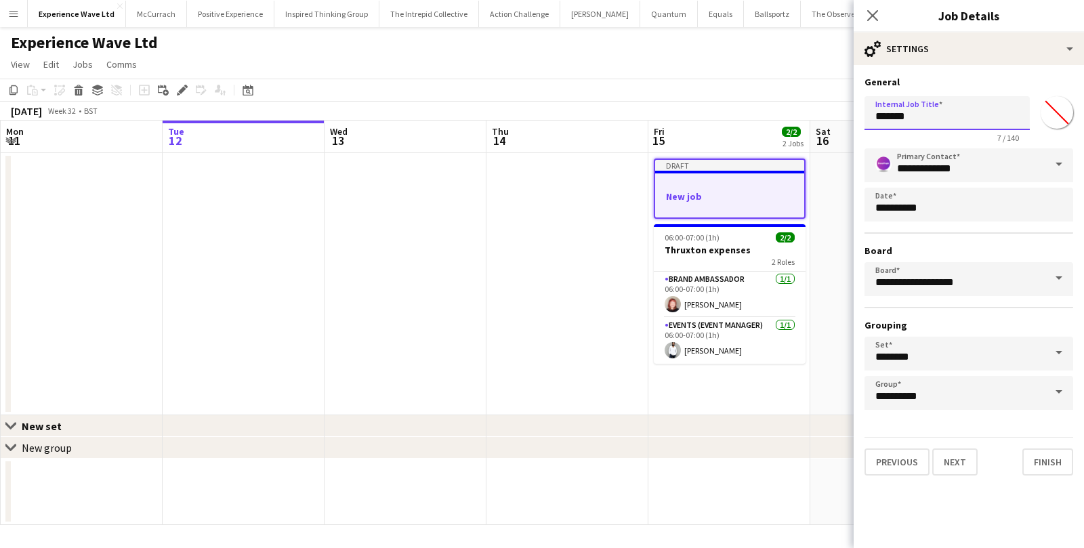
drag, startPoint x: 919, startPoint y: 120, endPoint x: 789, endPoint y: 119, distance: 130.1
click at [791, 119] on body "Menu Boards Boards Boards All jobs Status Workforce Workforce My Workforce Recr…" at bounding box center [542, 274] width 1084 height 548
type input "********"
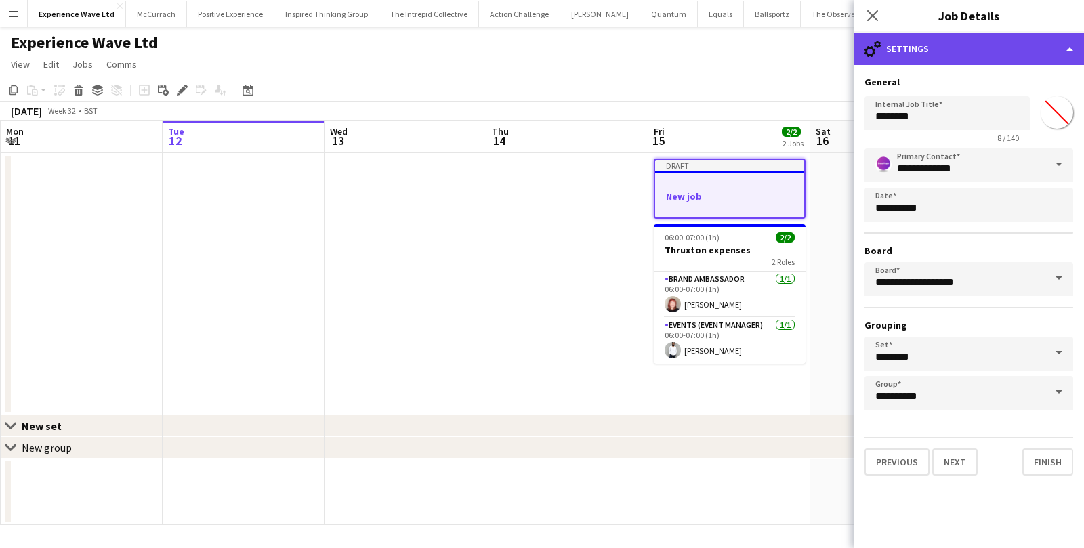
click at [969, 61] on div "cog-double-3 Settings" at bounding box center [969, 49] width 230 height 33
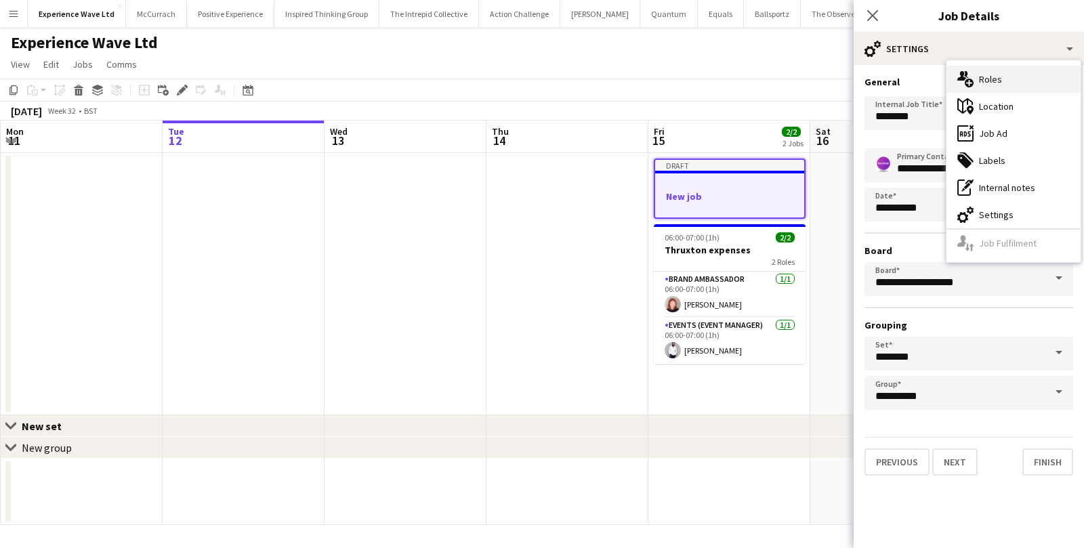
click at [982, 81] on div "multiple-users-add Roles" at bounding box center [1014, 79] width 134 height 27
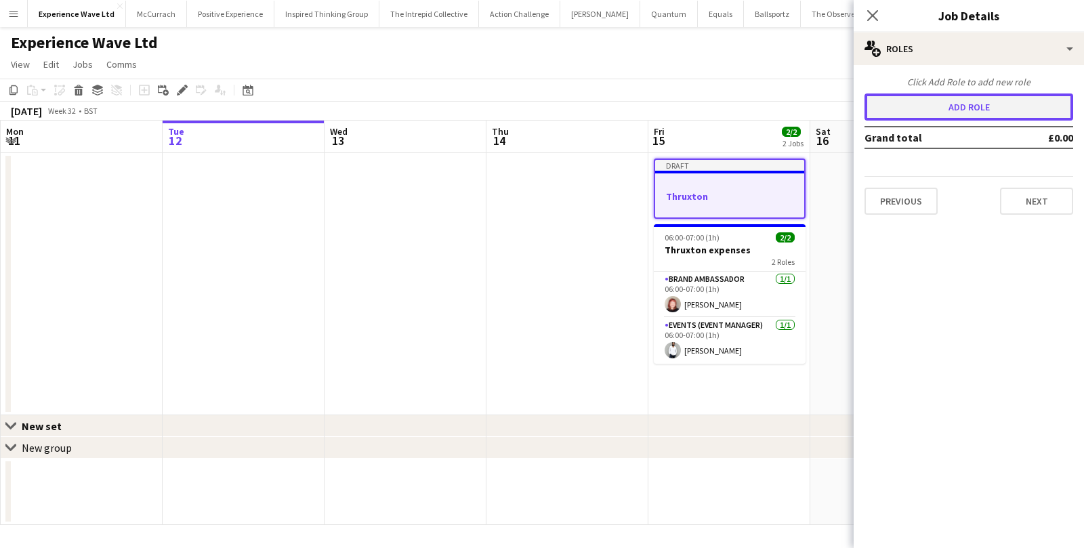
click at [953, 112] on button "Add role" at bounding box center [969, 107] width 209 height 27
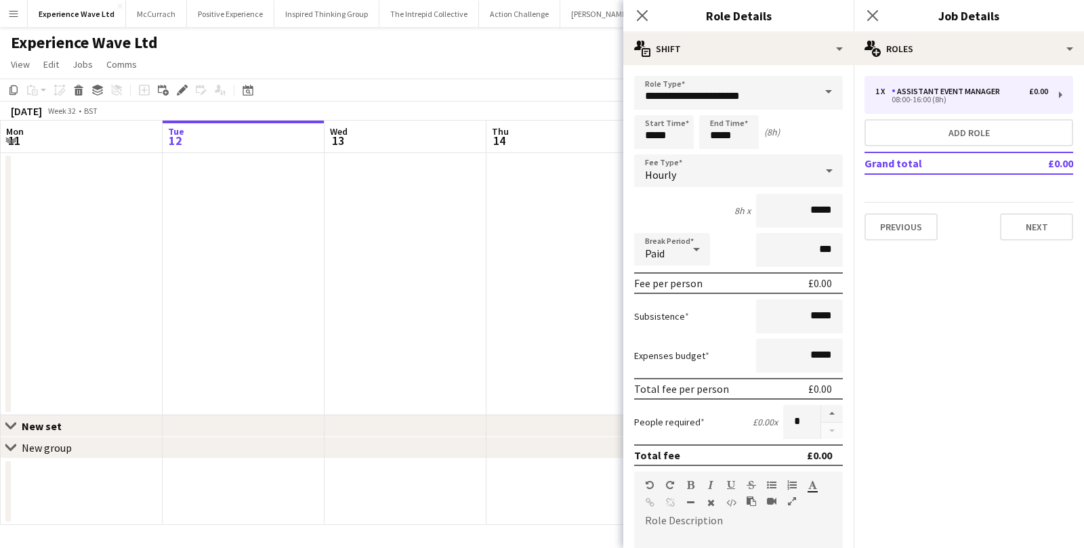
click at [832, 91] on span at bounding box center [828, 92] width 28 height 33
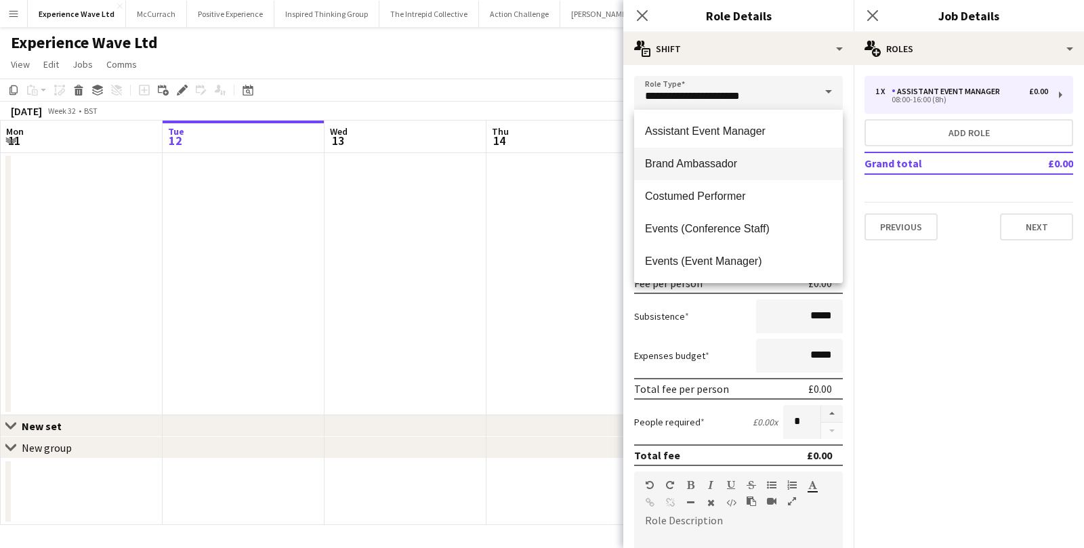
click at [760, 154] on mat-option "Brand Ambassador" at bounding box center [738, 164] width 209 height 33
type input "**********"
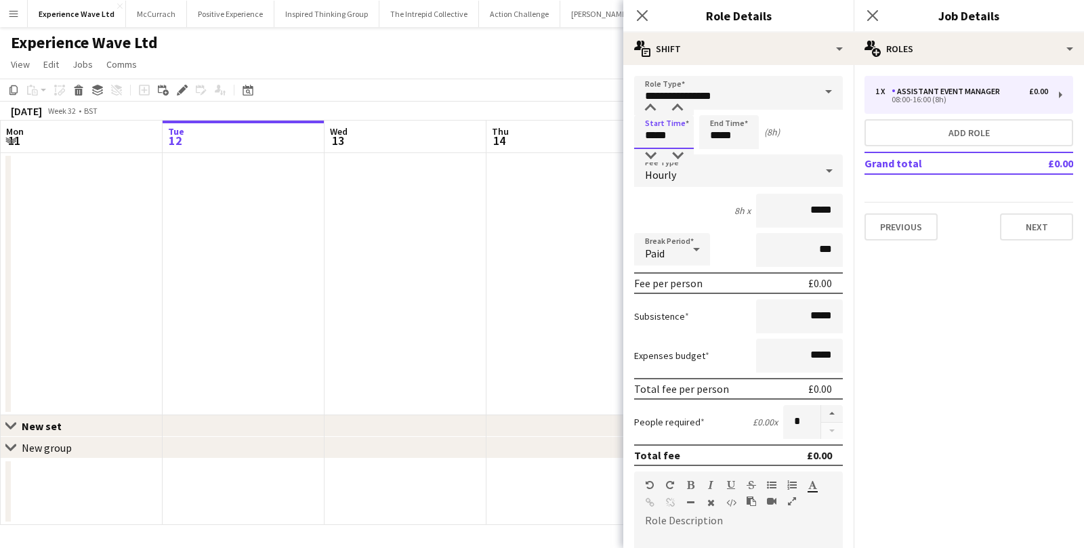
drag, startPoint x: 676, startPoint y: 138, endPoint x: 637, endPoint y: 137, distance: 39.3
click at [637, 137] on input "*****" at bounding box center [664, 132] width 60 height 34
type input "*****"
click at [712, 176] on div "Hourly" at bounding box center [725, 170] width 182 height 33
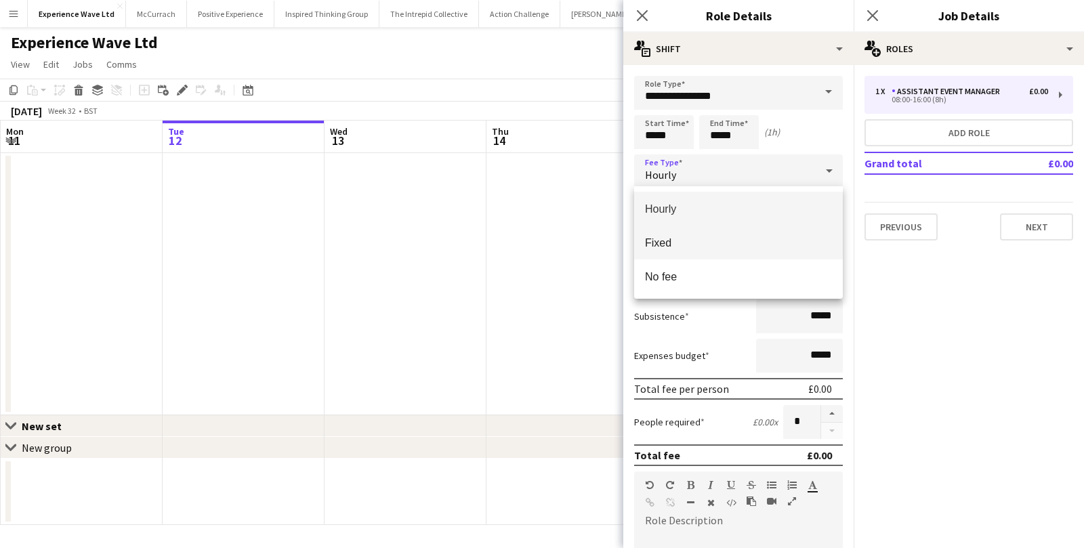
click at [703, 228] on mat-option "Fixed" at bounding box center [738, 243] width 209 height 34
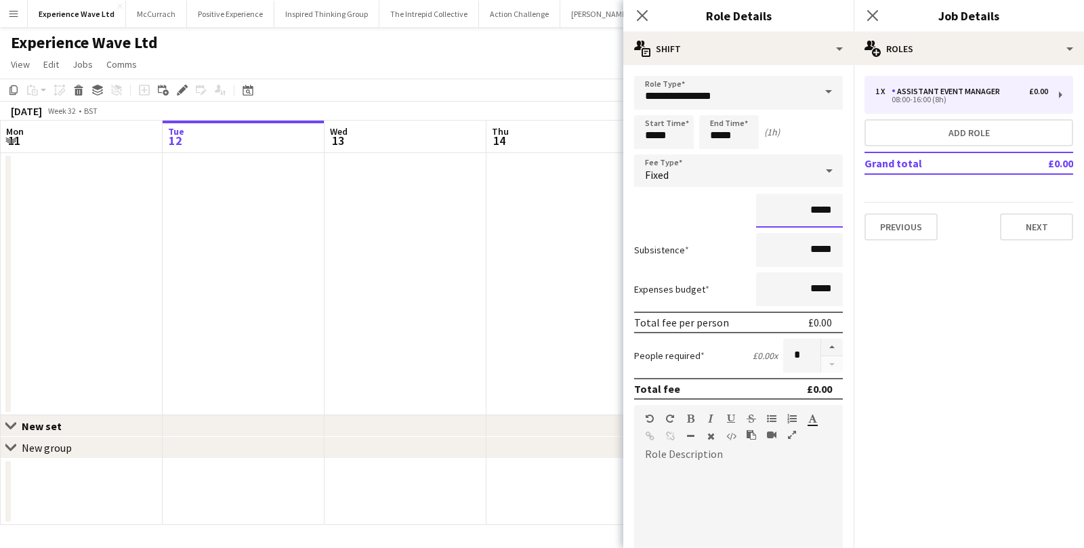
drag, startPoint x: 833, startPoint y: 208, endPoint x: 790, endPoint y: 207, distance: 43.4
click at [792, 208] on input "*****" at bounding box center [799, 211] width 87 height 34
type input "******"
click at [829, 341] on button "button" at bounding box center [832, 348] width 22 height 18
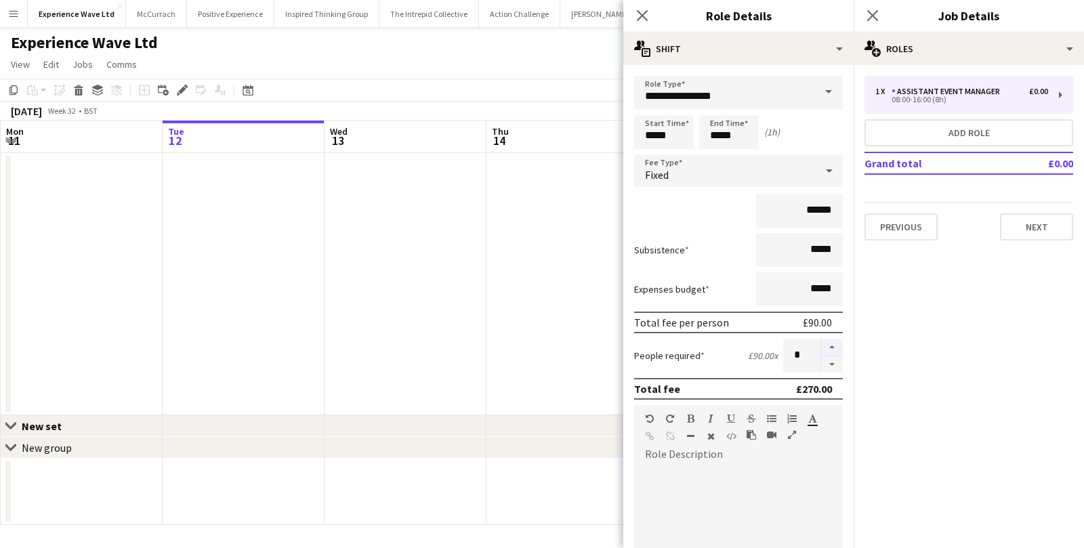
click at [829, 341] on button "button" at bounding box center [832, 348] width 22 height 18
type input "*"
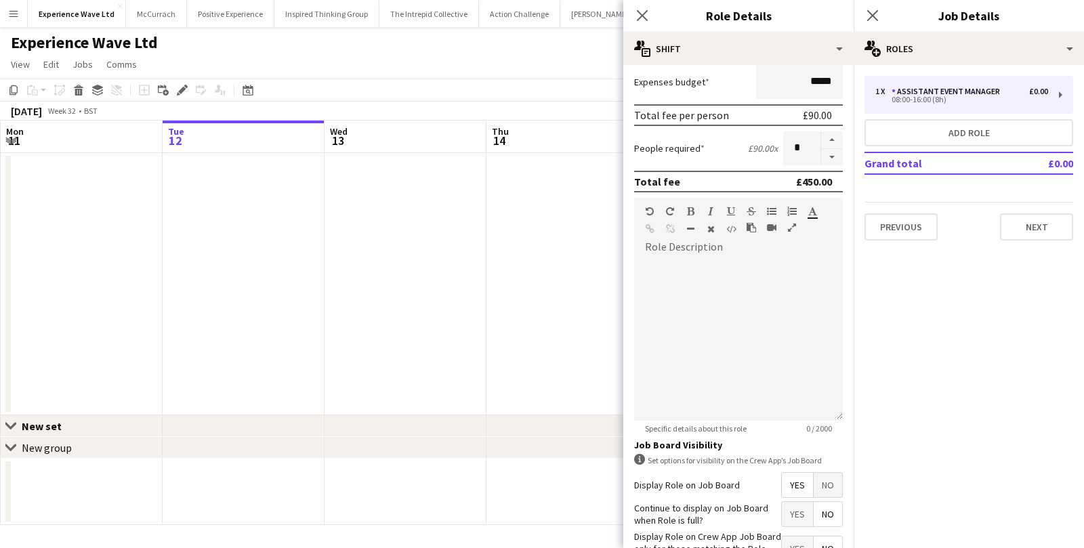
scroll to position [299, 0]
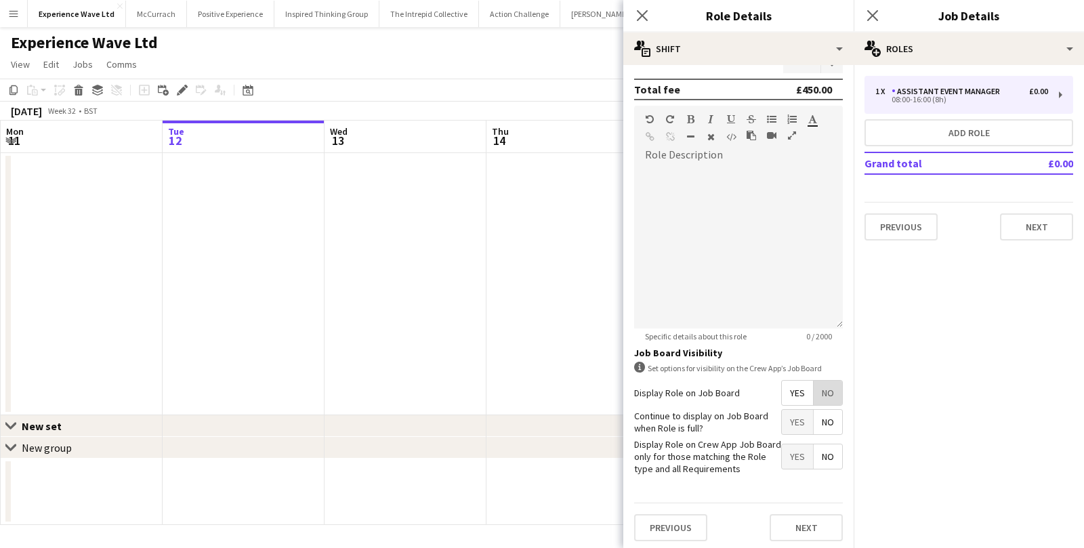
click at [827, 396] on span "No" at bounding box center [828, 393] width 28 height 24
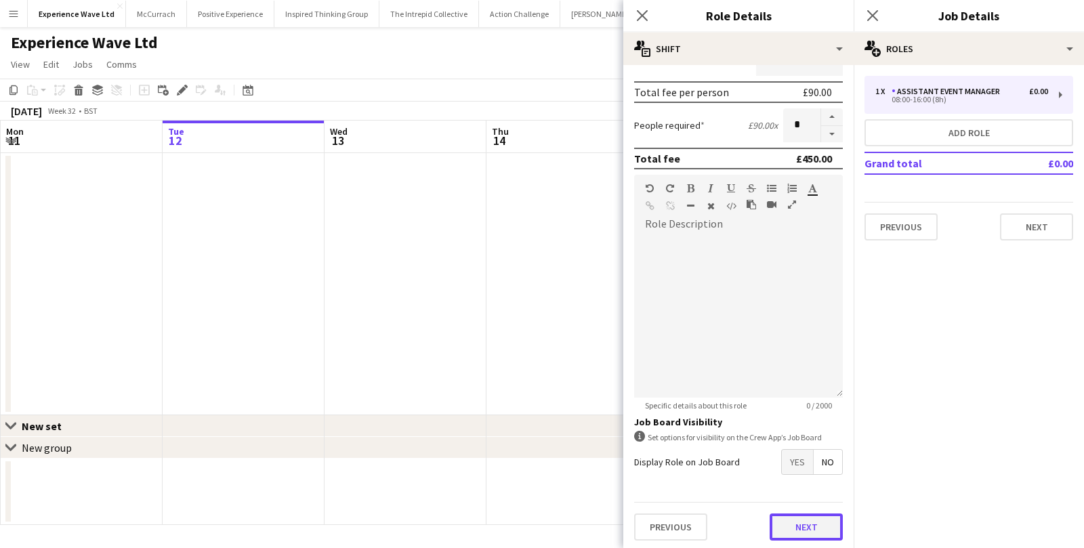
click at [788, 525] on button "Next" at bounding box center [806, 527] width 73 height 27
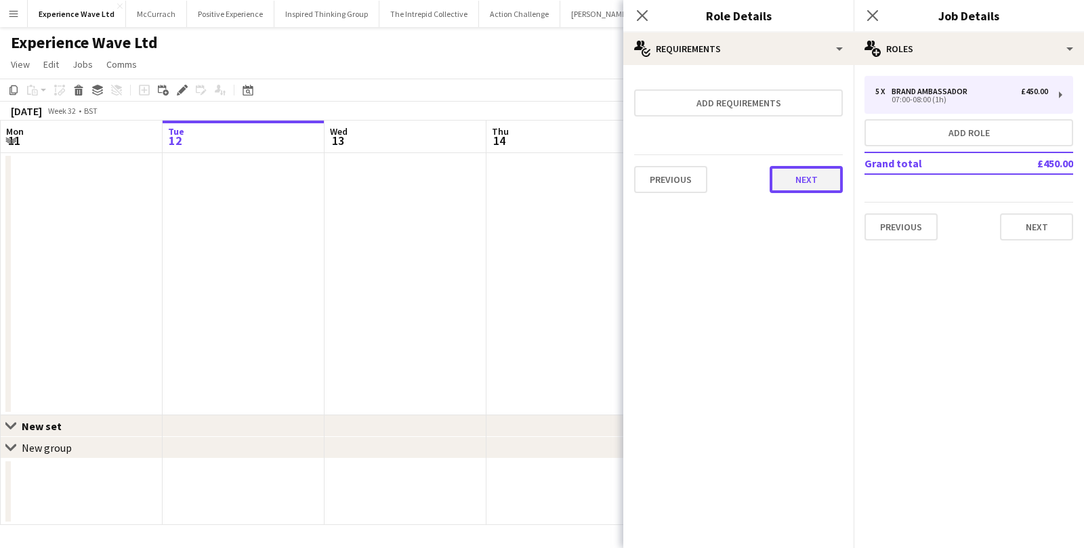
click at [790, 180] on button "Next" at bounding box center [806, 179] width 73 height 27
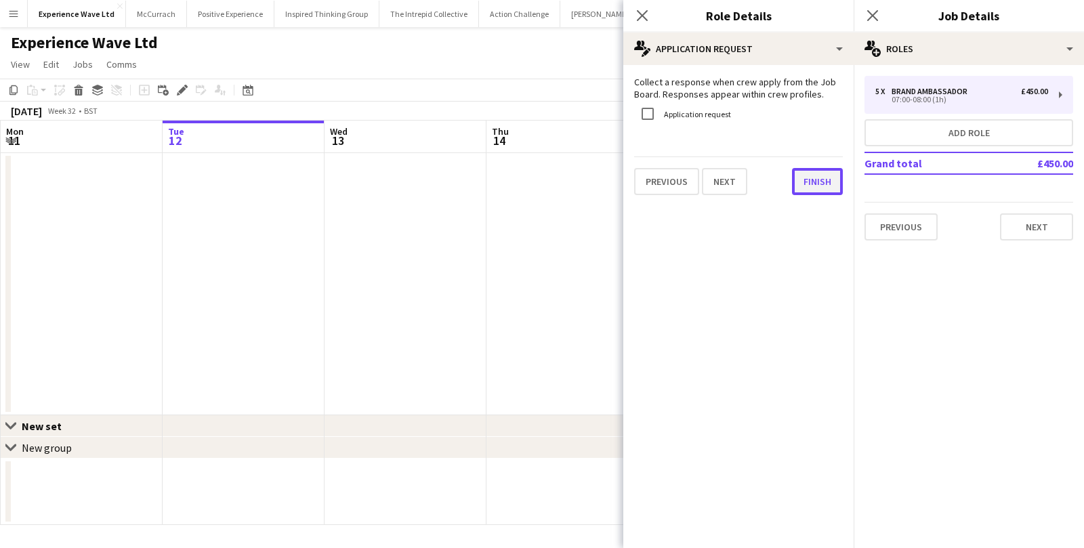
click at [805, 183] on button "Finish" at bounding box center [817, 181] width 51 height 27
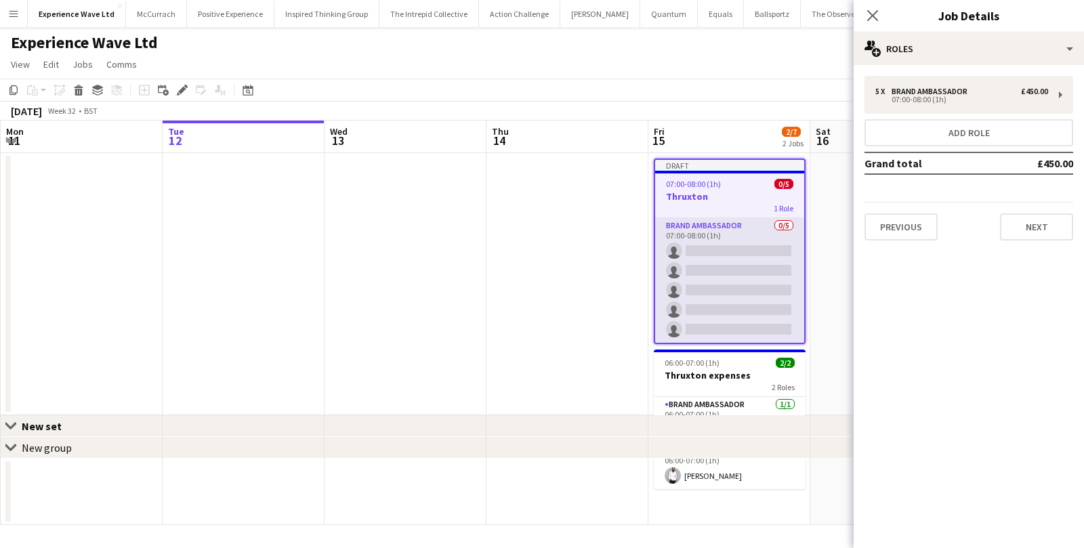
click at [722, 249] on app-card-role "Brand Ambassador 0/5 07:00-08:00 (1h) single-neutral-actions single-neutral-act…" at bounding box center [729, 280] width 149 height 125
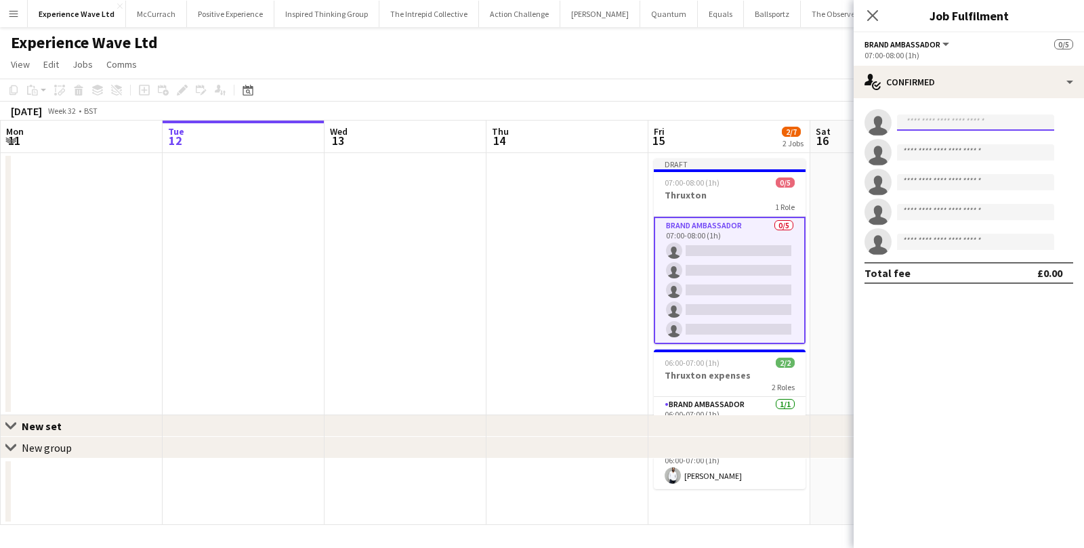
click at [950, 126] on input at bounding box center [975, 123] width 157 height 16
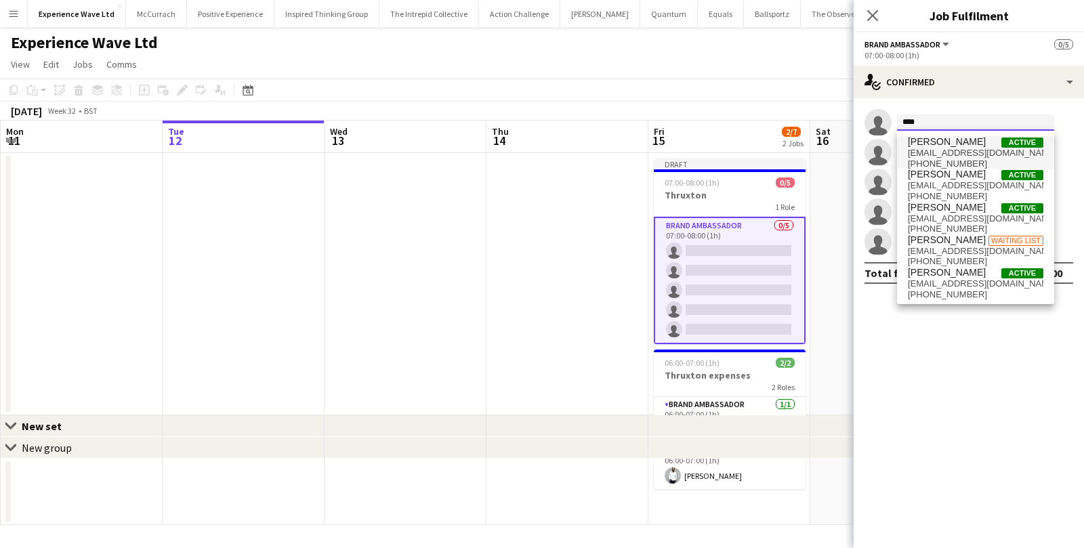
type input "****"
click at [955, 140] on span "Lily Exall Active" at bounding box center [976, 142] width 136 height 12
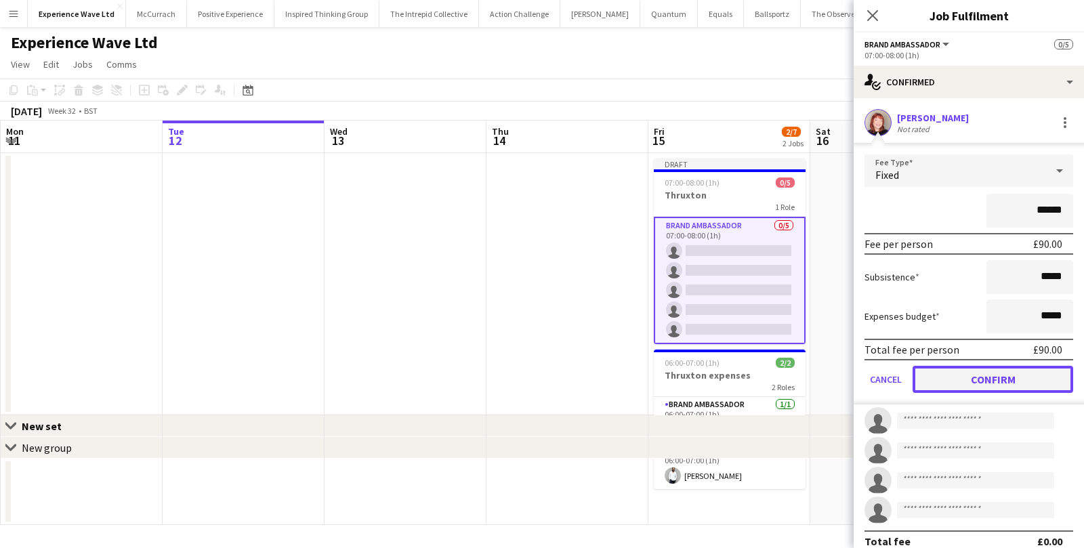
click at [950, 372] on button "Confirm" at bounding box center [993, 379] width 161 height 27
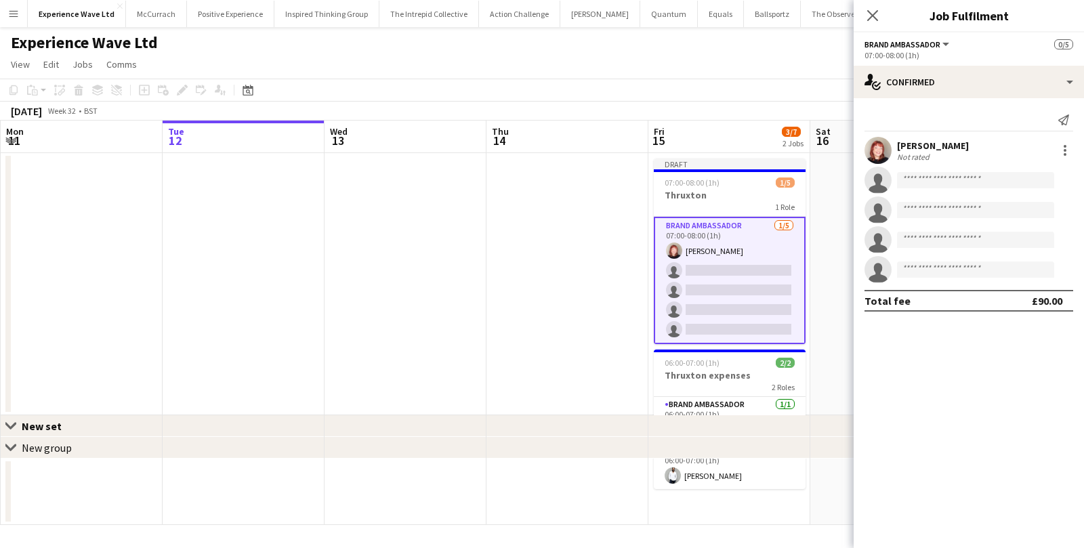
click at [758, 272] on app-card-role "Brand Ambassador 1/5 07:00-08:00 (1h) Lily Exall single-neutral-actions single-…" at bounding box center [730, 280] width 152 height 127
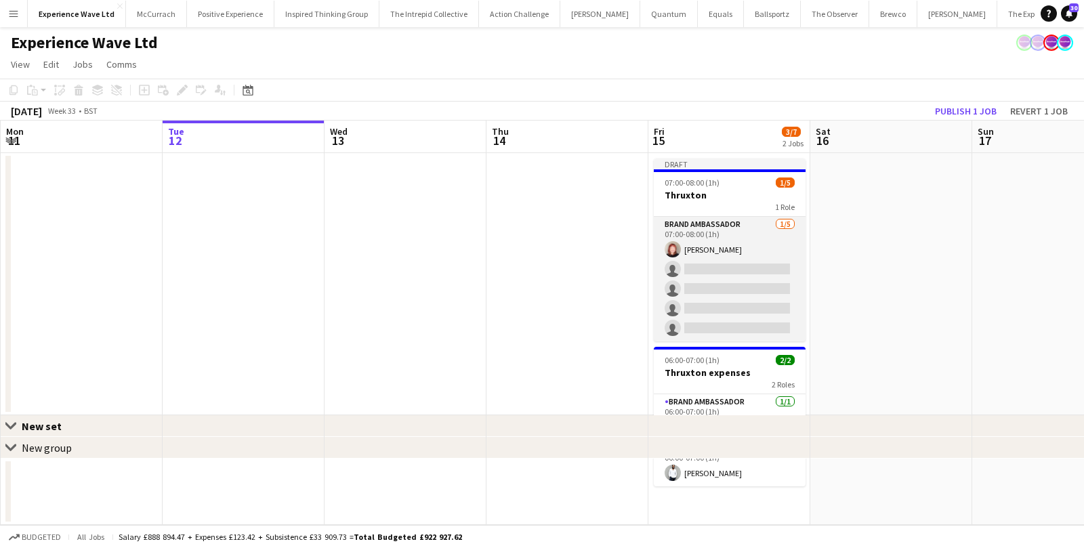
click at [766, 287] on app-card-role "Brand Ambassador 1/5 07:00-08:00 (1h) Lily Exall single-neutral-actions single-…" at bounding box center [730, 279] width 152 height 125
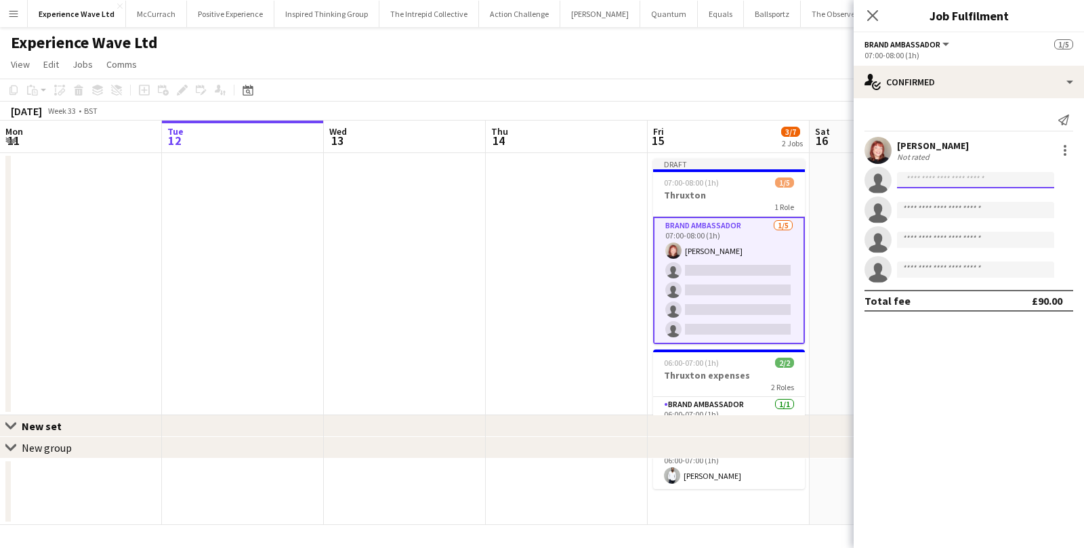
click at [928, 184] on input at bounding box center [975, 180] width 157 height 16
type input "*"
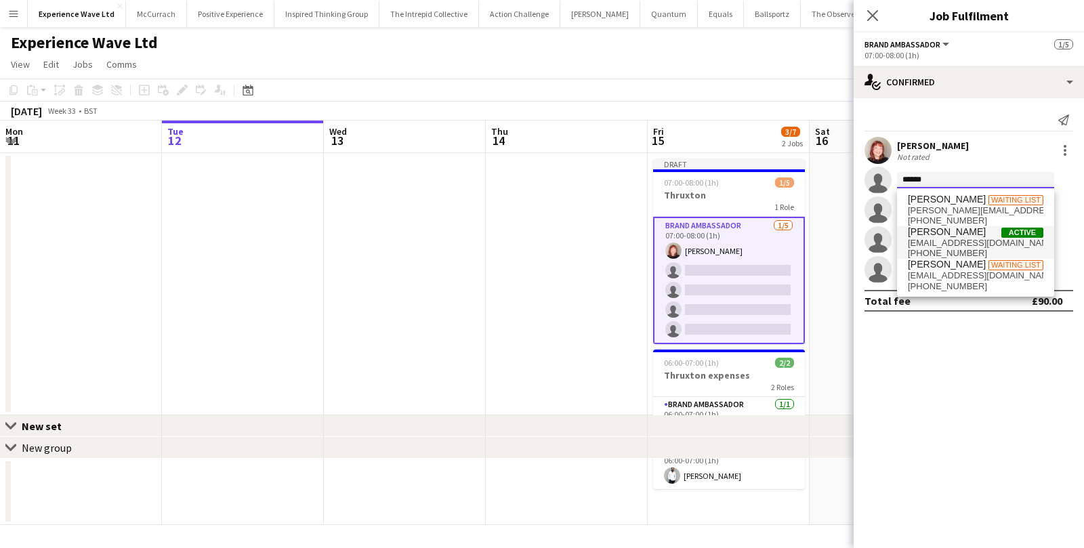
type input "******"
click at [928, 241] on span "molliemn@icloud.com" at bounding box center [976, 243] width 136 height 11
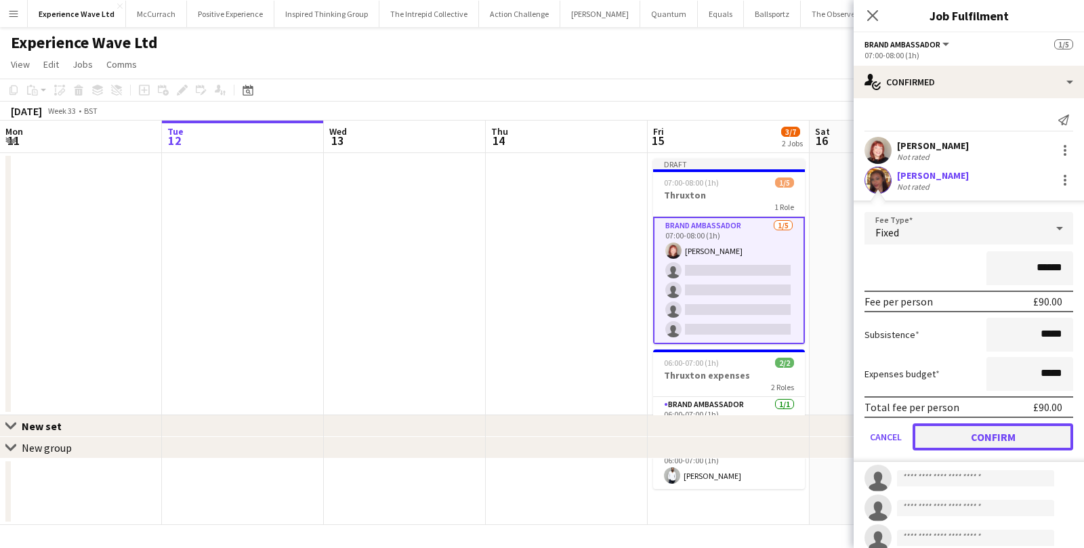
click at [942, 431] on button "Confirm" at bounding box center [993, 436] width 161 height 27
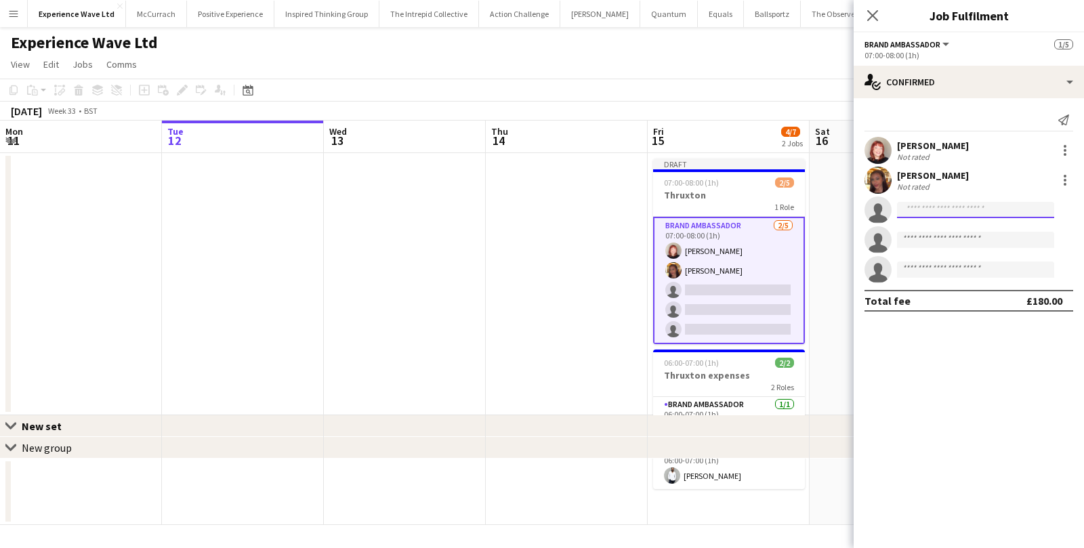
click at [926, 215] on input at bounding box center [975, 210] width 157 height 16
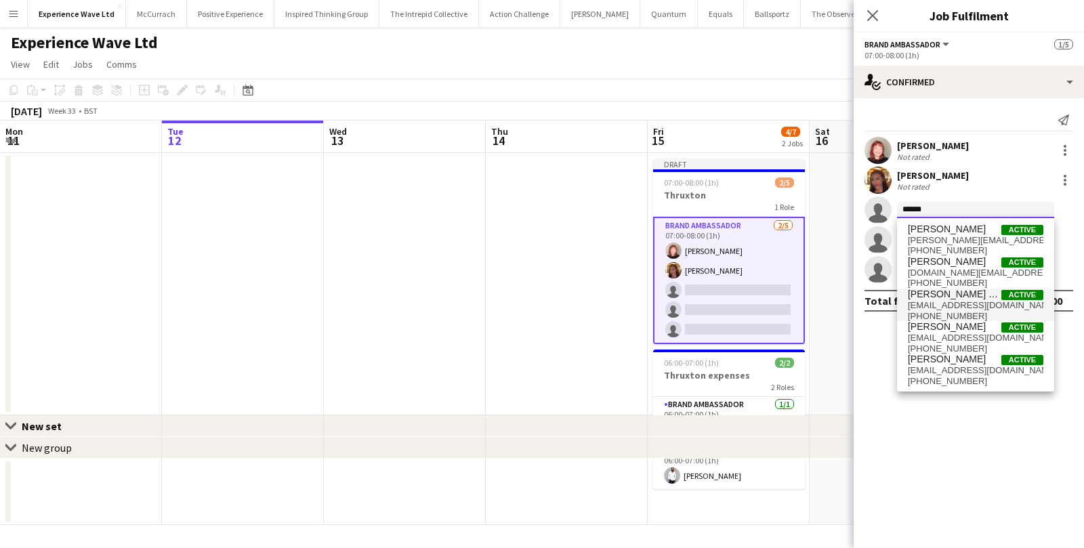
type input "******"
click at [936, 306] on span "08adrian2@gmail.com" at bounding box center [976, 305] width 136 height 11
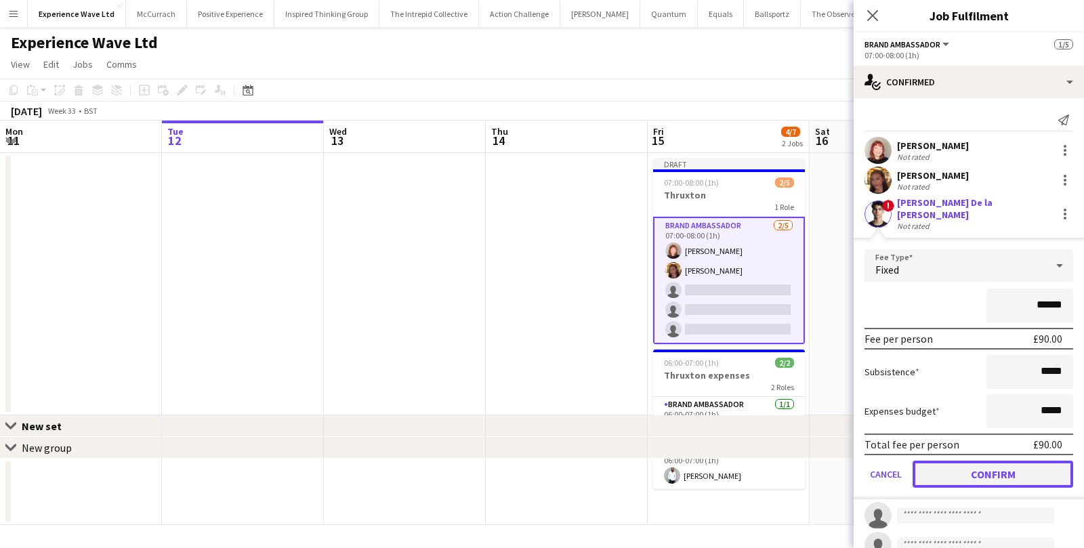
click at [944, 461] on button "Confirm" at bounding box center [993, 474] width 161 height 27
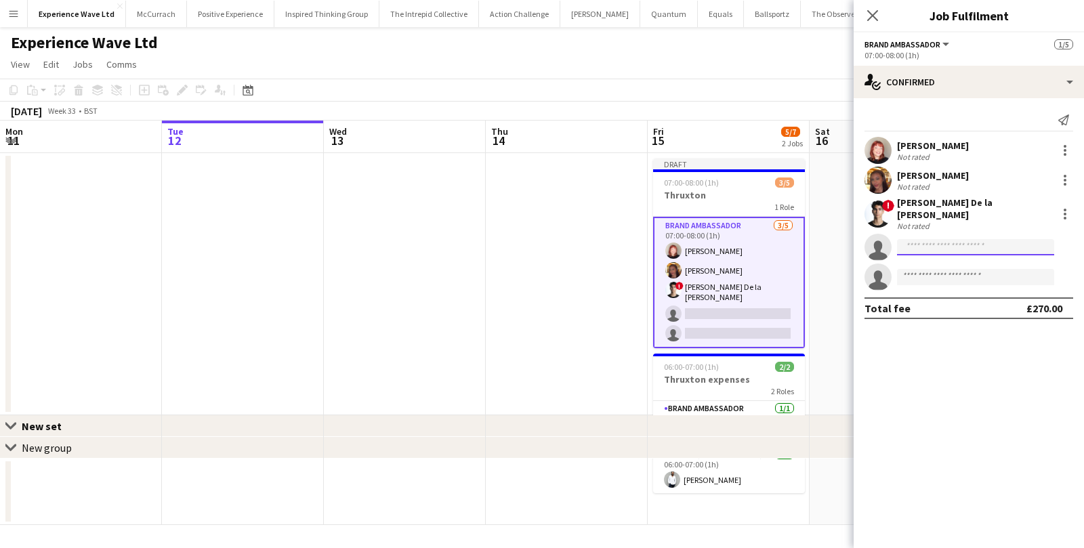
click at [960, 239] on input at bounding box center [975, 247] width 157 height 16
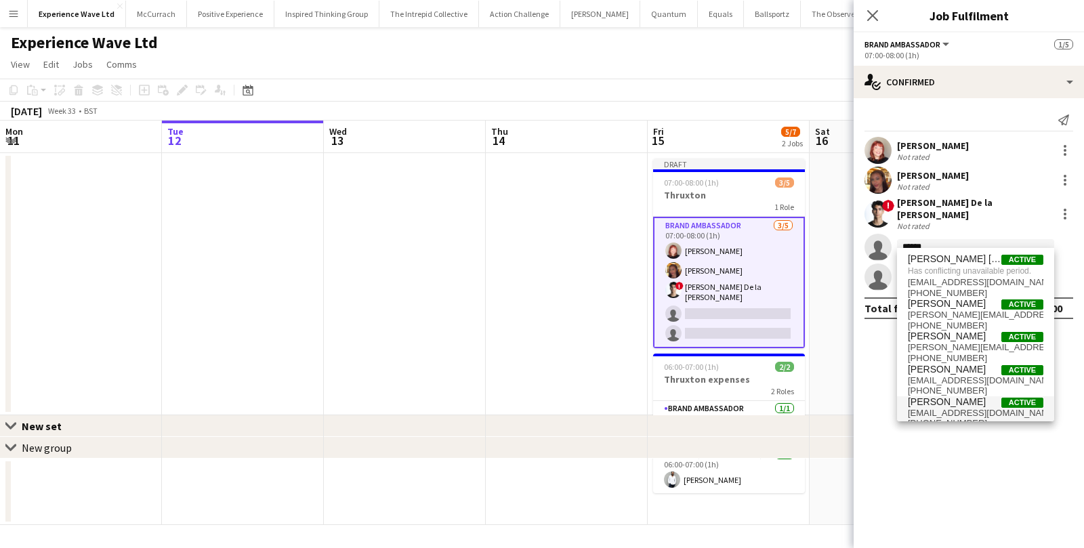
type input "*****"
click at [962, 400] on span "Angel Gervacio Bido" at bounding box center [947, 402] width 78 height 12
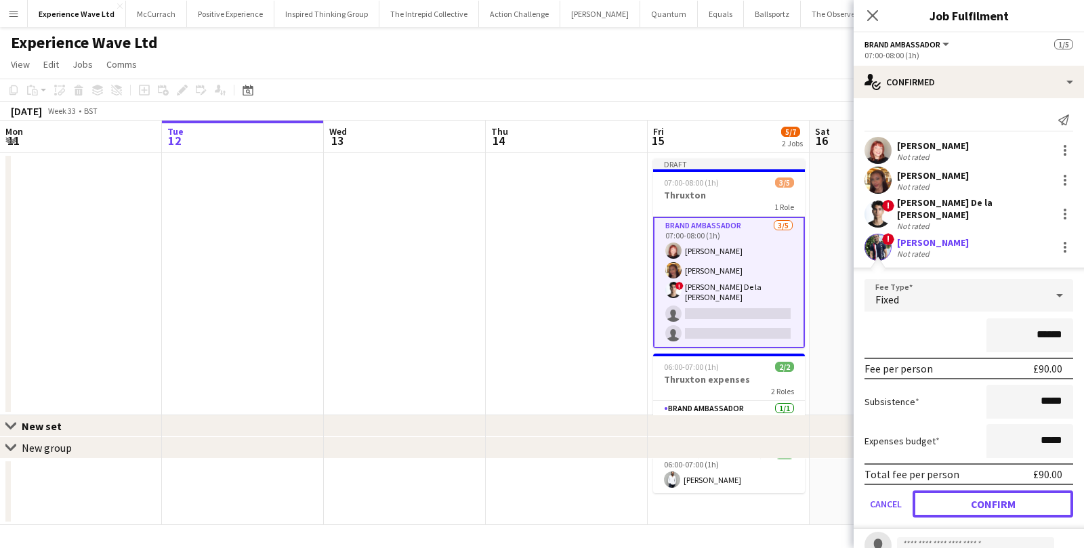
click at [975, 493] on button "Confirm" at bounding box center [993, 504] width 161 height 27
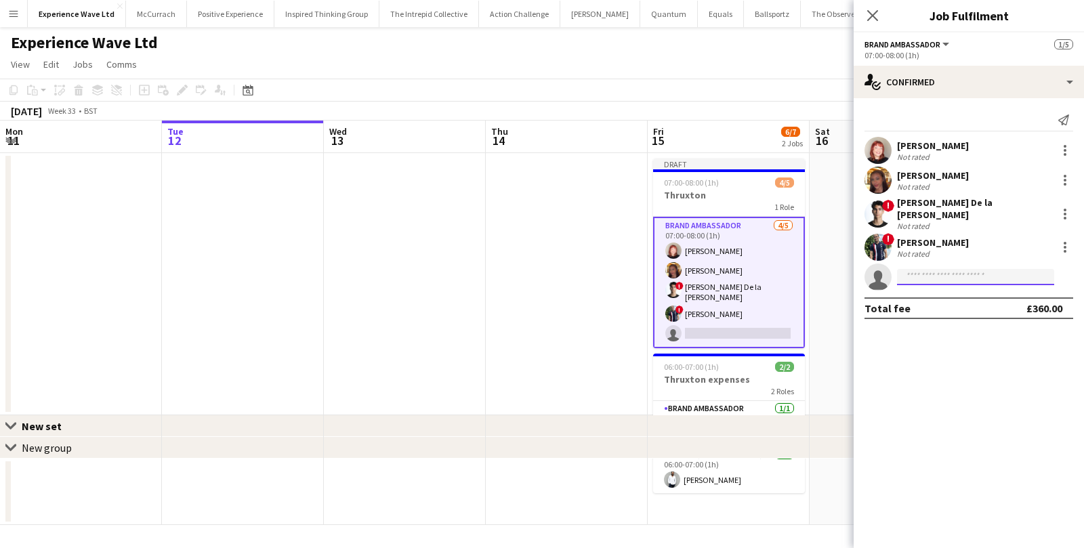
click at [997, 269] on input at bounding box center [975, 277] width 157 height 16
type input "****"
click at [987, 306] on span "+447743313458" at bounding box center [976, 310] width 136 height 11
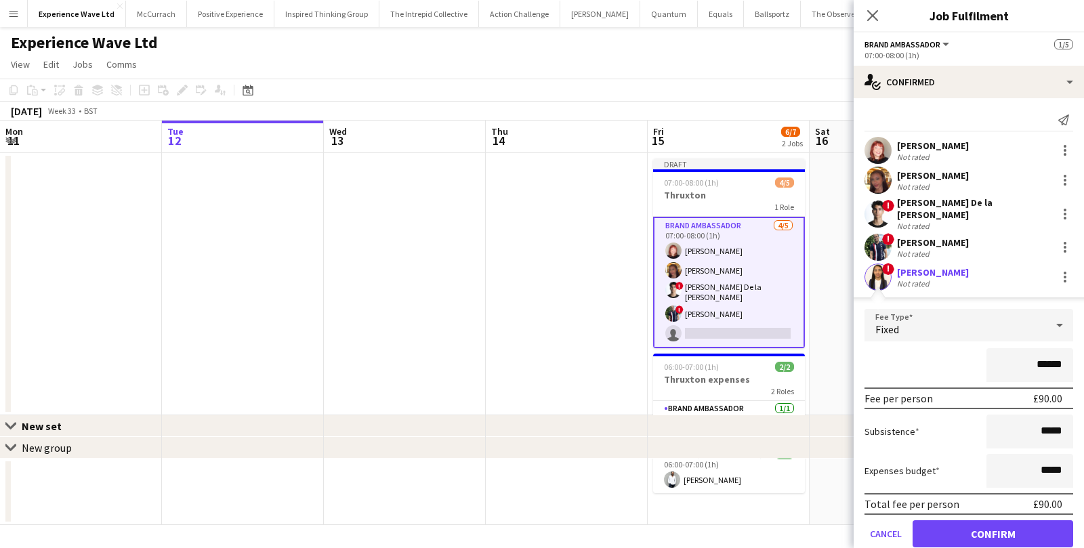
click at [966, 511] on form "Fee Type Fixed ****** Fee per person £90.00 Subsistence ***** Expenses budget *…" at bounding box center [969, 434] width 230 height 250
click at [961, 529] on button "Confirm" at bounding box center [993, 533] width 161 height 27
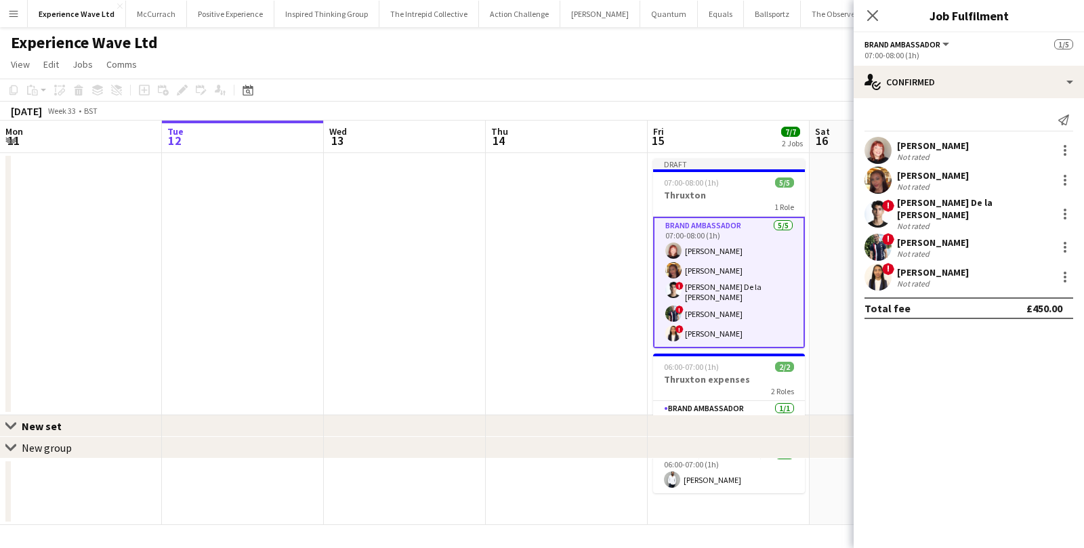
click at [842, 291] on app-date-cell at bounding box center [891, 284] width 162 height 262
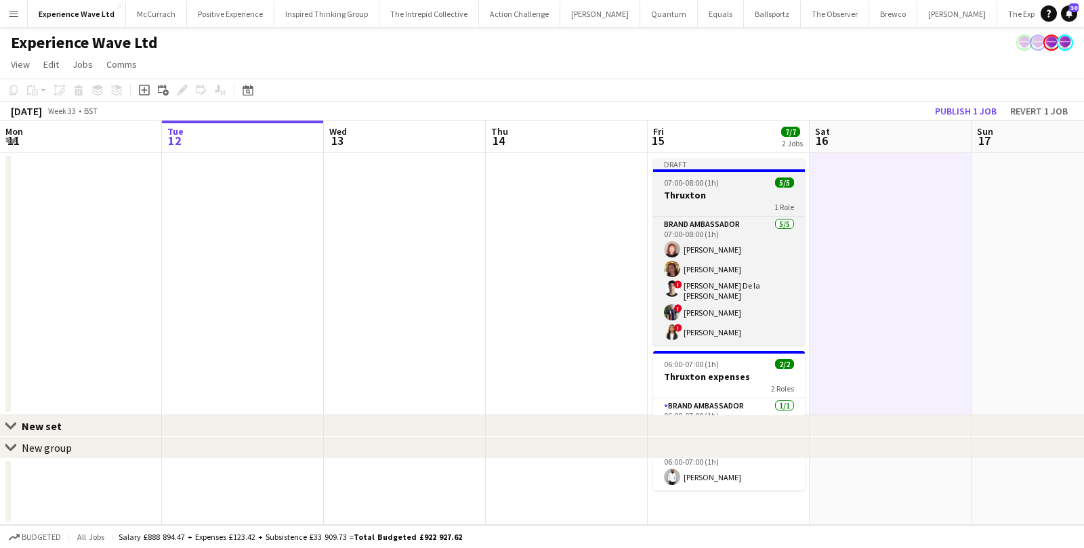
click at [755, 181] on div "07:00-08:00 (1h) 5/5" at bounding box center [729, 183] width 152 height 10
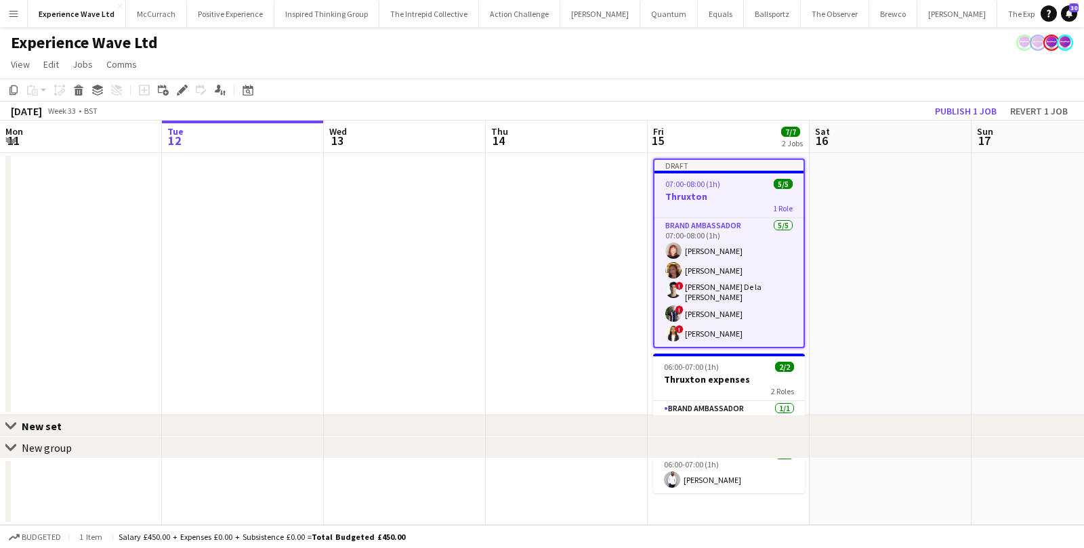
click at [747, 200] on h3 "Thruxton" at bounding box center [729, 196] width 149 height 12
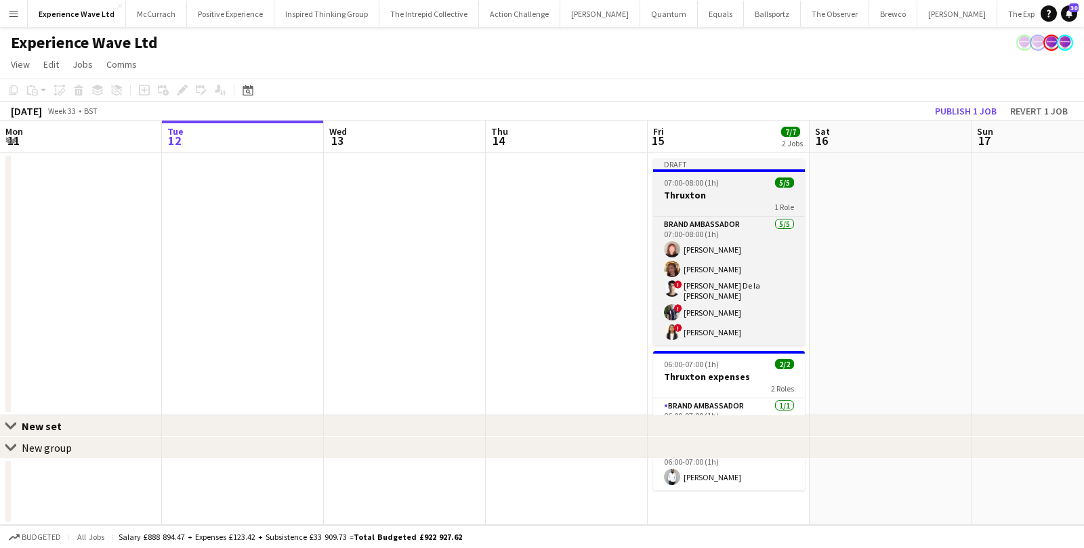
click at [732, 199] on h3 "Thruxton" at bounding box center [729, 195] width 152 height 12
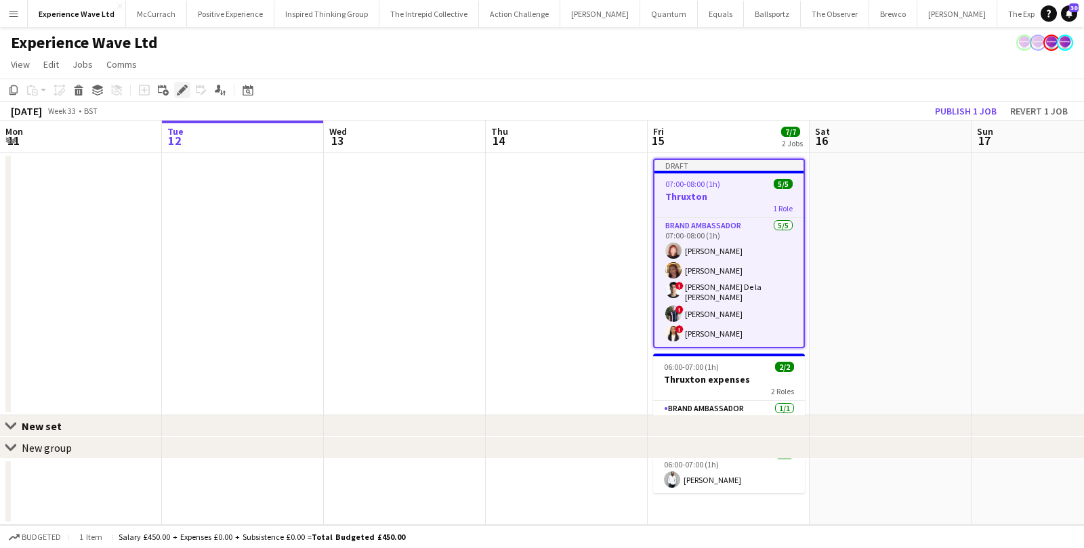
click at [180, 98] on div "Edit" at bounding box center [182, 90] width 16 height 16
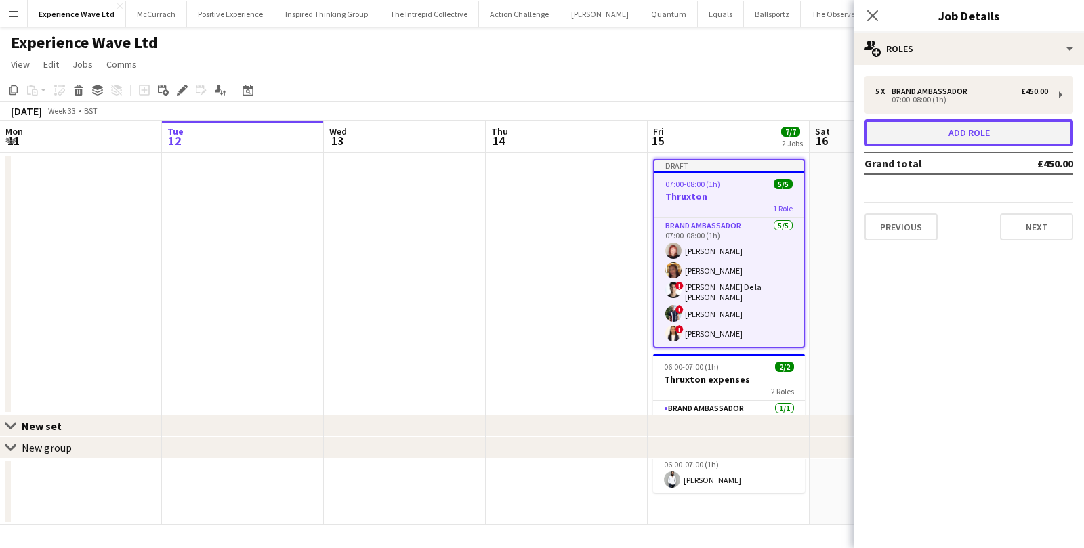
click at [968, 136] on button "Add role" at bounding box center [969, 132] width 209 height 27
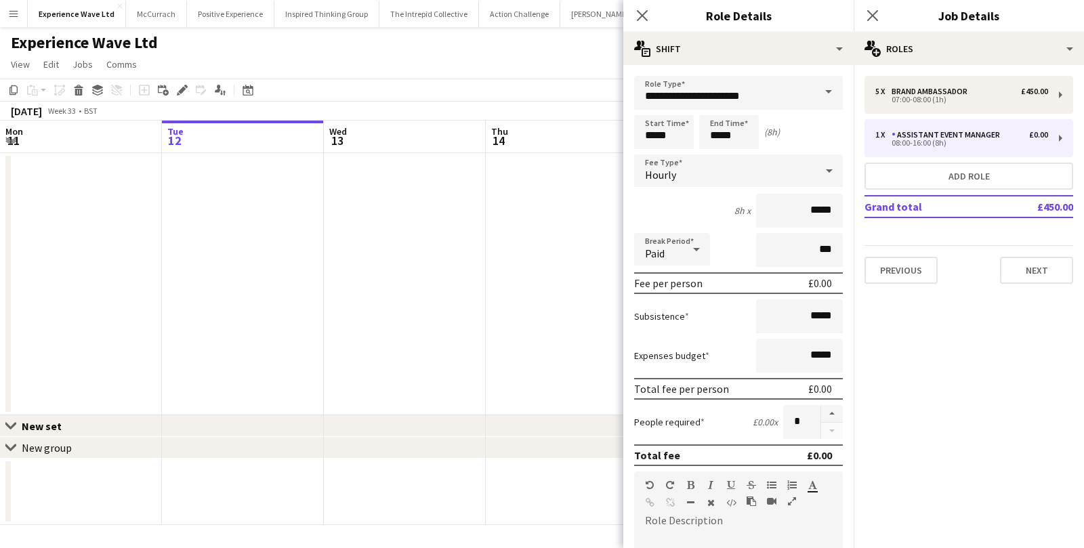
click at [829, 93] on span at bounding box center [828, 92] width 28 height 33
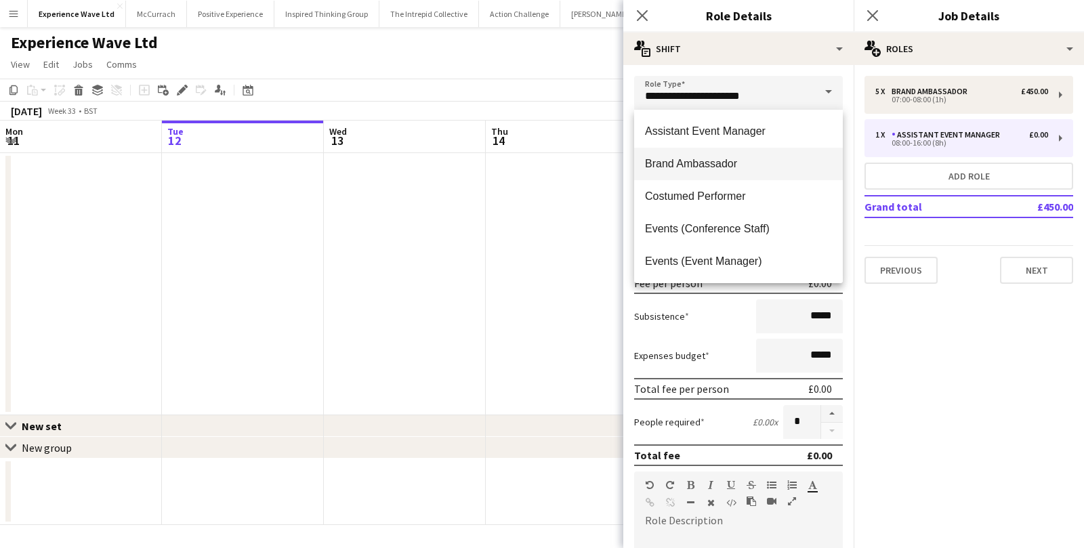
click at [755, 157] on span "Brand Ambassador" at bounding box center [738, 163] width 187 height 13
type input "**********"
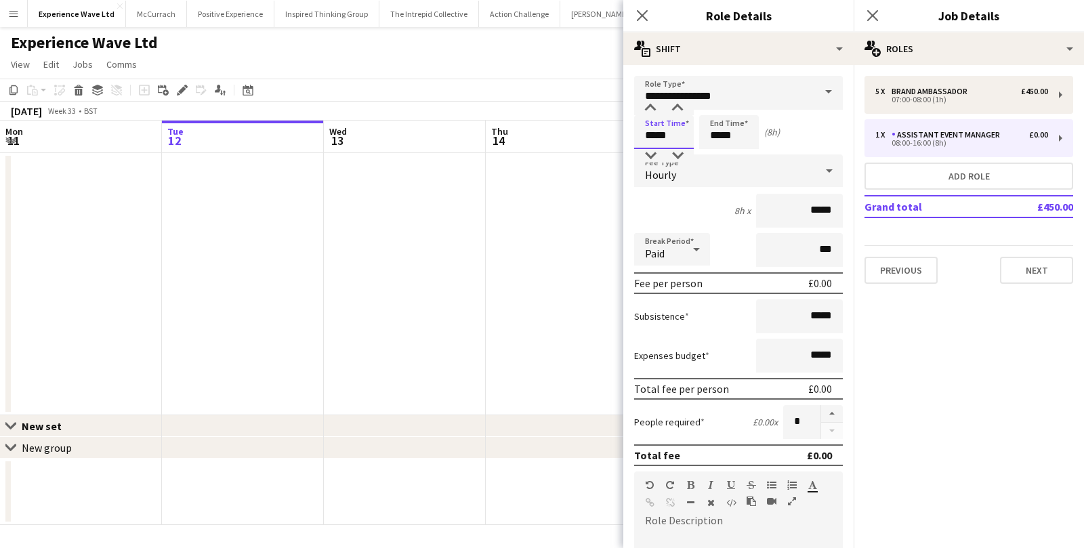
drag, startPoint x: 676, startPoint y: 129, endPoint x: 624, endPoint y: 131, distance: 51.5
click at [624, 131] on form "**********" at bounding box center [738, 497] width 230 height 842
type input "*****"
click at [711, 182] on div "Hourly" at bounding box center [725, 170] width 182 height 33
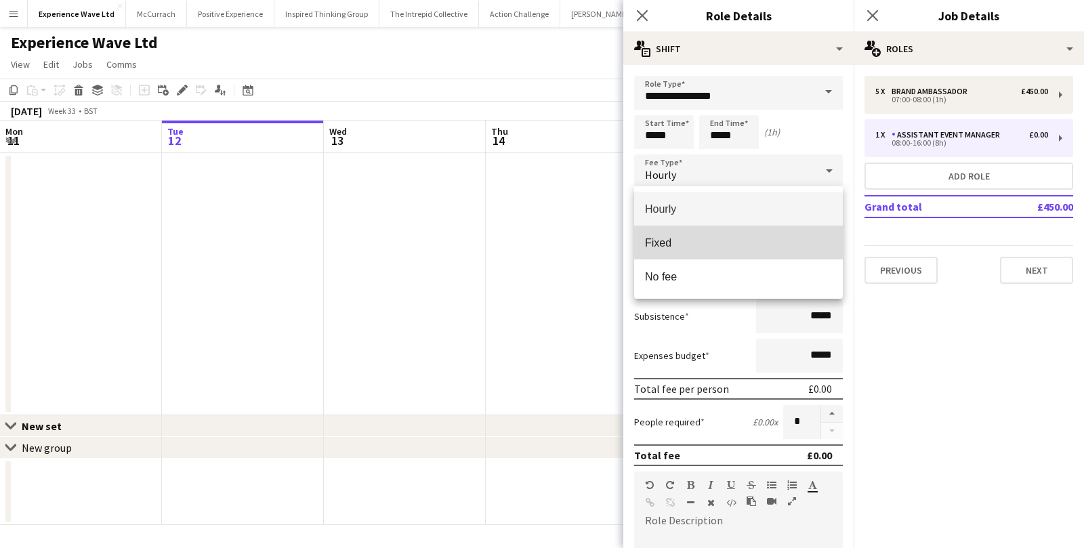
click at [698, 243] on span "Fixed" at bounding box center [738, 242] width 187 height 13
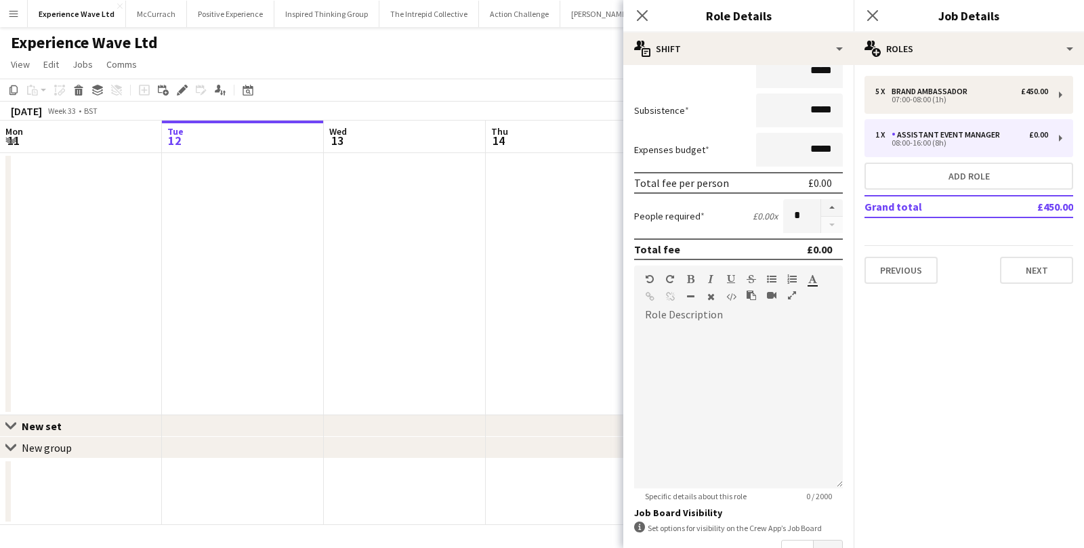
scroll to position [299, 0]
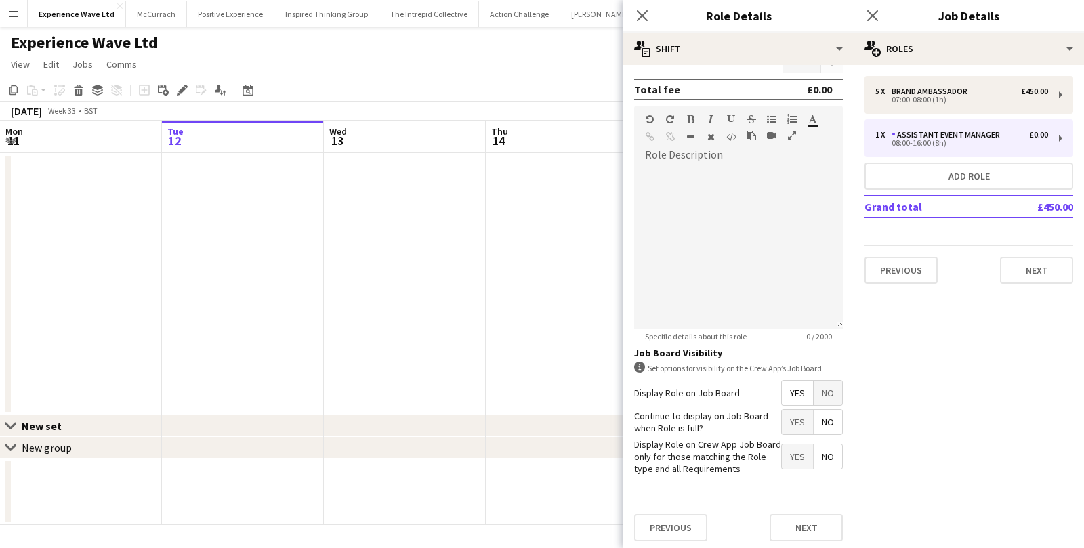
click at [822, 391] on span "No" at bounding box center [828, 393] width 28 height 24
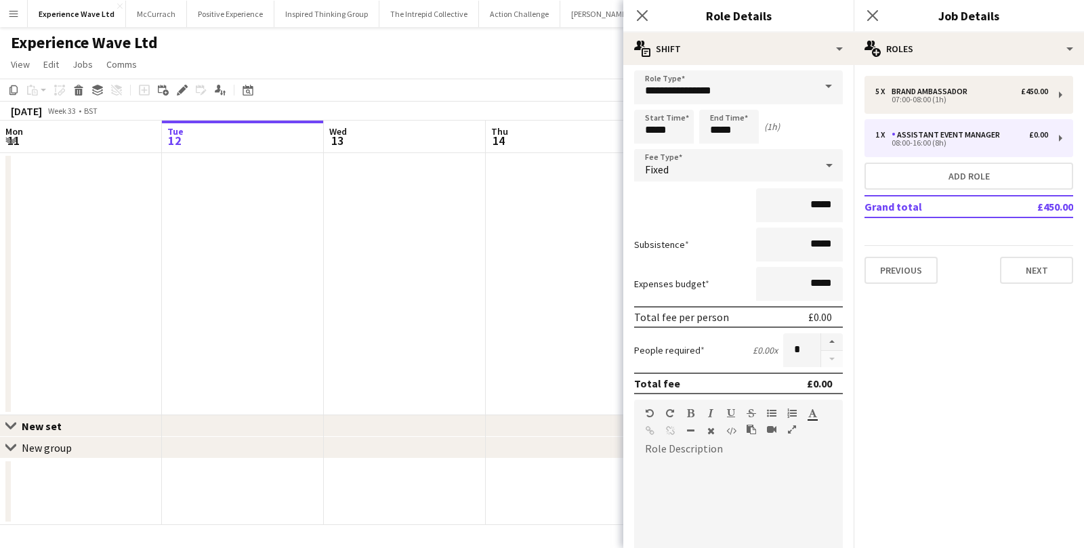
scroll to position [0, 0]
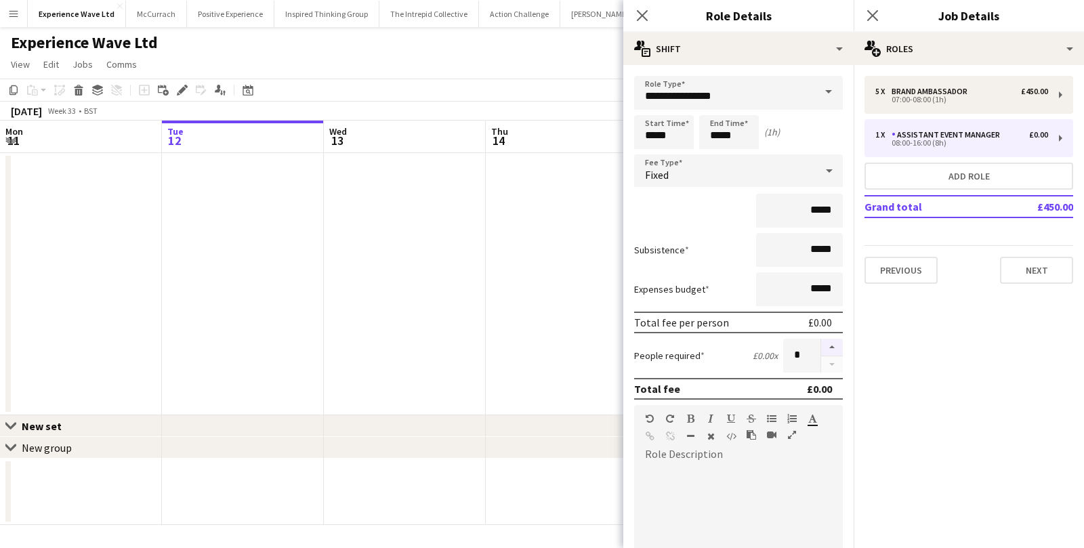
click at [839, 344] on button "button" at bounding box center [832, 348] width 22 height 18
type input "*"
drag, startPoint x: 837, startPoint y: 210, endPoint x: 778, endPoint y: 205, distance: 59.1
click at [779, 206] on input "*****" at bounding box center [799, 211] width 87 height 34
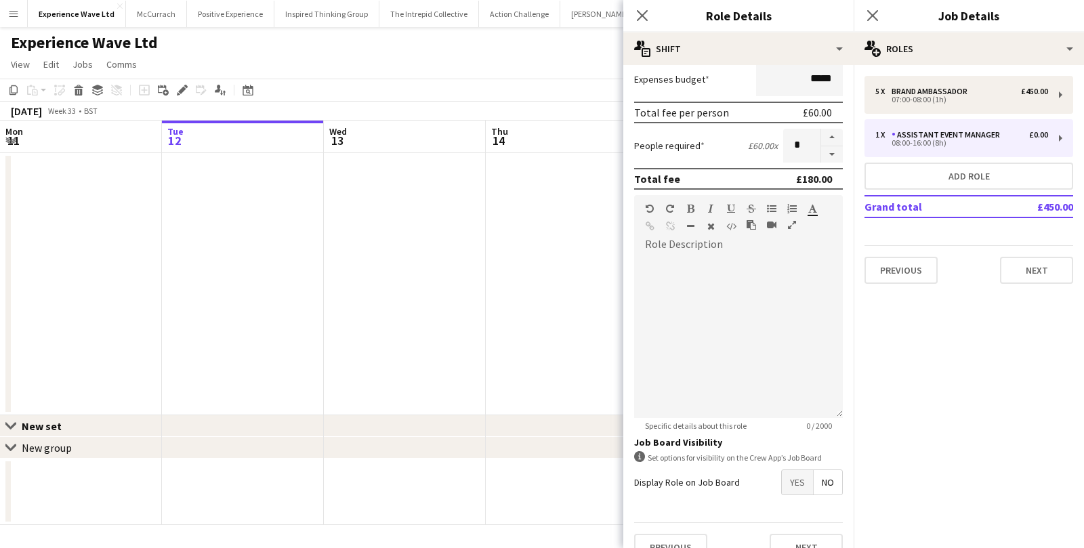
scroll to position [230, 0]
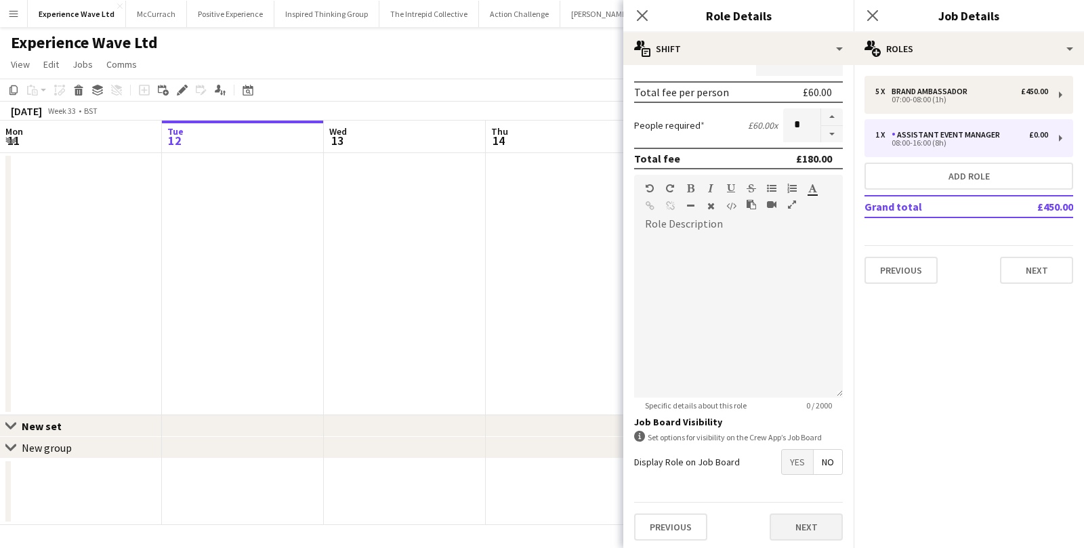
type input "******"
click at [797, 524] on button "Next" at bounding box center [806, 527] width 73 height 27
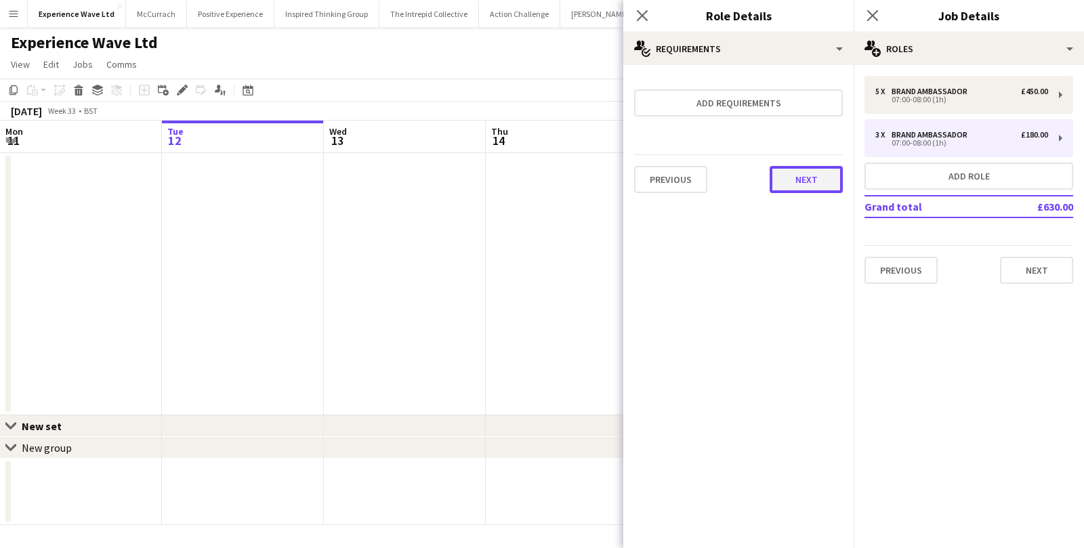
click at [800, 182] on button "Next" at bounding box center [806, 179] width 73 height 27
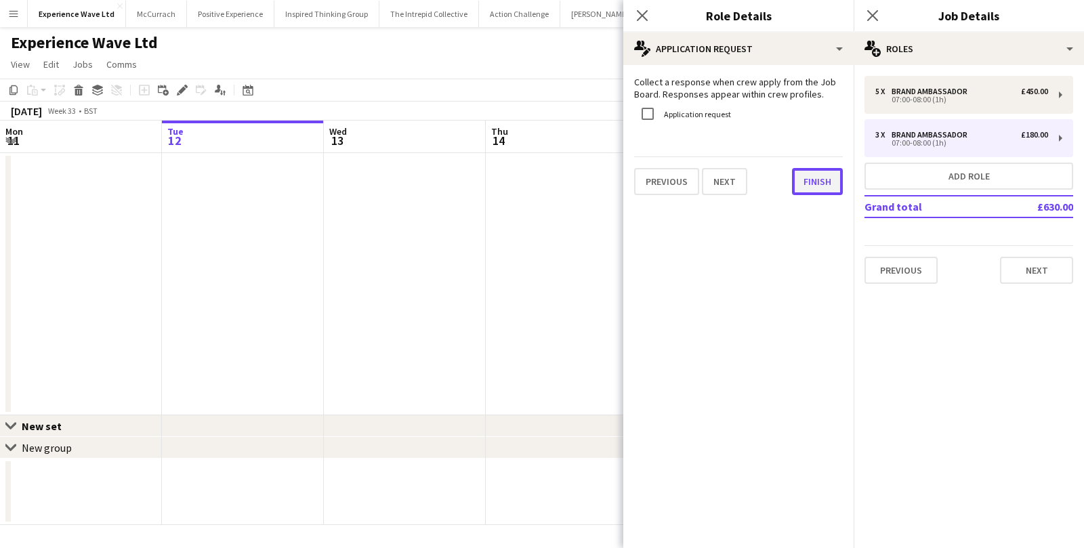
click at [813, 182] on button "Finish" at bounding box center [817, 181] width 51 height 27
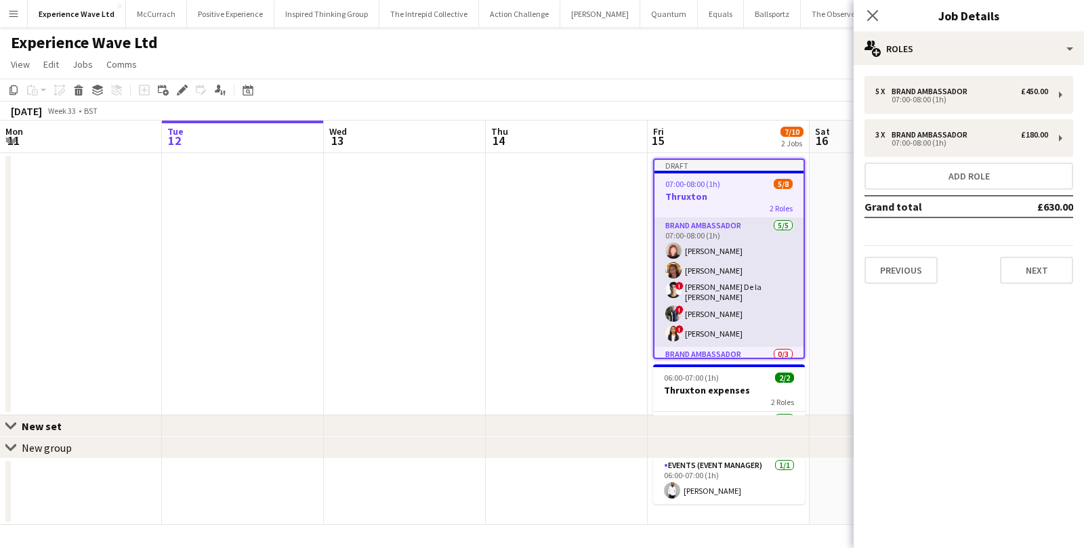
scroll to position [69, 0]
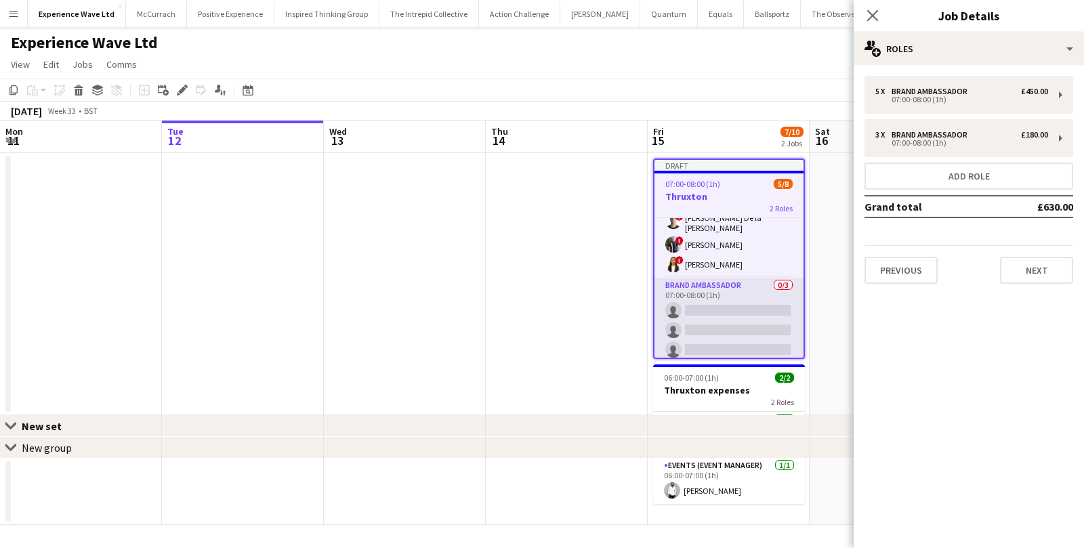
click at [713, 306] on app-card-role "Brand Ambassador 0/3 07:00-08:00 (1h) single-neutral-actions single-neutral-act…" at bounding box center [729, 320] width 149 height 85
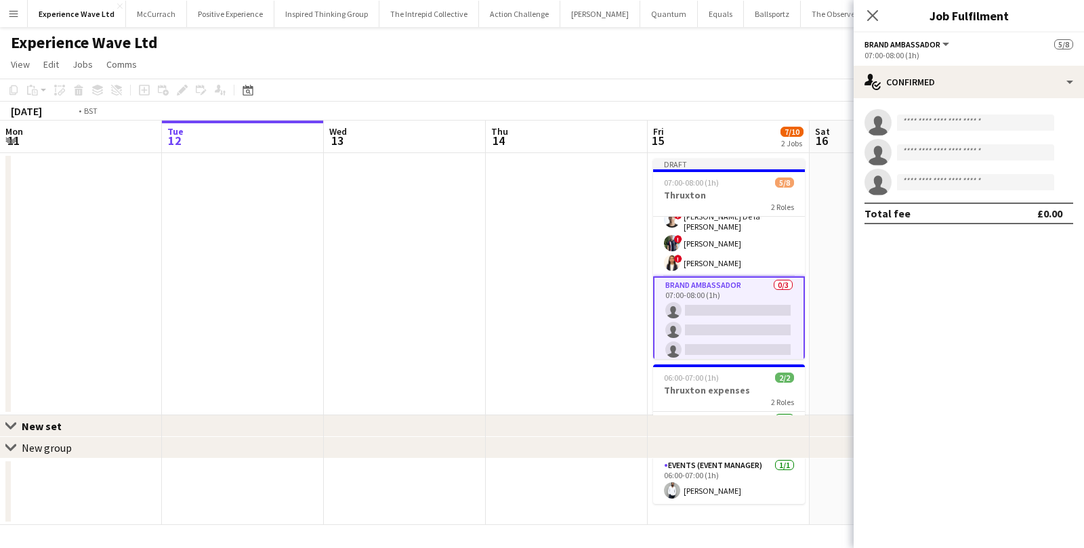
click at [718, 304] on app-card-role "Brand Ambassador 0/3 07:00-08:00 (1h) single-neutral-actions single-neutral-act…" at bounding box center [729, 320] width 152 height 88
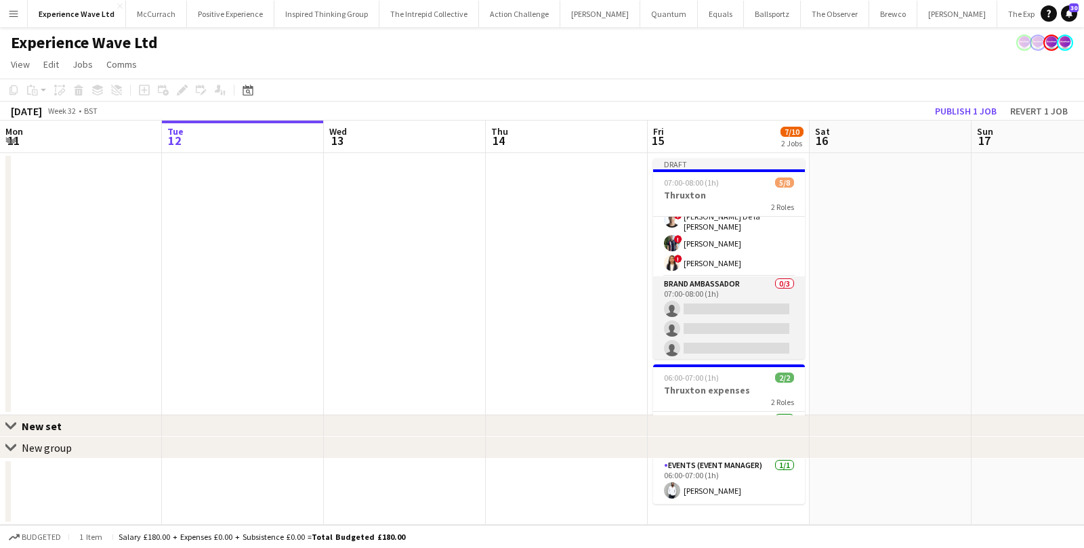
scroll to position [0, 323]
click at [776, 283] on app-card-role "Brand Ambassador 0/3 07:00-08:00 (1h) single-neutral-actions single-neutral-act…" at bounding box center [730, 320] width 152 height 85
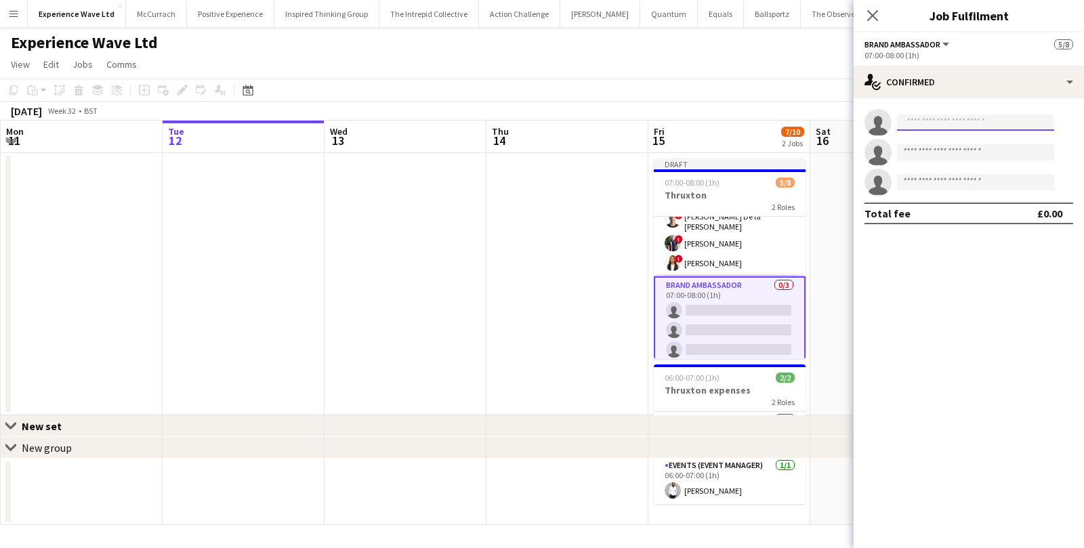
click at [921, 124] on input at bounding box center [975, 123] width 157 height 16
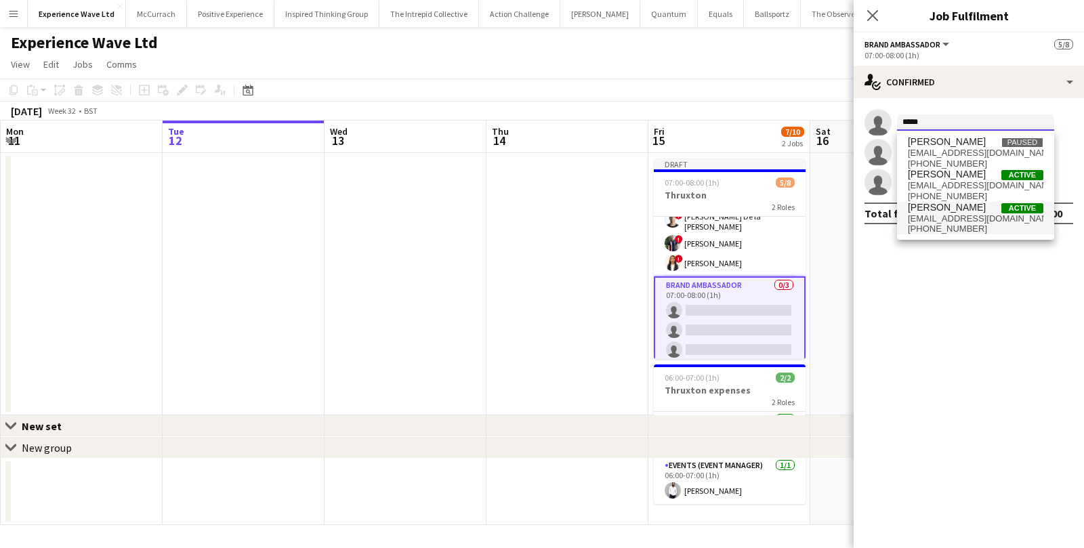
type input "*****"
click at [930, 215] on span "marisafrance@gmail.com" at bounding box center [976, 218] width 136 height 11
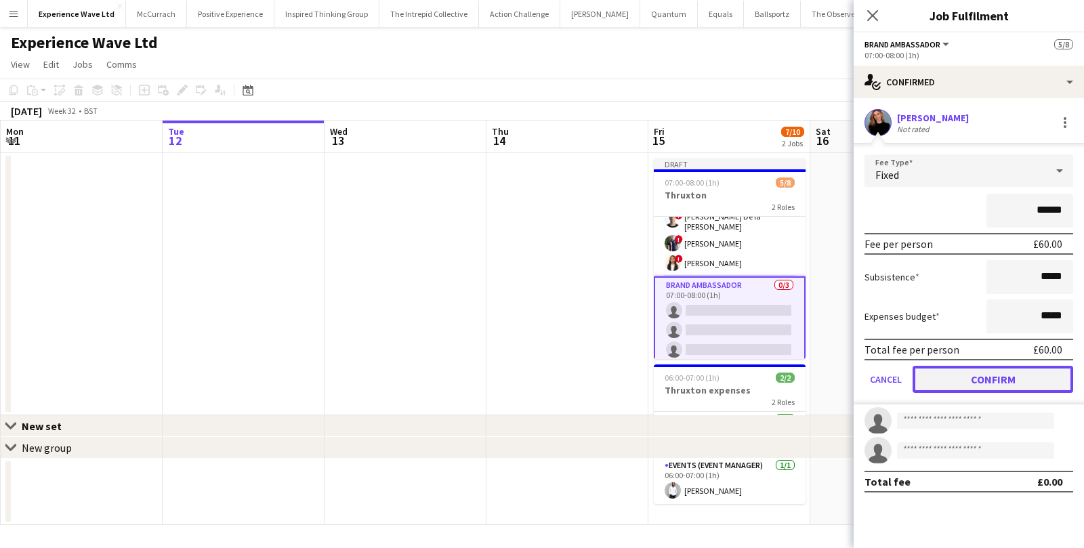
click at [935, 388] on button "Confirm" at bounding box center [993, 379] width 161 height 27
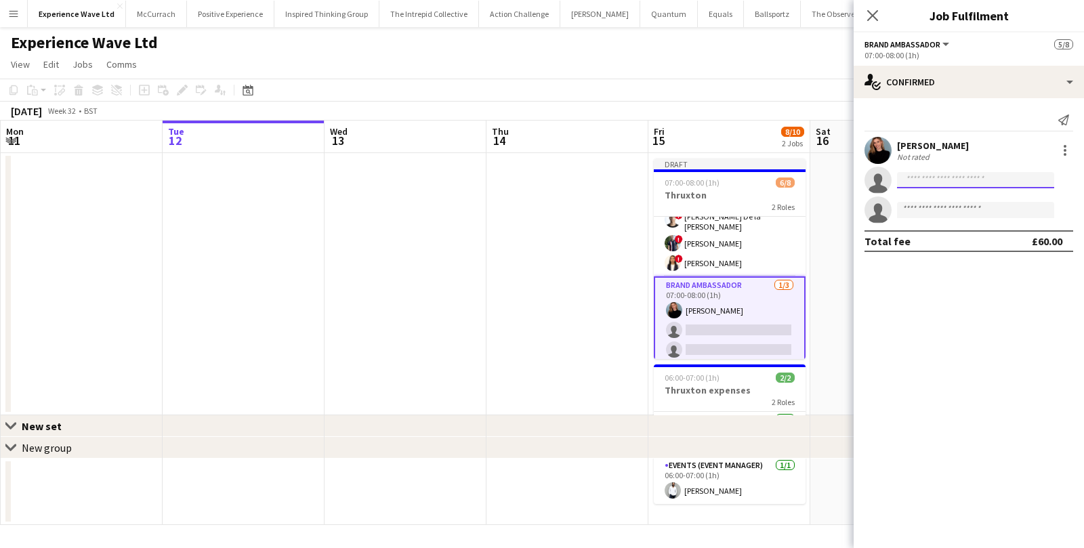
click at [942, 173] on input at bounding box center [975, 180] width 157 height 16
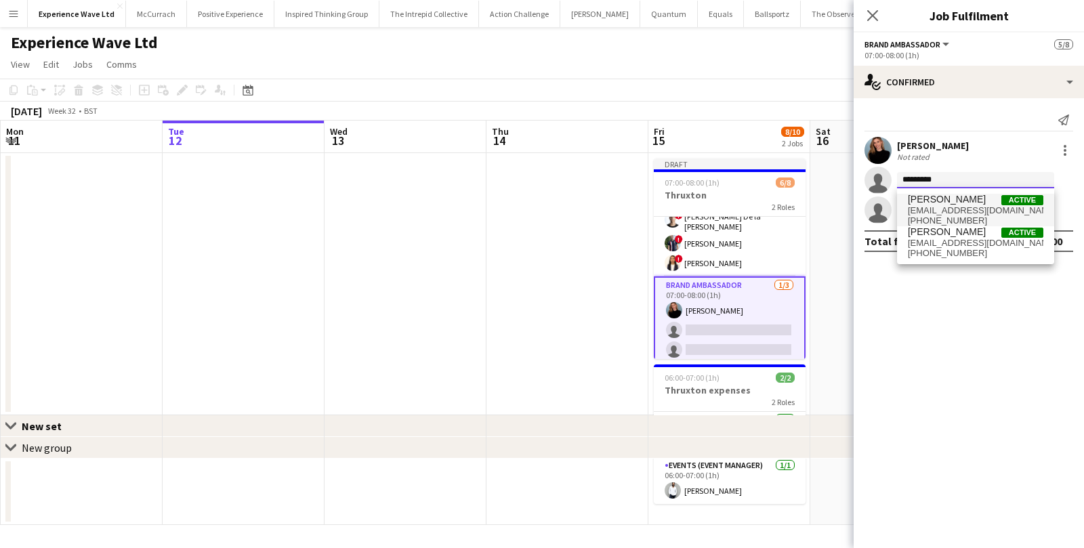
type input "*********"
click at [953, 199] on span "Chantelle Keung" at bounding box center [947, 200] width 78 height 12
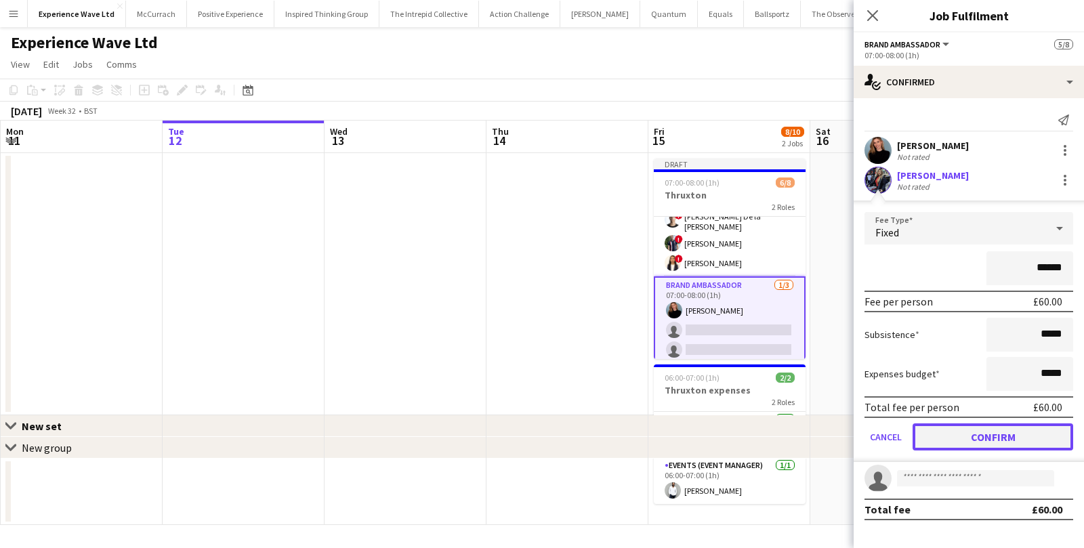
click at [933, 429] on button "Confirm" at bounding box center [993, 436] width 161 height 27
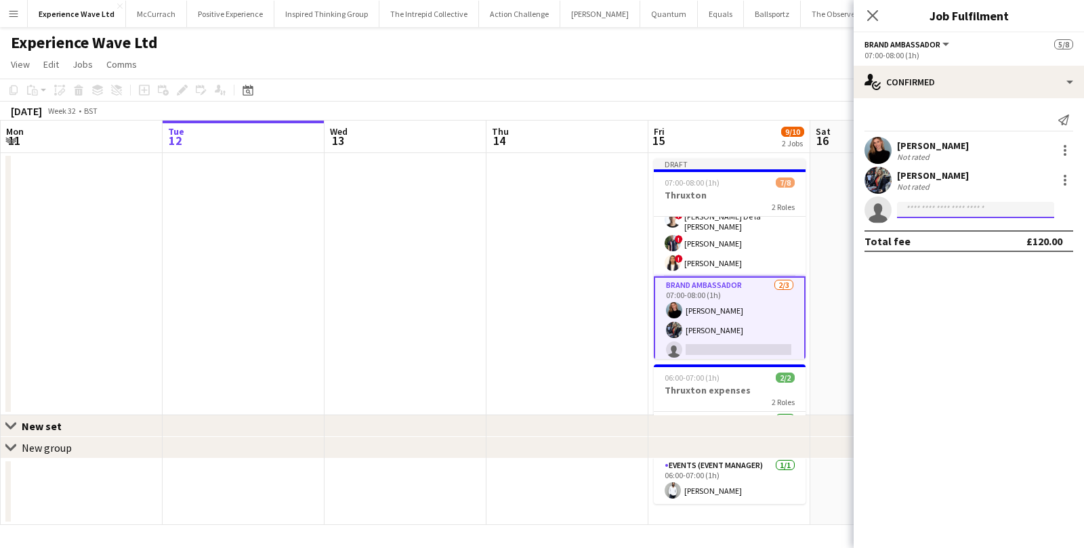
click at [939, 206] on input at bounding box center [975, 210] width 157 height 16
type input "******"
click at [935, 242] on span "channanhanif@gmail.com" at bounding box center [976, 240] width 136 height 11
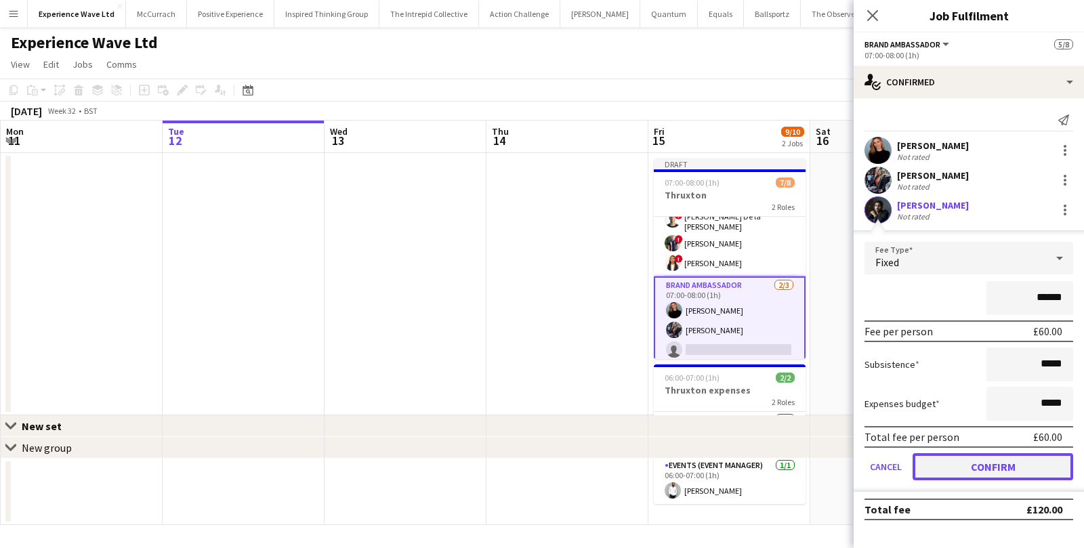
click at [951, 472] on button "Confirm" at bounding box center [993, 466] width 161 height 27
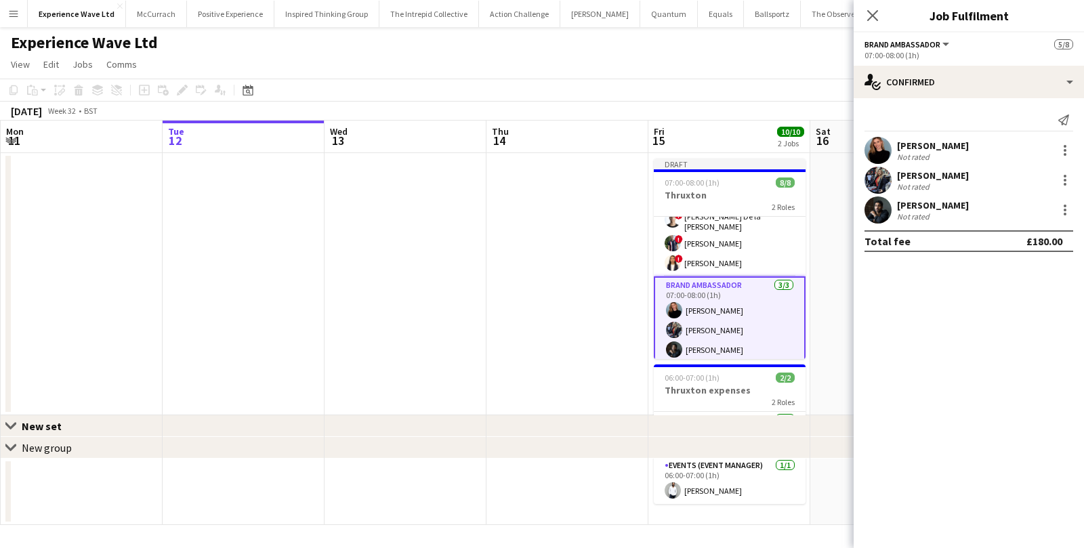
click at [825, 253] on app-date-cell at bounding box center [891, 284] width 162 height 262
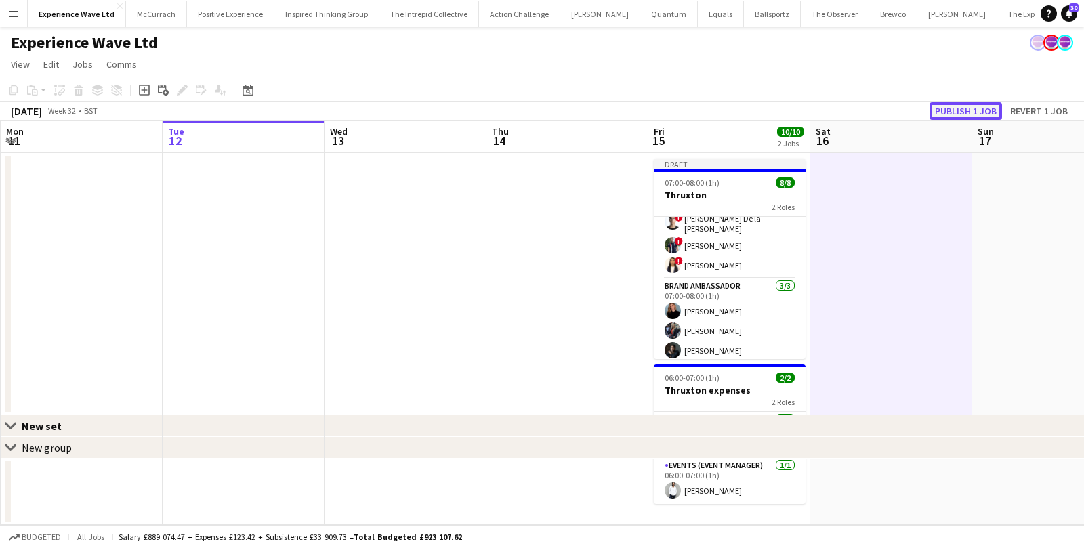
click at [956, 111] on button "Publish 1 job" at bounding box center [966, 111] width 72 height 18
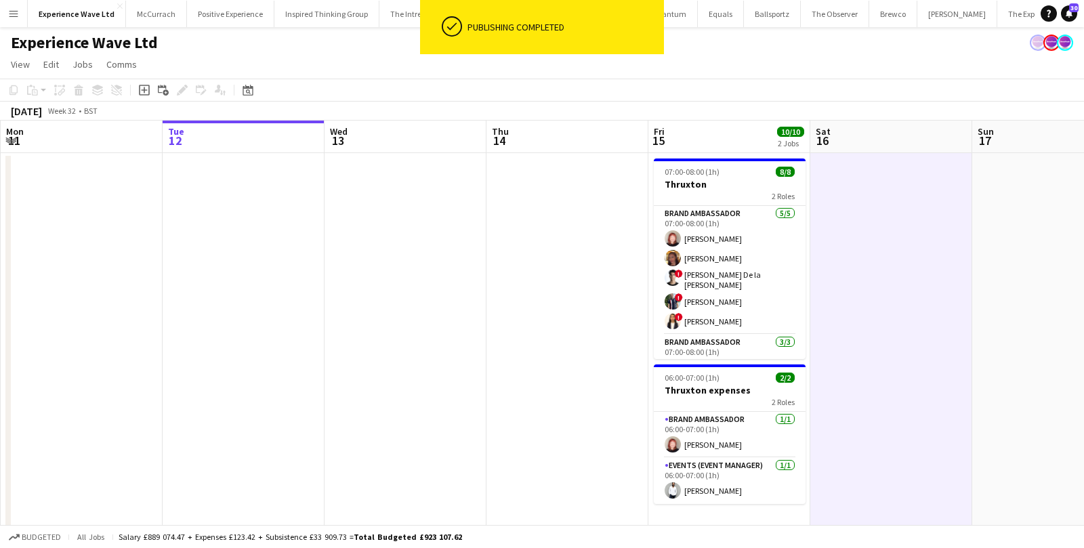
click at [652, 155] on app-date-cell "07:00-08:00 (1h) 8/8 Thruxton 2 Roles Brand Ambassador 5/5 07:00-08:00 (1h) Lil…" at bounding box center [729, 342] width 162 height 379
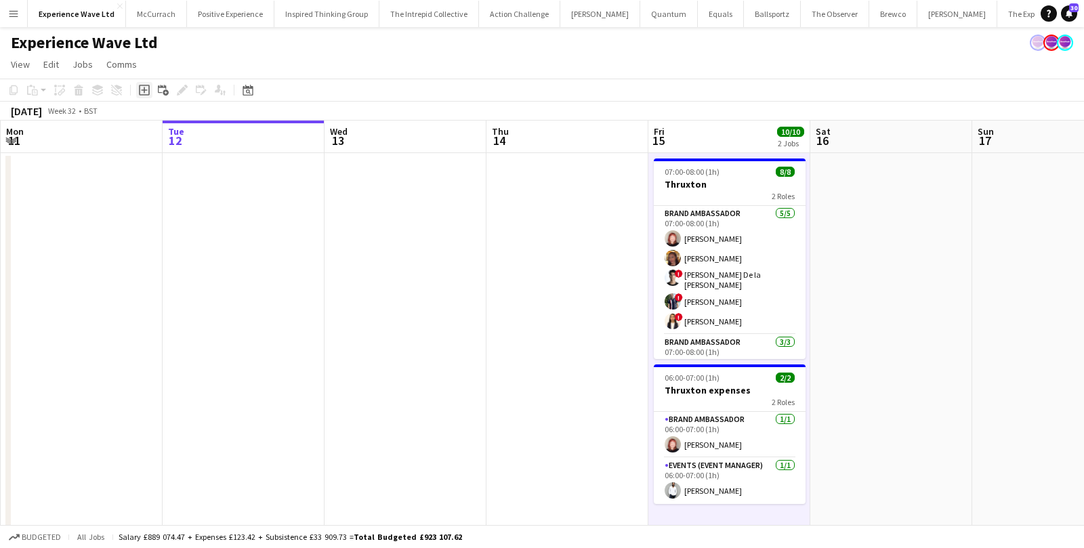
click at [142, 91] on icon "Add job" at bounding box center [144, 90] width 11 height 11
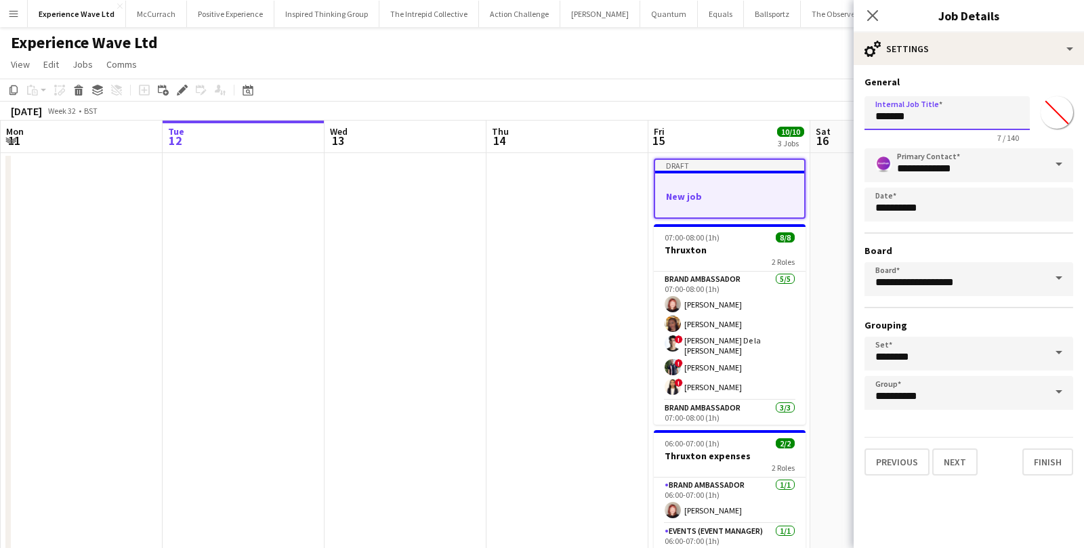
drag, startPoint x: 926, startPoint y: 119, endPoint x: 837, endPoint y: 114, distance: 88.9
click at [837, 115] on body "Menu Boards Boards Boards All jobs Status Workforce Workforce My Workforce Recr…" at bounding box center [542, 351] width 1084 height 703
type input "*"
type input "*******"
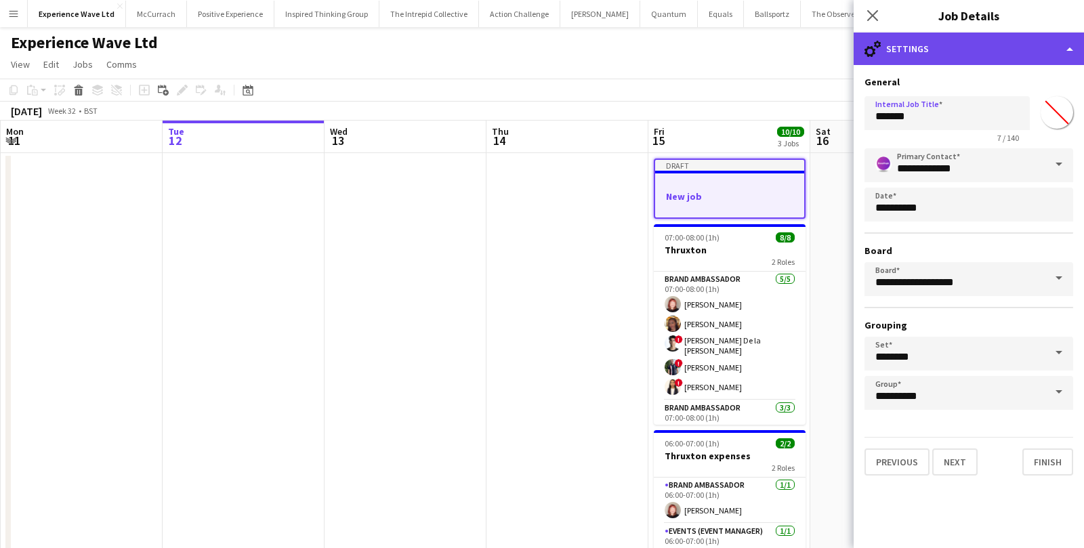
click at [967, 53] on div "cog-double-3 Settings" at bounding box center [969, 49] width 230 height 33
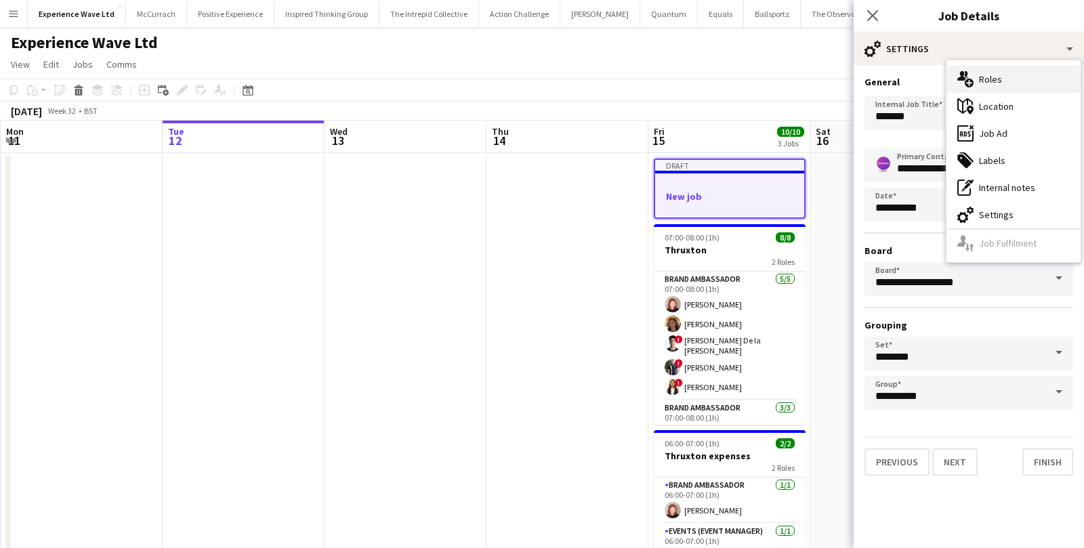
click at [983, 74] on div "multiple-users-add Roles" at bounding box center [1014, 79] width 134 height 27
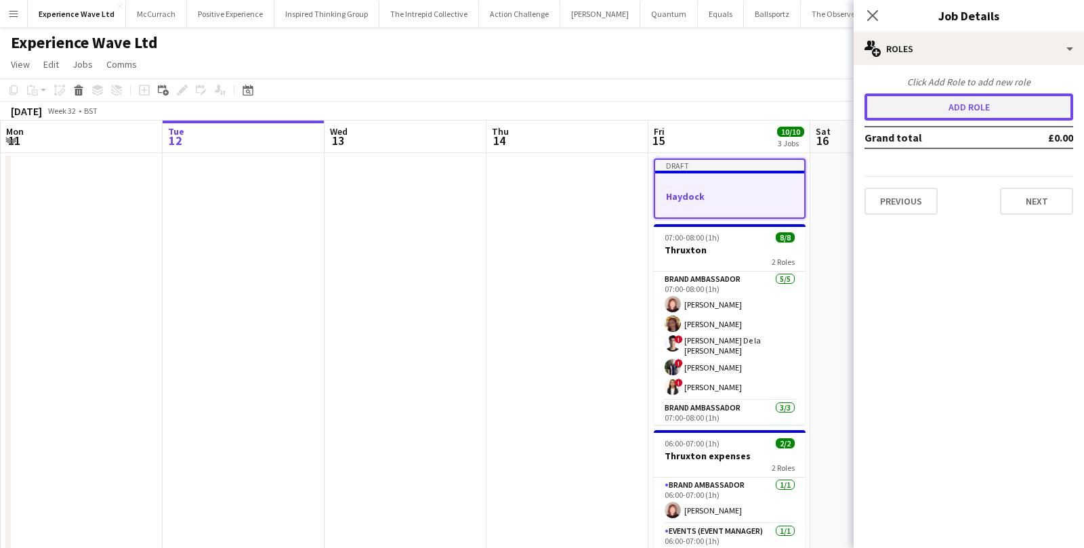
click at [955, 106] on button "Add role" at bounding box center [969, 107] width 209 height 27
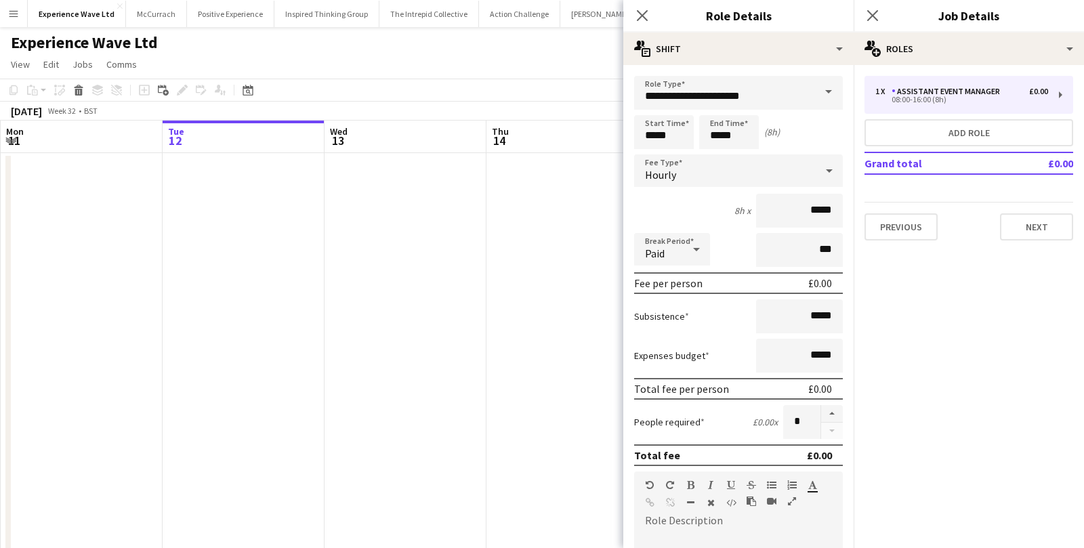
click at [827, 94] on span at bounding box center [828, 92] width 28 height 33
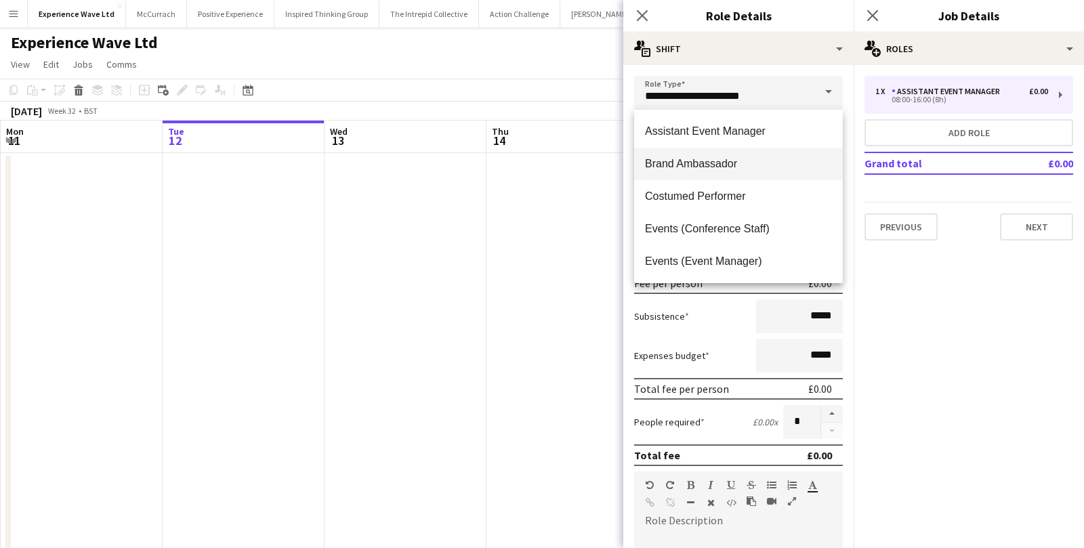
click at [752, 174] on mat-option "Brand Ambassador" at bounding box center [738, 164] width 209 height 33
type input "**********"
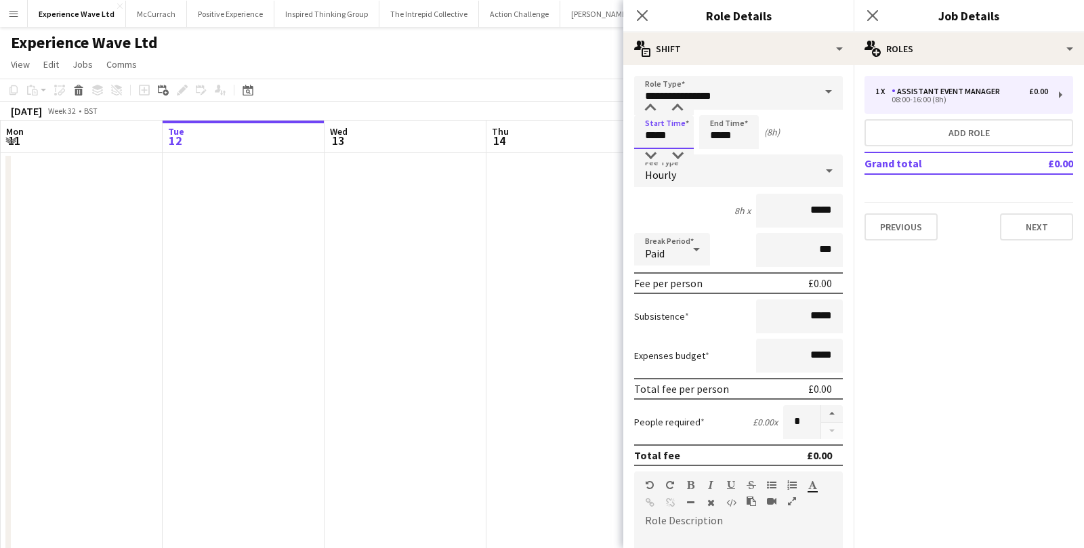
drag, startPoint x: 673, startPoint y: 136, endPoint x: 620, endPoint y: 134, distance: 52.9
click at [620, 134] on body "Menu Boards Boards Boards All jobs Status Workforce Workforce My Workforce Recr…" at bounding box center [542, 351] width 1084 height 703
type input "*****"
click at [673, 173] on span "Hourly" at bounding box center [660, 175] width 31 height 14
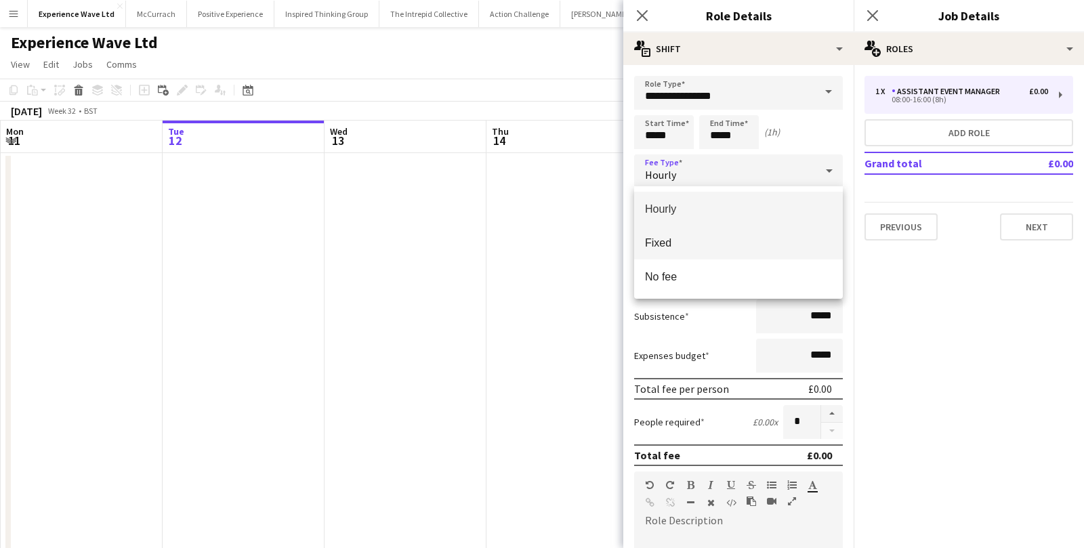
click at [679, 245] on span "Fixed" at bounding box center [738, 242] width 187 height 13
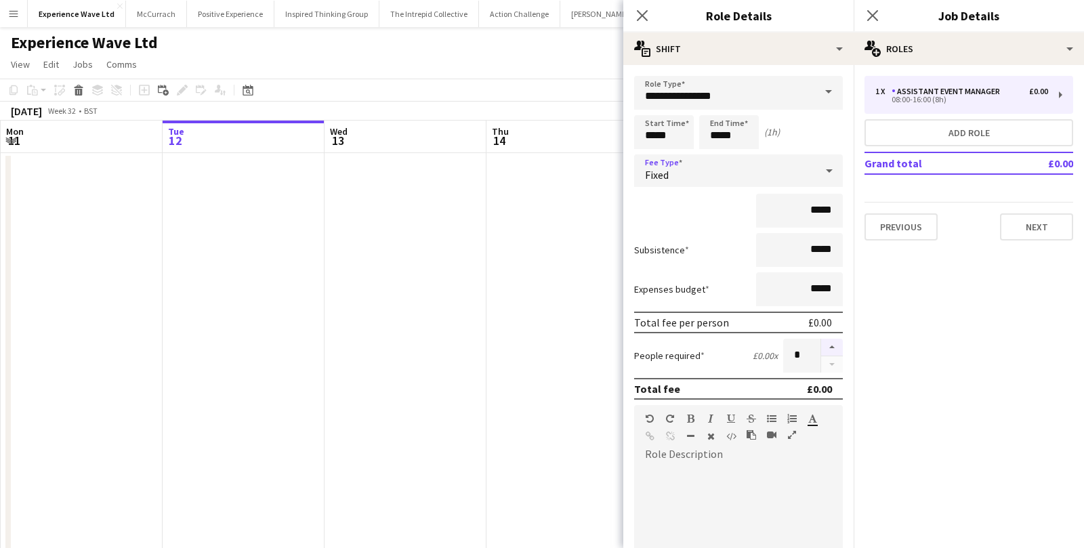
click at [829, 346] on button "button" at bounding box center [832, 348] width 22 height 18
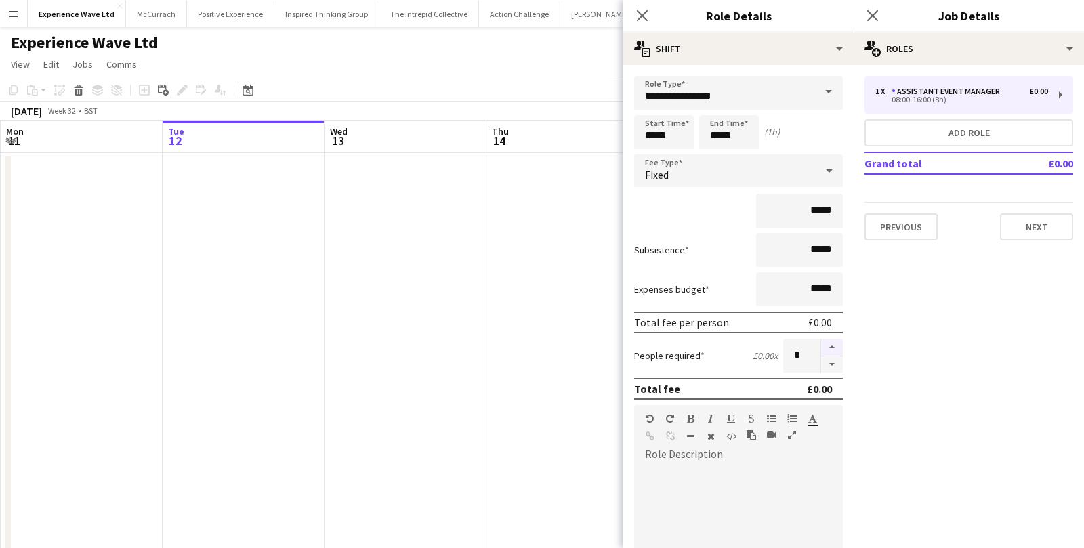
click at [829, 346] on button "button" at bounding box center [832, 348] width 22 height 18
click at [828, 347] on button "button" at bounding box center [832, 348] width 22 height 18
click at [834, 345] on button "button" at bounding box center [832, 348] width 22 height 18
type input "**"
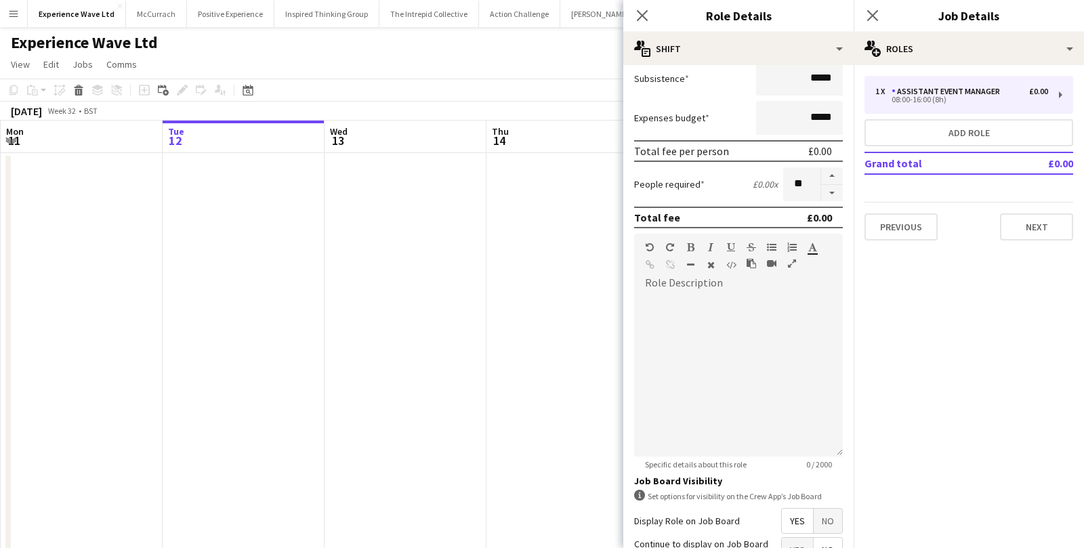
scroll to position [299, 0]
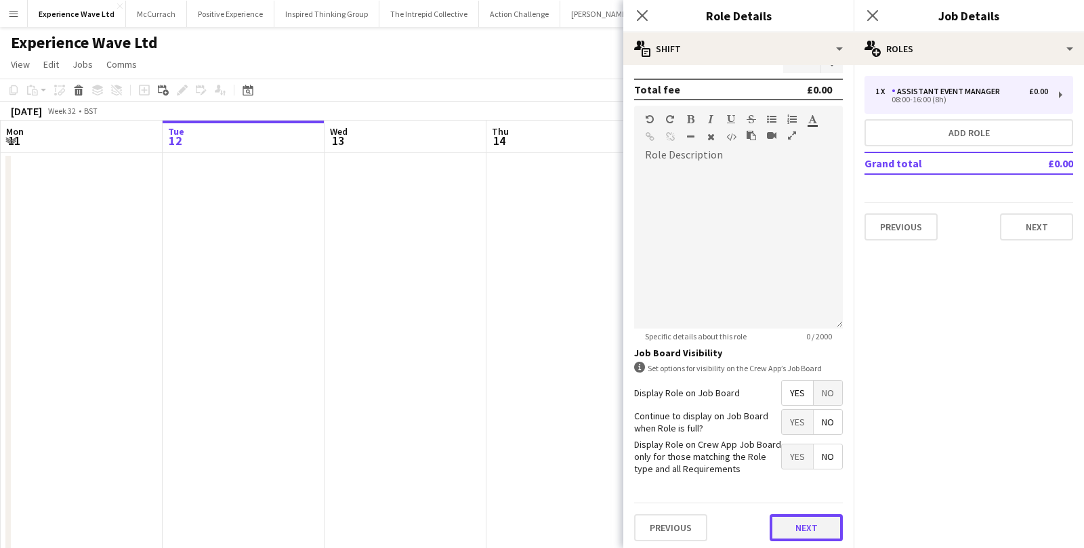
click at [822, 521] on button "Next" at bounding box center [806, 527] width 73 height 27
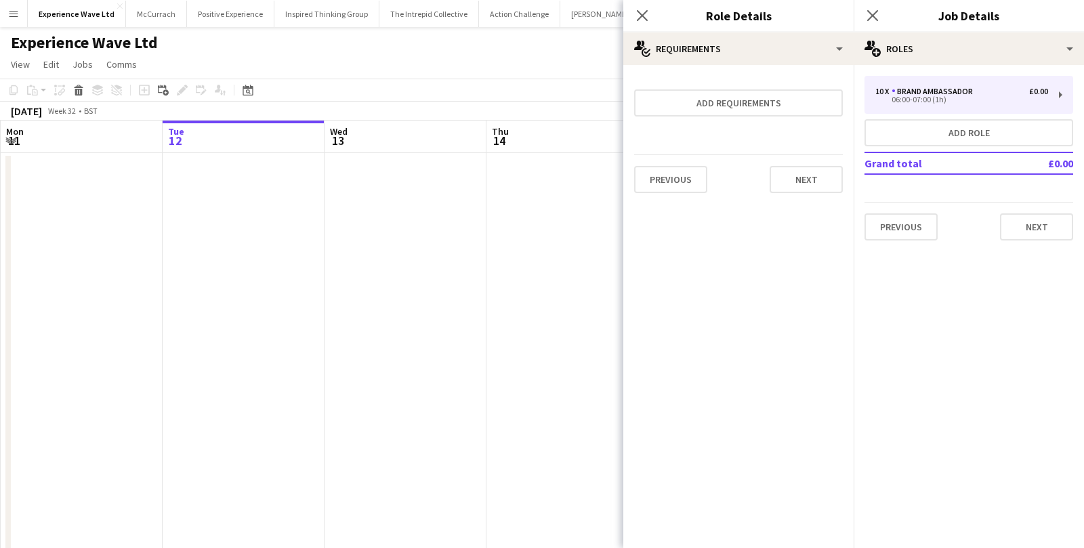
scroll to position [0, 0]
click at [789, 178] on button "Next" at bounding box center [806, 179] width 73 height 27
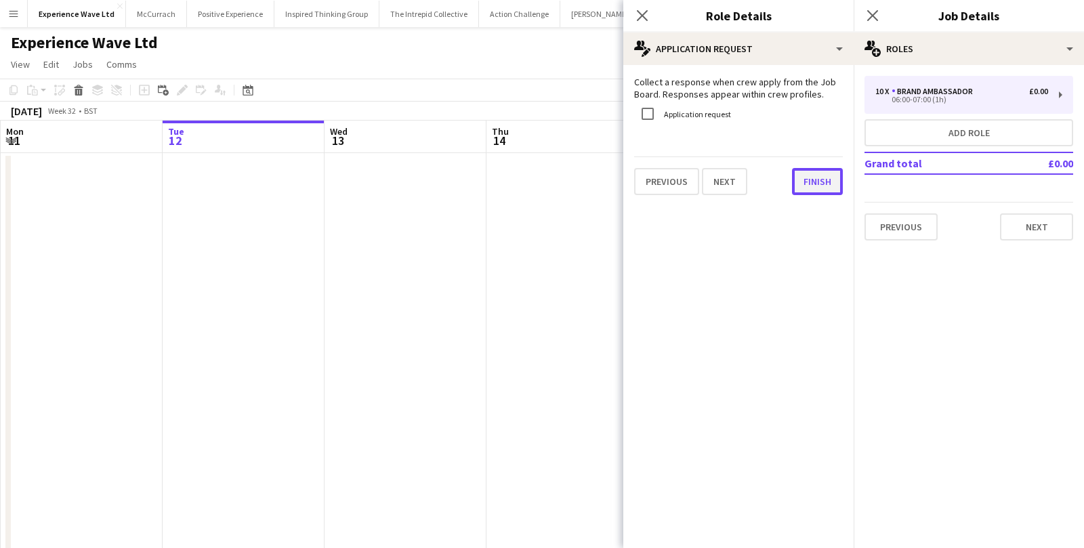
click at [802, 176] on button "Finish" at bounding box center [817, 181] width 51 height 27
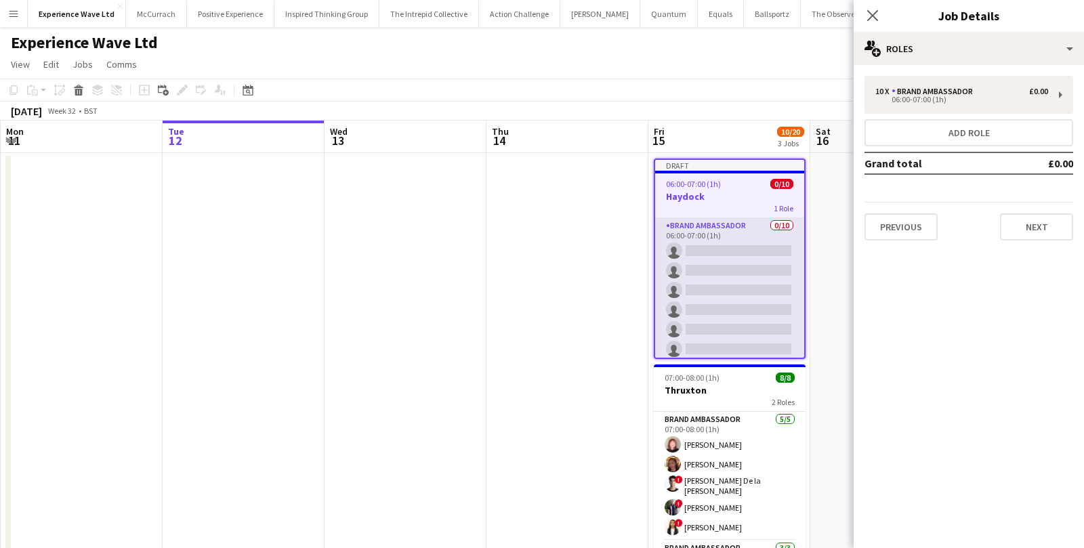
click at [761, 270] on app-card-role "Brand Ambassador 0/10 06:00-07:00 (1h) single-neutral-actions single-neutral-ac…" at bounding box center [729, 329] width 149 height 223
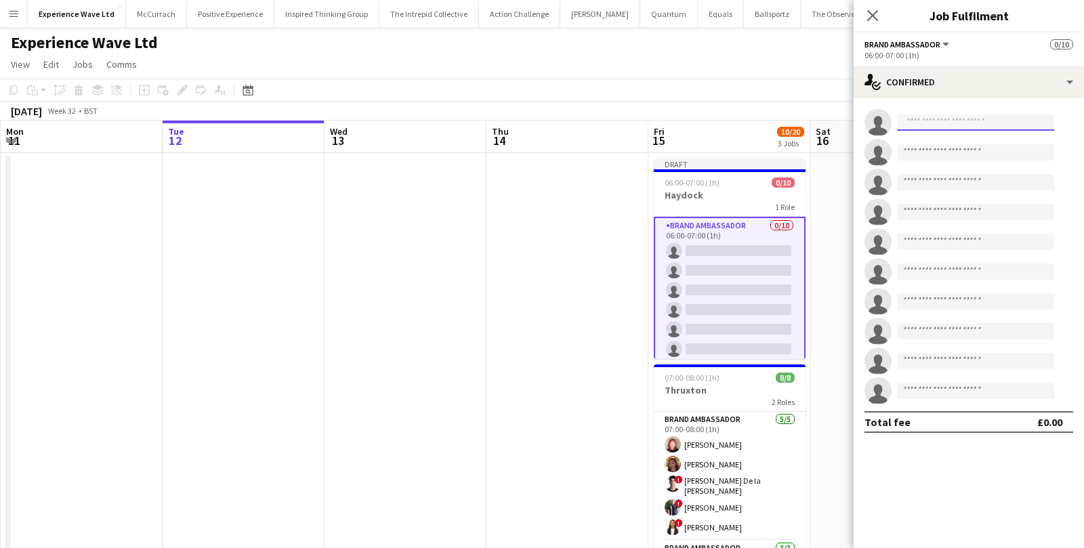
click at [921, 125] on input at bounding box center [975, 123] width 157 height 16
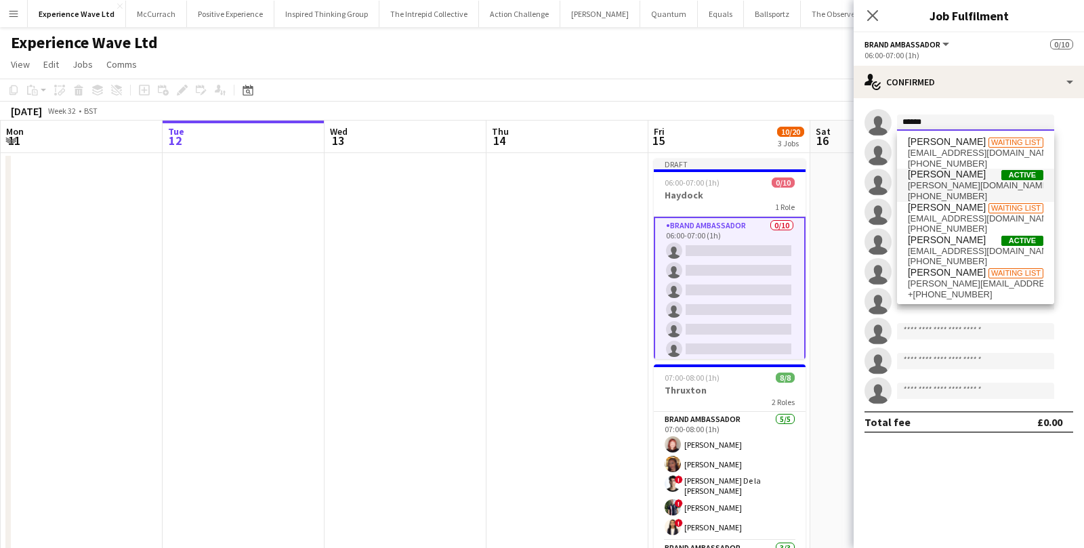
type input "******"
click at [923, 178] on span "Bethany Clews" at bounding box center [947, 175] width 78 height 12
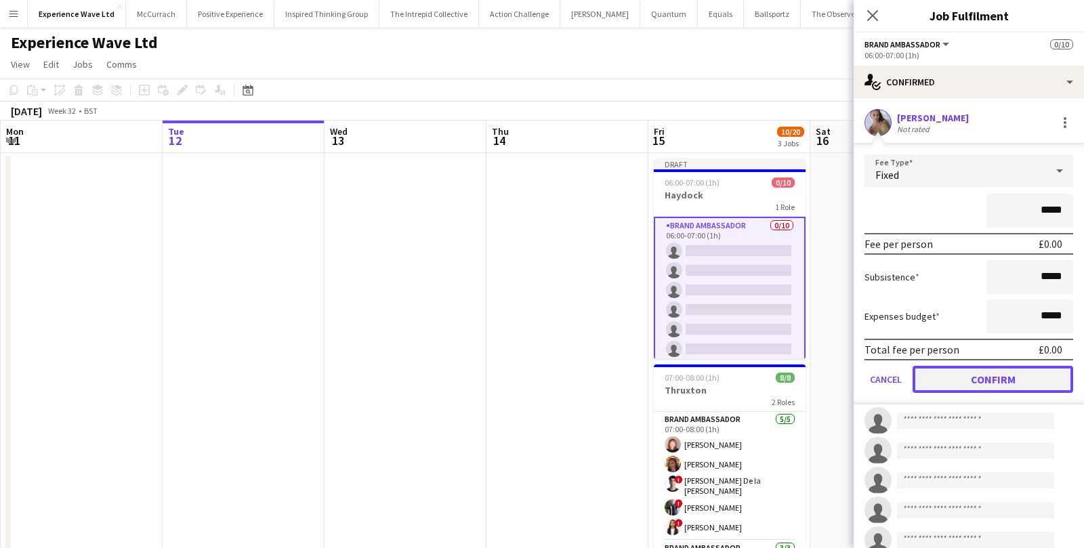
click at [944, 383] on button "Confirm" at bounding box center [993, 379] width 161 height 27
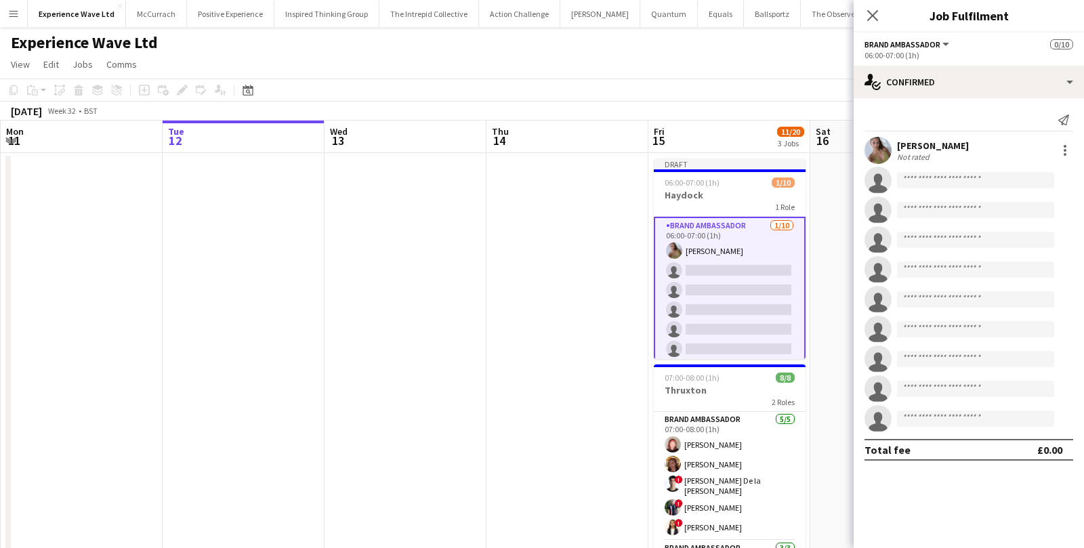
click at [751, 266] on app-card-role "Brand Ambassador 1/10 06:00-07:00 (1h) Bethany Clews single-neutral-actions sin…" at bounding box center [730, 330] width 152 height 226
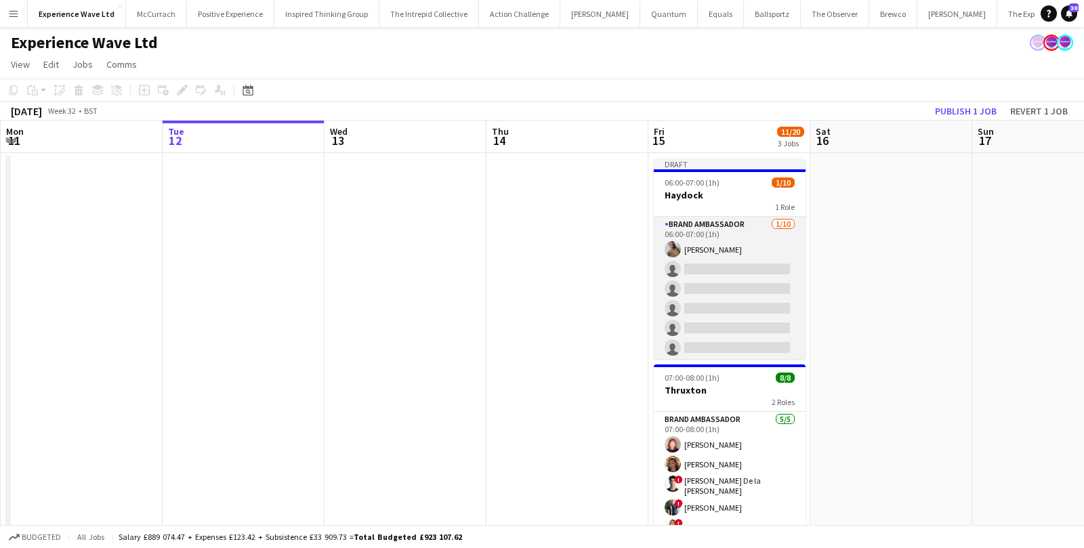
click at [730, 266] on app-card-role "Brand Ambassador 1/10 06:00-07:00 (1h) Bethany Clews single-neutral-actions sin…" at bounding box center [730, 328] width 152 height 223
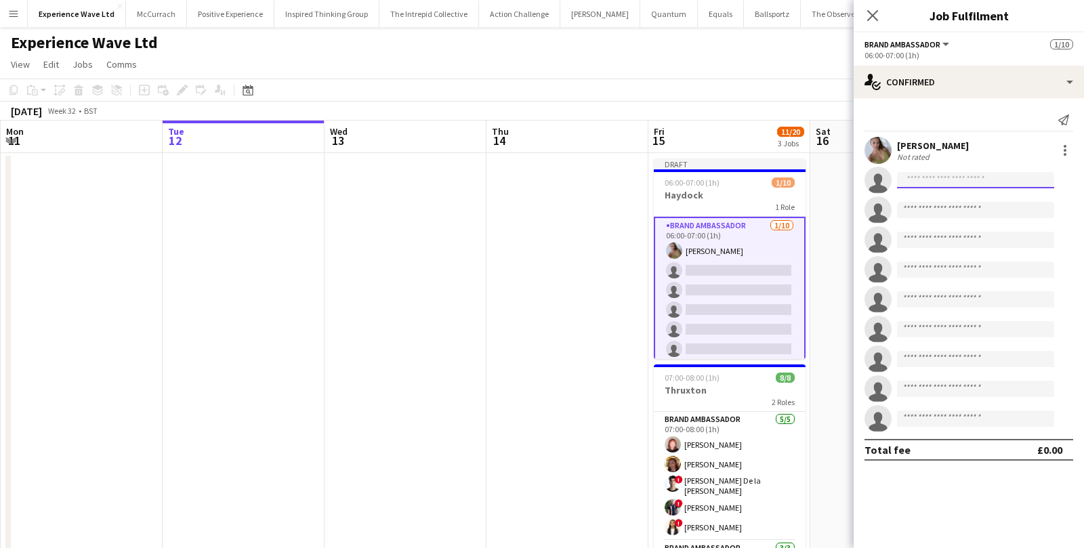
click at [951, 175] on input at bounding box center [975, 180] width 157 height 16
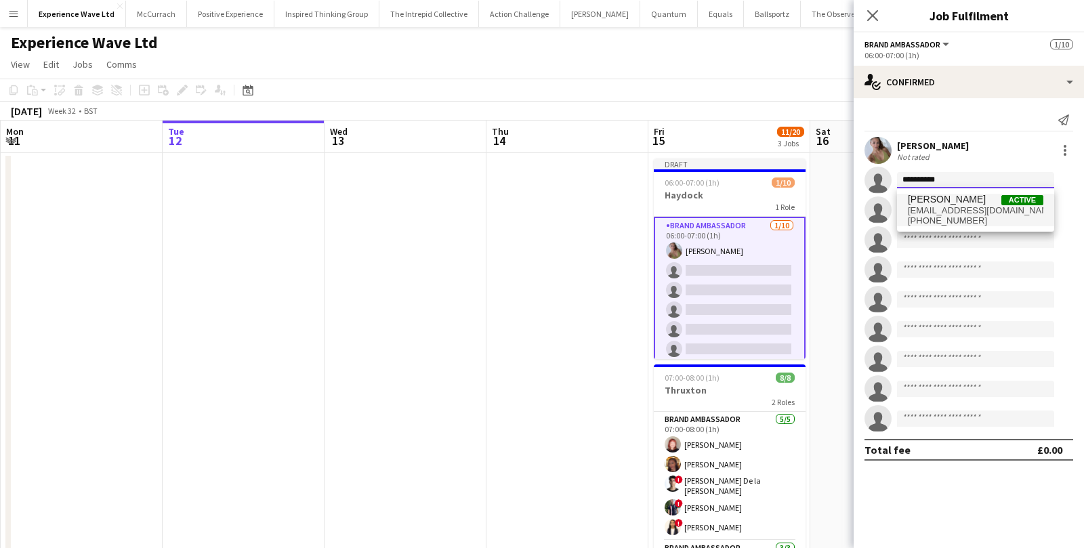
type input "**********"
click at [959, 216] on span "+447745599049" at bounding box center [976, 220] width 136 height 11
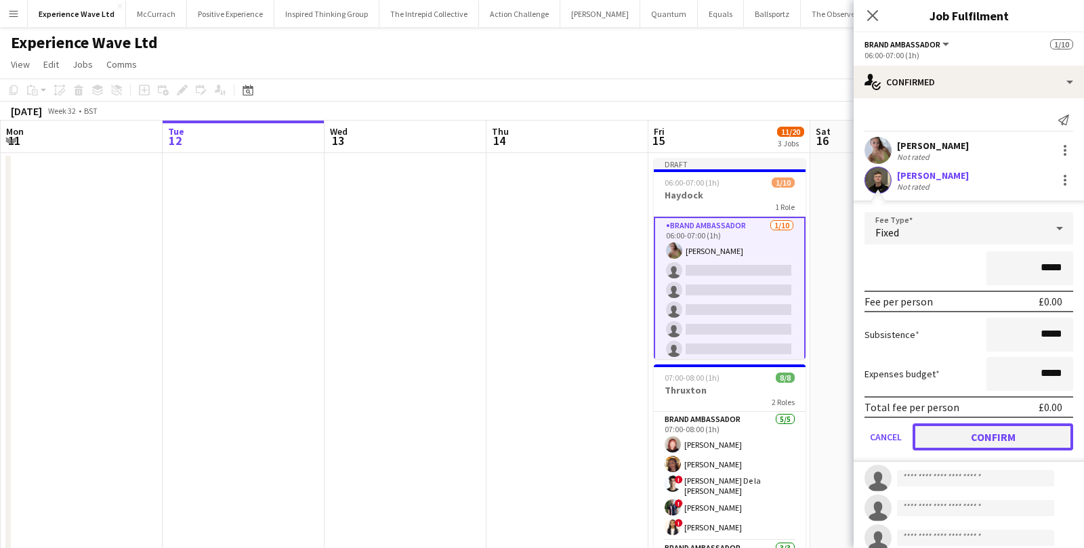
click at [972, 430] on button "Confirm" at bounding box center [993, 436] width 161 height 27
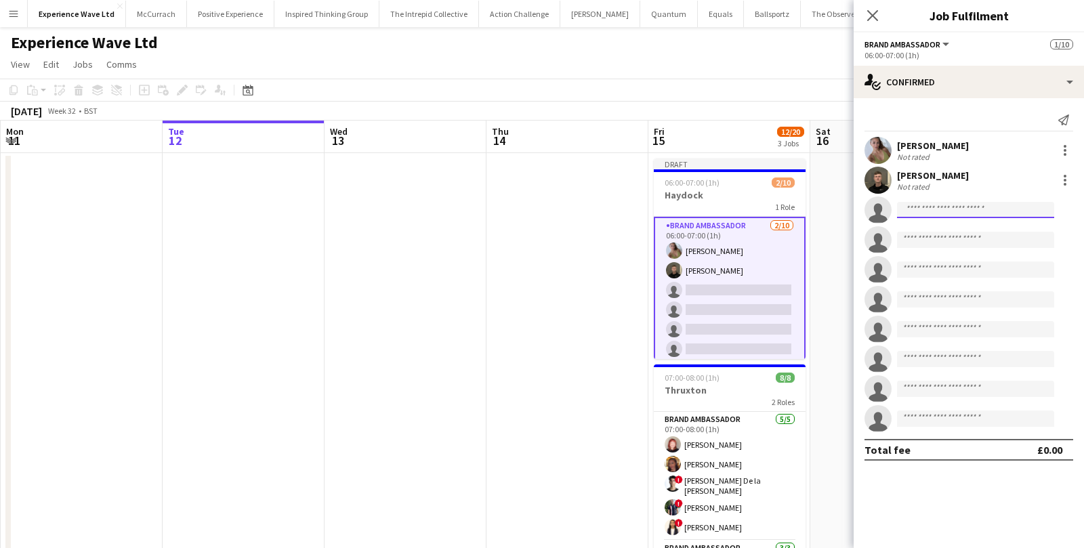
click at [930, 214] on input at bounding box center [975, 210] width 157 height 16
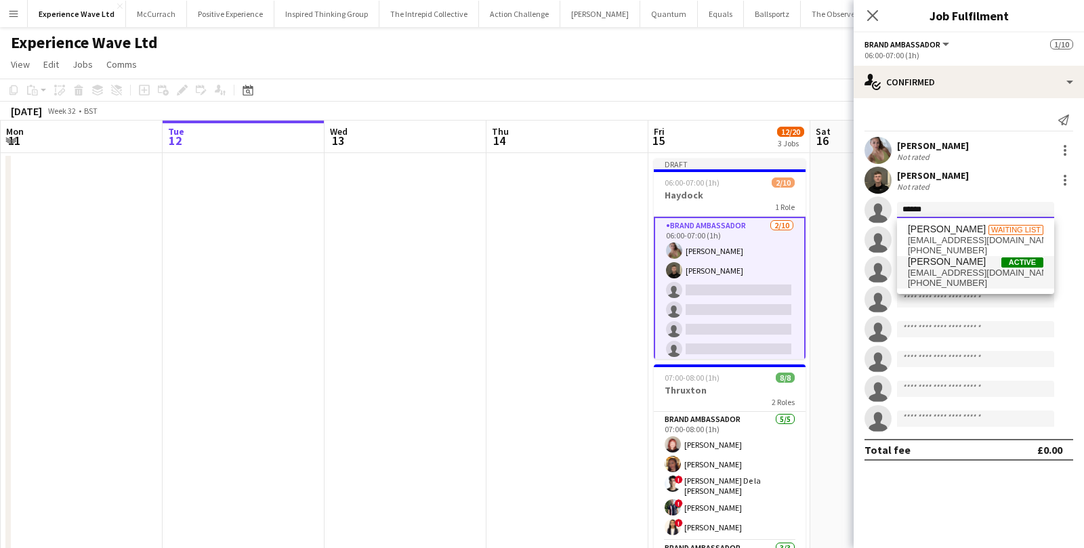
type input "******"
click at [927, 273] on span "karinaomalley26@gmail.com" at bounding box center [976, 273] width 136 height 11
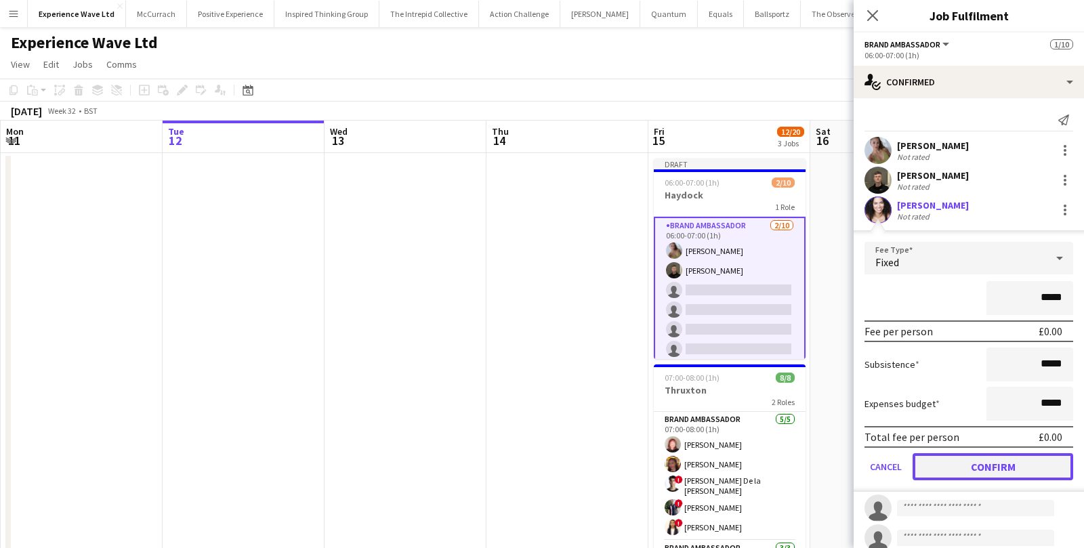
click at [953, 468] on button "Confirm" at bounding box center [993, 466] width 161 height 27
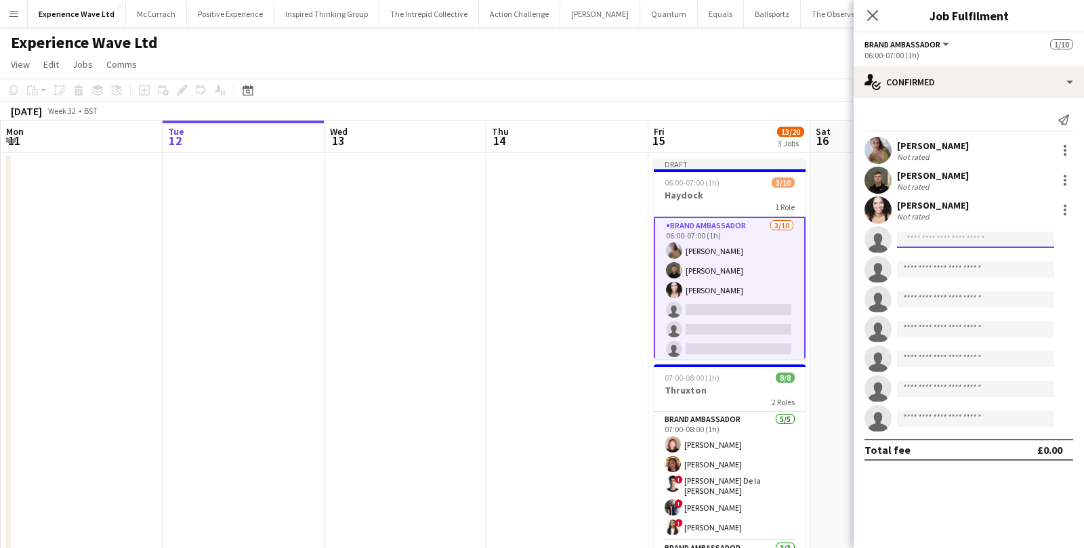
click at [940, 233] on input at bounding box center [975, 240] width 157 height 16
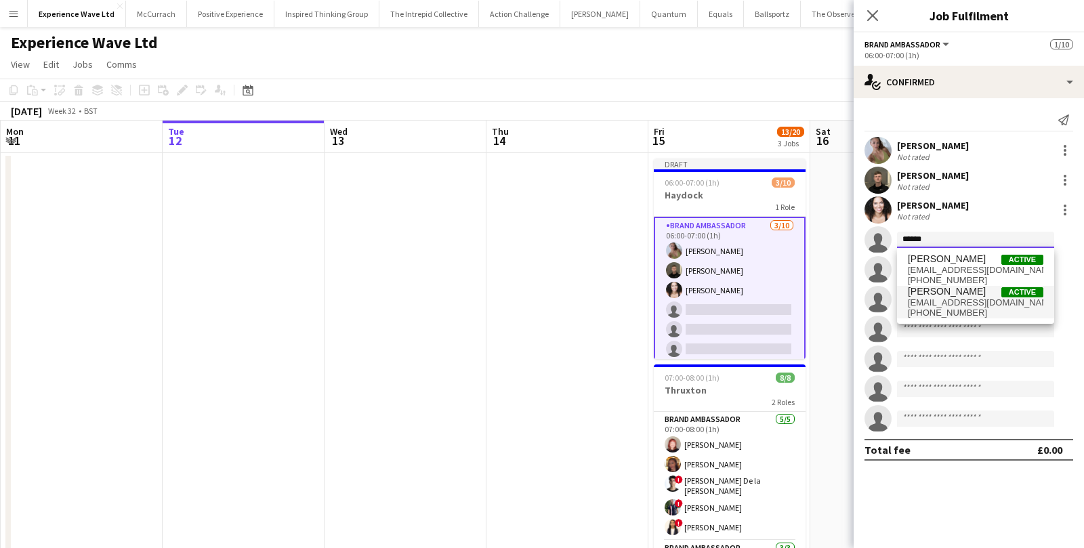
type input "******"
click at [952, 311] on span "+447703569045" at bounding box center [976, 313] width 136 height 11
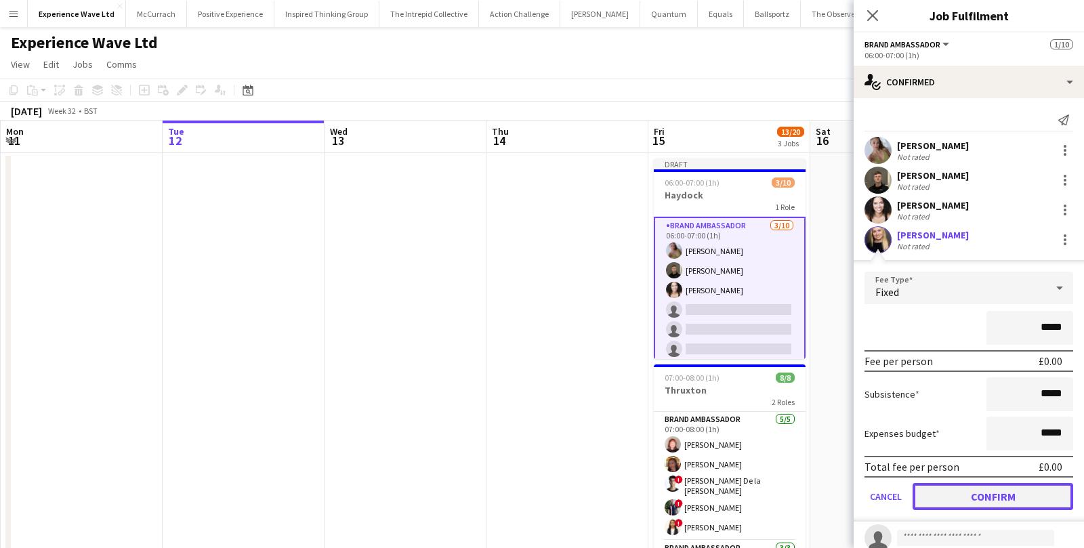
click at [1000, 502] on button "Confirm" at bounding box center [993, 496] width 161 height 27
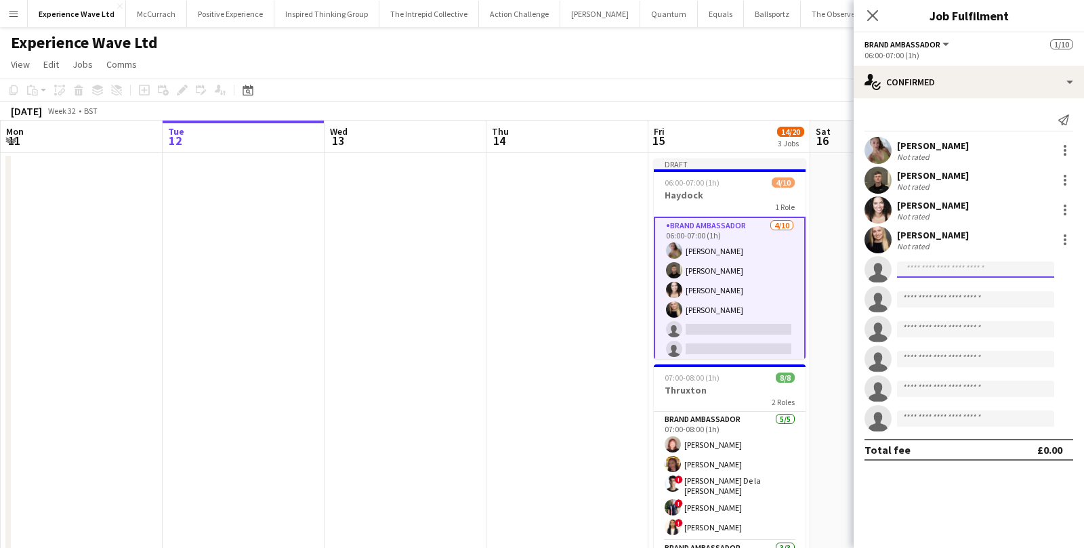
click at [939, 264] on input at bounding box center [975, 270] width 157 height 16
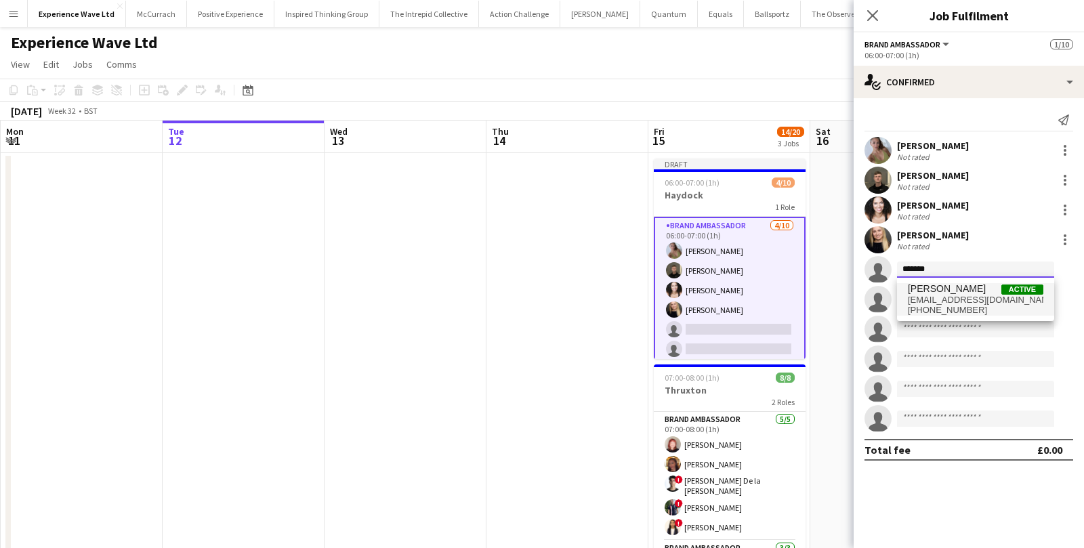
type input "*******"
click at [955, 296] on span "carollumsden43@googlemail.com" at bounding box center [976, 300] width 136 height 11
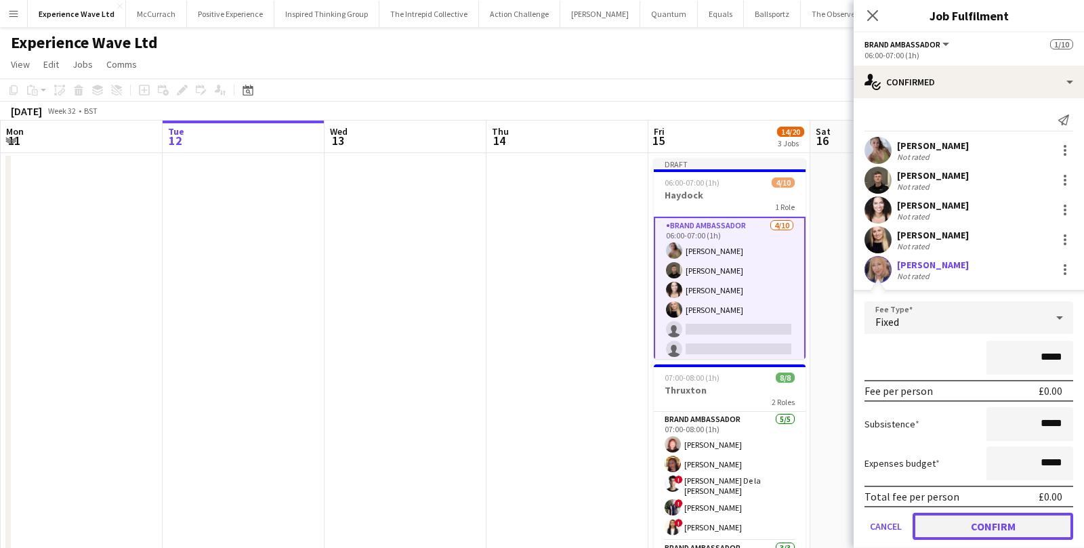
click at [939, 533] on button "Confirm" at bounding box center [993, 526] width 161 height 27
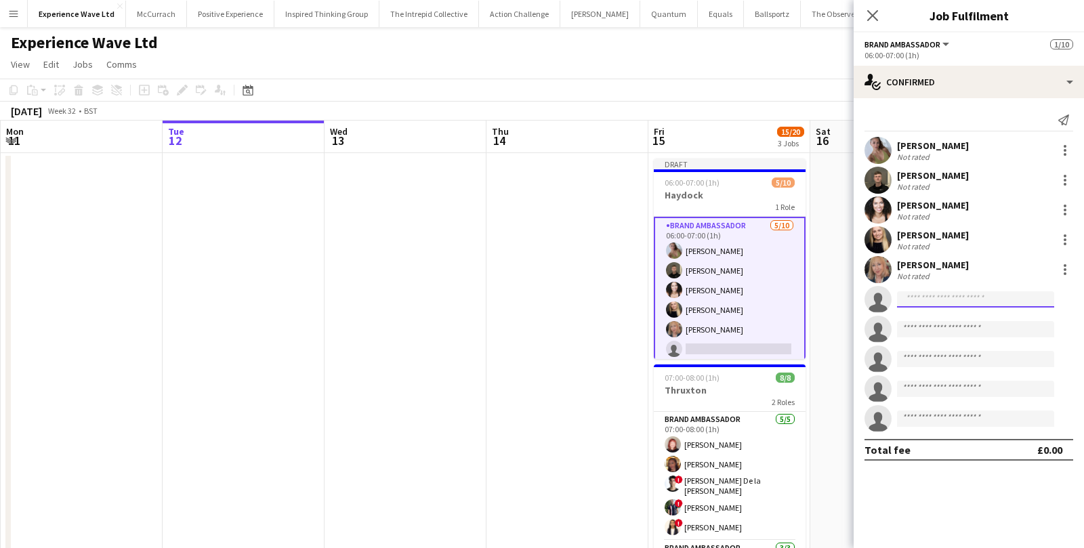
click at [946, 295] on input at bounding box center [975, 299] width 157 height 16
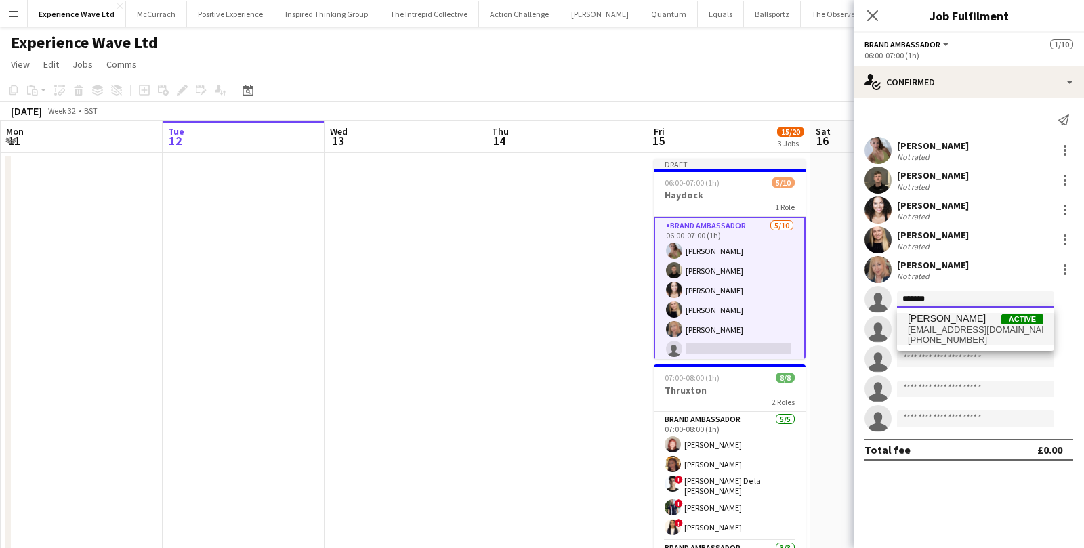
type input "*******"
click at [957, 327] on span "lyndakremer@gmail.com" at bounding box center [976, 330] width 136 height 11
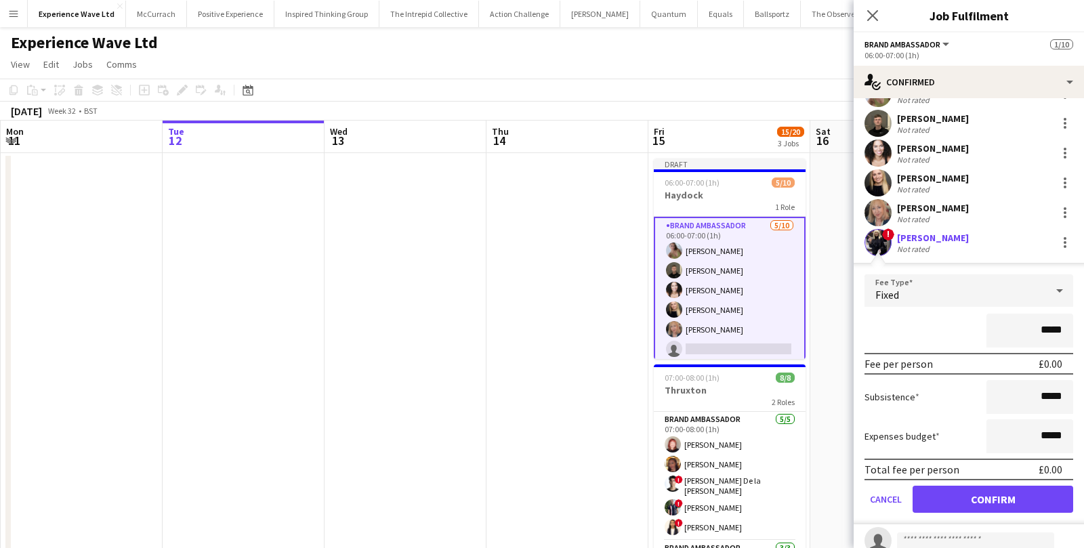
scroll to position [70, 0]
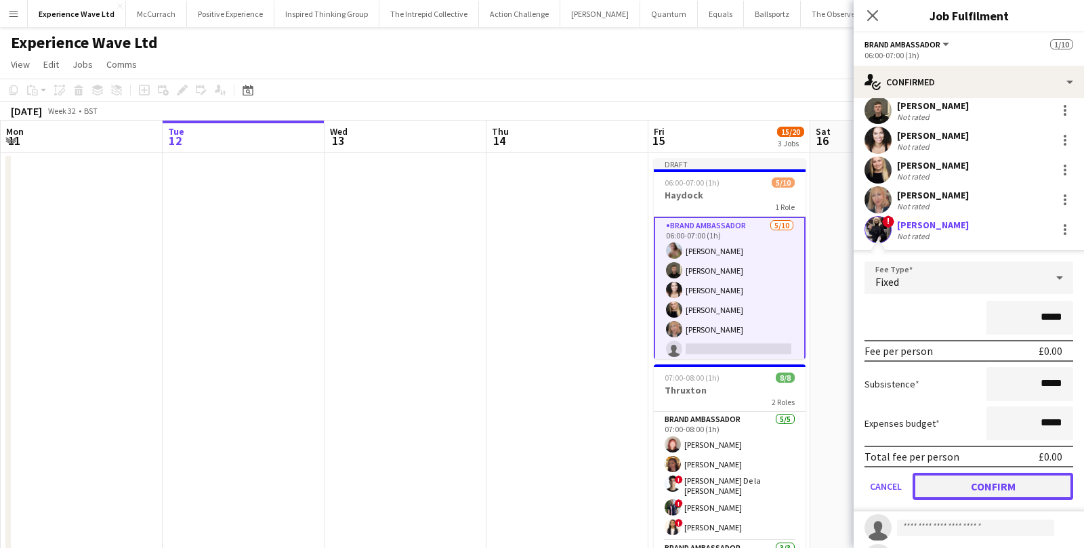
click at [965, 486] on button "Confirm" at bounding box center [993, 486] width 161 height 27
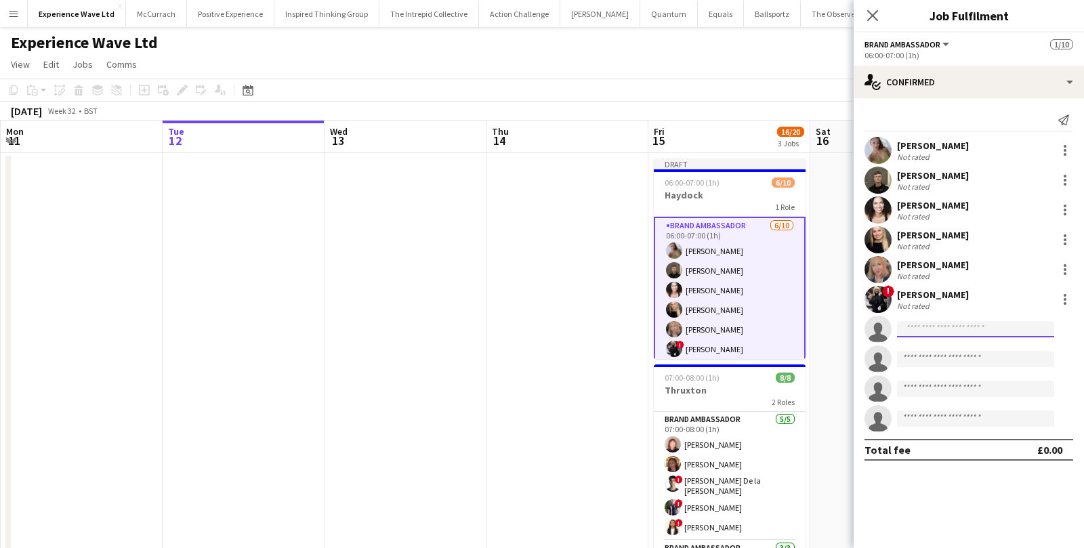
click at [943, 331] on input at bounding box center [975, 329] width 157 height 16
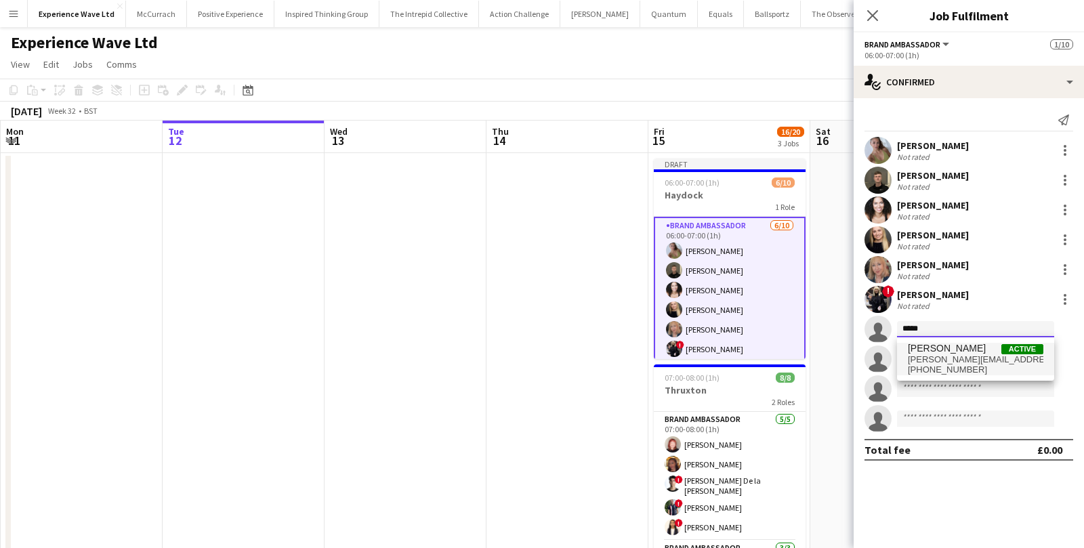
type input "*****"
click at [947, 365] on span "+447498066757" at bounding box center [976, 370] width 136 height 11
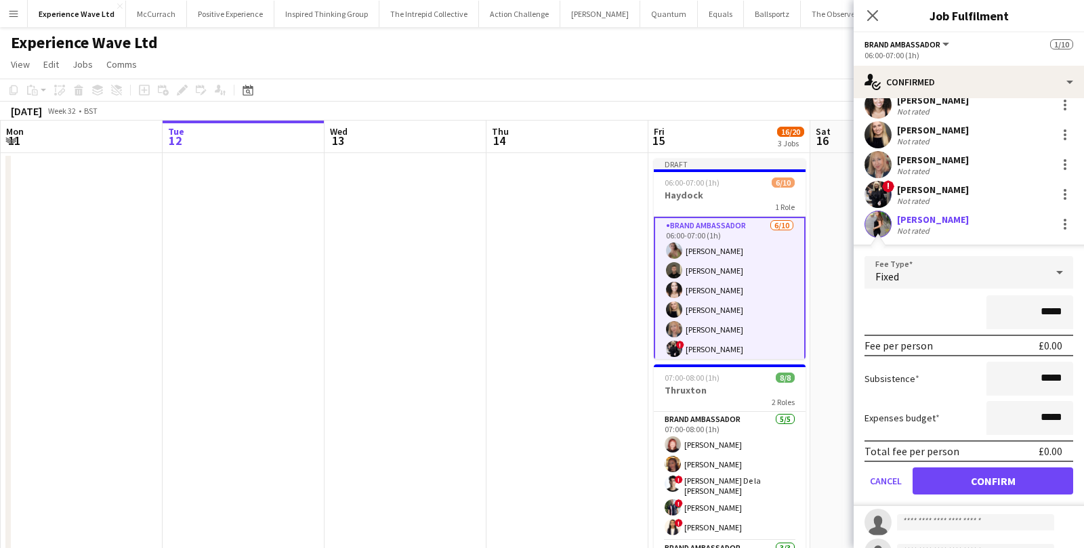
scroll to position [167, 0]
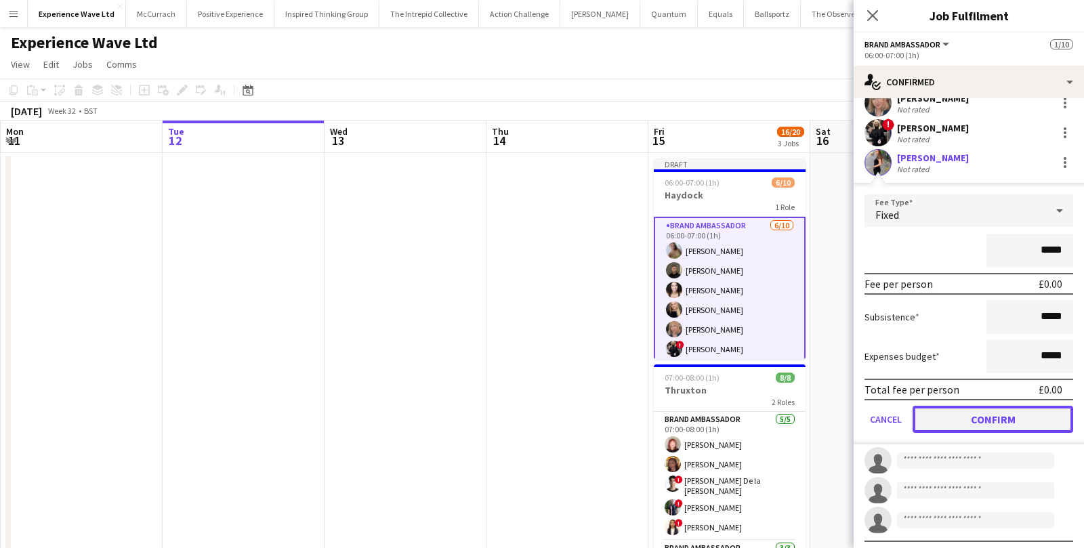
click at [992, 426] on button "Confirm" at bounding box center [993, 419] width 161 height 27
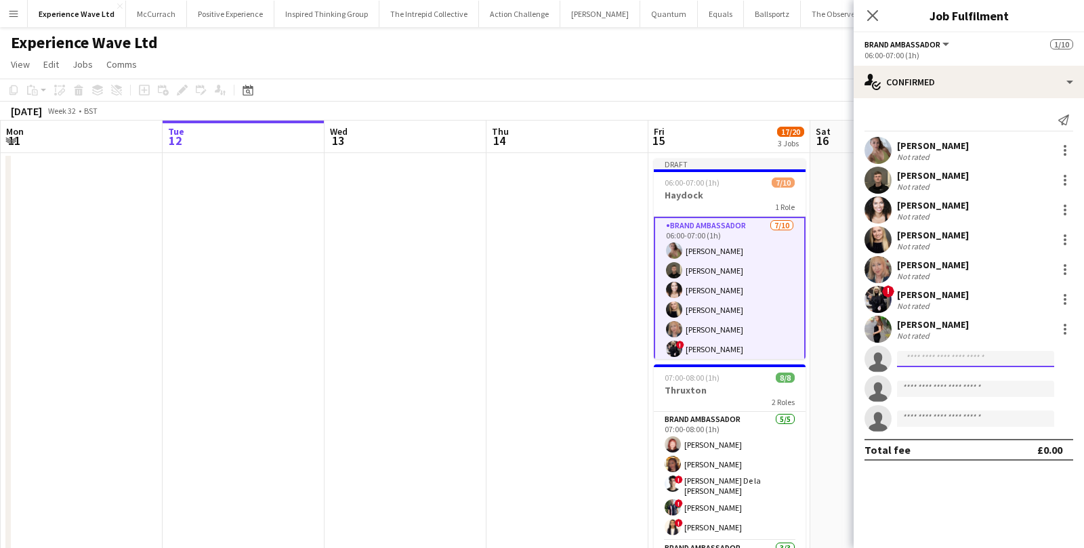
click at [965, 360] on input at bounding box center [975, 359] width 157 height 16
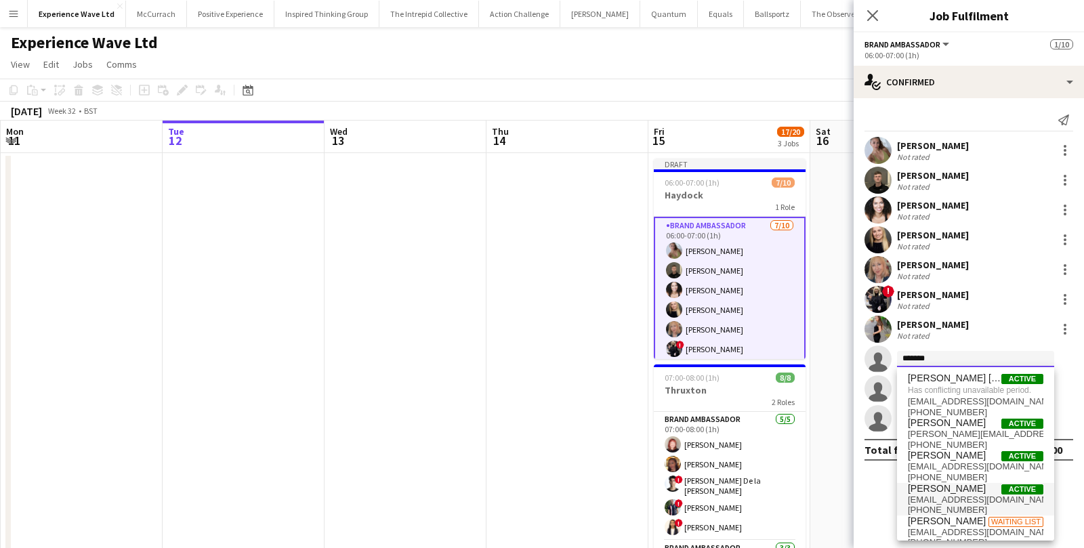
type input "******"
click at [951, 497] on span "heenan1982@gmail.com" at bounding box center [976, 500] width 136 height 11
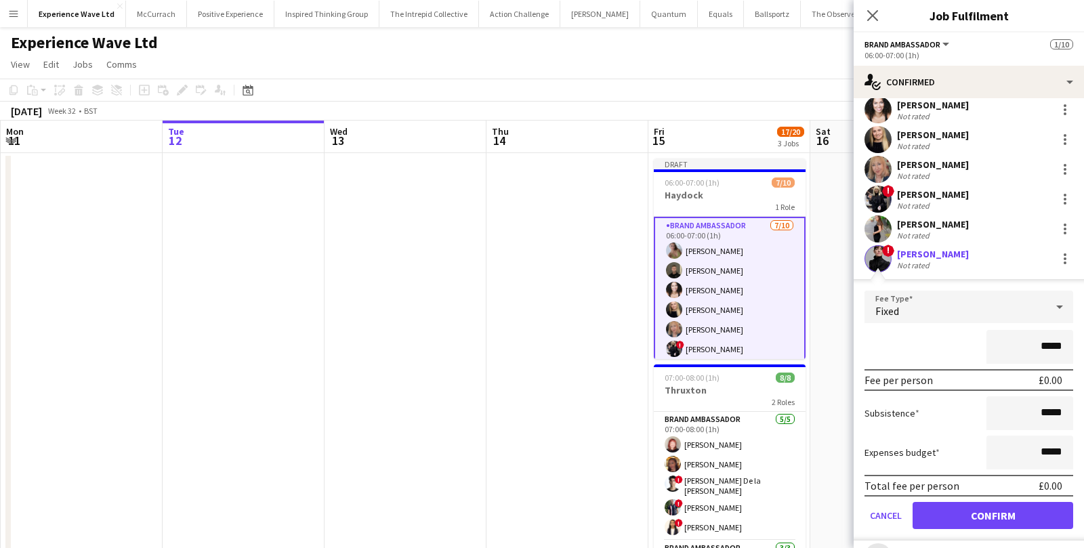
scroll to position [163, 0]
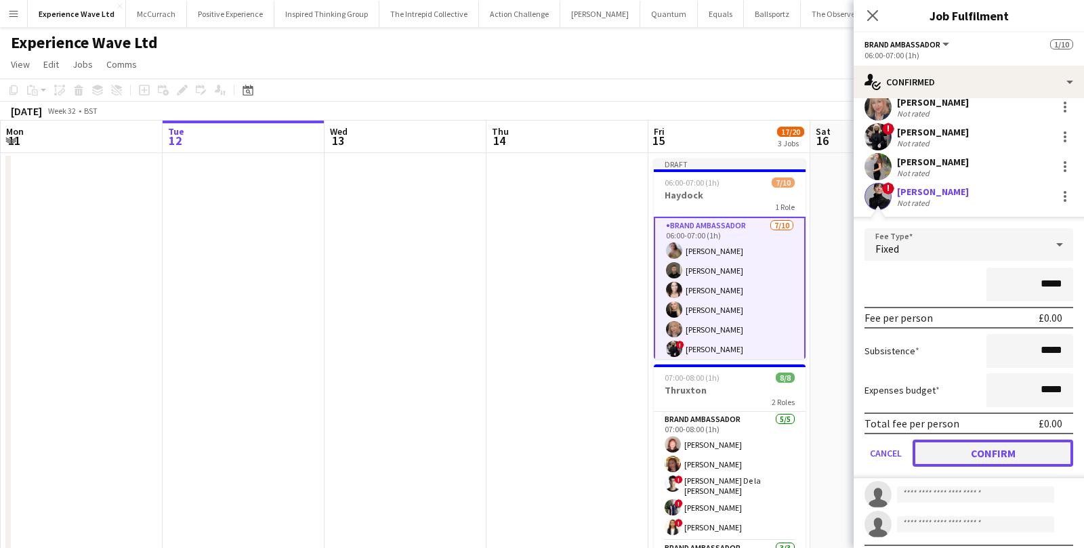
click at [989, 451] on button "Confirm" at bounding box center [993, 453] width 161 height 27
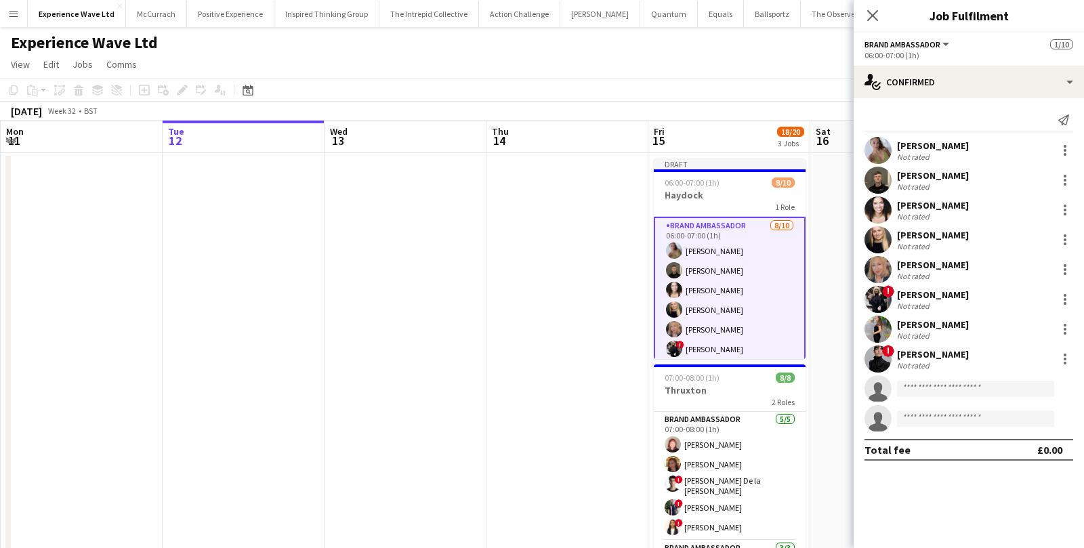
scroll to position [0, 0]
click at [961, 392] on input at bounding box center [975, 389] width 157 height 16
type input "***"
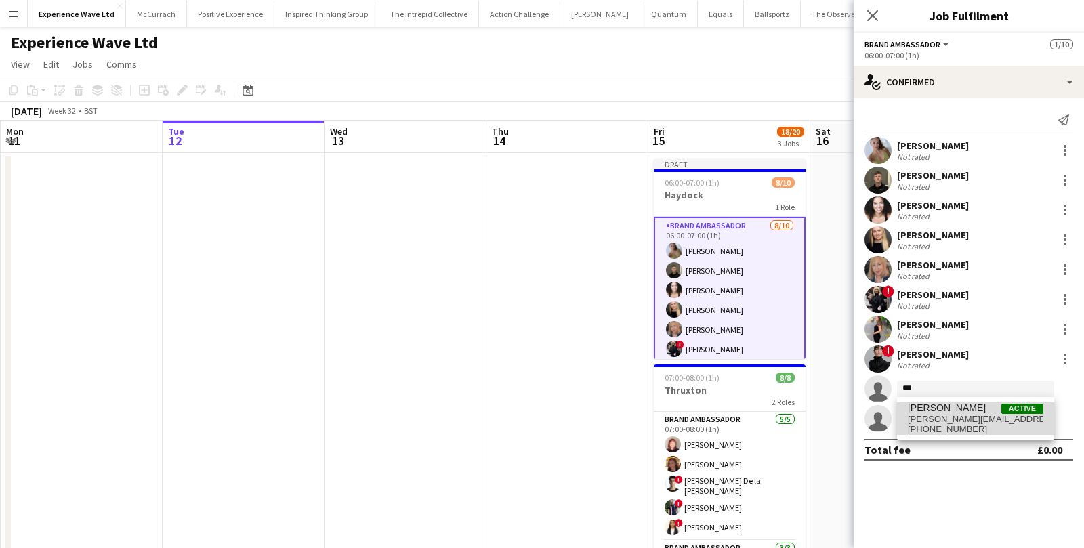
click at [984, 428] on span "+447787697786" at bounding box center [976, 429] width 136 height 11
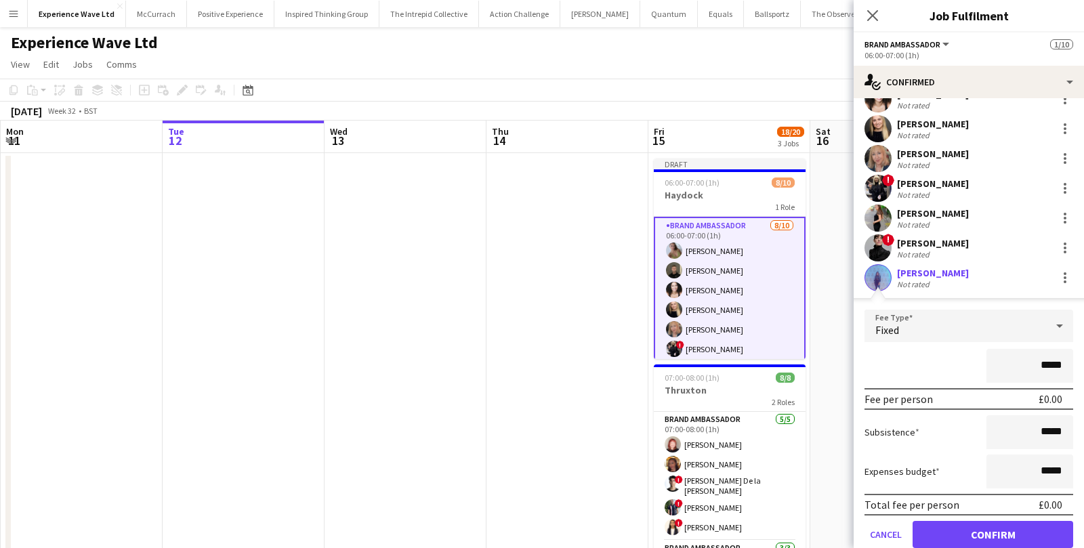
scroll to position [190, 0]
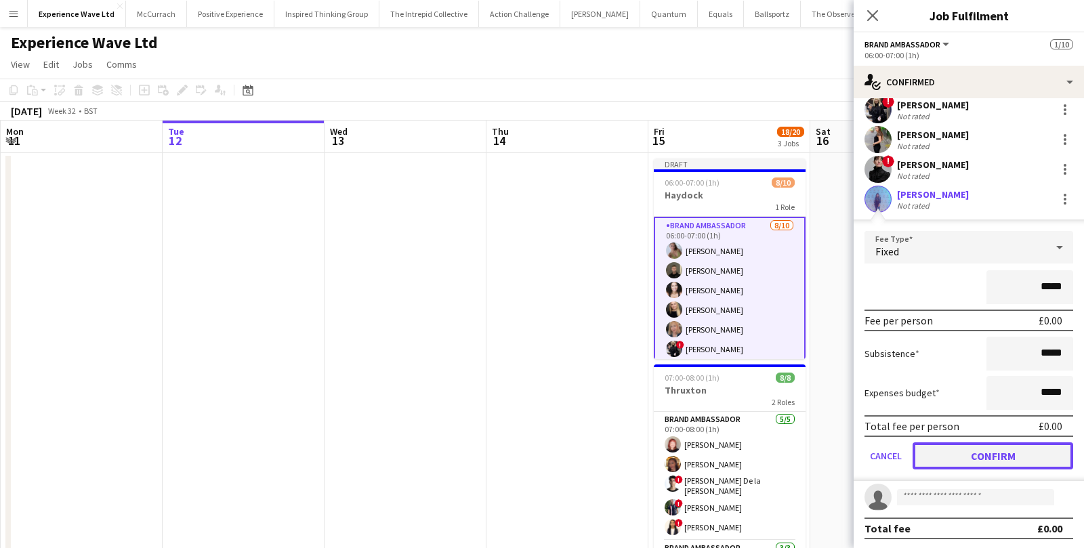
click at [987, 451] on button "Confirm" at bounding box center [993, 455] width 161 height 27
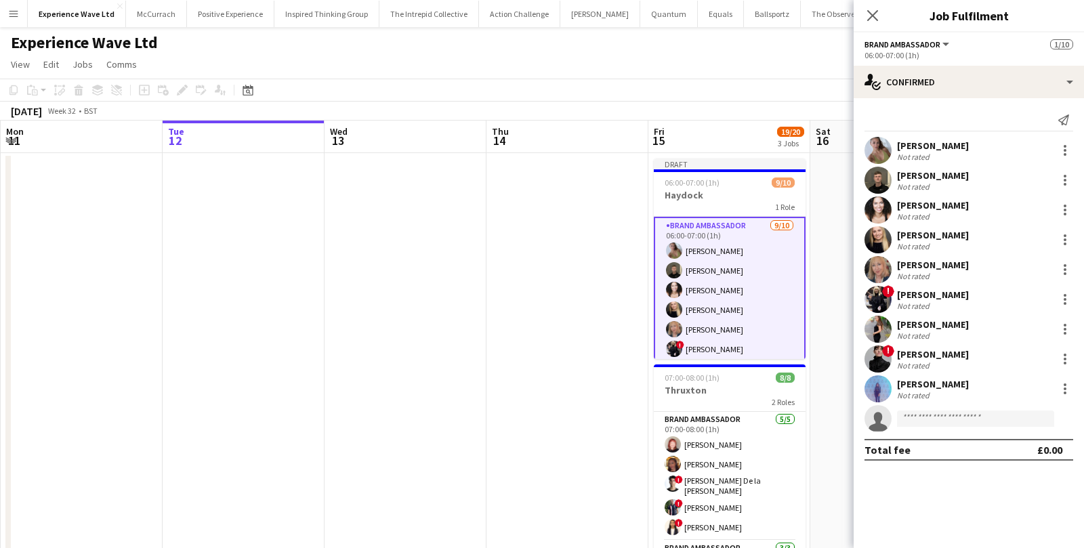
scroll to position [0, 0]
click at [963, 414] on input at bounding box center [975, 419] width 157 height 16
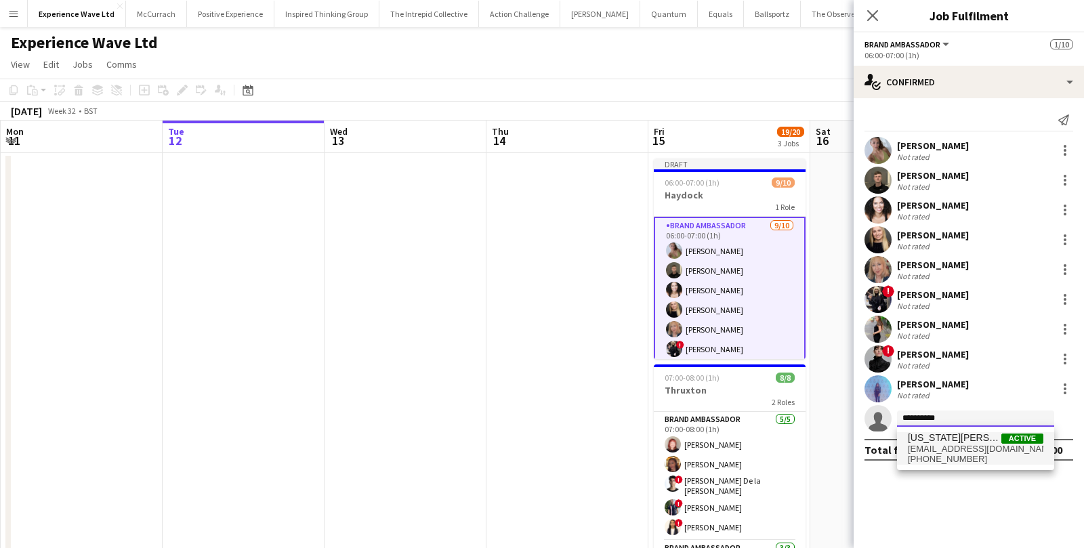
type input "**********"
click at [956, 449] on span "georgiasgoldbaby@gmail.com" at bounding box center [976, 449] width 136 height 11
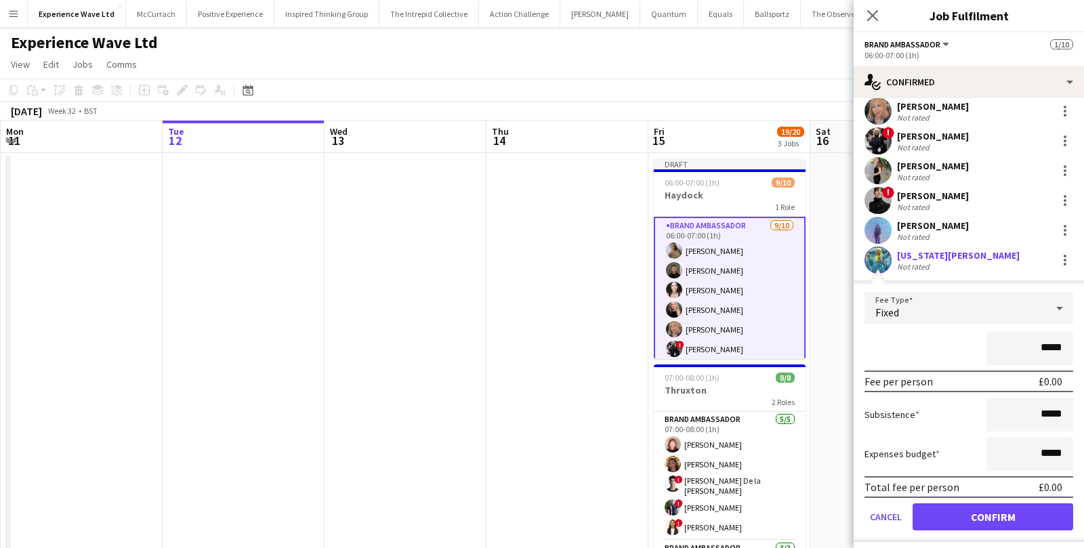
scroll to position [160, 0]
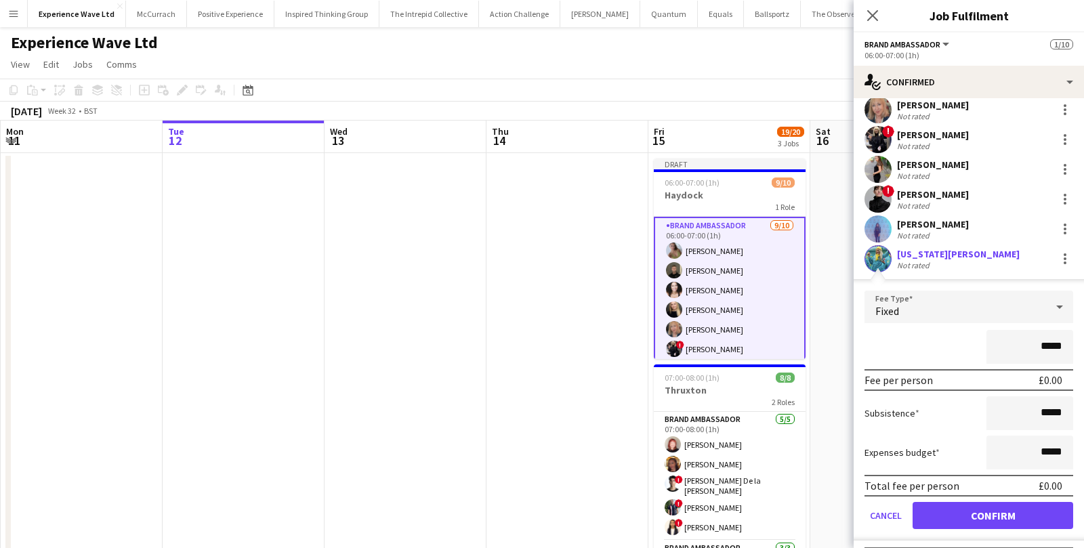
click at [1049, 344] on input "*****" at bounding box center [1029, 347] width 87 height 34
click at [959, 518] on button "Confirm" at bounding box center [993, 515] width 161 height 27
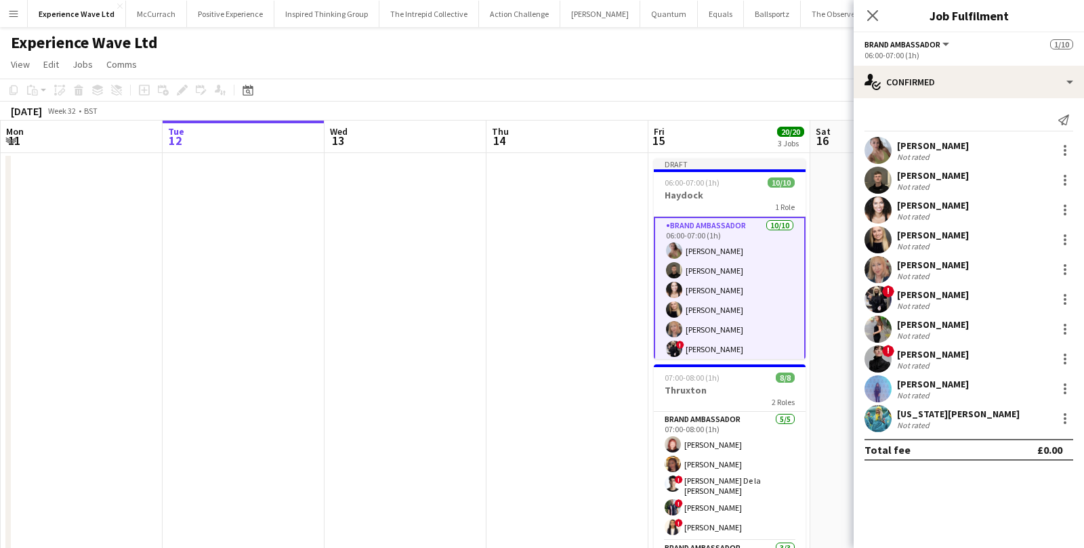
scroll to position [0, 0]
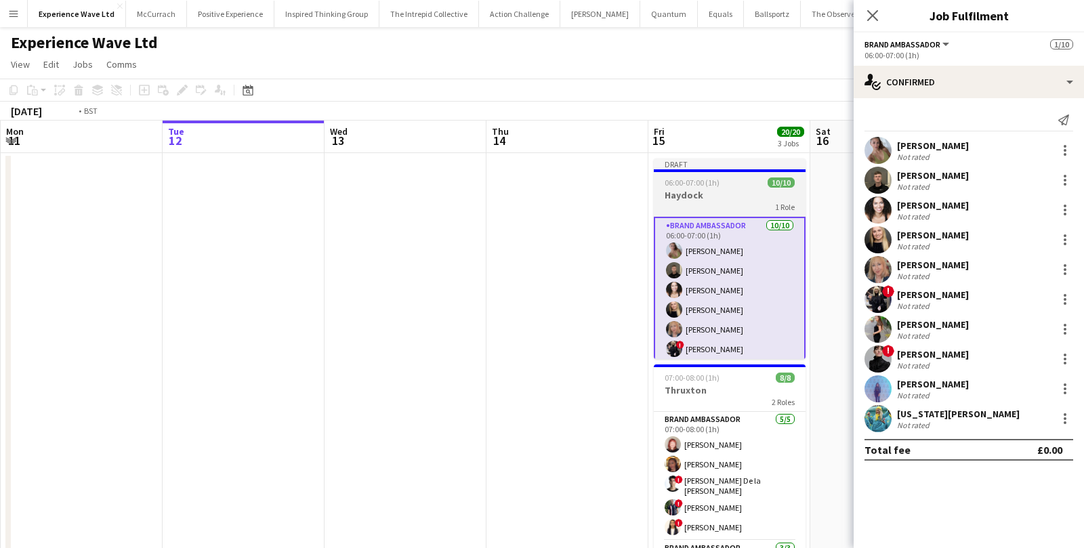
click at [731, 205] on div "1 Role" at bounding box center [730, 206] width 152 height 11
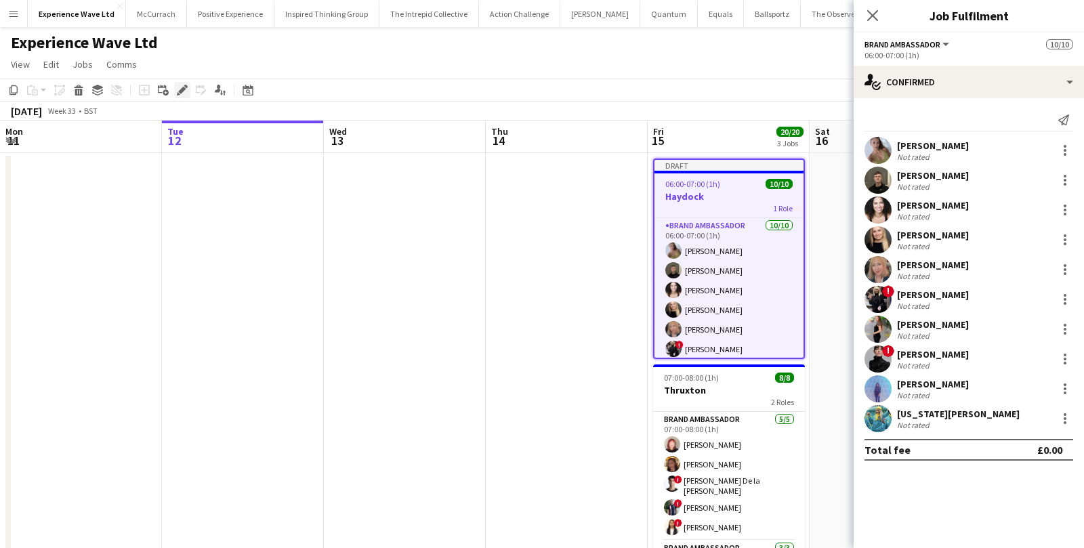
click at [183, 86] on icon "Edit" at bounding box center [182, 90] width 11 height 11
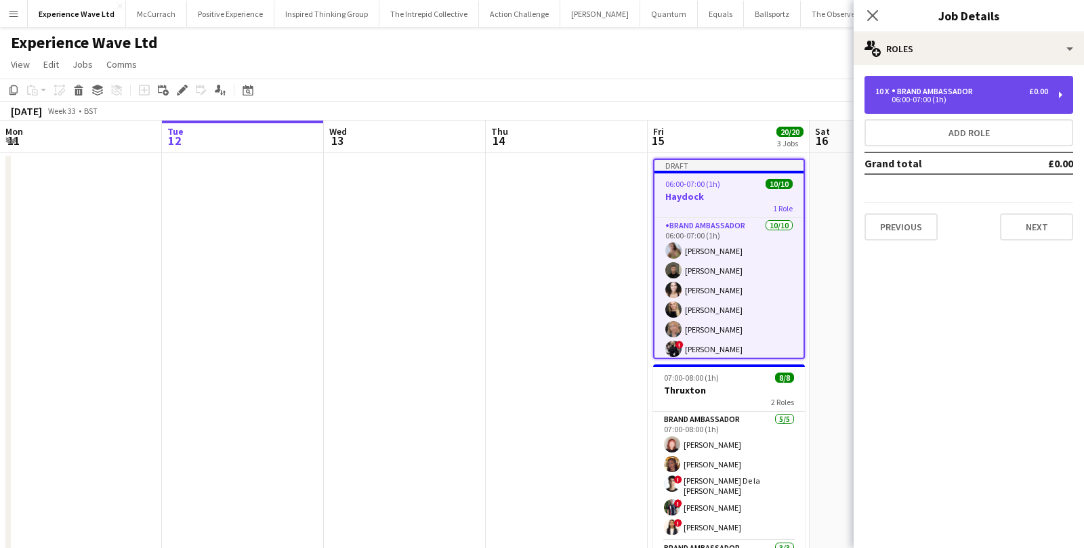
click at [979, 89] on div "10 x Brand Ambassador £0.00" at bounding box center [961, 91] width 173 height 9
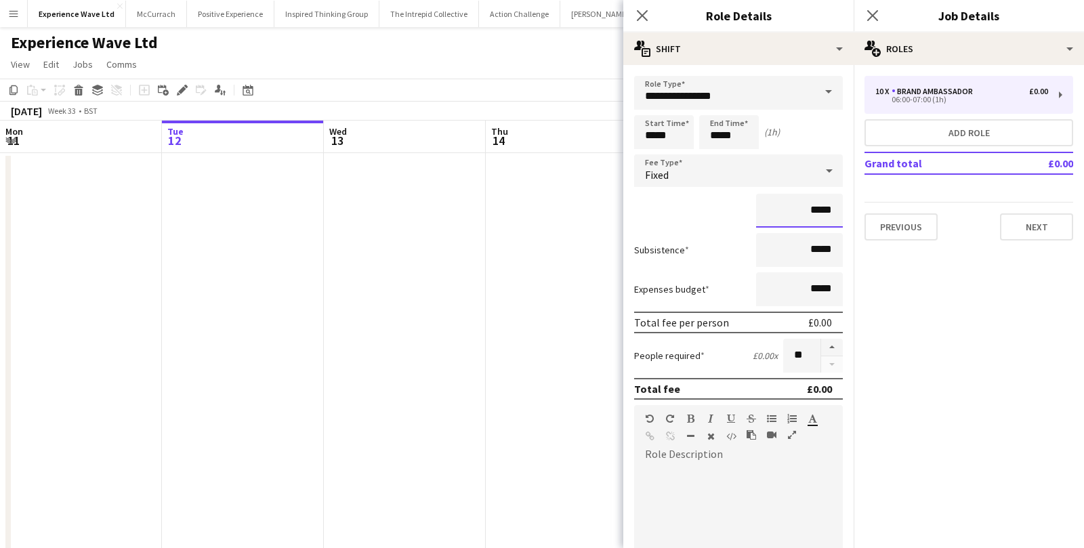
click at [815, 211] on input "*****" at bounding box center [799, 211] width 87 height 34
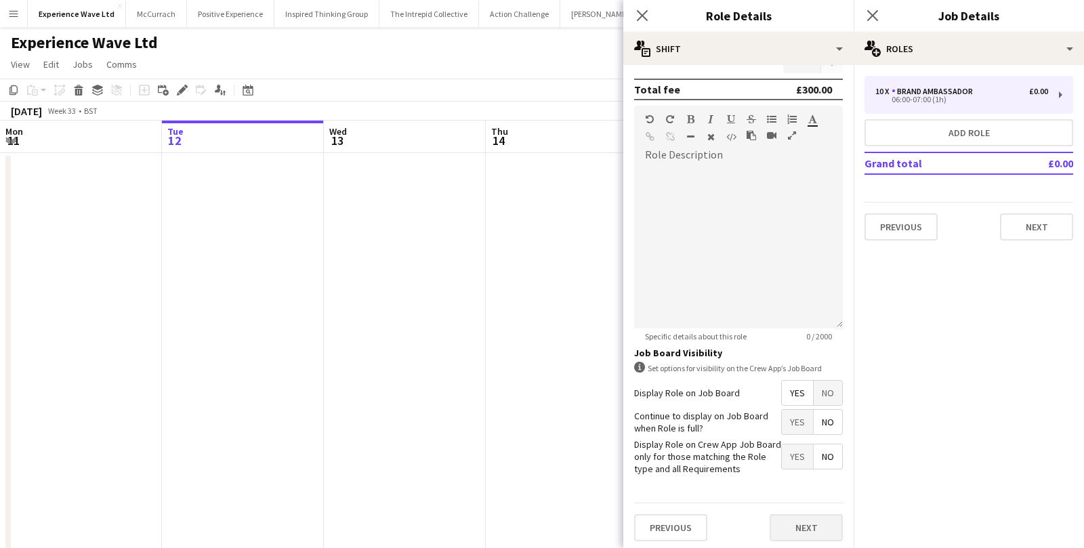
type input "******"
click at [806, 531] on button "Next" at bounding box center [806, 527] width 73 height 27
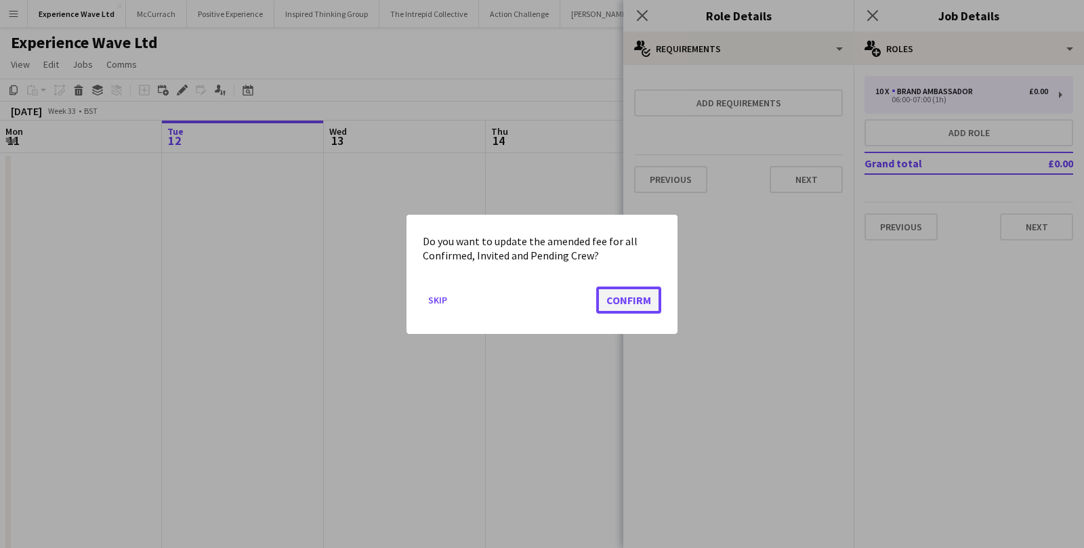
click at [621, 297] on button "Confirm" at bounding box center [628, 299] width 65 height 27
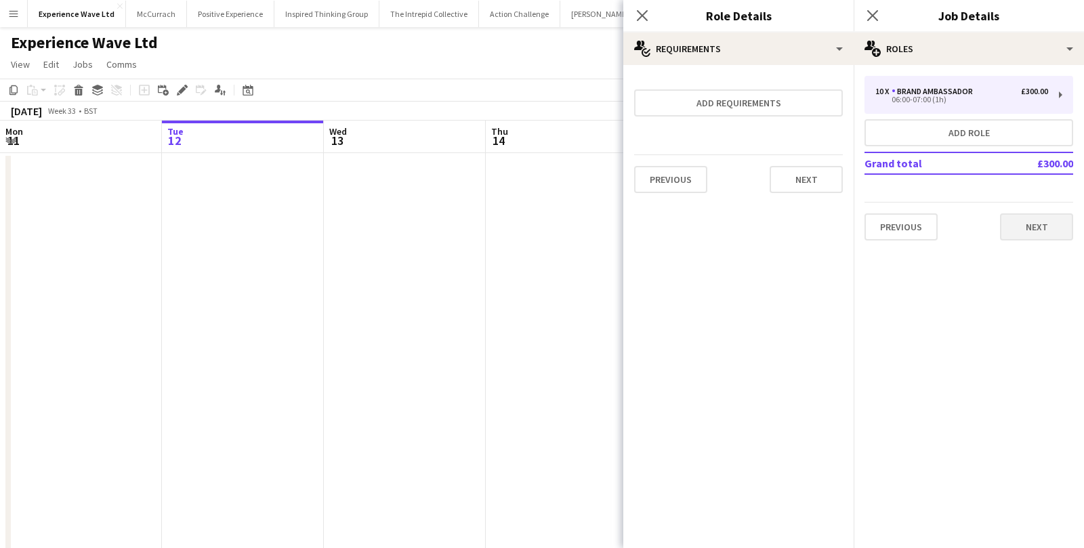
click at [1051, 212] on div "Previous Next" at bounding box center [969, 221] width 209 height 39
click at [1039, 223] on button "Next" at bounding box center [1036, 226] width 73 height 27
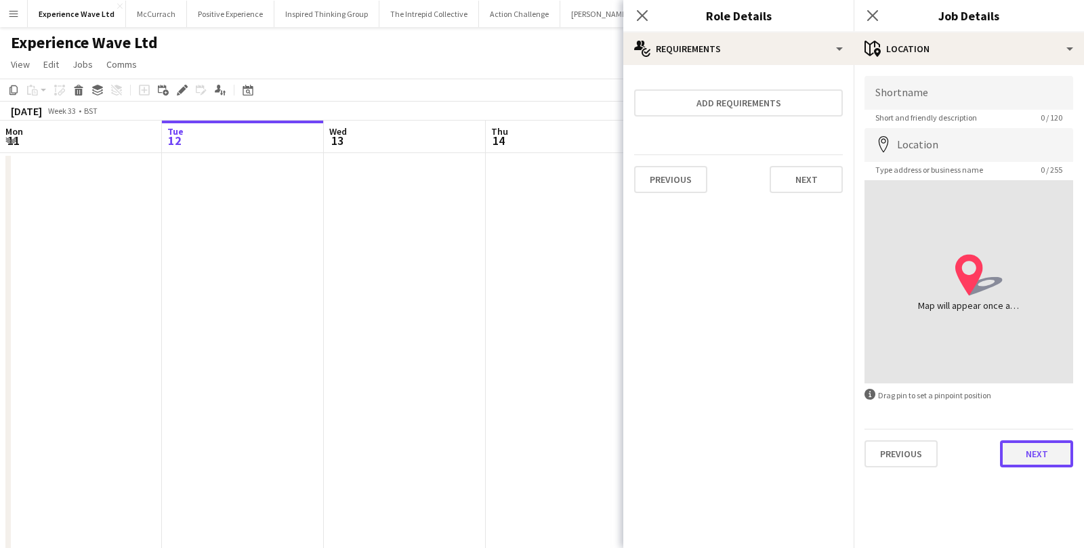
click at [1019, 457] on button "Next" at bounding box center [1036, 453] width 73 height 27
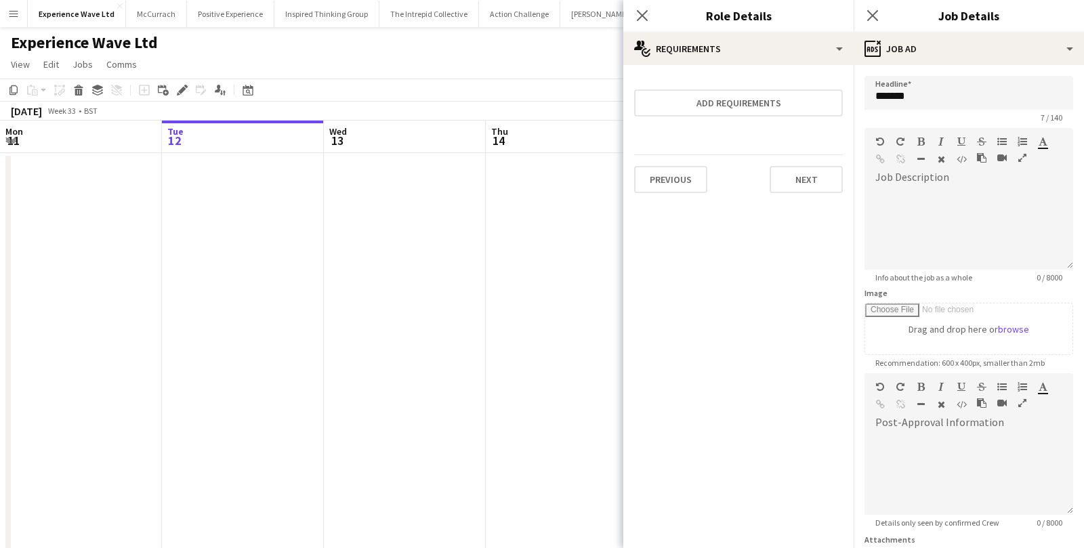
scroll to position [120, 0]
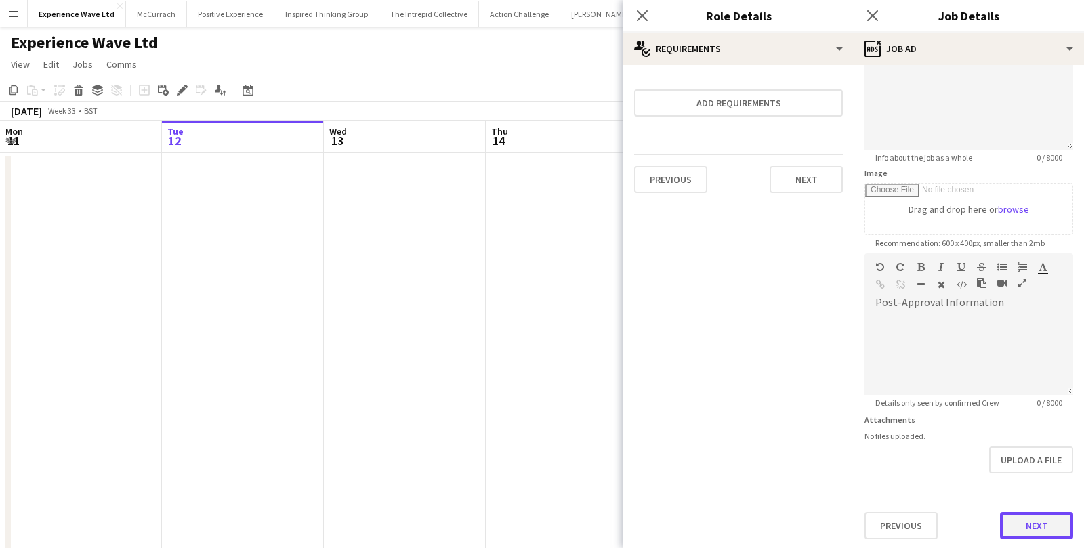
click at [1025, 520] on button "Next" at bounding box center [1036, 525] width 73 height 27
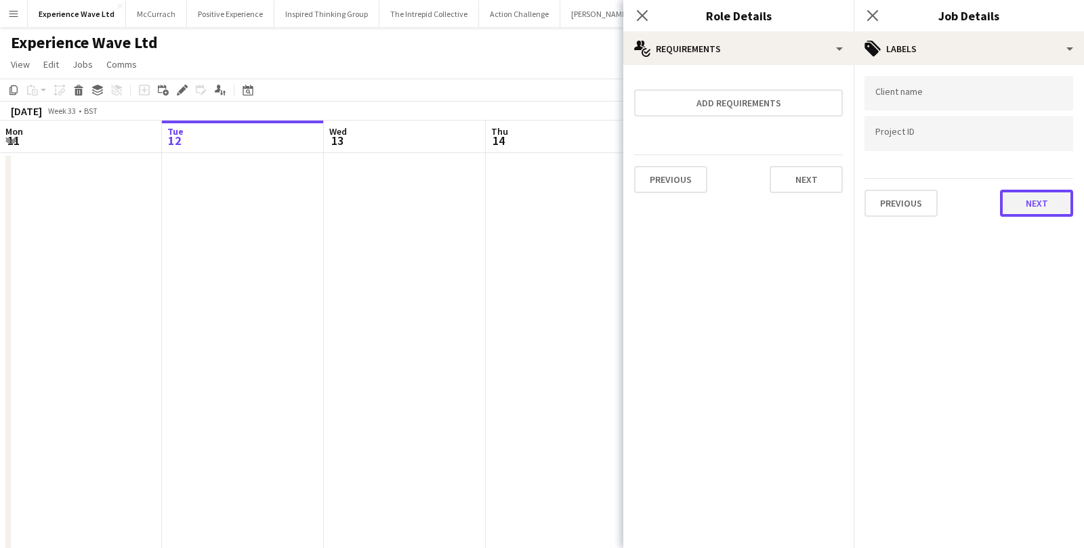
click at [1011, 213] on button "Next" at bounding box center [1036, 203] width 73 height 27
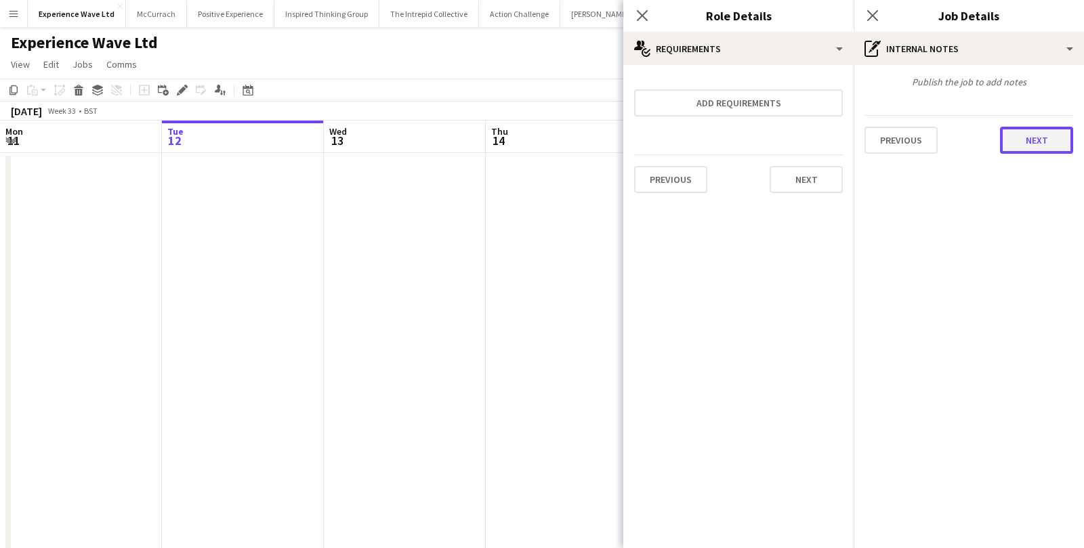
click at [1045, 139] on button "Next" at bounding box center [1036, 140] width 73 height 27
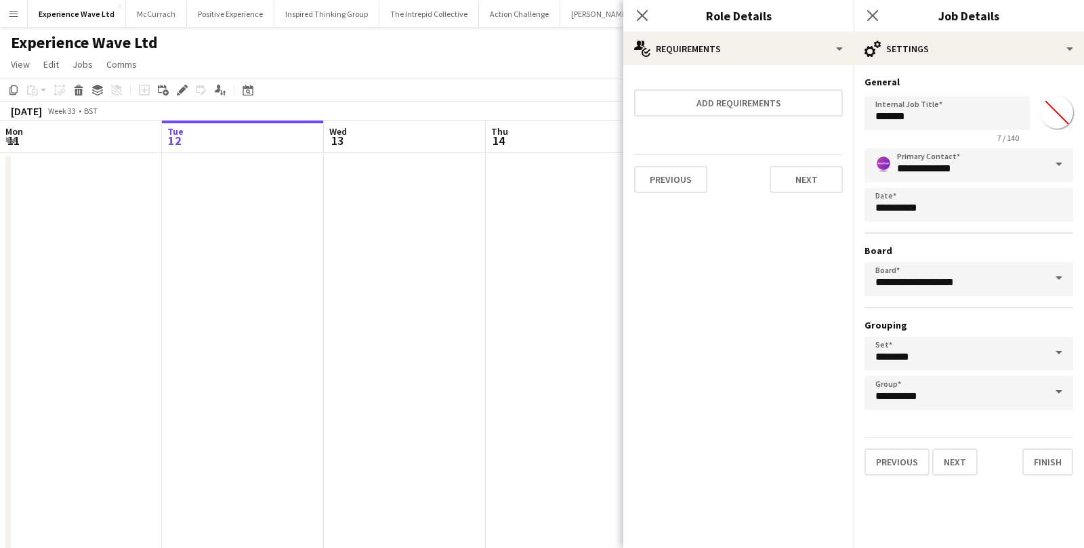
click at [1039, 437] on div "Previous Next Finish" at bounding box center [969, 456] width 209 height 39
click at [1041, 464] on button "Finish" at bounding box center [1047, 462] width 51 height 27
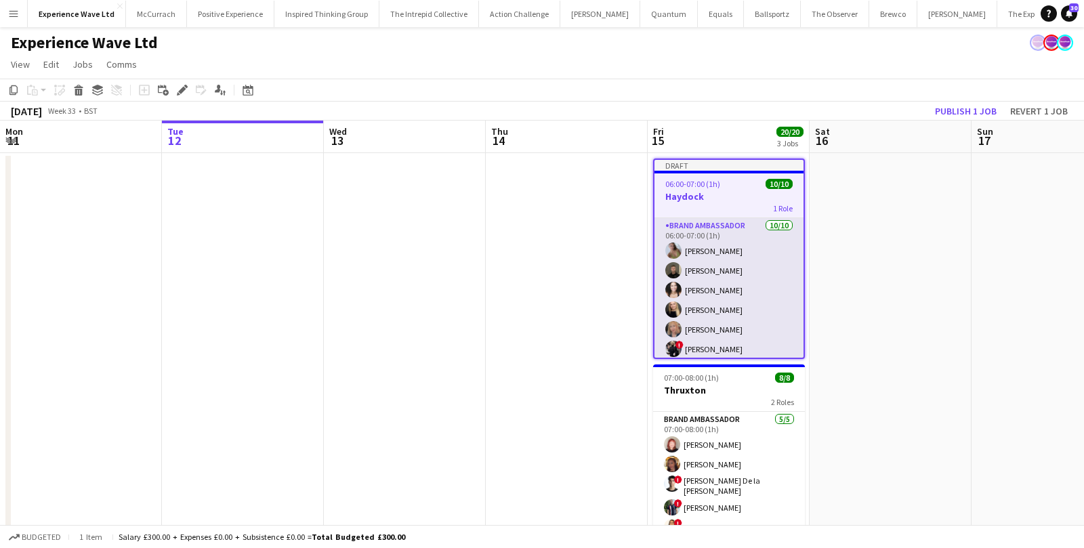
click at [727, 267] on app-card-role "Brand Ambassador 10/10 06:00-07:00 (1h) Bethany Clews David Lumsden Karina Omal…" at bounding box center [729, 329] width 149 height 223
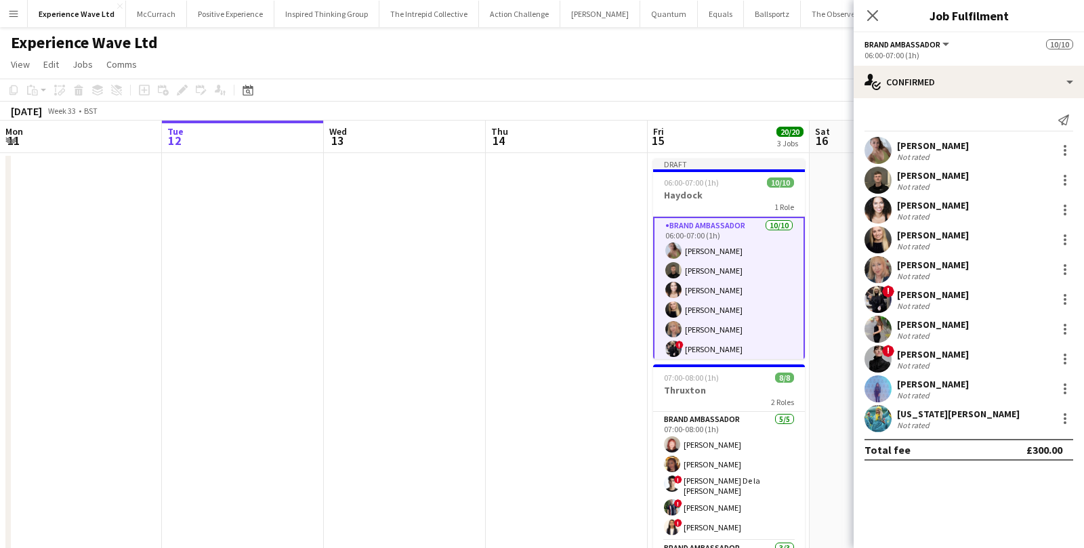
click at [936, 152] on div "Not rated" at bounding box center [933, 157] width 72 height 10
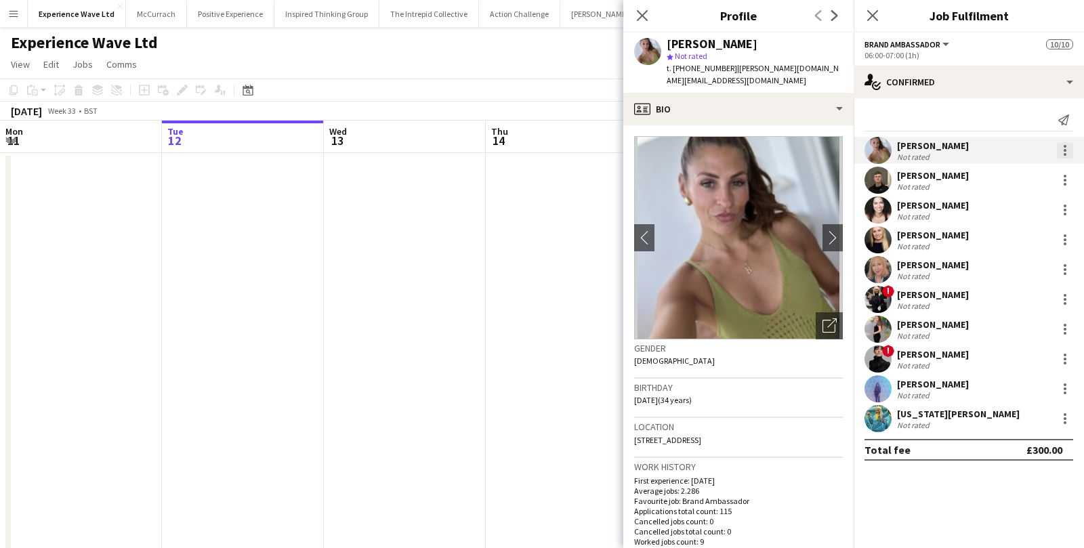
click at [1060, 146] on div at bounding box center [1065, 150] width 16 height 16
click at [1034, 182] on button "Edit fee" at bounding box center [1021, 175] width 106 height 33
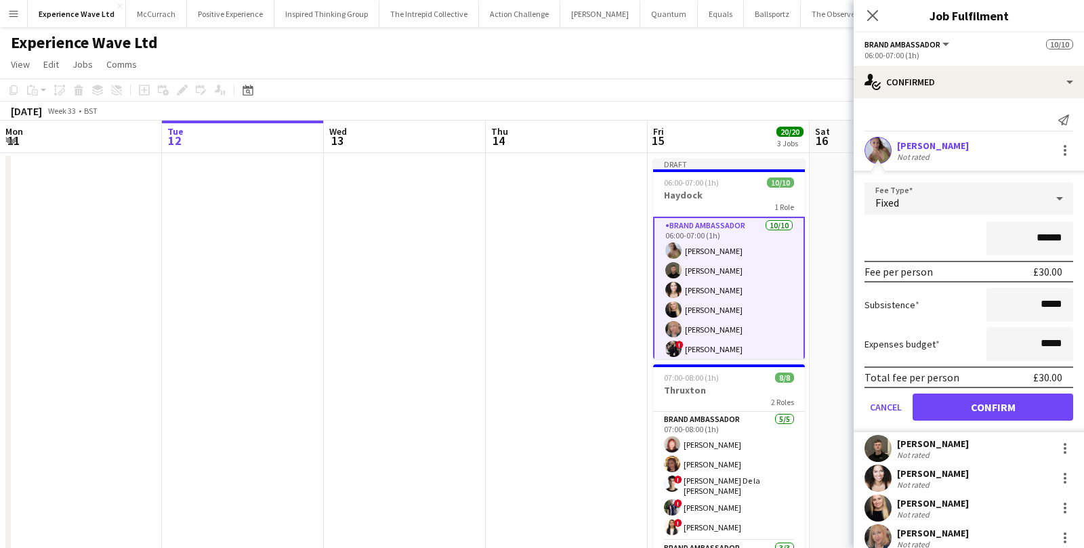
click at [514, 264] on app-date-cell at bounding box center [567, 374] width 162 height 443
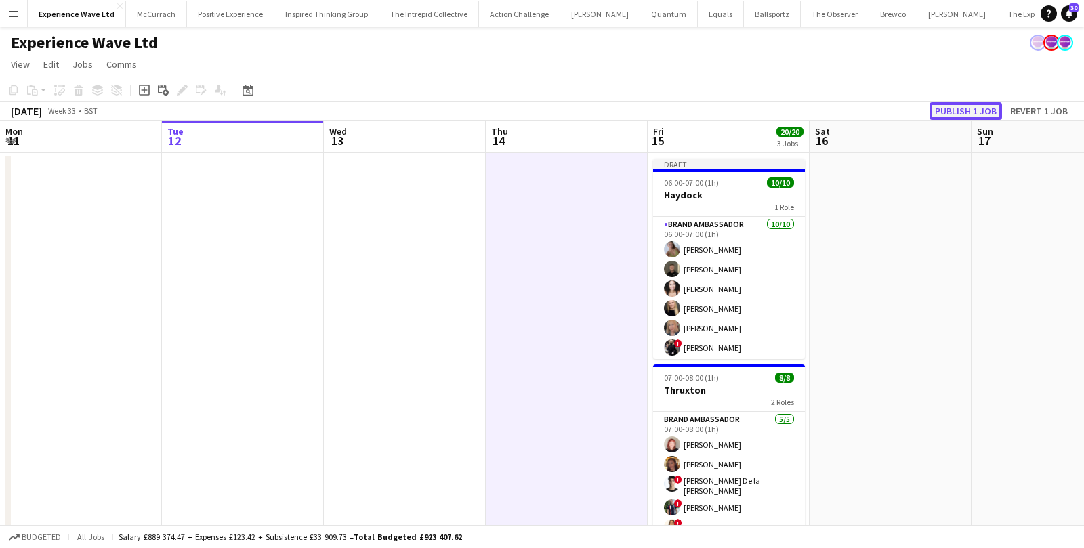
click at [952, 111] on button "Publish 1 job" at bounding box center [966, 111] width 72 height 18
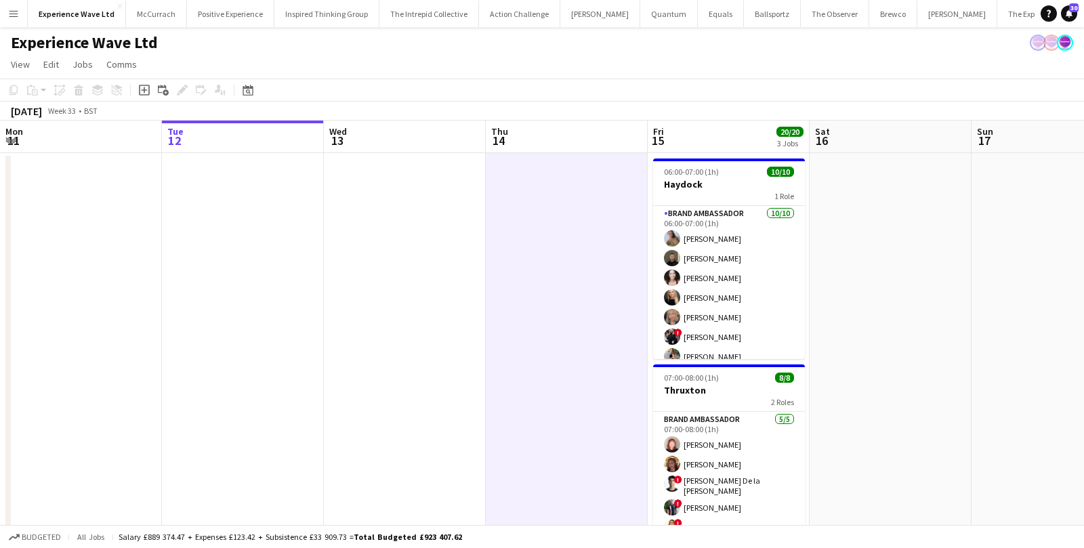
click at [667, 152] on app-board-header-date "Fri 15 20/20 3 Jobs" at bounding box center [729, 137] width 162 height 33
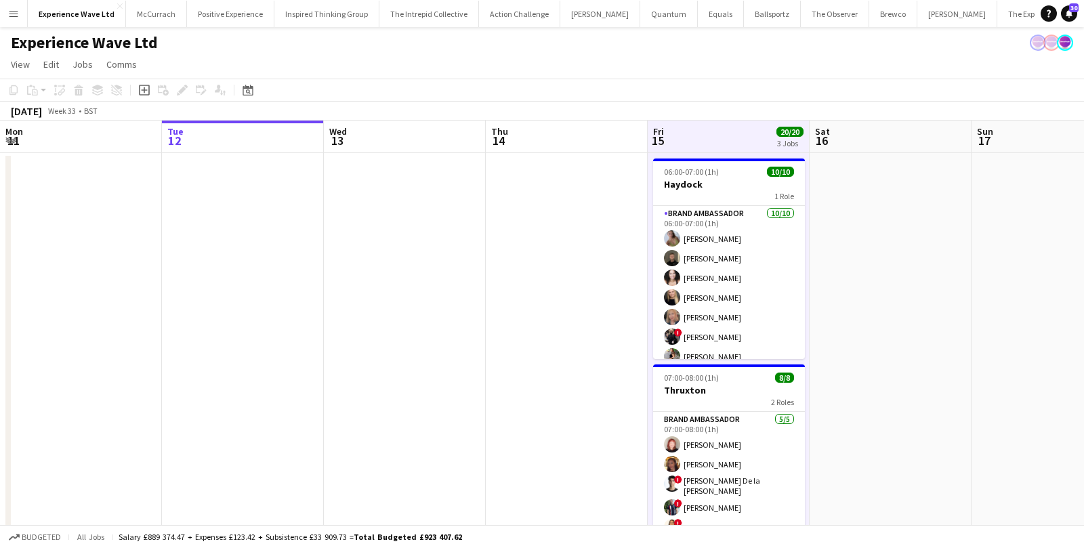
click at [652, 154] on app-date-cell "06:00-07:00 (1h) 10/10 Haydock 1 Role Brand Ambassador 10/10 06:00-07:00 (1h) B…" at bounding box center [729, 445] width 162 height 585
click at [144, 91] on icon "Add job" at bounding box center [144, 90] width 11 height 11
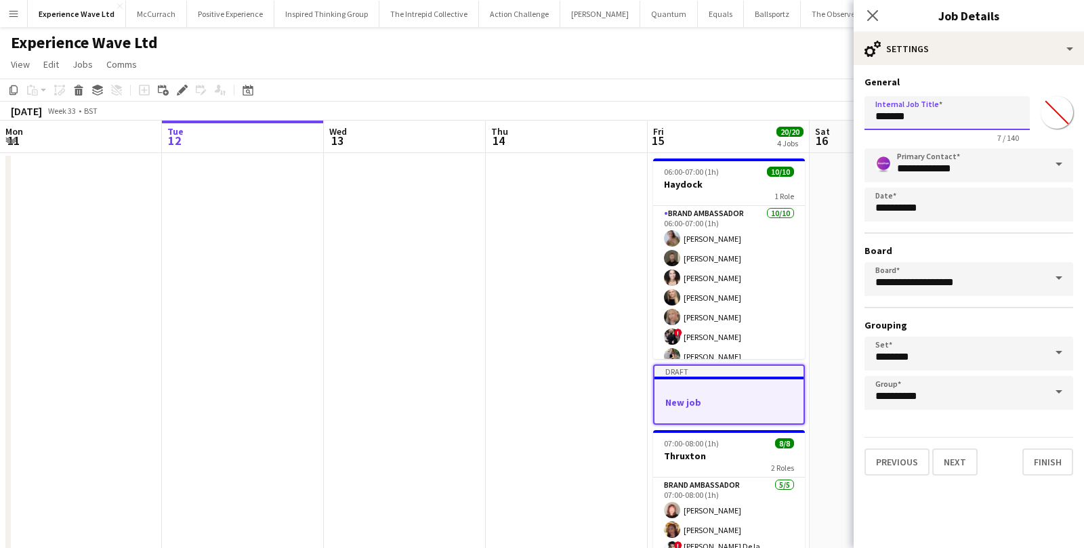
drag, startPoint x: 915, startPoint y: 125, endPoint x: 866, endPoint y: 121, distance: 49.0
click at [866, 121] on input "*******" at bounding box center [947, 113] width 165 height 34
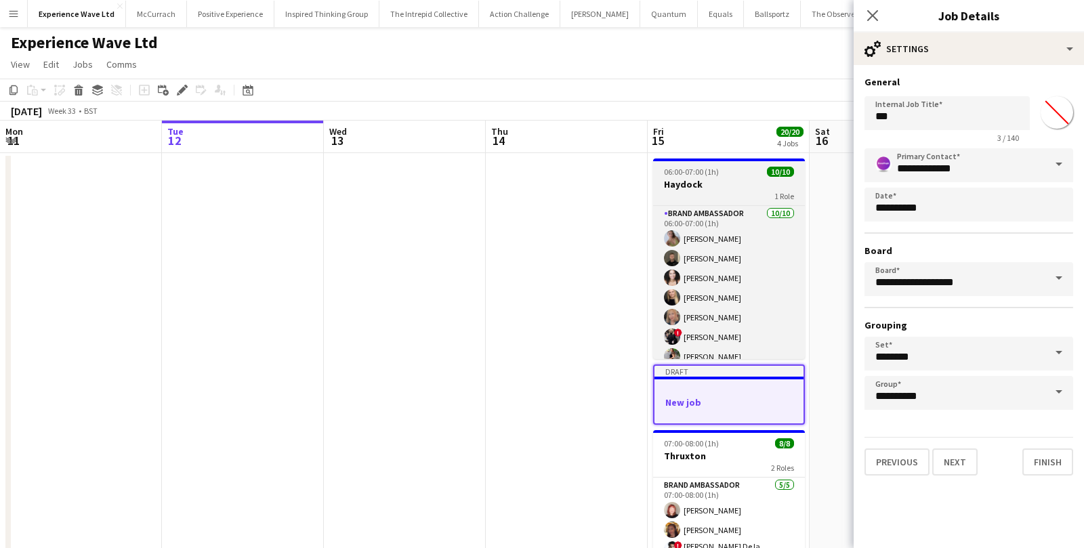
click at [710, 176] on span "06:00-07:00 (1h)" at bounding box center [691, 172] width 55 height 10
type input "*******"
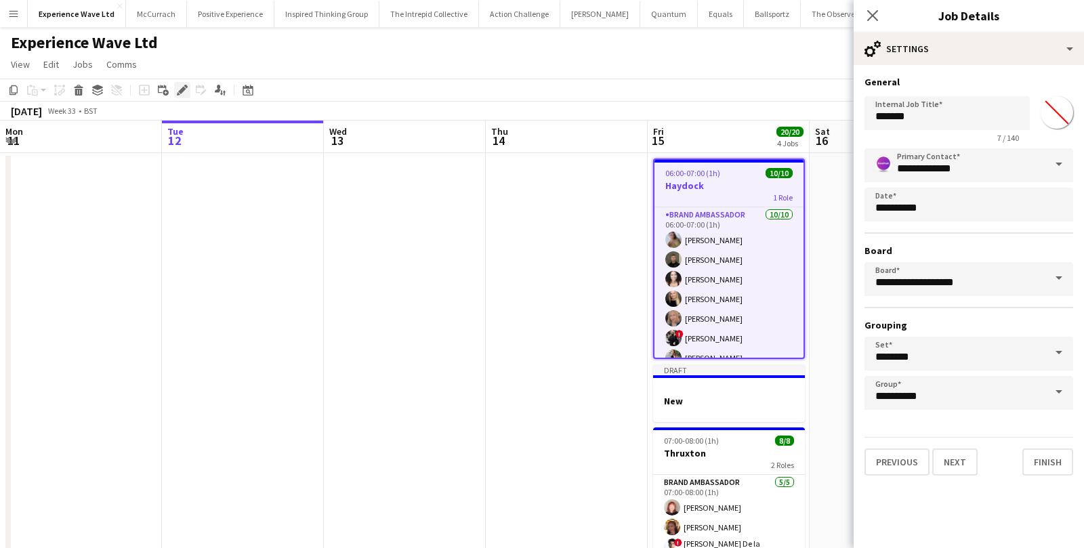
click at [182, 92] on icon "Edit" at bounding box center [182, 90] width 11 height 11
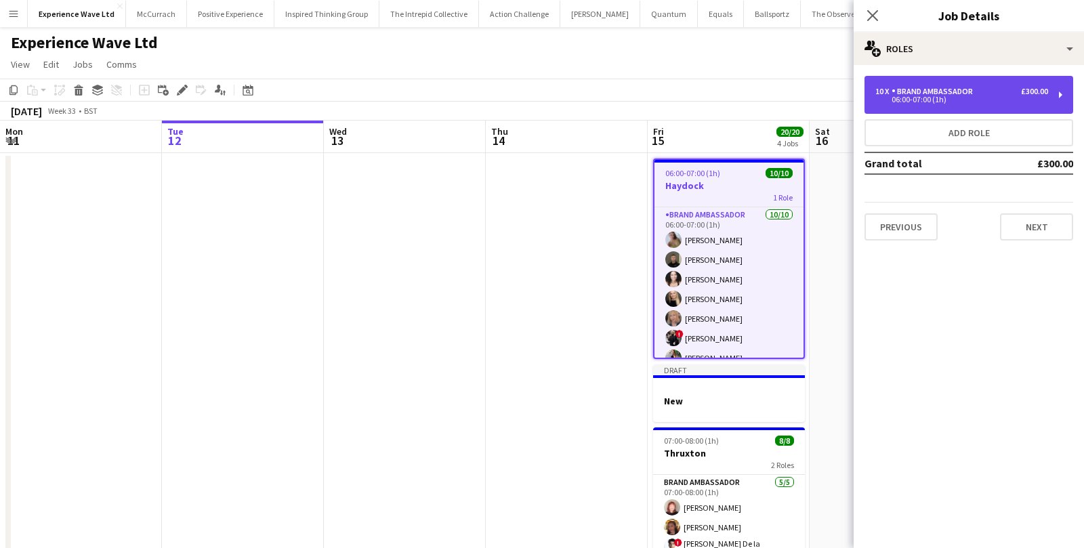
click at [1020, 101] on div "06:00-07:00 (1h)" at bounding box center [961, 99] width 173 height 7
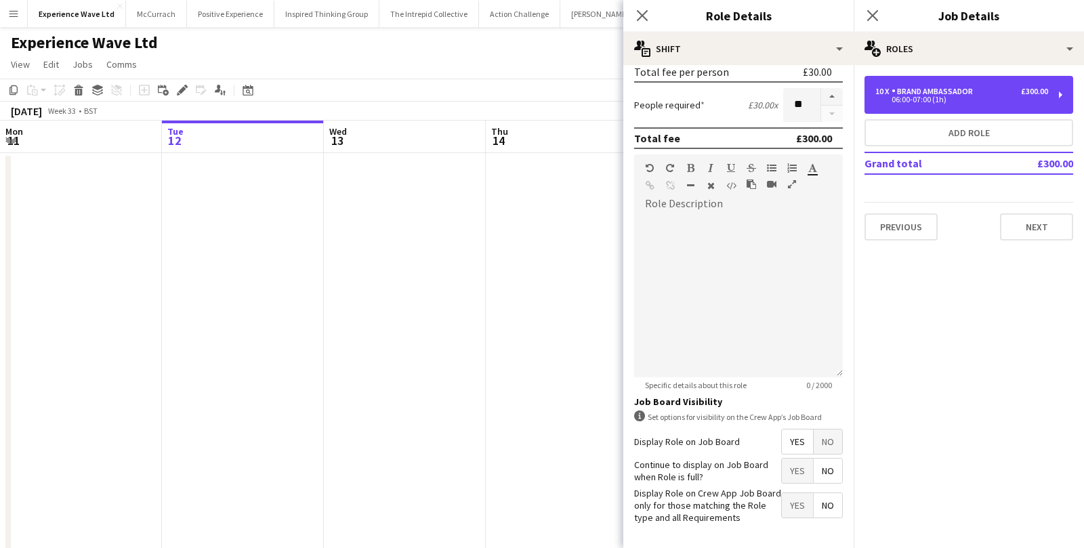
scroll to position [299, 0]
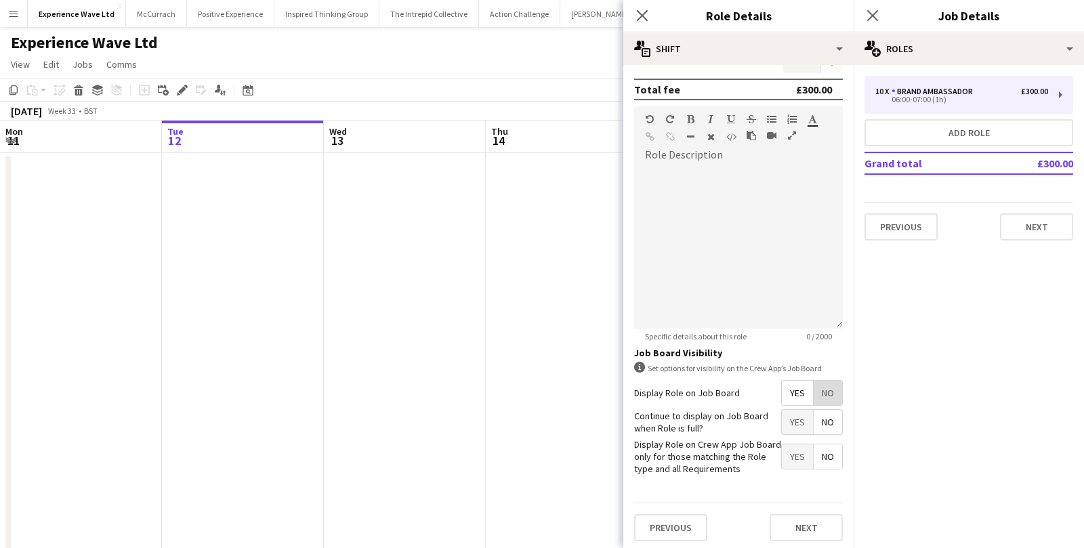
click at [831, 393] on span "No" at bounding box center [828, 393] width 28 height 24
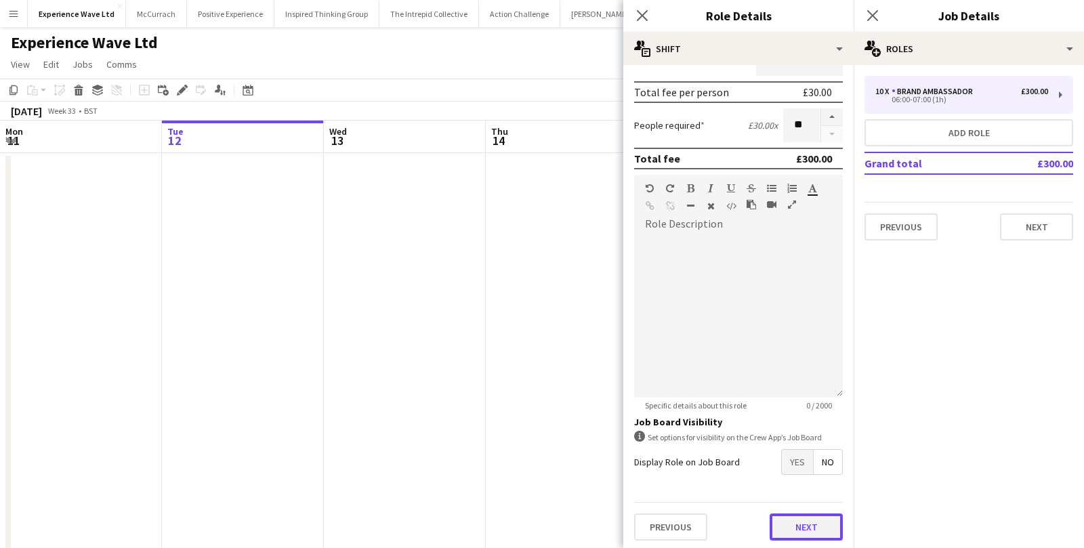
click at [811, 520] on button "Next" at bounding box center [806, 527] width 73 height 27
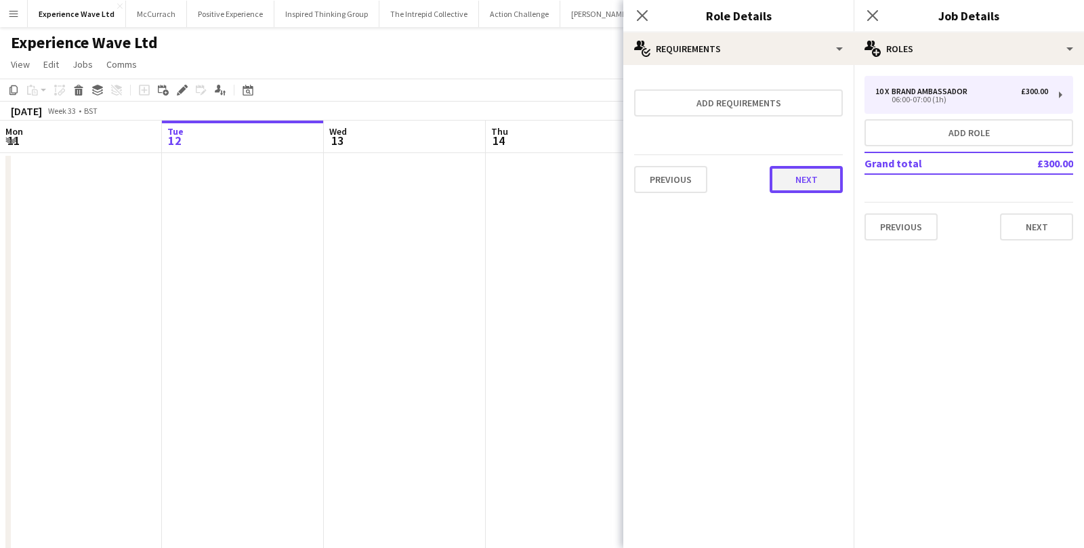
click at [813, 186] on button "Next" at bounding box center [806, 179] width 73 height 27
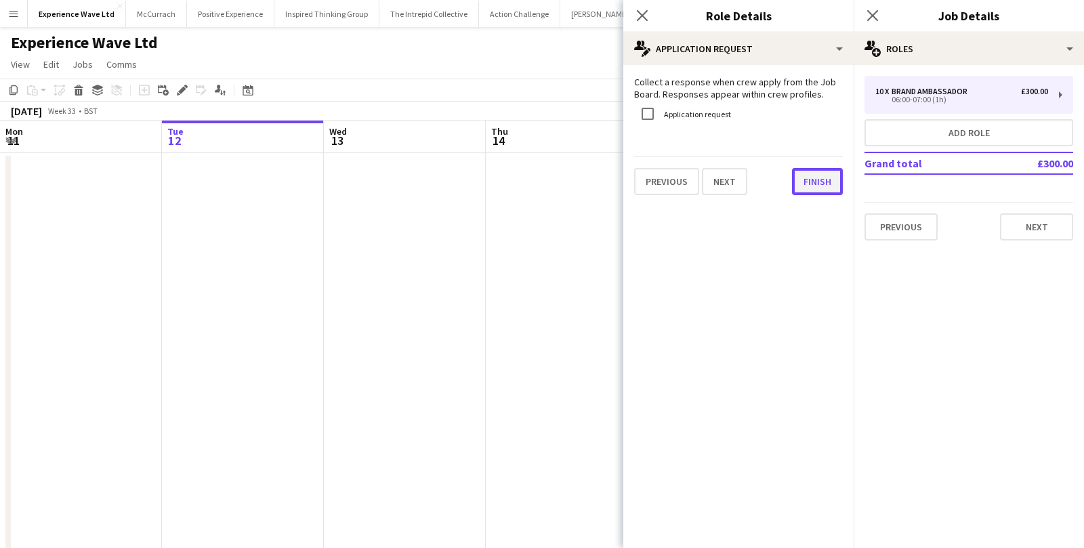
click at [815, 175] on button "Finish" at bounding box center [817, 181] width 51 height 27
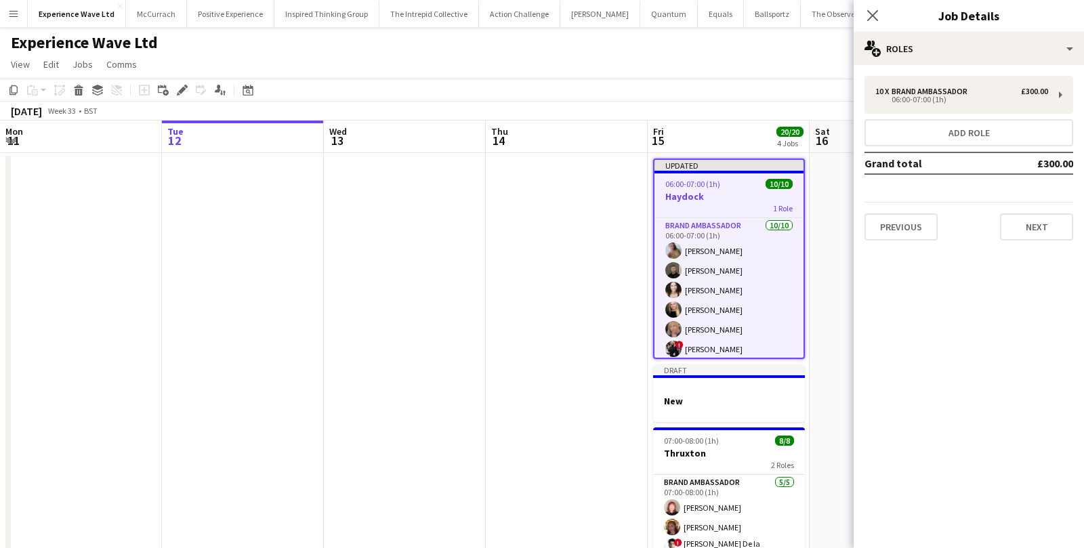
click at [594, 212] on app-date-cell at bounding box center [567, 477] width 162 height 649
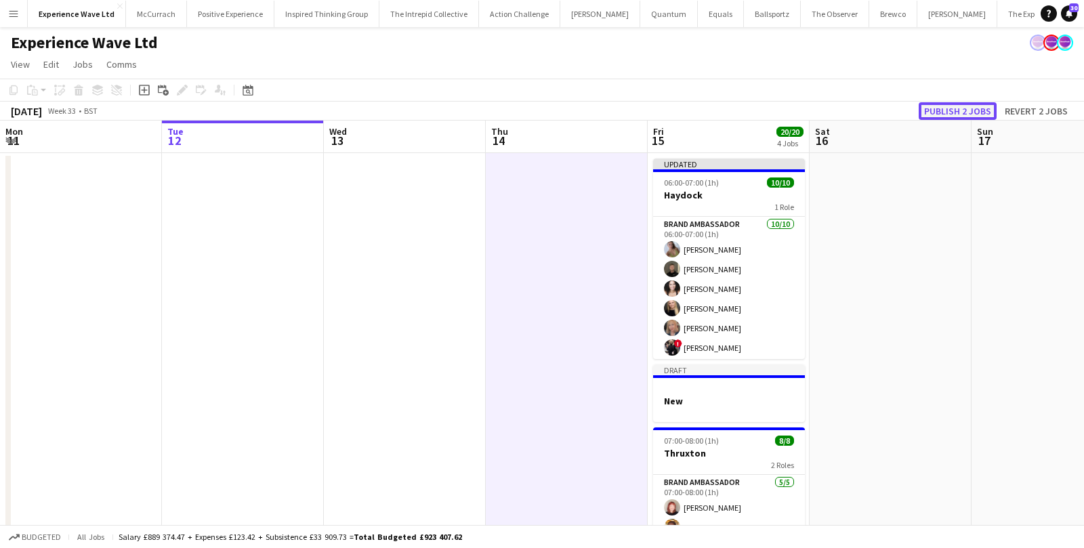
click at [966, 115] on button "Publish 2 jobs" at bounding box center [958, 111] width 78 height 18
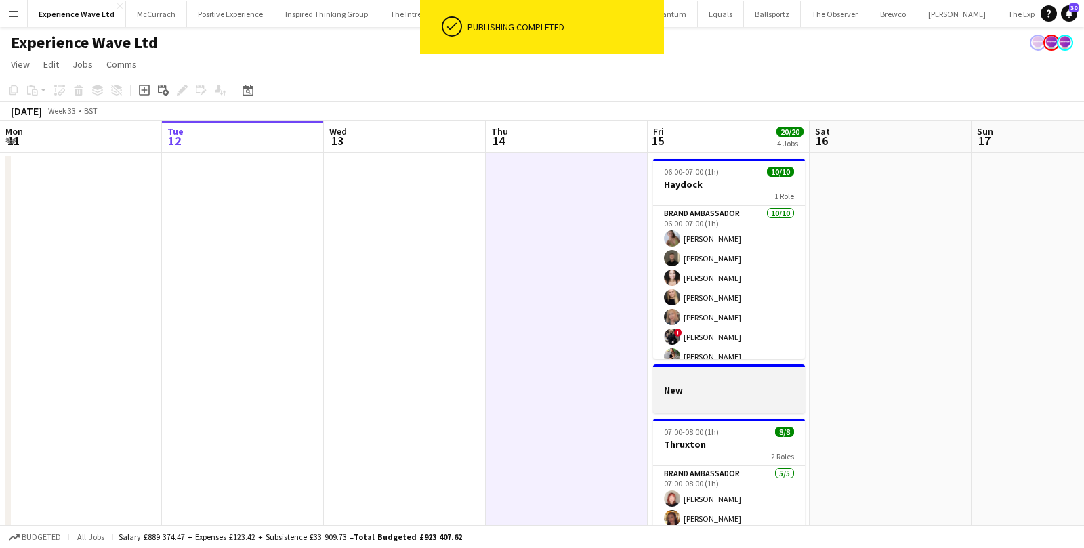
click at [720, 385] on h3 "New" at bounding box center [729, 390] width 152 height 12
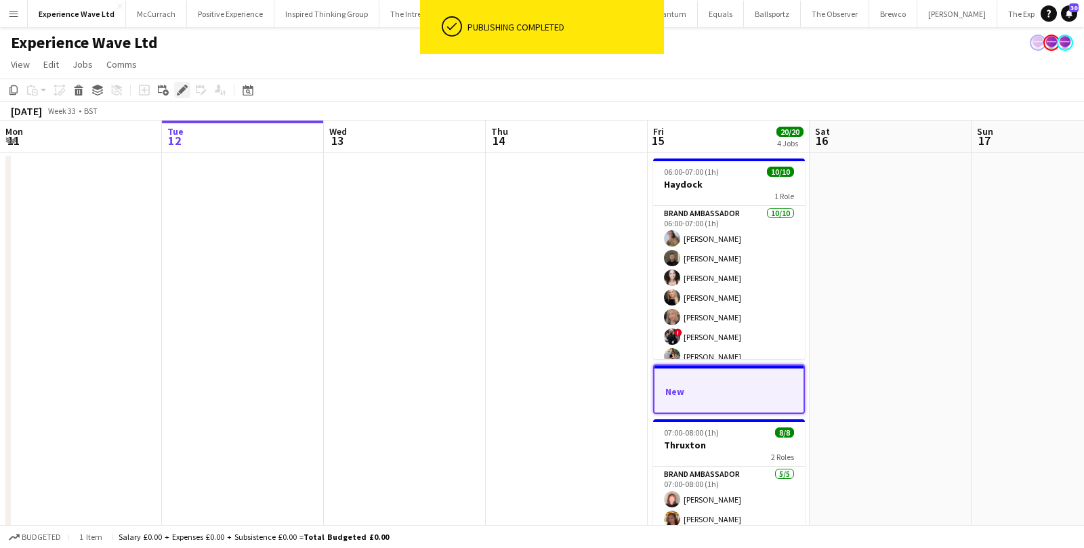
click at [180, 89] on icon at bounding box center [181, 90] width 7 height 7
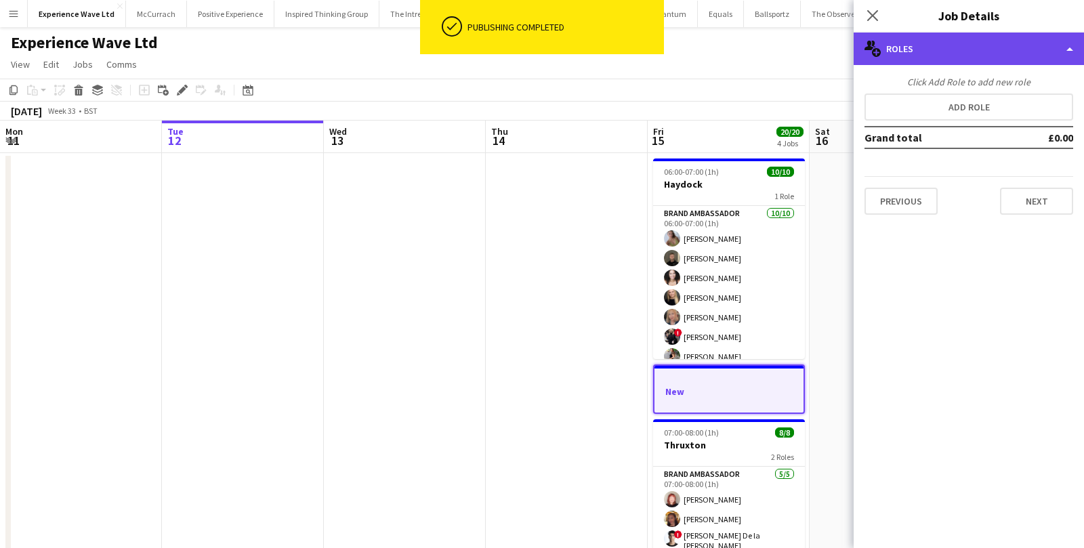
click at [926, 60] on div "multiple-users-add Roles" at bounding box center [969, 49] width 230 height 33
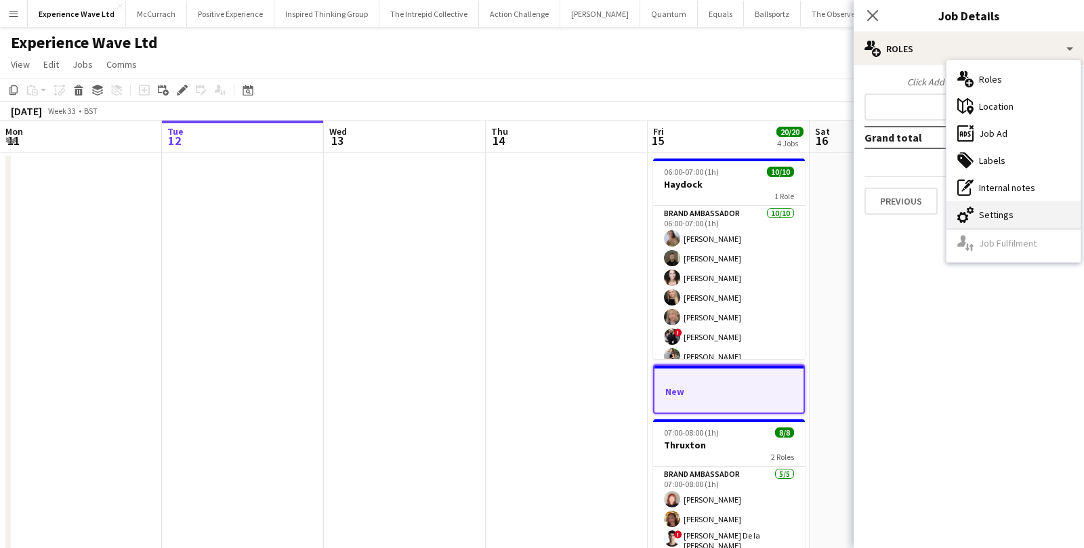
click at [989, 222] on div "cog-double-3 Settings" at bounding box center [1014, 214] width 134 height 27
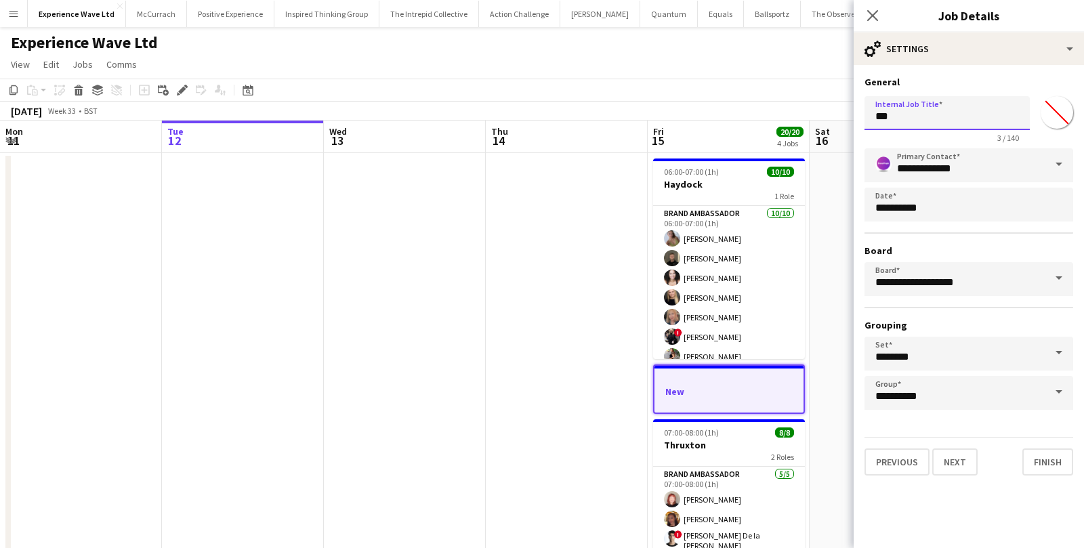
drag, startPoint x: 919, startPoint y: 114, endPoint x: 863, endPoint y: 112, distance: 55.6
click at [863, 112] on form "**********" at bounding box center [969, 276] width 230 height 400
type input "*********"
click at [1060, 460] on button "Finish" at bounding box center [1047, 462] width 51 height 27
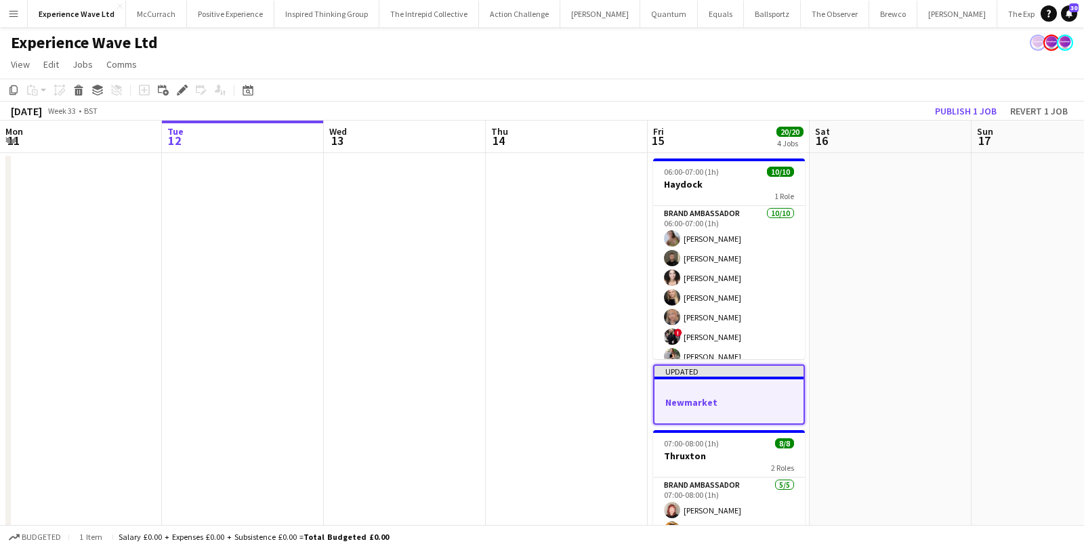
click at [717, 396] on app-job-card "Updated Newmarket" at bounding box center [729, 395] width 152 height 60
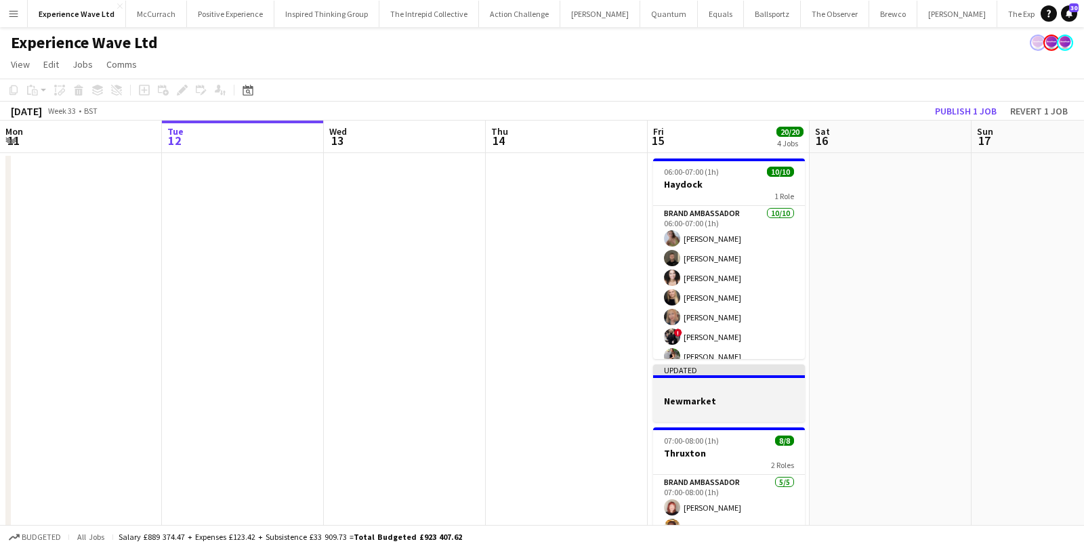
click at [717, 396] on h3 "Newmarket" at bounding box center [729, 401] width 152 height 12
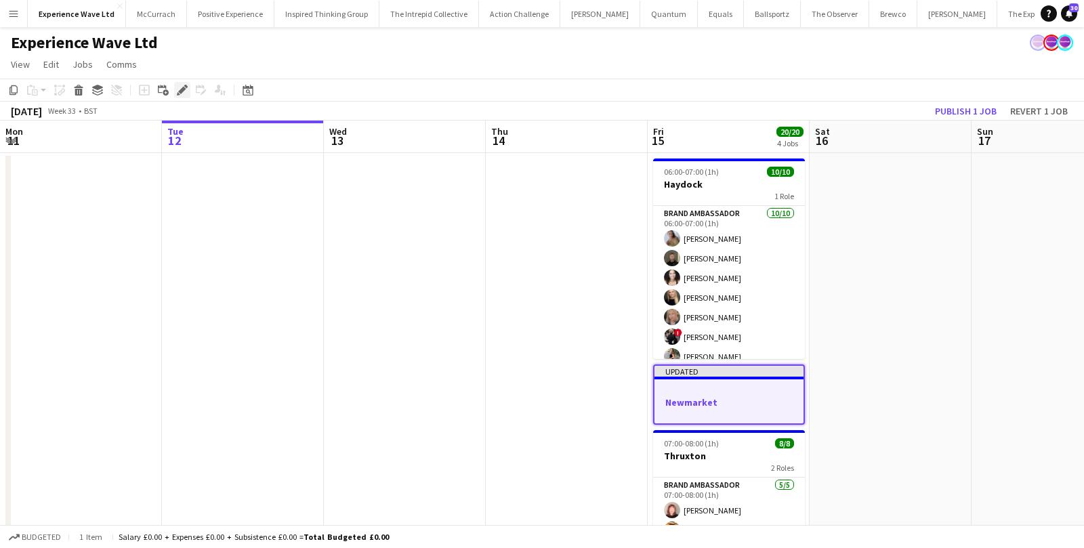
click at [179, 91] on icon at bounding box center [181, 90] width 7 height 7
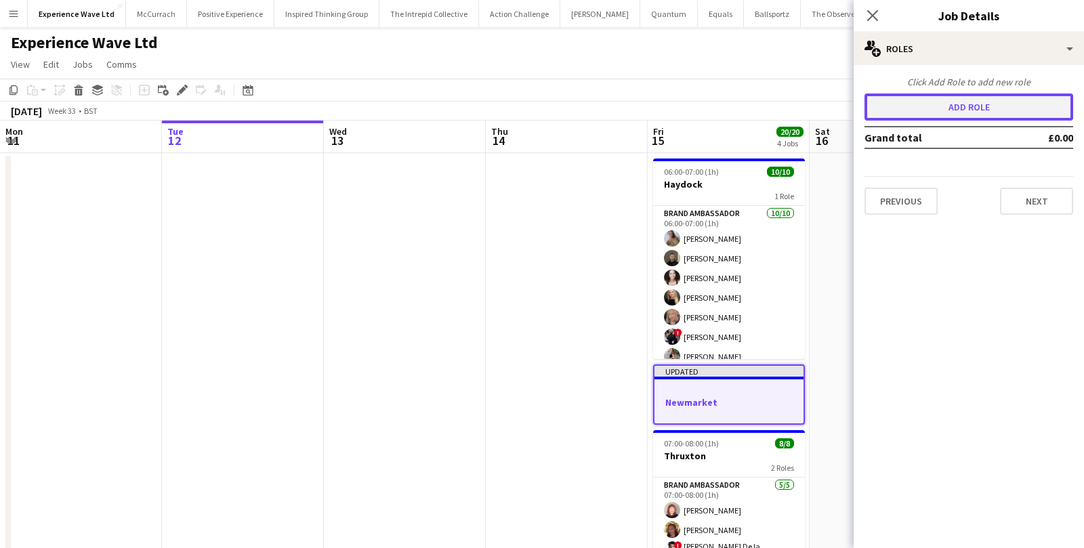
click at [907, 102] on button "Add role" at bounding box center [969, 107] width 209 height 27
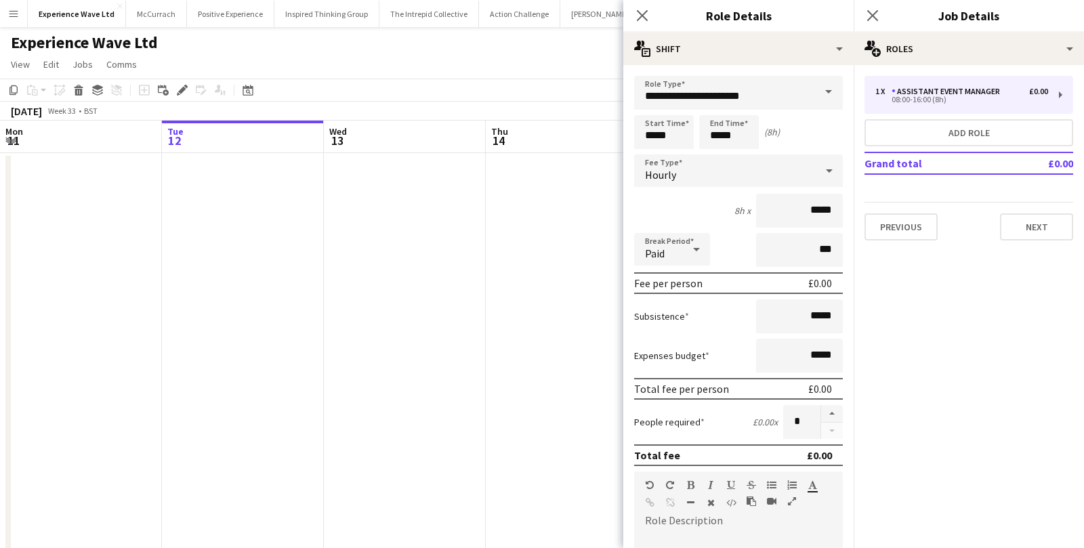
click at [823, 85] on span at bounding box center [828, 92] width 28 height 33
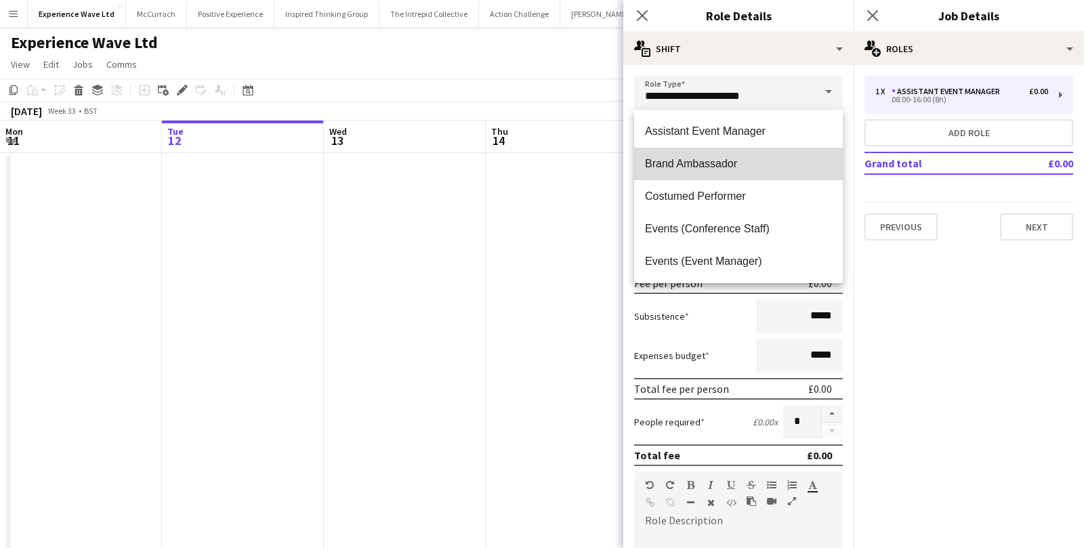
click at [749, 164] on span "Brand Ambassador" at bounding box center [738, 163] width 187 height 13
type input "**********"
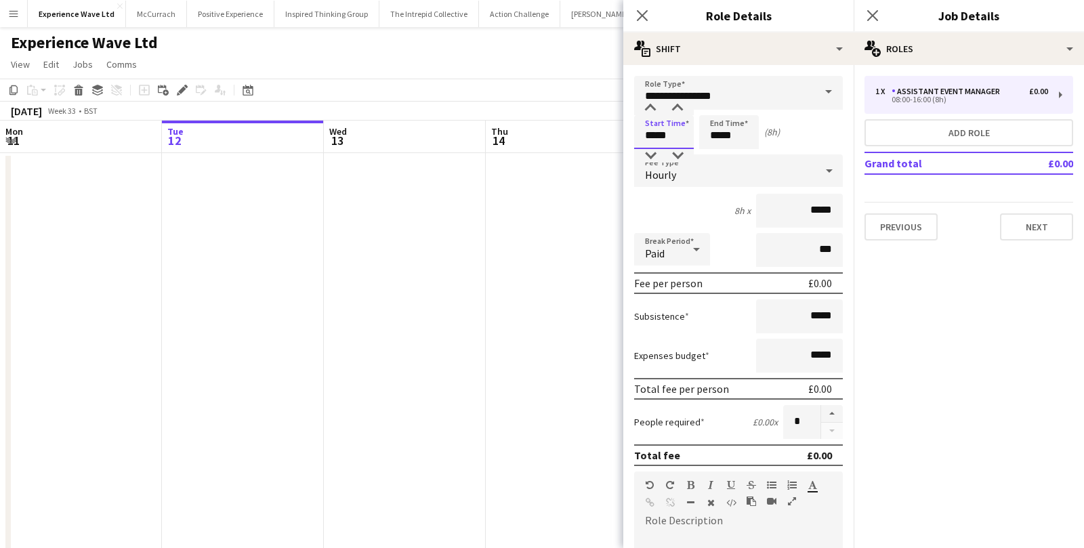
drag, startPoint x: 676, startPoint y: 136, endPoint x: 604, endPoint y: 136, distance: 71.8
click at [606, 136] on body "Menu Boards Boards Boards All jobs Status Workforce Workforce My Workforce Recr…" at bounding box center [542, 450] width 1084 height 900
type input "*****"
click at [673, 175] on span "Hourly" at bounding box center [660, 175] width 31 height 14
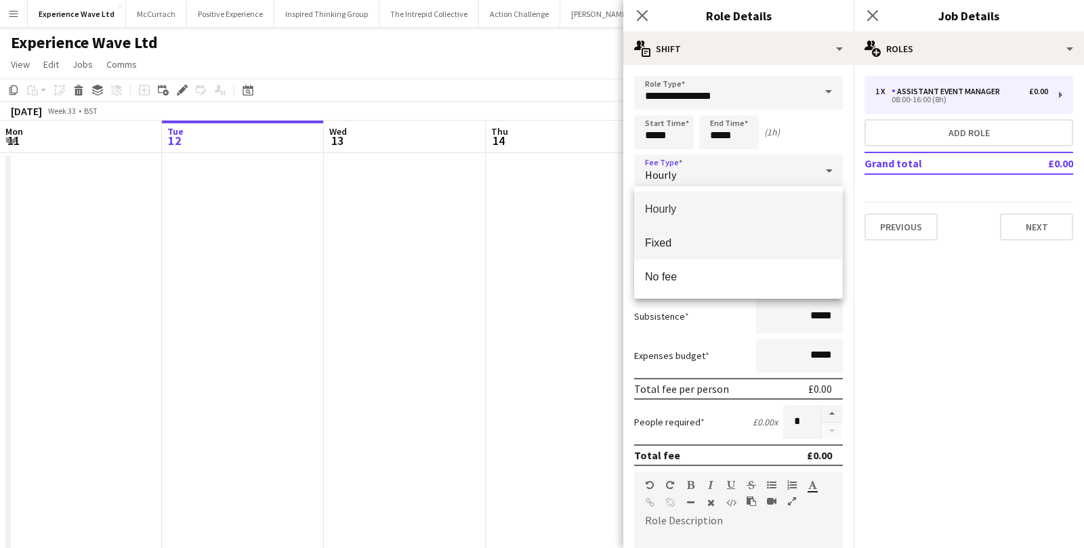
click at [678, 232] on mat-option "Fixed" at bounding box center [738, 243] width 209 height 34
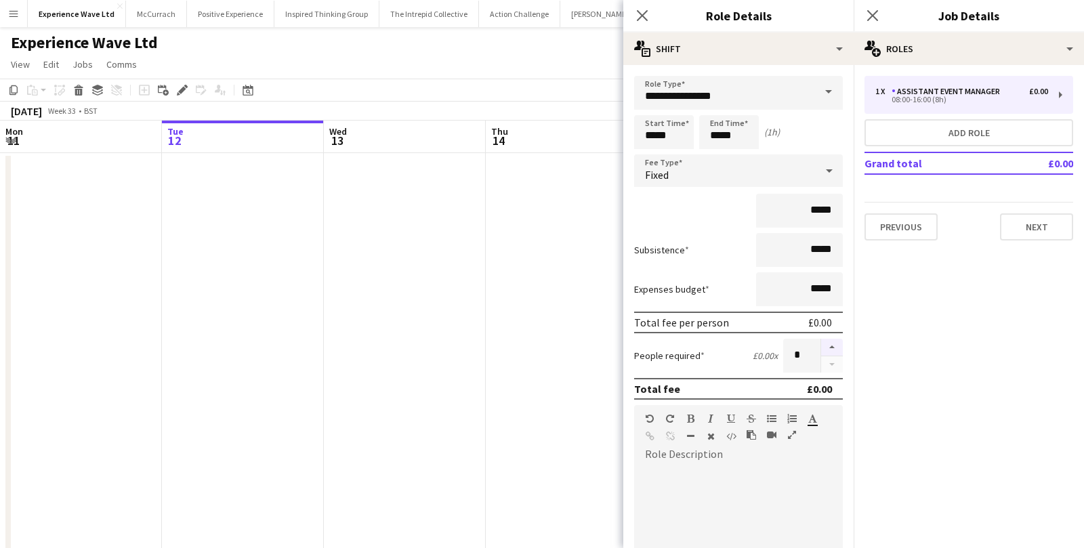
click at [835, 343] on button "button" at bounding box center [832, 348] width 22 height 18
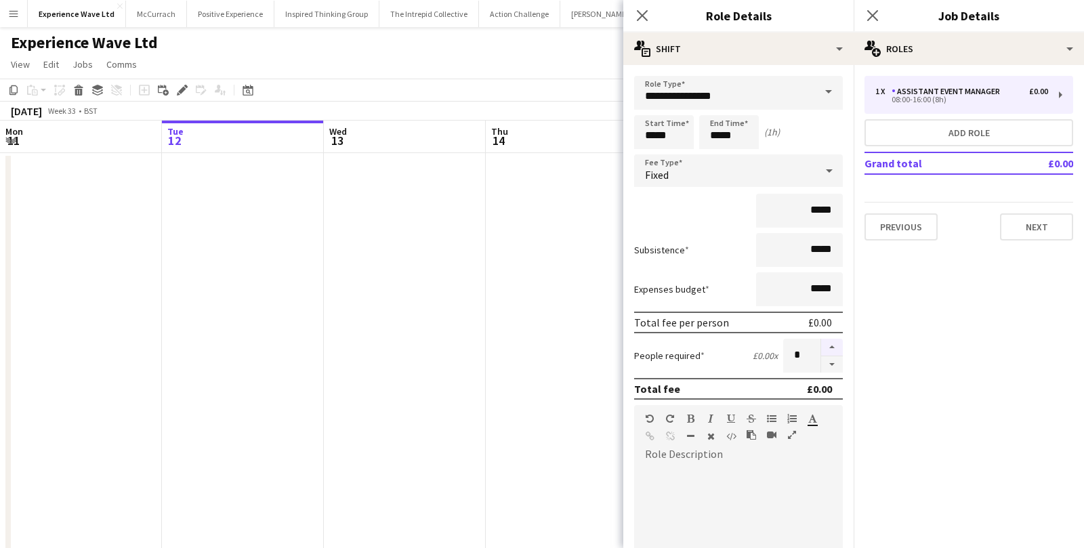
click at [835, 343] on button "button" at bounding box center [832, 348] width 22 height 18
type input "*"
click at [816, 208] on input "*****" at bounding box center [799, 211] width 87 height 34
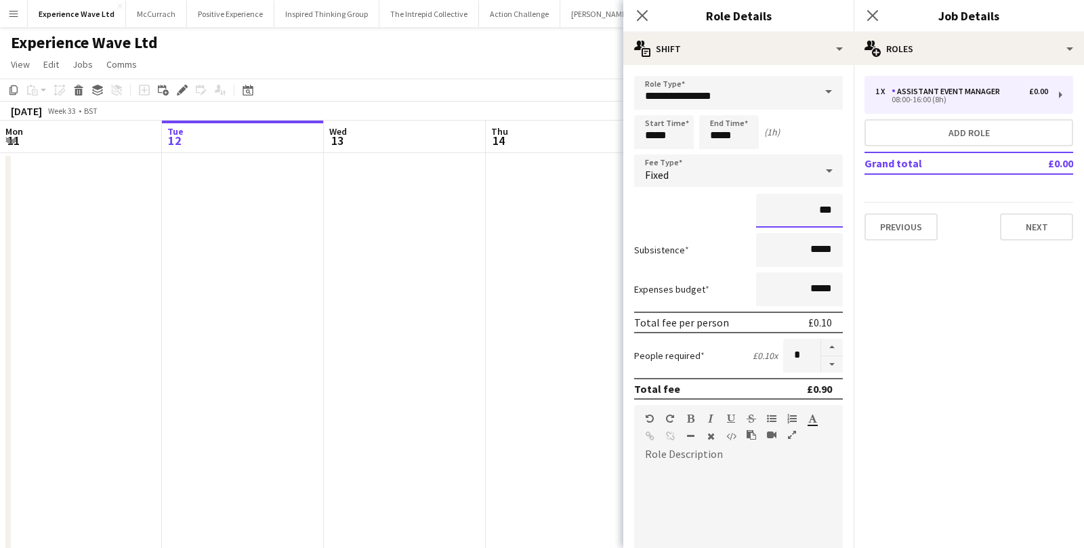
type input "**"
type input "******"
click at [812, 239] on input "*****" at bounding box center [799, 250] width 87 height 34
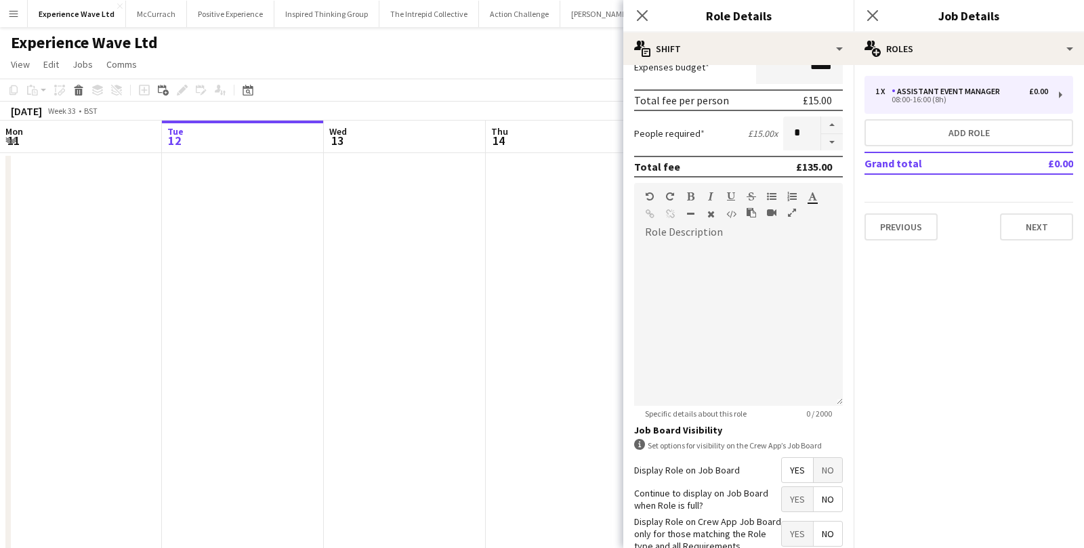
scroll to position [299, 0]
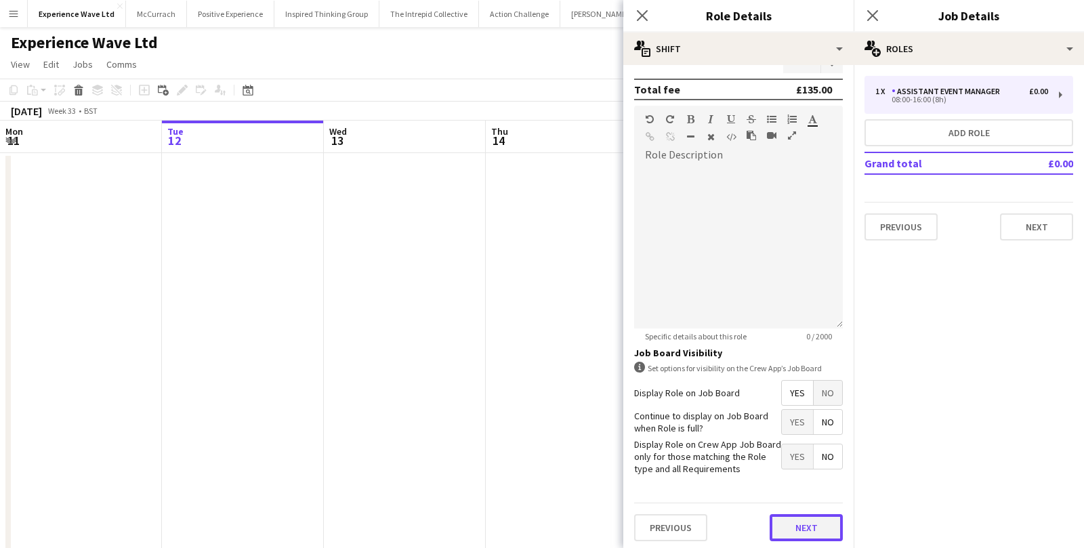
click at [814, 517] on button "Next" at bounding box center [806, 527] width 73 height 27
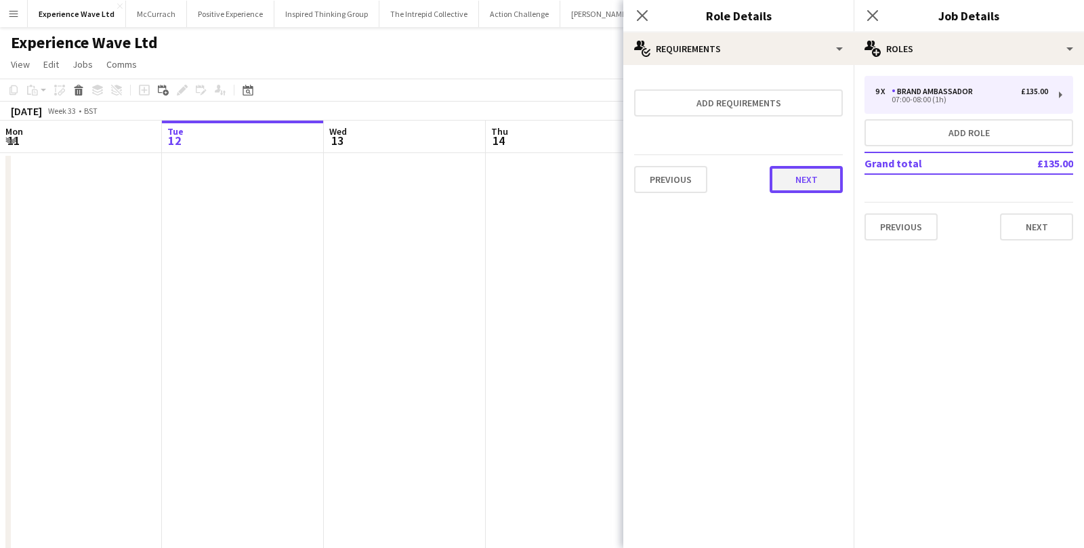
click at [804, 172] on button "Next" at bounding box center [806, 179] width 73 height 27
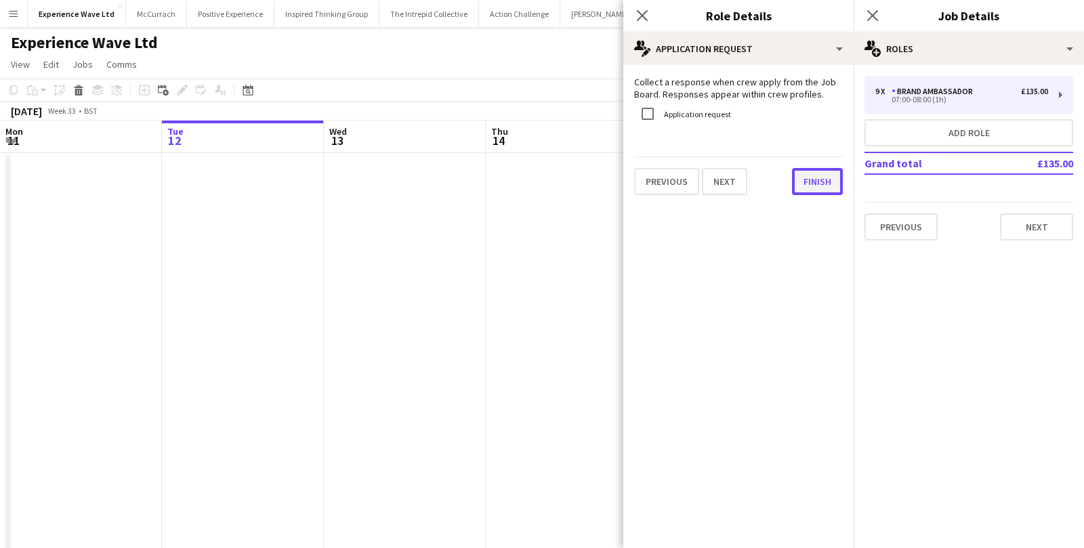
click at [806, 182] on button "Finish" at bounding box center [817, 181] width 51 height 27
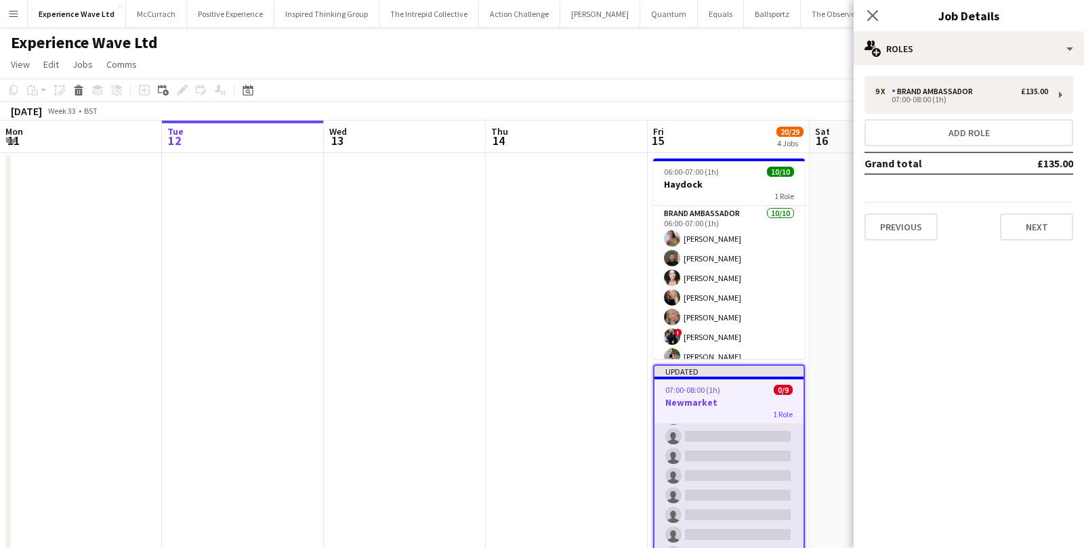
scroll to position [62, 0]
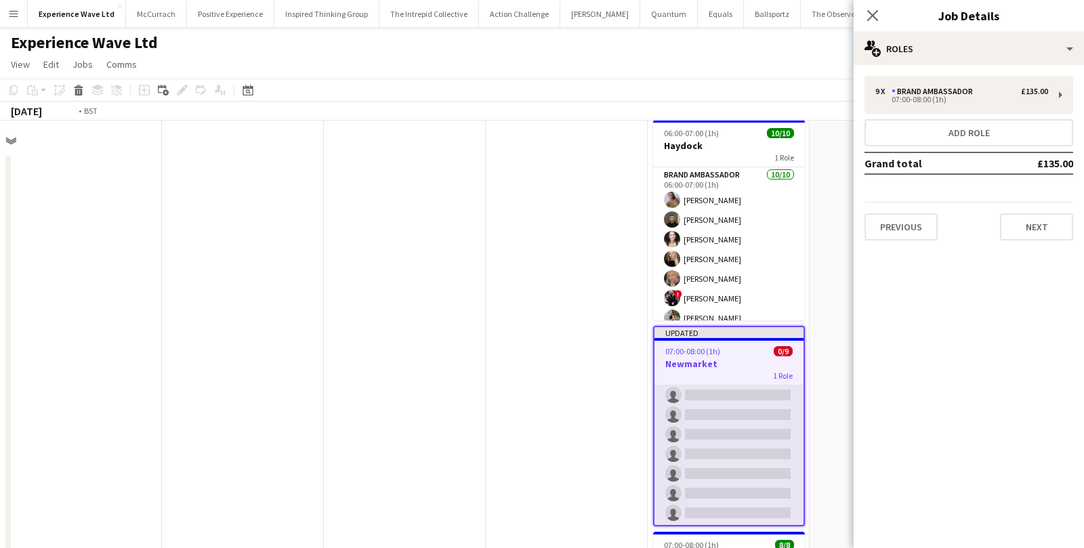
click at [729, 420] on app-card-role "Brand Ambassador 0/9 07:00-08:00 (1h) single-neutral-actions single-neutral-act…" at bounding box center [729, 424] width 149 height 203
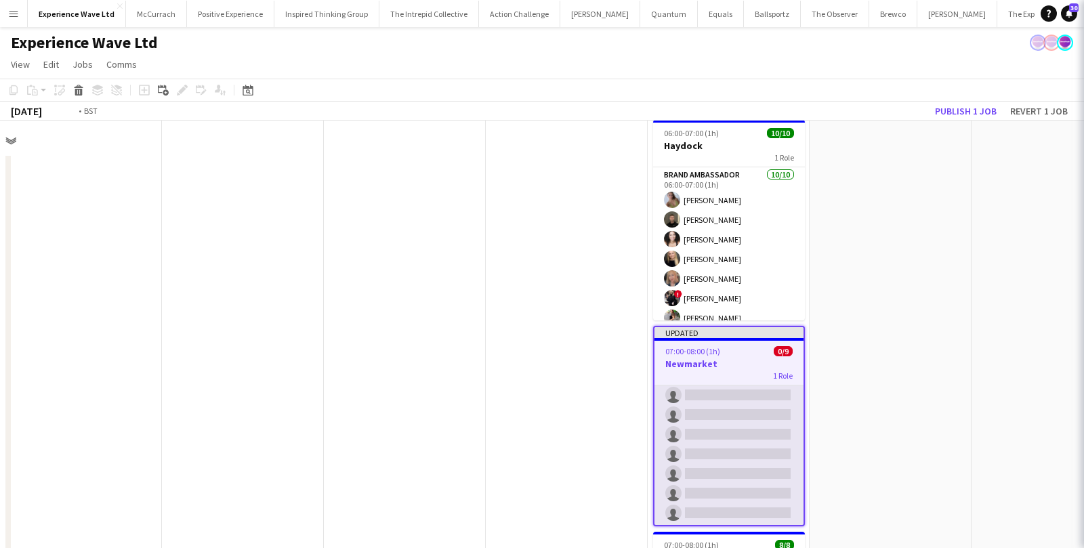
scroll to position [39, 323]
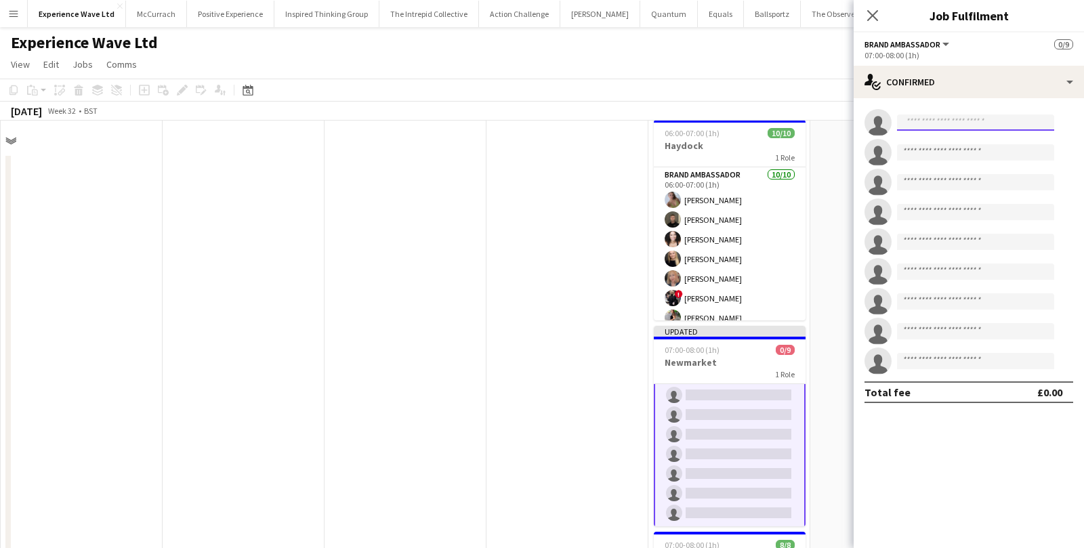
click at [923, 125] on input at bounding box center [975, 123] width 157 height 16
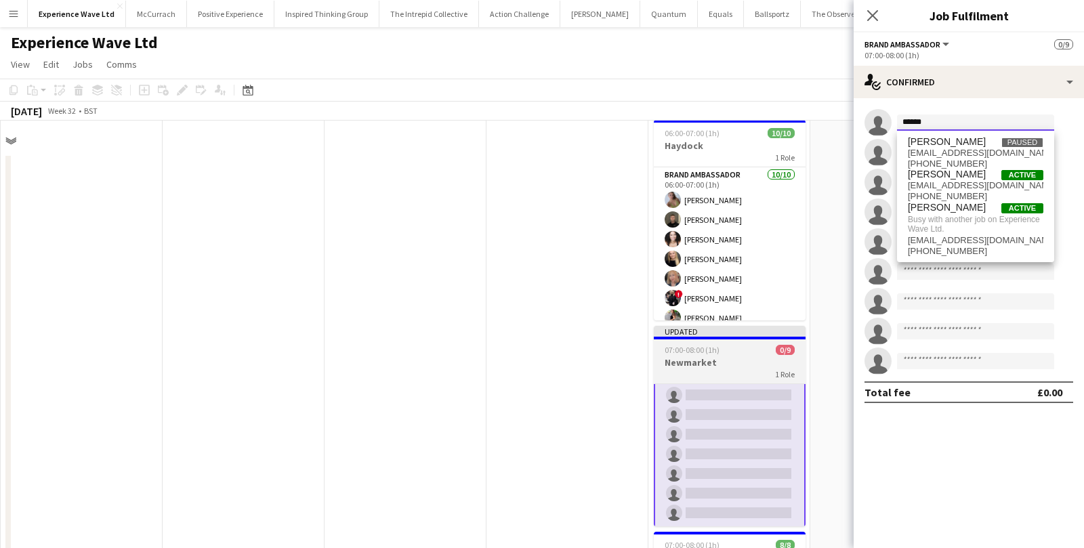
type input "******"
click at [730, 347] on div "07:00-08:00 (1h) 0/9" at bounding box center [730, 350] width 152 height 10
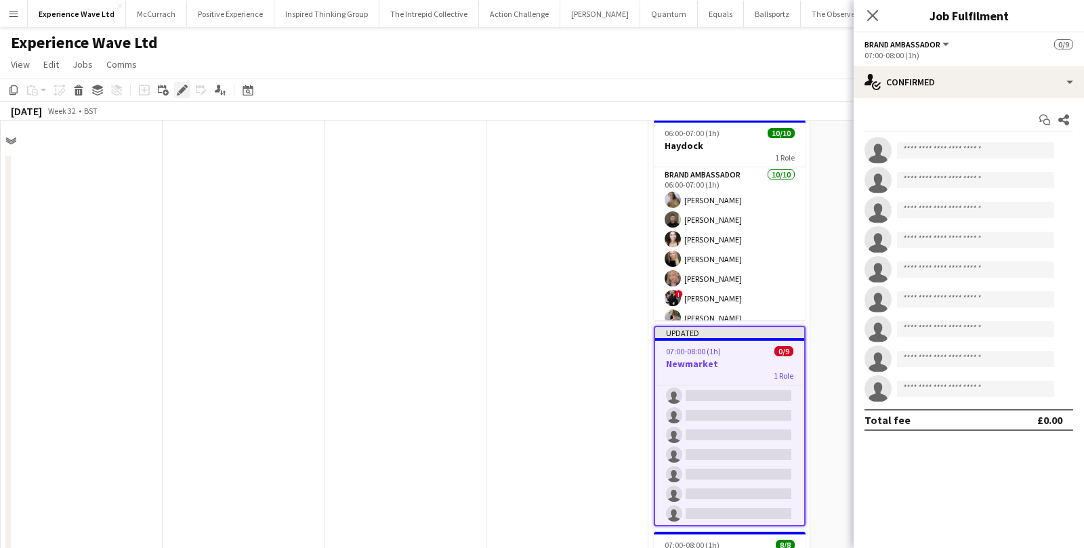
click at [182, 93] on icon "Edit" at bounding box center [182, 90] width 11 height 11
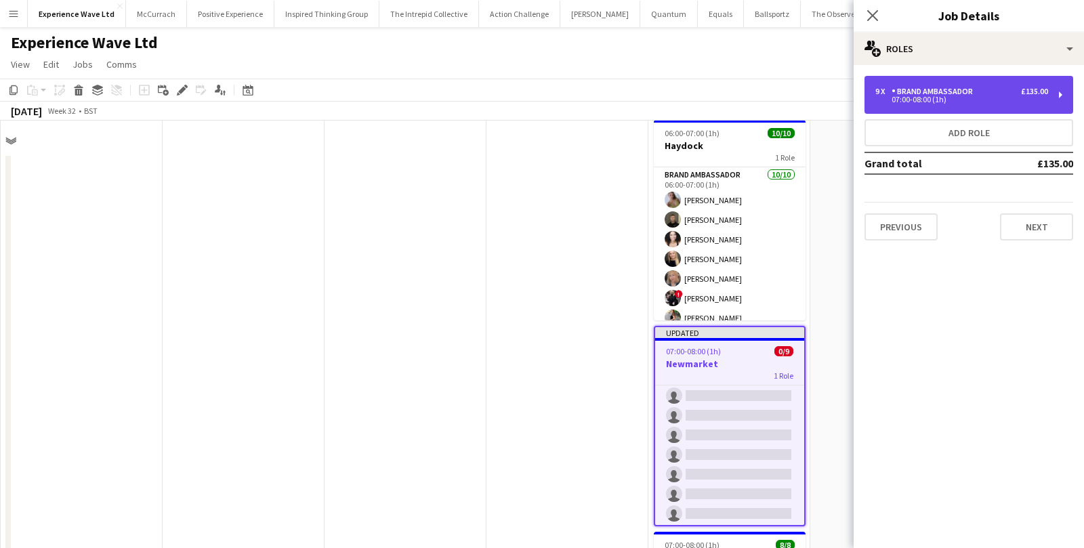
click at [917, 88] on div "Brand Ambassador" at bounding box center [935, 91] width 87 height 9
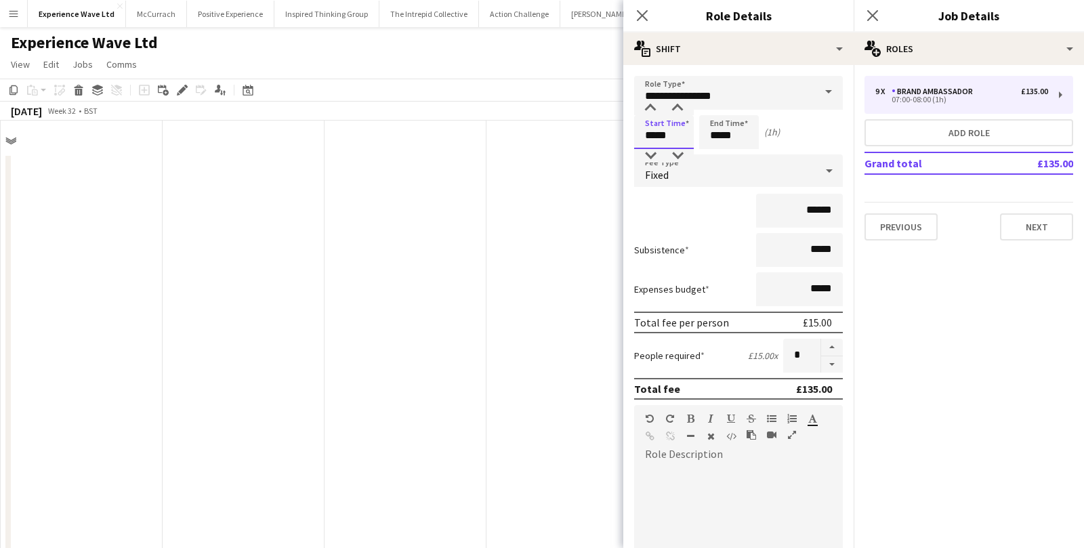
drag, startPoint x: 668, startPoint y: 137, endPoint x: 612, endPoint y: 137, distance: 55.6
click at [612, 137] on body "Menu Boards Boards Boards All jobs Status Workforce Workforce My Workforce Recr…" at bounding box center [542, 450] width 1084 height 900
type input "*****"
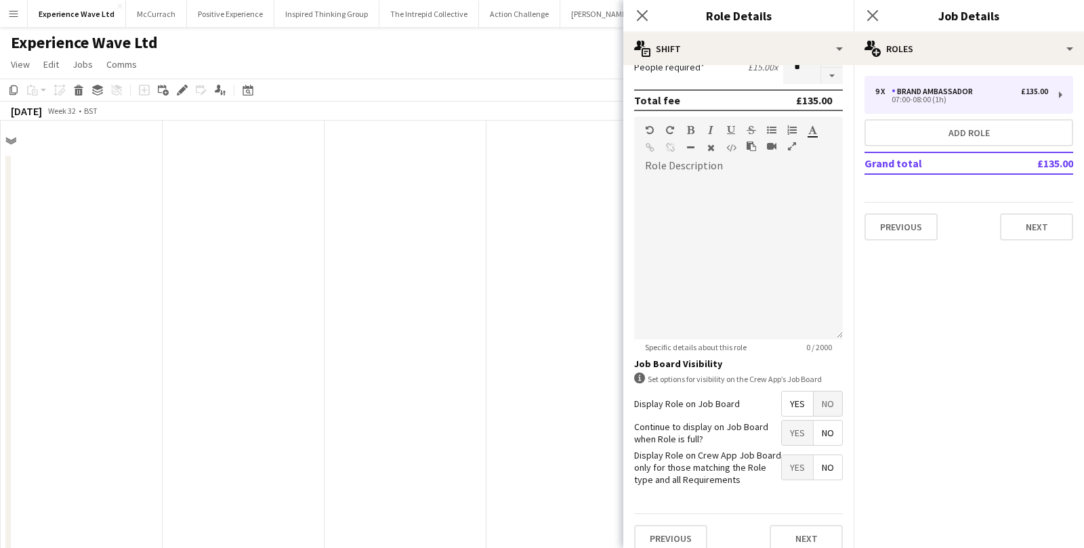
scroll to position [299, 0]
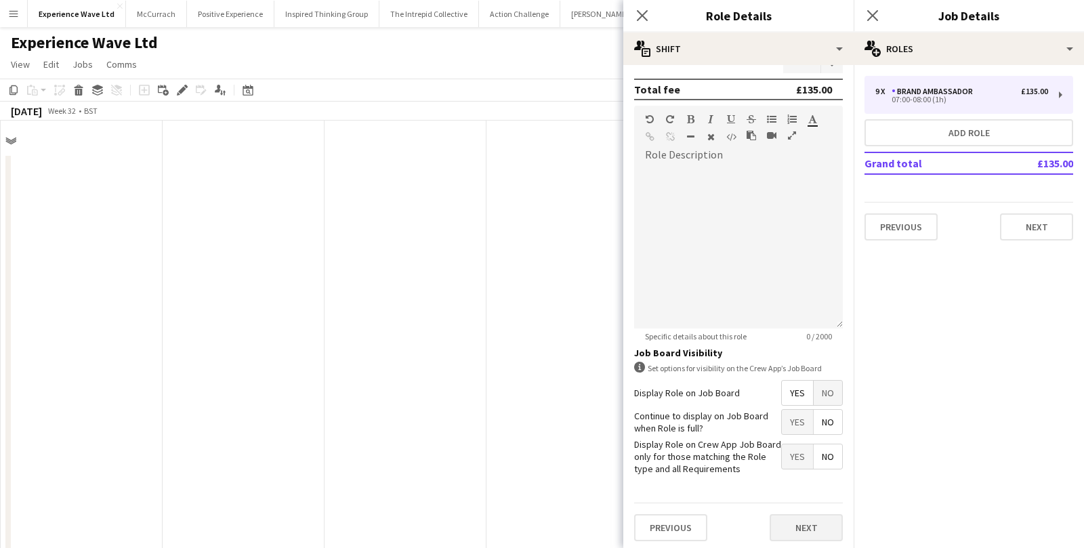
type input "*****"
click at [772, 522] on button "Next" at bounding box center [806, 527] width 73 height 27
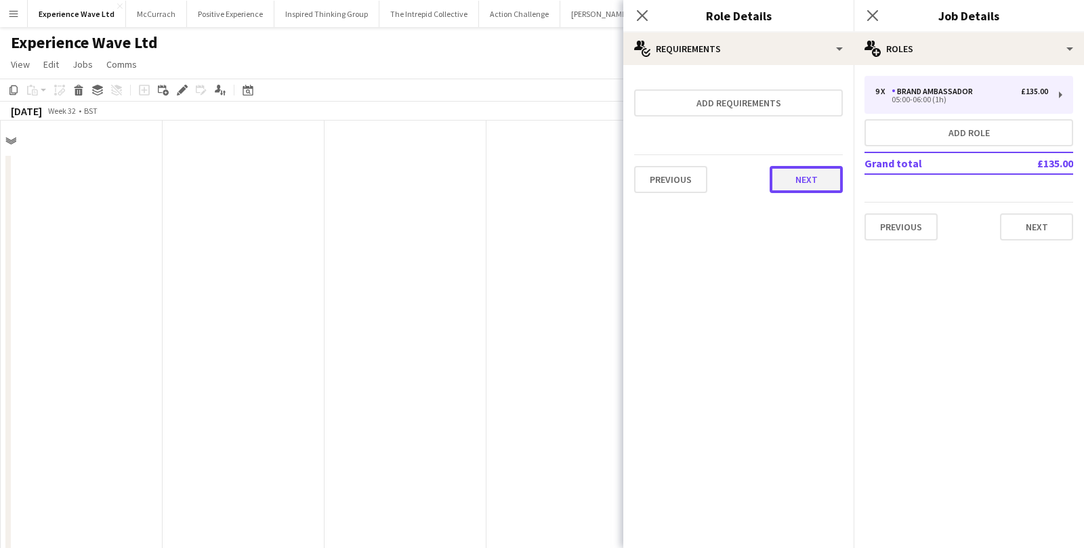
click at [786, 184] on button "Next" at bounding box center [806, 179] width 73 height 27
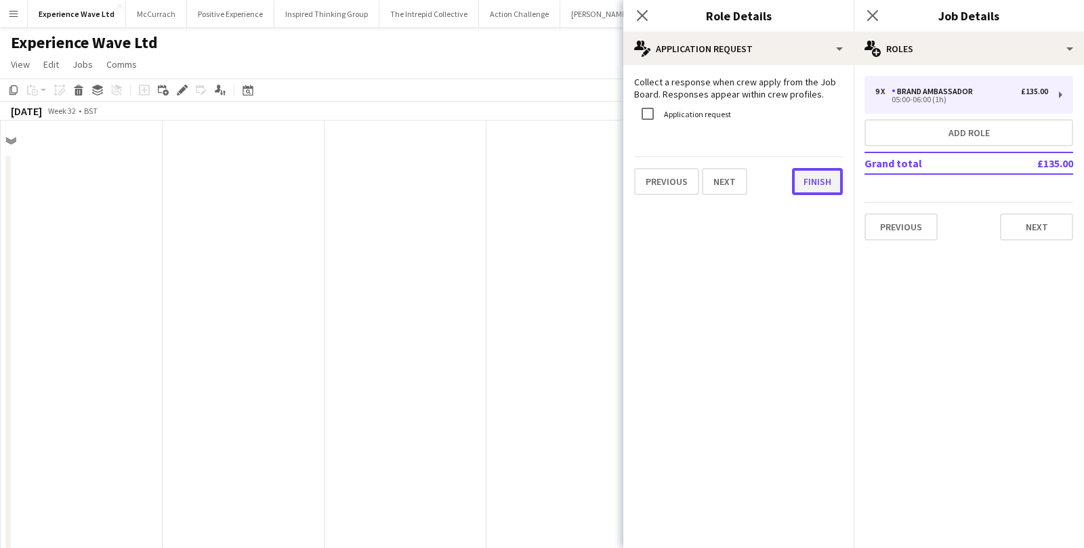
click at [799, 178] on button "Finish" at bounding box center [817, 181] width 51 height 27
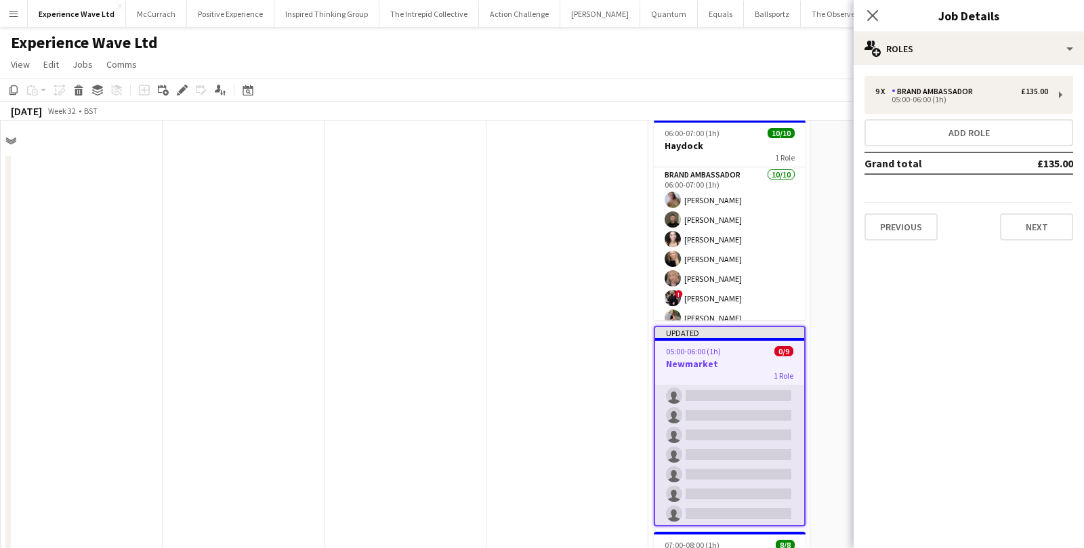
click at [709, 411] on app-card-role "Brand Ambassador 0/9 05:00-06:00 (1h) single-neutral-actions single-neutral-act…" at bounding box center [729, 425] width 149 height 203
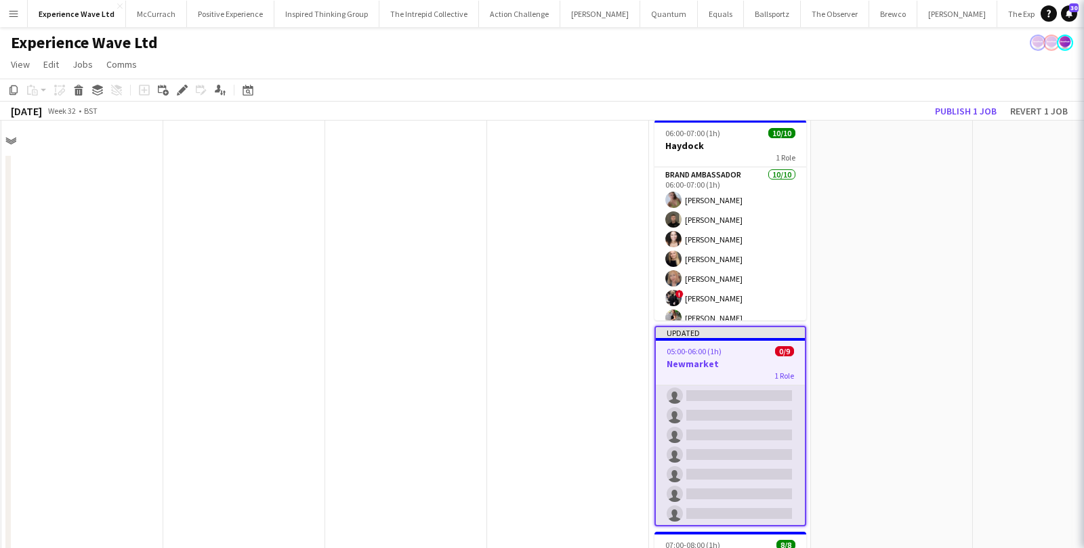
scroll to position [62, 0]
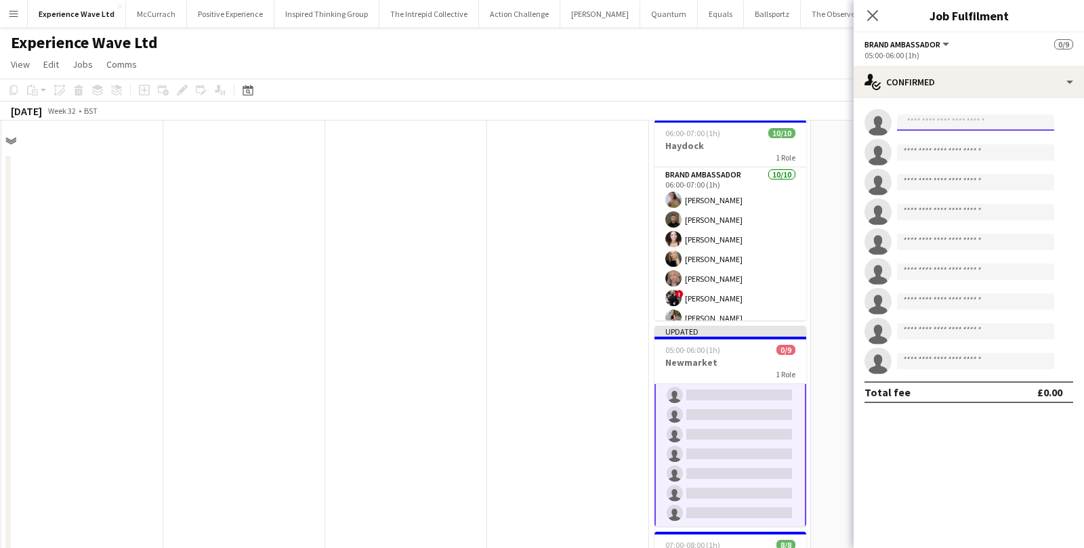
click at [942, 125] on input at bounding box center [975, 123] width 157 height 16
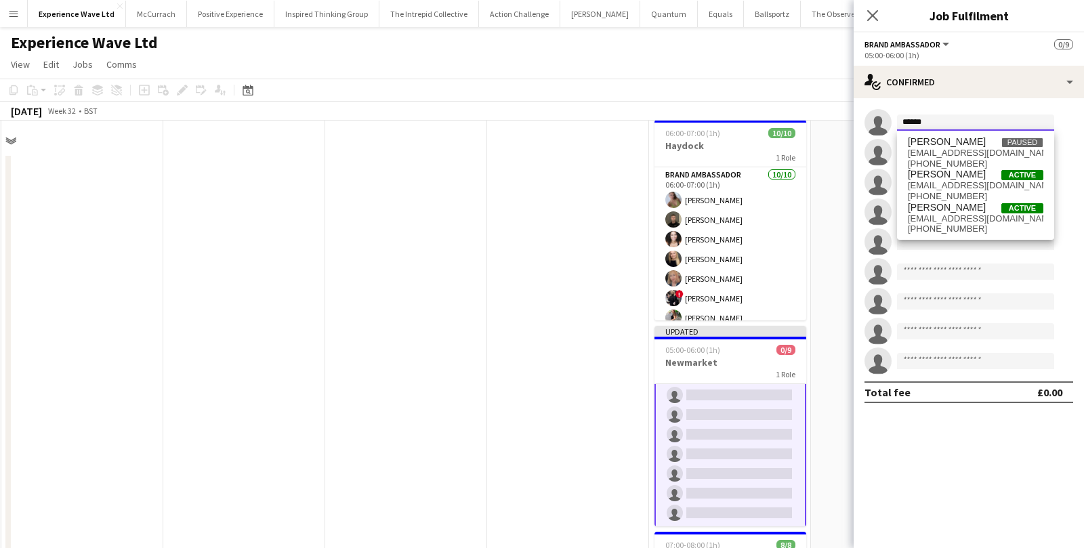
type input "******"
click at [942, 221] on span "marisafrance@gmail.com" at bounding box center [976, 218] width 136 height 11
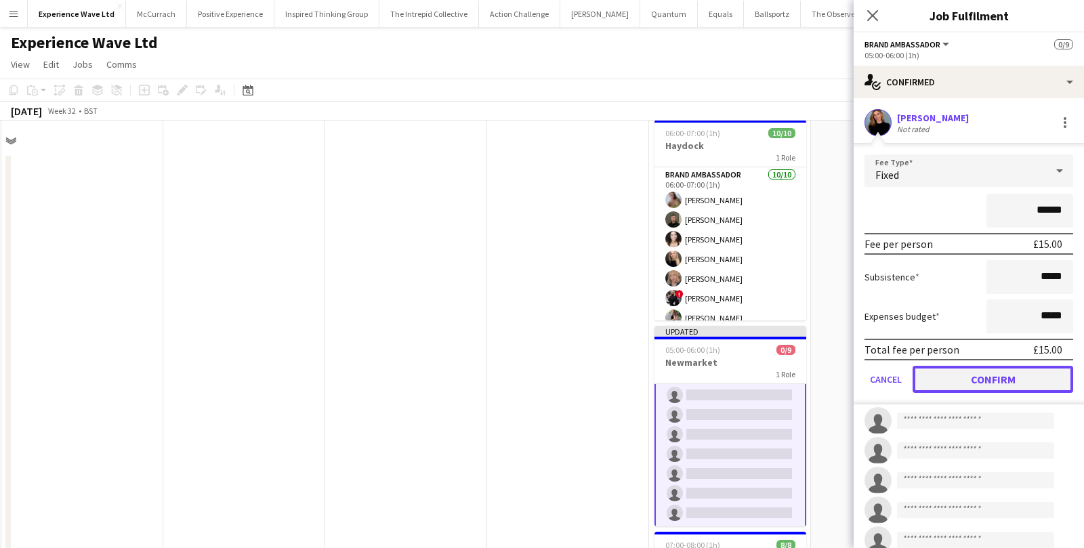
click at [954, 382] on button "Confirm" at bounding box center [993, 379] width 161 height 27
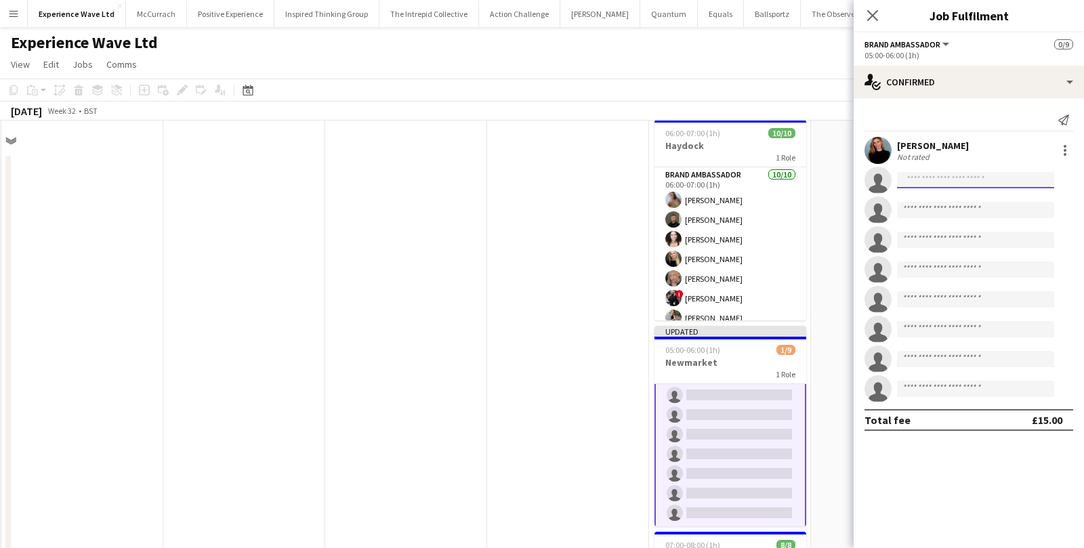
click at [930, 187] on input at bounding box center [975, 180] width 157 height 16
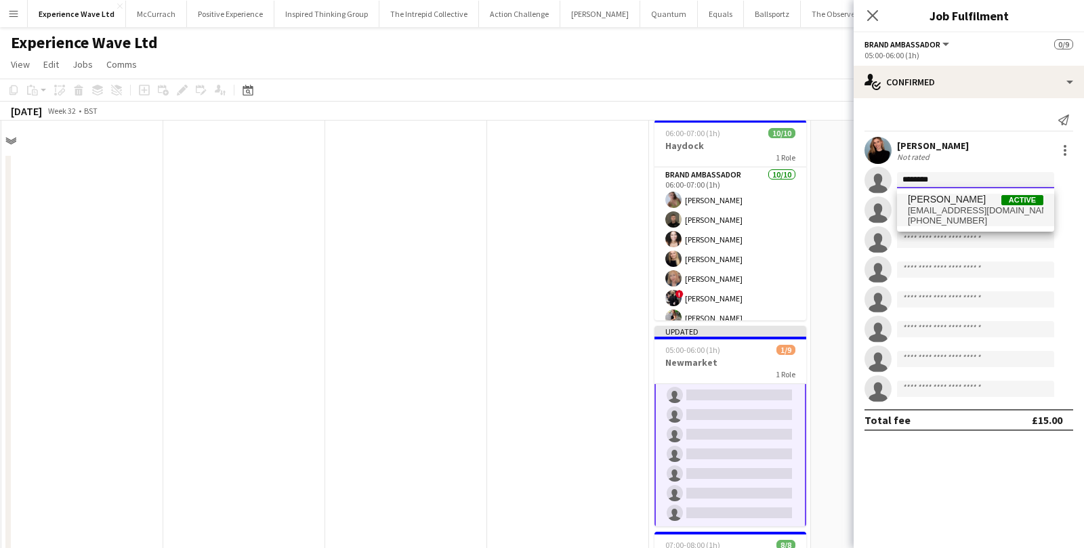
type input "********"
click at [970, 199] on span "Daniel Harvey Active" at bounding box center [976, 200] width 136 height 12
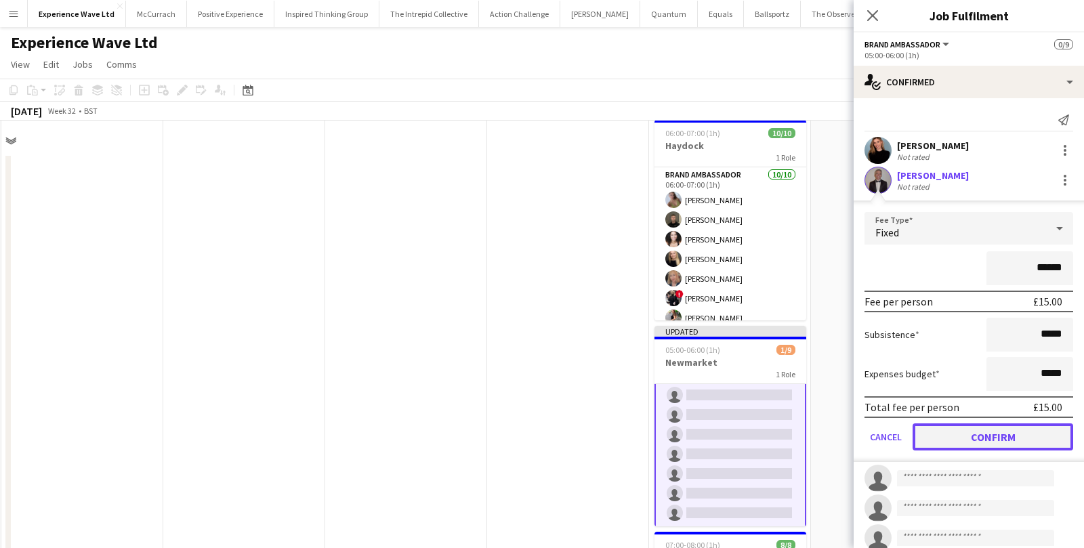
click at [965, 436] on button "Confirm" at bounding box center [993, 436] width 161 height 27
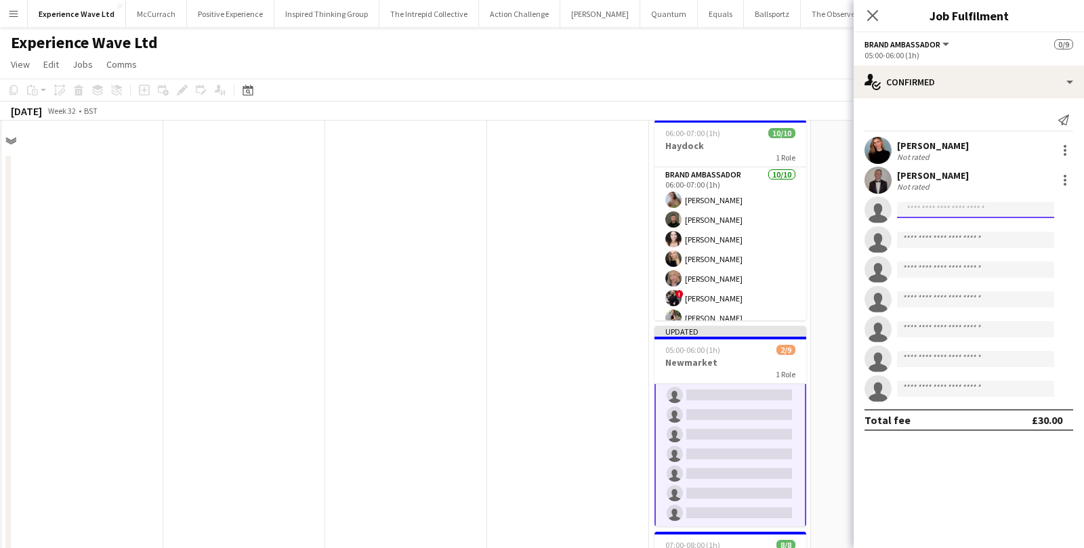
click at [940, 211] on input at bounding box center [975, 210] width 157 height 16
type input "*******"
click at [947, 240] on span "sergute1@aol.com" at bounding box center [976, 240] width 136 height 11
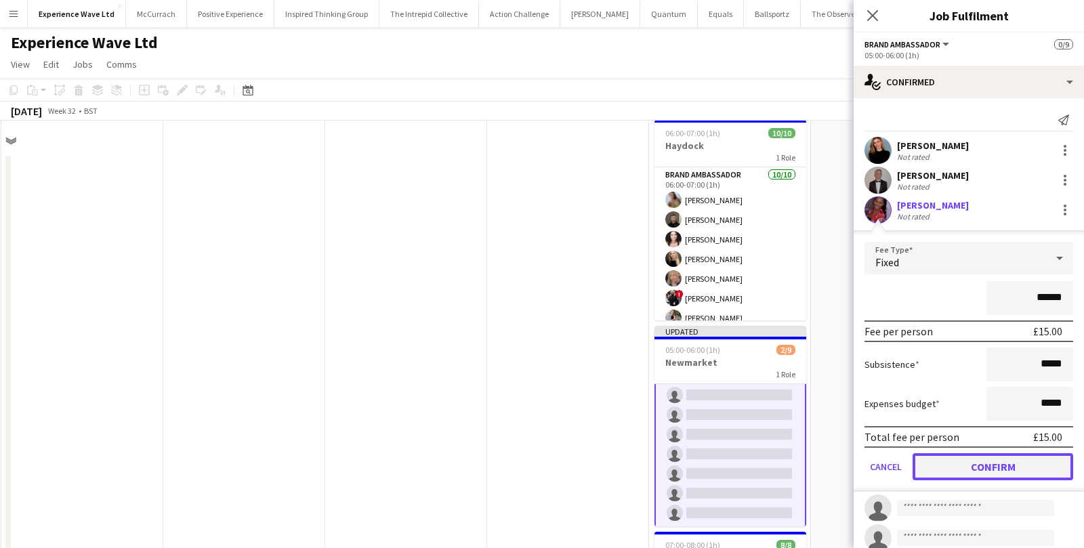
click at [948, 457] on button "Confirm" at bounding box center [993, 466] width 161 height 27
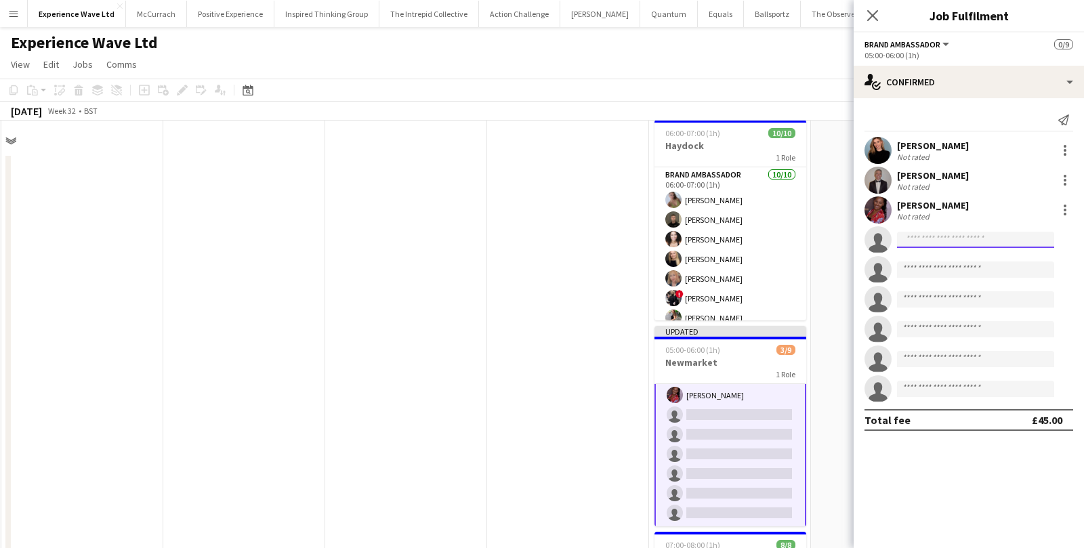
click at [942, 243] on input at bounding box center [975, 240] width 157 height 16
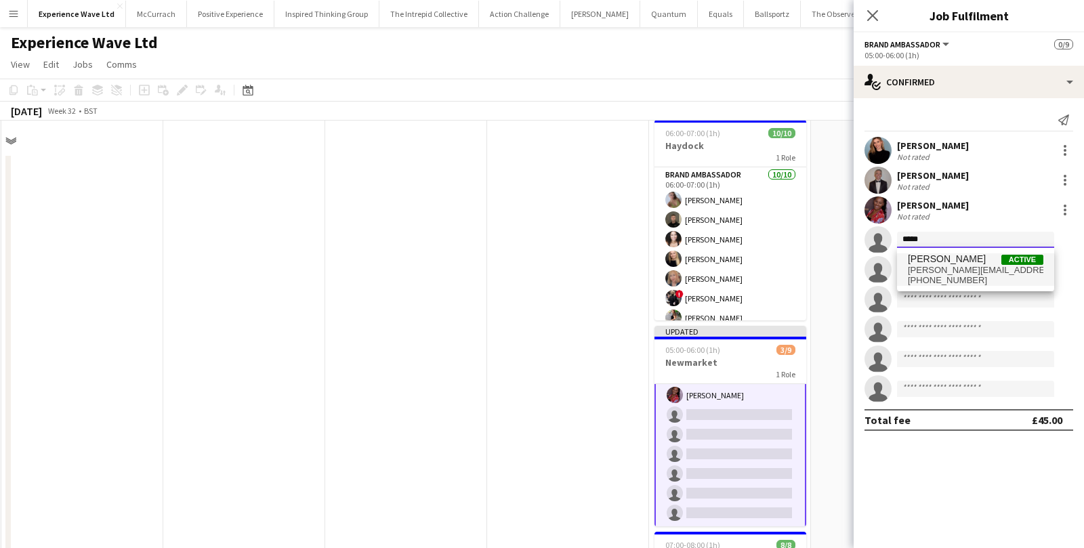
type input "*****"
click at [947, 266] on span "dan.strasters@sky.com" at bounding box center [976, 270] width 136 height 11
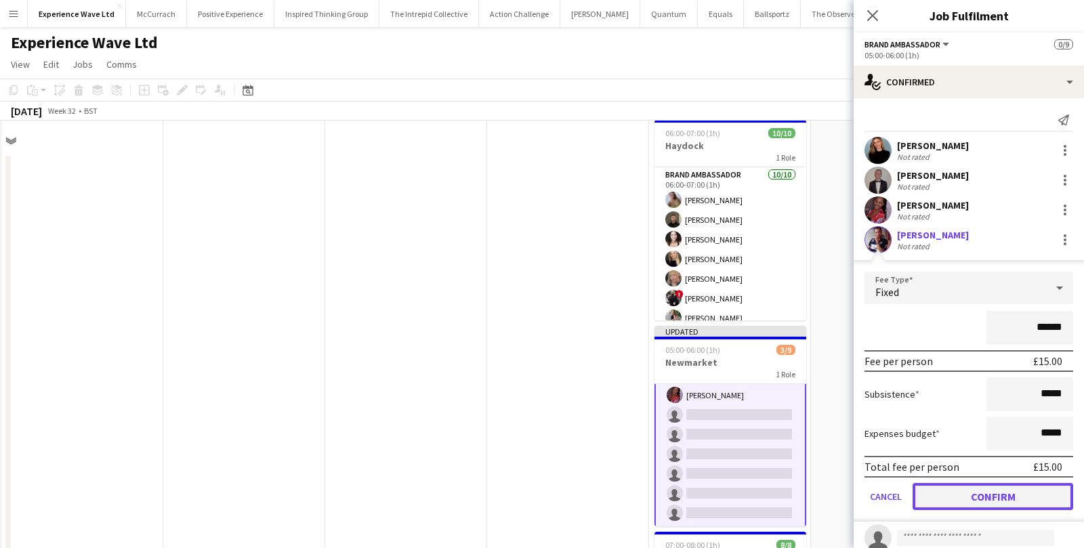
click at [938, 491] on button "Confirm" at bounding box center [993, 496] width 161 height 27
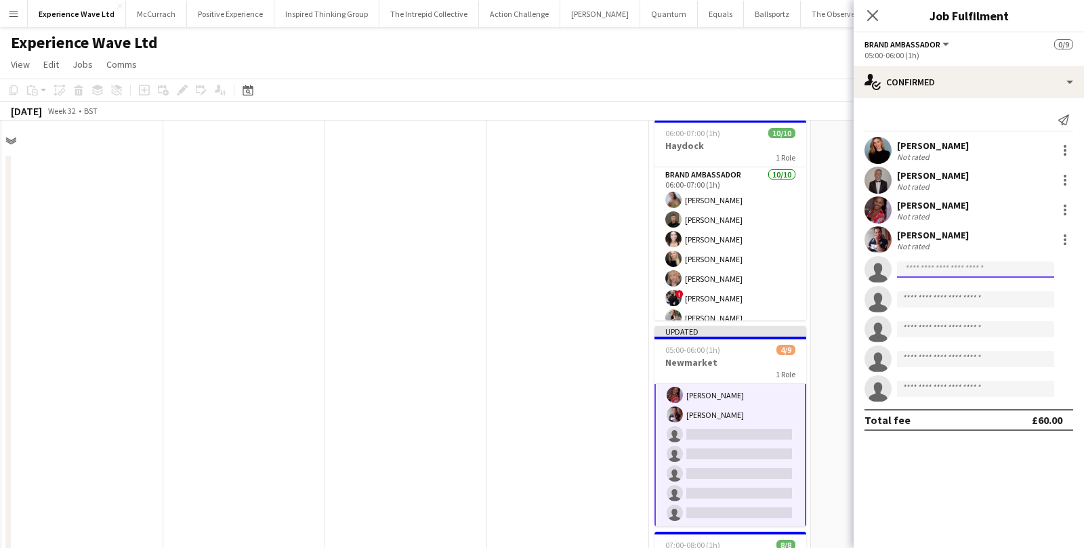
click at [953, 272] on input at bounding box center [975, 270] width 157 height 16
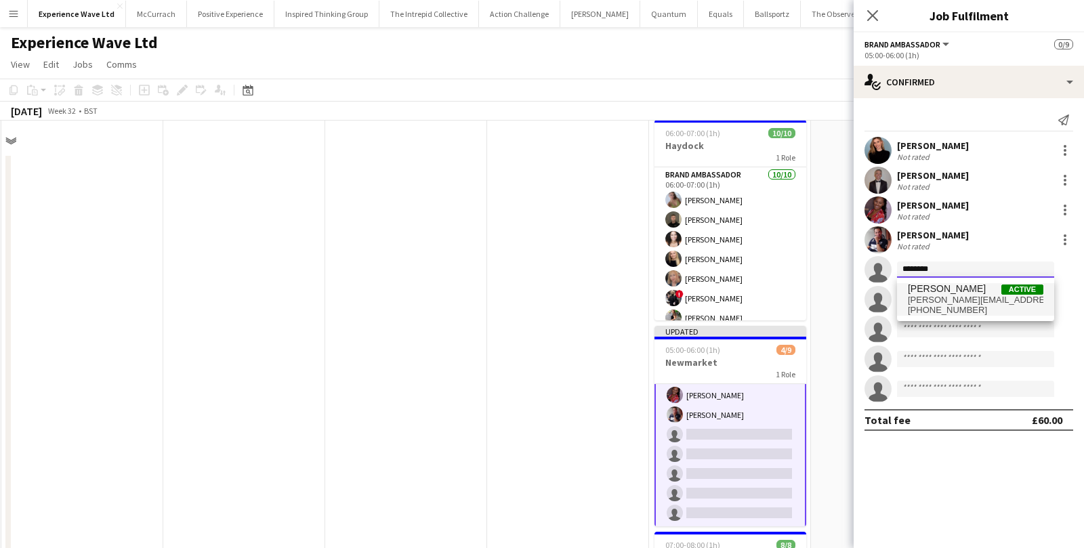
type input "********"
click at [957, 291] on span "Martin Heathcote" at bounding box center [947, 289] width 78 height 12
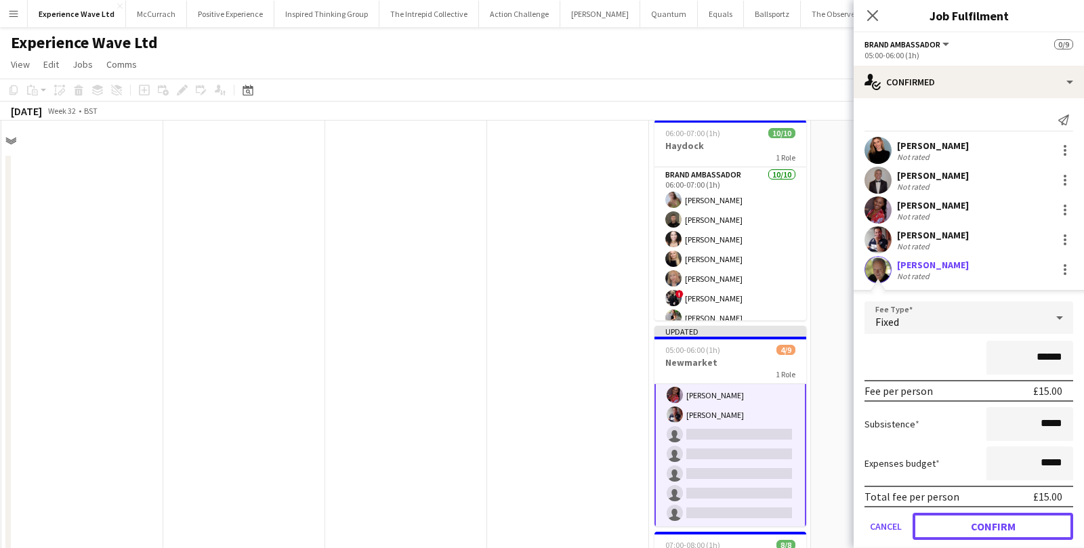
click at [974, 516] on button "Confirm" at bounding box center [993, 526] width 161 height 27
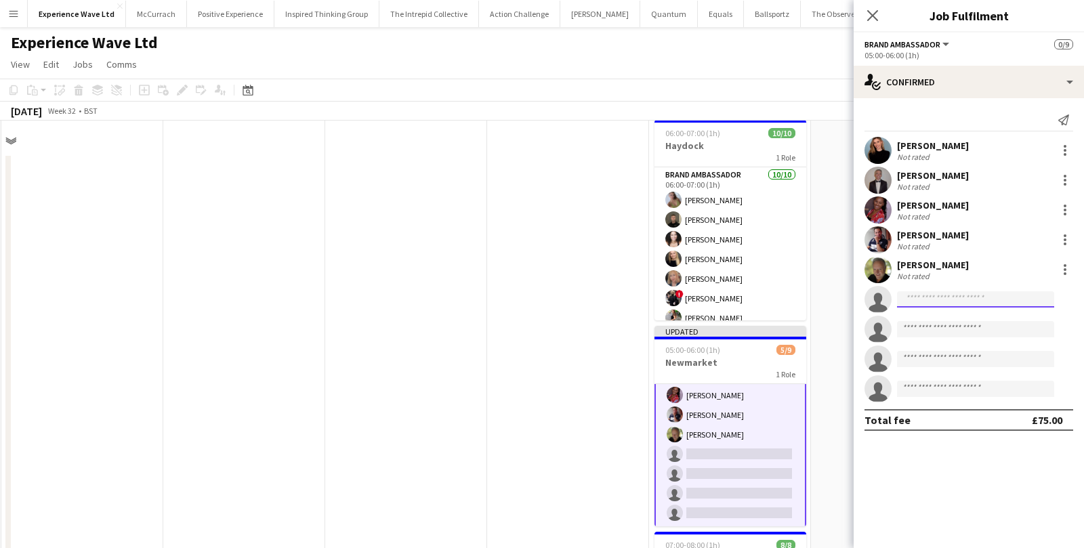
click at [932, 295] on input at bounding box center [975, 299] width 157 height 16
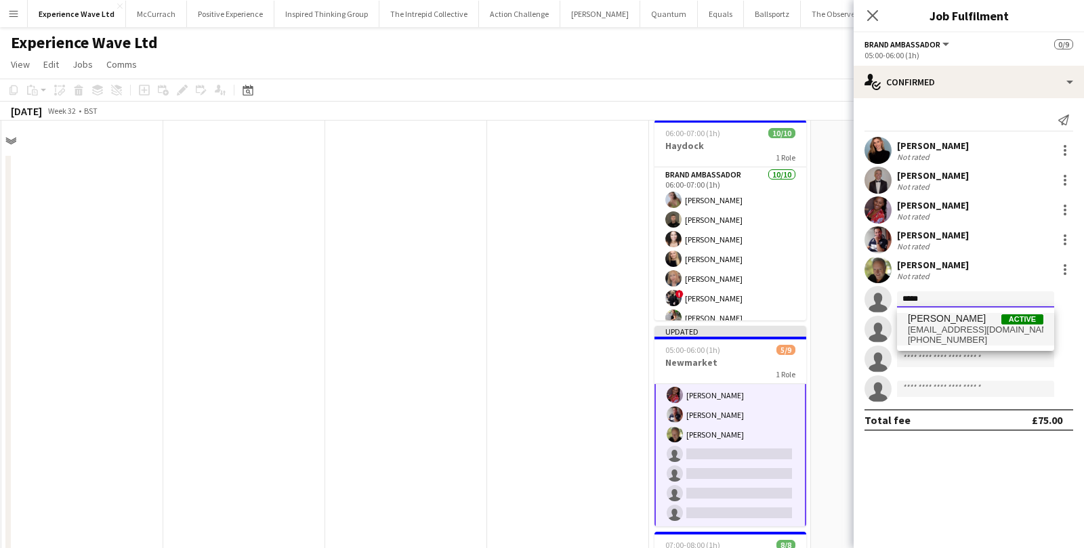
type input "*****"
click at [943, 328] on span "elvis199999@hotmail.com" at bounding box center [976, 330] width 136 height 11
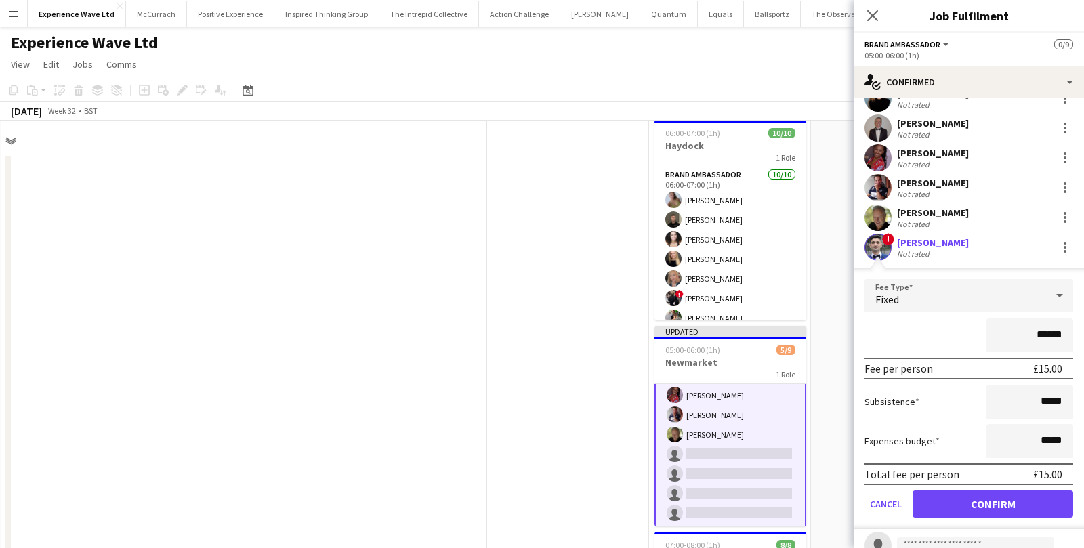
scroll to position [56, 0]
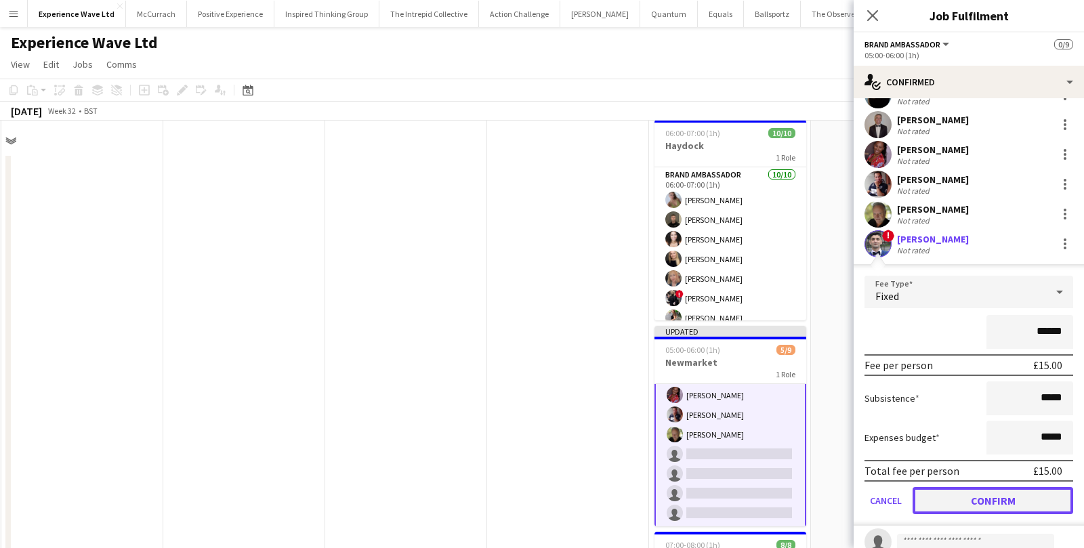
click at [986, 499] on button "Confirm" at bounding box center [993, 500] width 161 height 27
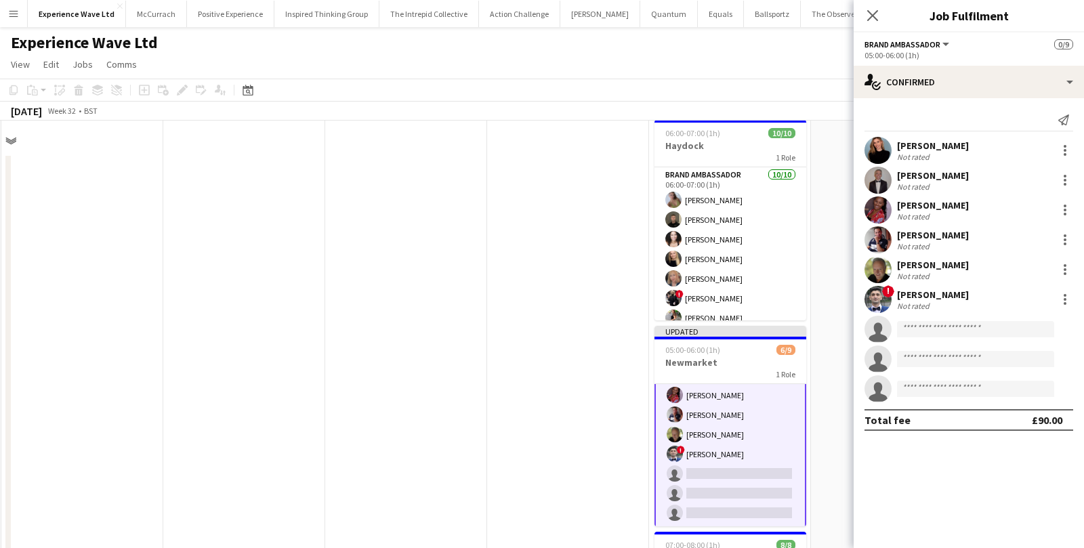
click at [950, 338] on app-invite-slot "single-neutral-actions" at bounding box center [969, 329] width 230 height 27
click at [950, 337] on app-invite-slot "single-neutral-actions" at bounding box center [969, 329] width 230 height 27
click at [950, 334] on input at bounding box center [975, 329] width 157 height 16
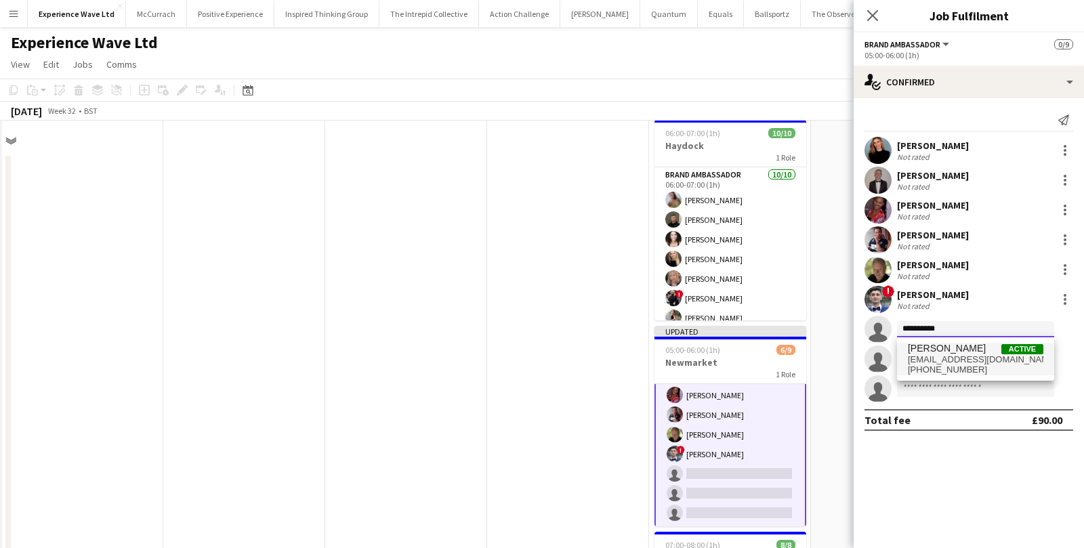
type input "**********"
click at [955, 351] on span "Michelle Harvey" at bounding box center [947, 349] width 78 height 12
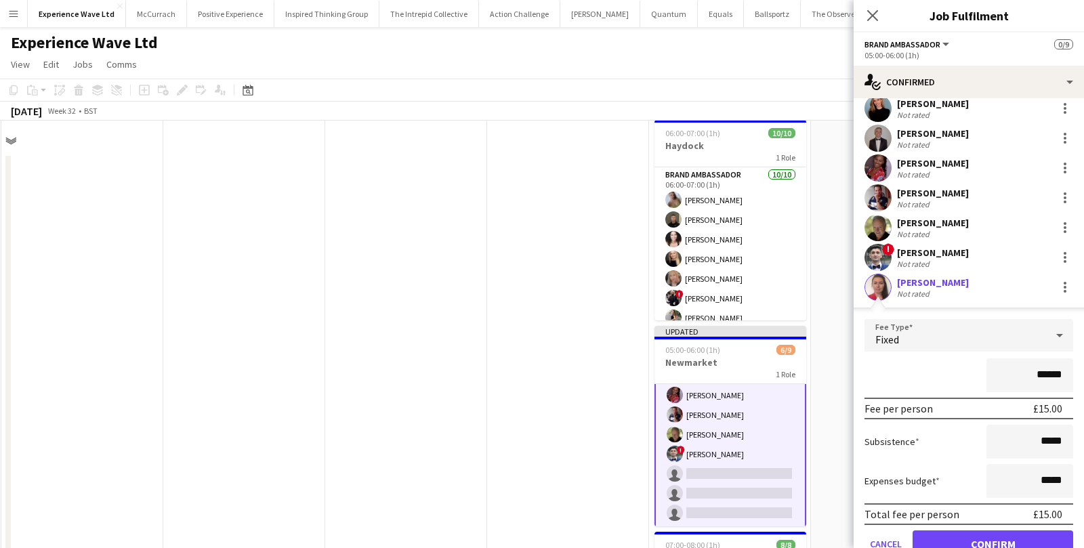
scroll to position [160, 0]
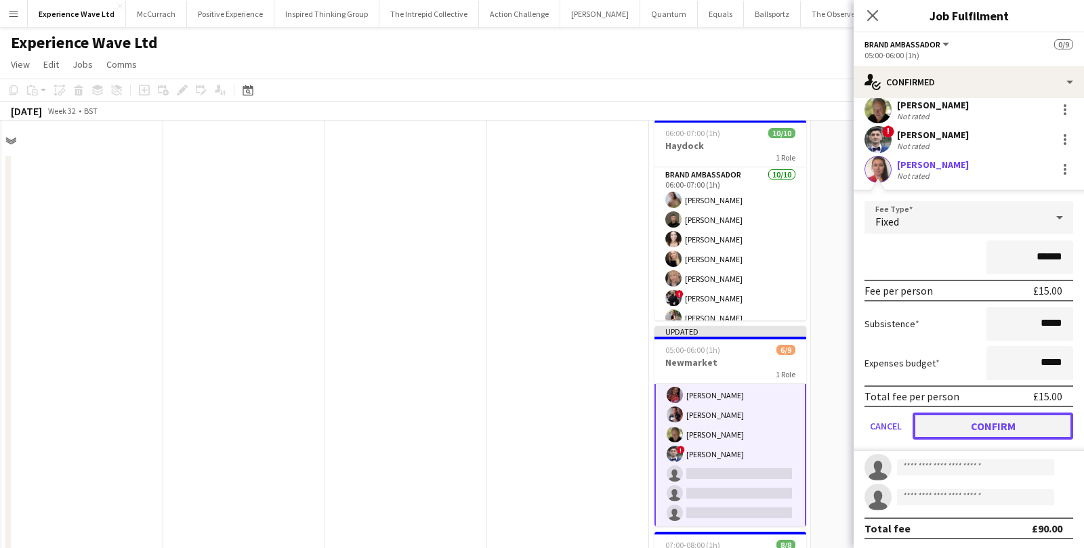
click at [984, 436] on button "Confirm" at bounding box center [993, 426] width 161 height 27
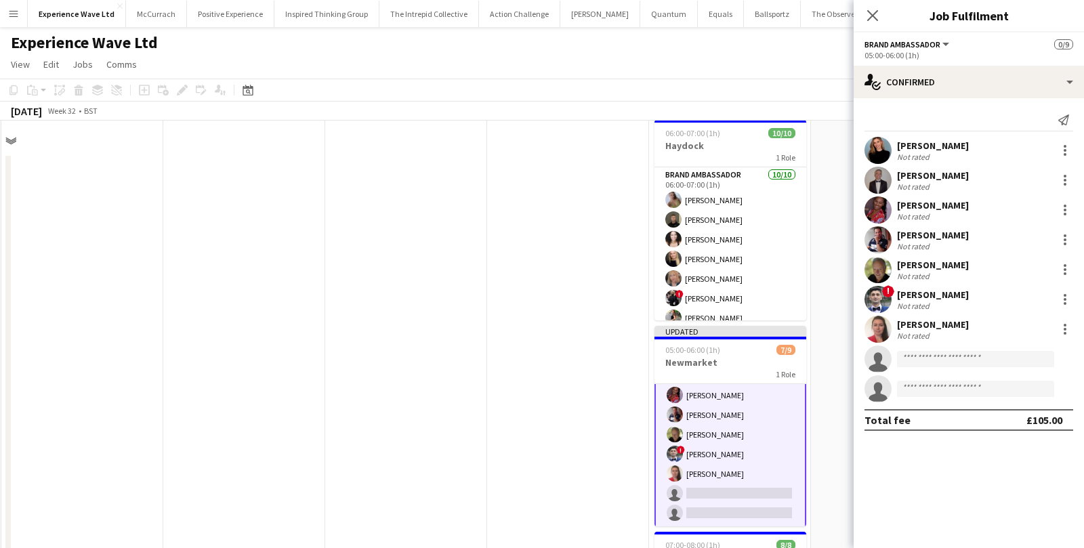
scroll to position [0, 0]
click at [952, 357] on input at bounding box center [975, 359] width 157 height 16
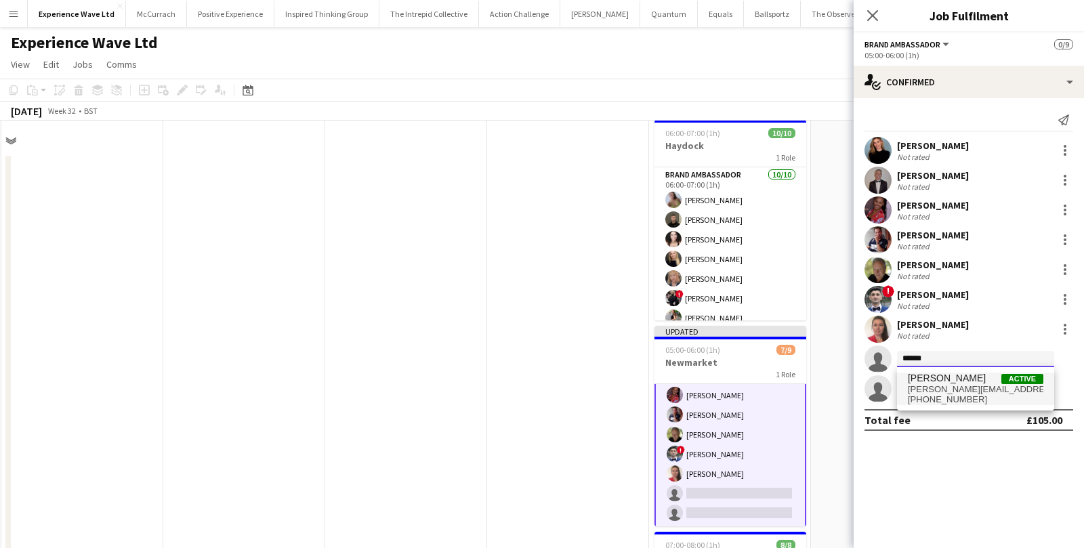
type input "******"
click at [959, 384] on span "anna.geary37@gmail.com" at bounding box center [976, 389] width 136 height 11
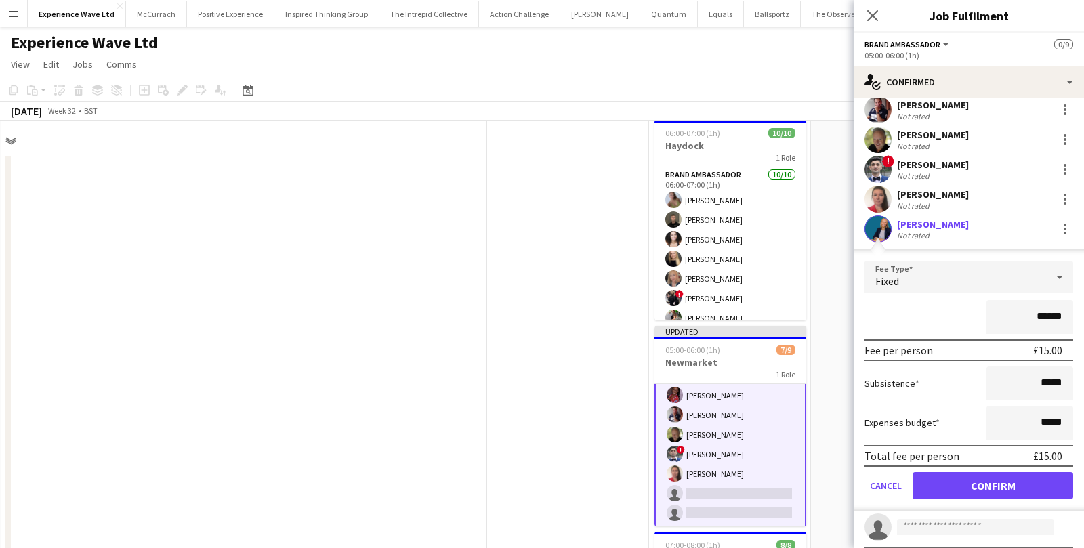
scroll to position [160, 0]
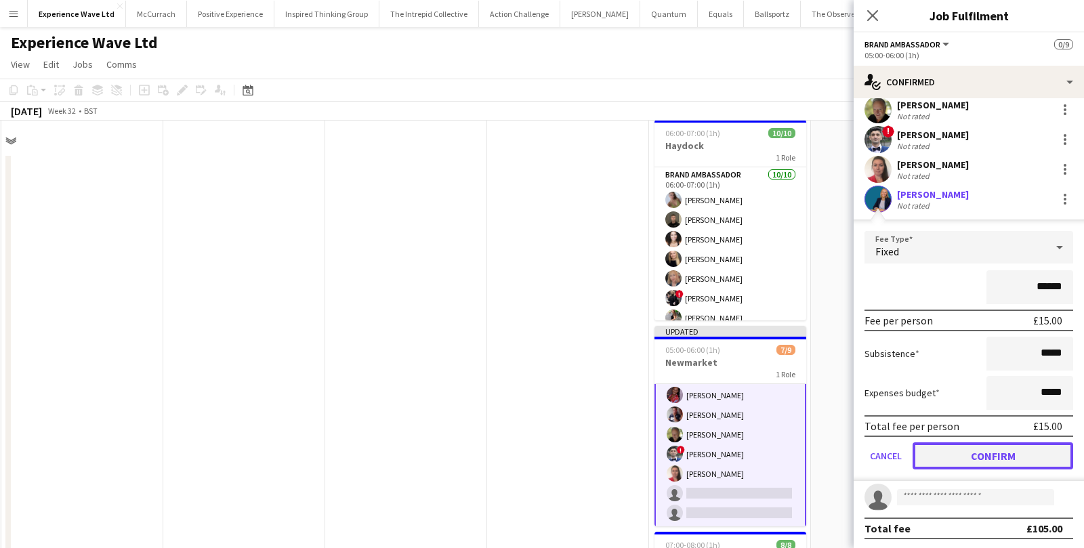
click at [965, 454] on button "Confirm" at bounding box center [993, 455] width 161 height 27
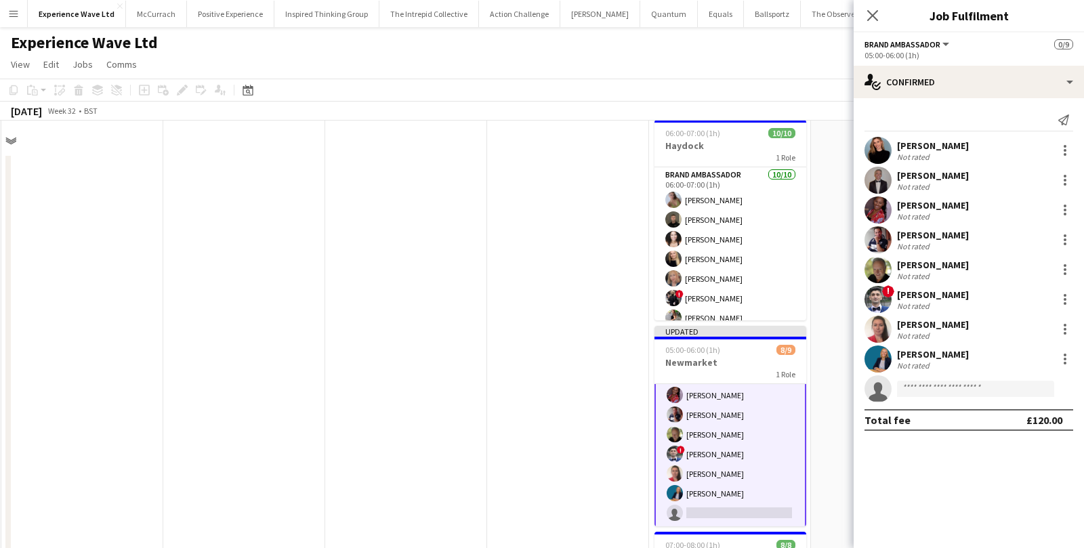
scroll to position [0, 0]
click at [944, 390] on input at bounding box center [975, 389] width 157 height 16
type input "*****"
click at [953, 412] on span "Zaina Gardner" at bounding box center [947, 408] width 78 height 12
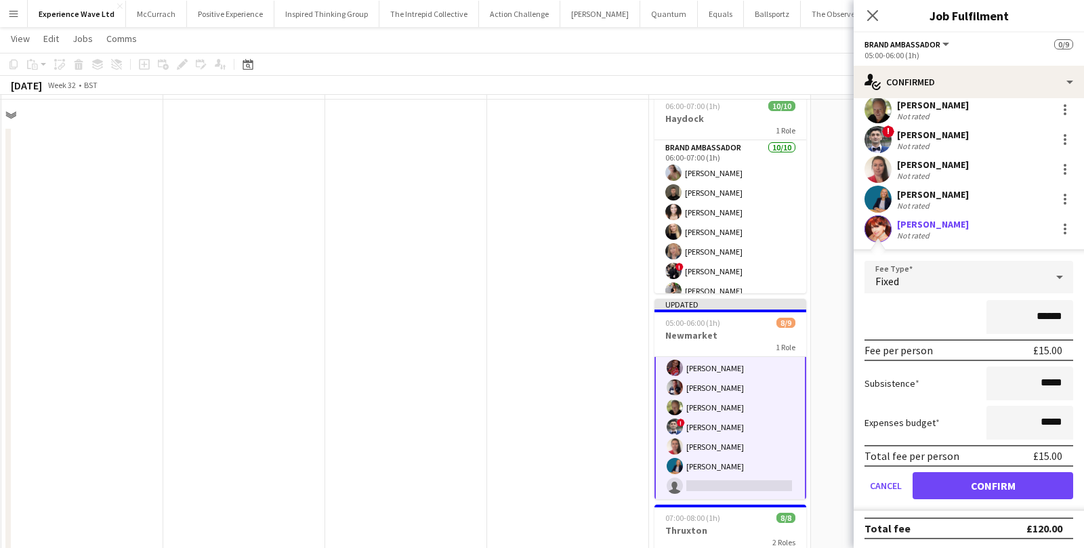
scroll to position [45, 0]
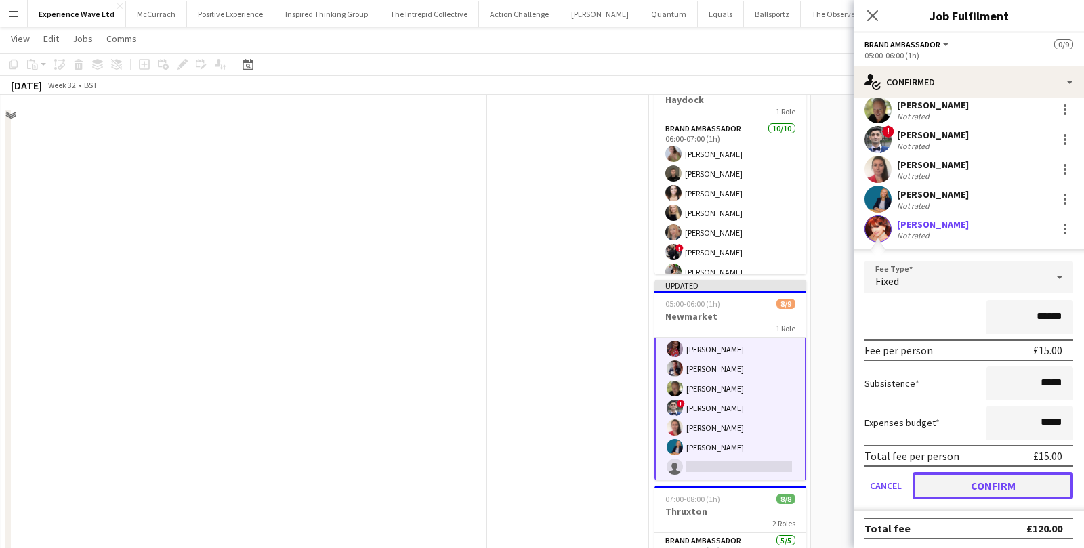
click at [929, 487] on button "Confirm" at bounding box center [993, 485] width 161 height 27
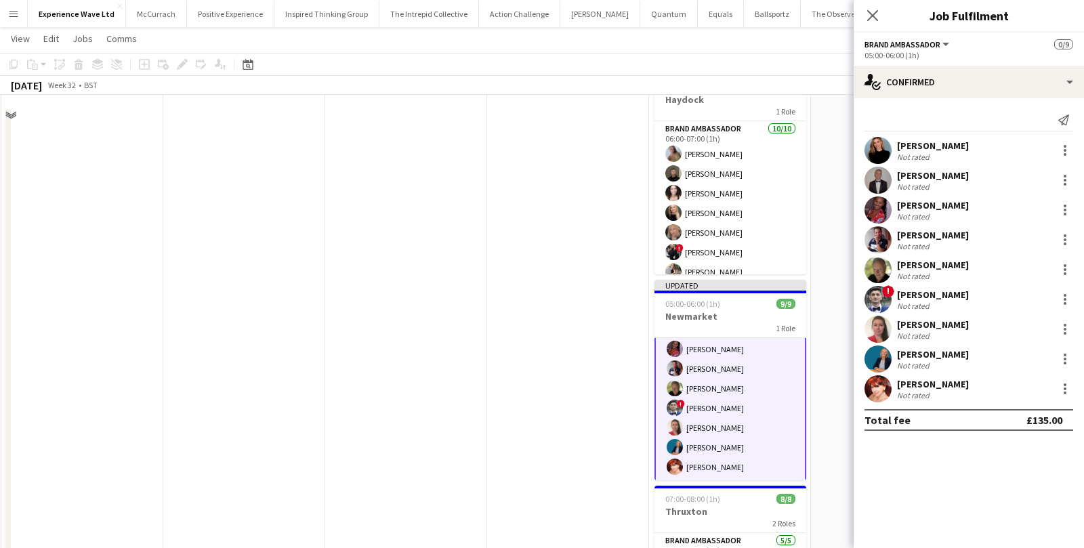
scroll to position [0, 0]
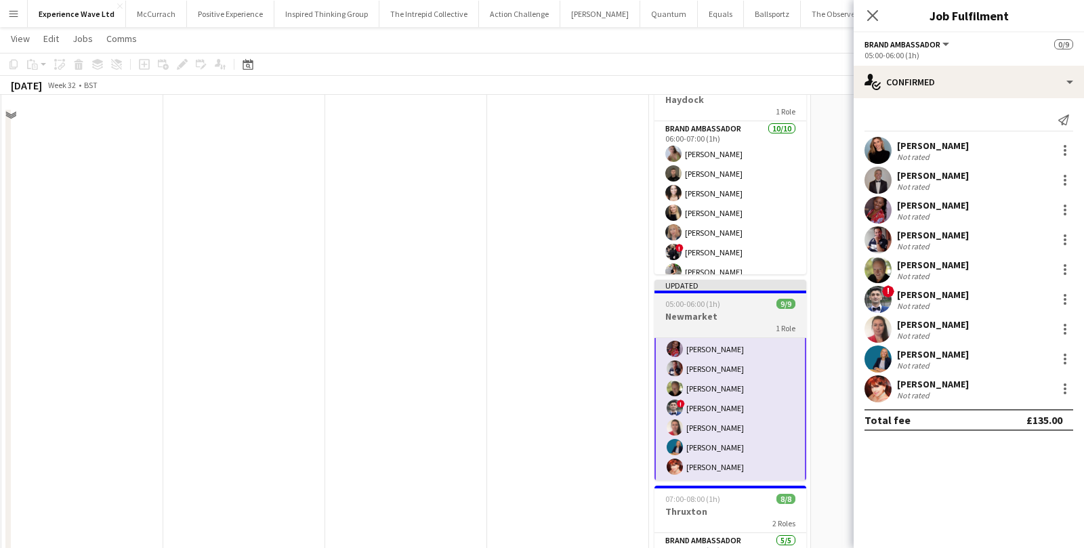
click at [741, 314] on h3 "Newmarket" at bounding box center [731, 316] width 152 height 12
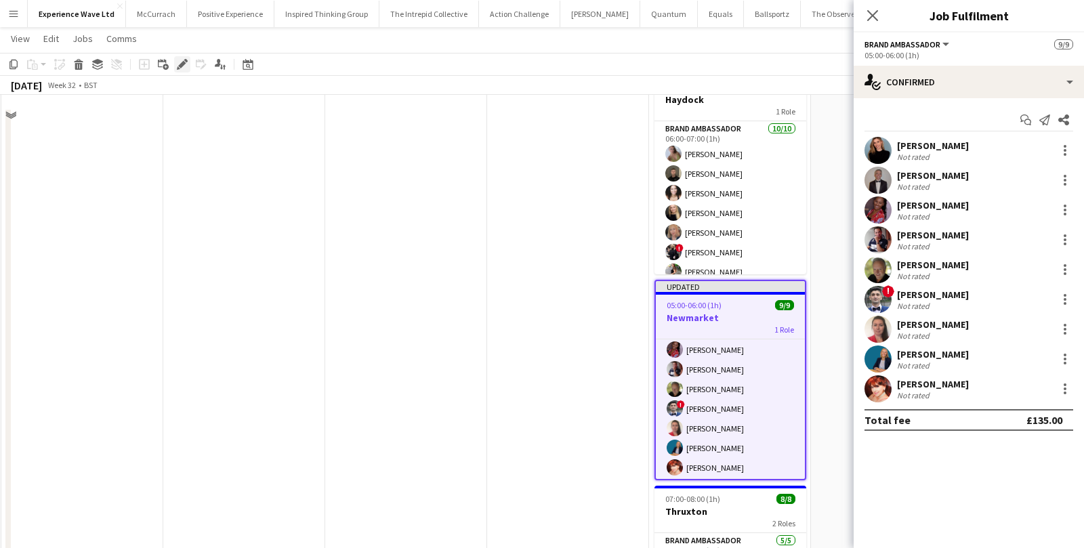
click at [182, 60] on icon "Edit" at bounding box center [182, 64] width 11 height 11
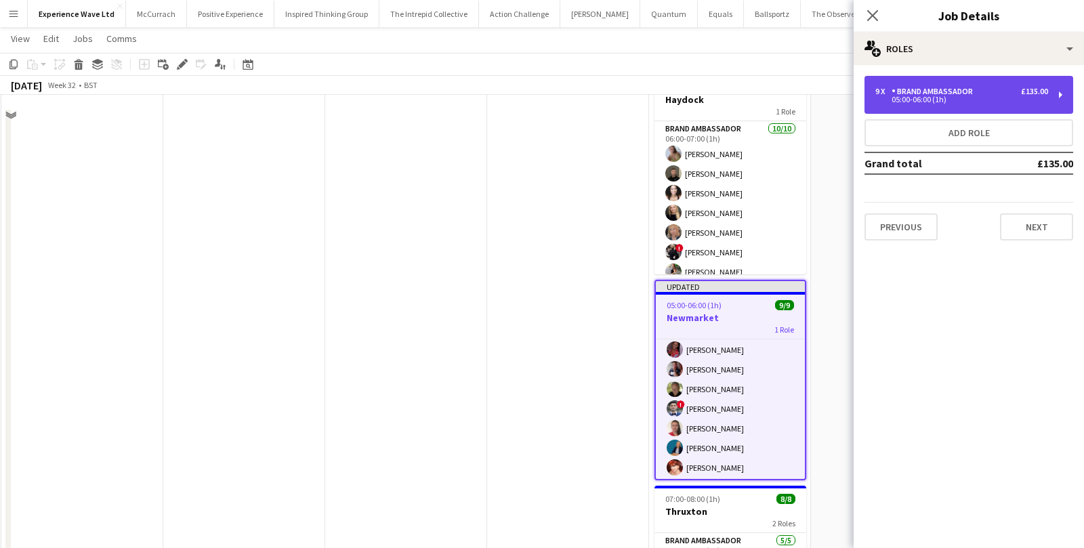
click at [953, 101] on div "05:00-06:00 (1h)" at bounding box center [961, 99] width 173 height 7
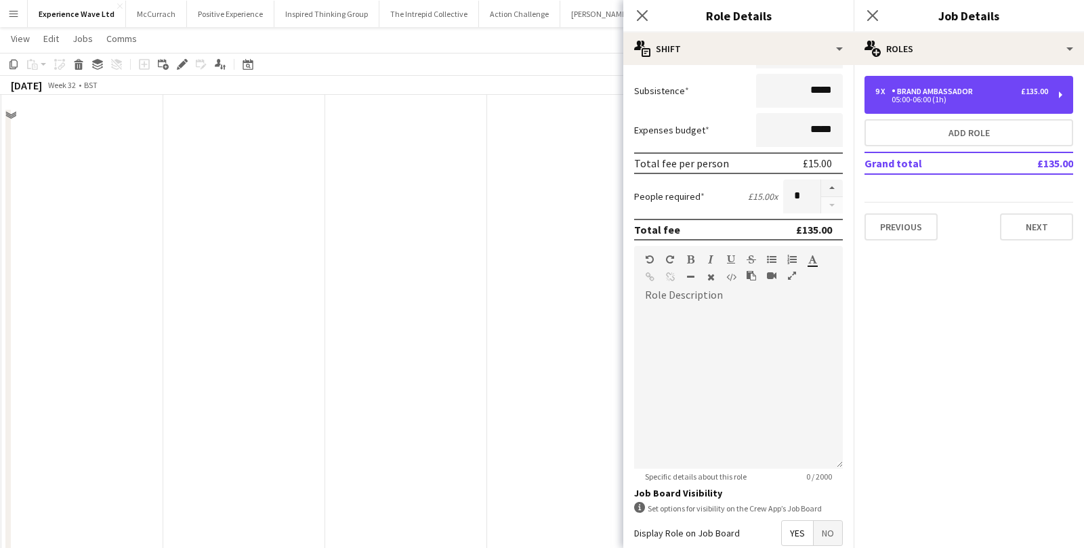
scroll to position [299, 0]
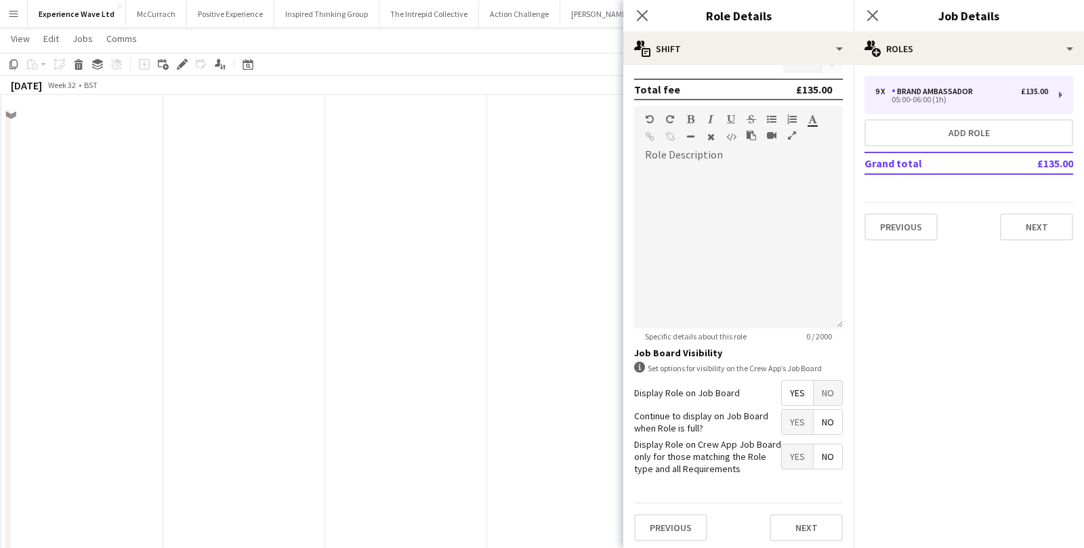
click at [823, 390] on span "No" at bounding box center [828, 393] width 28 height 24
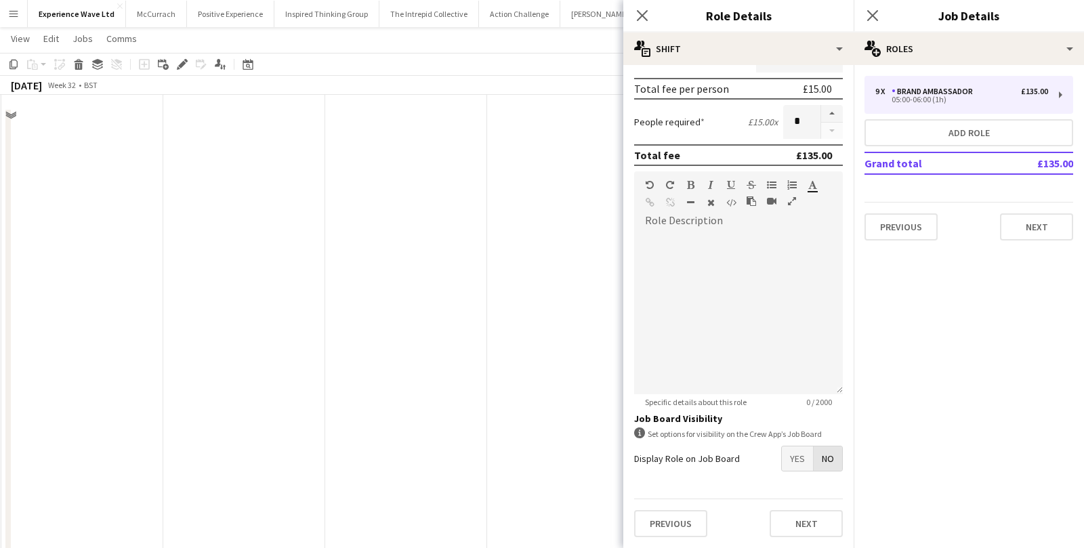
scroll to position [230, 0]
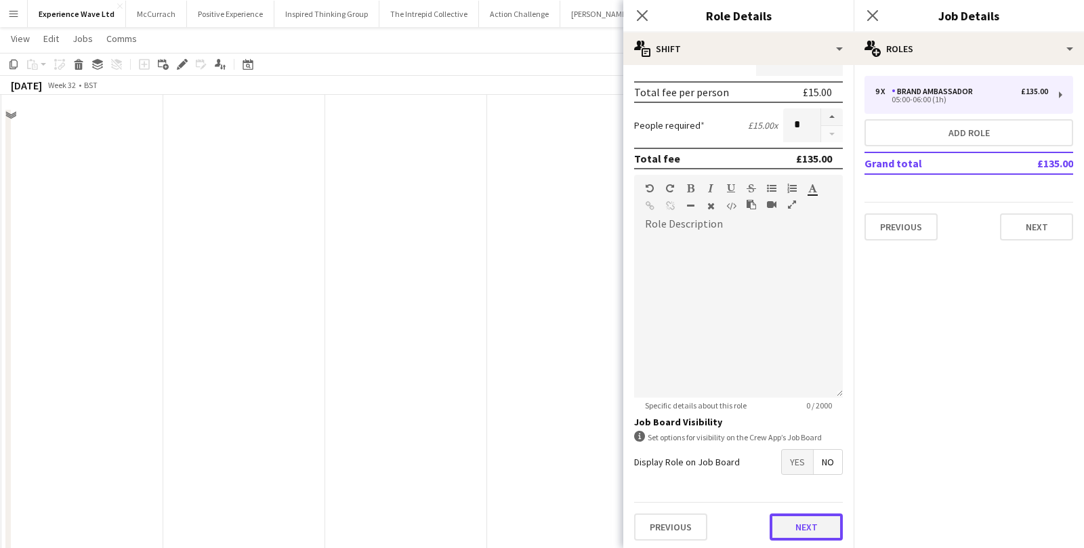
click at [798, 523] on button "Next" at bounding box center [806, 527] width 73 height 27
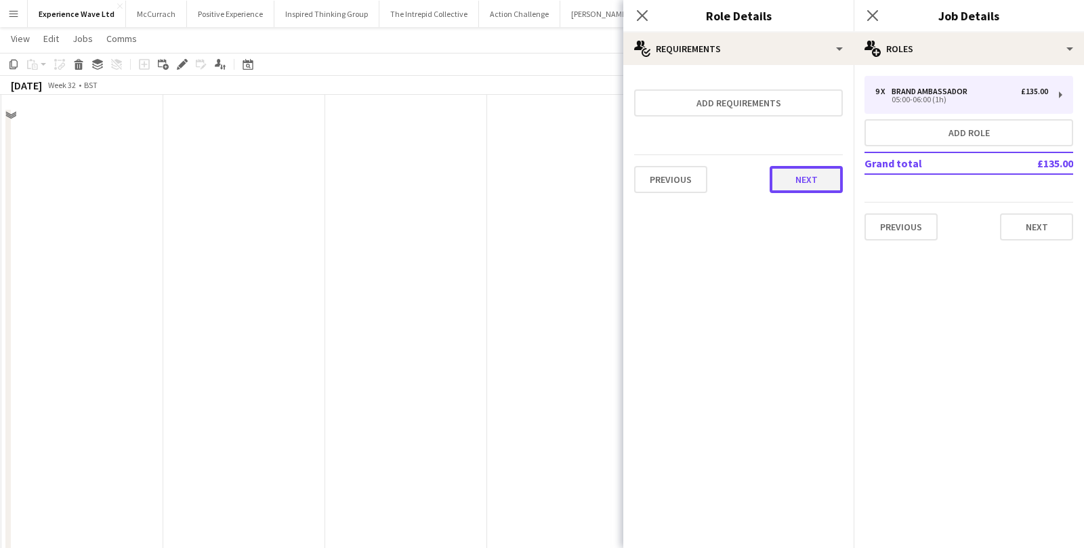
click at [806, 189] on button "Next" at bounding box center [806, 179] width 73 height 27
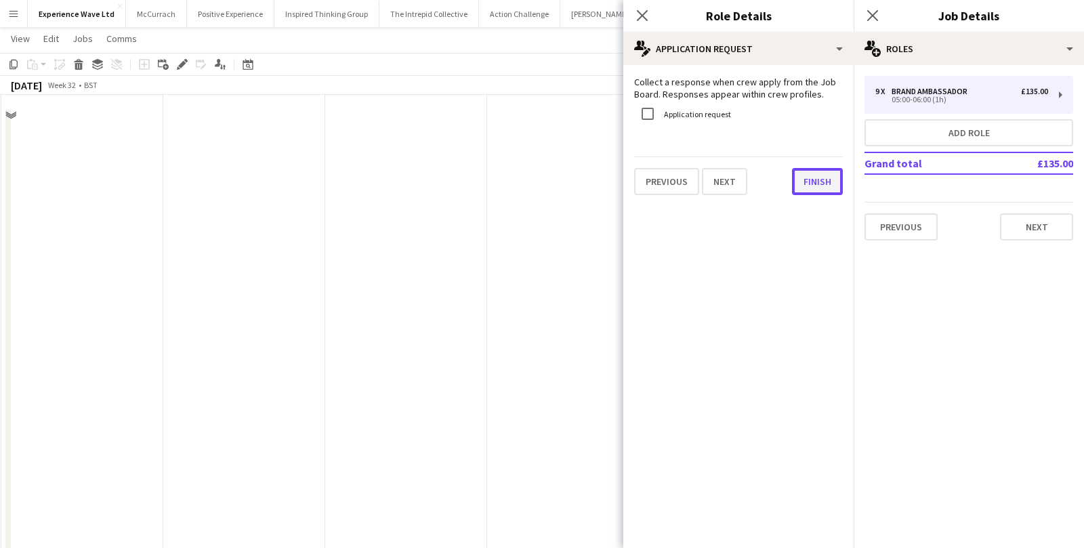
click at [812, 172] on button "Finish" at bounding box center [817, 181] width 51 height 27
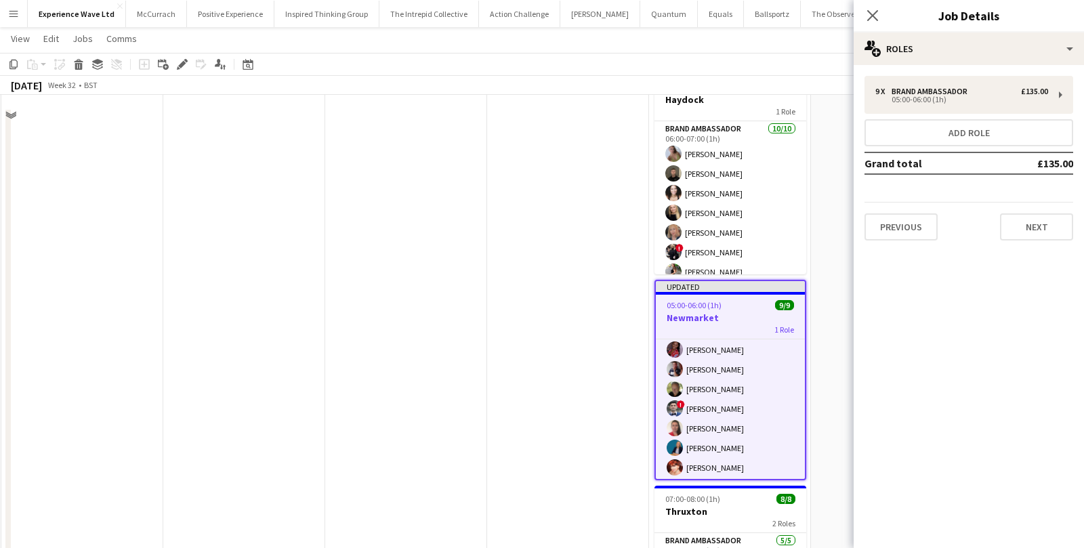
click at [549, 276] on app-date-cell at bounding box center [568, 388] width 162 height 640
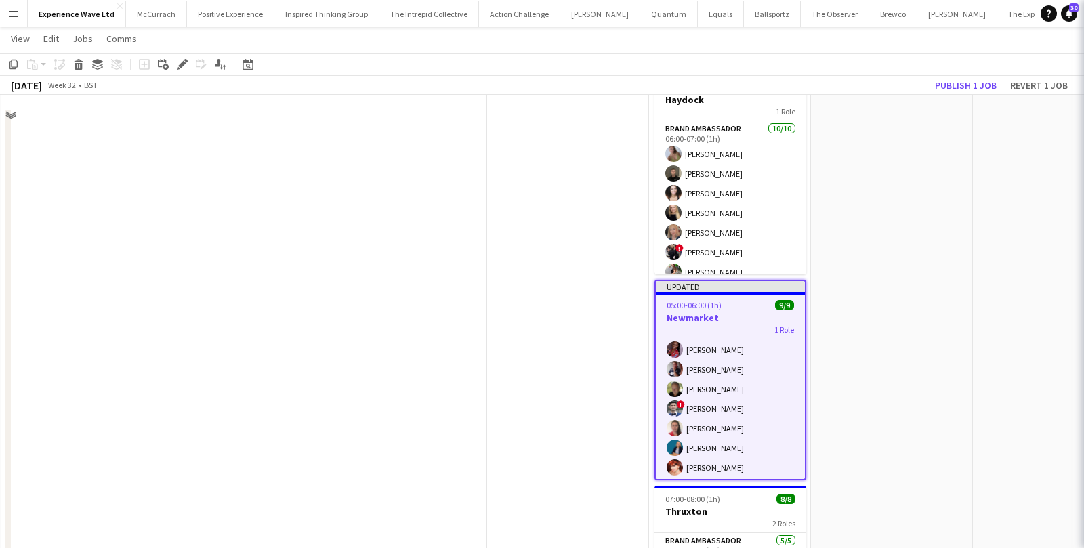
scroll to position [60, 0]
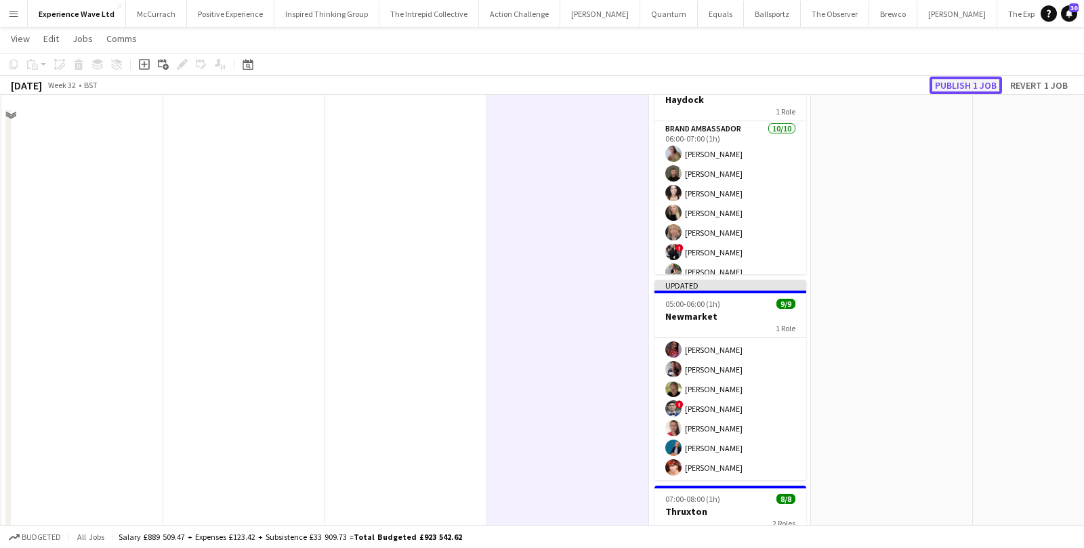
click at [951, 82] on button "Publish 1 job" at bounding box center [966, 86] width 72 height 18
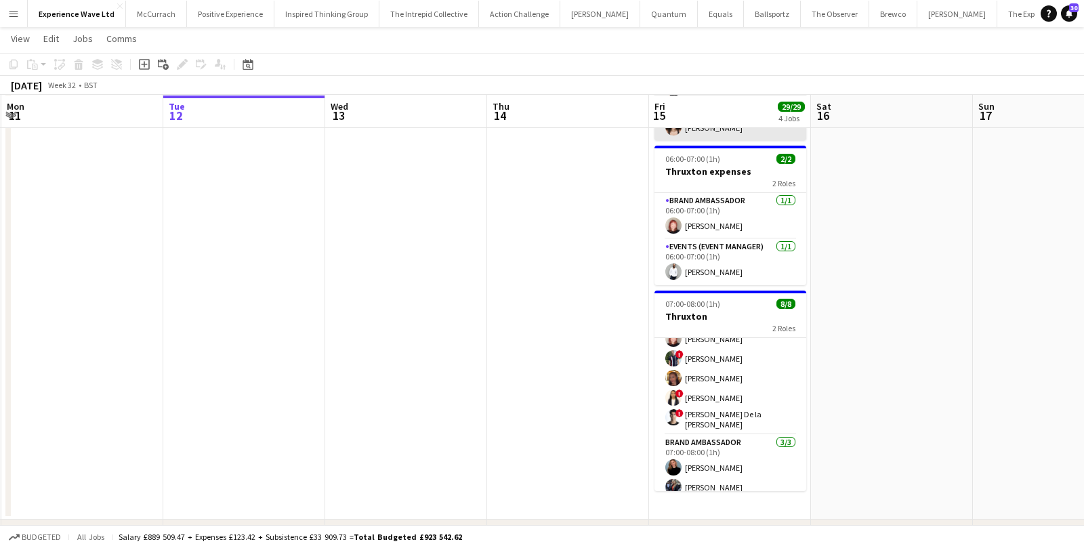
scroll to position [33, 0]
click at [20, 19] on button "Menu" at bounding box center [13, 13] width 27 height 27
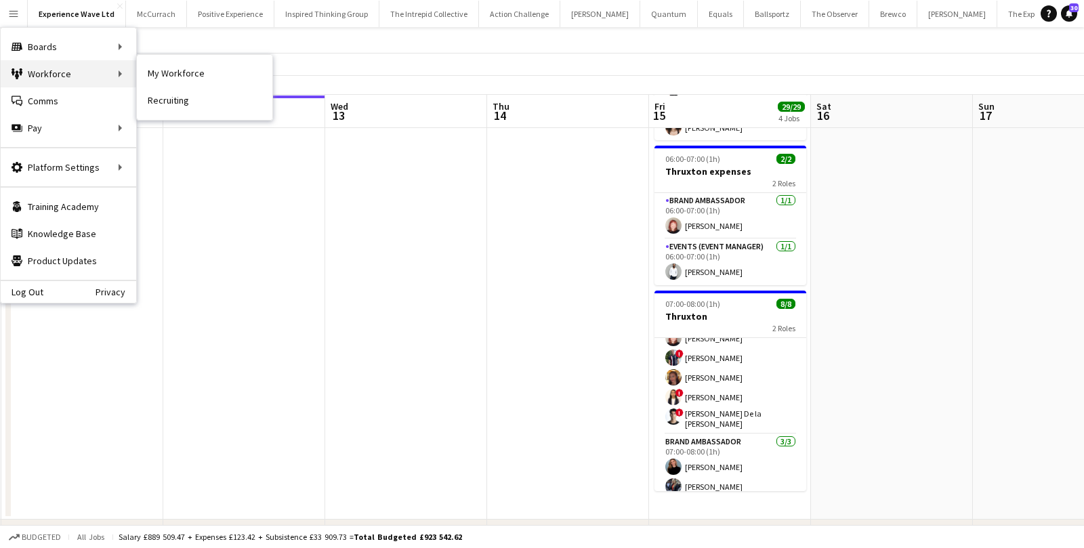
click at [39, 70] on div "Workforce Workforce" at bounding box center [69, 73] width 136 height 27
click at [81, 68] on div "Workforce Workforce" at bounding box center [69, 73] width 136 height 27
click at [160, 72] on link "My Workforce" at bounding box center [205, 73] width 136 height 27
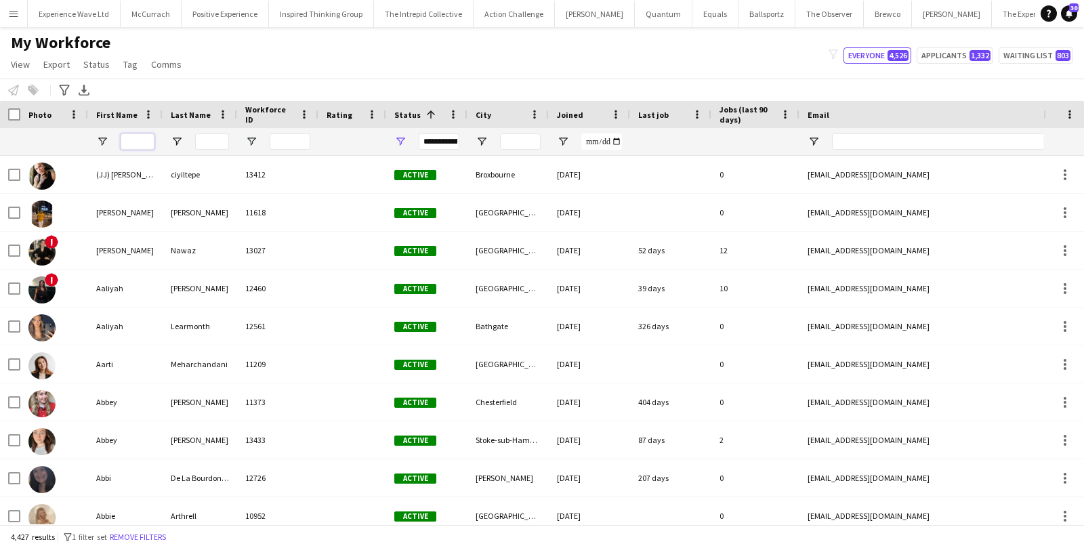
click at [150, 147] on input "First Name Filter Input" at bounding box center [138, 141] width 34 height 16
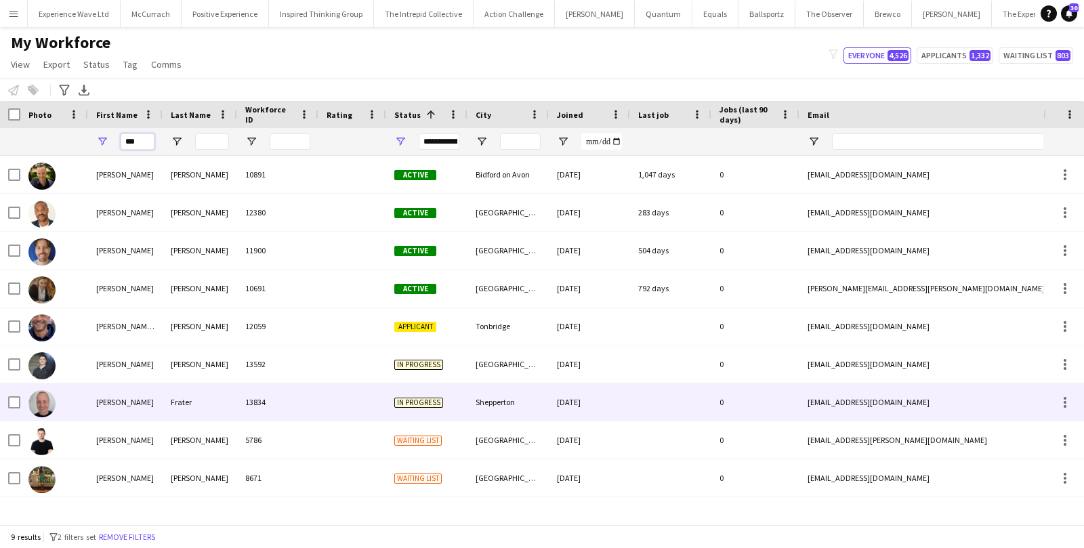
type input "***"
click at [142, 411] on div "Rob" at bounding box center [125, 401] width 75 height 37
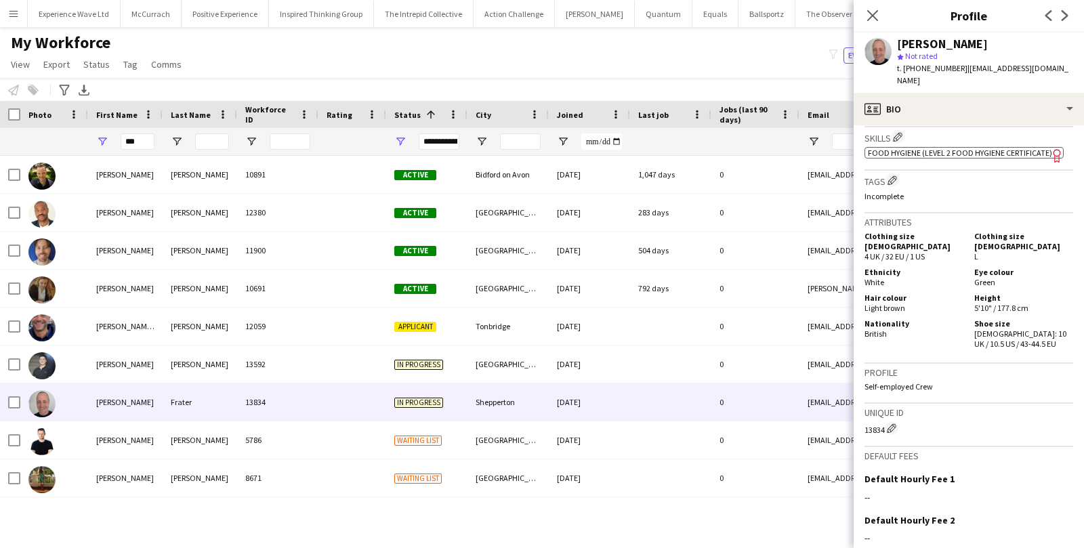
scroll to position [678, 0]
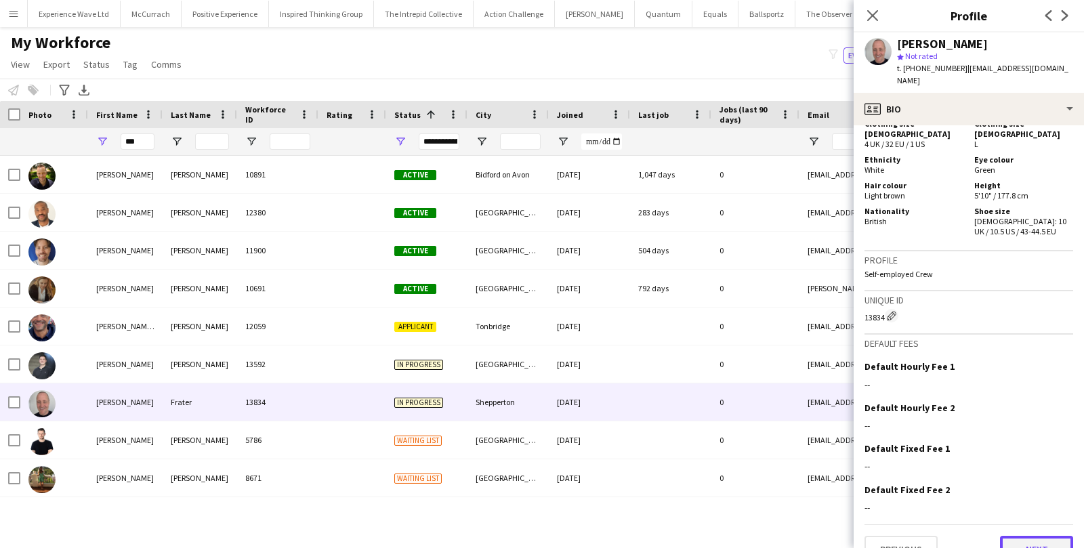
click at [1031, 536] on button "Next" at bounding box center [1036, 549] width 73 height 27
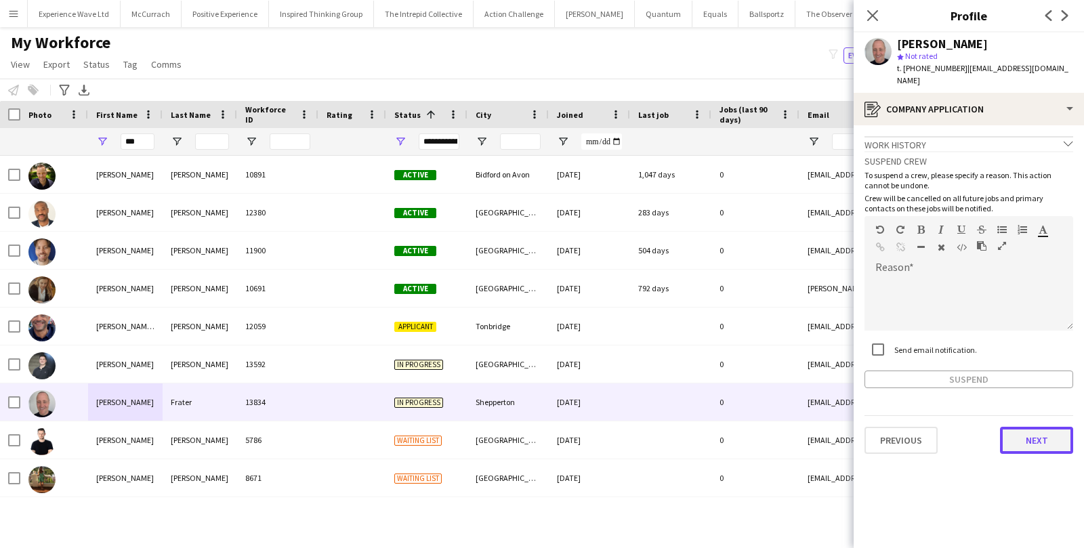
click at [1032, 433] on button "Next" at bounding box center [1036, 440] width 73 height 27
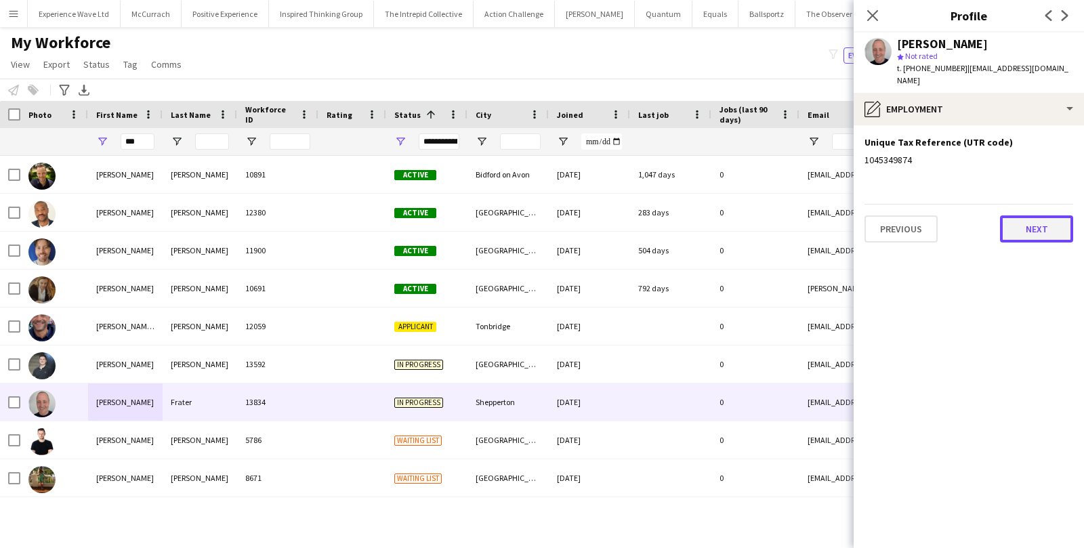
click at [1026, 217] on button "Next" at bounding box center [1036, 228] width 73 height 27
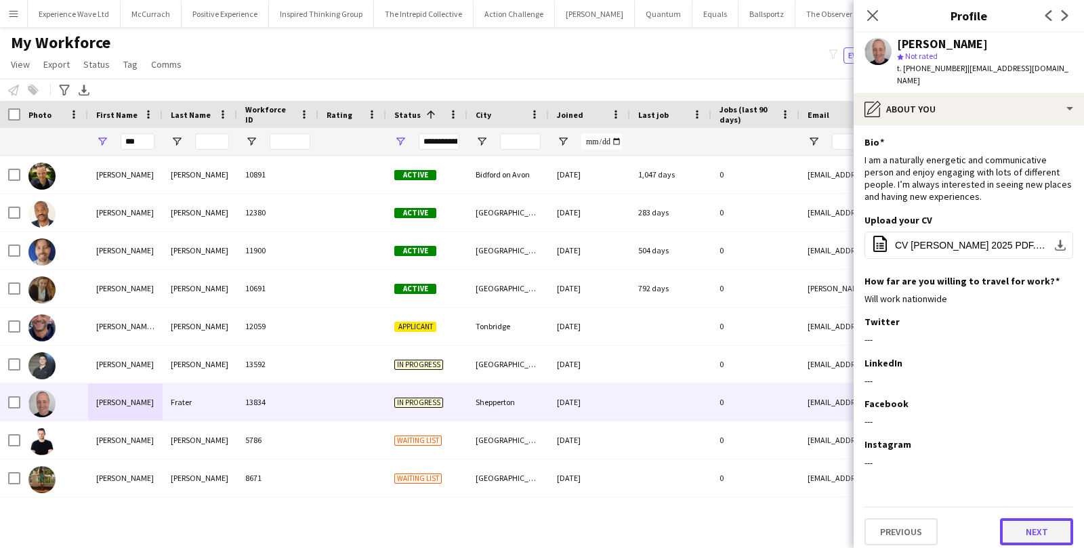
click at [1017, 525] on button "Next" at bounding box center [1036, 531] width 73 height 27
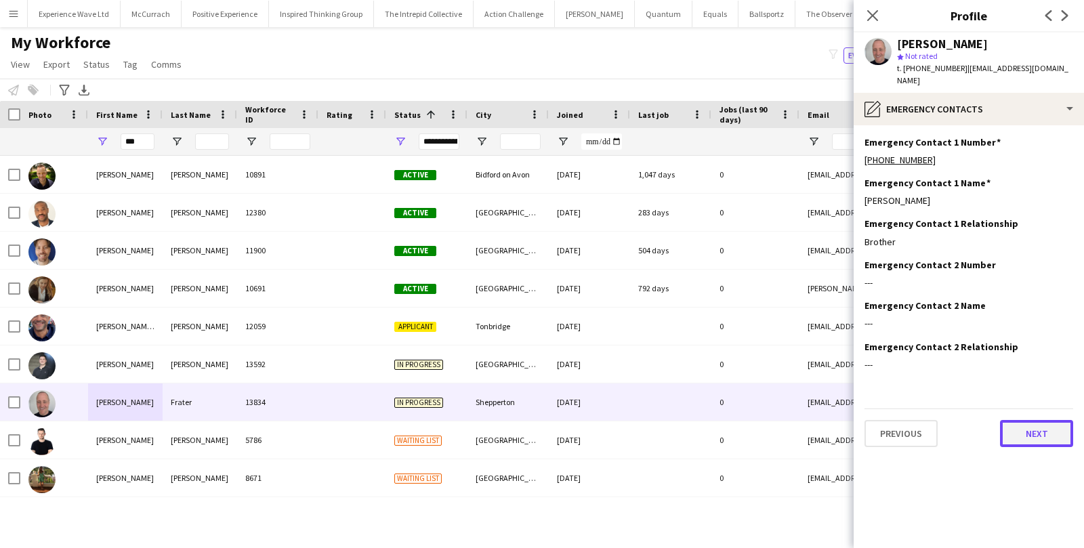
click at [1029, 420] on button "Next" at bounding box center [1036, 433] width 73 height 27
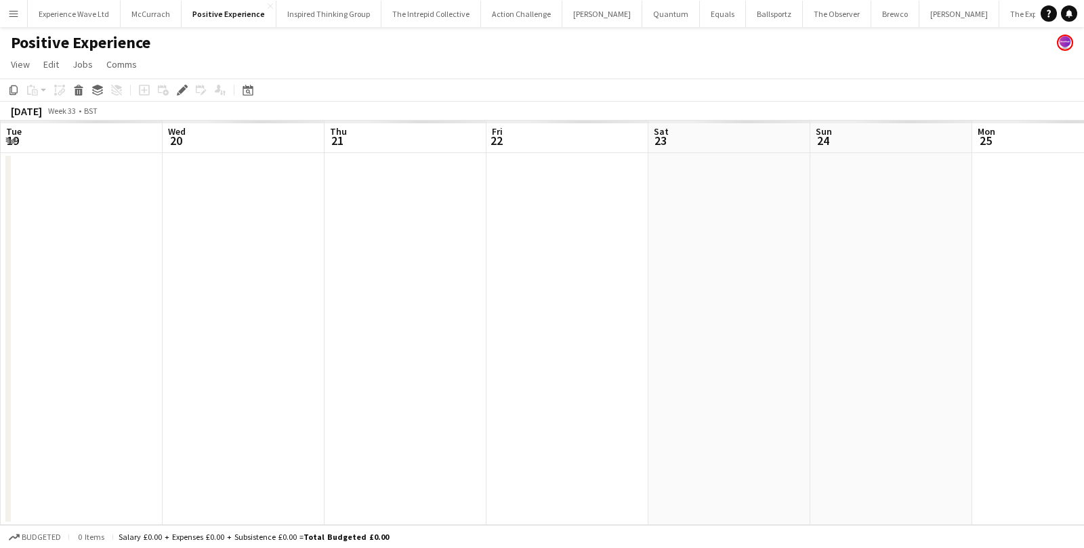
scroll to position [0, 465]
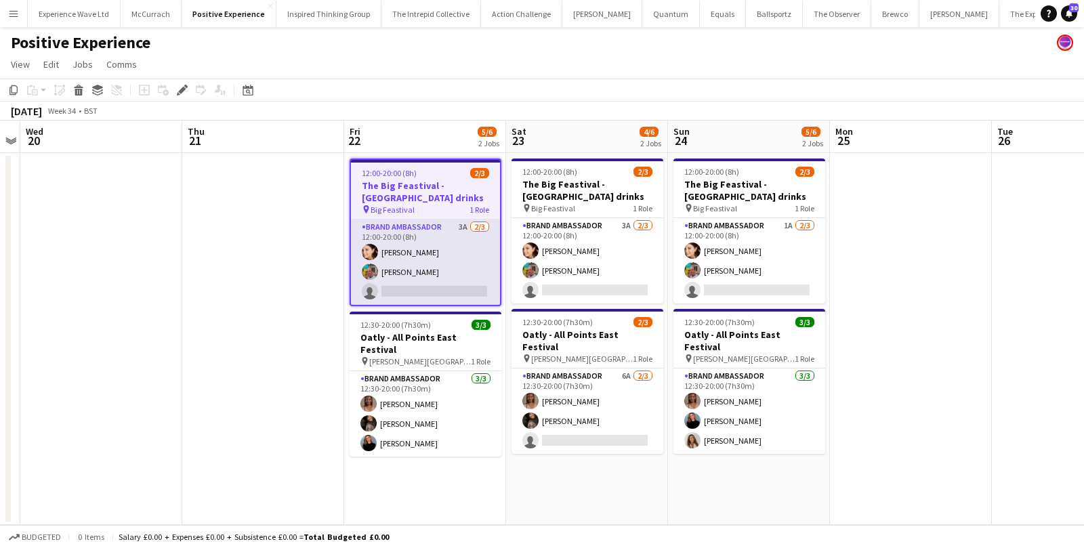
click at [446, 293] on app-card-role "Brand Ambassador 3A [DATE] 12:00-20:00 (8h) [PERSON_NAME] [PERSON_NAME] single-…" at bounding box center [425, 262] width 149 height 85
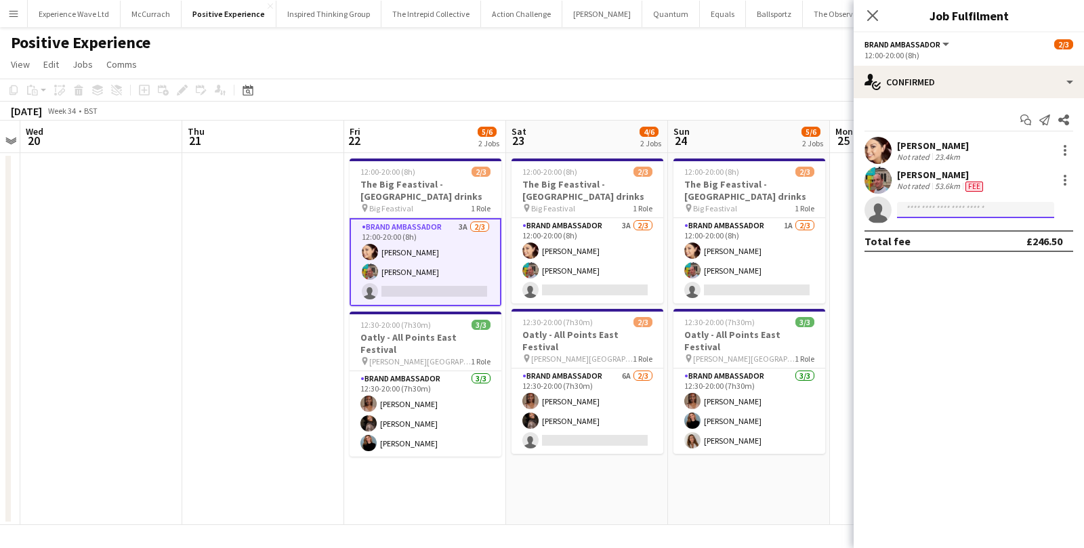
click at [926, 212] on input at bounding box center [975, 210] width 157 height 16
type input "**********"
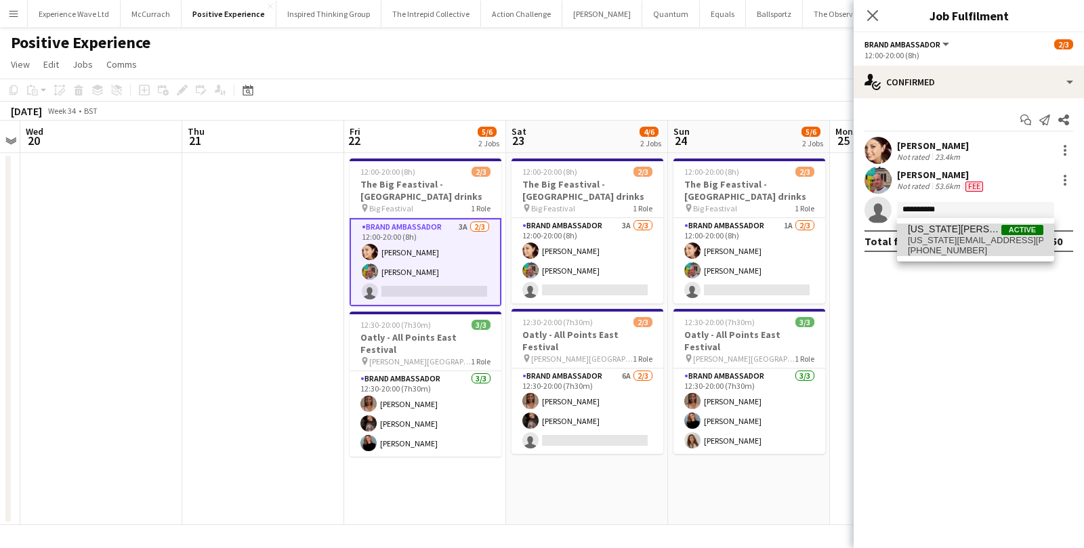
click at [954, 246] on span "[PHONE_NUMBER]" at bounding box center [976, 250] width 136 height 11
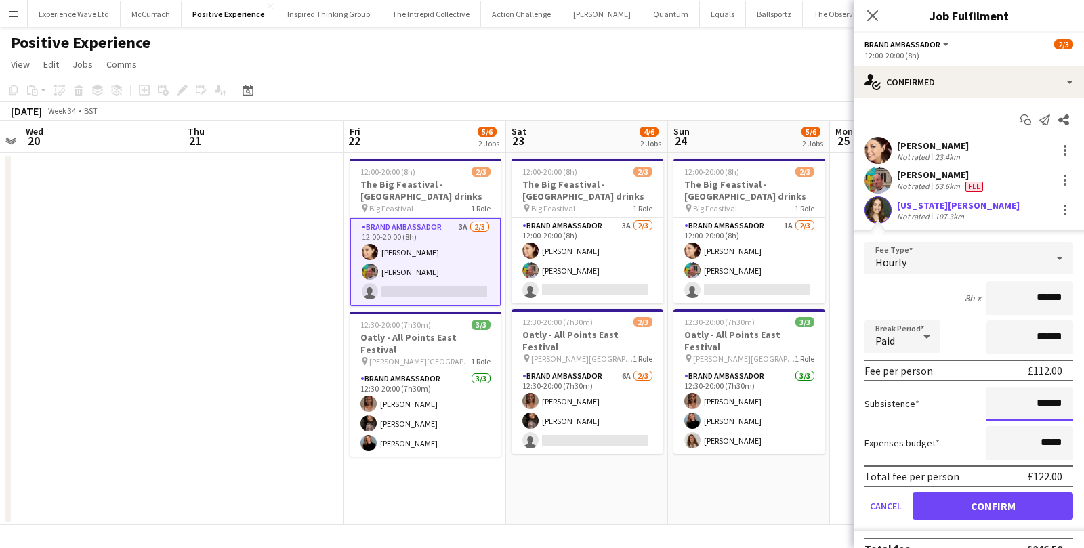
drag, startPoint x: 1047, startPoint y: 404, endPoint x: 1036, endPoint y: 404, distance: 10.8
click at [1036, 404] on input "******" at bounding box center [1029, 404] width 87 height 34
type input "******"
click at [1032, 500] on button "Confirm" at bounding box center [993, 506] width 161 height 27
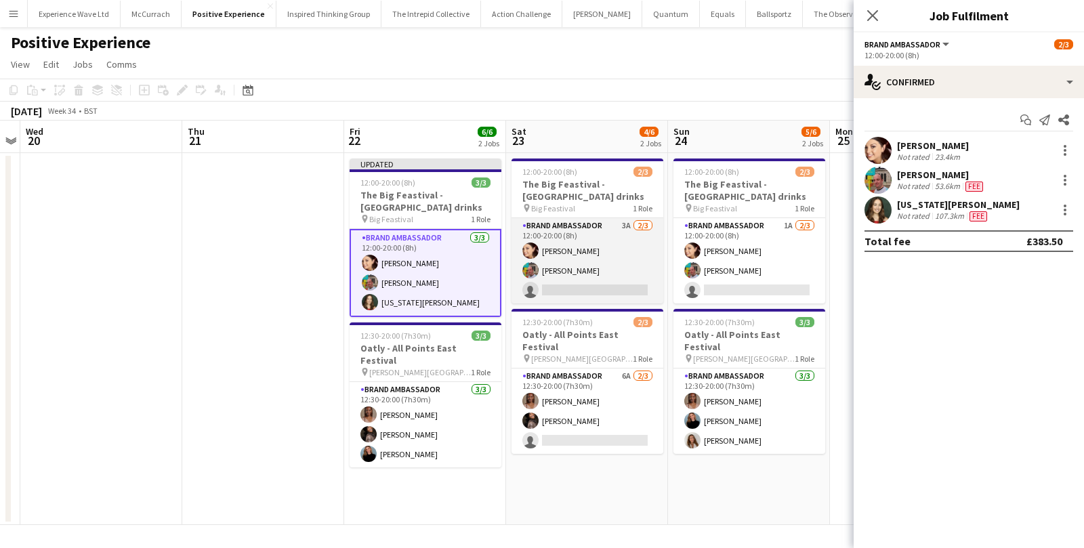
click at [628, 292] on app-card-role "Brand Ambassador 3A [DATE] 12:00-20:00 (8h) [PERSON_NAME] [PERSON_NAME] single-…" at bounding box center [588, 260] width 152 height 85
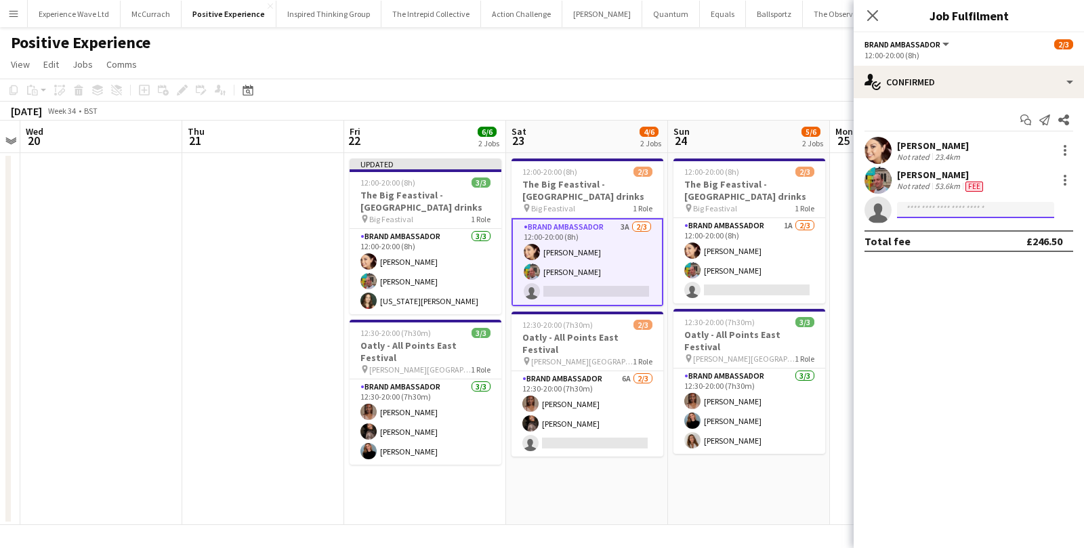
click at [920, 209] on input at bounding box center [975, 210] width 157 height 16
type input "**********"
click at [921, 234] on span "[US_STATE][PERSON_NAME]" at bounding box center [955, 230] width 94 height 12
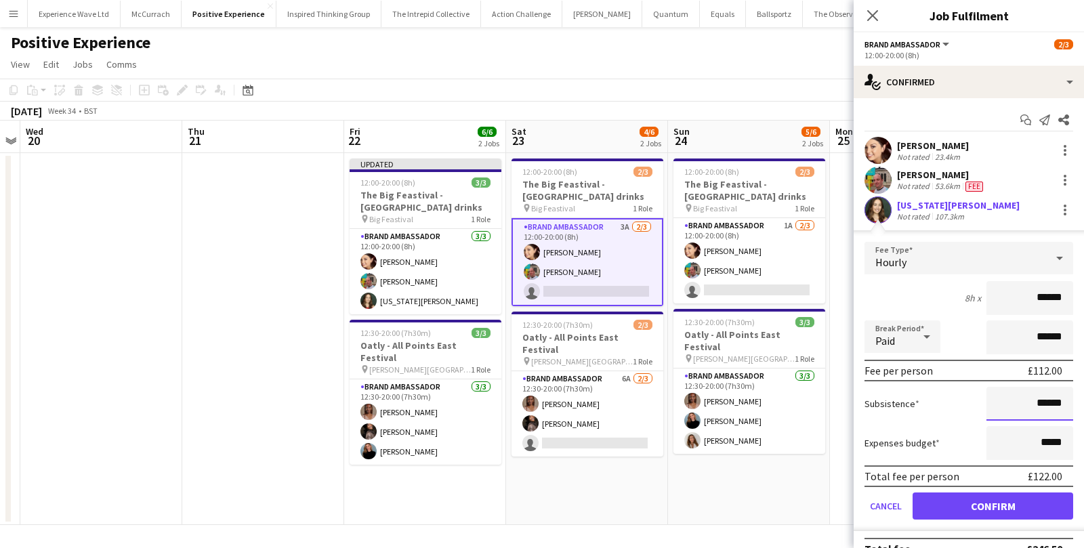
drag, startPoint x: 1047, startPoint y: 400, endPoint x: 1039, endPoint y: 401, distance: 8.9
click at [1039, 401] on input "******" at bounding box center [1029, 404] width 87 height 34
type input "******"
click at [1002, 503] on button "Confirm" at bounding box center [993, 506] width 161 height 27
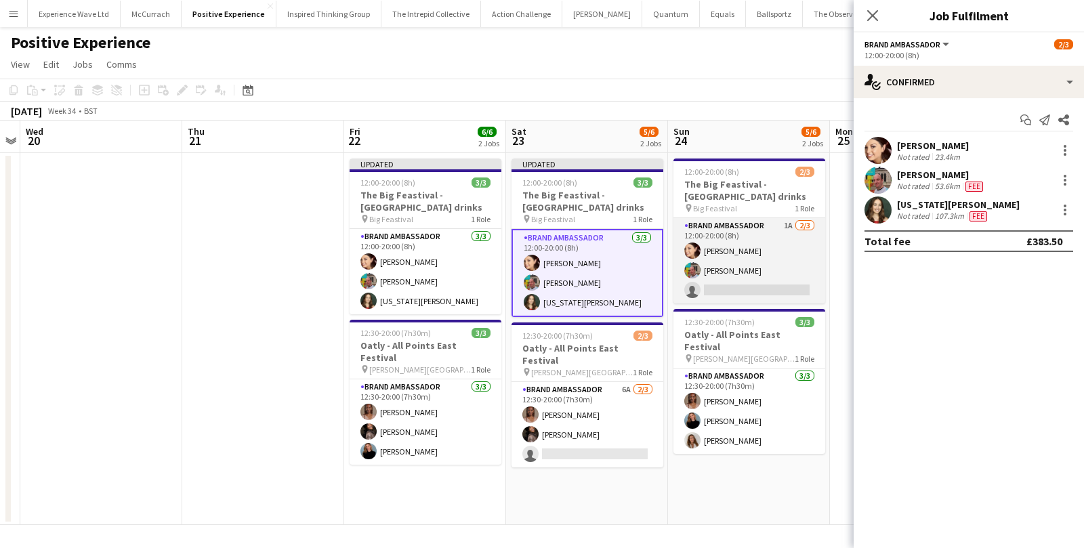
click at [764, 278] on app-card-role "Brand Ambassador 1A [DATE] 12:00-20:00 (8h) [PERSON_NAME] [PERSON_NAME] single-…" at bounding box center [749, 260] width 152 height 85
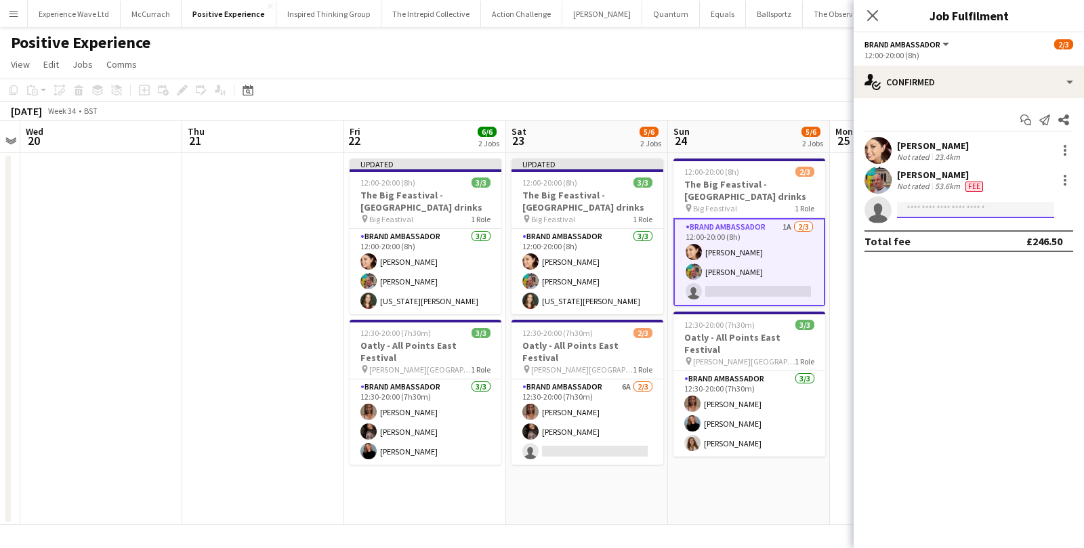
click at [923, 205] on input at bounding box center [975, 210] width 157 height 16
type input "**********"
click at [938, 238] on span "[US_STATE][EMAIL_ADDRESS][PERSON_NAME][DOMAIN_NAME]" at bounding box center [976, 240] width 136 height 11
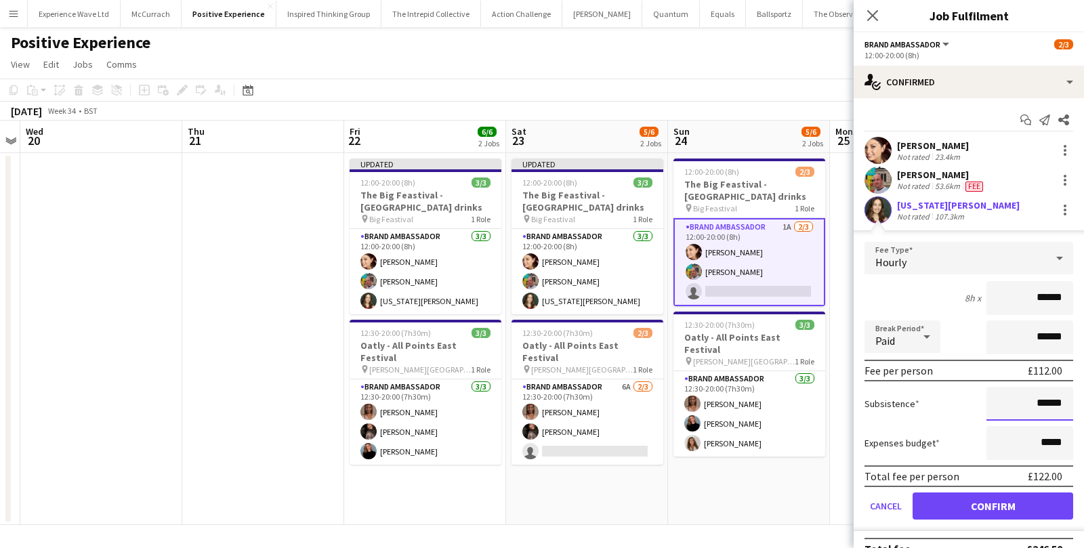
drag, startPoint x: 1048, startPoint y: 404, endPoint x: 1039, endPoint y: 404, distance: 9.5
click at [1039, 404] on input "******" at bounding box center [1029, 404] width 87 height 34
type input "******"
click at [1006, 499] on button "Confirm" at bounding box center [993, 506] width 161 height 27
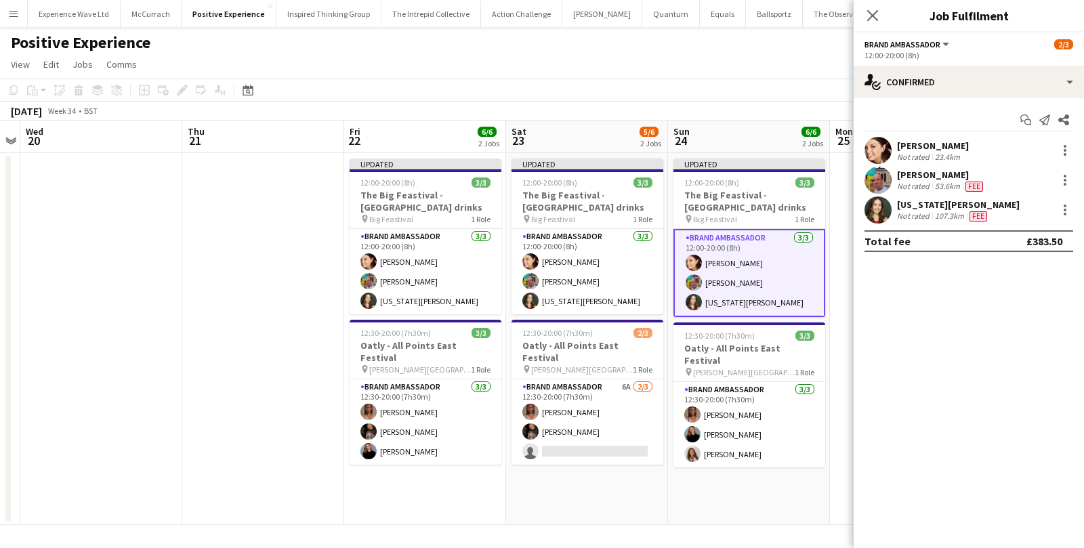
click at [757, 489] on app-date-cell "Updated 12:00-20:00 (8h) 3/3 The Big Feastival - [GEOGRAPHIC_DATA] drinks pin B…" at bounding box center [749, 339] width 162 height 372
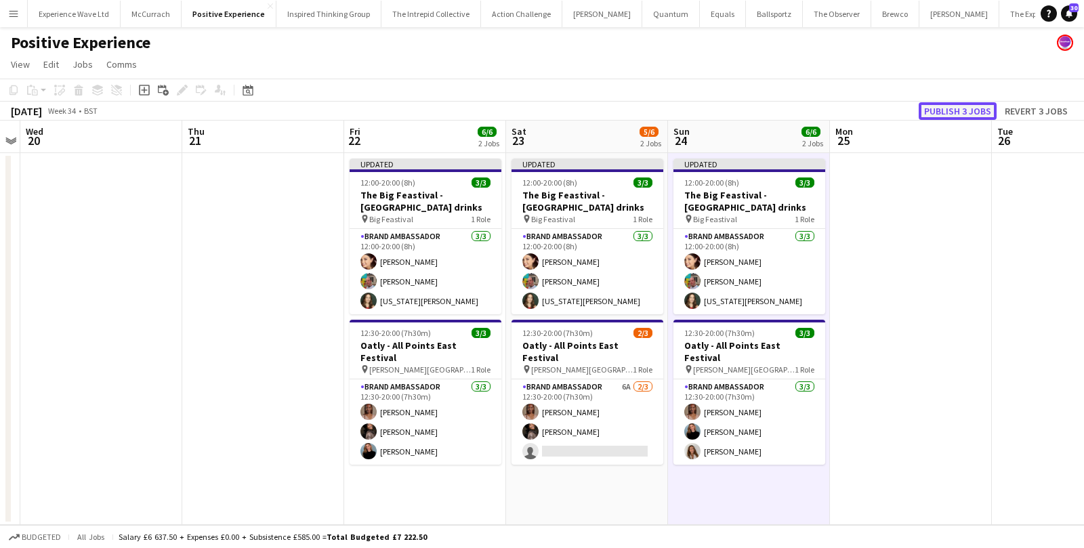
click at [957, 109] on button "Publish 3 jobs" at bounding box center [958, 111] width 78 height 18
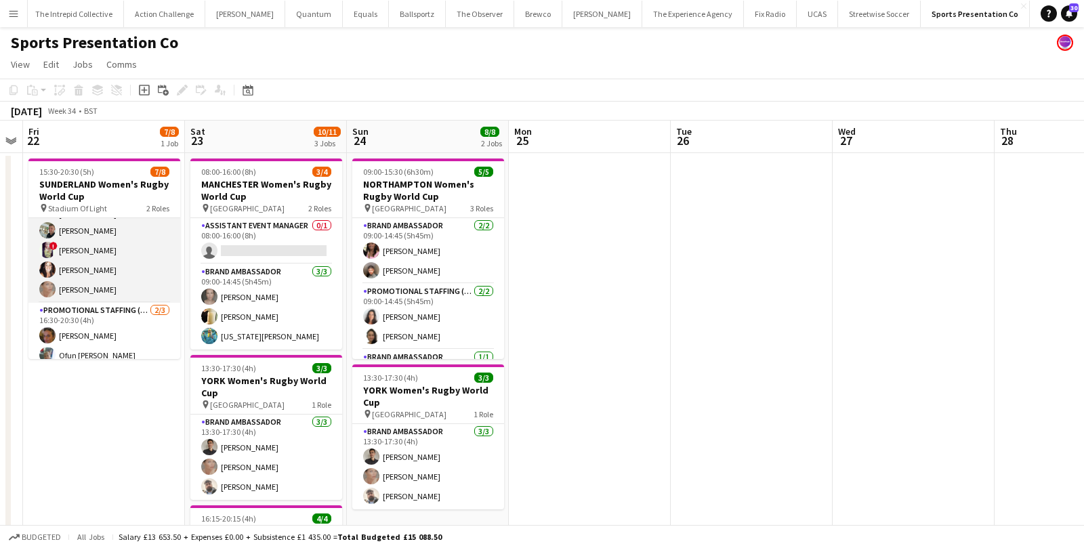
scroll to position [68, 0]
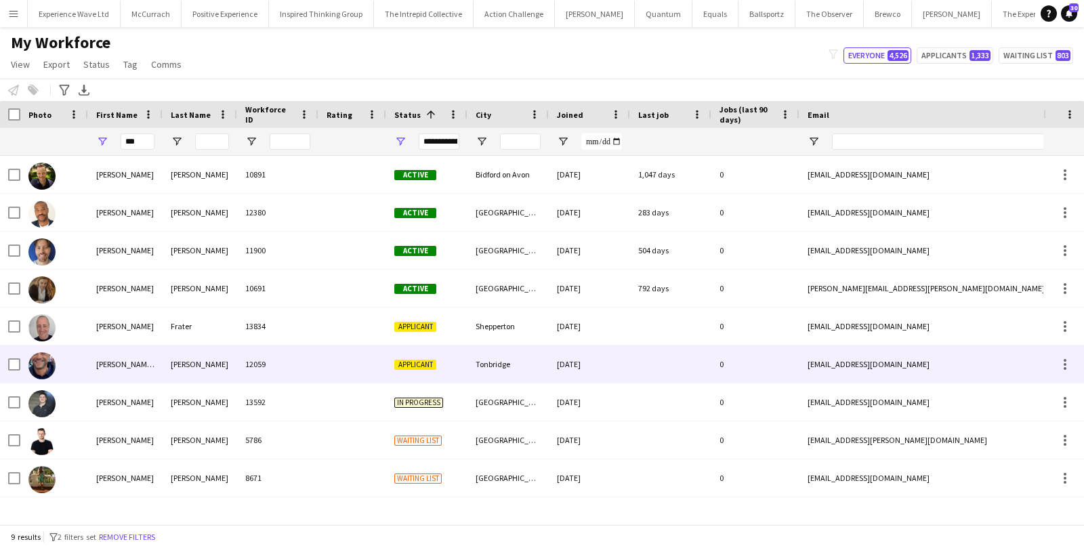
click at [213, 331] on div "Frater" at bounding box center [200, 326] width 75 height 37
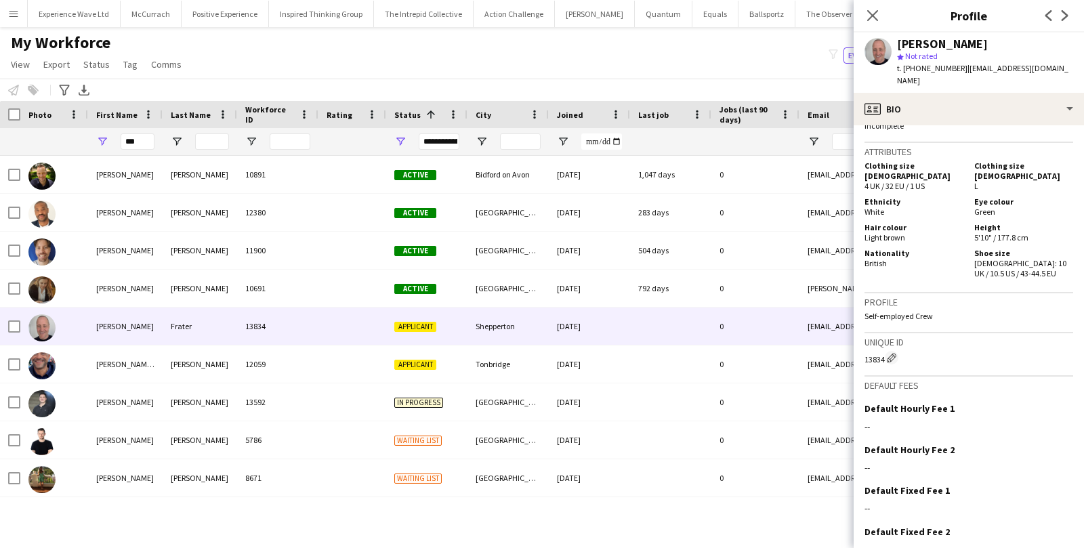
scroll to position [678, 0]
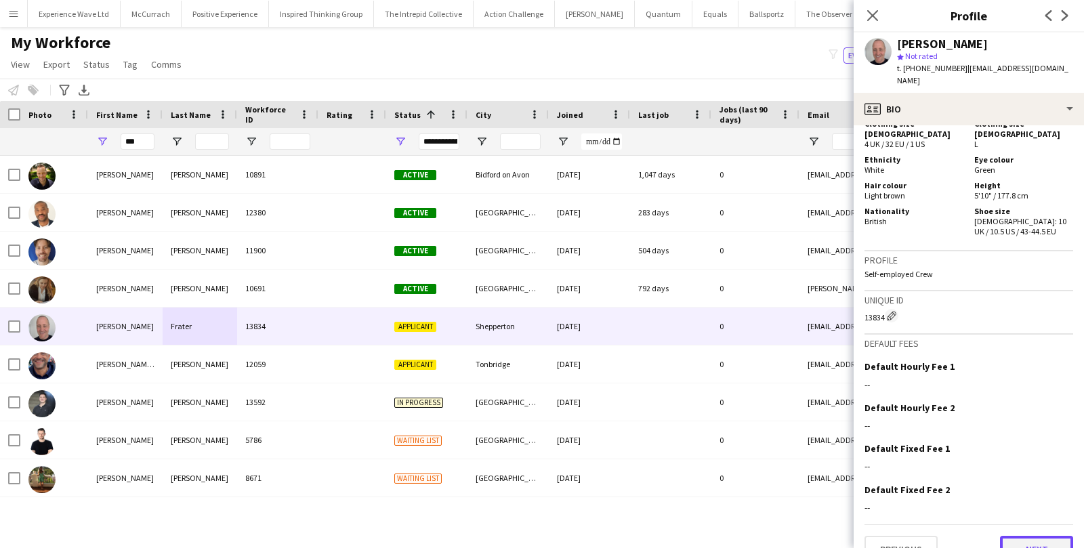
click at [1043, 536] on button "Next" at bounding box center [1036, 549] width 73 height 27
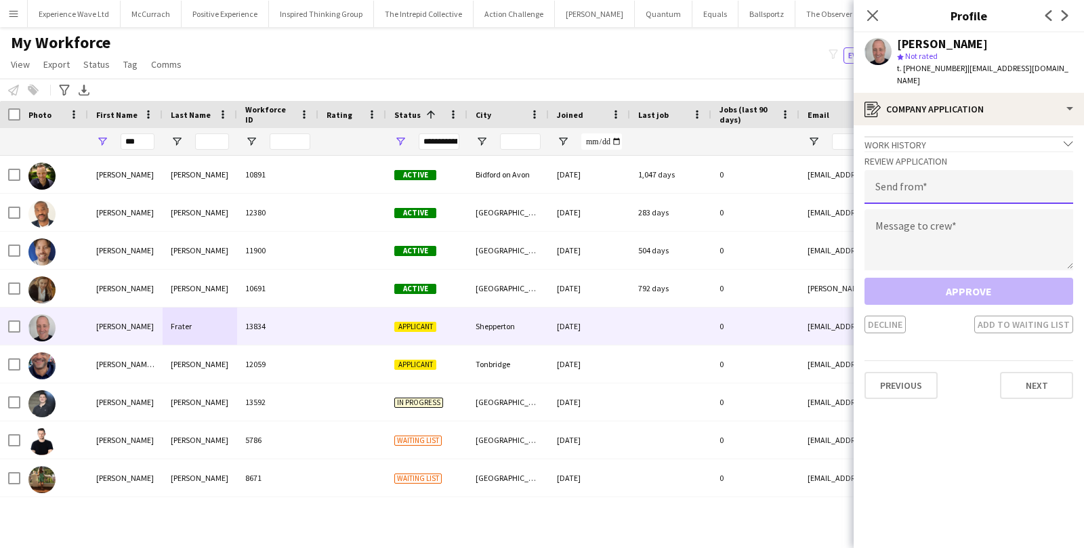
click at [967, 183] on input "email" at bounding box center [969, 187] width 209 height 34
type input "**********"
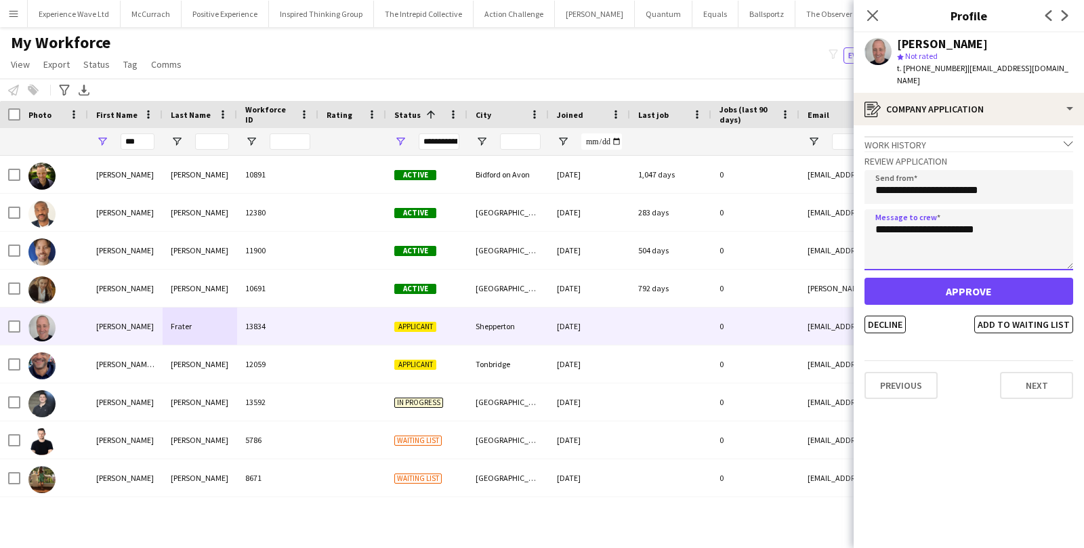
type textarea "**********"
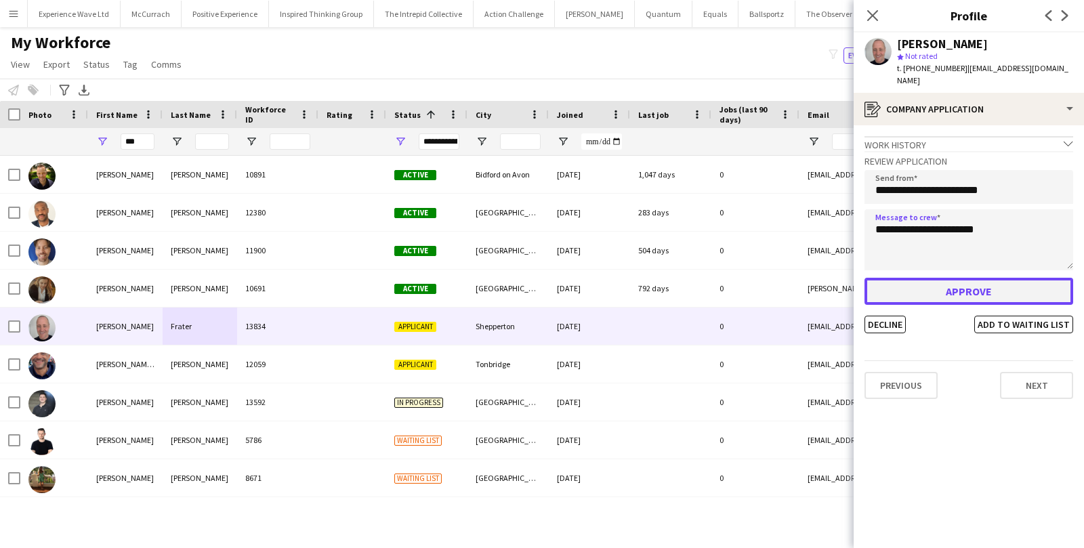
click at [980, 278] on button "Approve" at bounding box center [969, 291] width 209 height 27
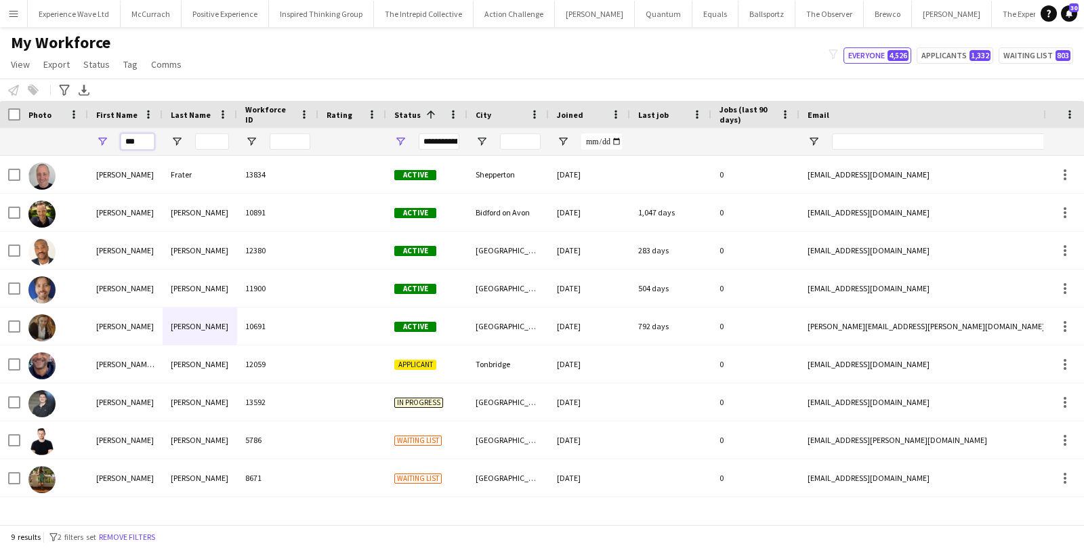
drag, startPoint x: 141, startPoint y: 140, endPoint x: 88, endPoint y: 137, distance: 53.0
click at [88, 137] on div "***" at bounding box center [125, 141] width 75 height 27
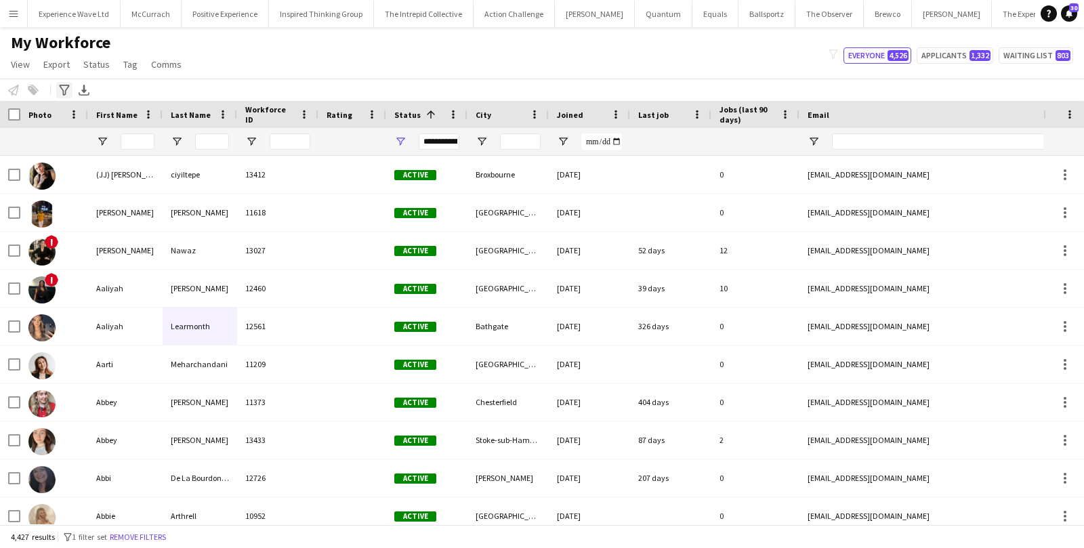
click at [64, 89] on icon "Advanced filters" at bounding box center [64, 90] width 11 height 11
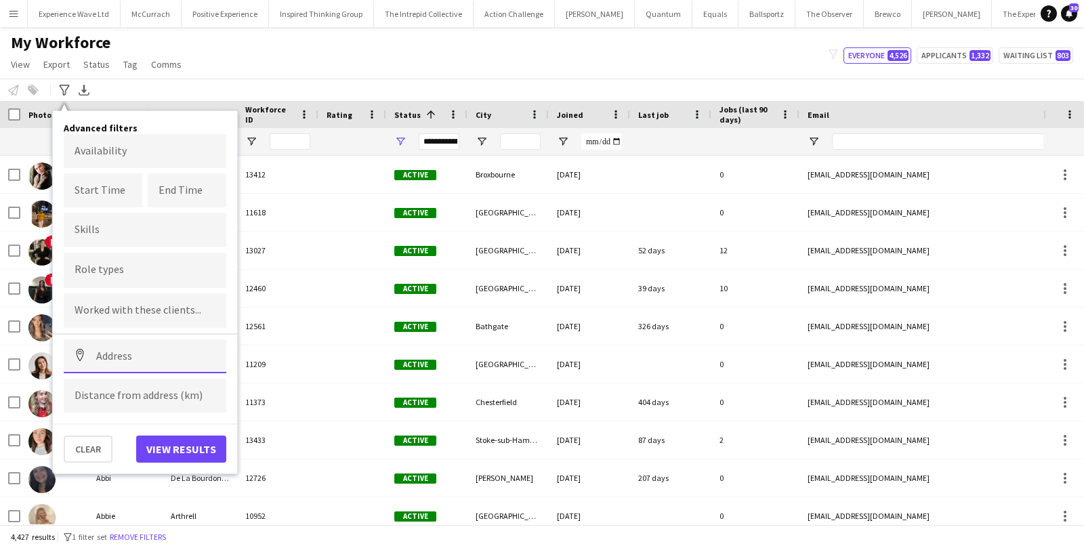
click at [135, 364] on input at bounding box center [145, 356] width 163 height 34
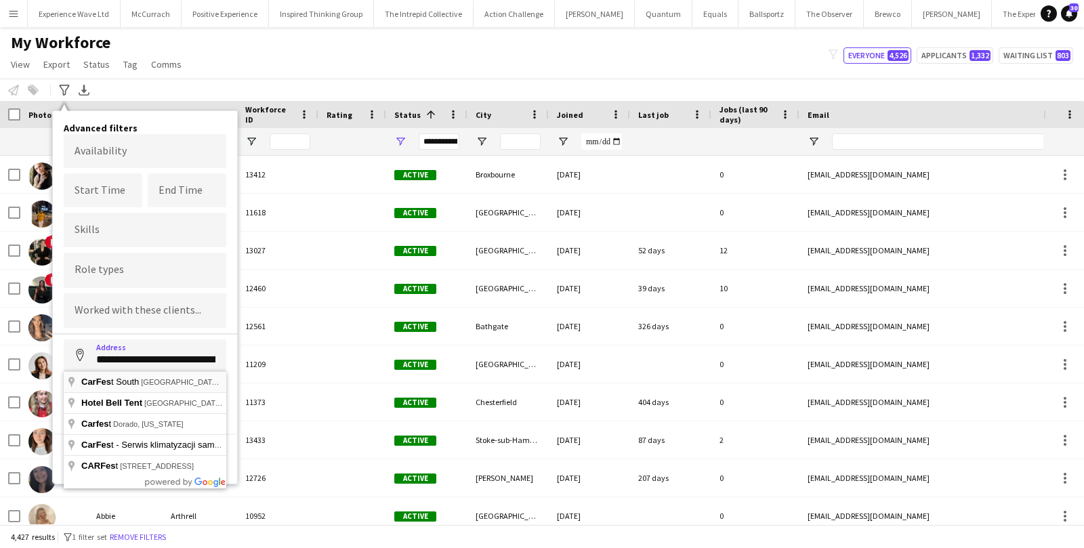
type input "**********"
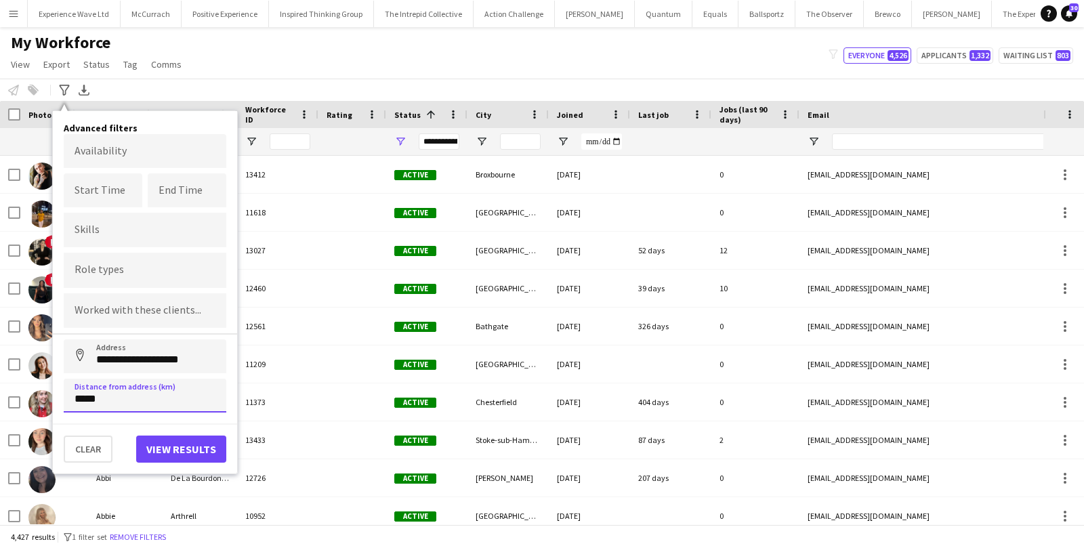
type input "*****"
click at [216, 446] on button "View results" at bounding box center [181, 449] width 90 height 27
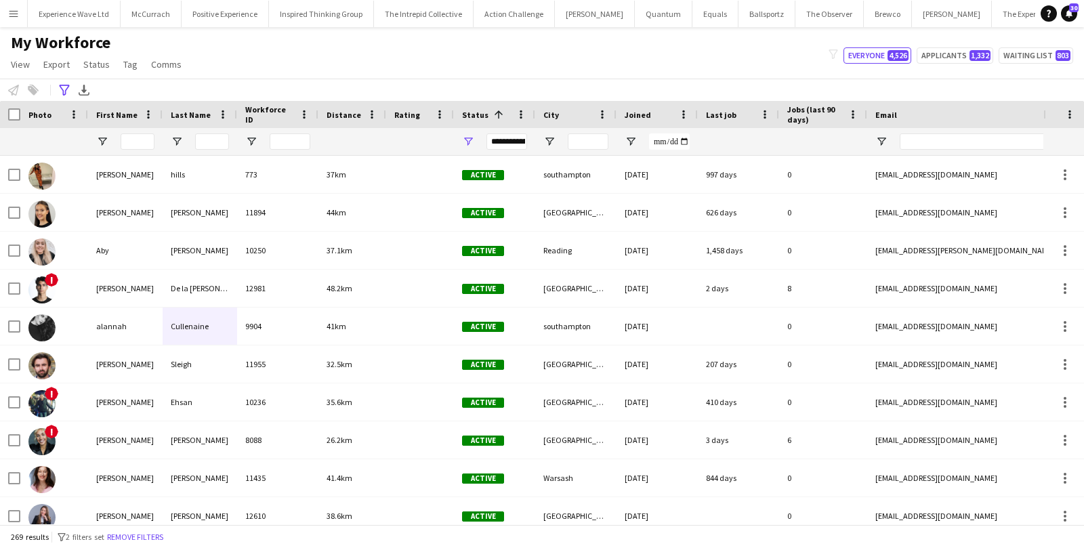
click at [352, 121] on div "Distance" at bounding box center [344, 114] width 35 height 20
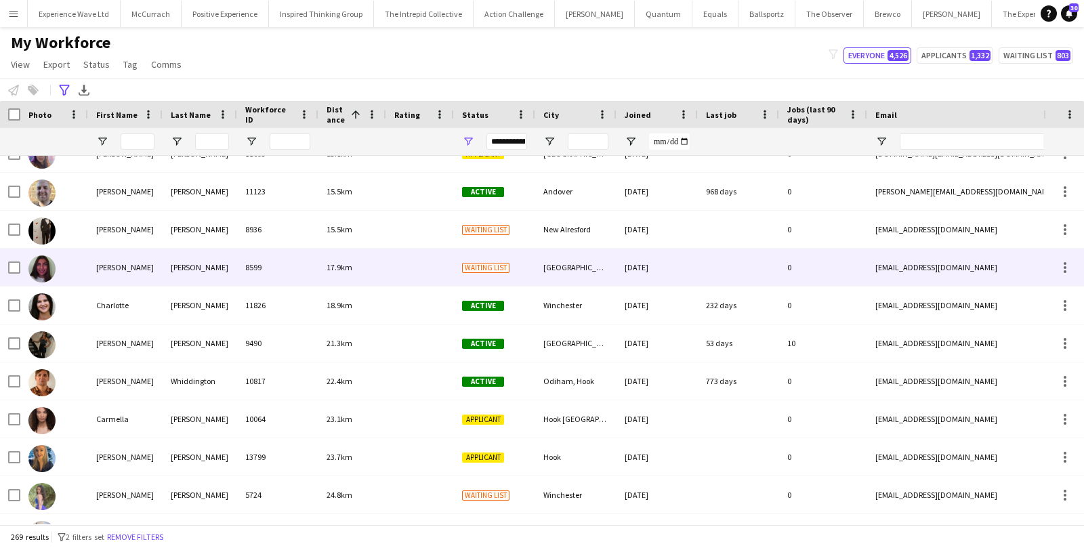
scroll to position [262, 0]
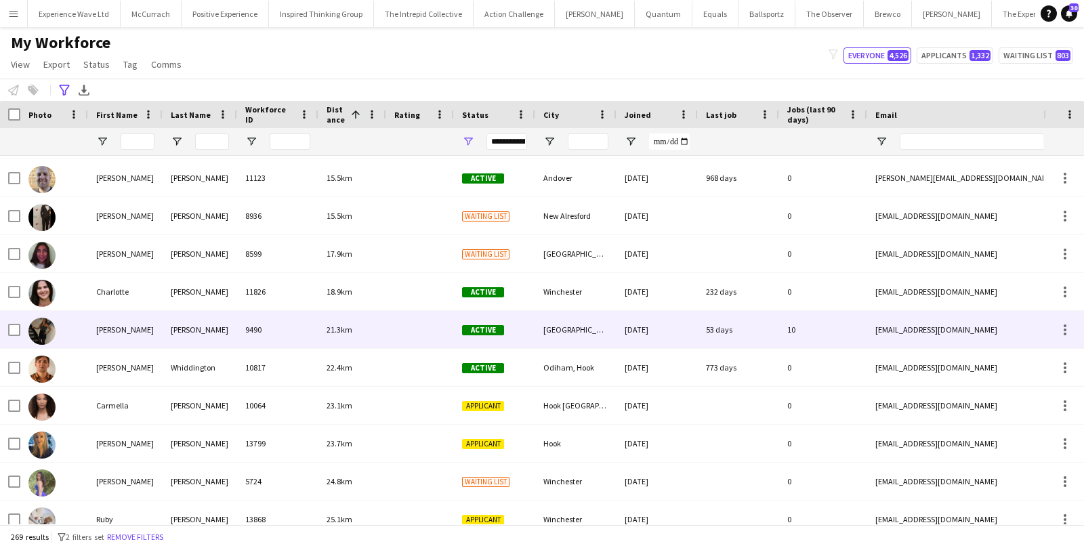
click at [315, 322] on div "9490" at bounding box center [277, 329] width 81 height 37
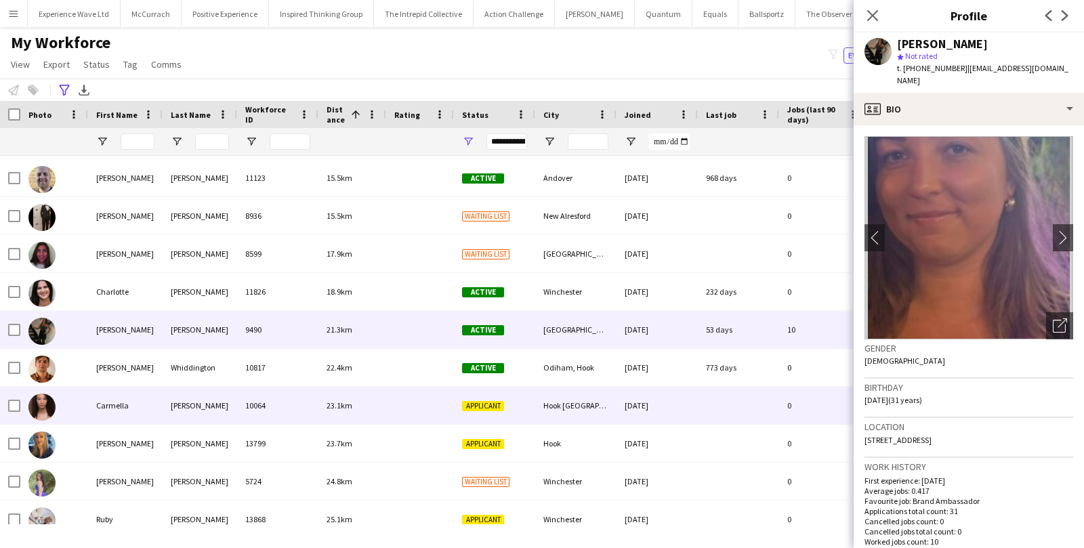
click at [336, 413] on div "23.1km" at bounding box center [352, 405] width 68 height 37
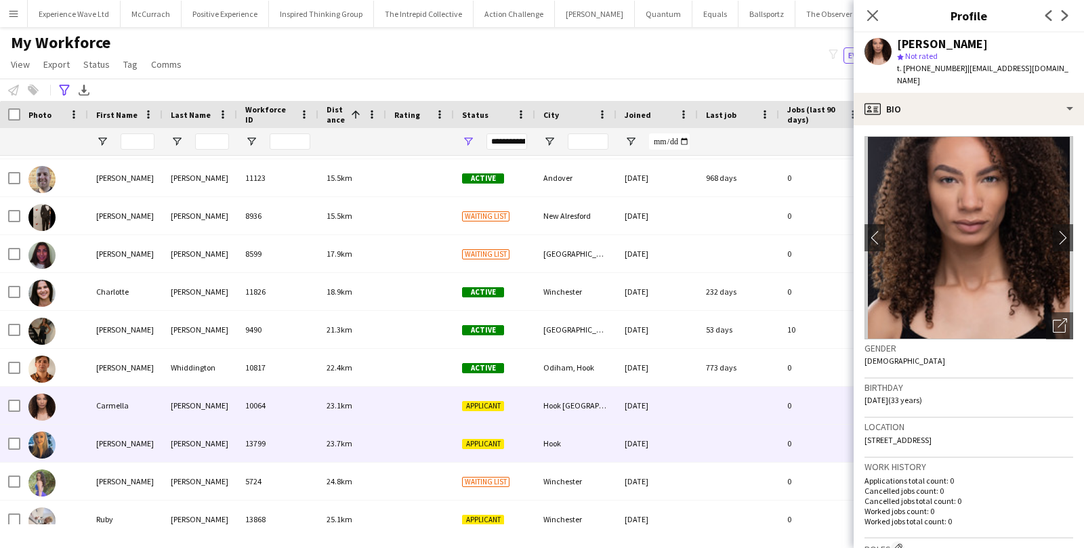
click at [331, 443] on span "23.7km" at bounding box center [340, 443] width 26 height 10
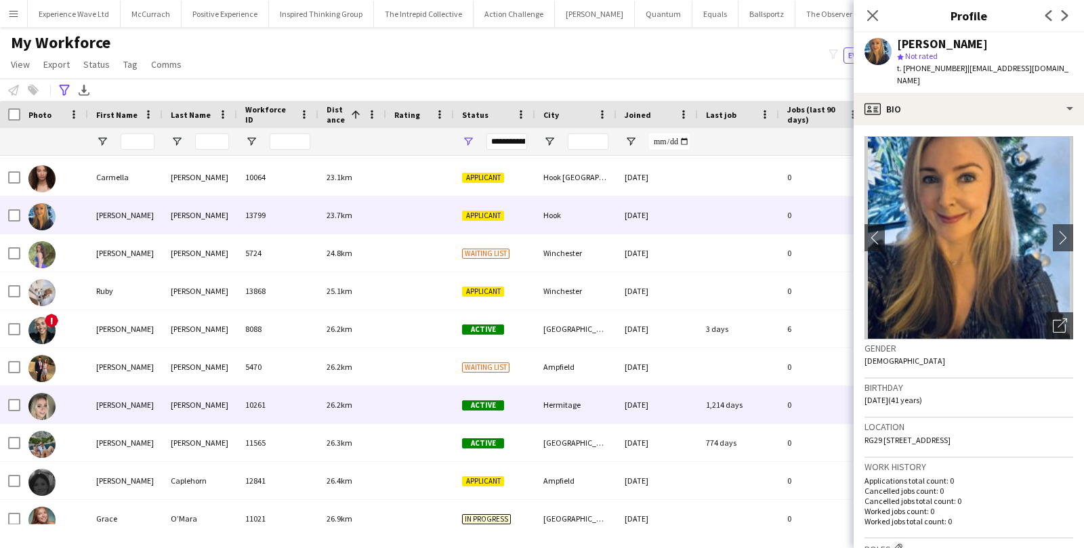
scroll to position [0, 0]
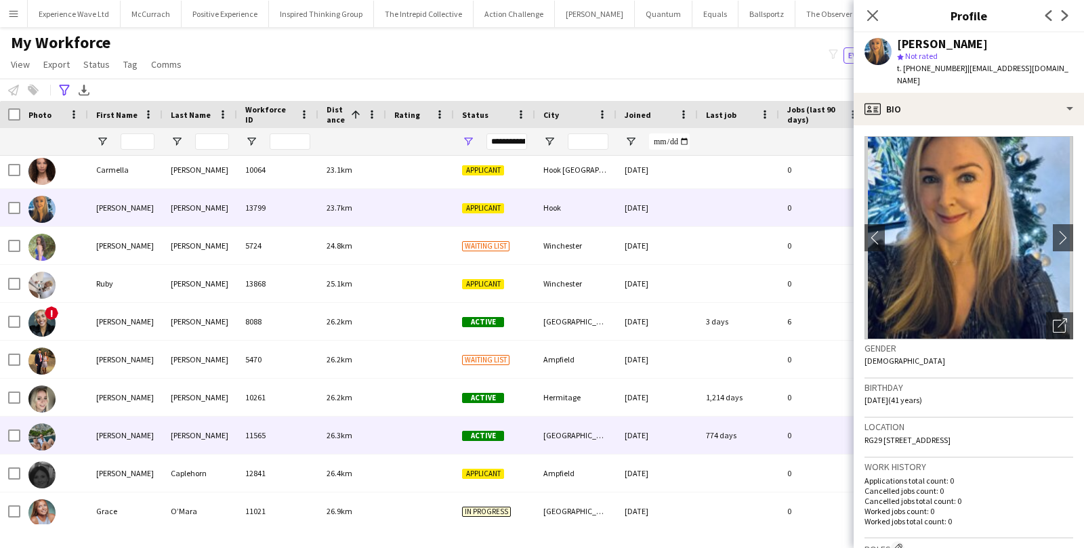
click at [351, 419] on div "26.3km" at bounding box center [352, 435] width 68 height 37
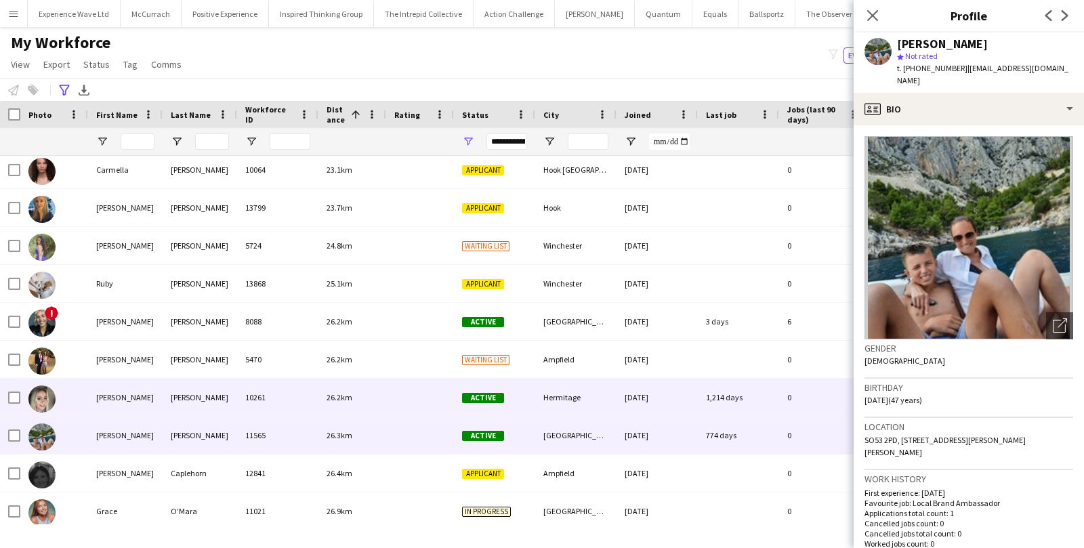
click at [344, 383] on div "26.2km" at bounding box center [352, 397] width 68 height 37
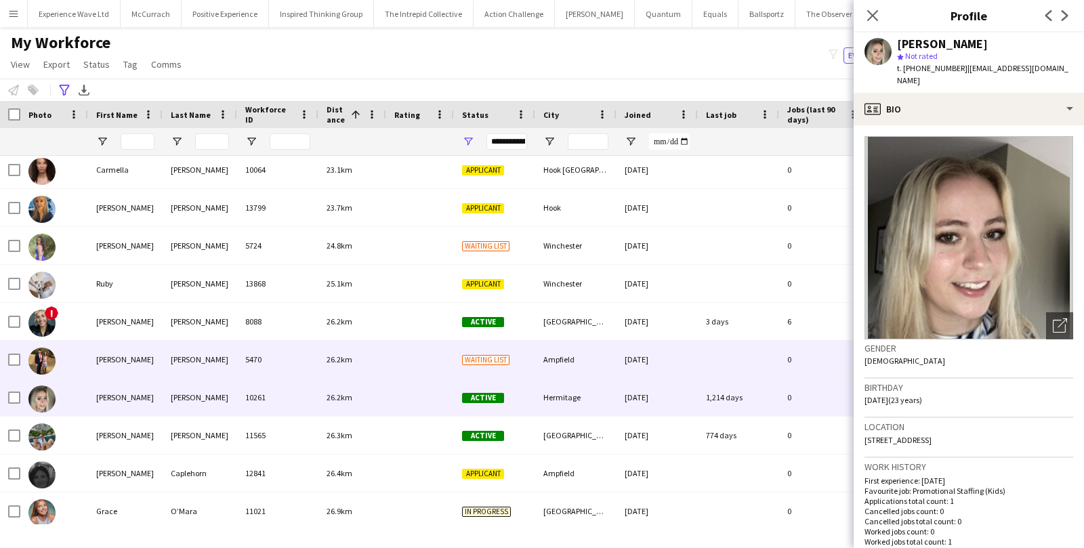
click at [348, 362] on span "26.2km" at bounding box center [340, 359] width 26 height 10
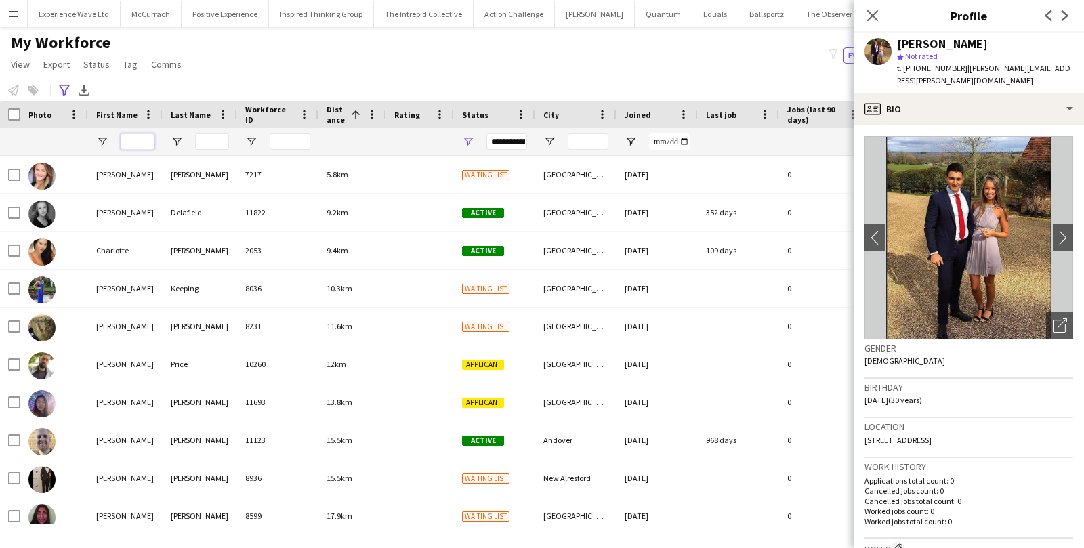
click at [139, 140] on input "First Name Filter Input" at bounding box center [138, 141] width 34 height 16
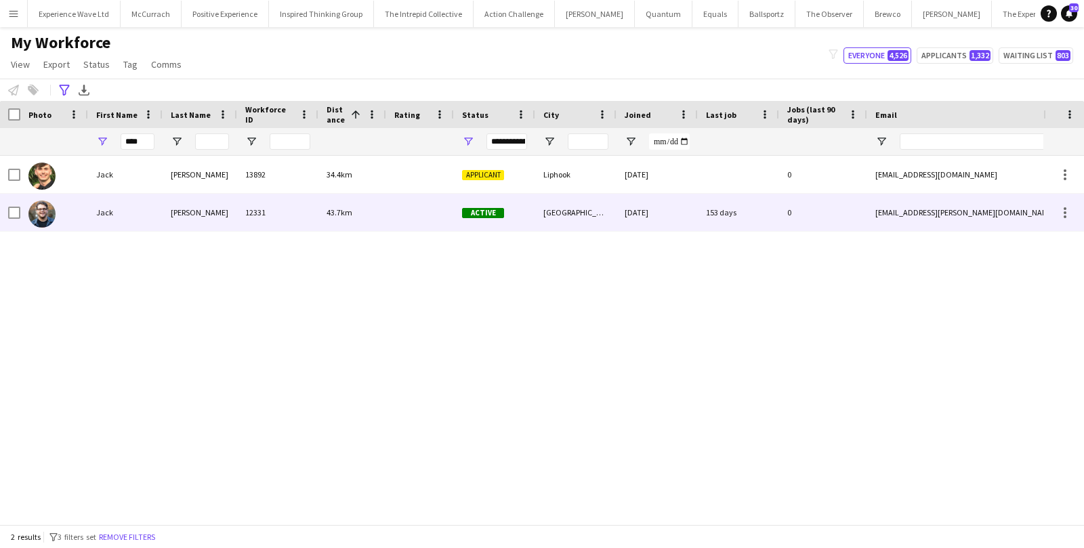
click at [115, 217] on div "Jack" at bounding box center [125, 212] width 75 height 37
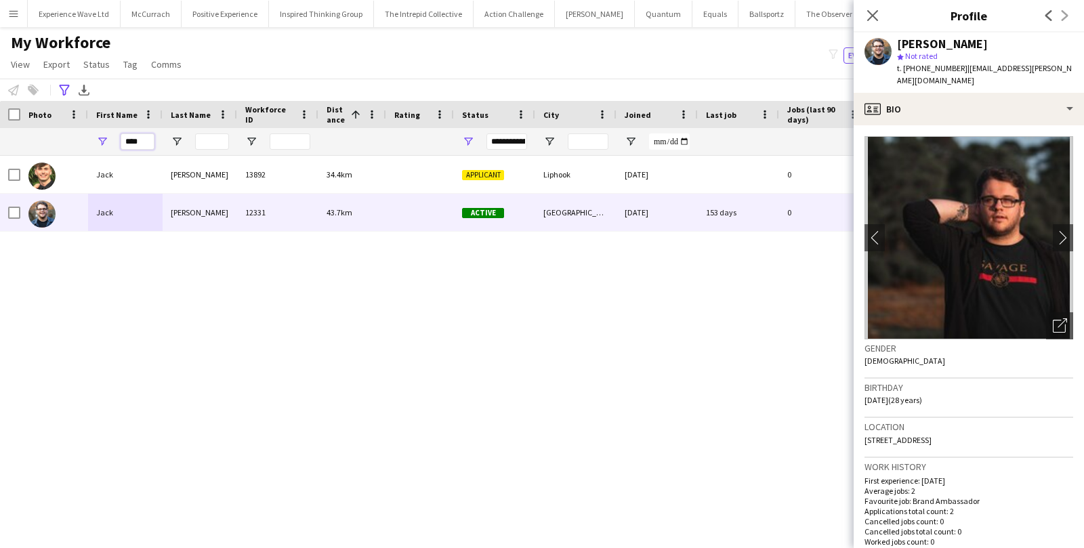
drag, startPoint x: 150, startPoint y: 143, endPoint x: 112, endPoint y: 141, distance: 38.0
click at [112, 141] on div "****" at bounding box center [125, 141] width 75 height 27
paste input "**********"
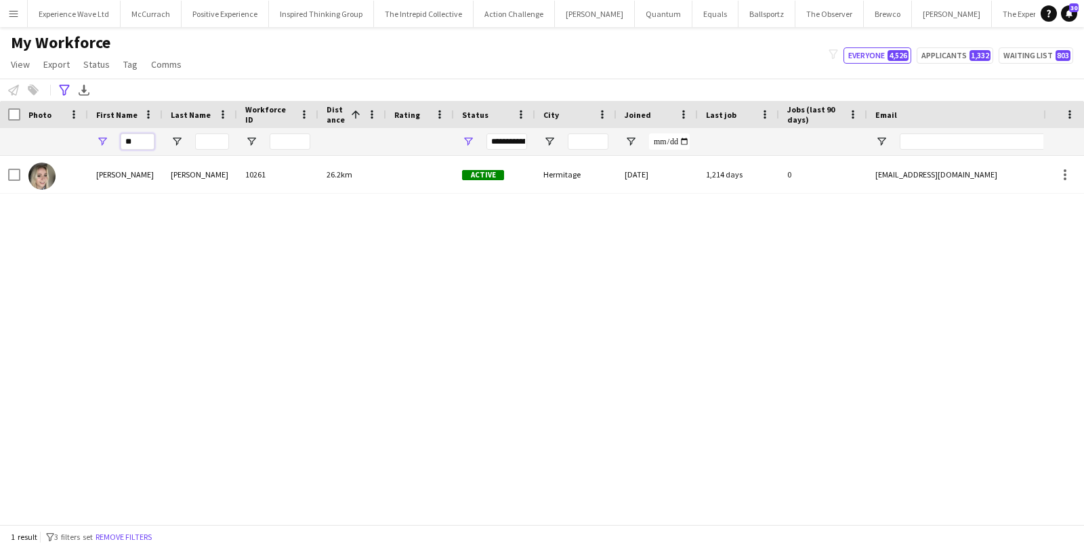
type input "*"
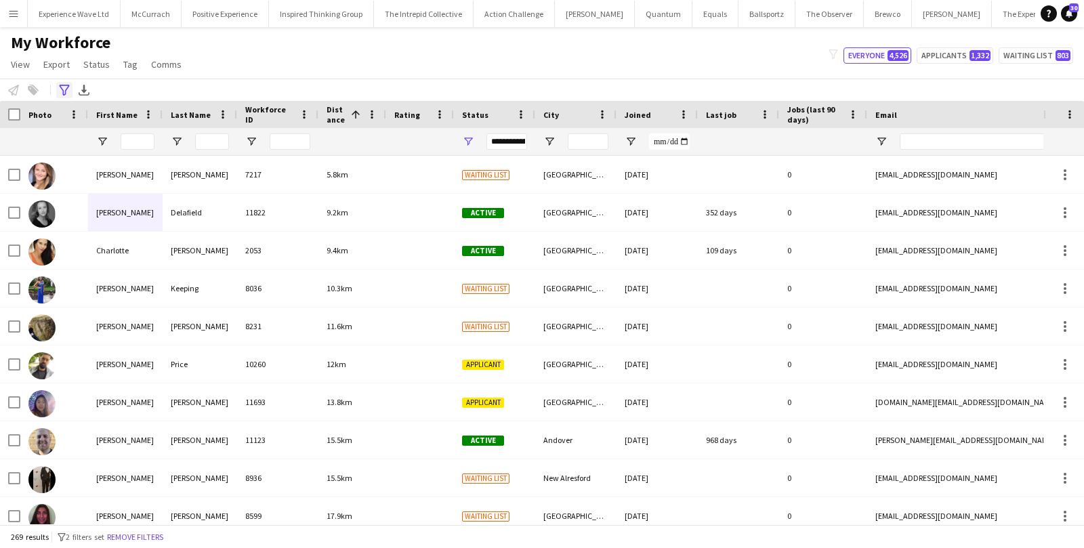
click at [63, 85] on icon at bounding box center [64, 90] width 10 height 11
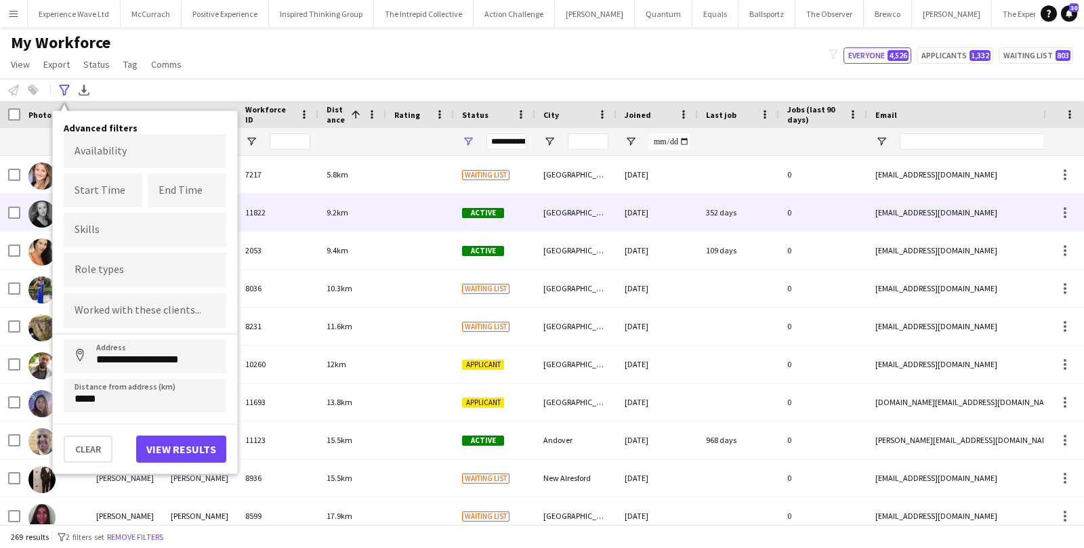
click at [371, 221] on div "9.2km" at bounding box center [352, 212] width 68 height 37
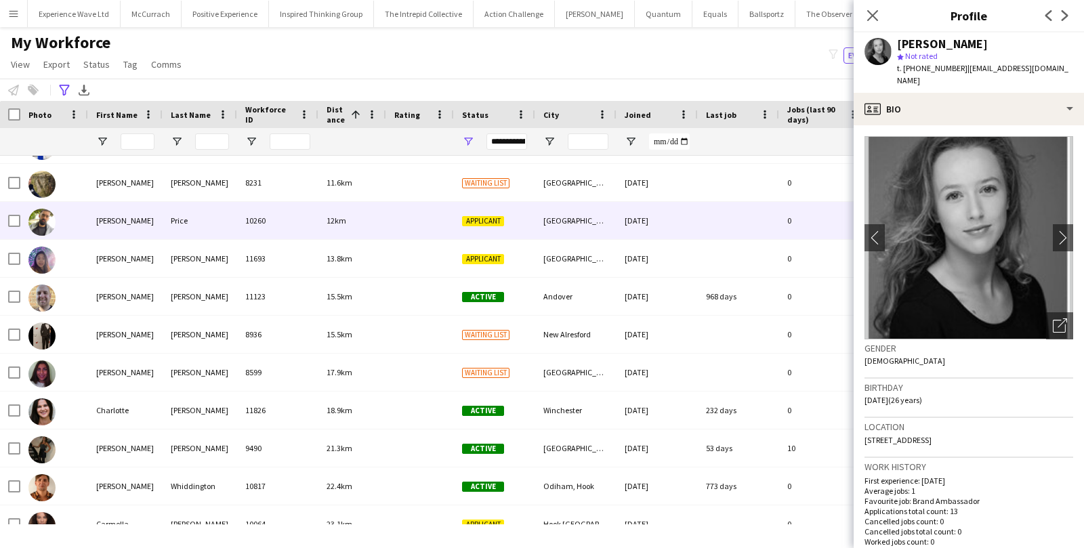
scroll to position [144, 0]
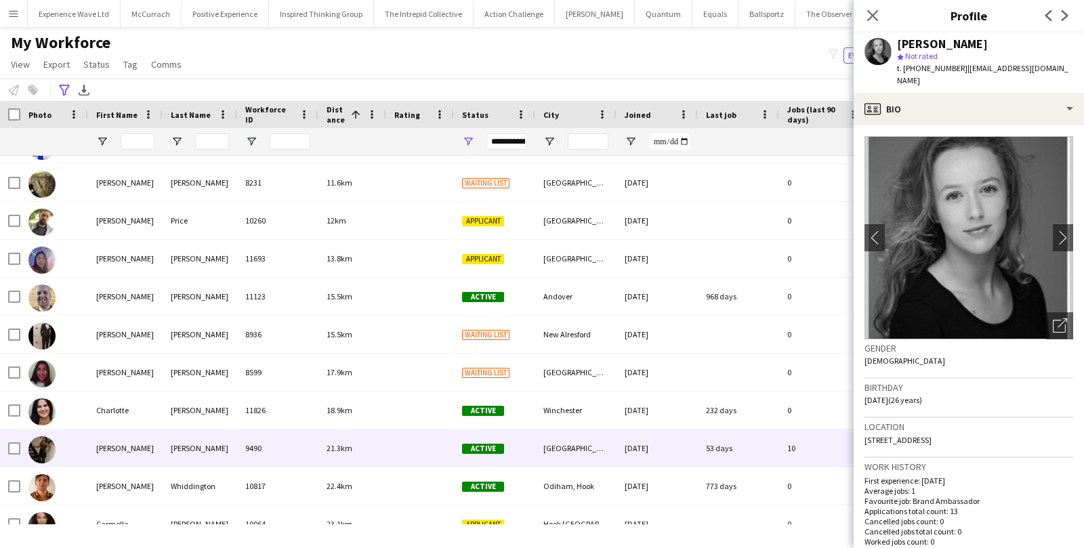
click at [242, 448] on div "9490" at bounding box center [277, 448] width 81 height 37
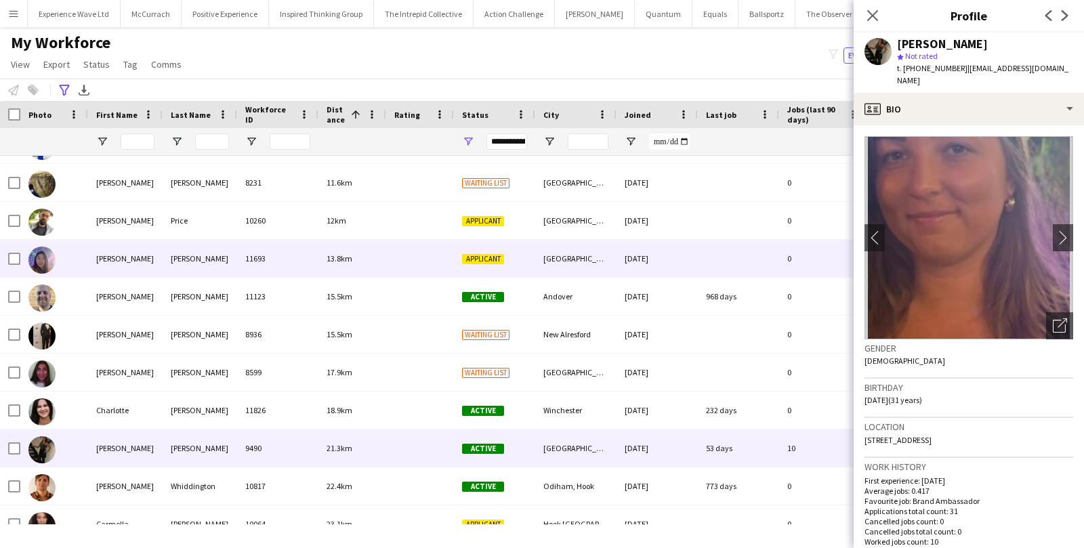
scroll to position [0, 0]
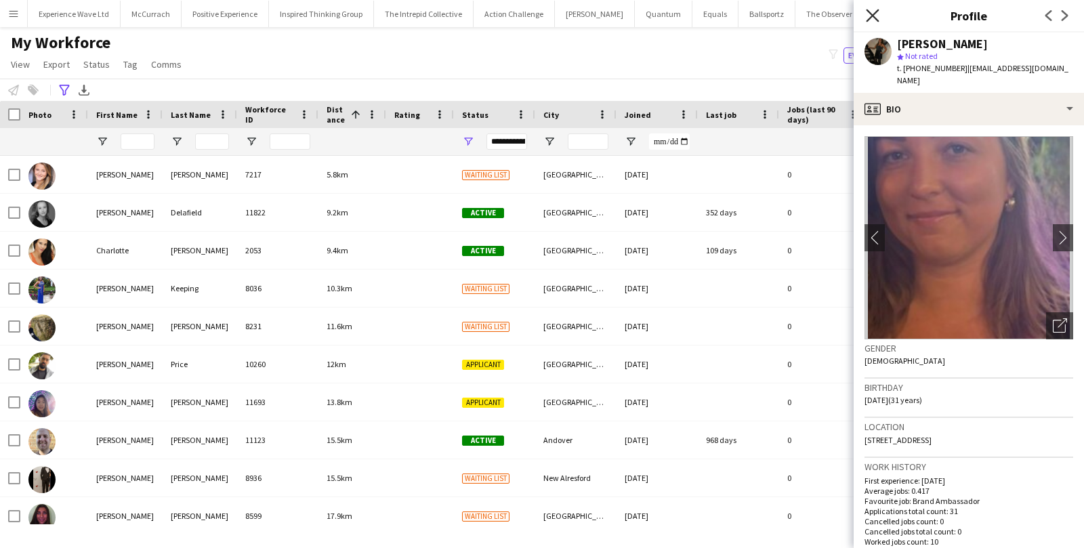
click at [870, 12] on icon "Close pop-in" at bounding box center [872, 15] width 13 height 13
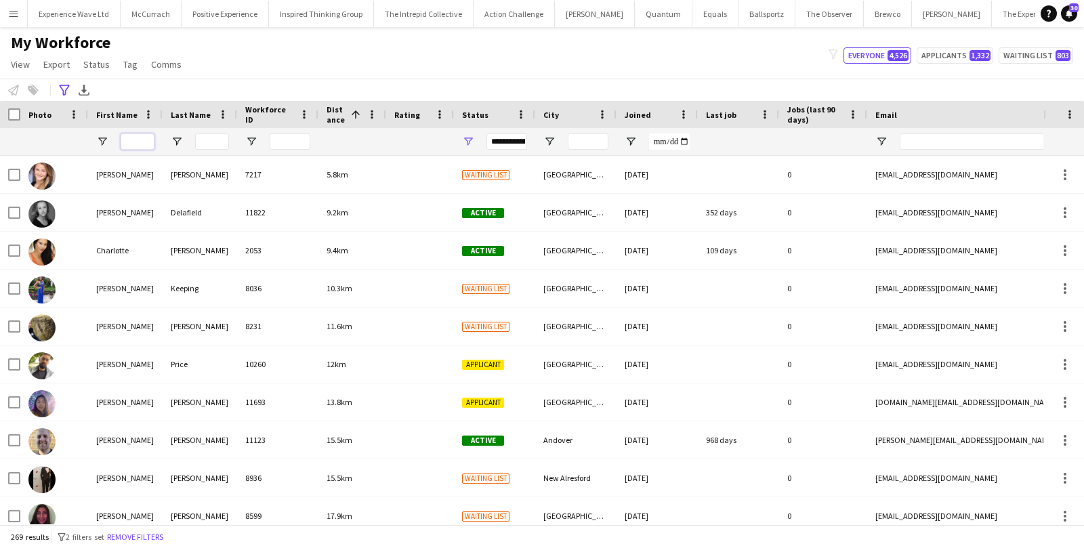
click at [144, 144] on input "First Name Filter Input" at bounding box center [138, 141] width 34 height 16
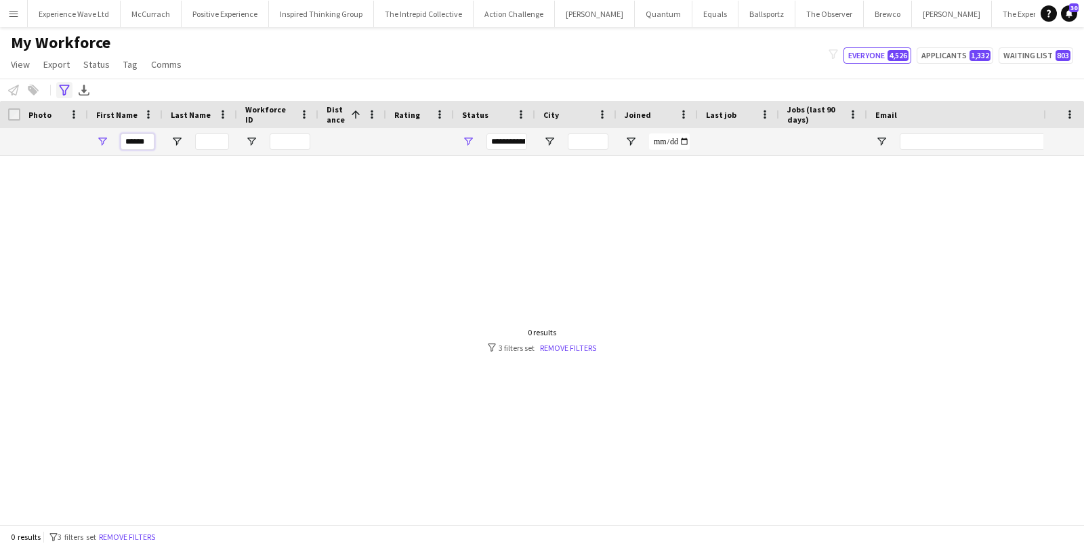
type input "******"
click at [60, 91] on icon "Advanced filters" at bounding box center [64, 90] width 11 height 11
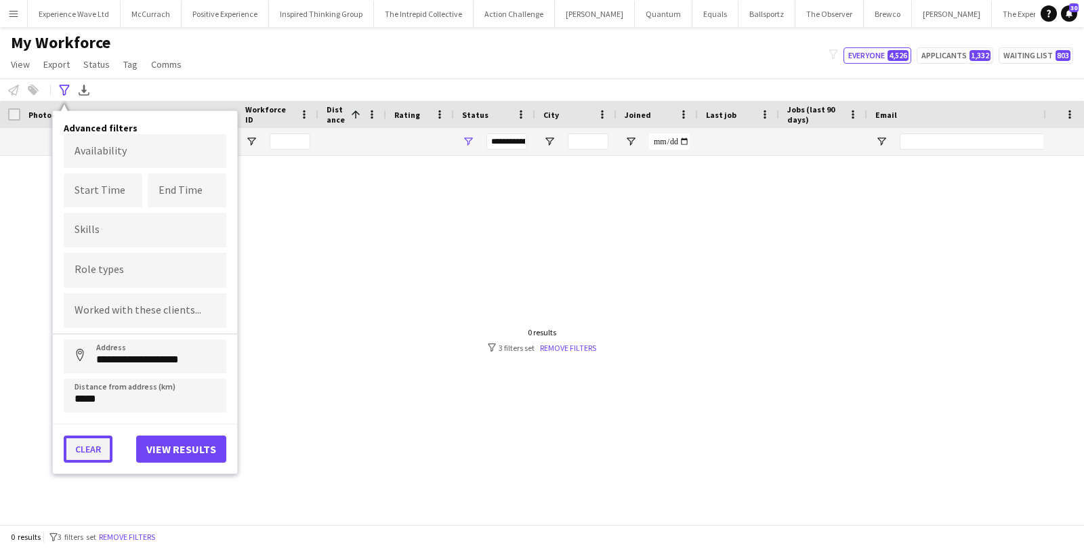
click at [87, 446] on button "Clear" at bounding box center [88, 449] width 49 height 27
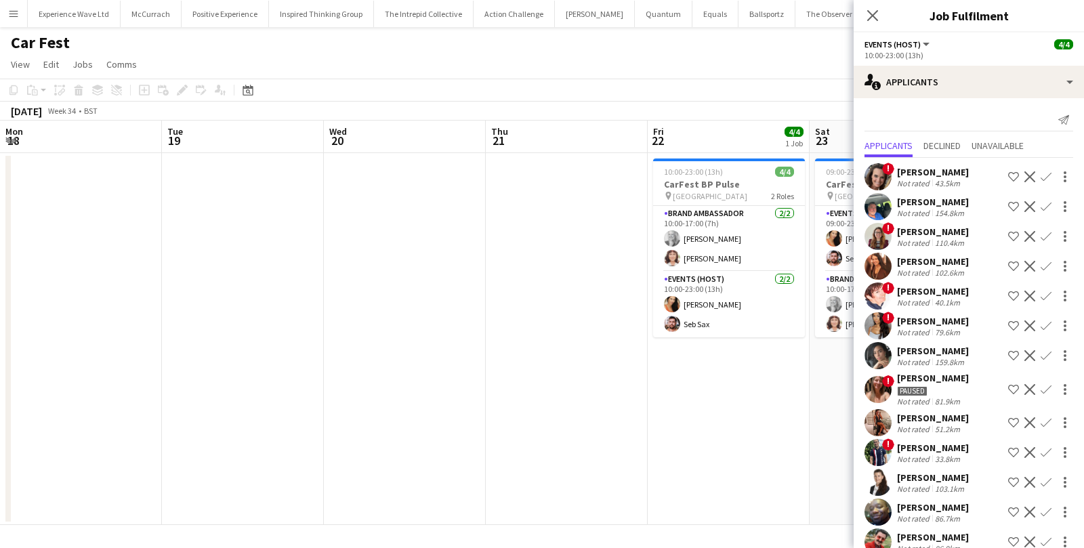
scroll to position [0, 465]
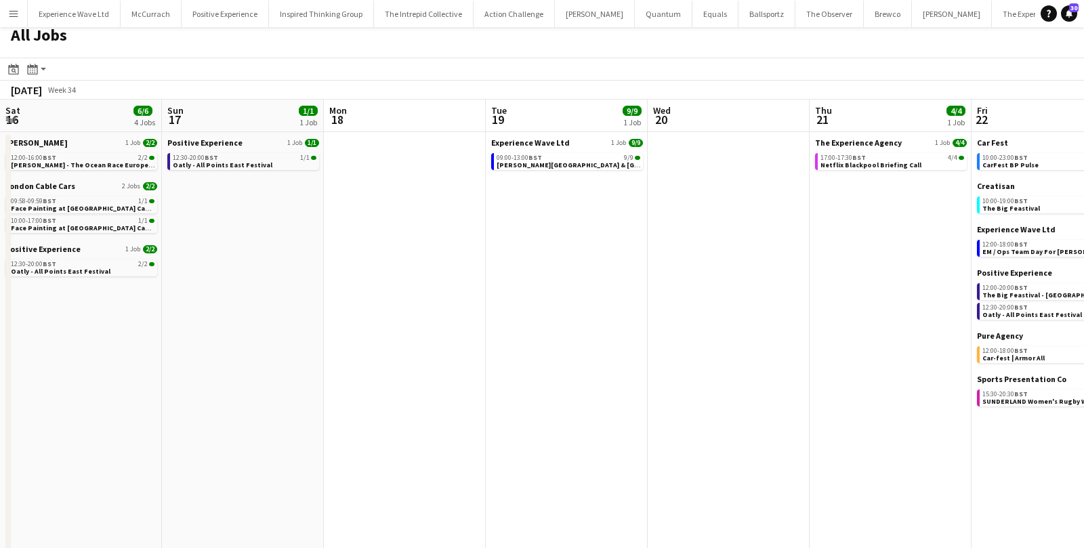
scroll to position [0, 557]
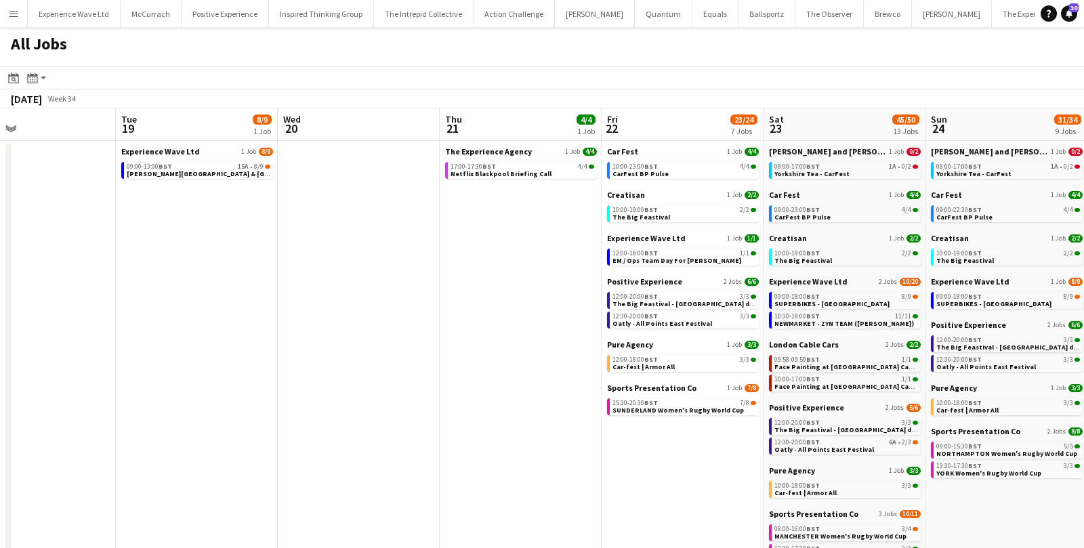
scroll to position [0, 551]
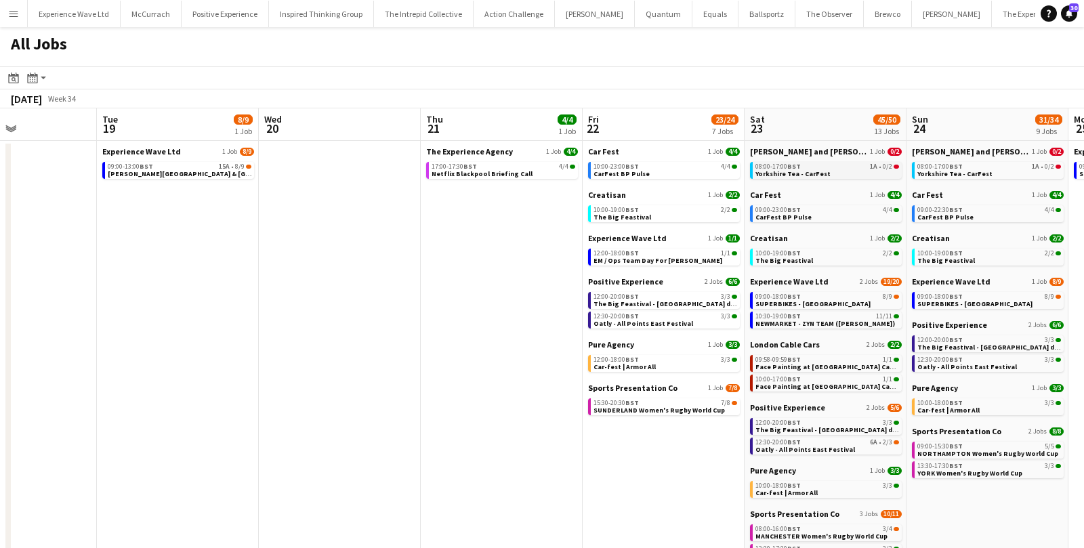
click at [837, 175] on link "08:00-17:00 BST 1A • 0/2 Yorkshire Tea - CarFest" at bounding box center [827, 170] width 144 height 16
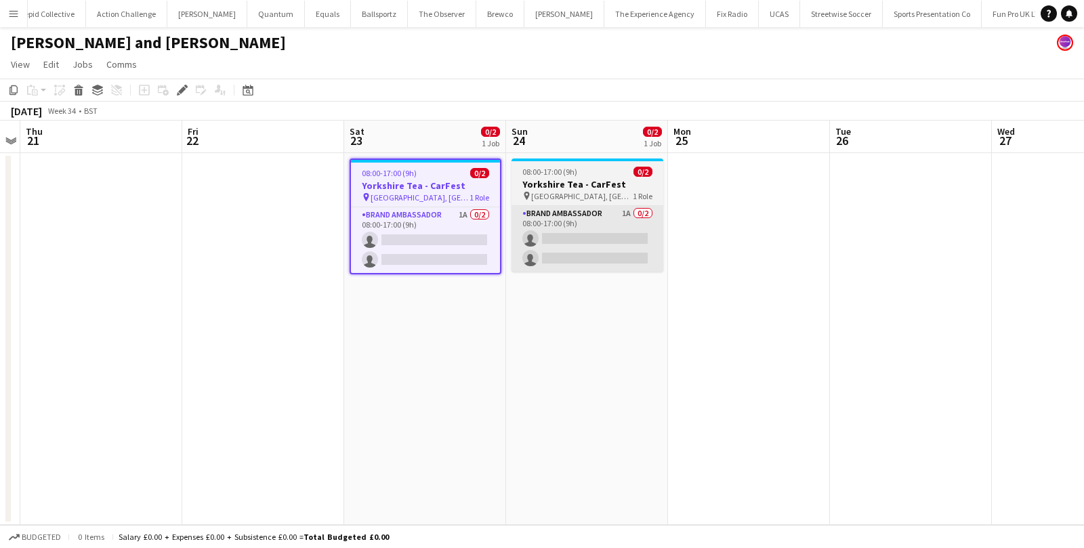
scroll to position [0, 419]
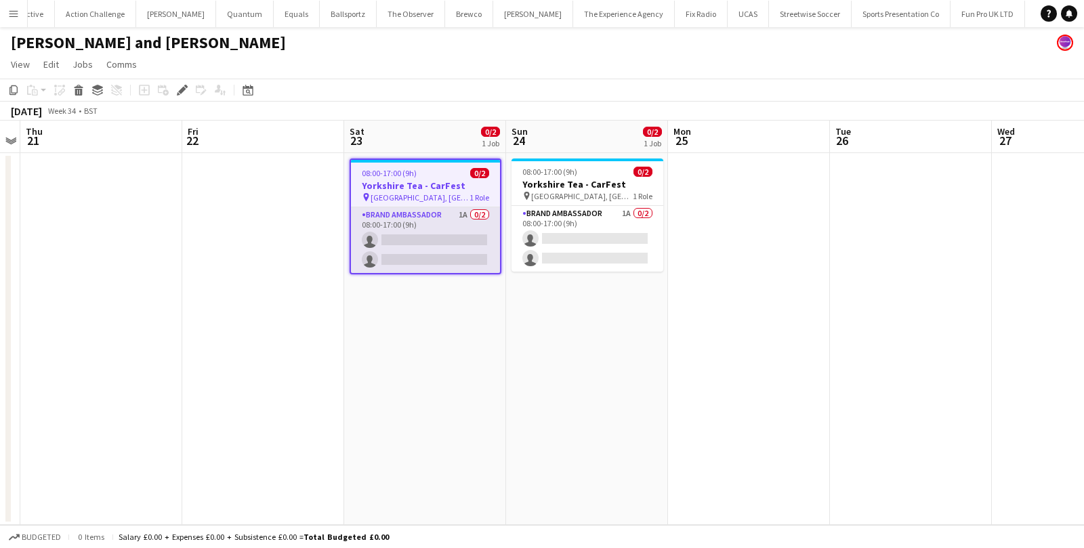
click at [441, 245] on app-card-role "Brand Ambassador 1A 0/2 08:00-17:00 (9h) single-neutral-actions single-neutral-…" at bounding box center [425, 240] width 149 height 66
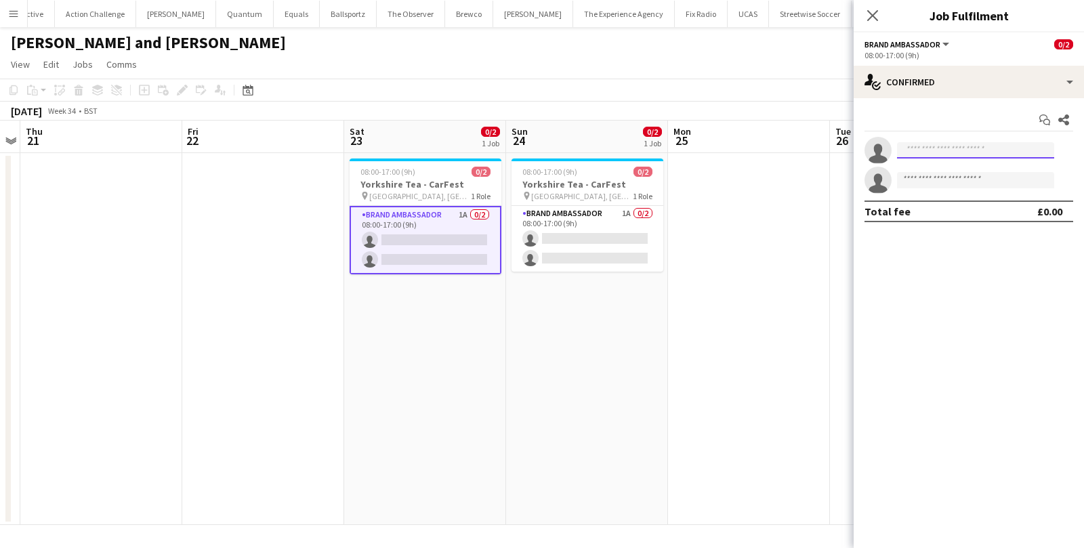
click at [922, 150] on input at bounding box center [975, 150] width 157 height 16
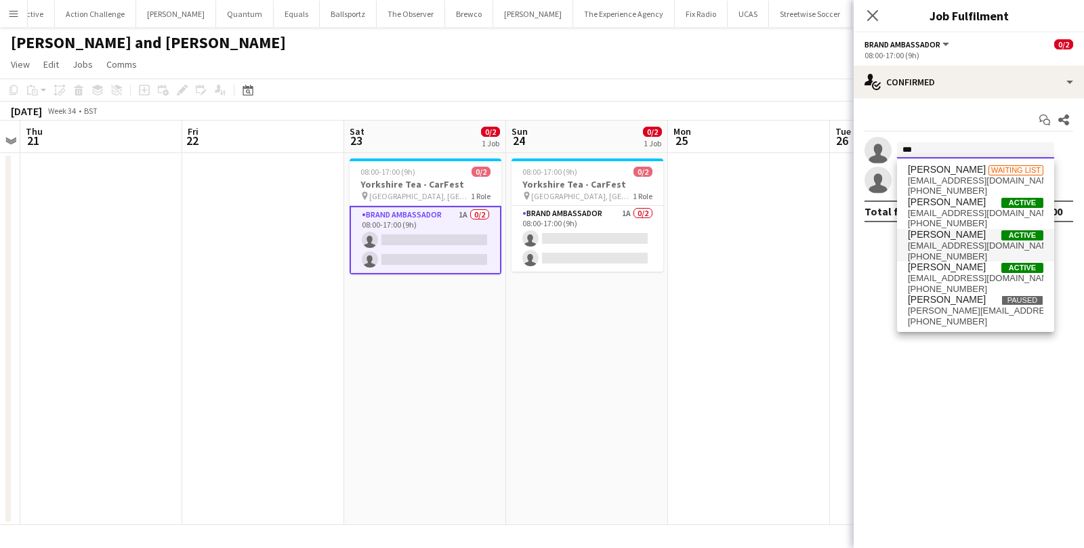
type input "***"
click at [932, 249] on span "[EMAIL_ADDRESS][DOMAIN_NAME]" at bounding box center [976, 246] width 136 height 11
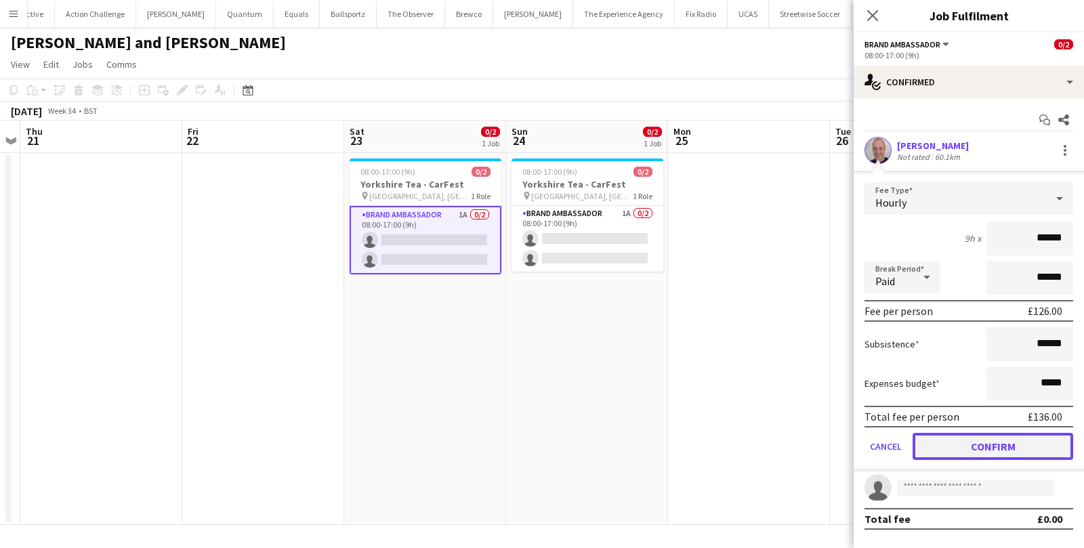
click at [942, 444] on button "Confirm" at bounding box center [993, 446] width 161 height 27
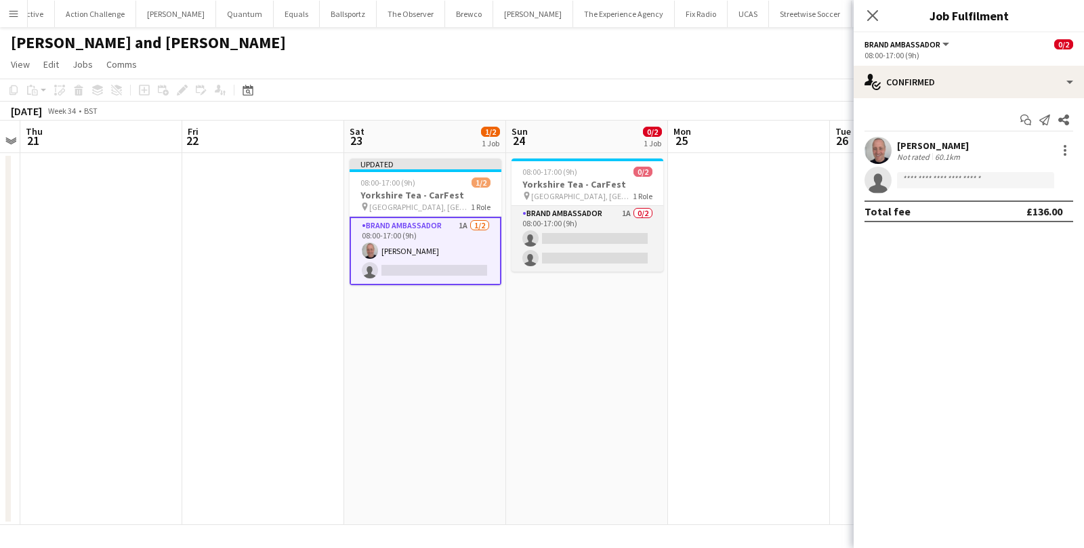
click at [587, 247] on app-card-role "Brand Ambassador 1A 0/2 08:00-17:00 (9h) single-neutral-actions single-neutral-…" at bounding box center [588, 239] width 152 height 66
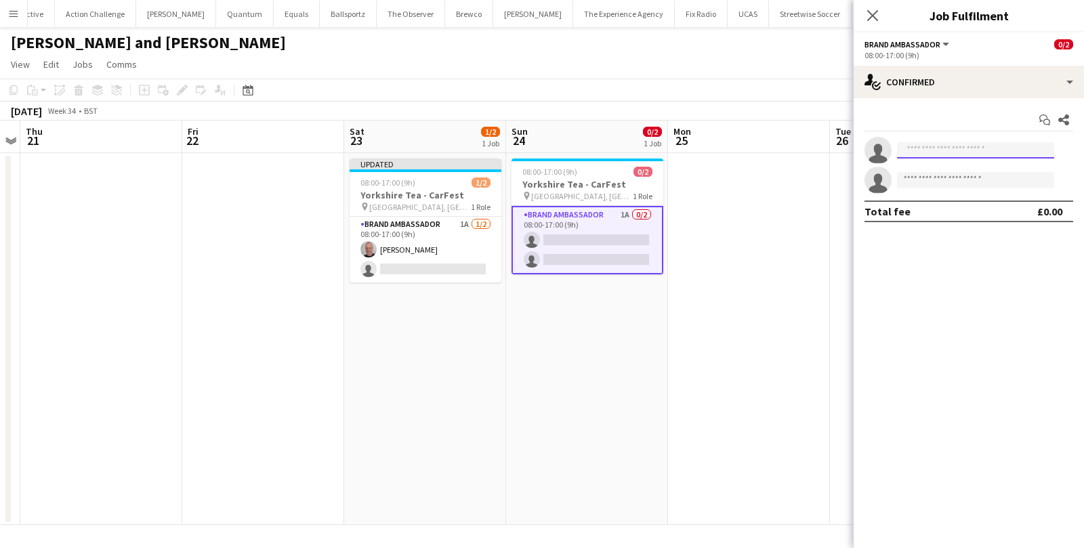
click at [939, 150] on input at bounding box center [975, 150] width 157 height 16
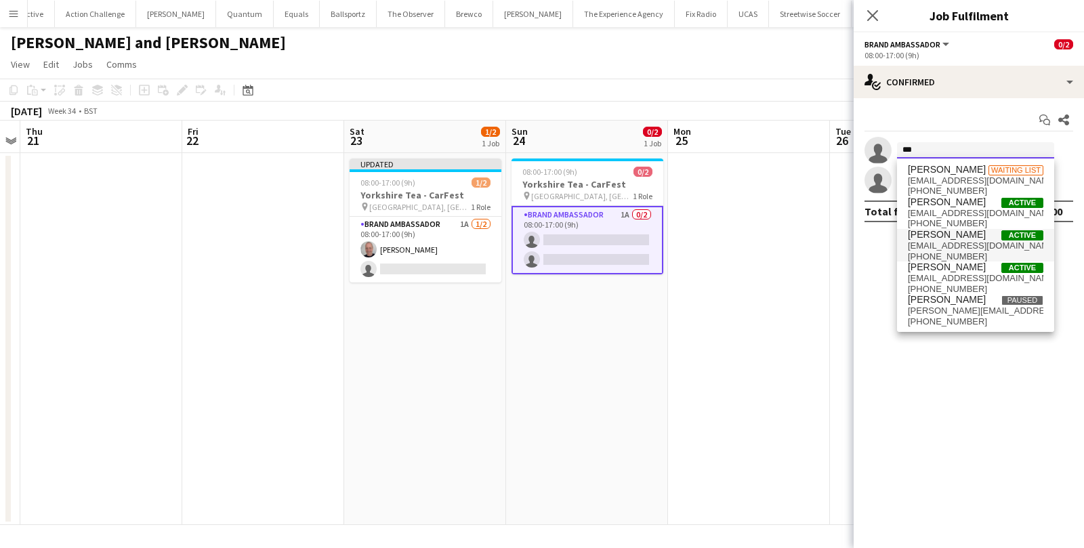
type input "***"
click at [936, 245] on span "[EMAIL_ADDRESS][DOMAIN_NAME]" at bounding box center [976, 246] width 136 height 11
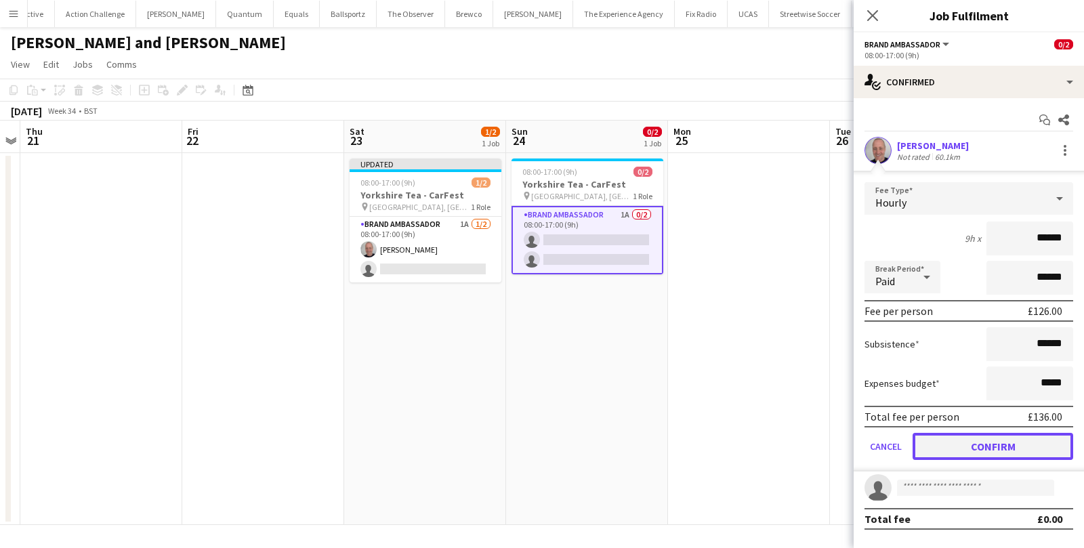
click at [966, 450] on button "Confirm" at bounding box center [993, 446] width 161 height 27
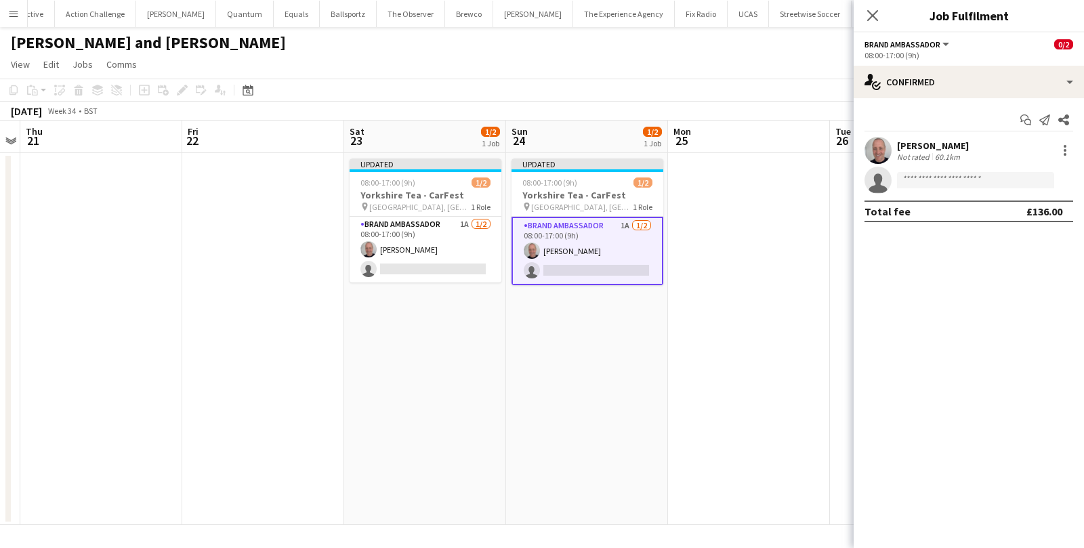
click at [714, 402] on app-date-cell at bounding box center [749, 339] width 162 height 372
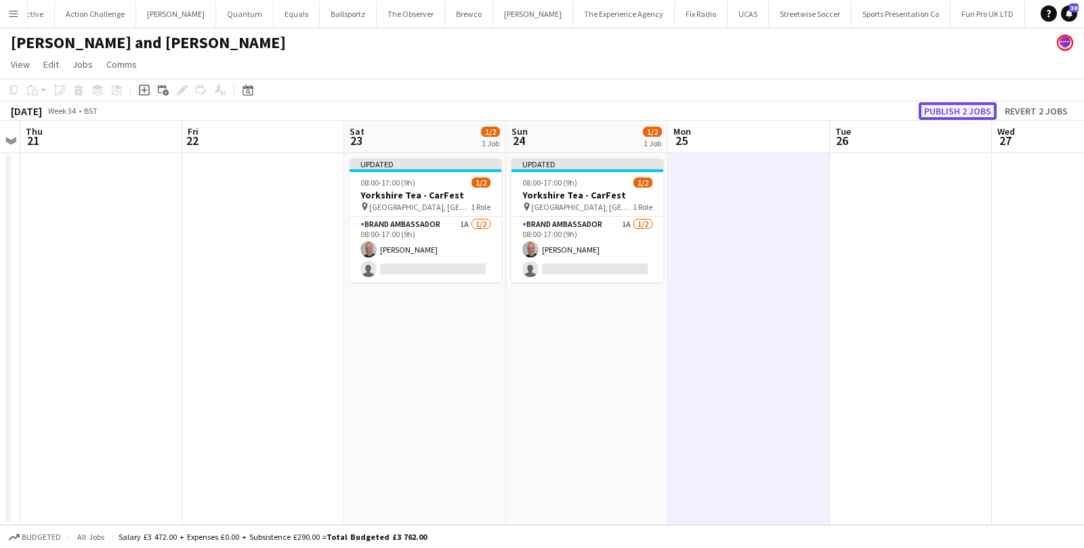
click at [964, 108] on button "Publish 2 jobs" at bounding box center [958, 111] width 78 height 18
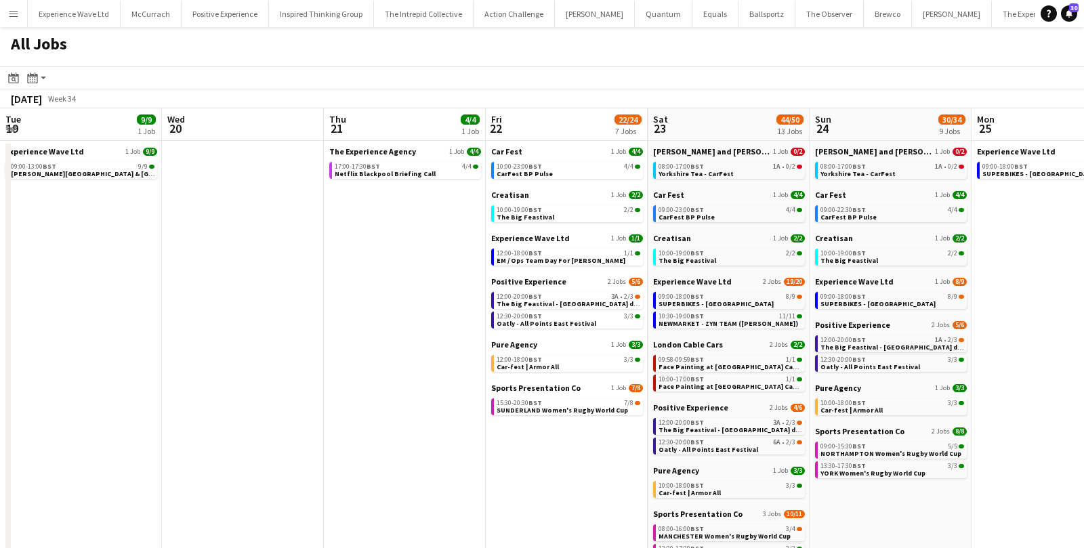
scroll to position [0, 377]
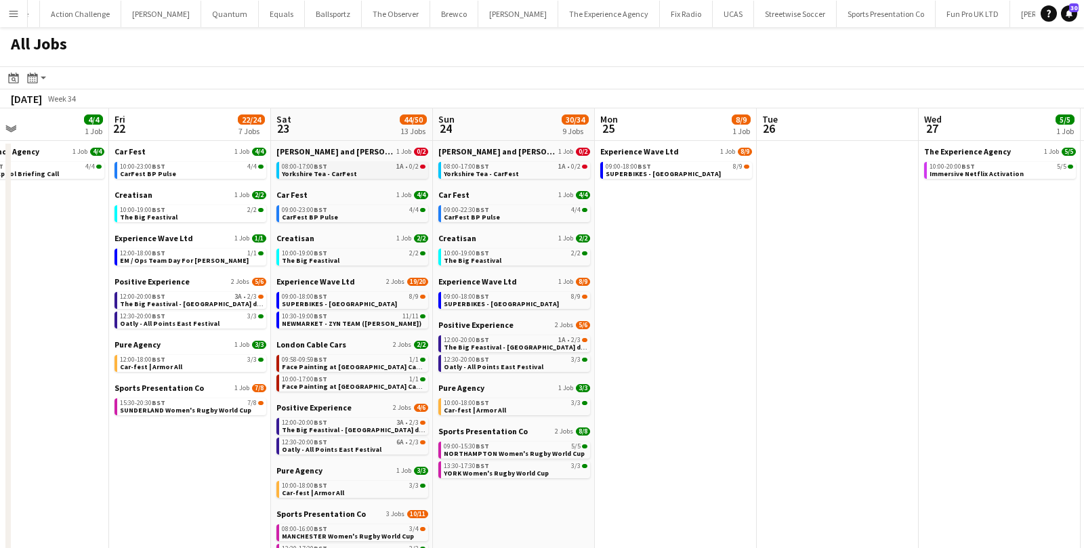
click at [350, 171] on link "08:00-17:00 BST 1A • 0/2 Yorkshire Tea - CarFest" at bounding box center [354, 170] width 144 height 16
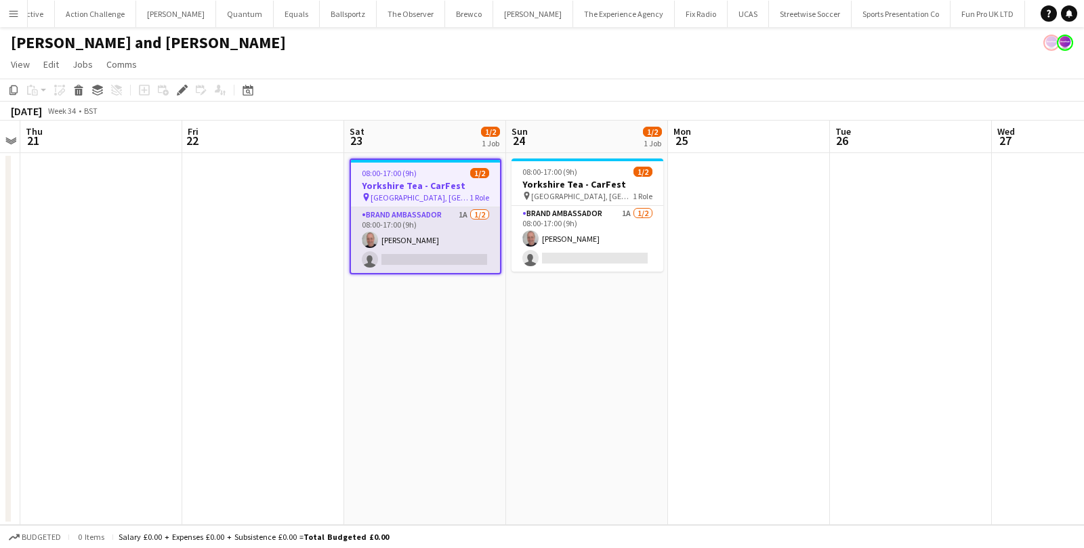
click at [440, 226] on app-card-role "Brand Ambassador 1A [DATE] 08:00-17:00 (9h) [PERSON_NAME] single-neutral-actions" at bounding box center [425, 240] width 149 height 66
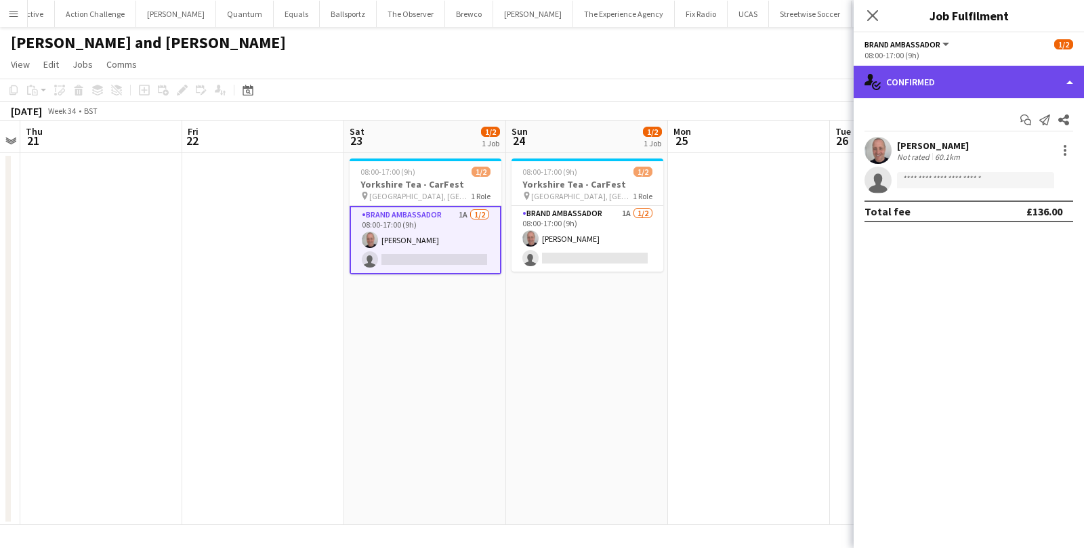
click at [963, 85] on div "single-neutral-actions-check-2 Confirmed" at bounding box center [969, 82] width 230 height 33
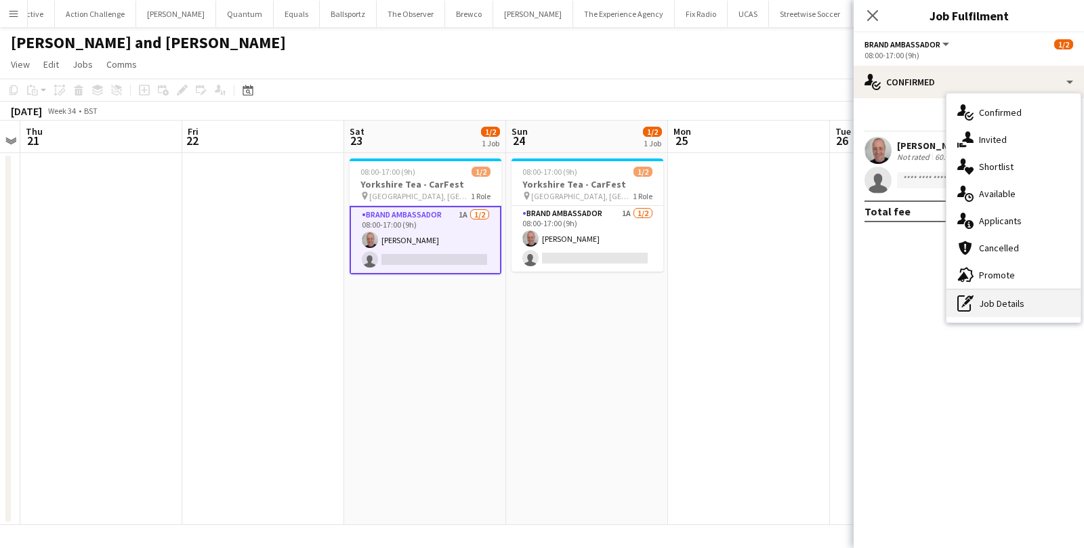
click at [979, 309] on div "pen-write Job Details" at bounding box center [1014, 303] width 134 height 27
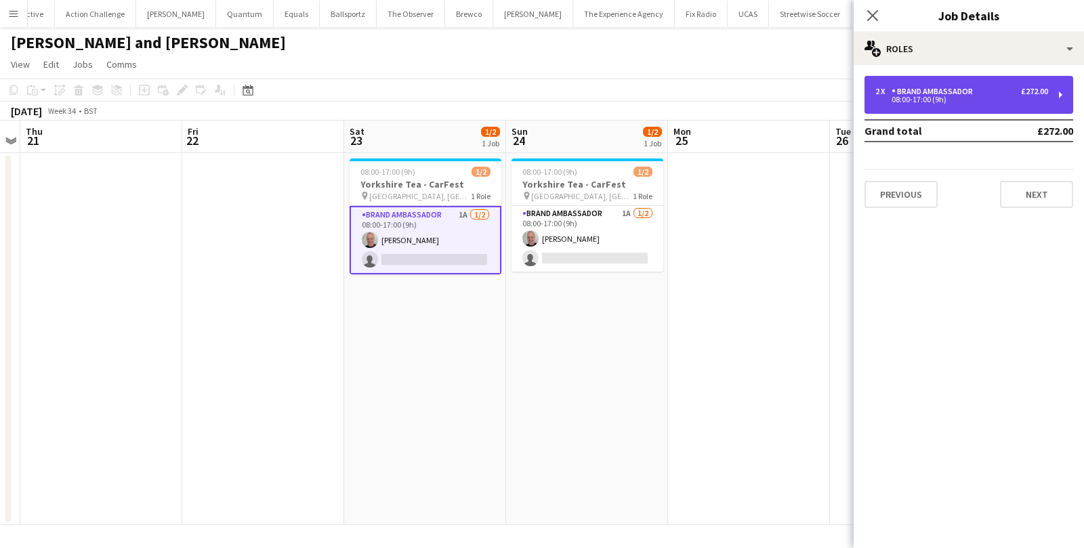
click at [1012, 89] on div "2 x Brand Ambassador £272.00" at bounding box center [961, 91] width 173 height 9
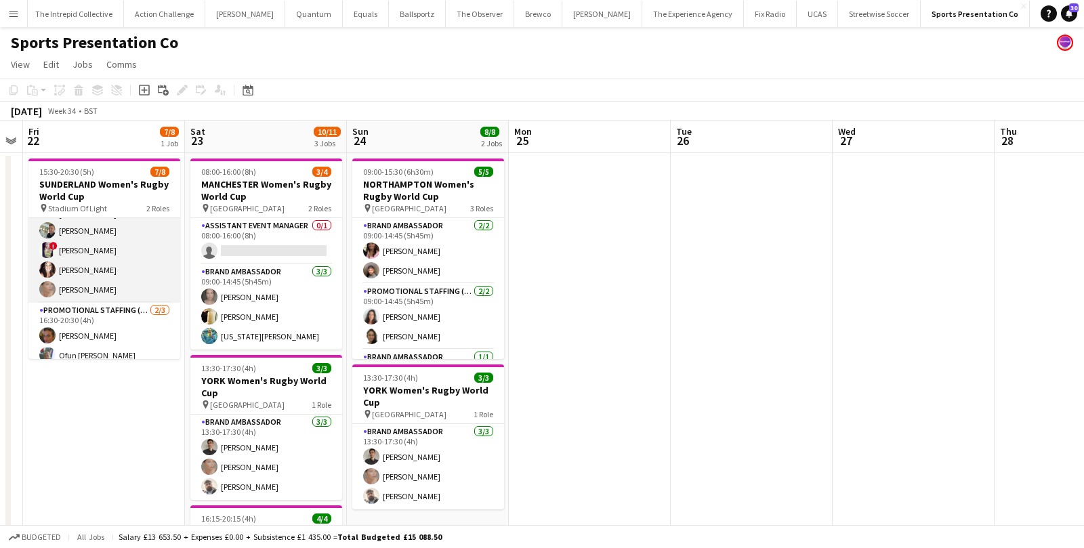
scroll to position [36, 0]
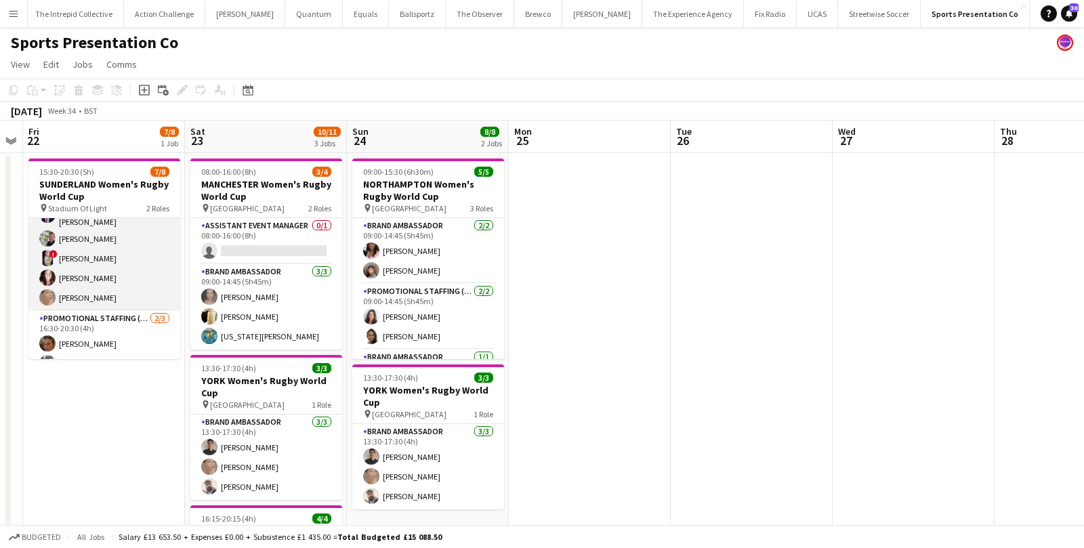
click at [92, 249] on app-card-role "Brand Ambassador [DATE] 15:30-19:30 (4h) [PERSON_NAME] [PERSON_NAME] [PERSON_NA…" at bounding box center [104, 246] width 152 height 129
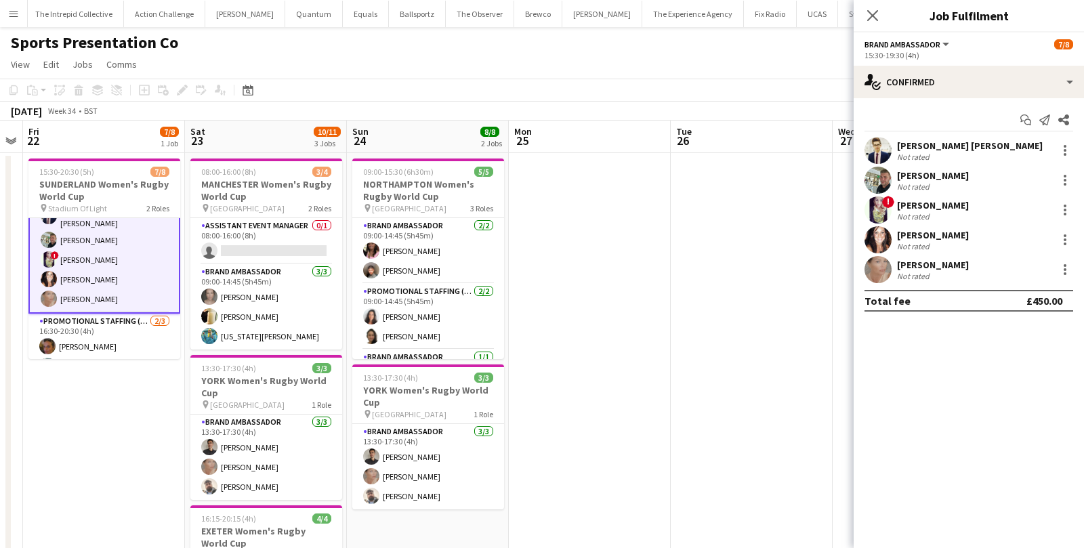
scroll to position [37, 0]
click at [936, 200] on div "[PERSON_NAME]" at bounding box center [933, 205] width 72 height 12
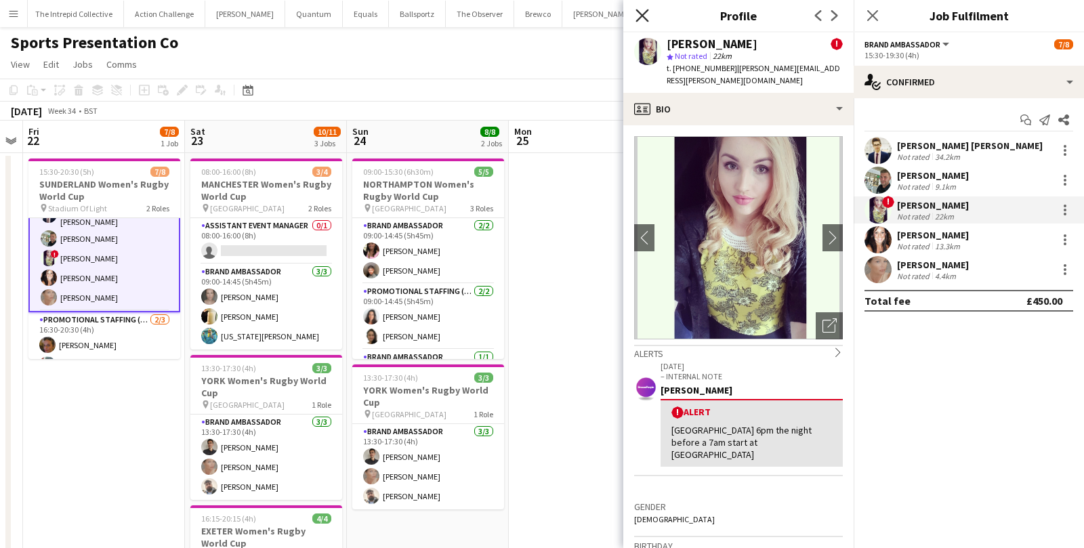
click at [647, 17] on icon "Close pop-in" at bounding box center [642, 15] width 13 height 13
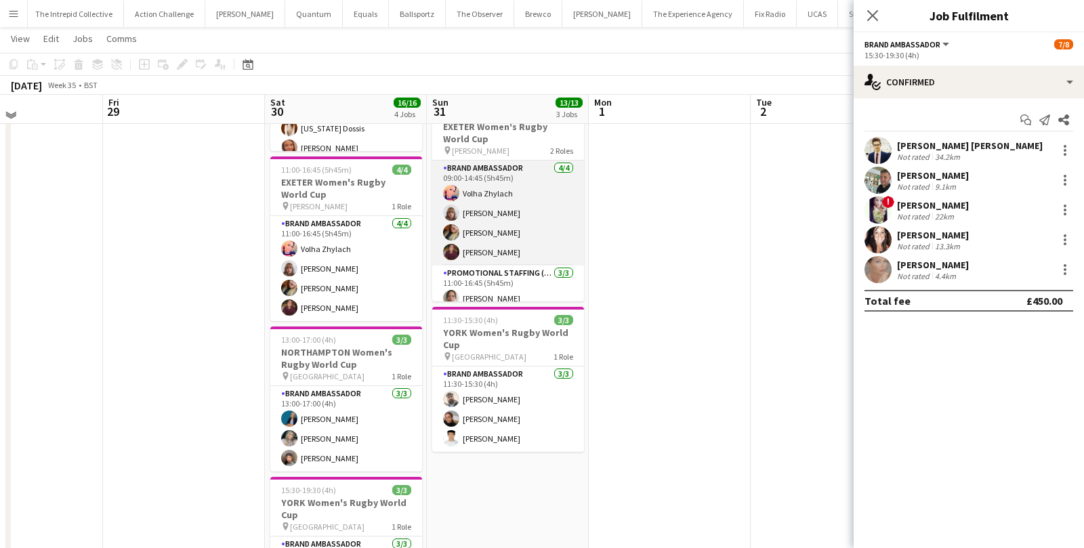
scroll to position [202, 0]
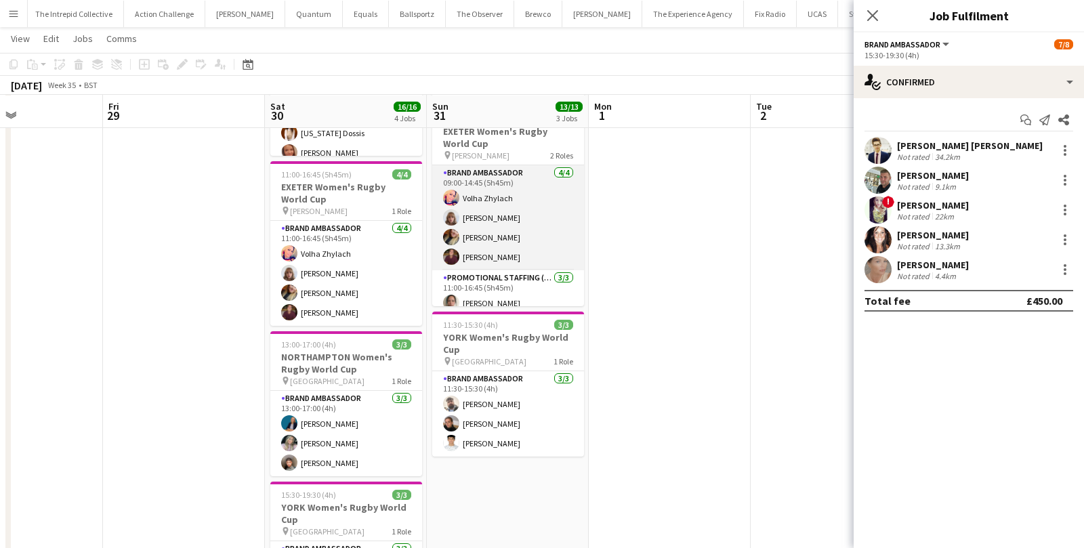
click at [485, 217] on app-card-role "Brand Ambassador [DATE] 09:00-14:45 (5h45m) [PERSON_NAME] [PERSON_NAME] [PERSON…" at bounding box center [508, 217] width 152 height 105
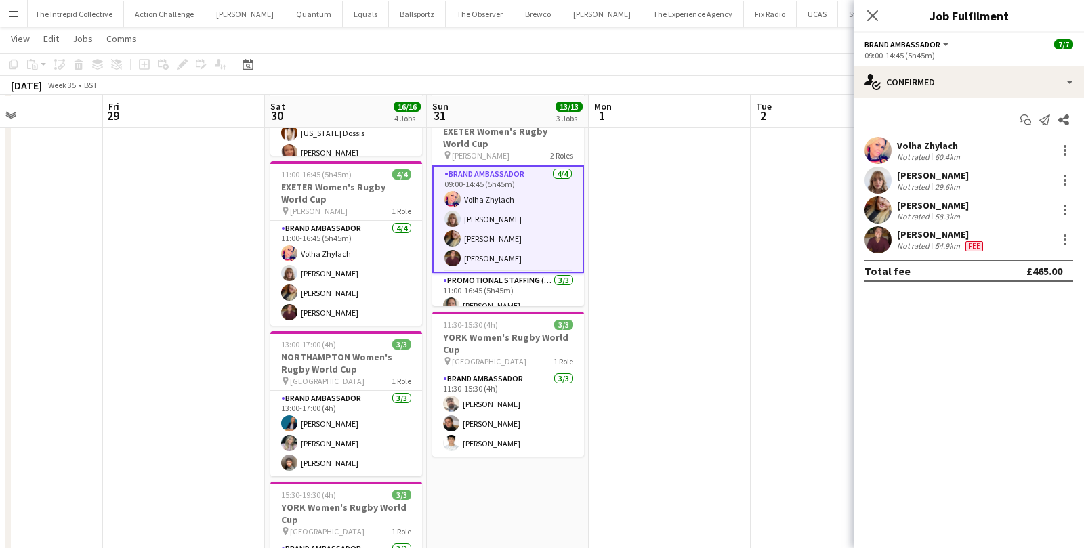
click at [915, 182] on div "Not rated" at bounding box center [914, 187] width 35 height 10
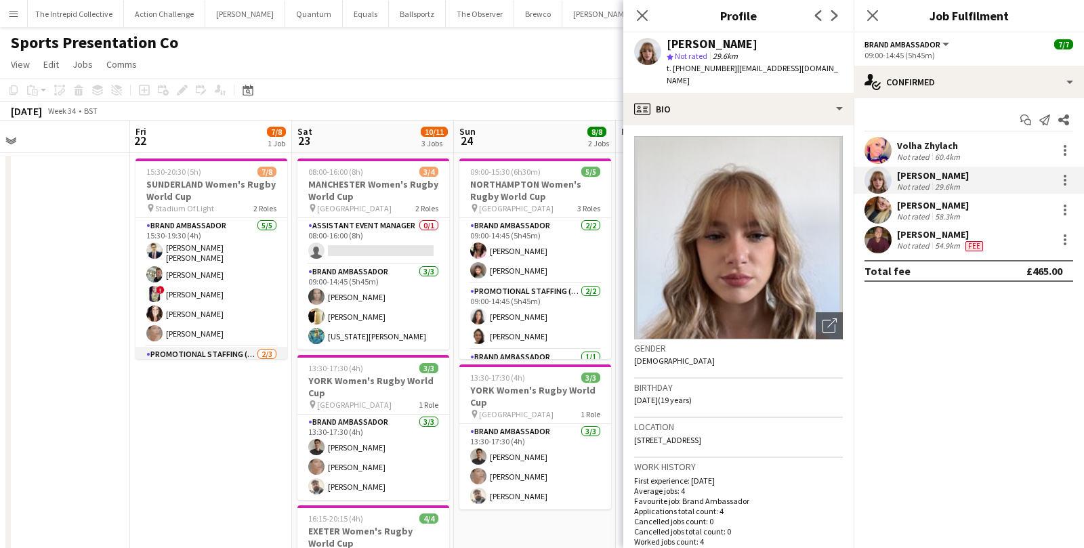
scroll to position [1, 0]
